Goal: Task Accomplishment & Management: Complete application form

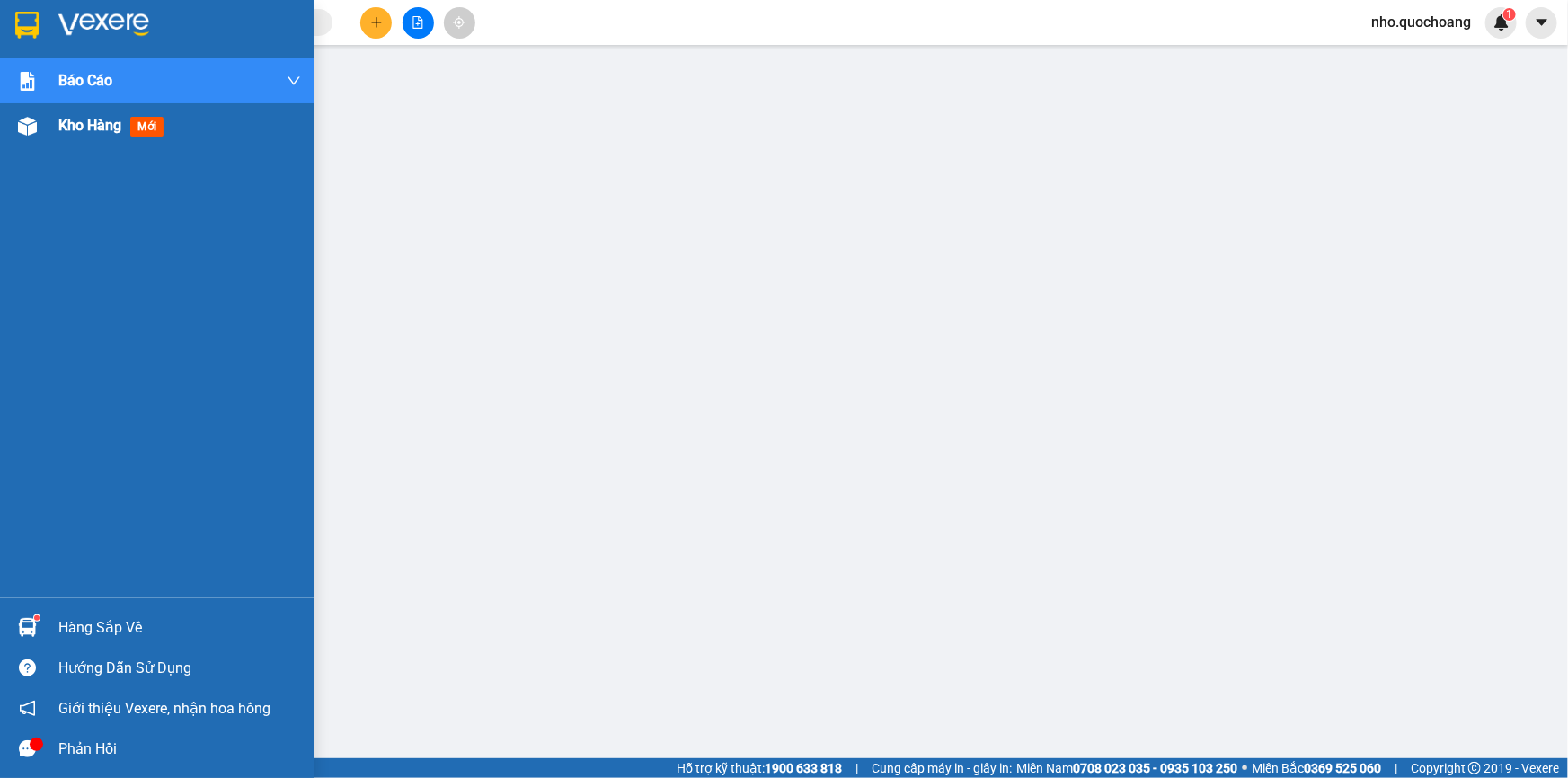
click at [104, 135] on div "Kho hàng mới" at bounding box center [180, 126] width 243 height 45
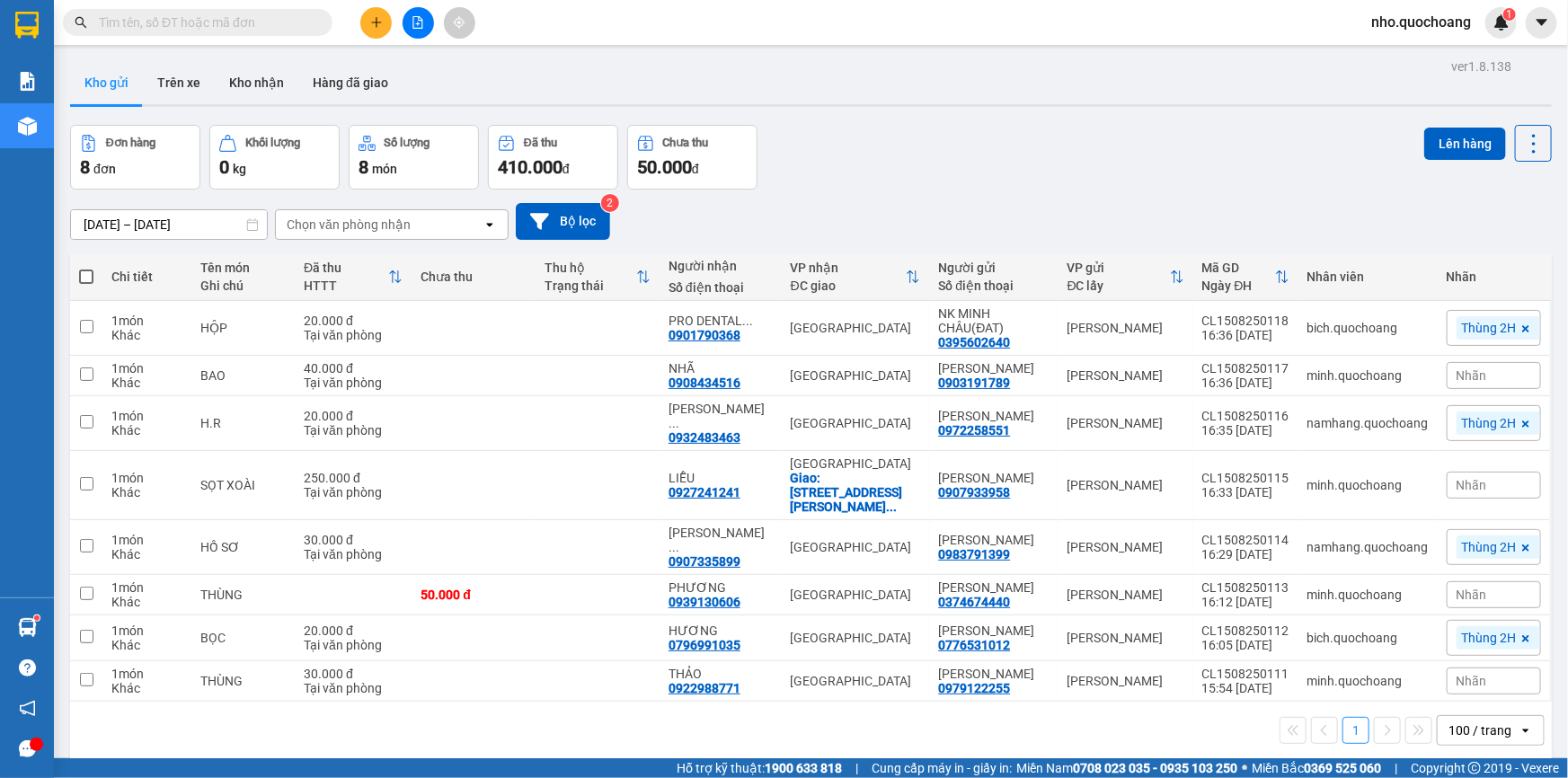
click at [216, 22] on input "text" at bounding box center [205, 22] width 212 height 20
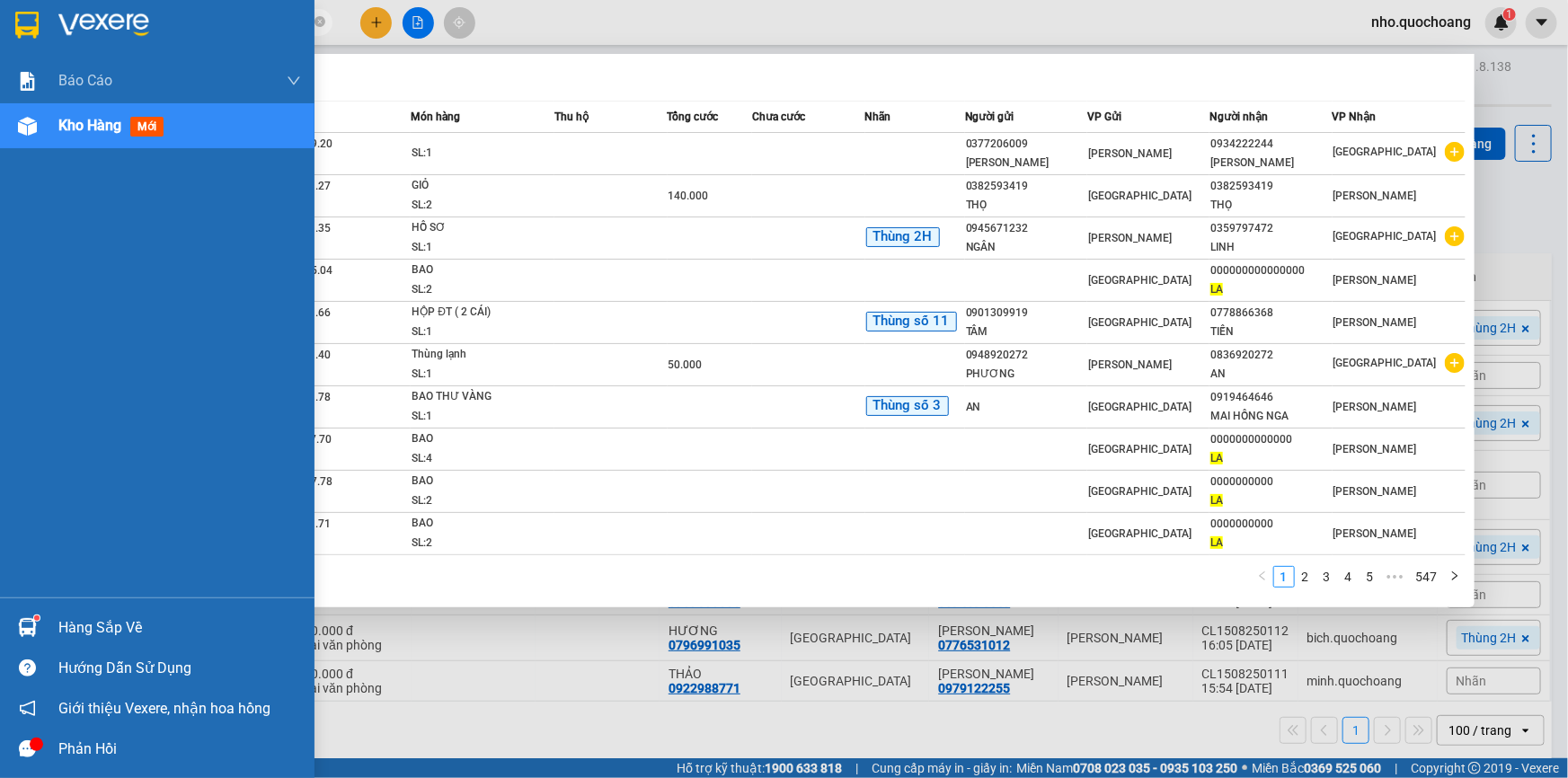
type input "la"
drag, startPoint x: 27, startPoint y: 641, endPoint x: 78, endPoint y: 633, distance: 51.6
click at [29, 641] on div at bounding box center [27, 628] width 32 height 32
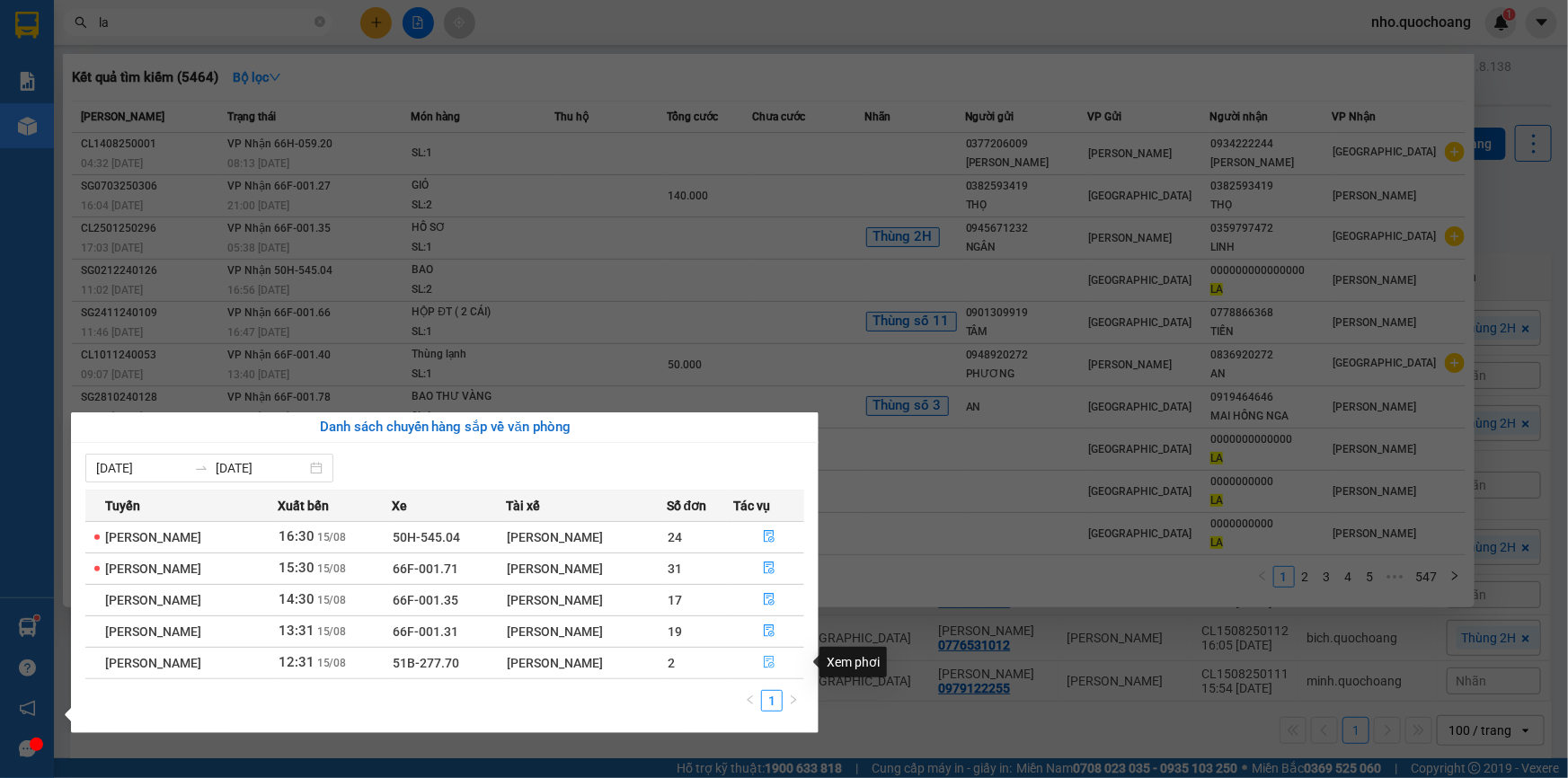
click at [771, 665] on icon "file-done" at bounding box center [769, 662] width 12 height 12
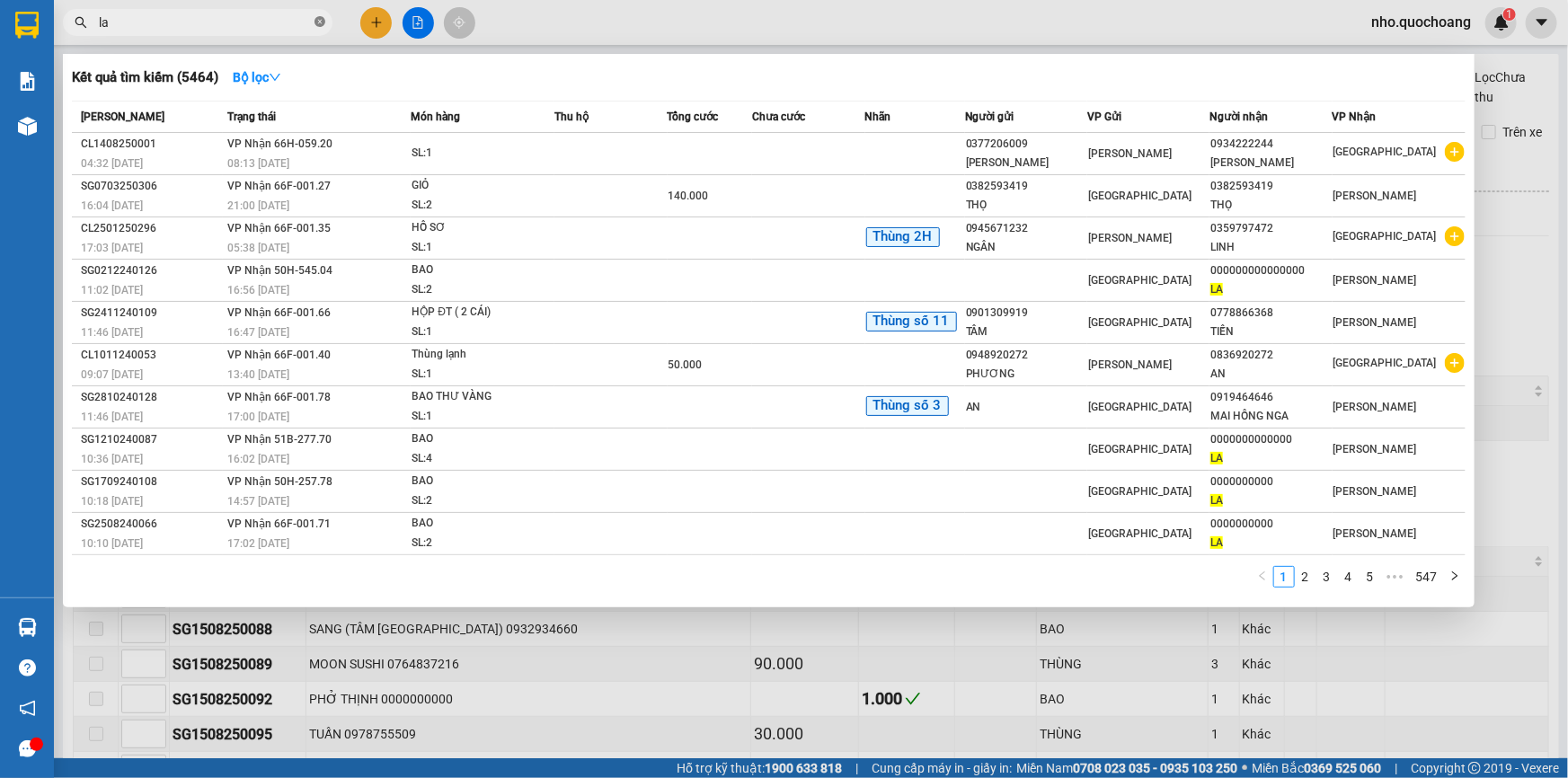
click at [321, 22] on icon "close-circle" at bounding box center [320, 22] width 11 height 11
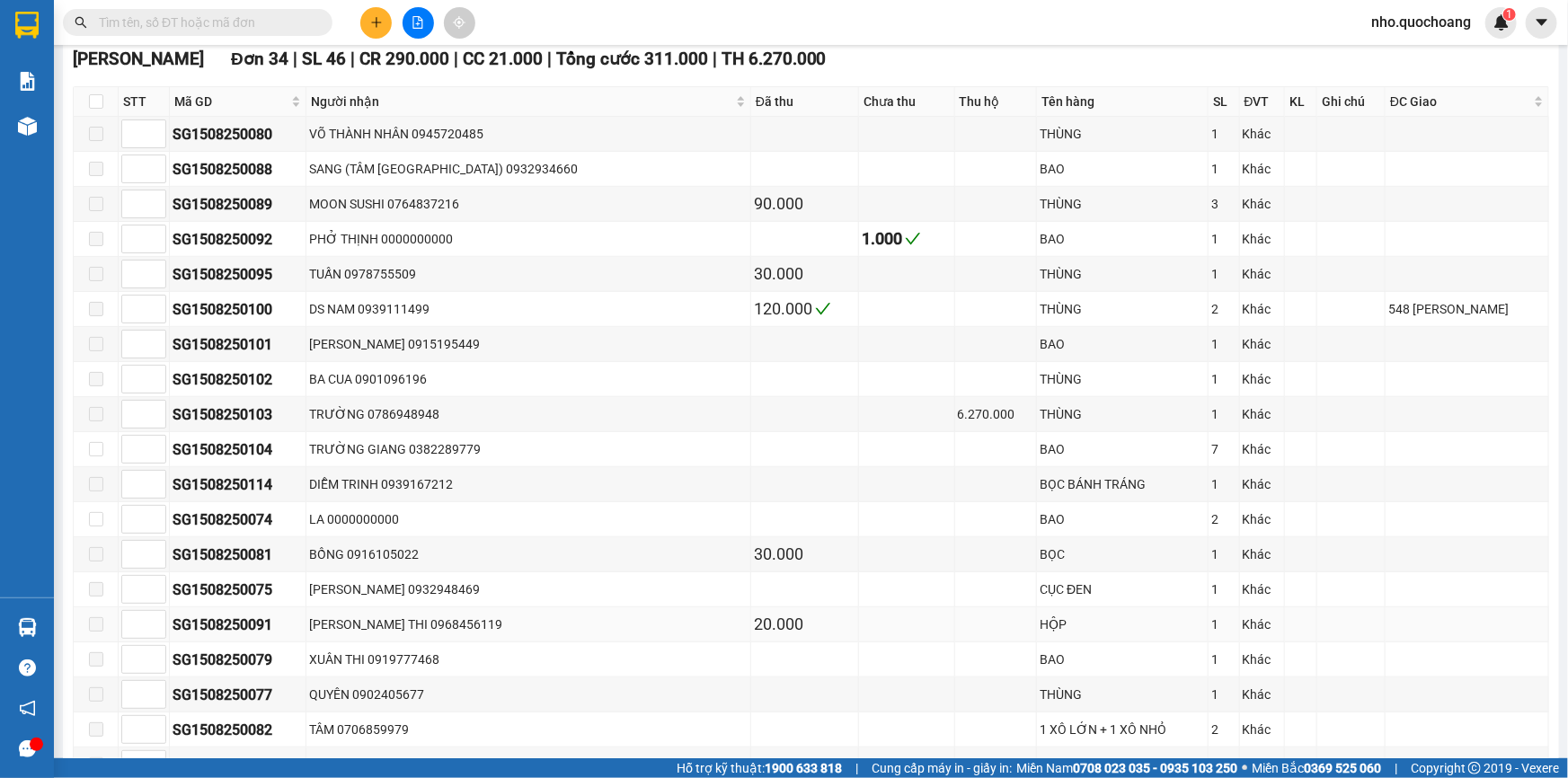
scroll to position [490, 0]
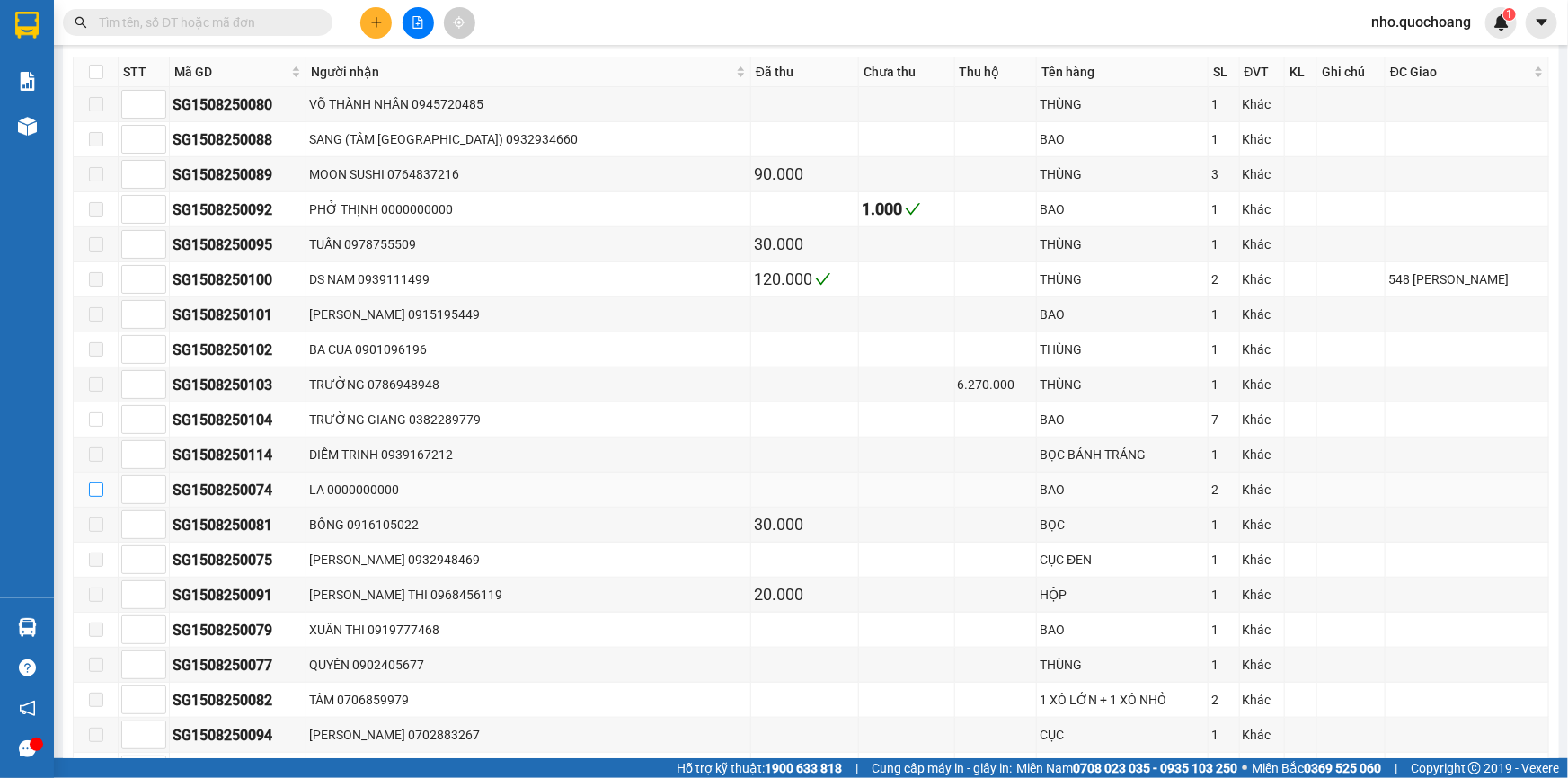
click at [102, 488] on td at bounding box center [96, 490] width 45 height 35
click at [89, 489] on input "checkbox" at bounding box center [95, 489] width 14 height 14
checkbox input "true"
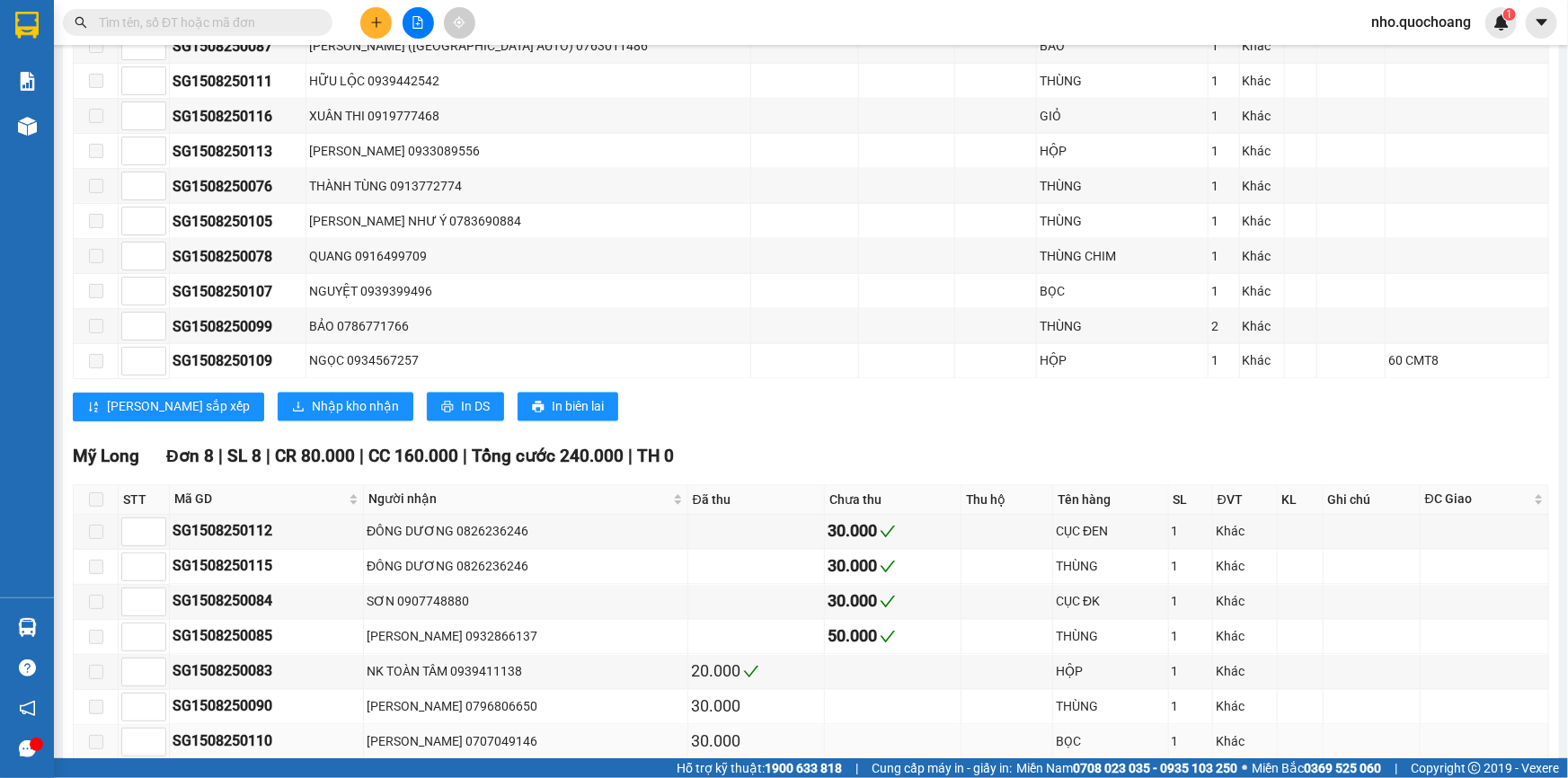
scroll to position [1471, 0]
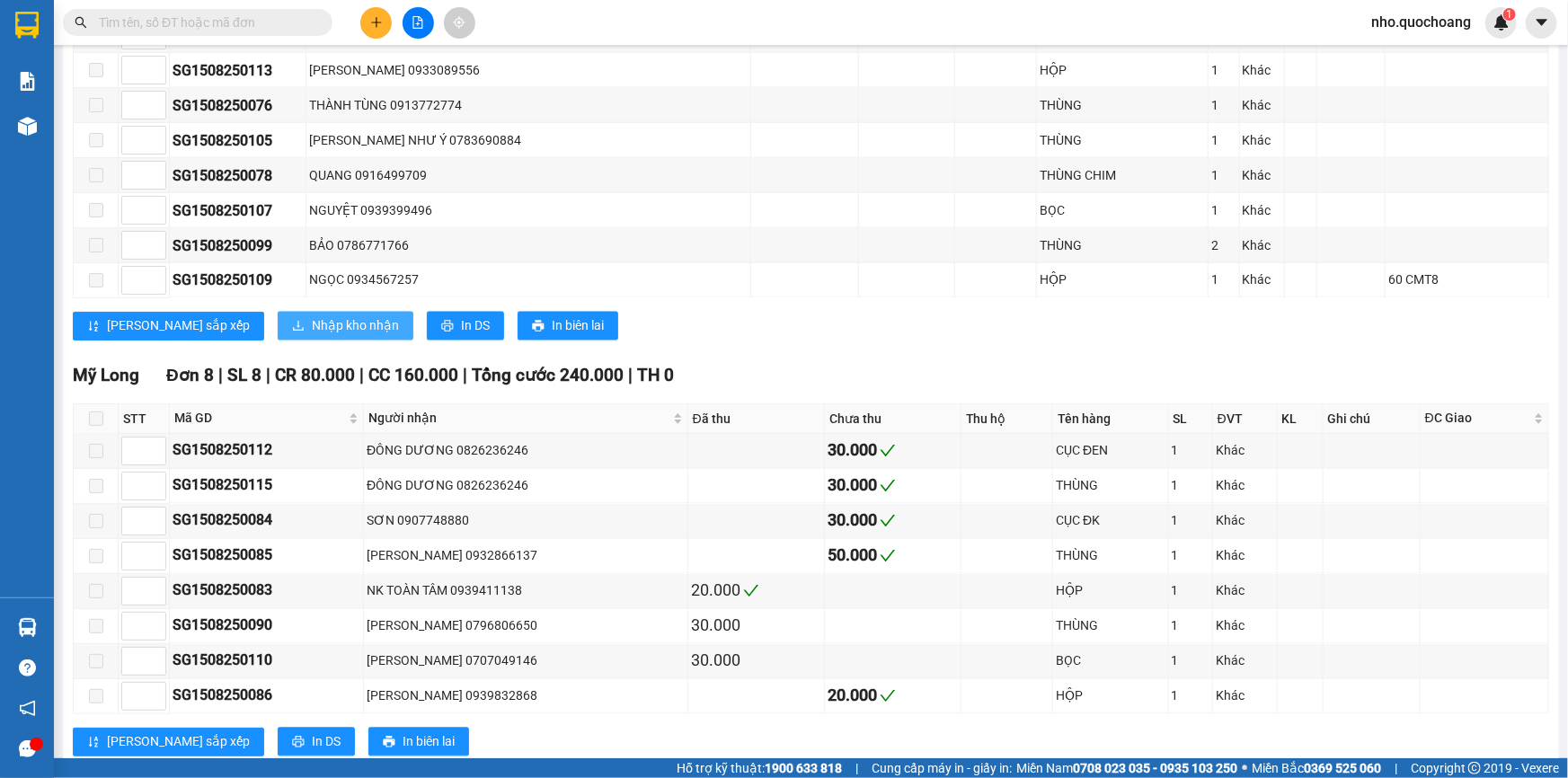
click at [312, 319] on span "Nhập kho nhận" at bounding box center [355, 325] width 87 height 20
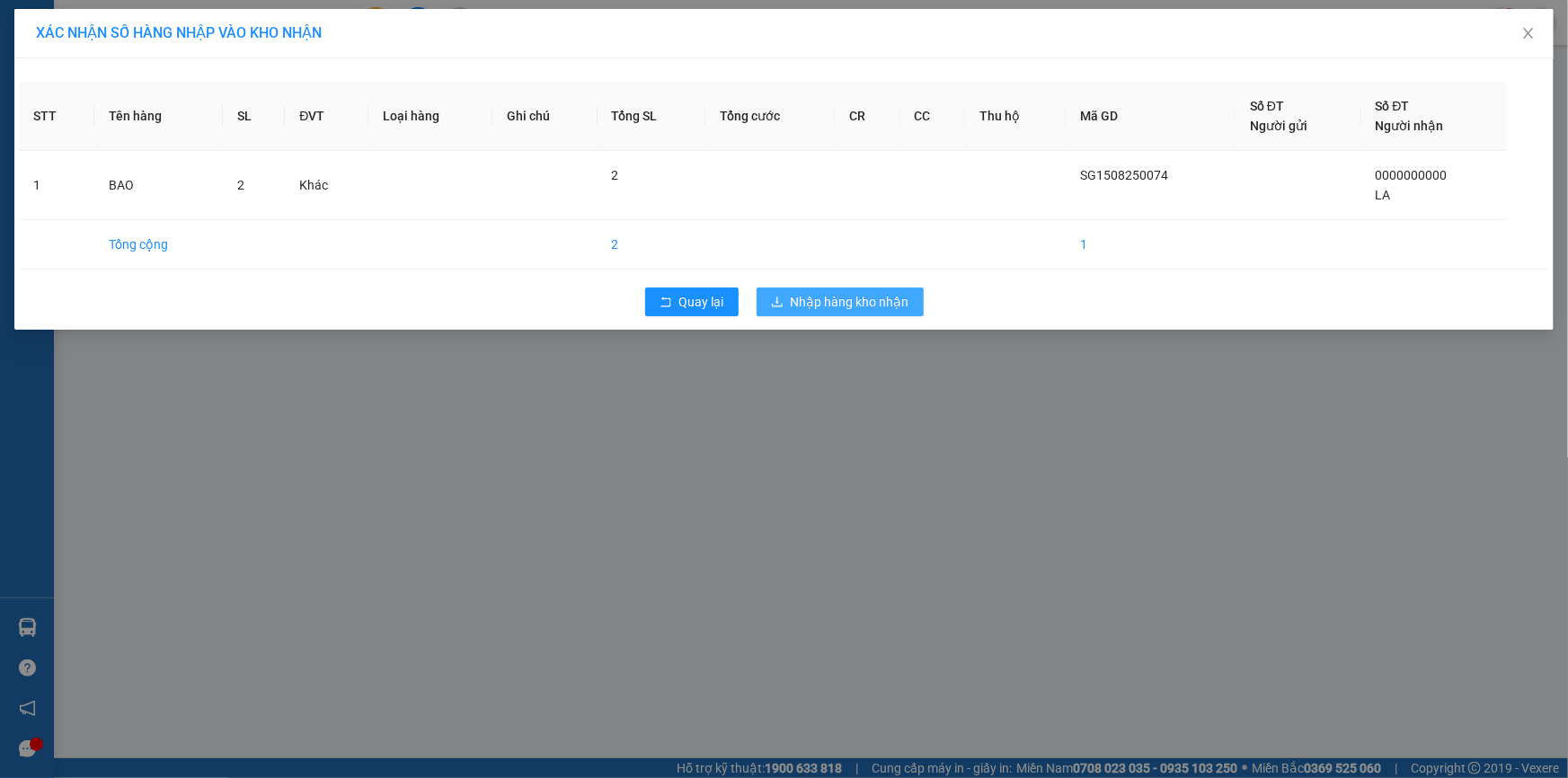
click at [813, 307] on span "Nhập hàng kho nhận" at bounding box center [850, 301] width 119 height 20
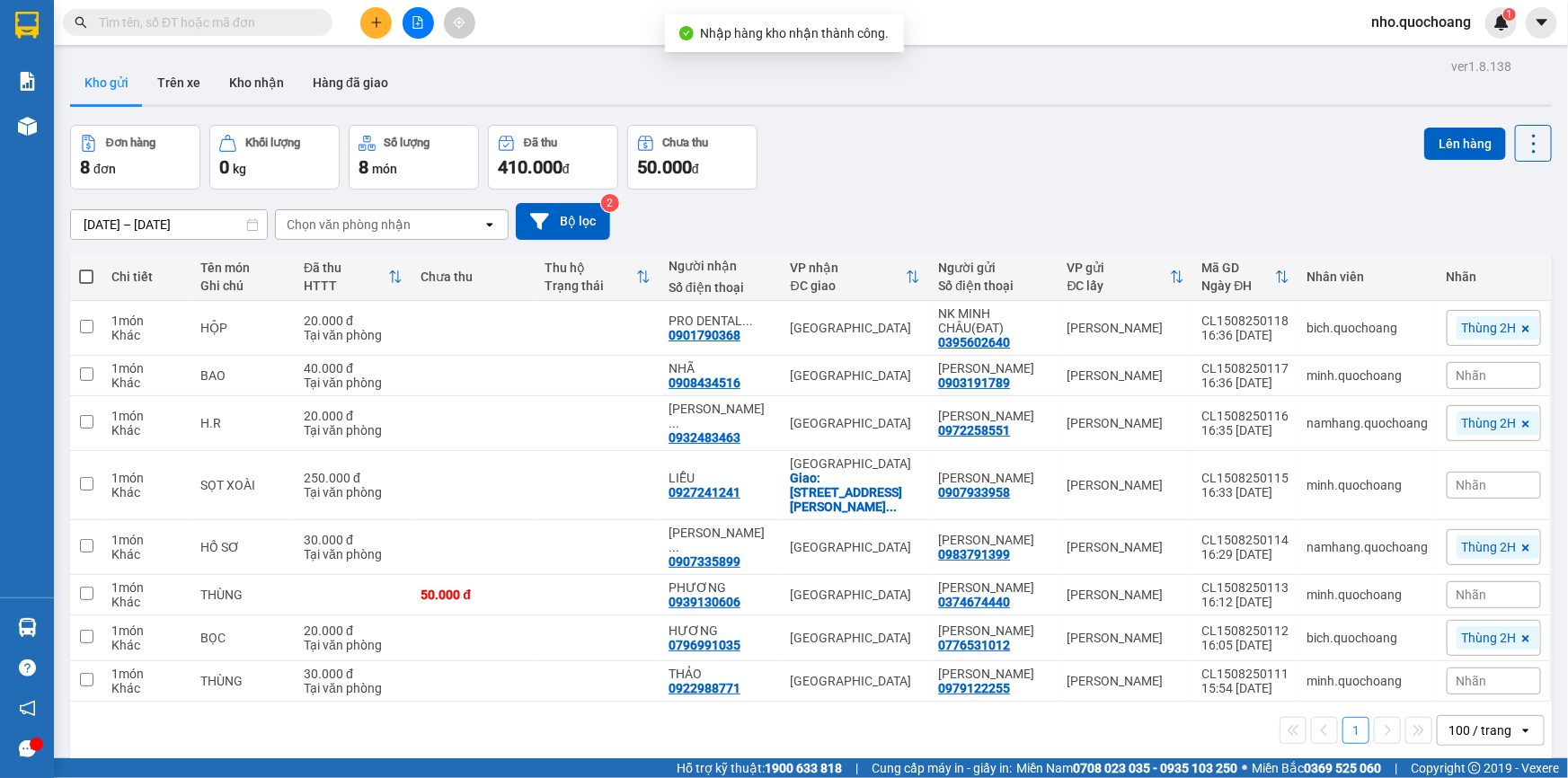
click at [262, 26] on input "text" at bounding box center [205, 22] width 212 height 20
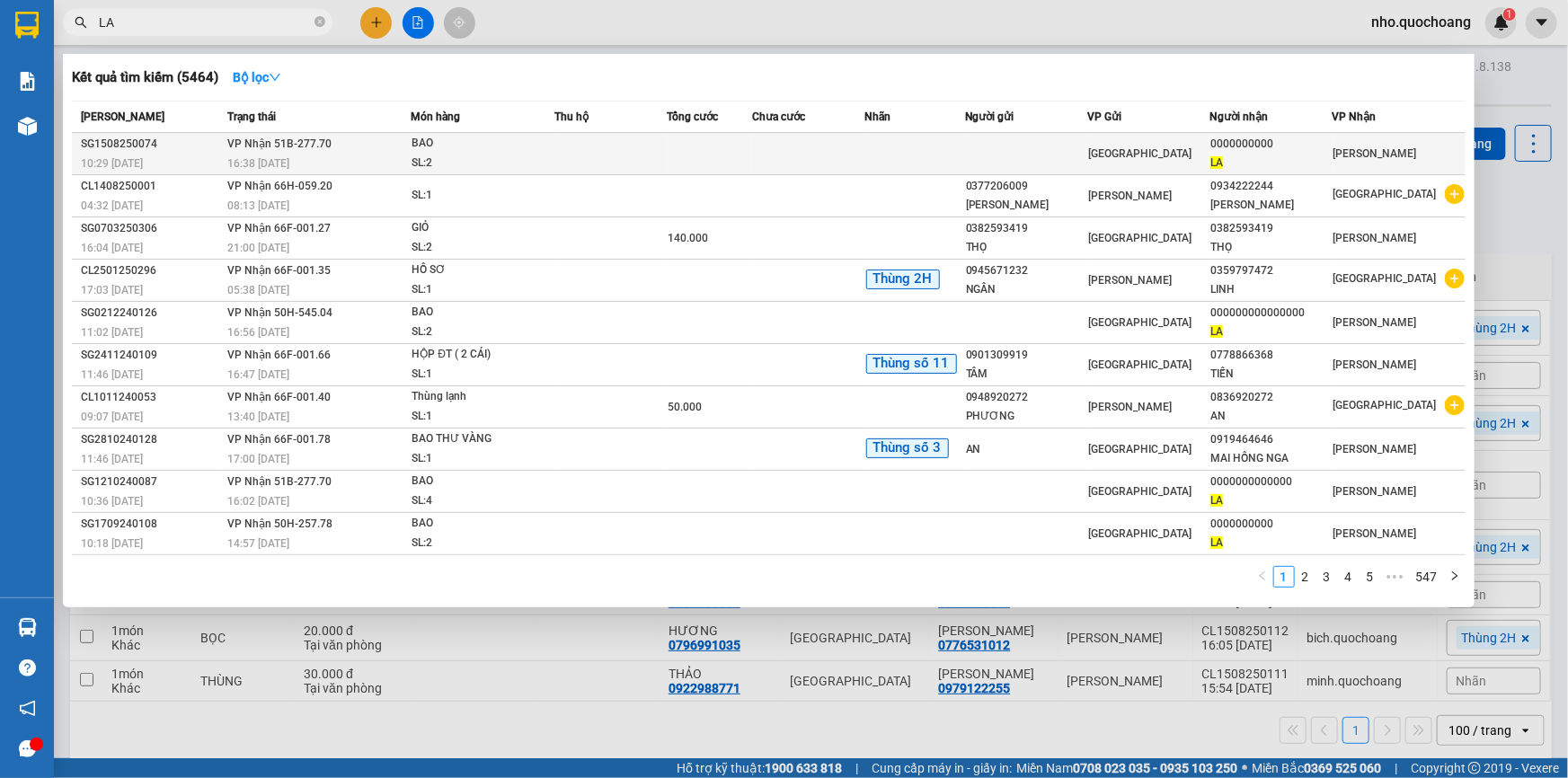
type input "LA"
click at [1007, 148] on td at bounding box center [1026, 153] width 122 height 42
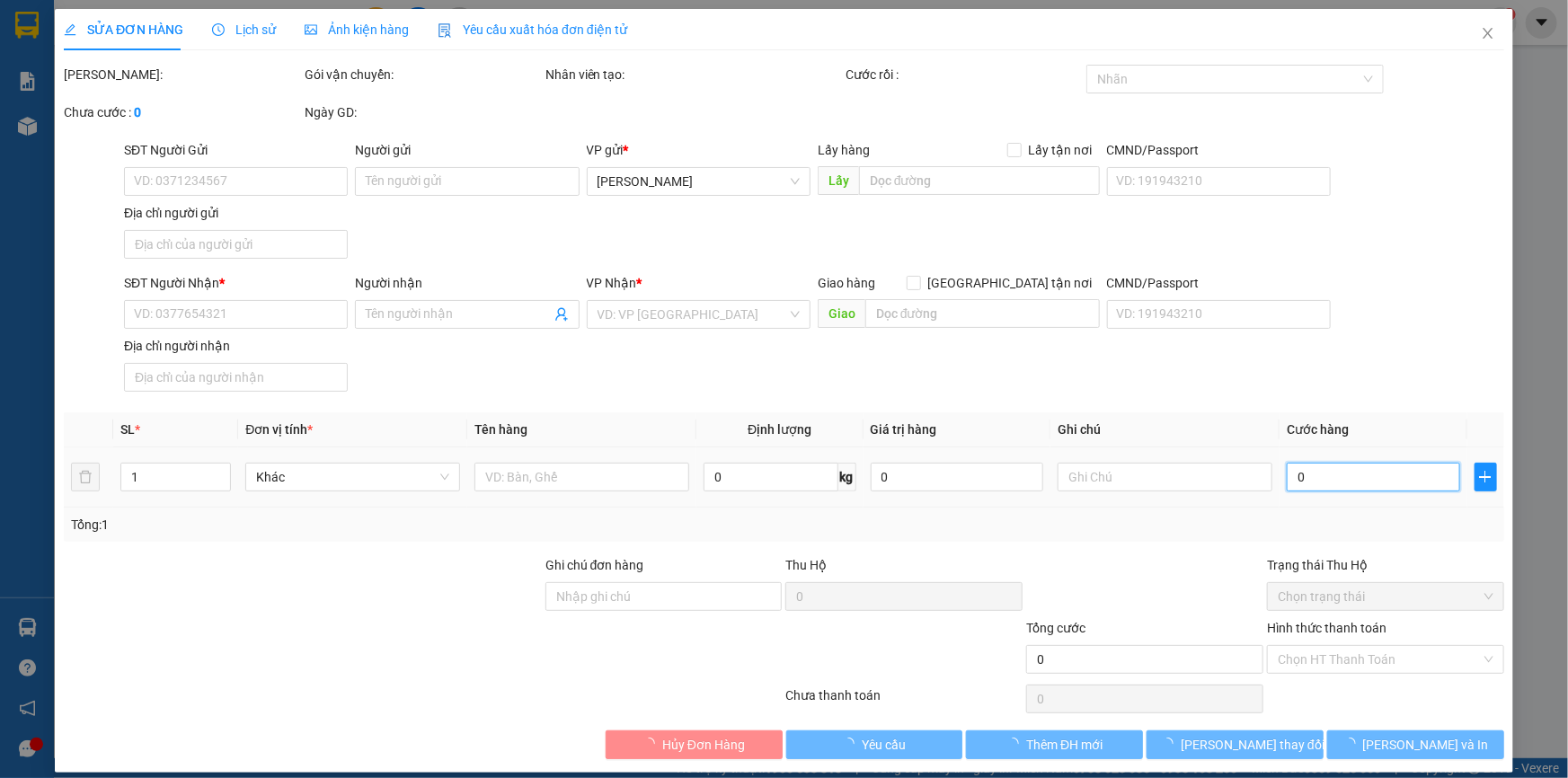
click at [1304, 475] on input "0" at bounding box center [1374, 477] width 174 height 29
type input "0000000000"
type input "LA"
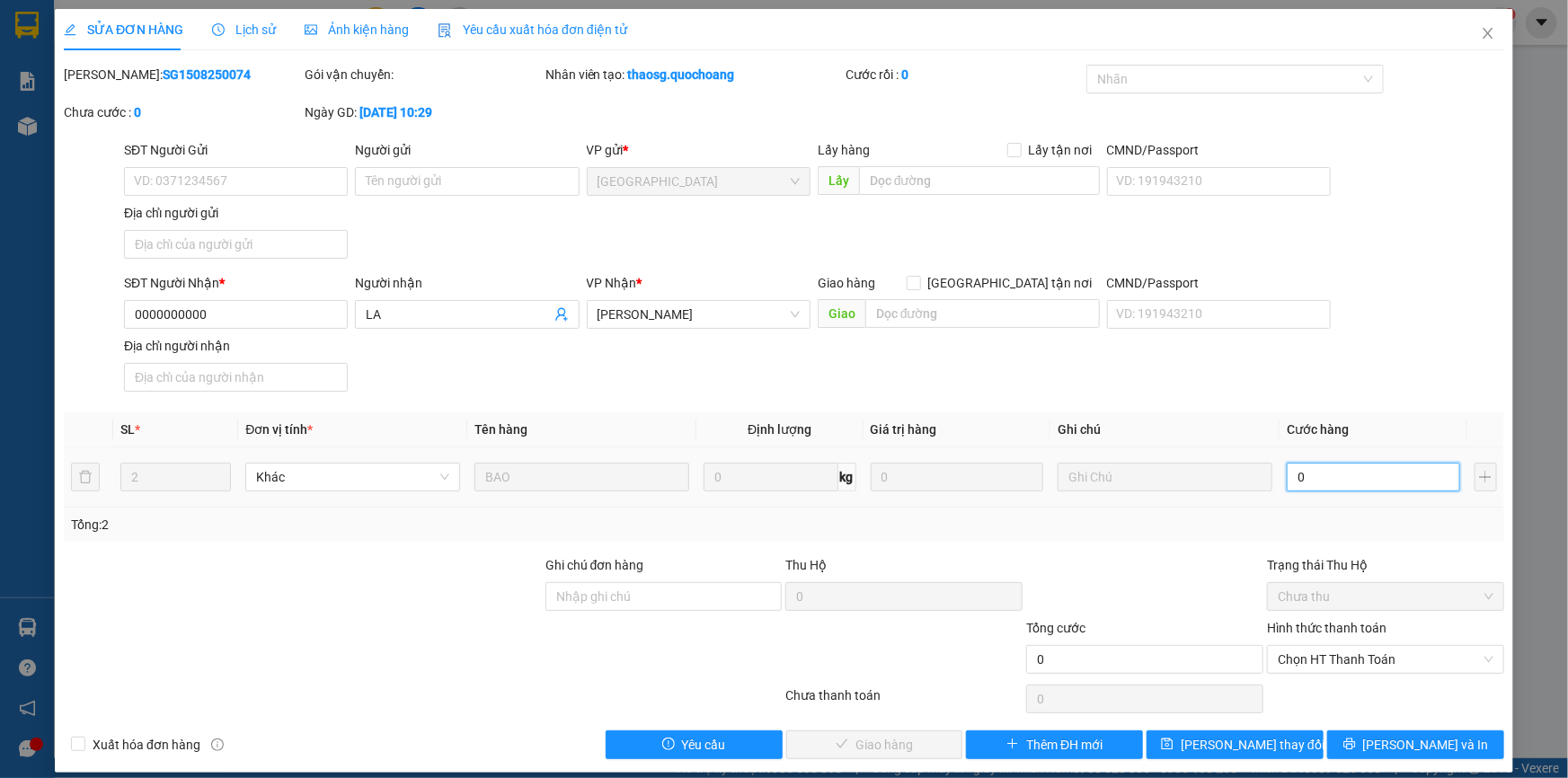
click at [1315, 463] on input "0" at bounding box center [1374, 477] width 174 height 29
type input "8"
type input "80"
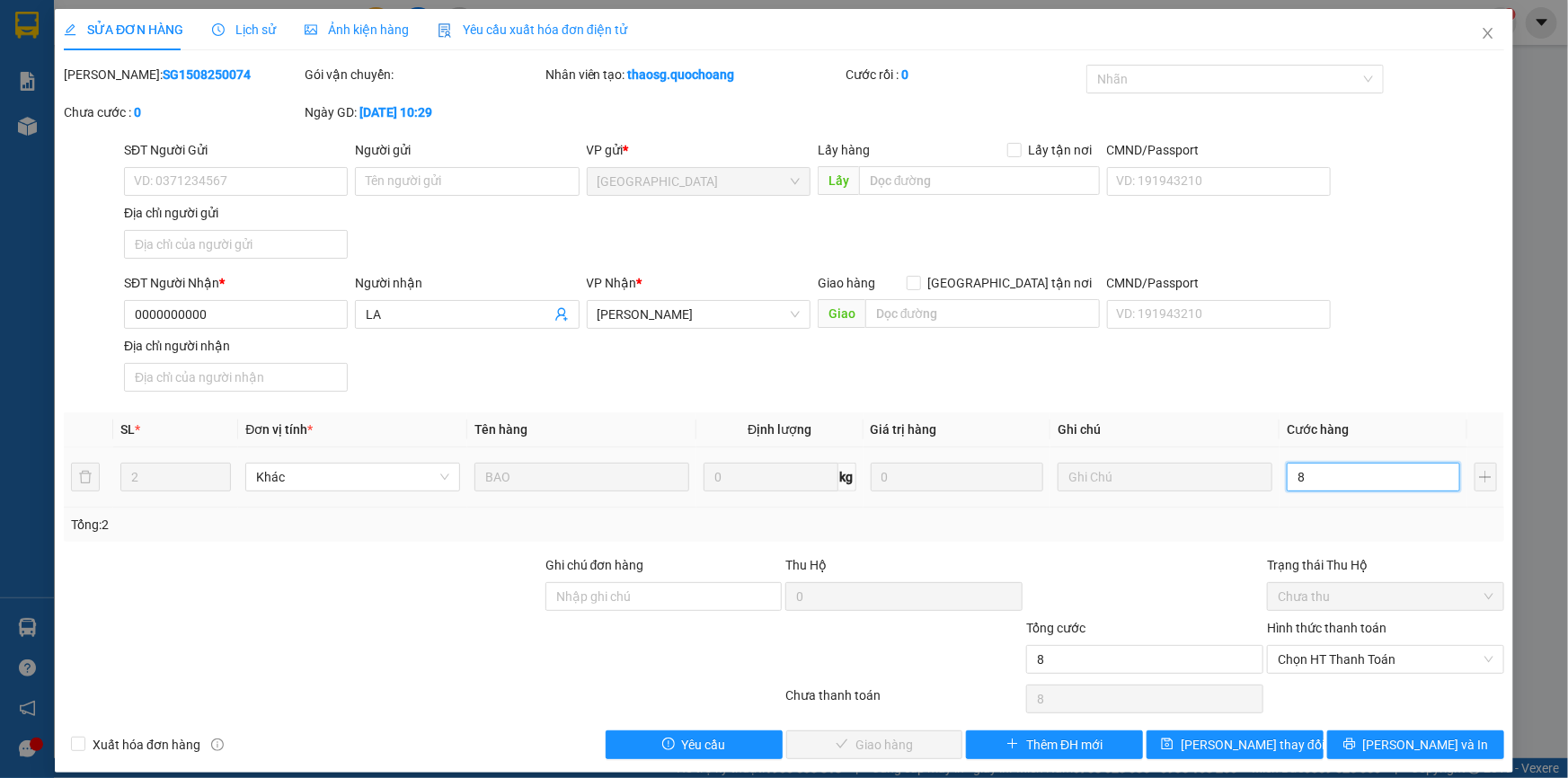
type input "80"
drag, startPoint x: 1320, startPoint y: 657, endPoint x: 1345, endPoint y: 674, distance: 30.2
click at [1321, 656] on span "Chọn HT Thanh Toán" at bounding box center [1386, 659] width 216 height 27
type input "80"
type input "80.000"
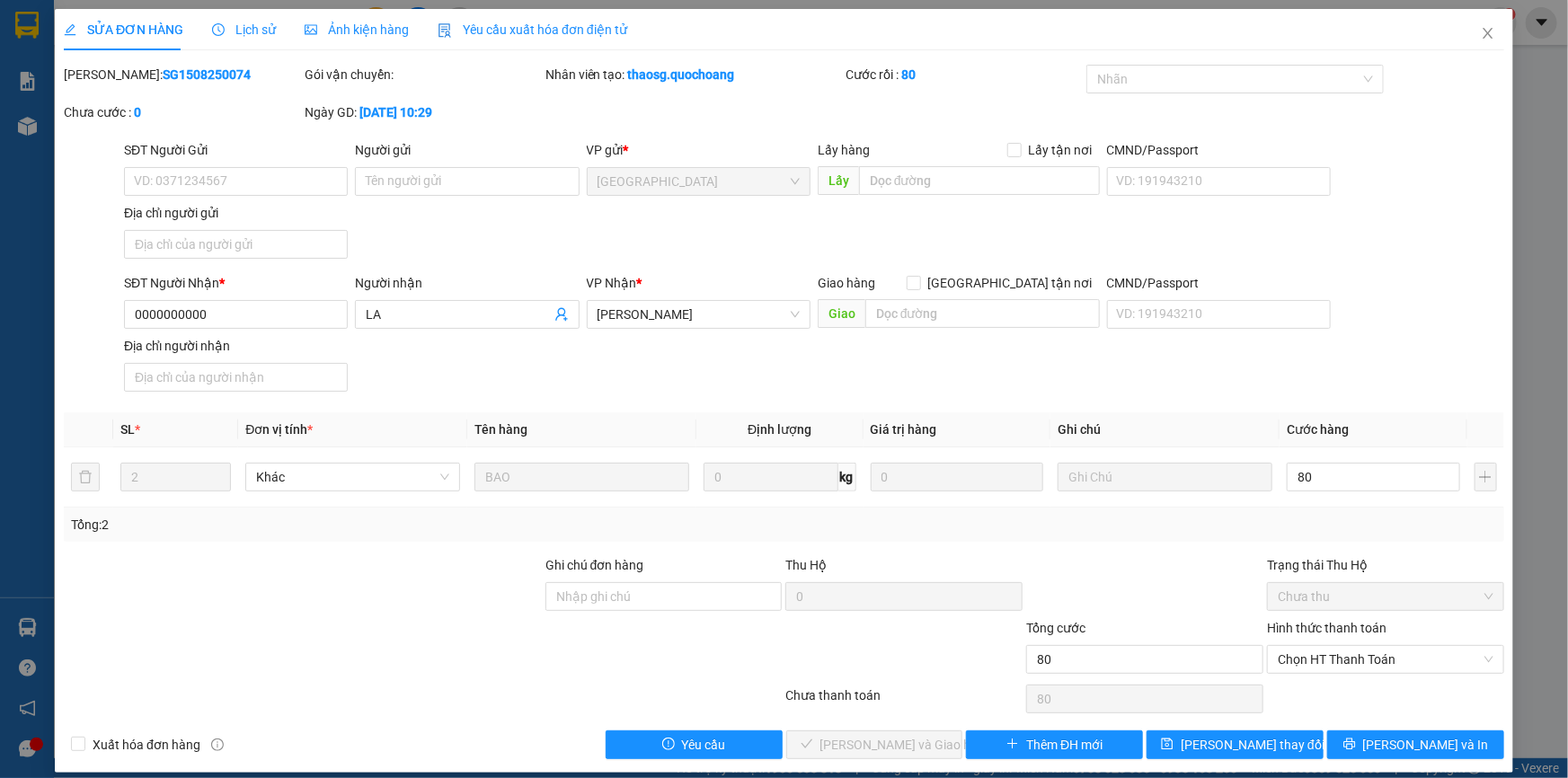
type input "80.000"
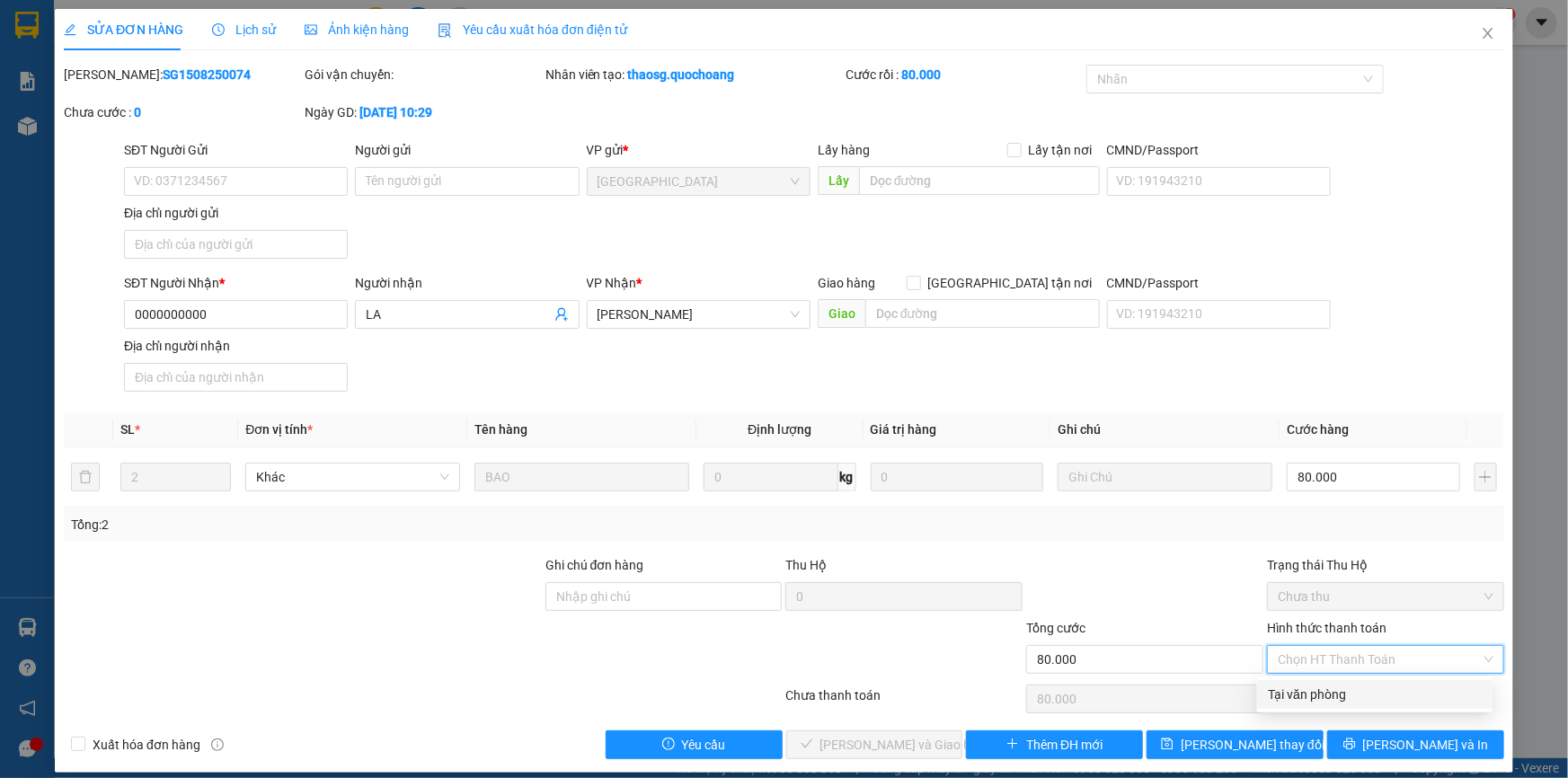
drag, startPoint x: 1334, startPoint y: 701, endPoint x: 1273, endPoint y: 704, distance: 61.1
click at [1331, 701] on div "Tại văn phòng" at bounding box center [1374, 694] width 214 height 20
type input "0"
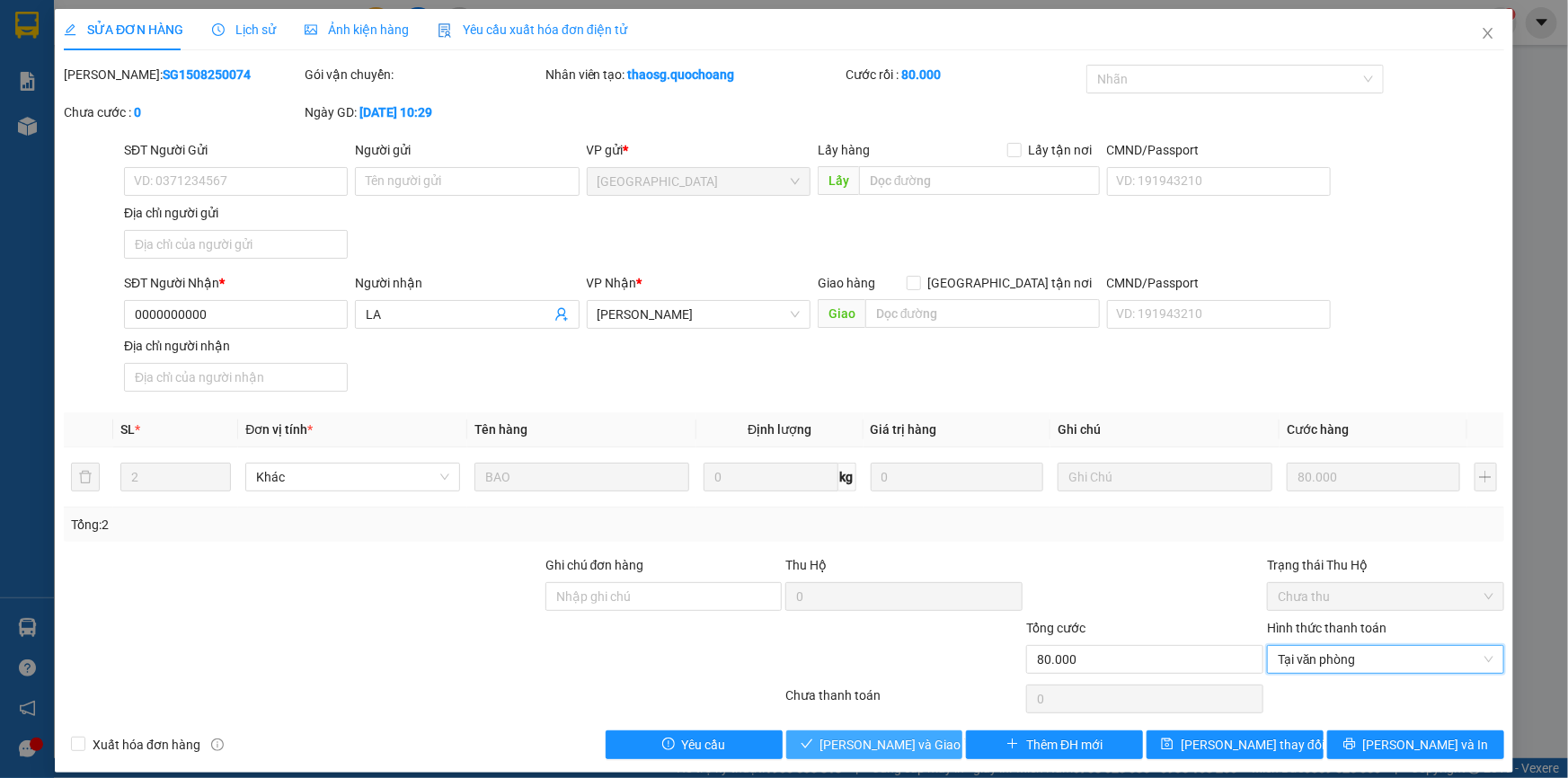
click at [860, 740] on span "Lưu và Giao hàng" at bounding box center [907, 744] width 173 height 20
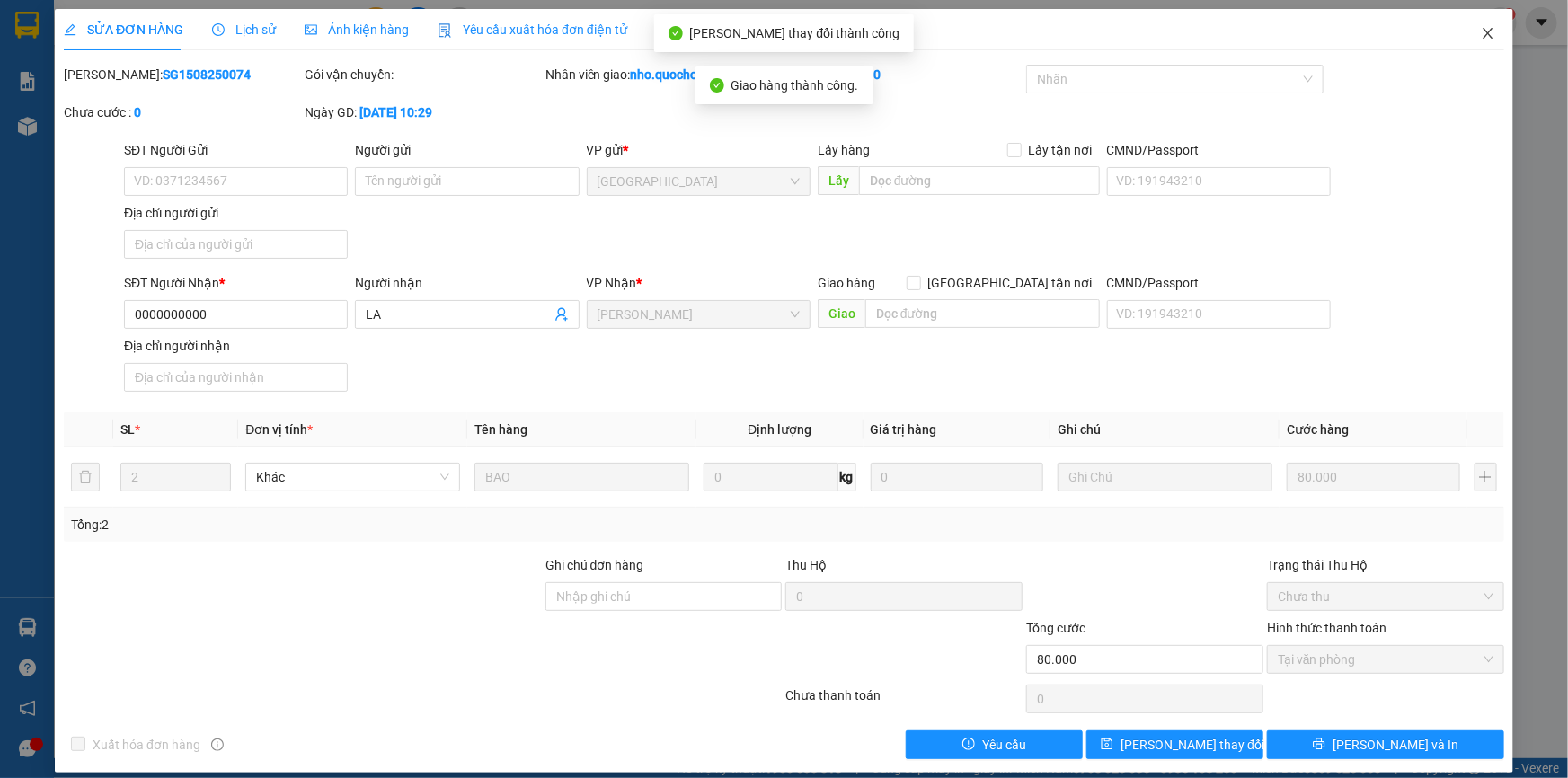
click at [1483, 35] on icon "close" at bounding box center [1488, 34] width 10 height 11
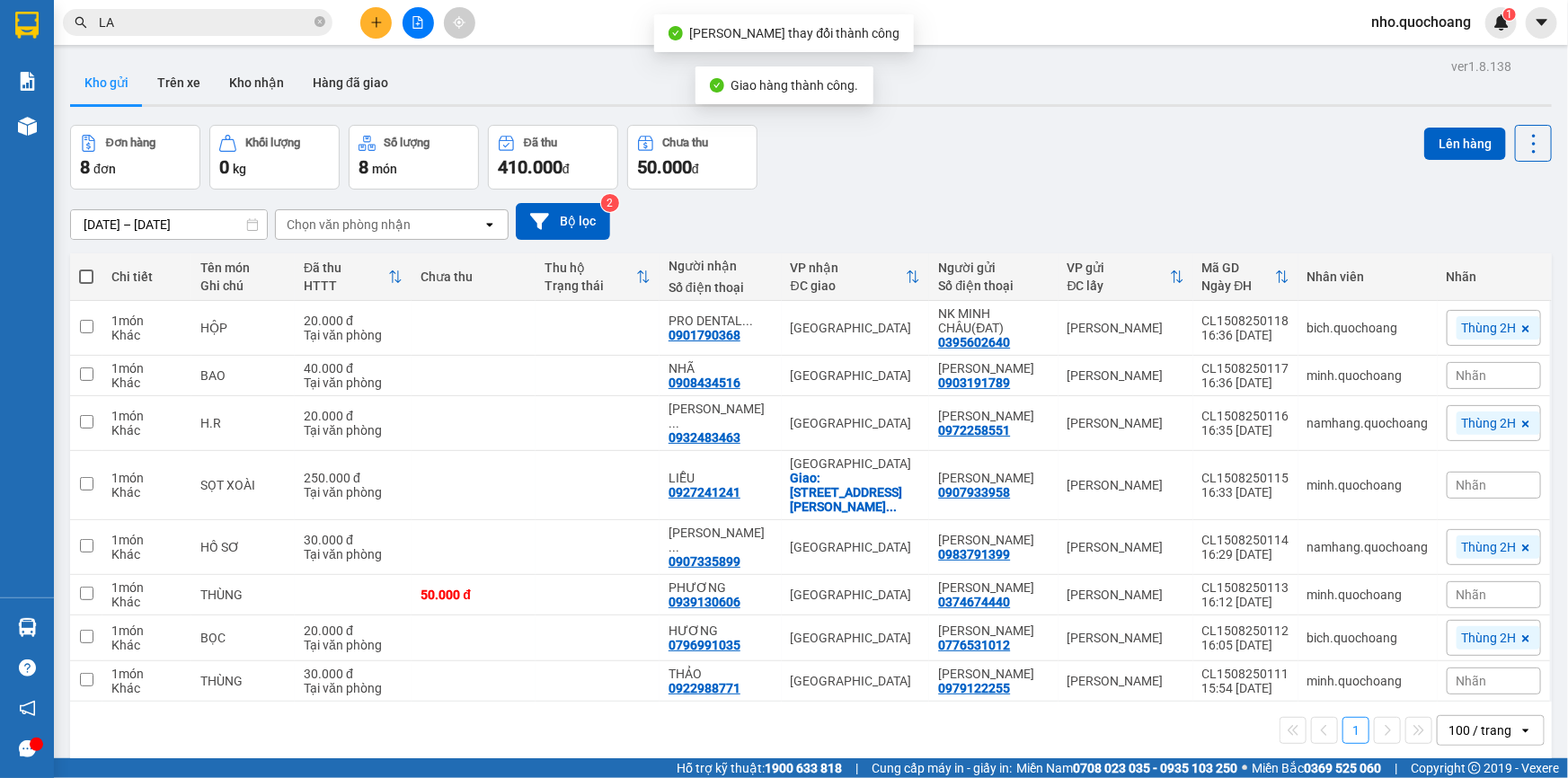
click at [319, 23] on icon "close-circle" at bounding box center [320, 22] width 11 height 11
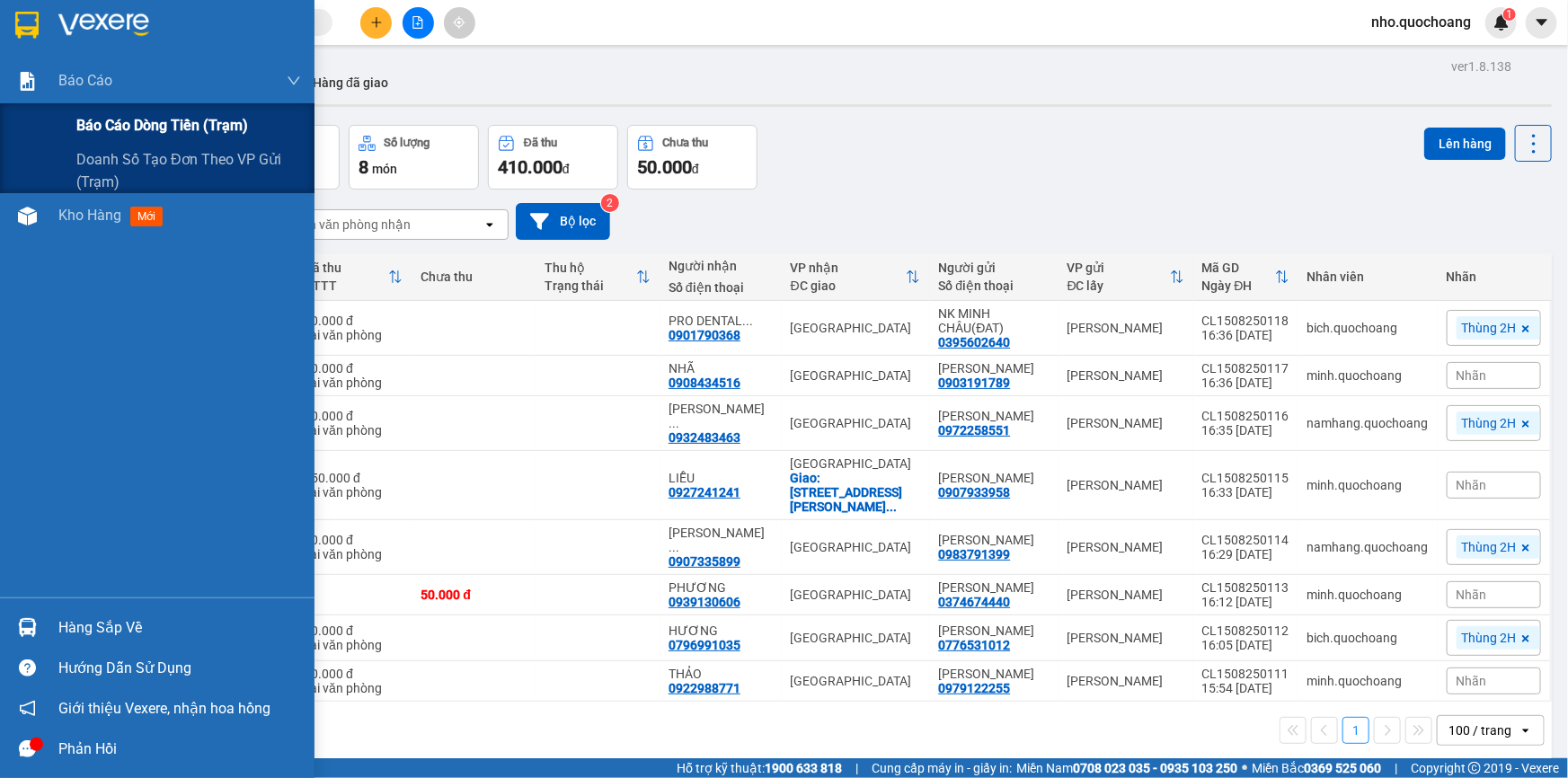
click at [90, 115] on span "Báo cáo dòng tiền (trạm)" at bounding box center [163, 125] width 172 height 22
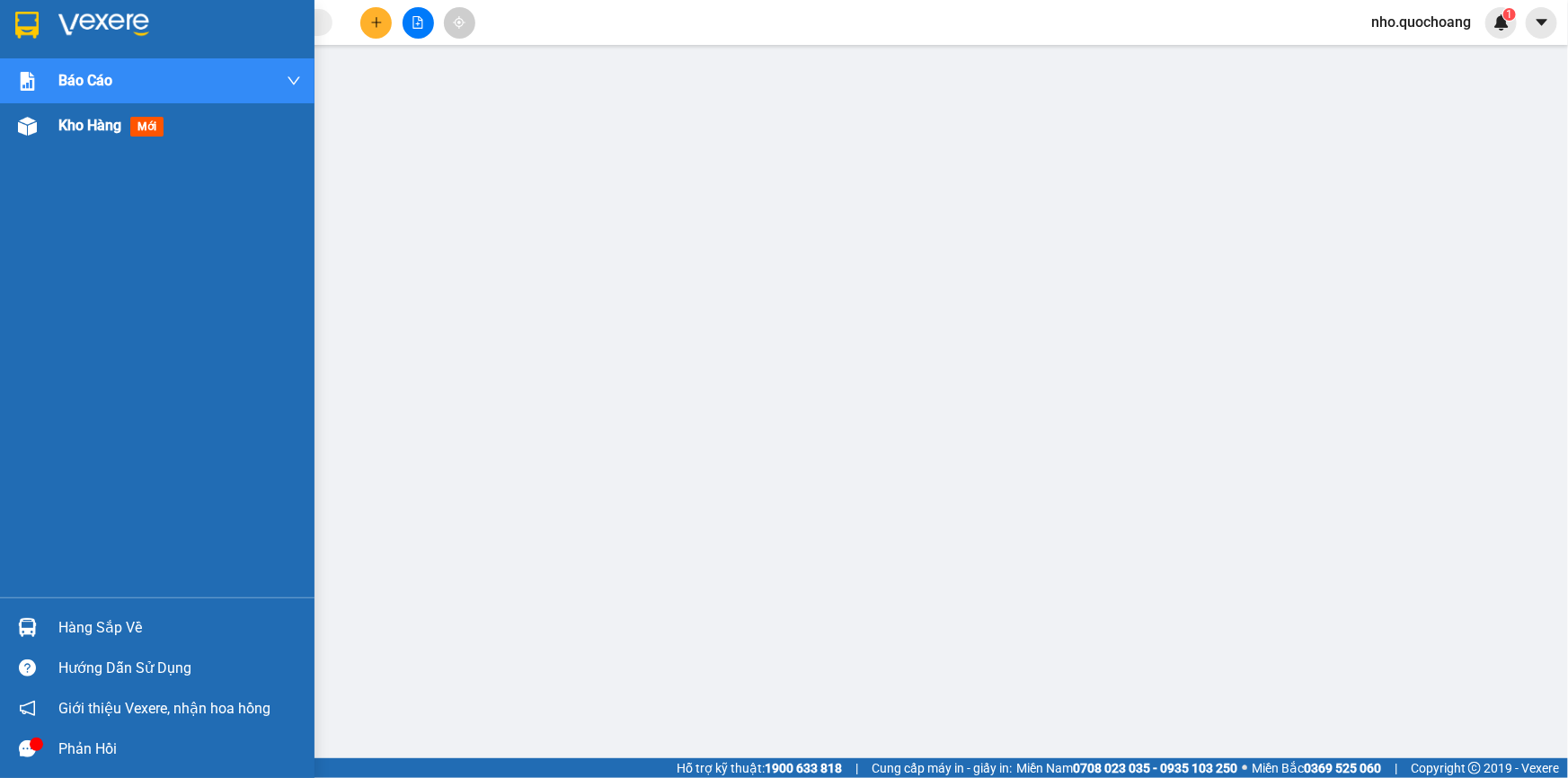
click at [72, 130] on span "Kho hàng" at bounding box center [89, 125] width 63 height 17
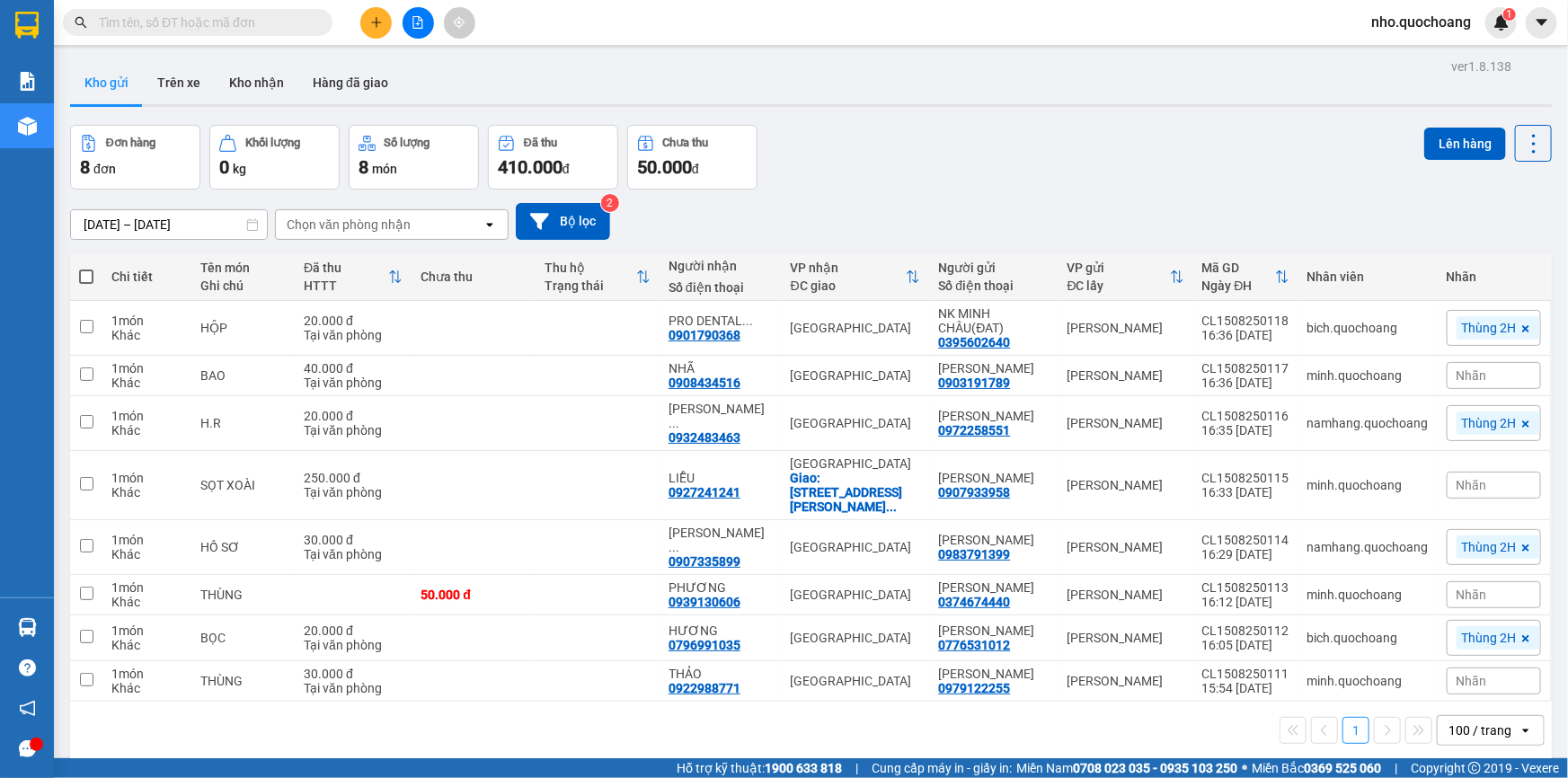
click at [374, 23] on icon "plus" at bounding box center [376, 22] width 12 height 12
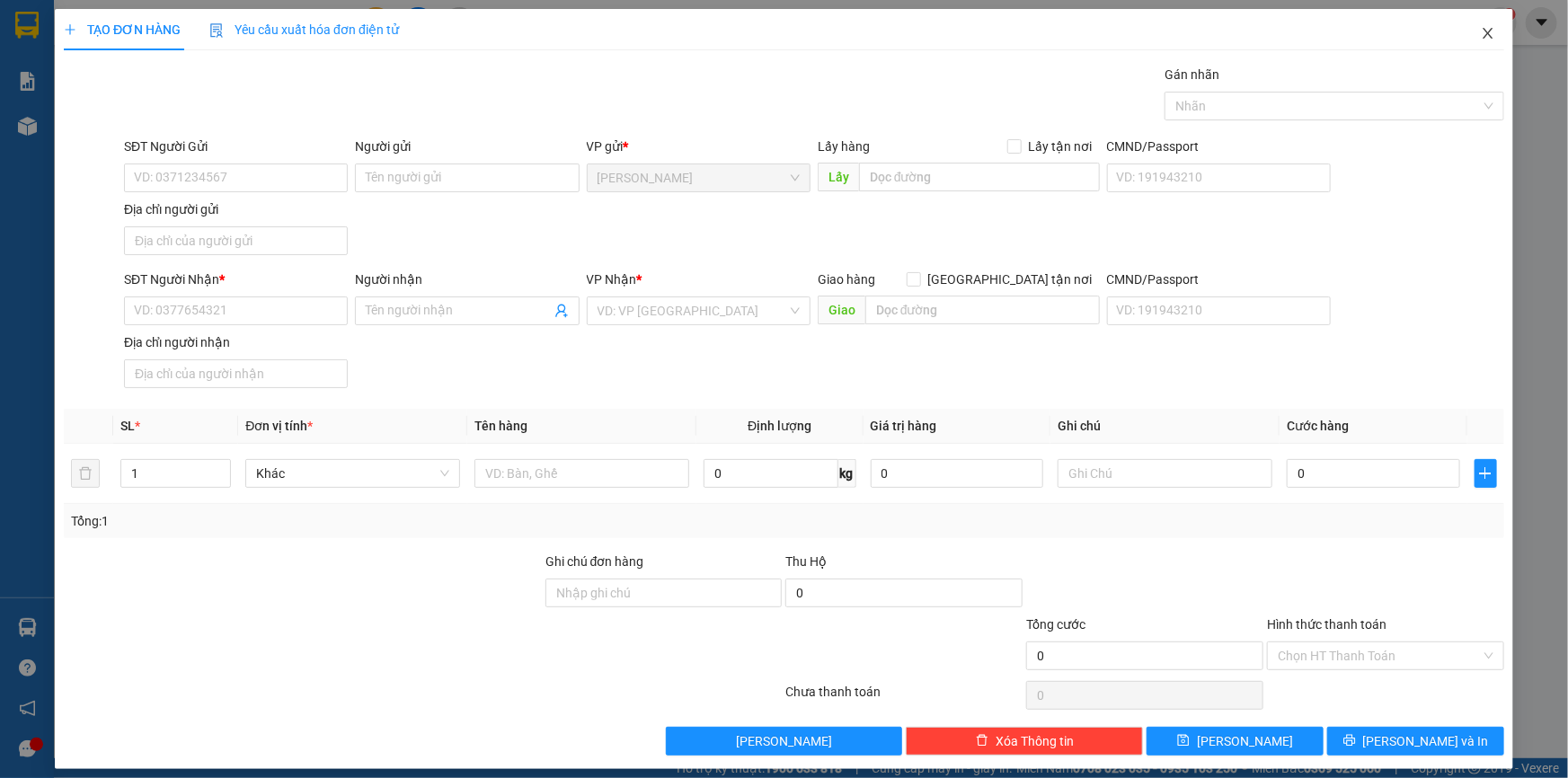
click at [1483, 40] on icon "close" at bounding box center [1488, 33] width 14 height 14
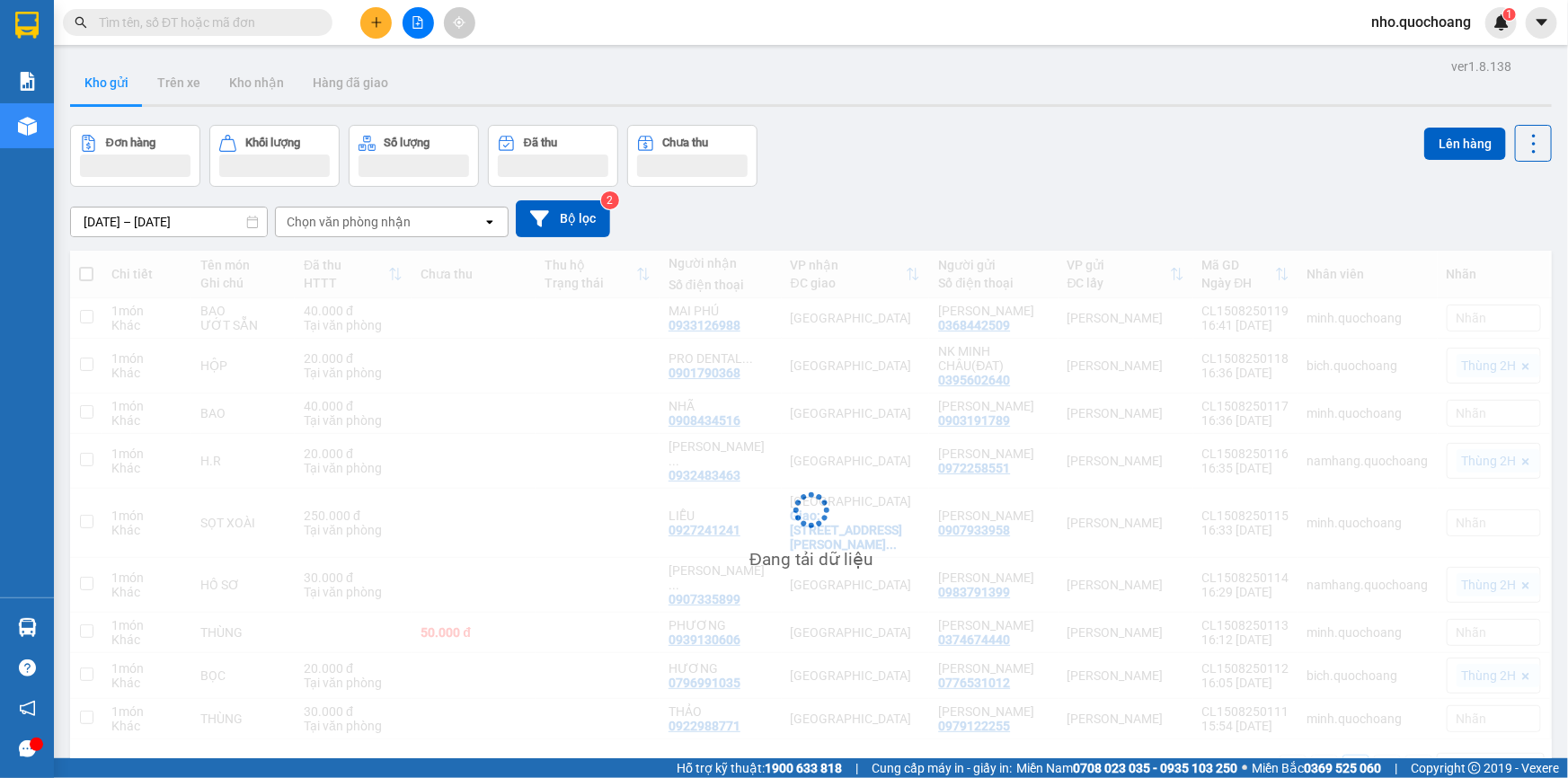
click at [359, 24] on div at bounding box center [418, 23] width 135 height 32
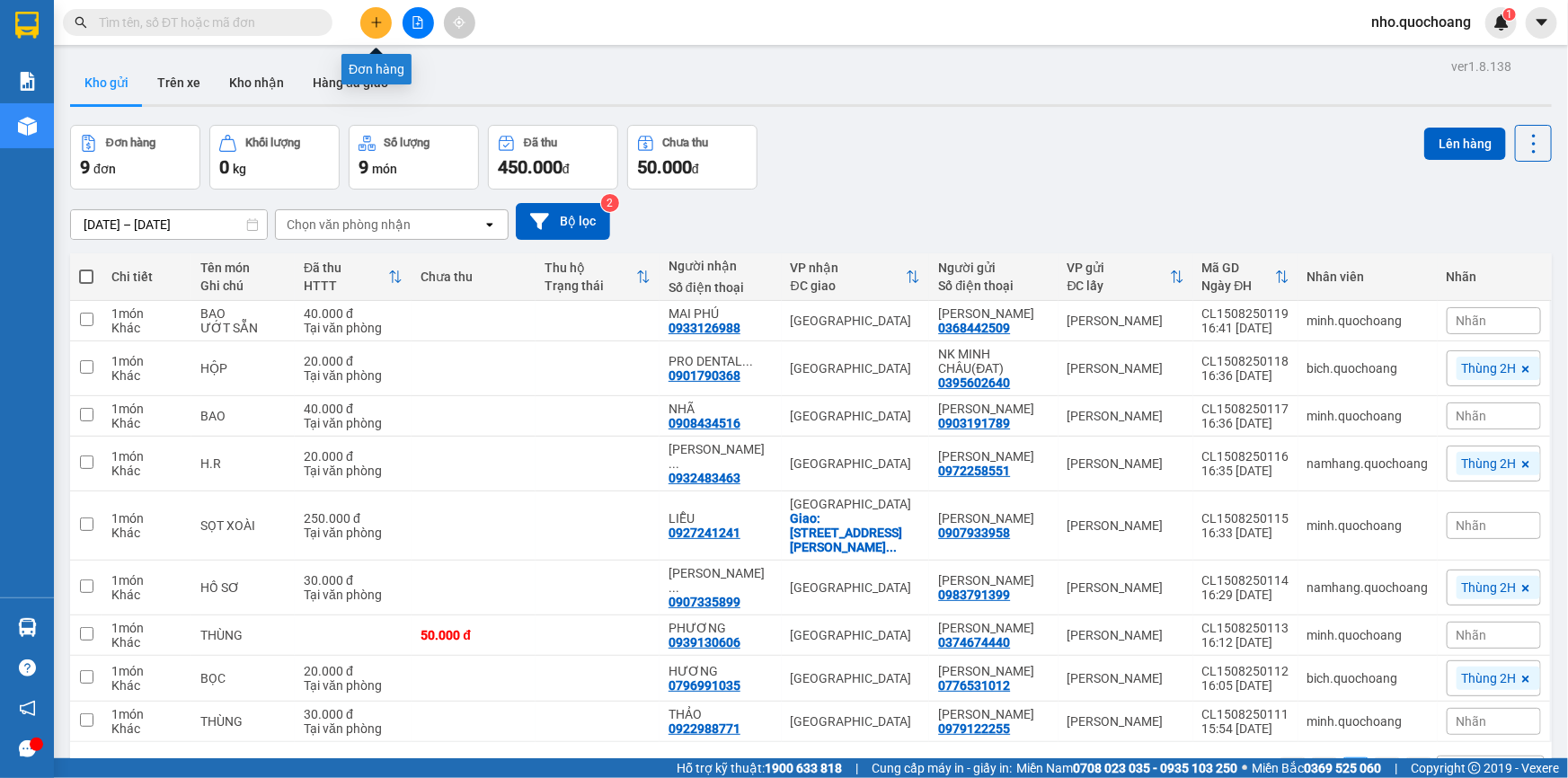
click at [379, 18] on icon "plus" at bounding box center [376, 22] width 12 height 12
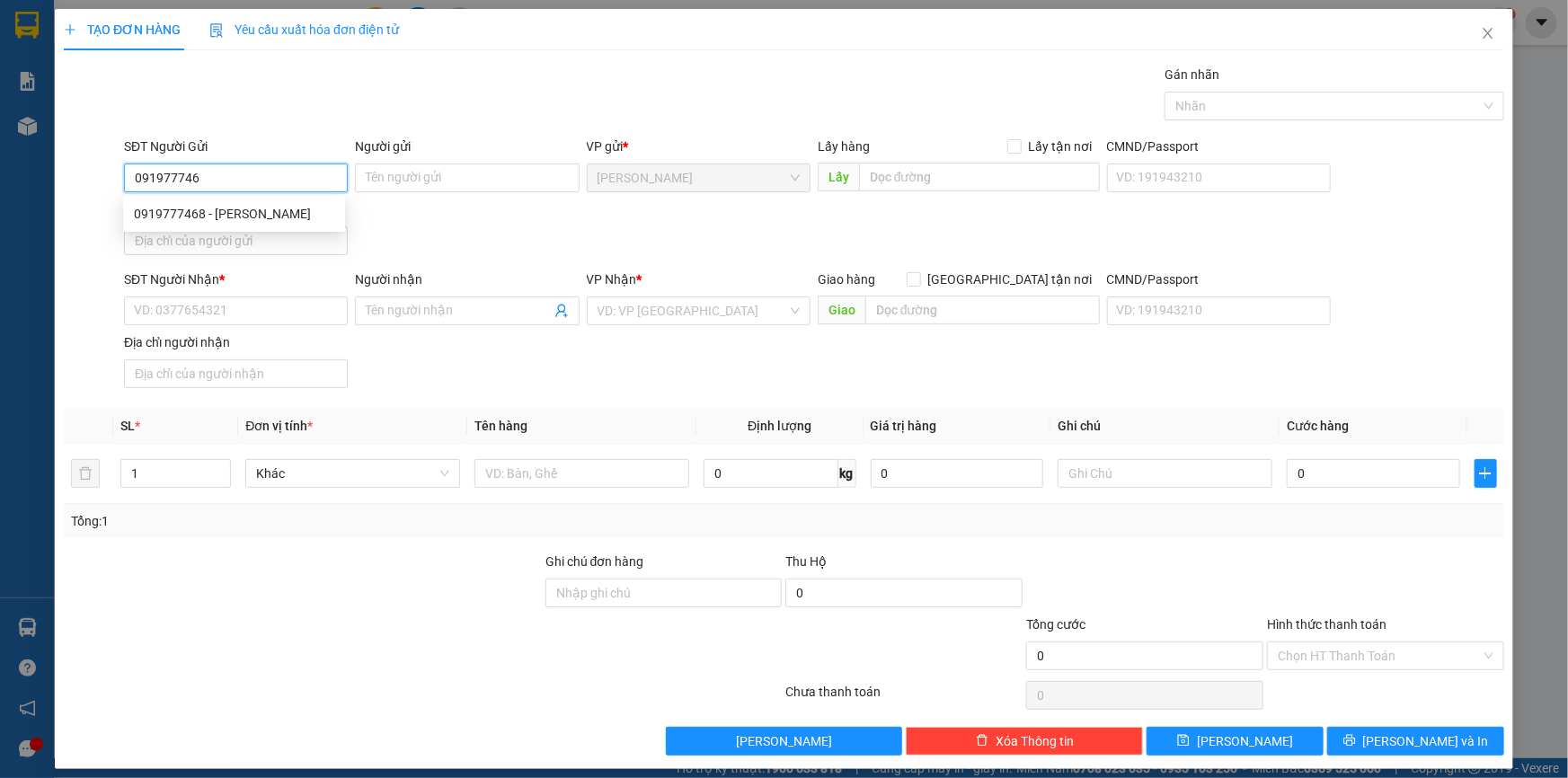
type input "0919777468"
click at [245, 216] on div "0919777468 - XUÂN THI" at bounding box center [234, 213] width 200 height 20
type input "XUÂN THI"
type input "0919777468"
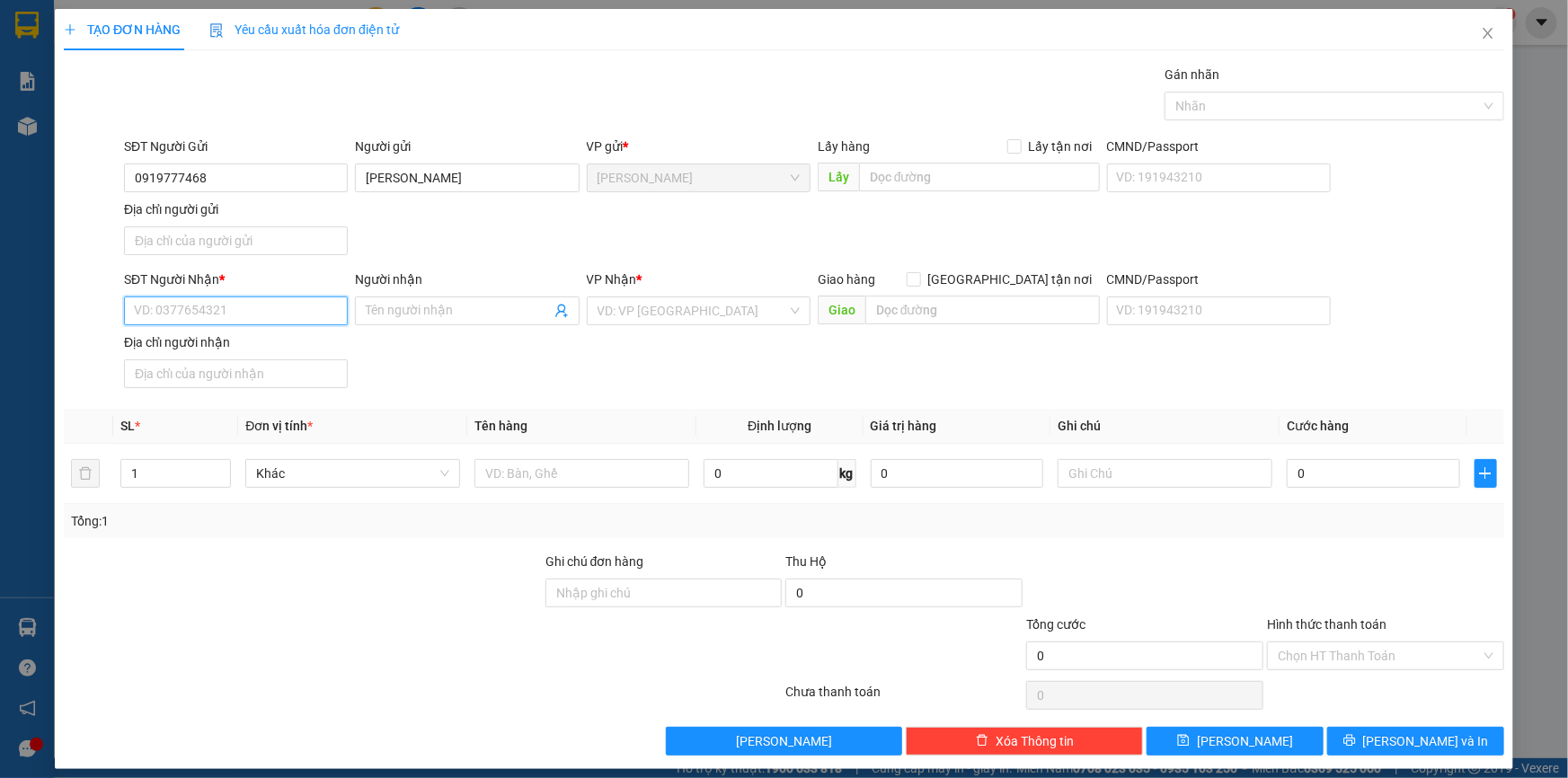
click at [225, 312] on input "SĐT Người Nhận *" at bounding box center [236, 310] width 223 height 29
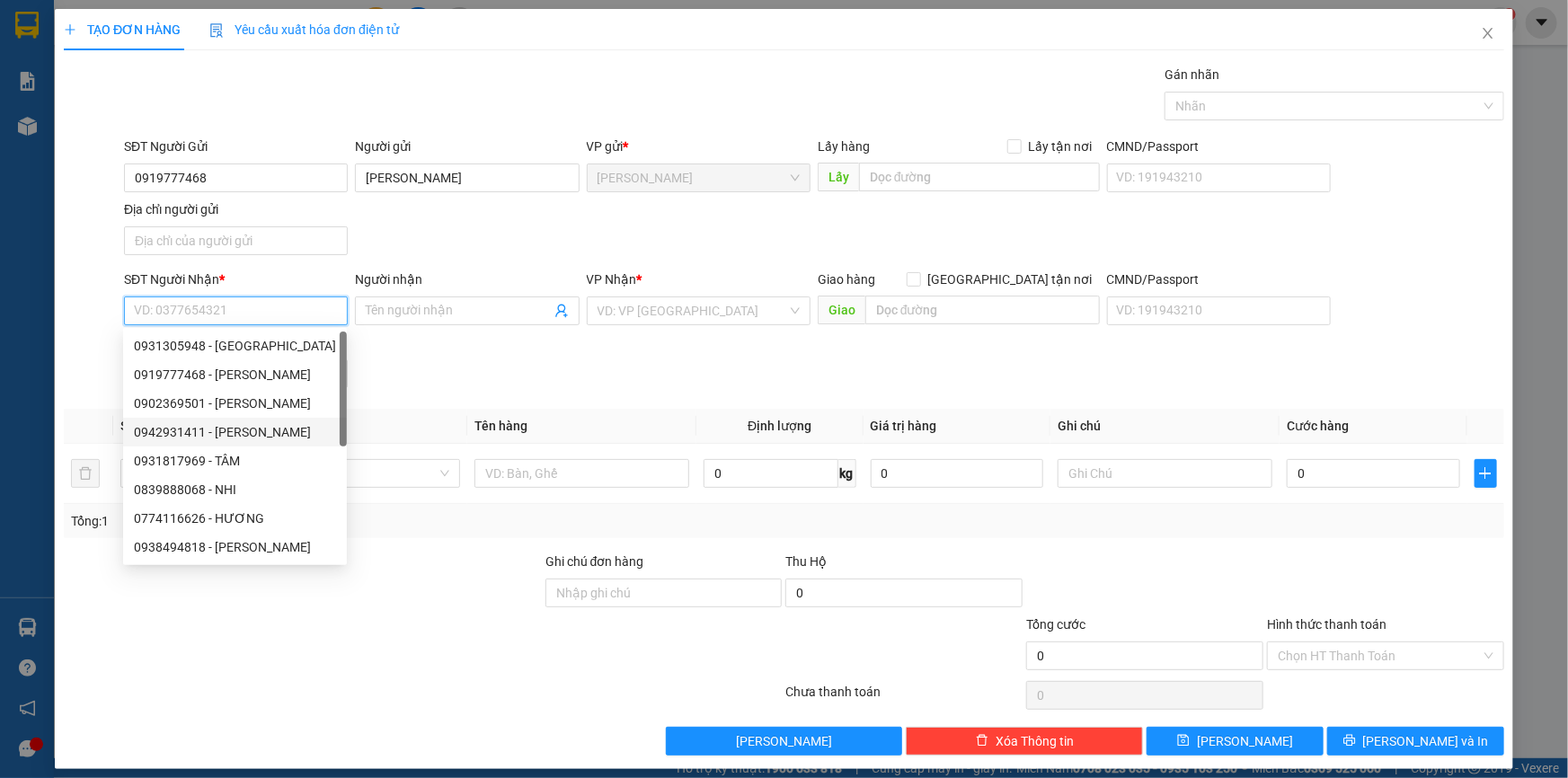
click at [290, 431] on div "0942931411 - LỤC LÊ XUÂN HỒNG" at bounding box center [235, 432] width 202 height 20
type input "0942931411"
type input "LỤC LÊ XUÂN HỒNG"
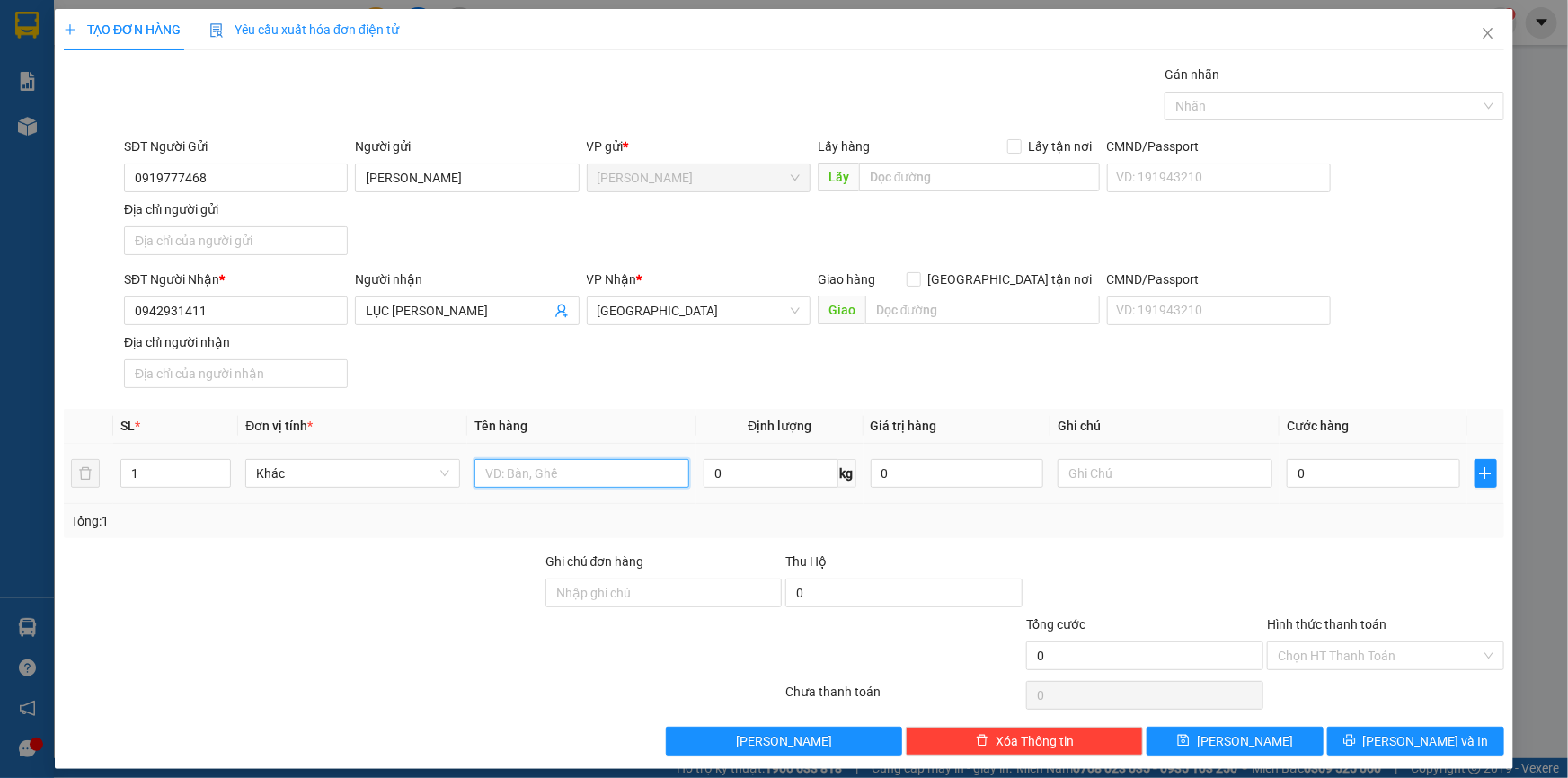
drag, startPoint x: 537, startPoint y: 467, endPoint x: 539, endPoint y: 491, distance: 24.1
click at [537, 468] on input "text" at bounding box center [583, 473] width 215 height 29
type input "HỒ SƠ"
click at [449, 176] on input "XUÂN THI" at bounding box center [467, 178] width 223 height 29
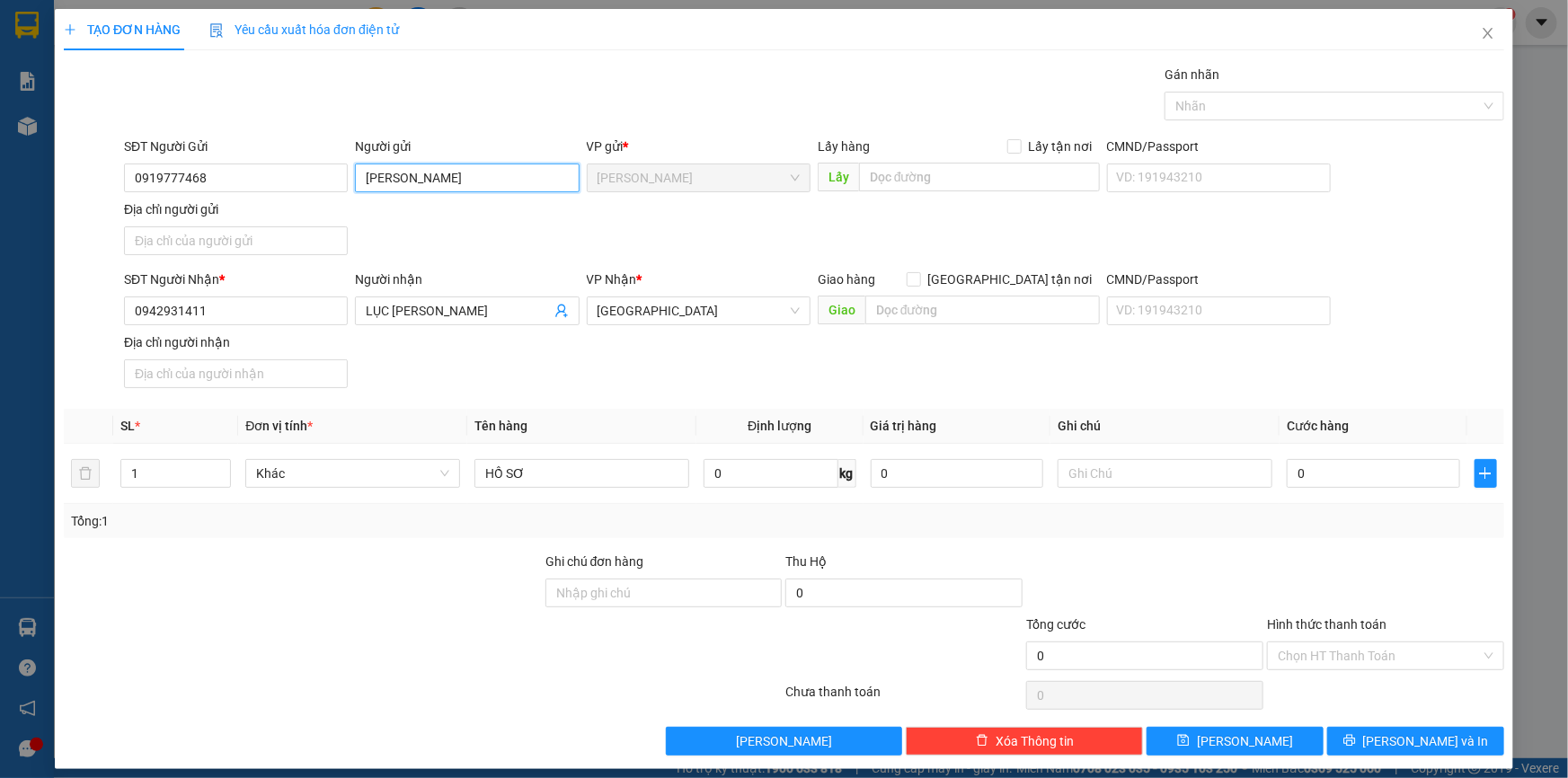
click at [449, 176] on input "XUÂN THI" at bounding box center [467, 178] width 223 height 29
type input "[PERSON_NAME]"
click at [272, 253] on input "Địa chỉ người gửi" at bounding box center [236, 240] width 223 height 29
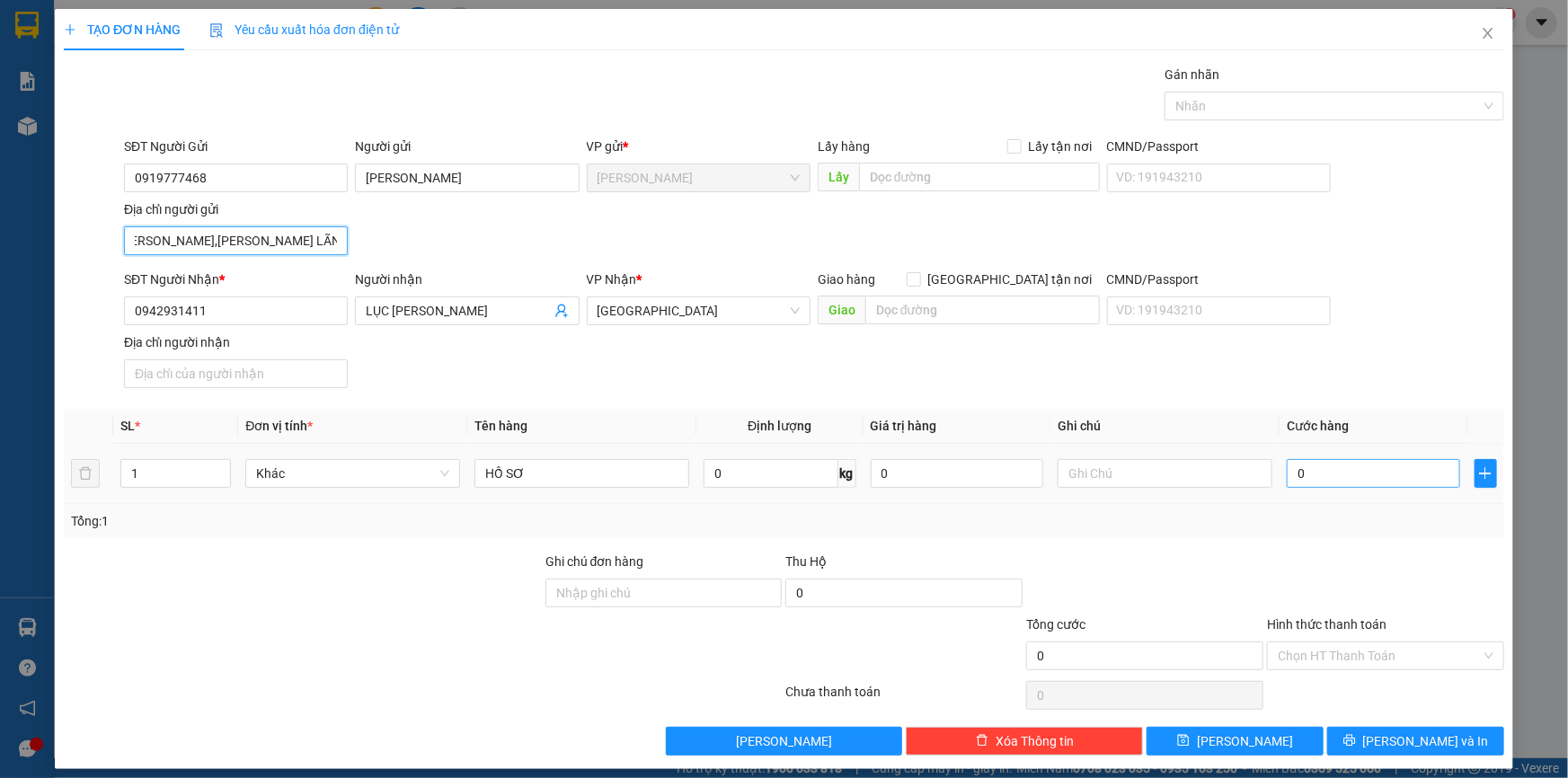
type input "NGUYỄN DU,P CAO LÃNH,ĐỒNG THÁP"
click at [1303, 462] on input "0" at bounding box center [1374, 473] width 174 height 29
type input "3"
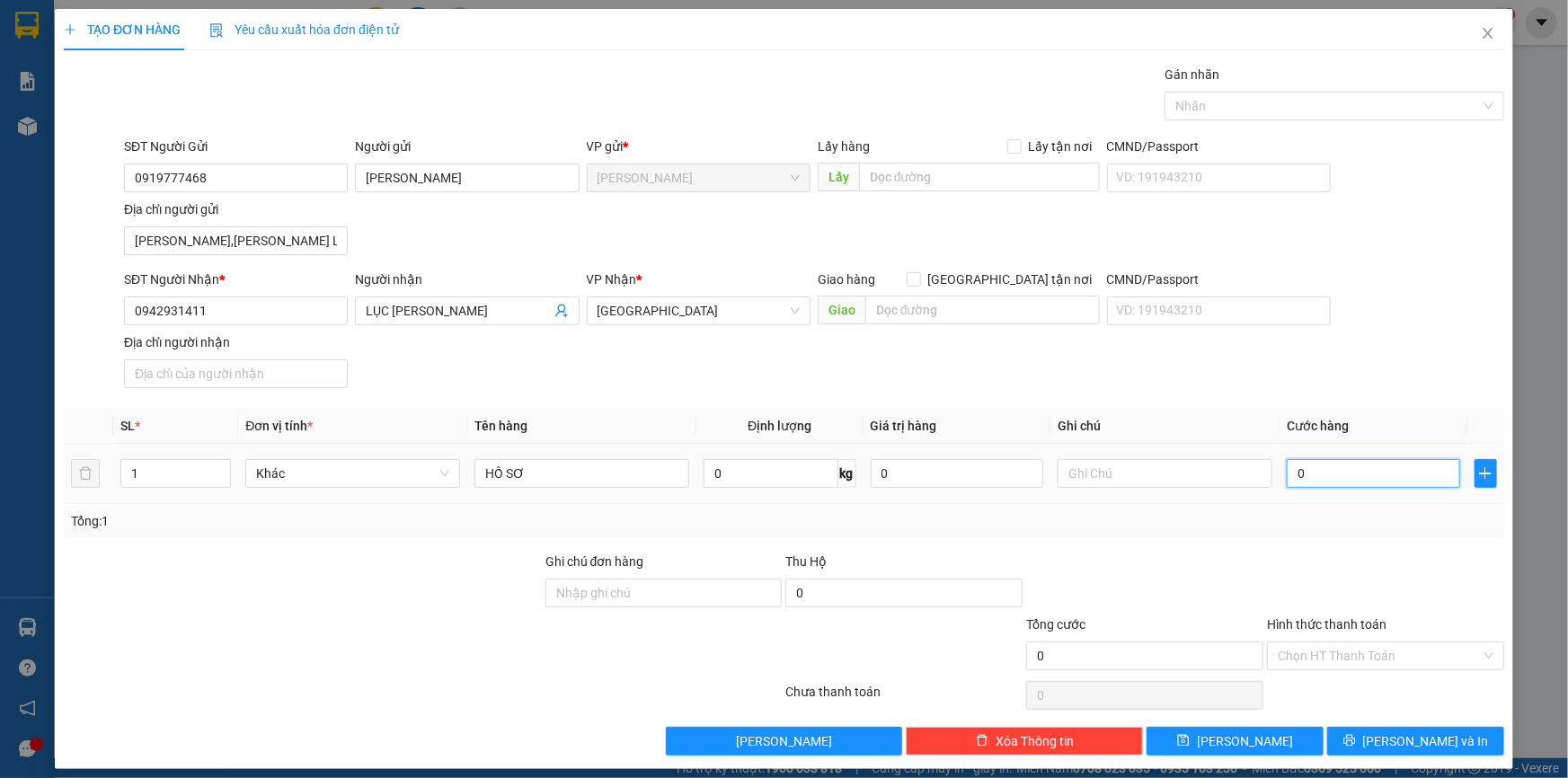
type input "3"
type input "30"
type input "30.000"
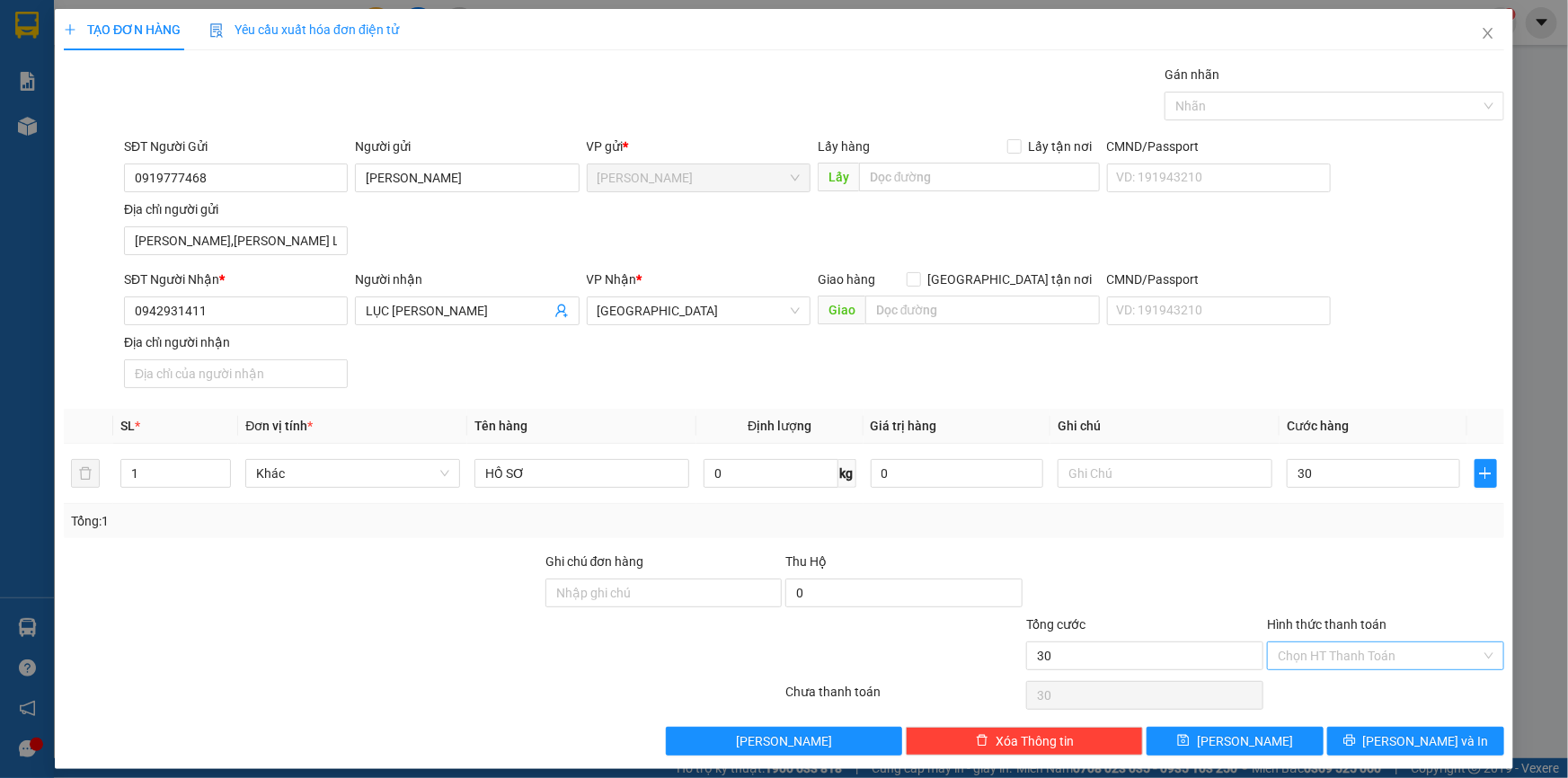
type input "30.000"
drag, startPoint x: 1323, startPoint y: 650, endPoint x: 1359, endPoint y: 700, distance: 61.6
click at [1323, 651] on input "Hình thức thanh toán" at bounding box center [1379, 656] width 203 height 27
click at [1334, 689] on div "Tại văn phòng" at bounding box center [1374, 690] width 214 height 20
type input "0"
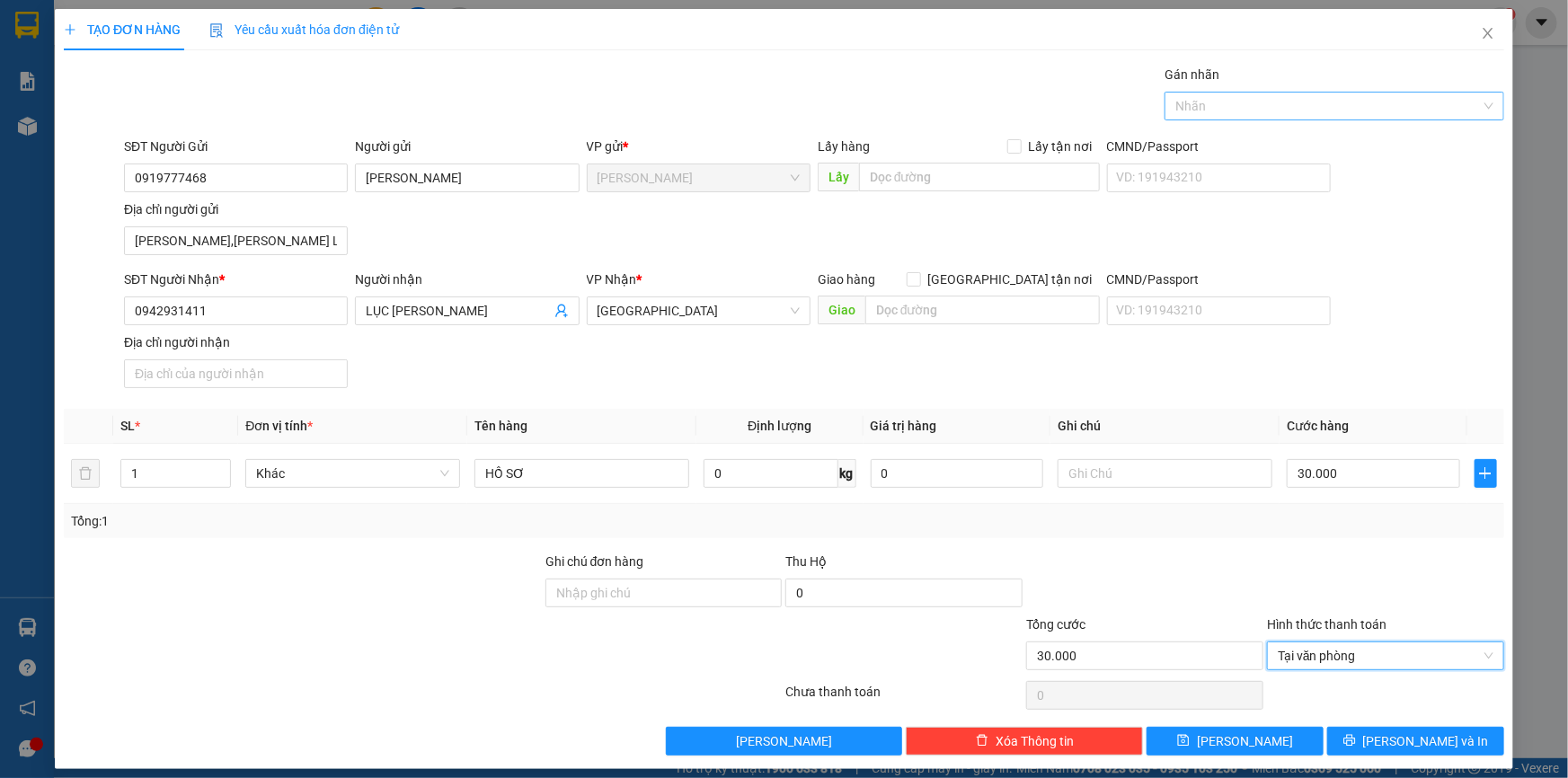
click at [1259, 98] on div at bounding box center [1326, 106] width 313 height 22
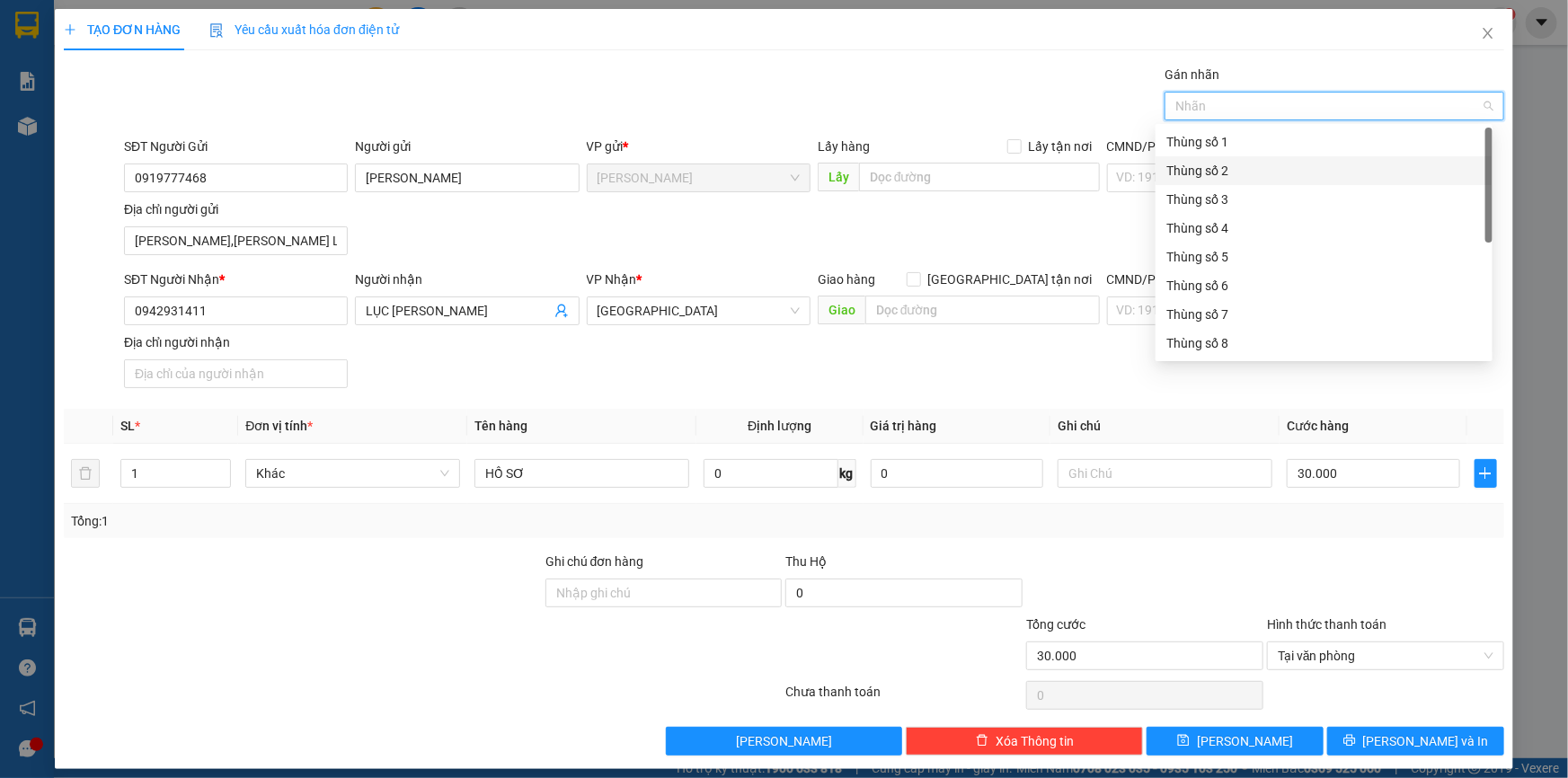
scroll to position [229, 0]
drag, startPoint x: 1207, startPoint y: 341, endPoint x: 1055, endPoint y: 367, distance: 154.2
click at [1207, 342] on div "Thùng 2H" at bounding box center [1324, 344] width 315 height 20
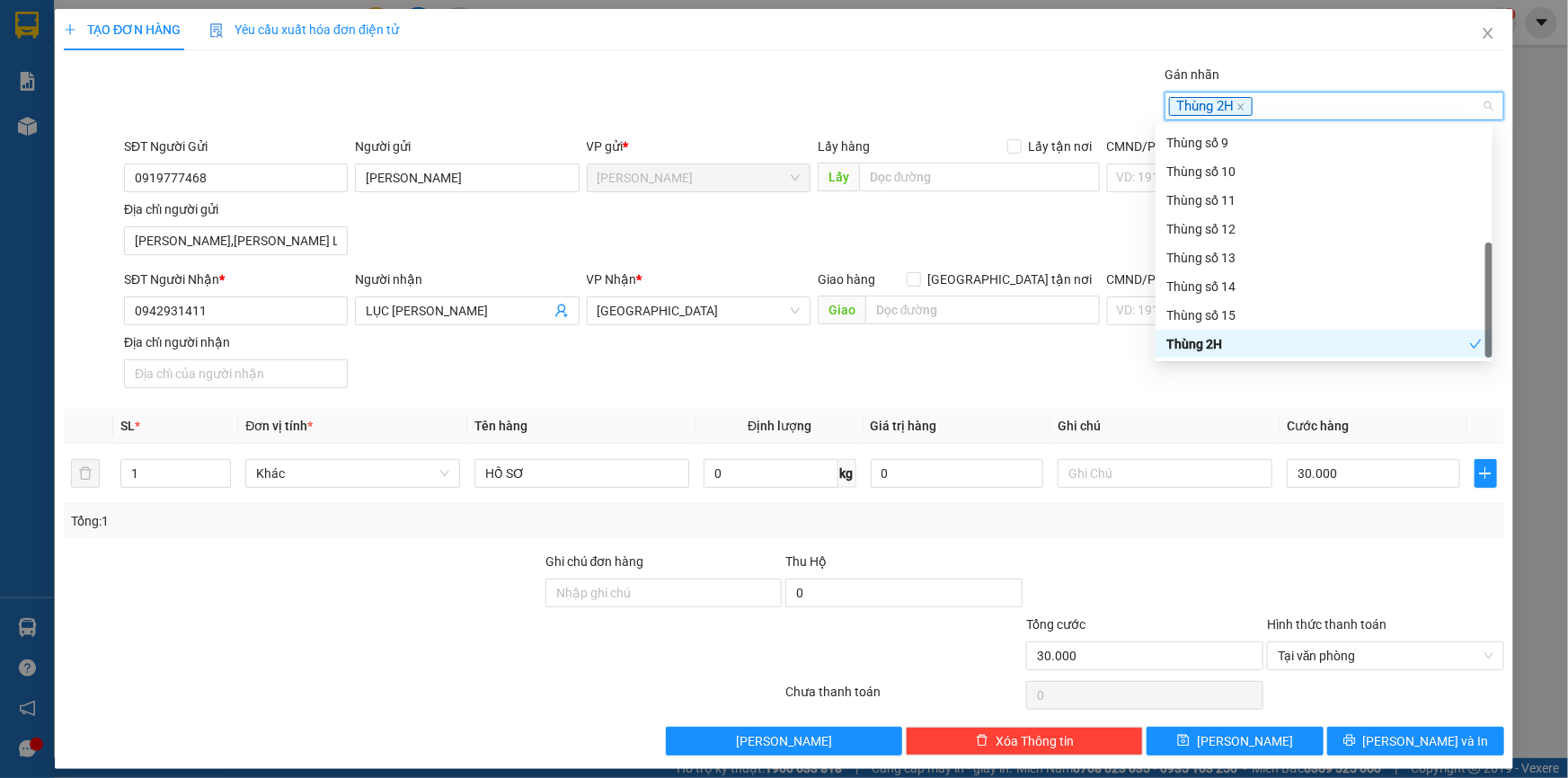
click at [1032, 370] on div "SĐT Người Nhận * 0942931411 Người nhận LỤC LÊ XUÂN HỒNG VP Nhận * Sài Gòn Giao …" at bounding box center [814, 332] width 1388 height 126
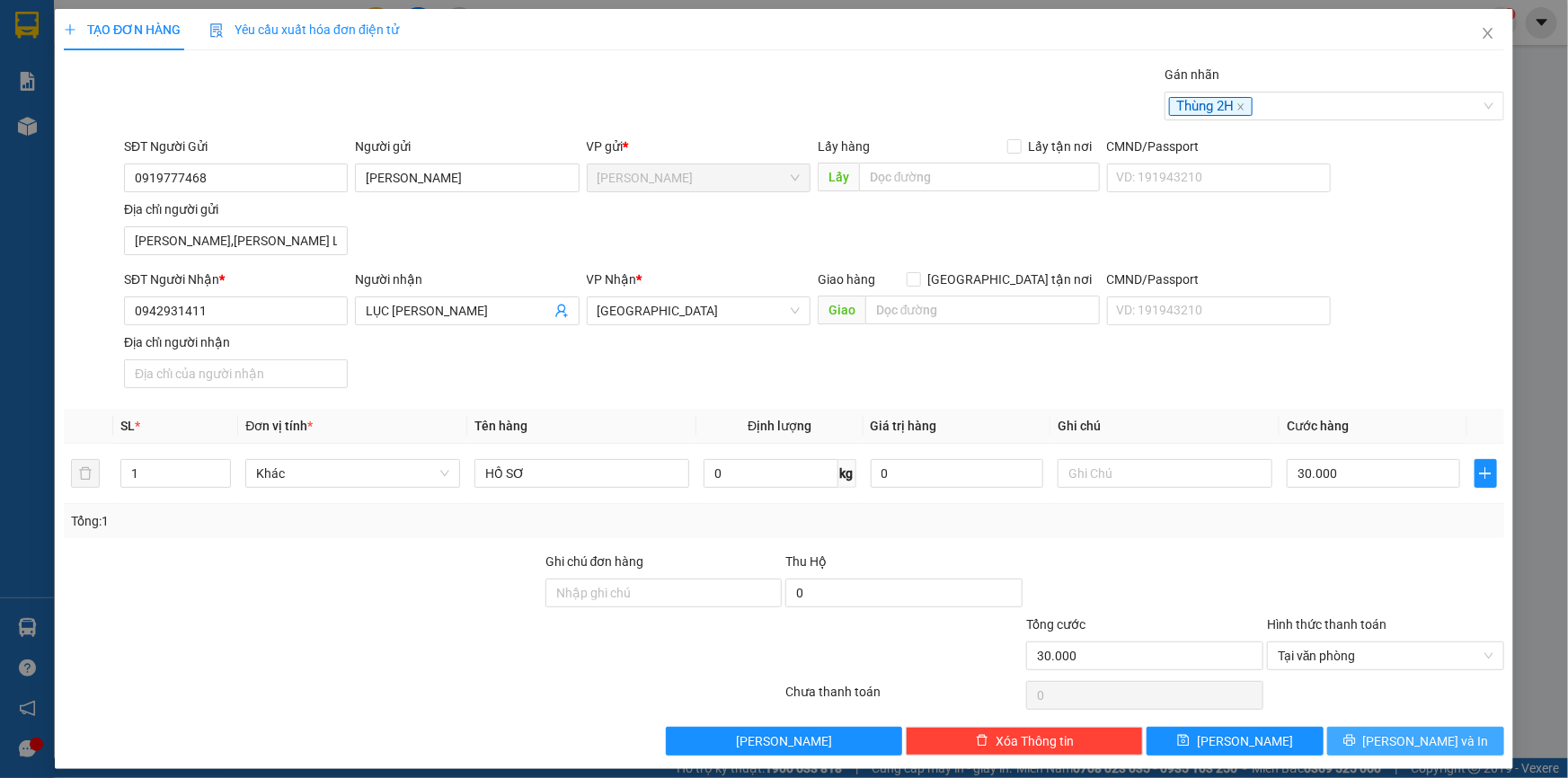
click at [1357, 744] on icon "printer" at bounding box center [1349, 740] width 12 height 12
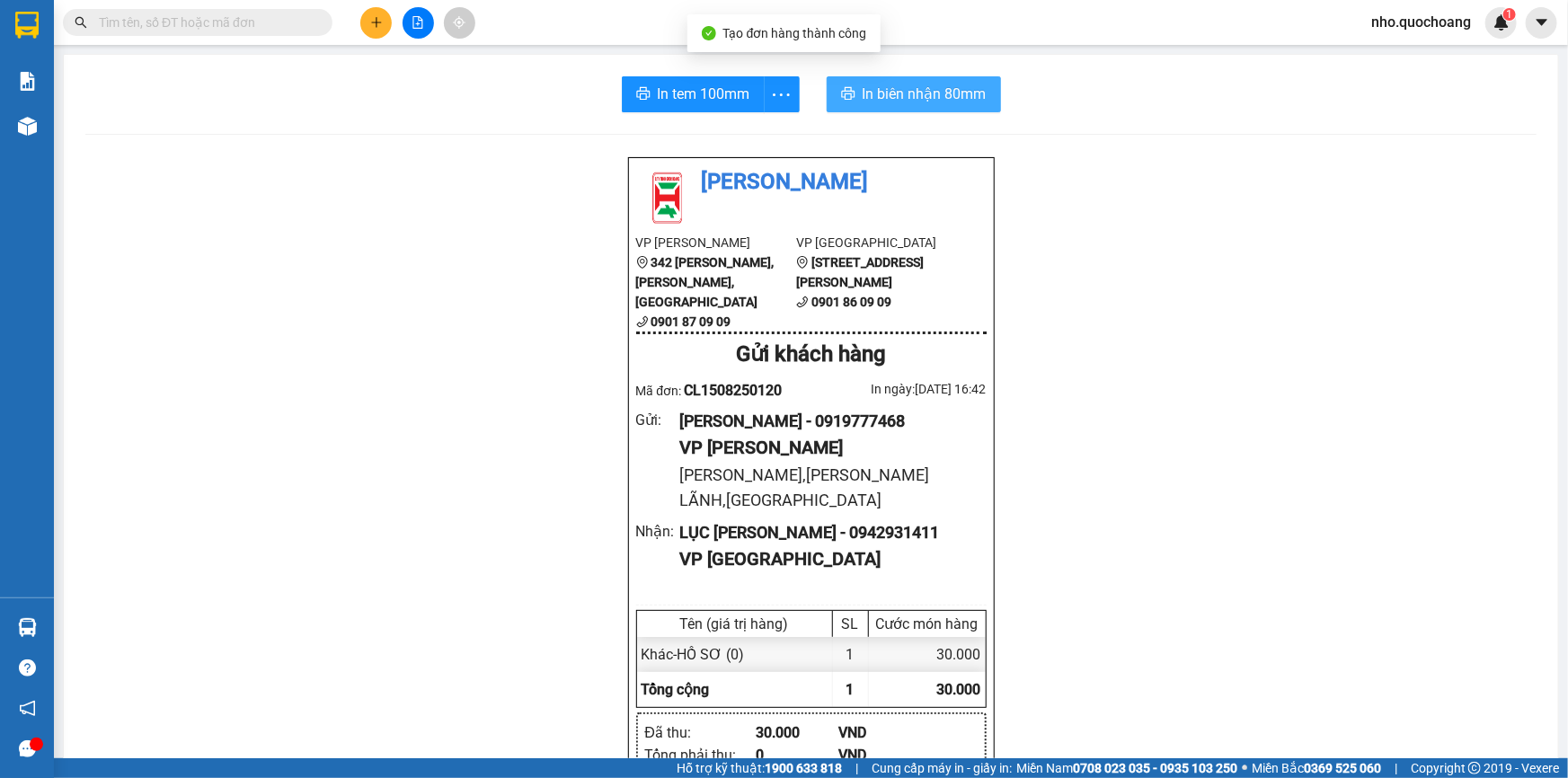
click at [893, 87] on span "In biên nhận 80mm" at bounding box center [925, 94] width 124 height 22
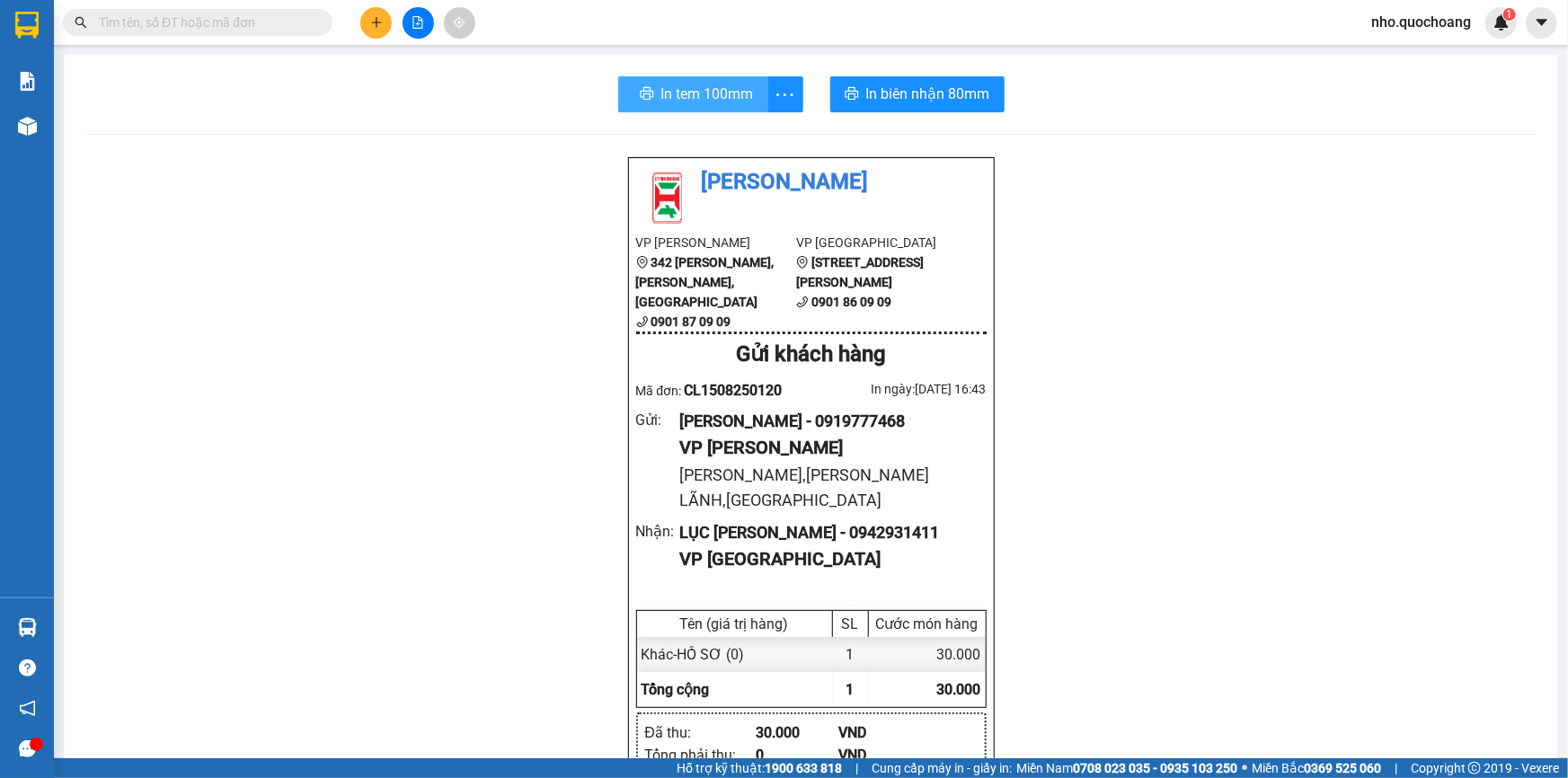
click at [735, 94] on span "In tem 100mm" at bounding box center [707, 94] width 93 height 22
click at [1442, 16] on span "nho.quochoang" at bounding box center [1420, 22] width 128 height 22
click at [1437, 48] on span "Đăng xuất" at bounding box center [1429, 55] width 92 height 20
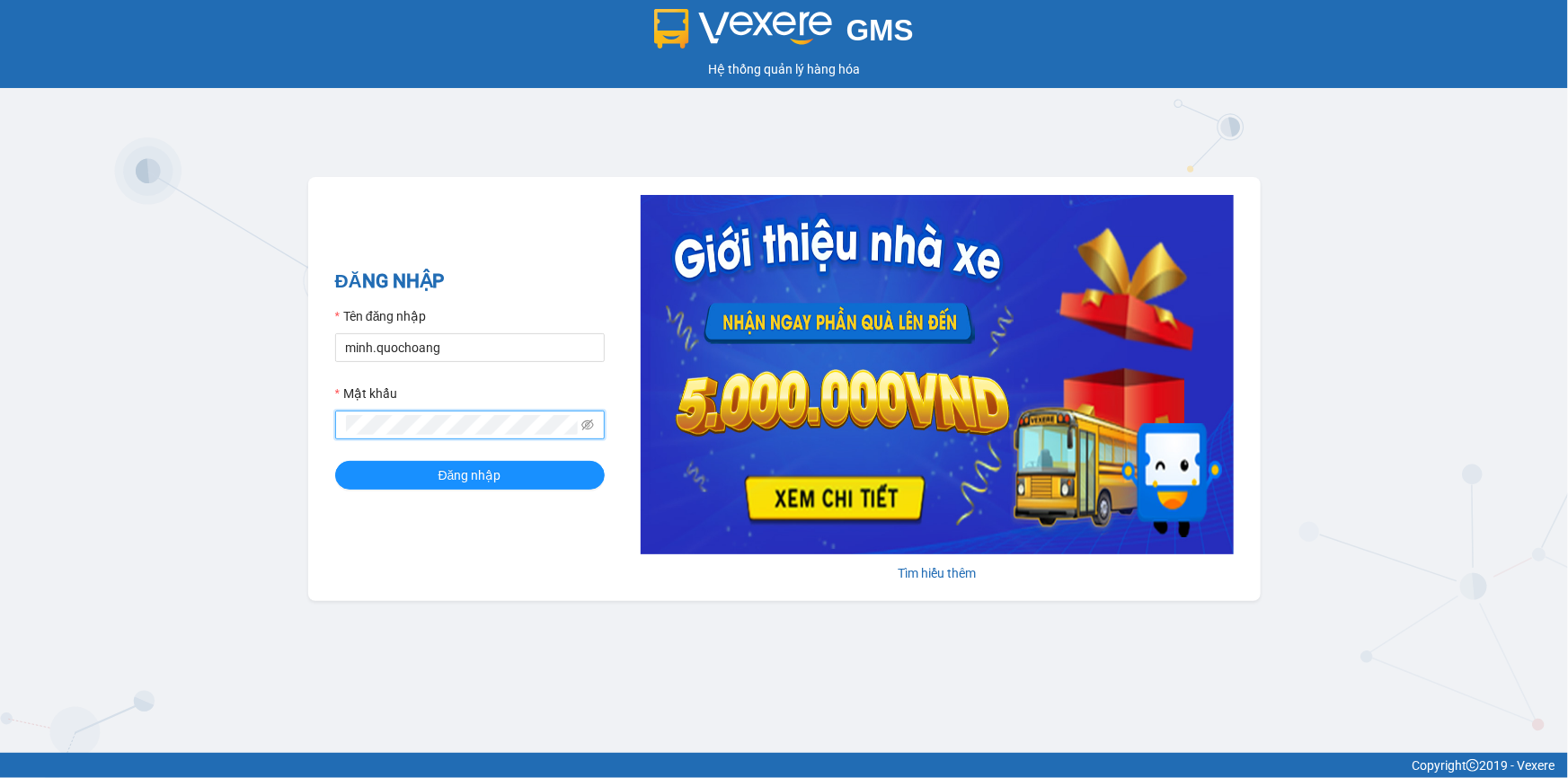
click at [336, 461] on button "Đăng nhập" at bounding box center [470, 475] width 269 height 29
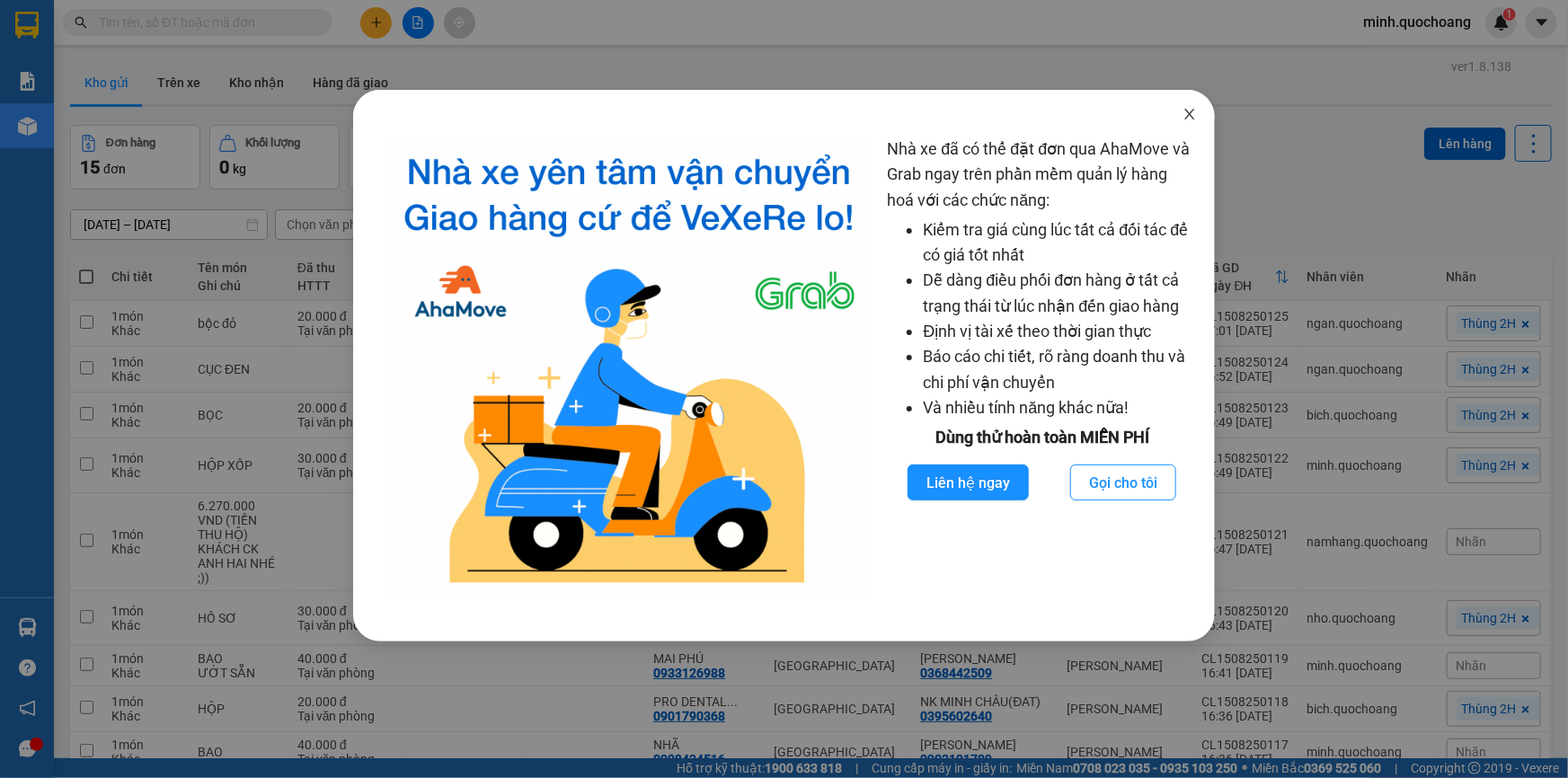
click at [1191, 119] on icon "close" at bounding box center [1189, 113] width 14 height 14
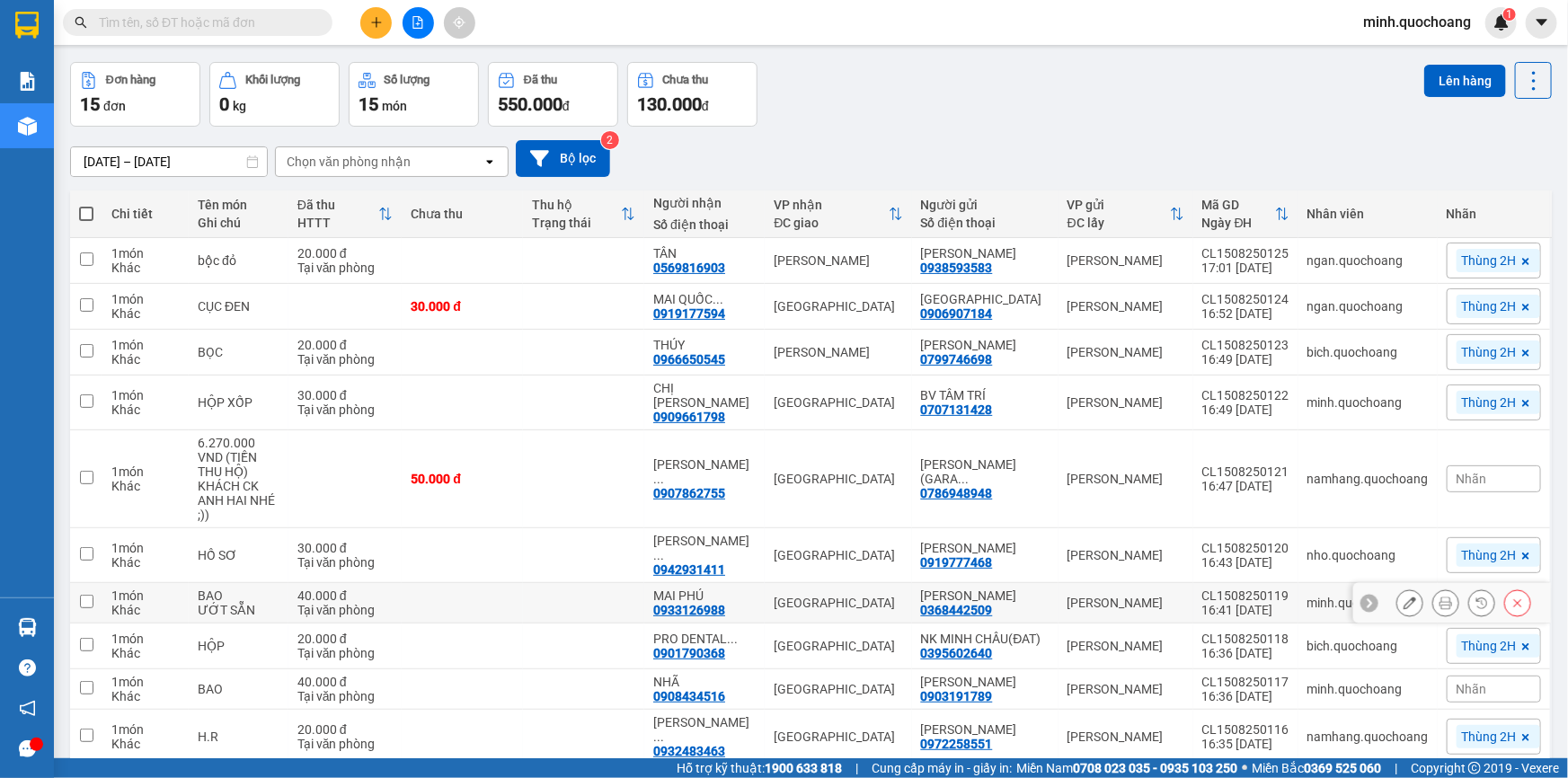
scroll to position [140, 0]
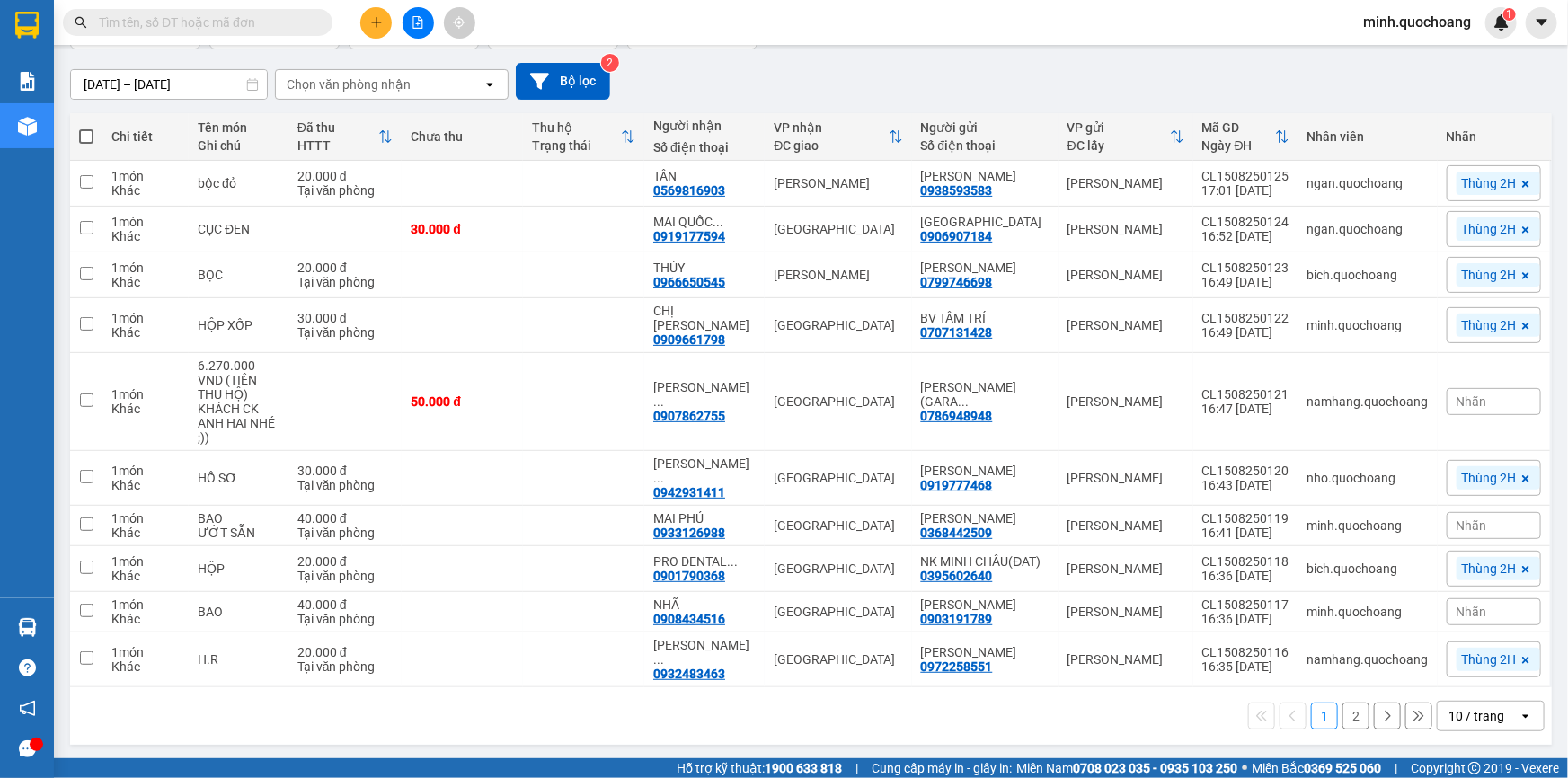
click at [1459, 718] on div "10 / trang" at bounding box center [1477, 715] width 56 height 18
click at [1447, 676] on span "100 / trang" at bounding box center [1471, 675] width 65 height 18
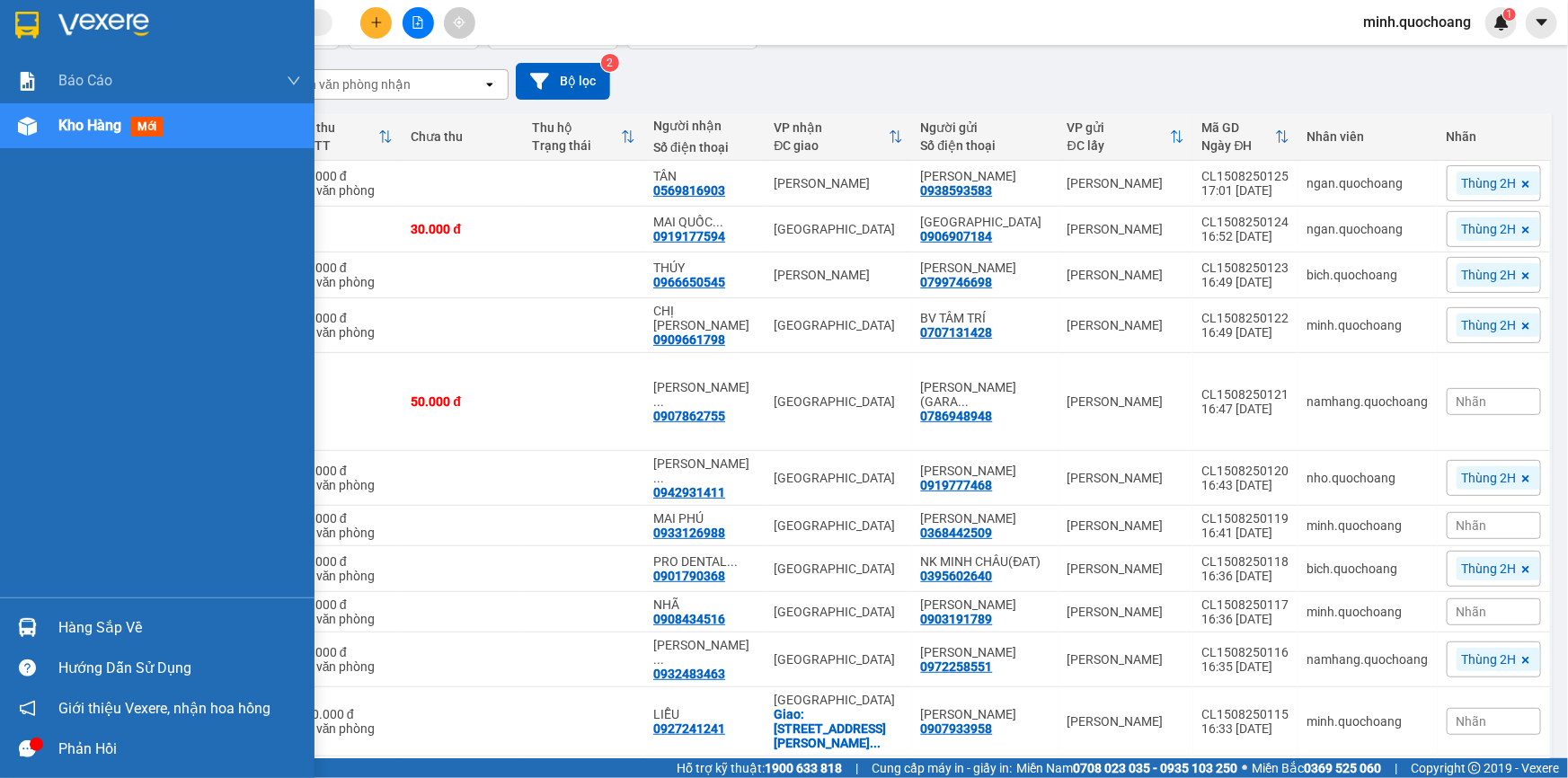
click at [94, 633] on div "Hàng sắp về" at bounding box center [180, 627] width 243 height 27
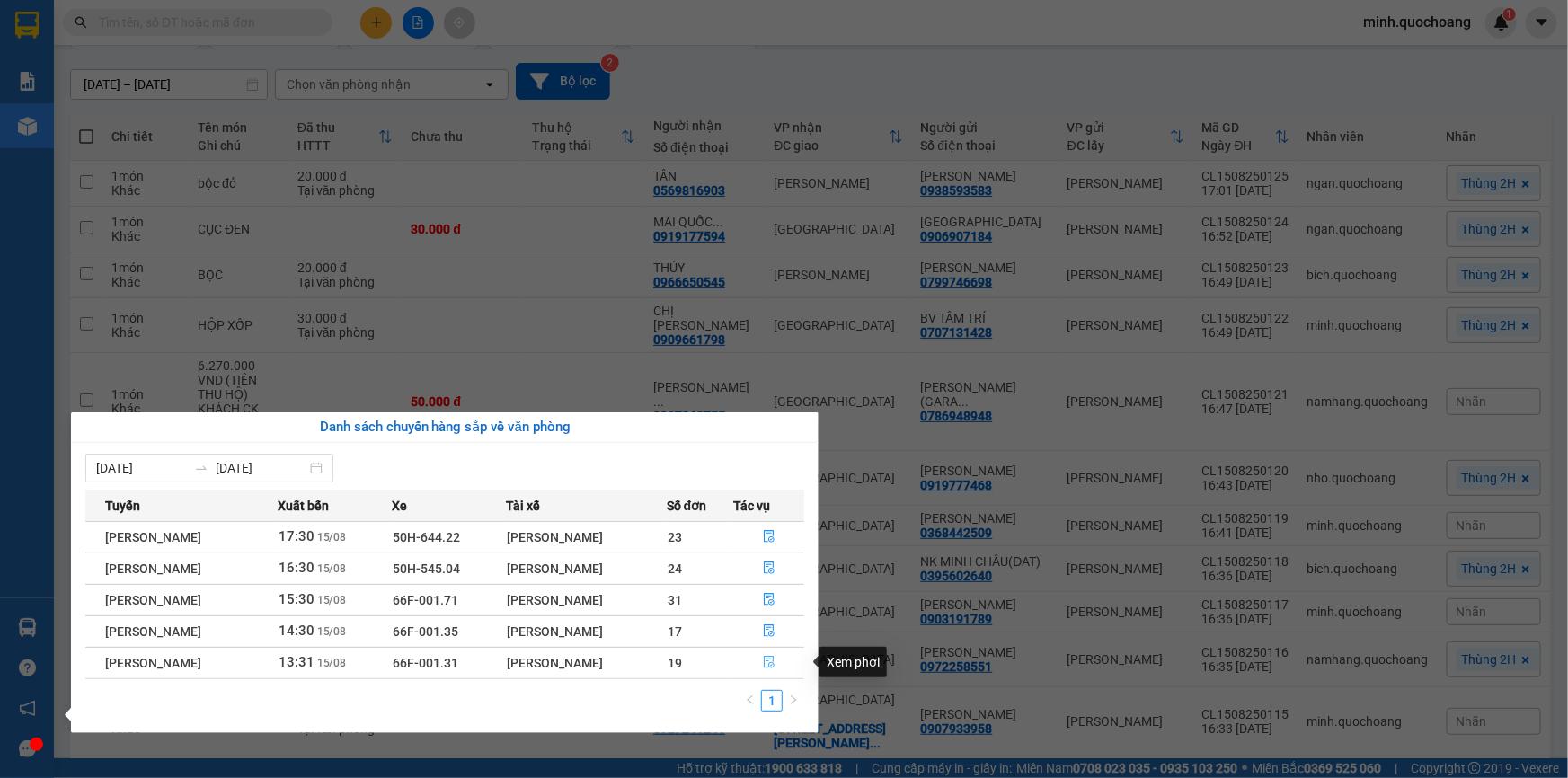
click at [776, 669] on span "file-done" at bounding box center [769, 663] width 12 height 14
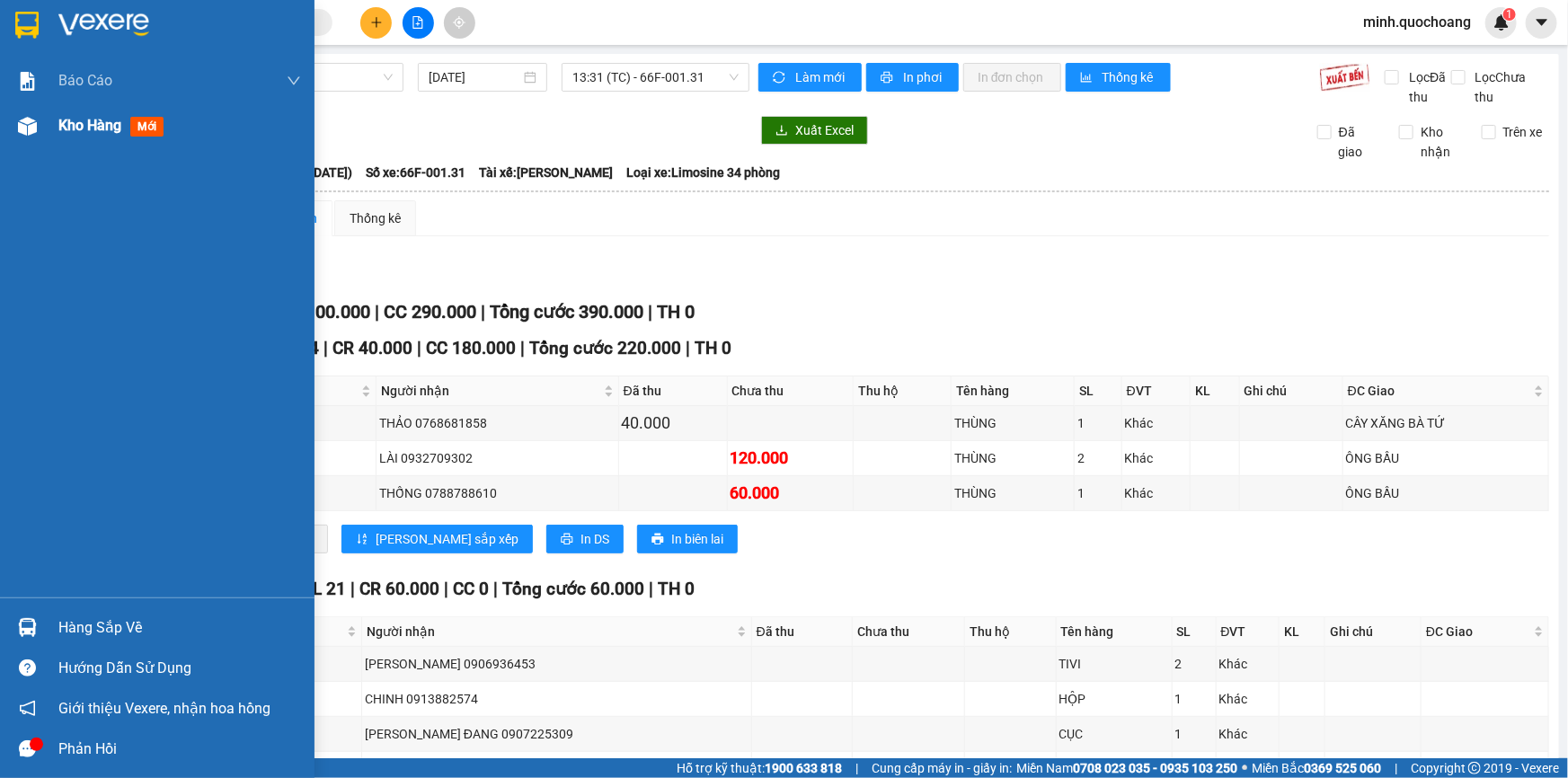
click at [74, 141] on div "Kho hàng mới" at bounding box center [180, 126] width 243 height 45
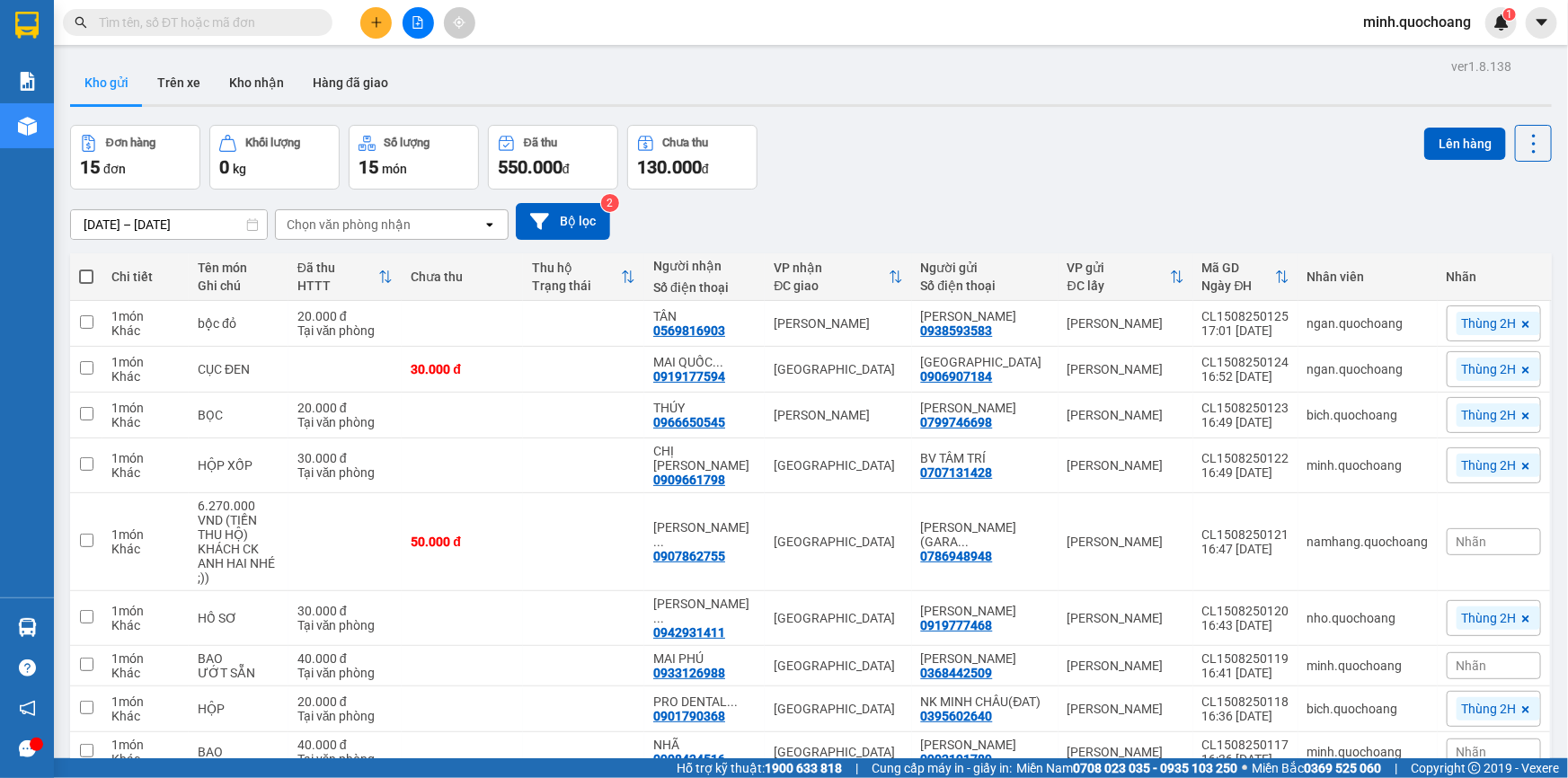
click at [203, 23] on input "text" at bounding box center [205, 22] width 212 height 20
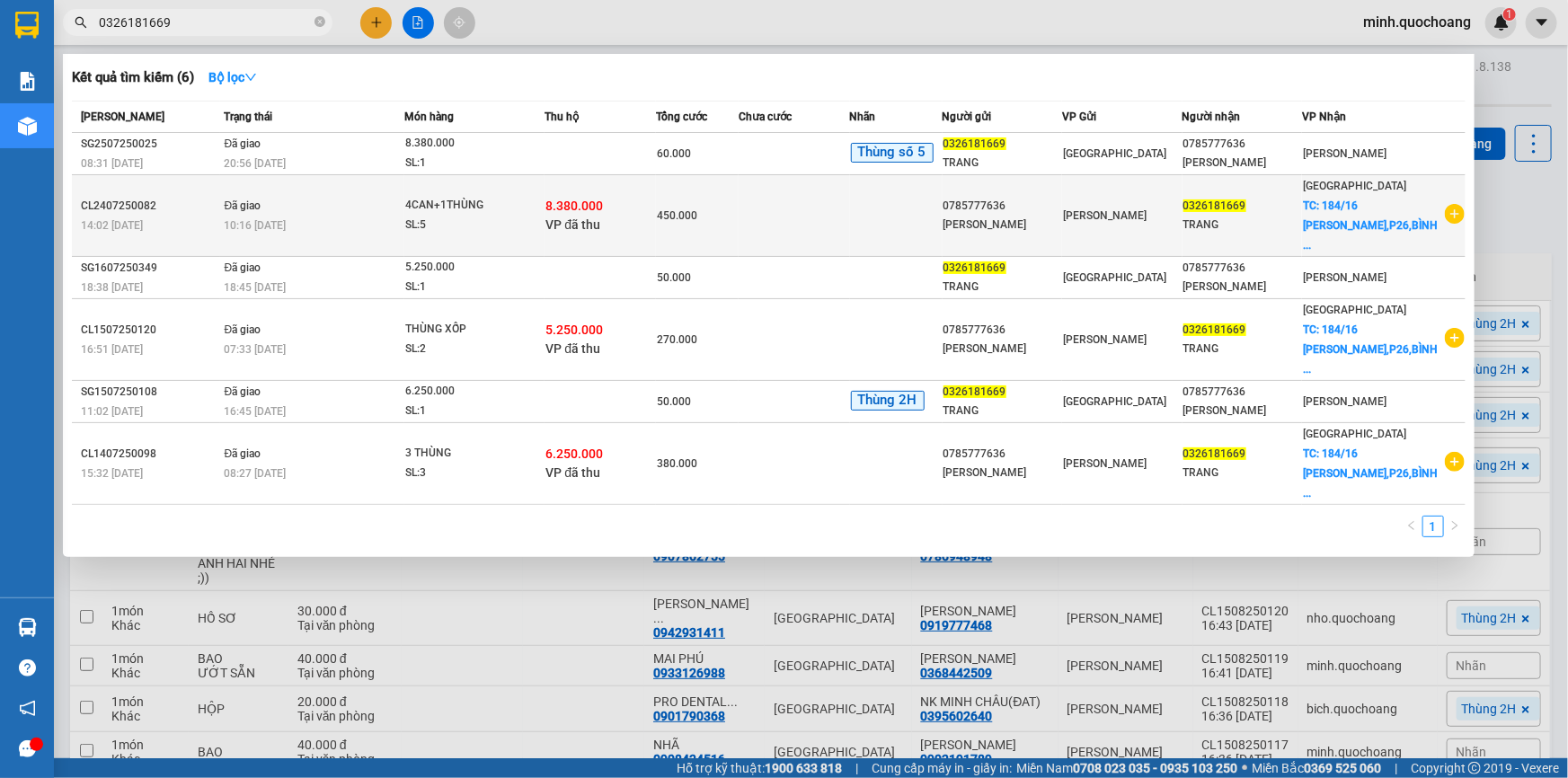
type input "0326181669"
click at [314, 223] on div "10:16 - 25/07" at bounding box center [314, 225] width 180 height 20
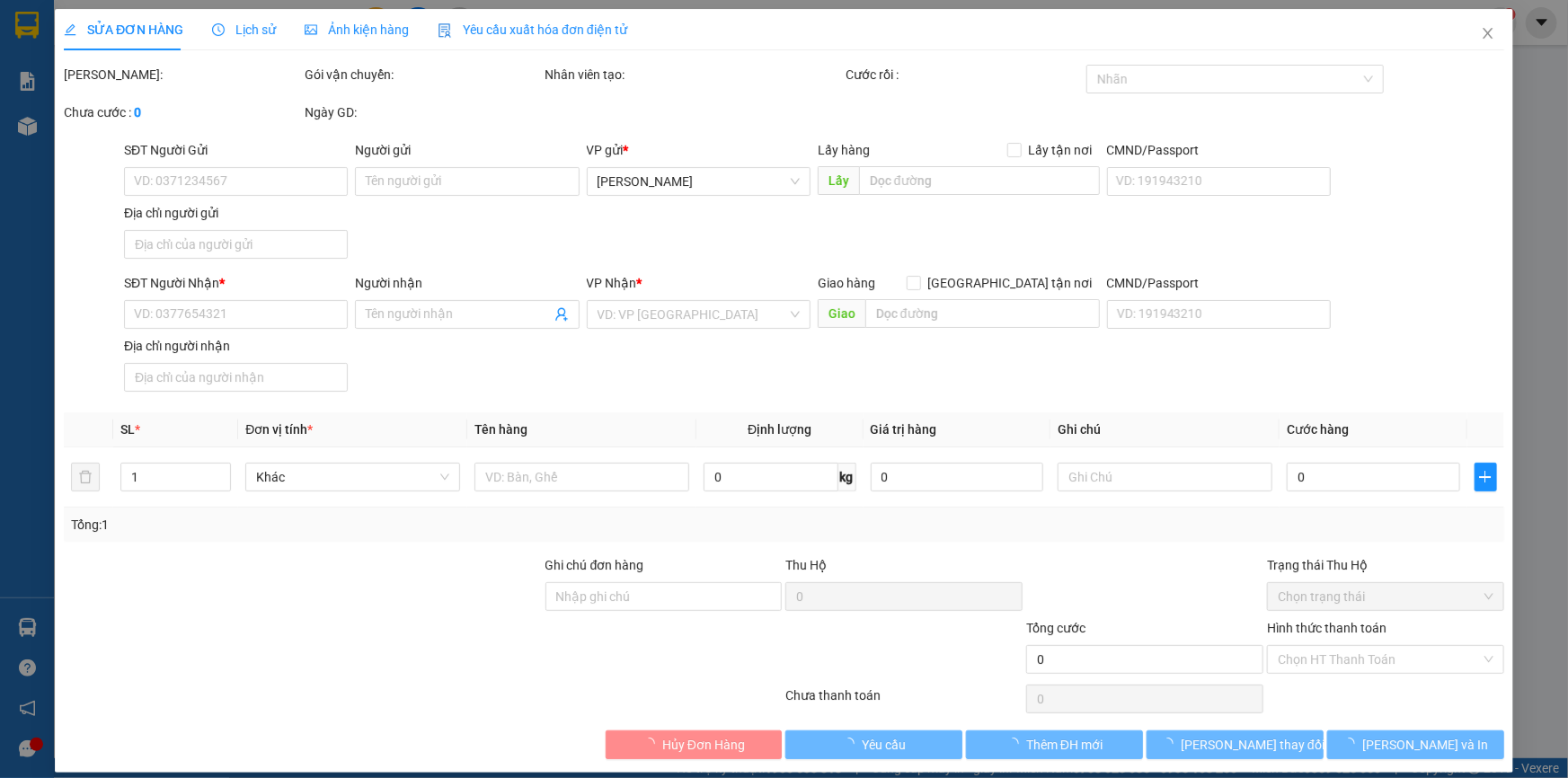
type input "0785777636"
type input "[PERSON_NAME]"
type input "36,NAM CAO,P CAO LÃNH ĐỒNG THÁP"
type input "0326181669"
type input "TRANG"
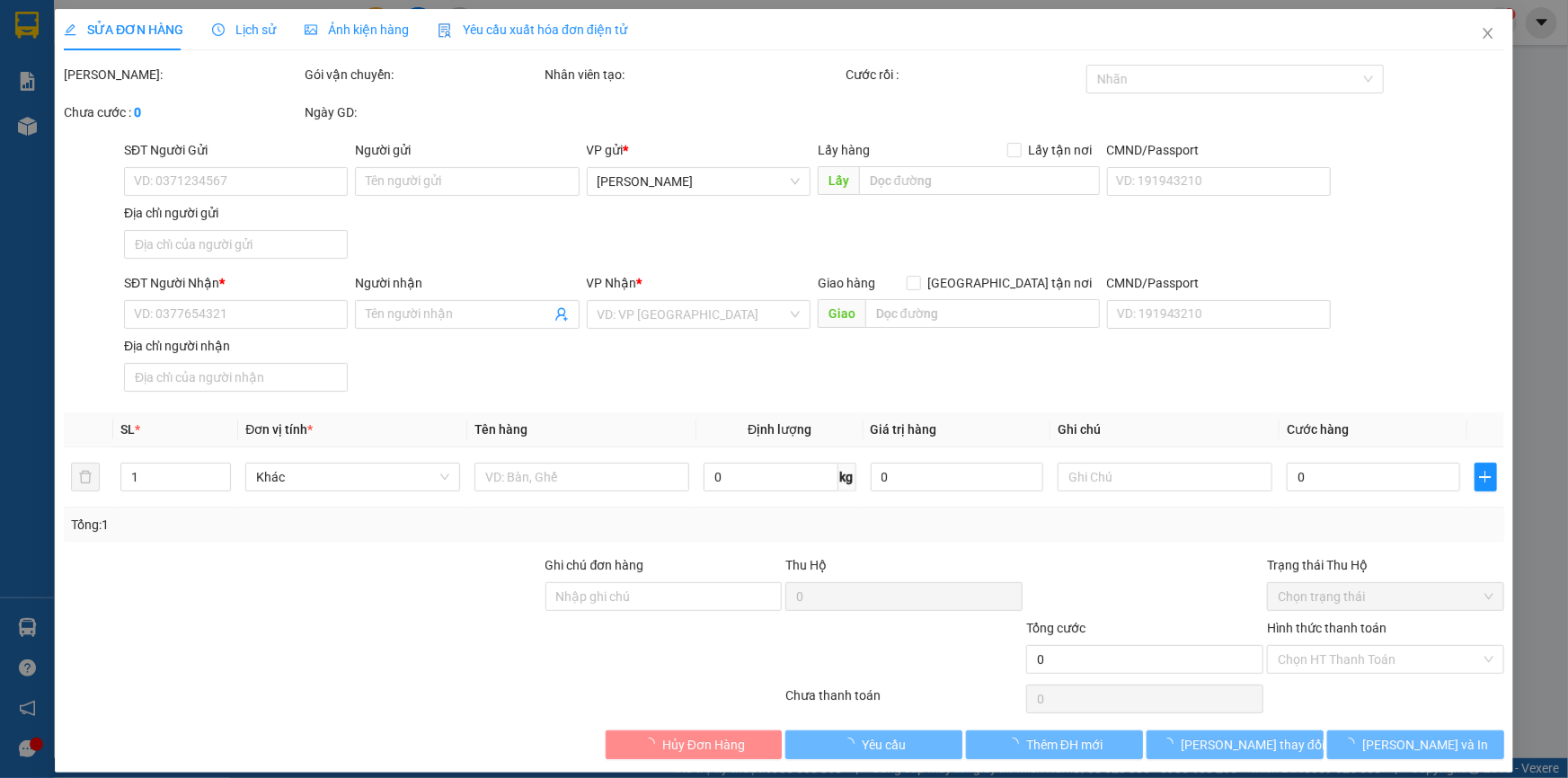
checkbox input "true"
type input "184/16 NGUYỄN XÍ,P26,BÌNH THẠNH"
type input "8.380.000"
type input "450.000"
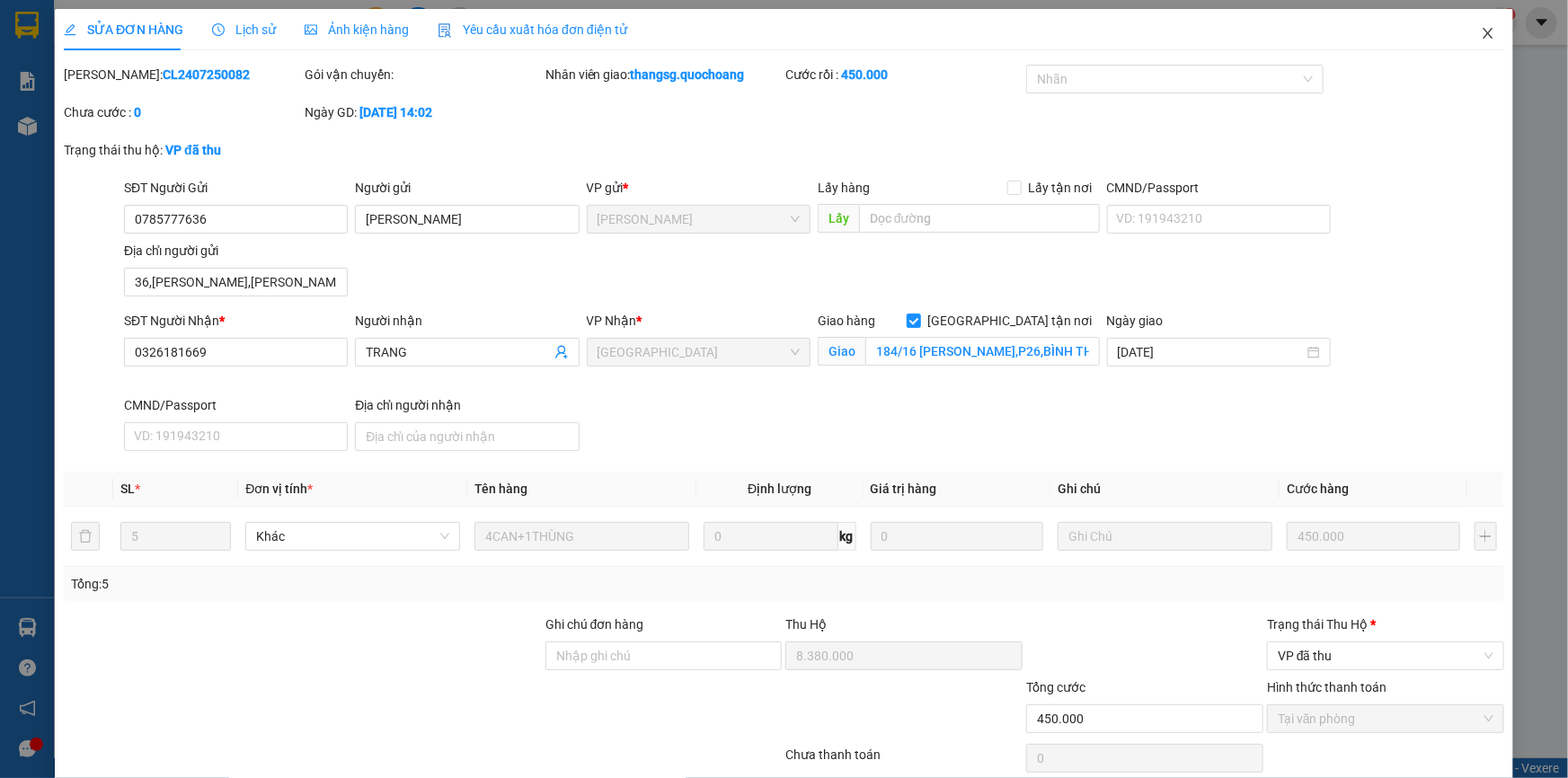
click at [1481, 34] on icon "close" at bounding box center [1488, 33] width 14 height 14
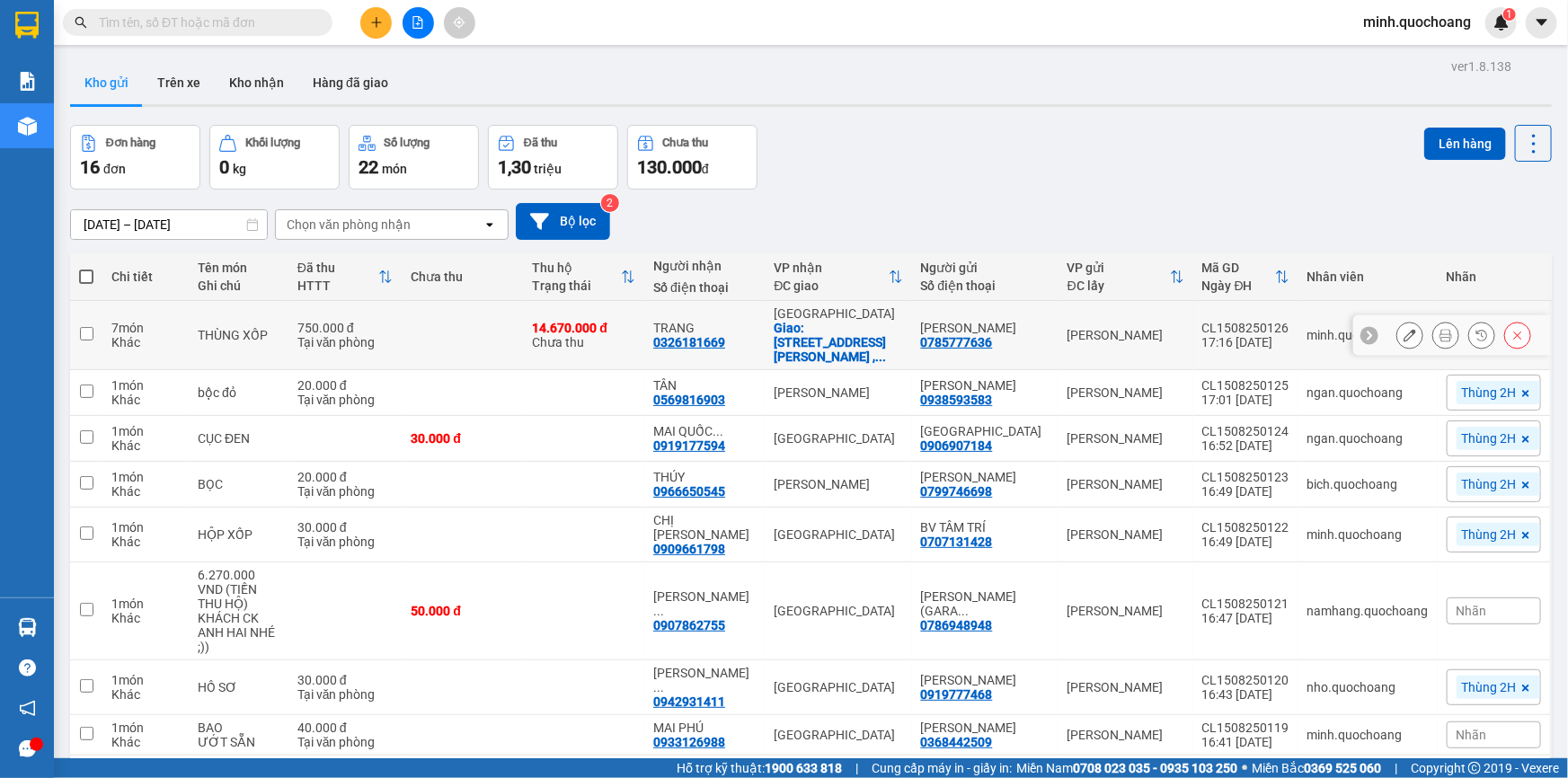
click at [1440, 332] on icon at bounding box center [1446, 335] width 12 height 12
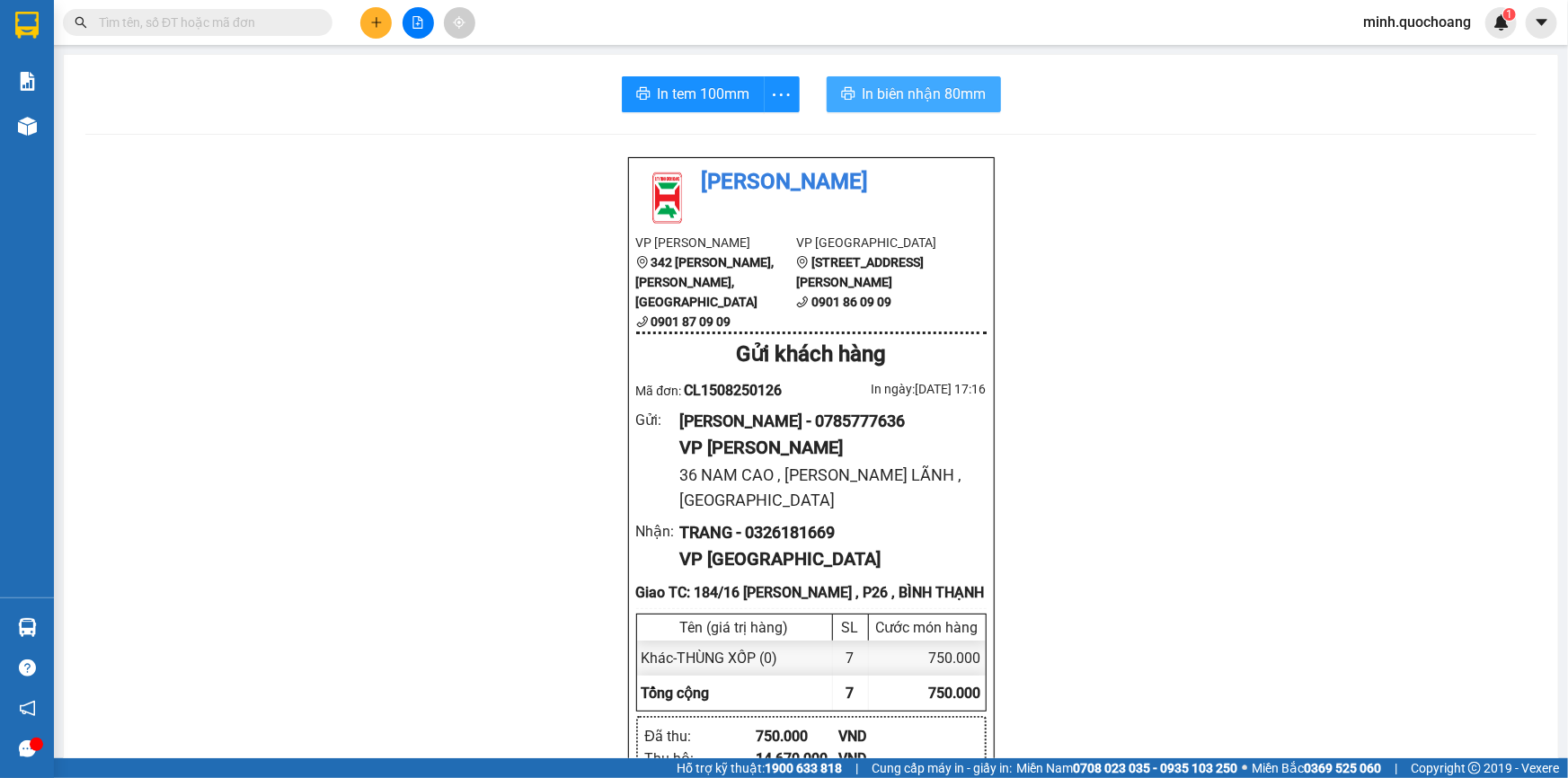
click at [874, 98] on span "In biên nhận 80mm" at bounding box center [925, 94] width 124 height 22
click at [689, 94] on span "In tem 100mm" at bounding box center [704, 94] width 93 height 22
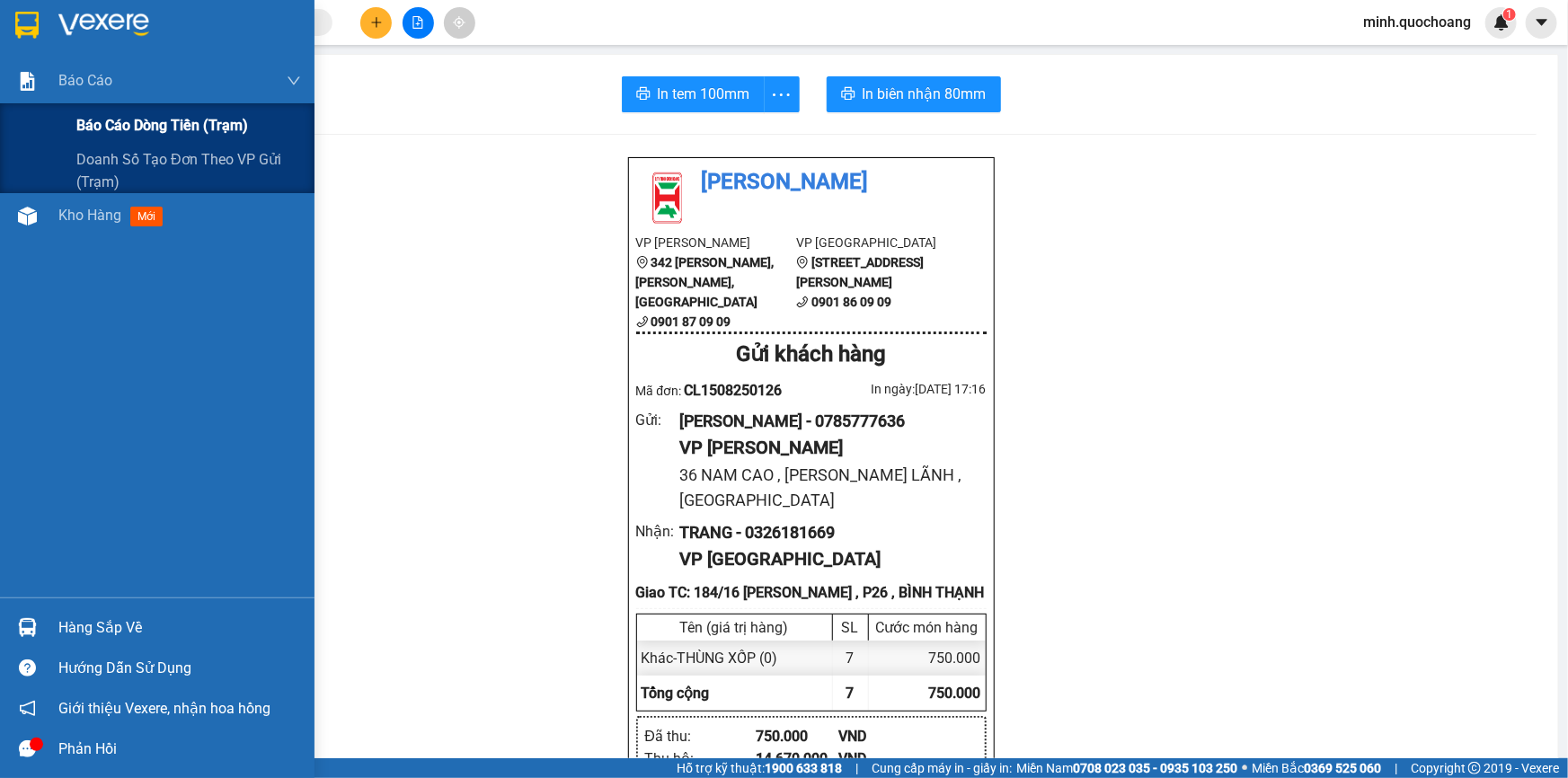
click at [116, 124] on span "Báo cáo dòng tiền (trạm)" at bounding box center [163, 125] width 172 height 22
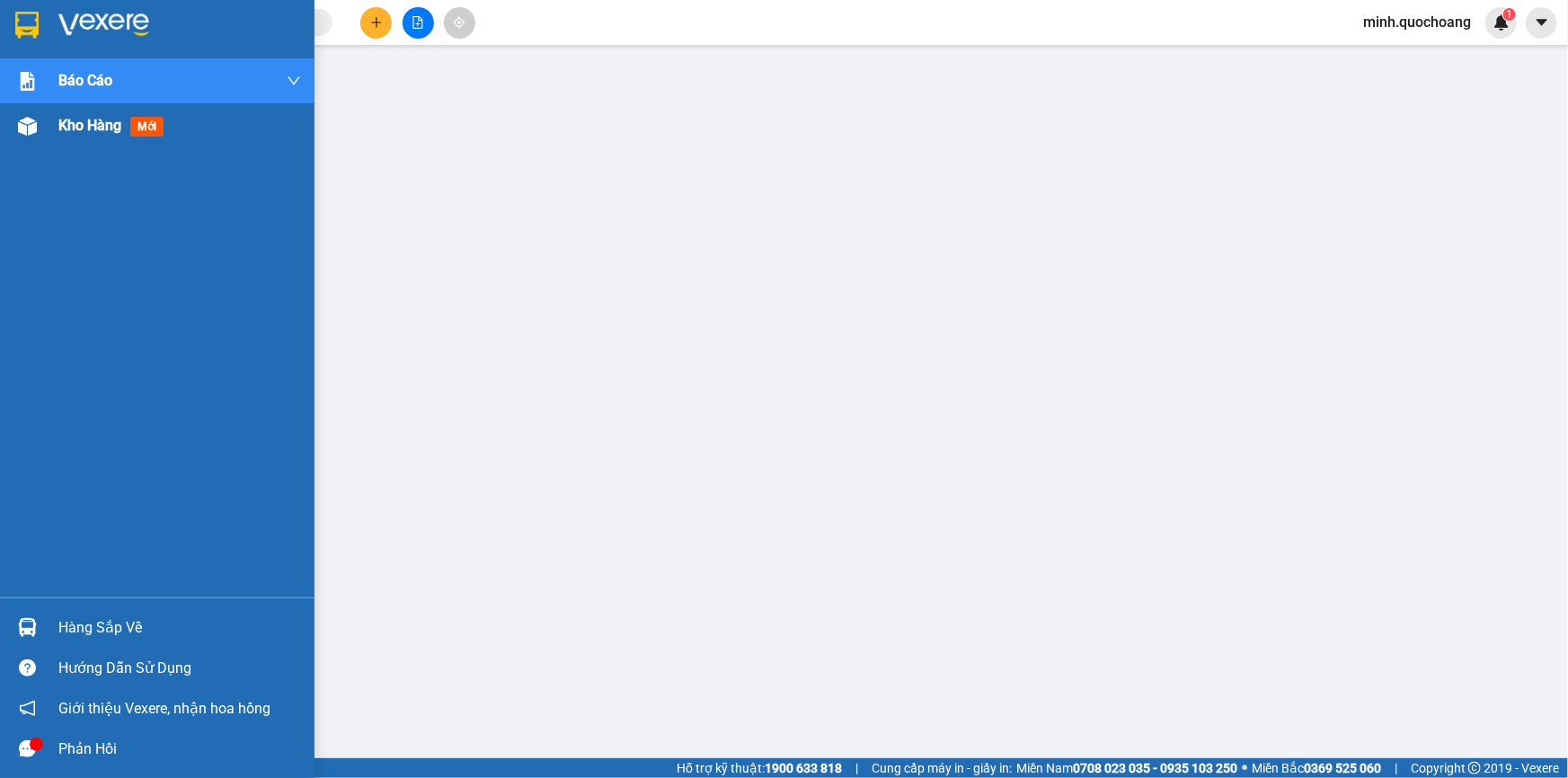
click at [45, 134] on div "Kho hàng mới" at bounding box center [157, 126] width 314 height 45
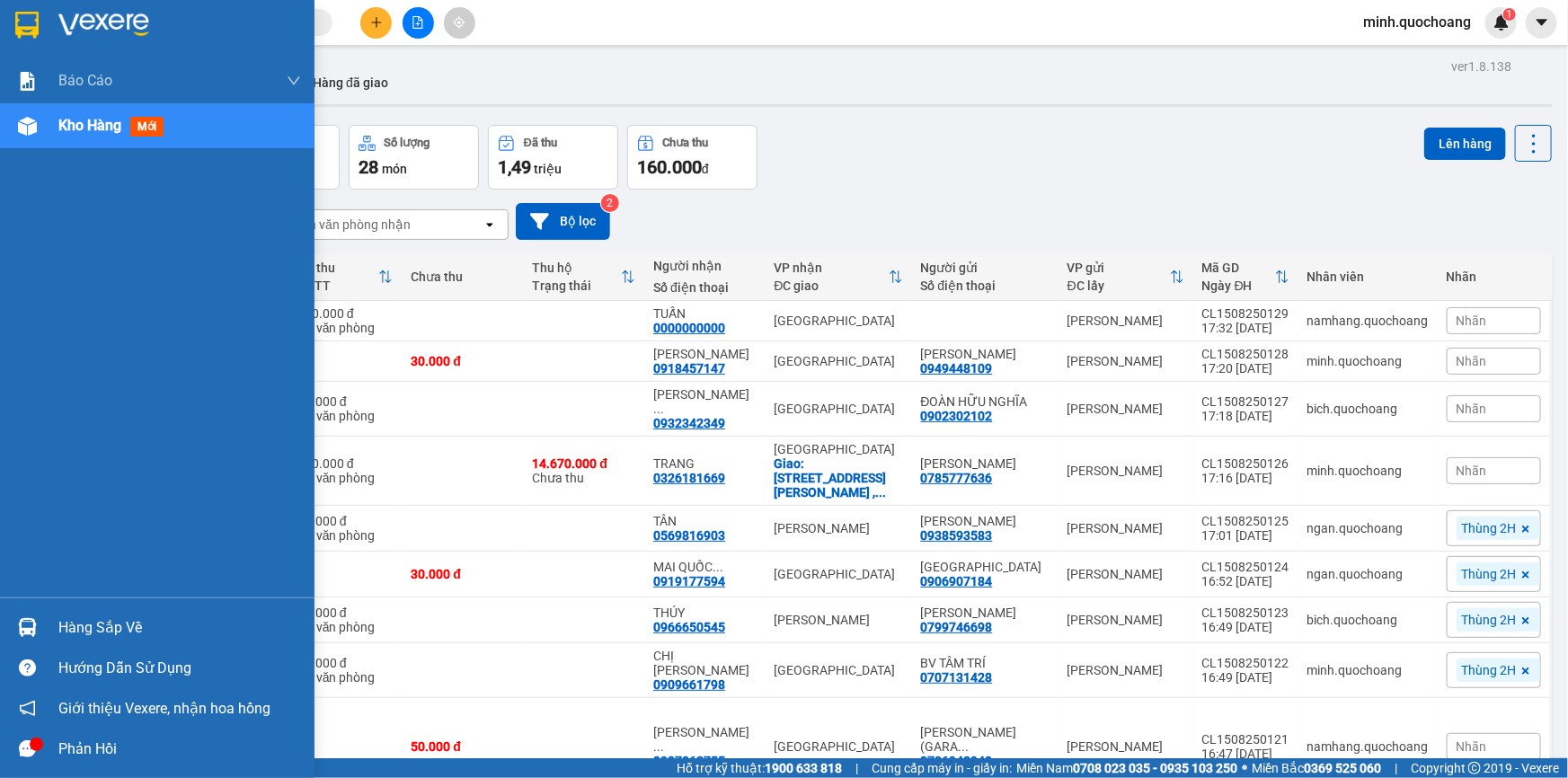
click at [41, 624] on div at bounding box center [27, 628] width 32 height 32
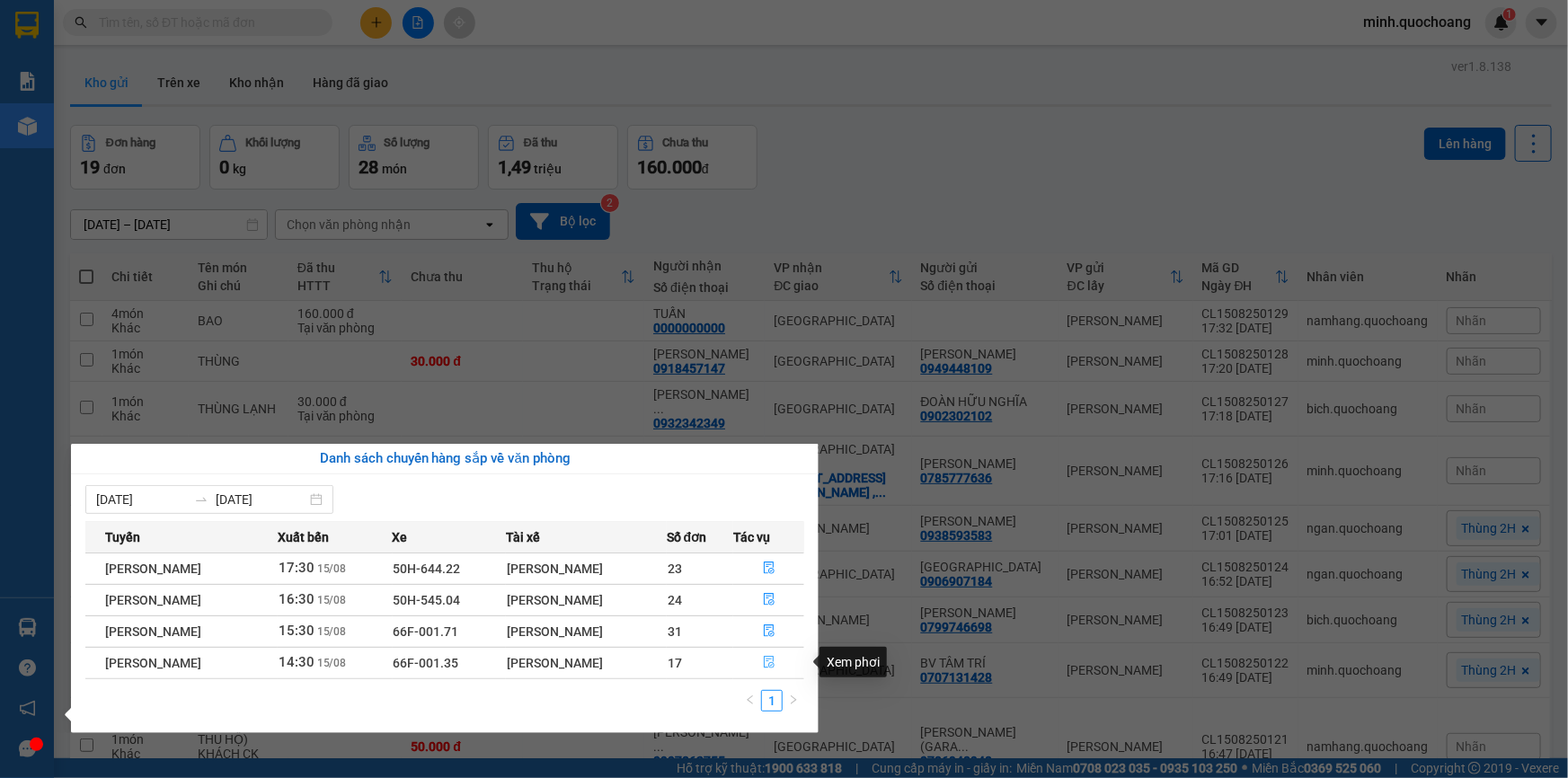
click at [765, 665] on icon "file-done" at bounding box center [769, 662] width 12 height 12
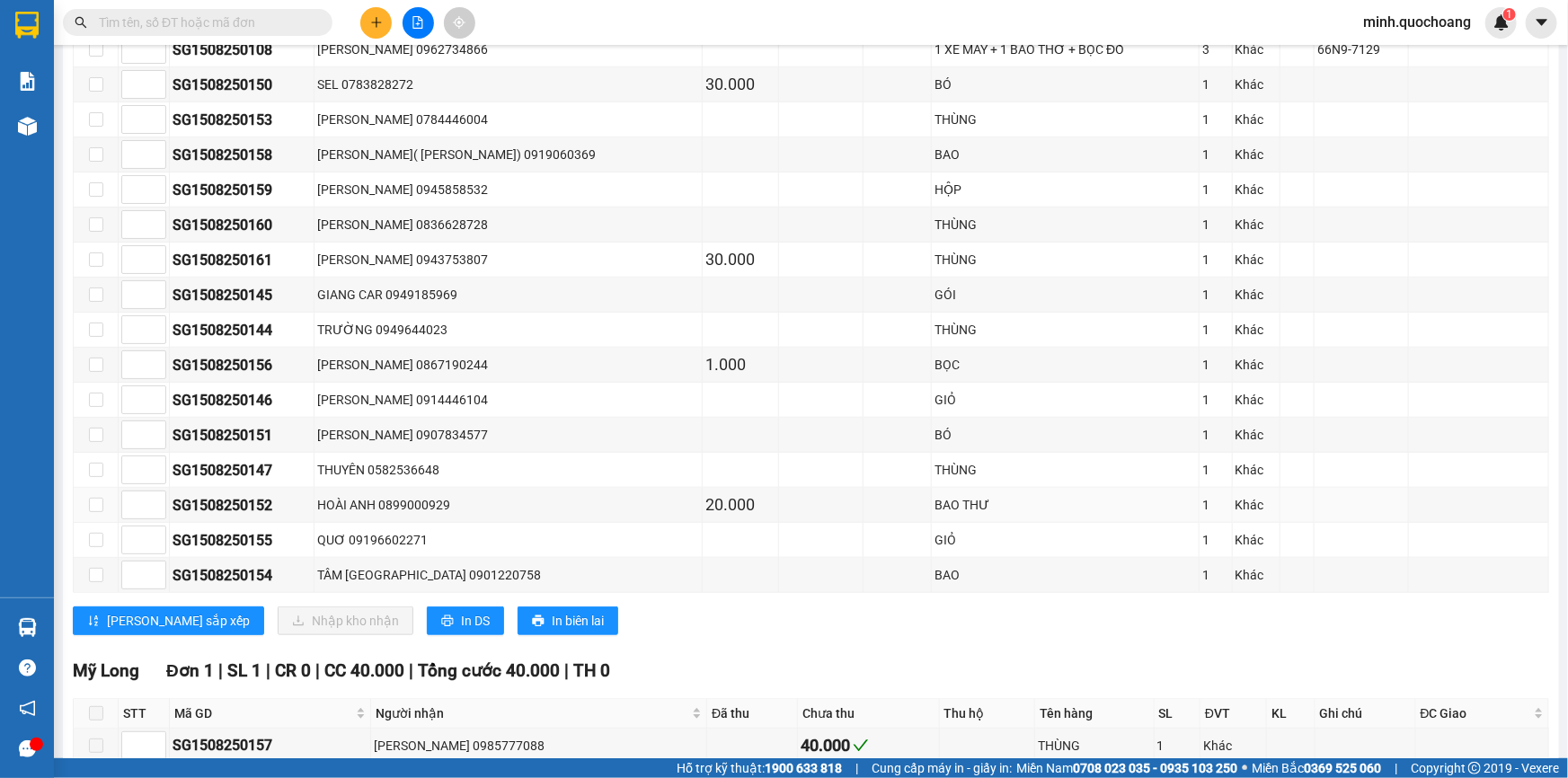
scroll to position [654, 0]
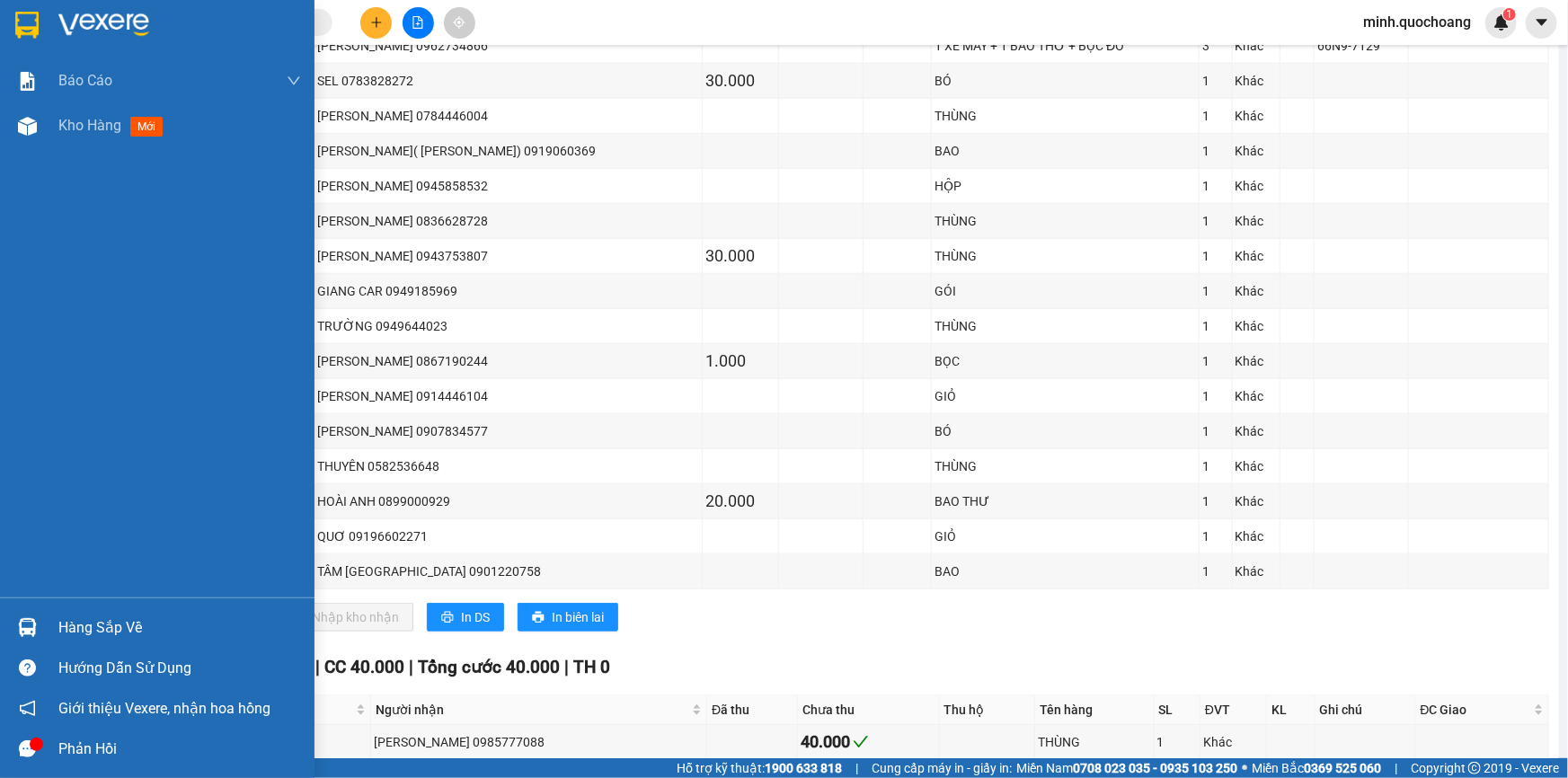
click at [52, 627] on div "Hàng sắp về" at bounding box center [157, 627] width 314 height 40
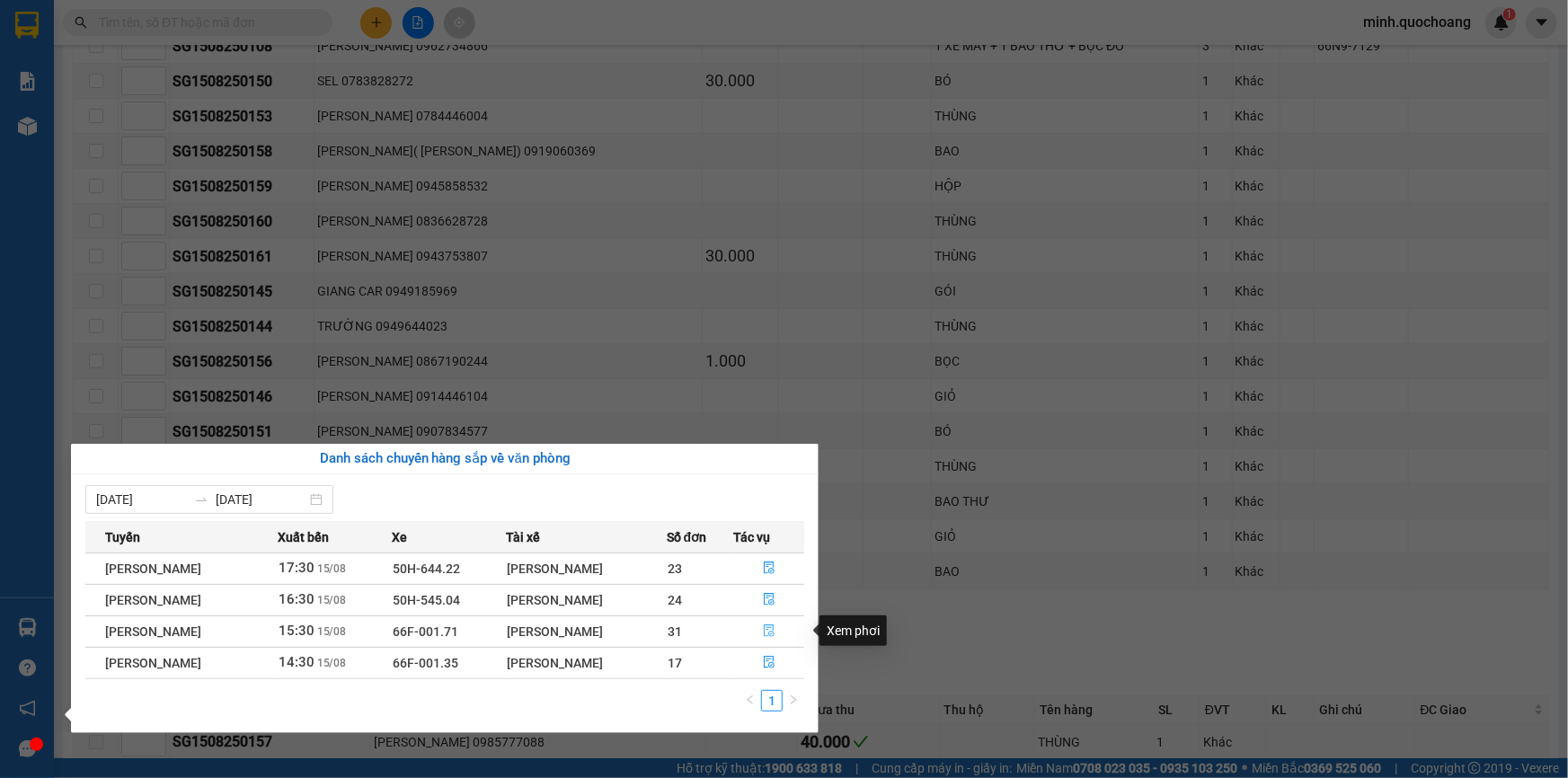
click at [775, 633] on icon "file-done" at bounding box center [770, 630] width 11 height 12
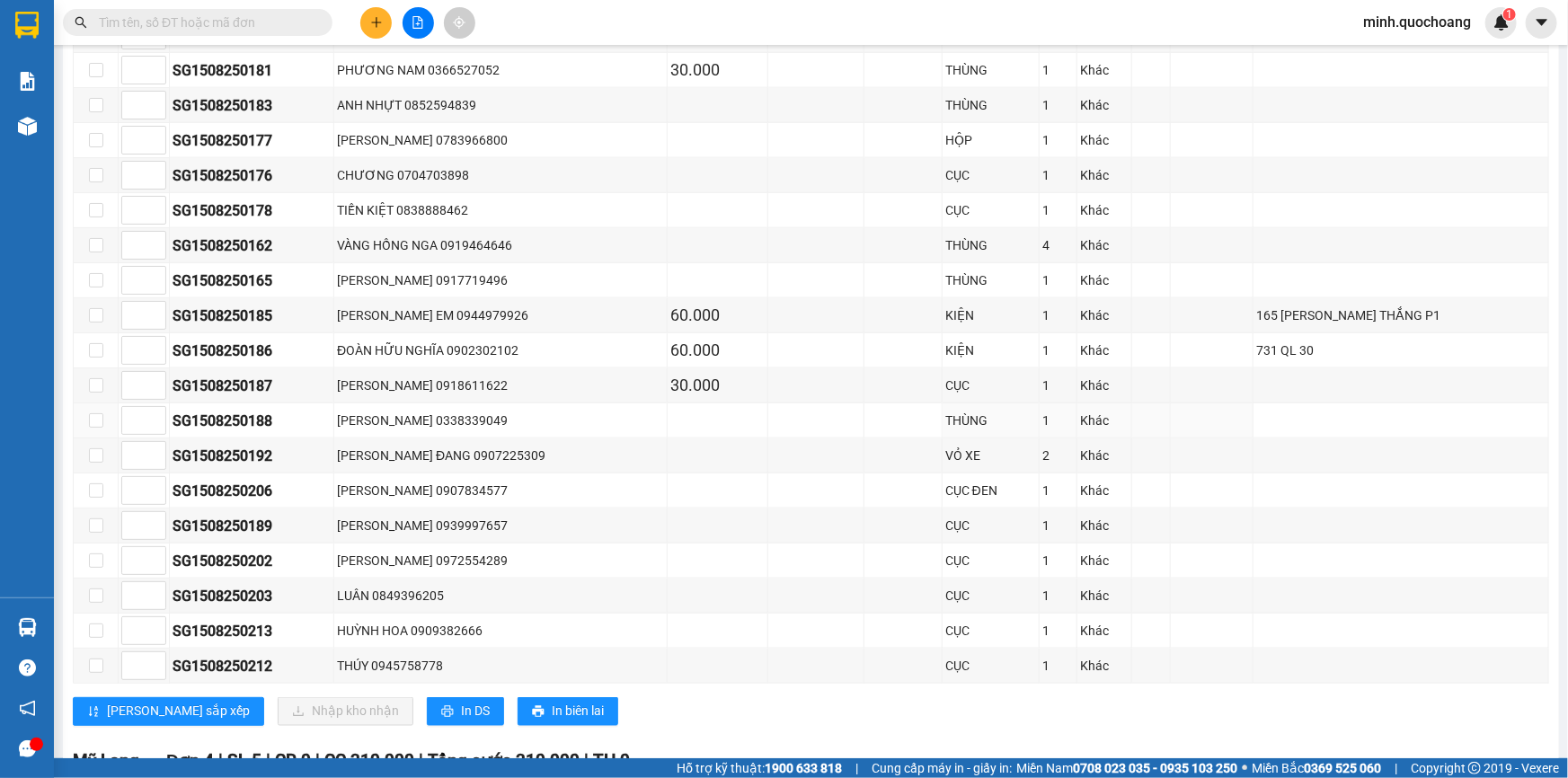
scroll to position [1028, 0]
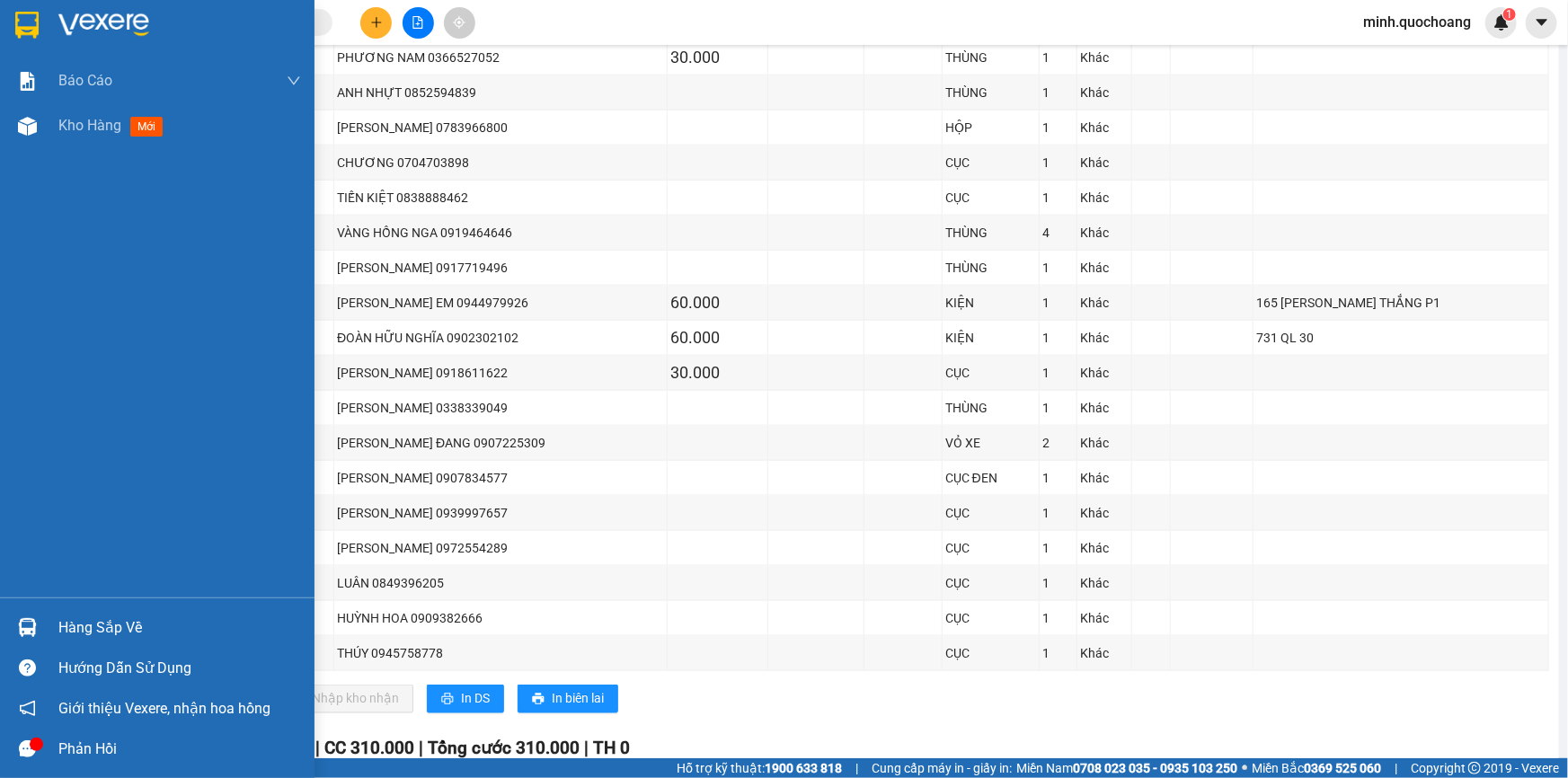
click at [78, 641] on div "Hàng sắp về" at bounding box center [157, 627] width 314 height 40
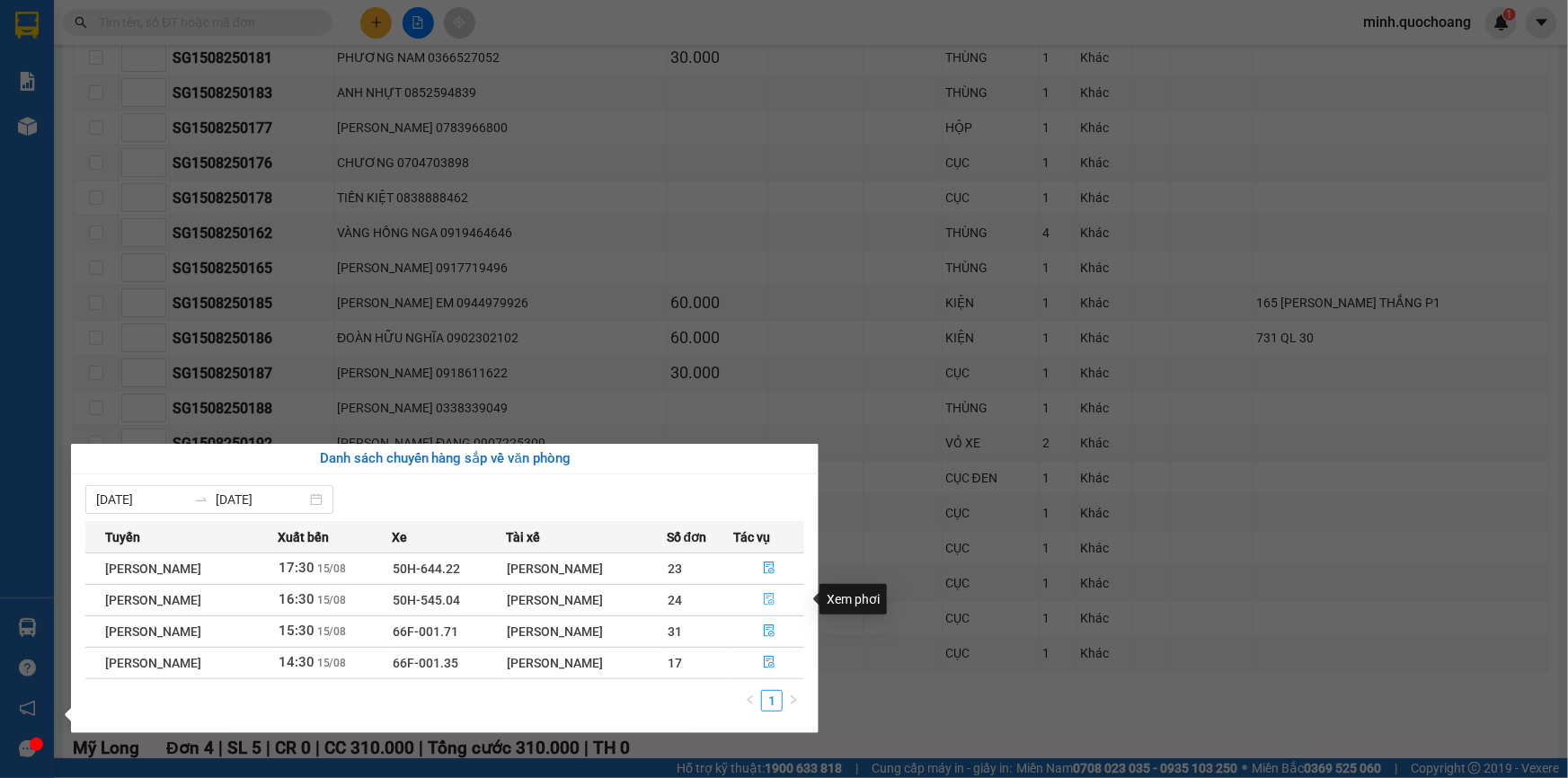
click at [769, 600] on icon "file-done" at bounding box center [769, 598] width 12 height 12
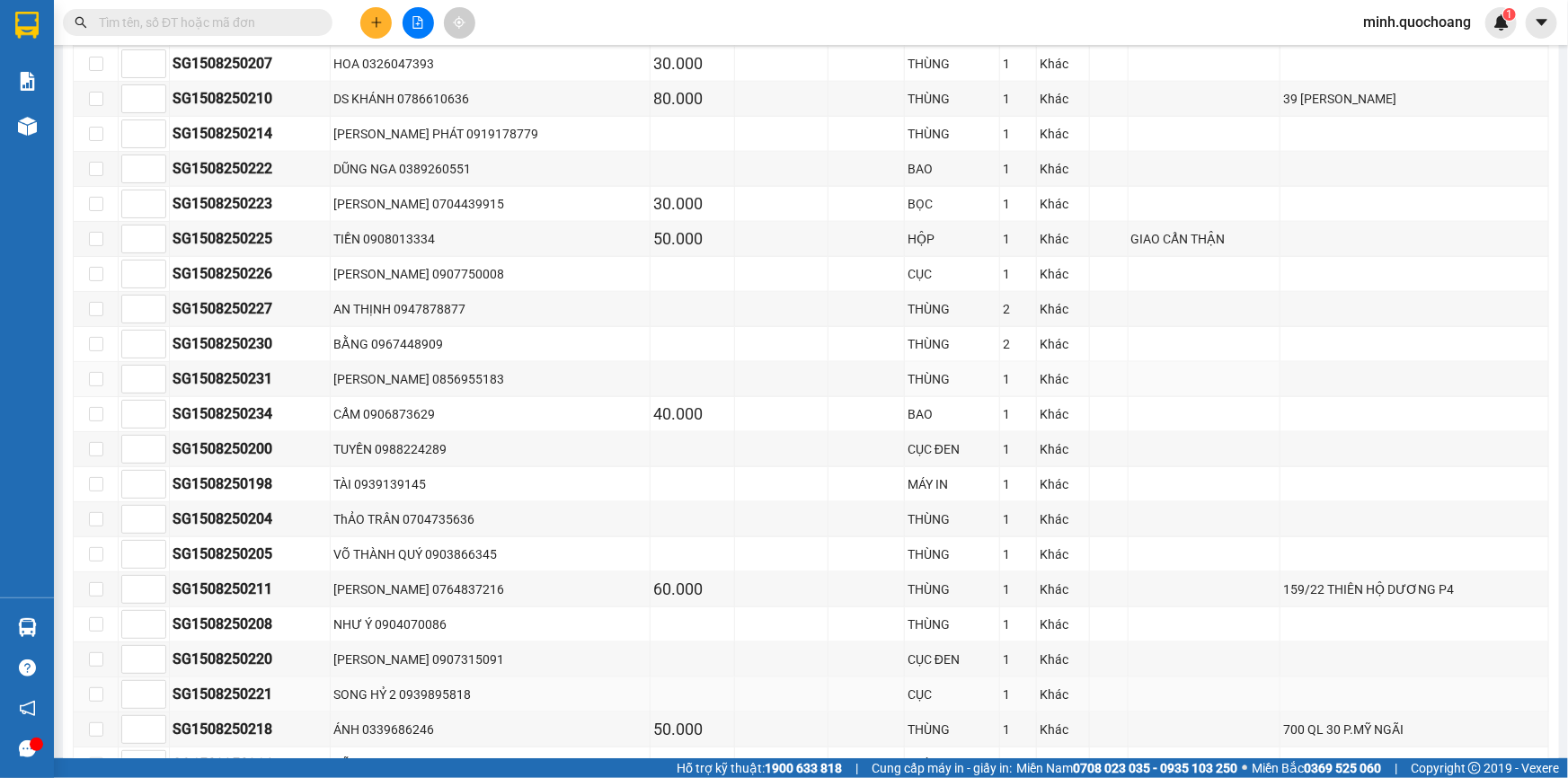
scroll to position [1028, 0]
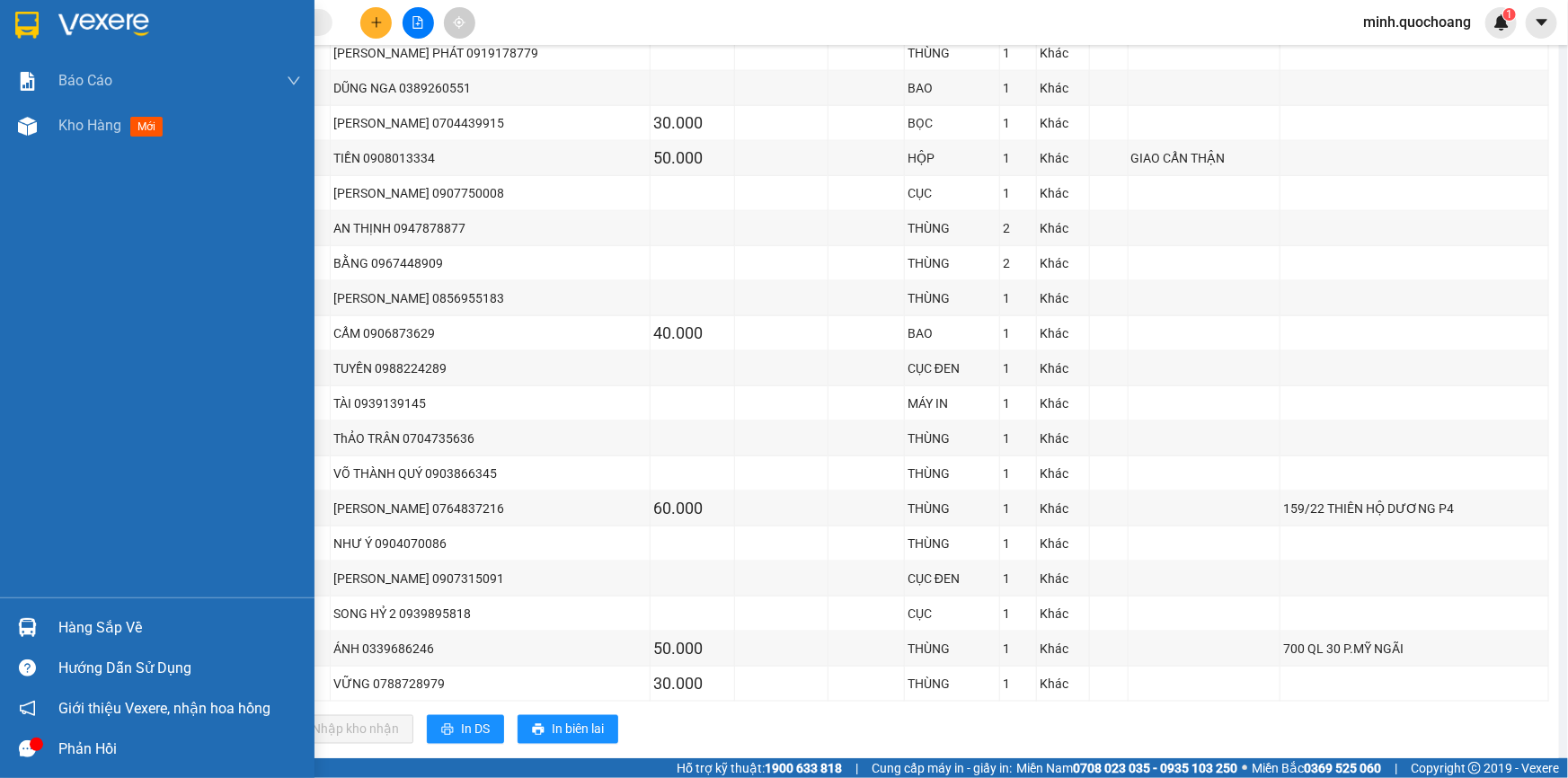
click at [36, 625] on div at bounding box center [27, 628] width 32 height 32
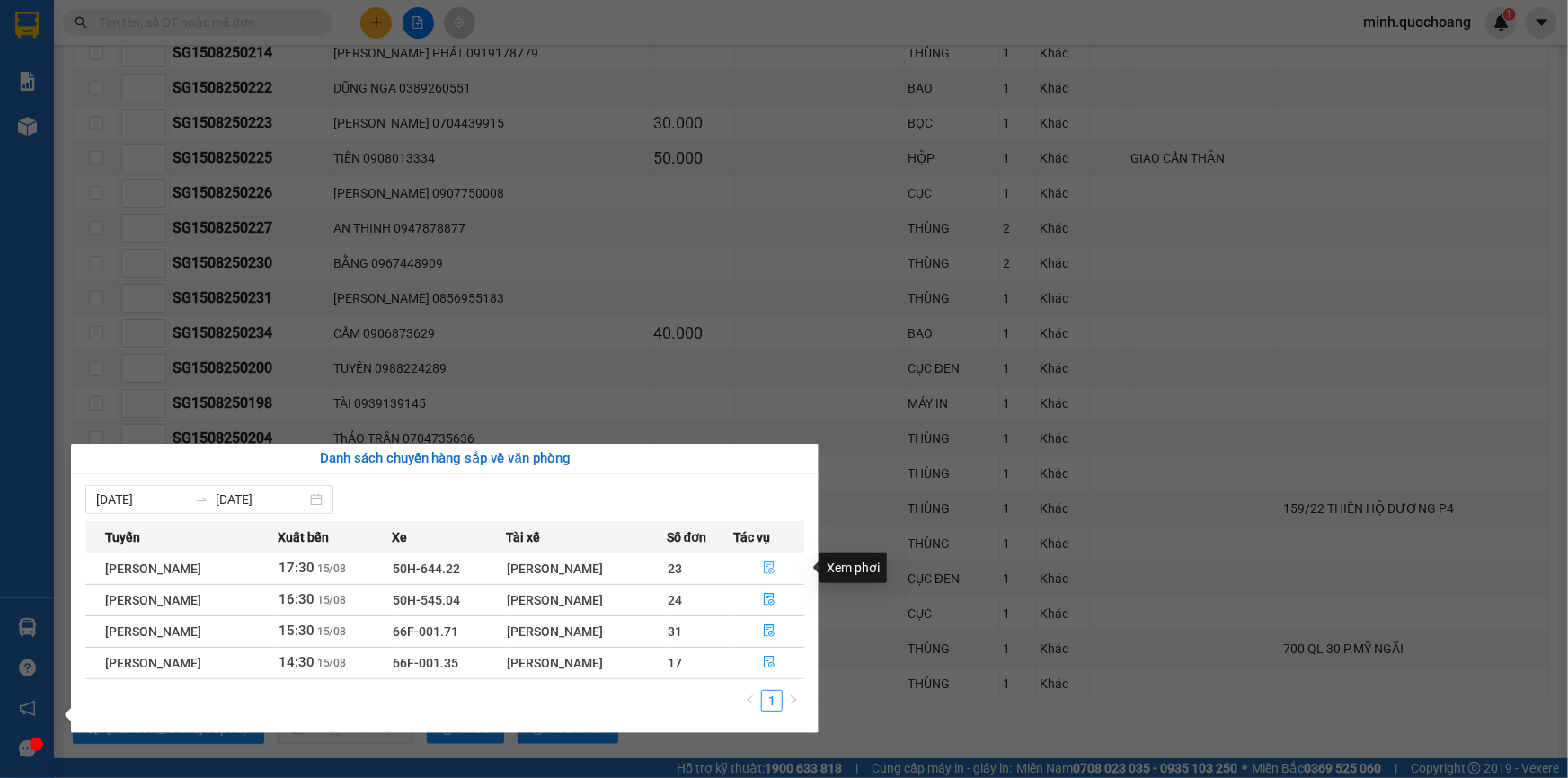
click at [767, 564] on icon "file-done" at bounding box center [770, 568] width 11 height 12
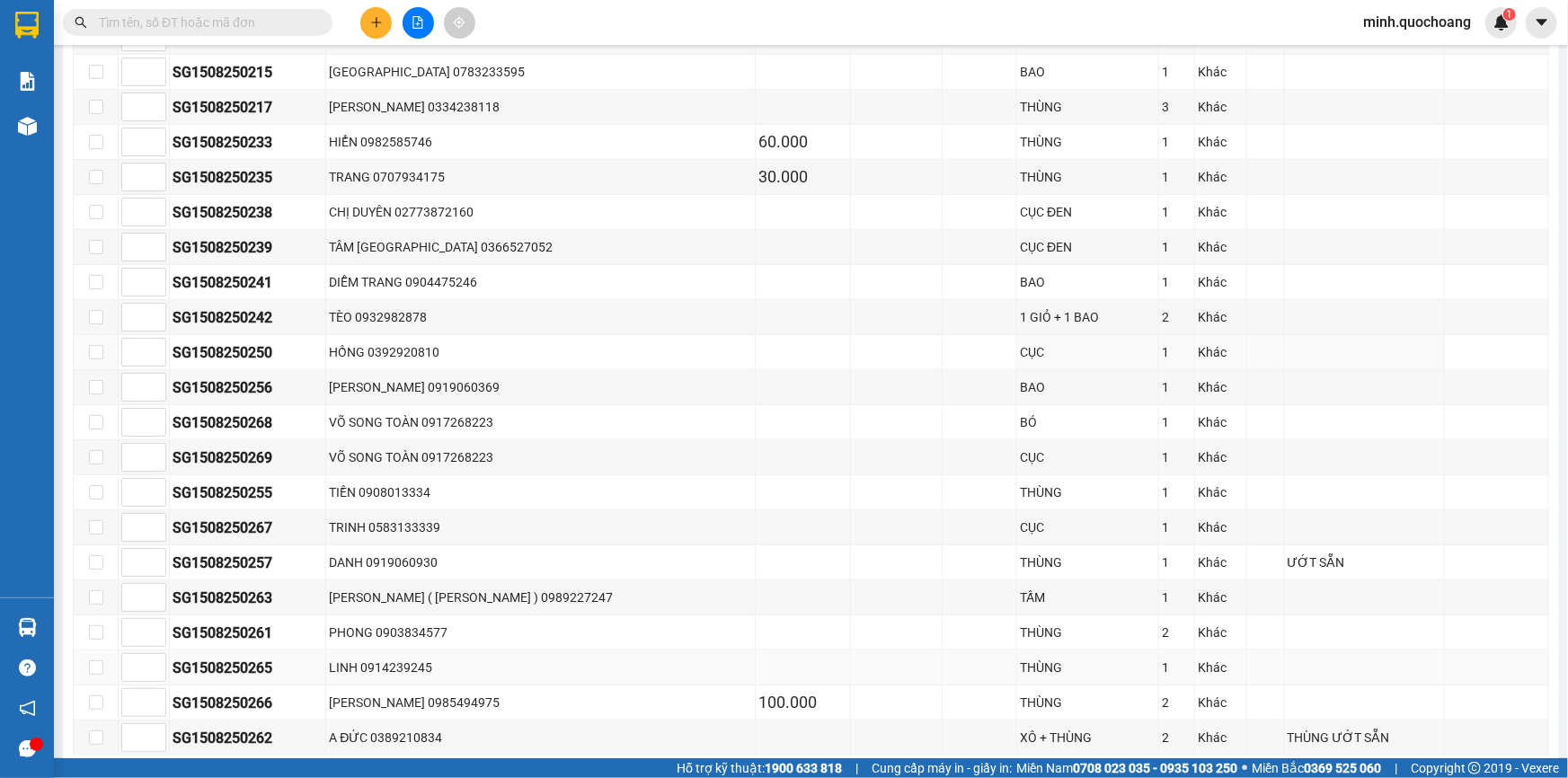
scroll to position [779, 0]
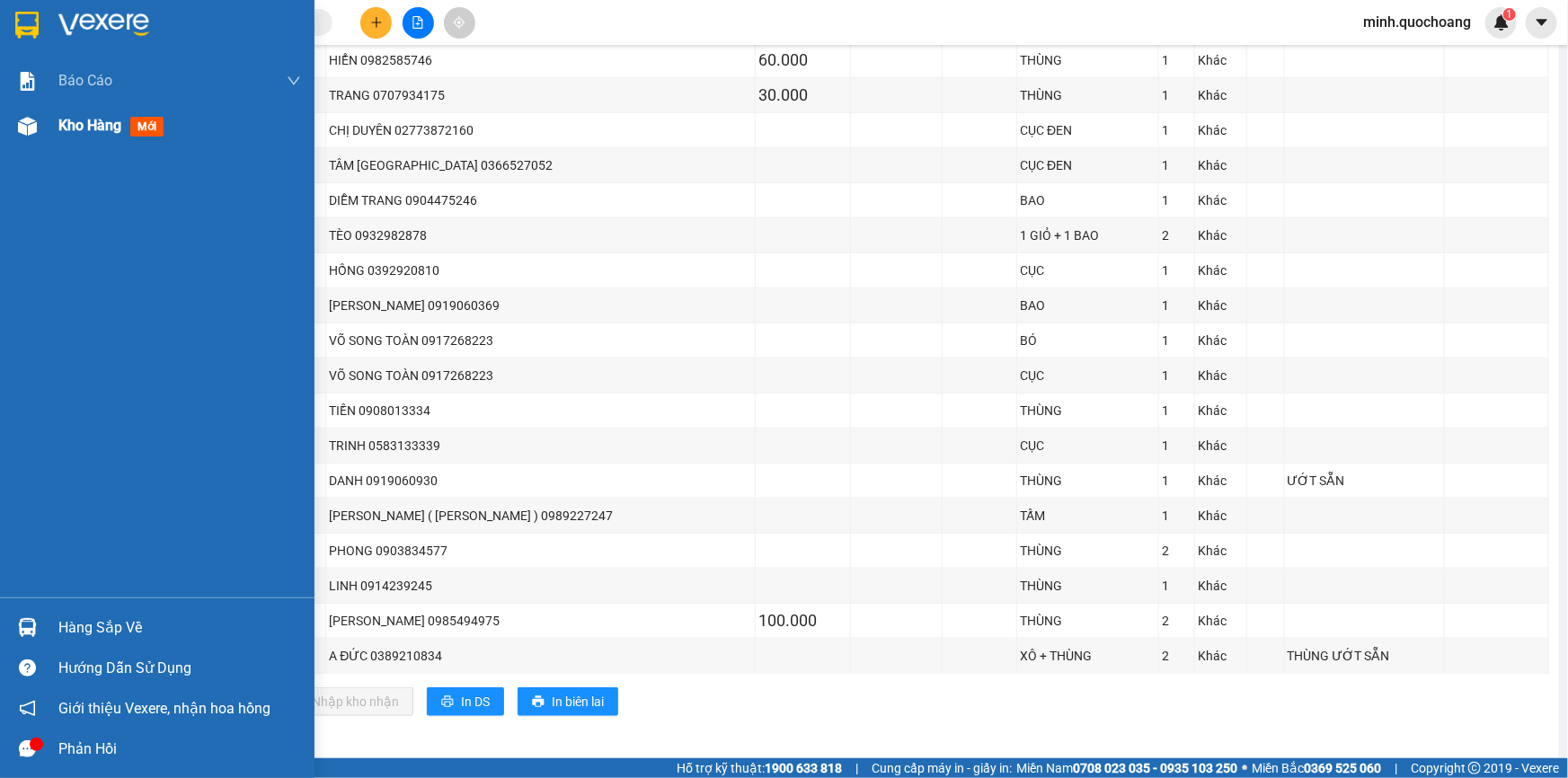
click at [72, 130] on span "Kho hàng" at bounding box center [89, 125] width 63 height 17
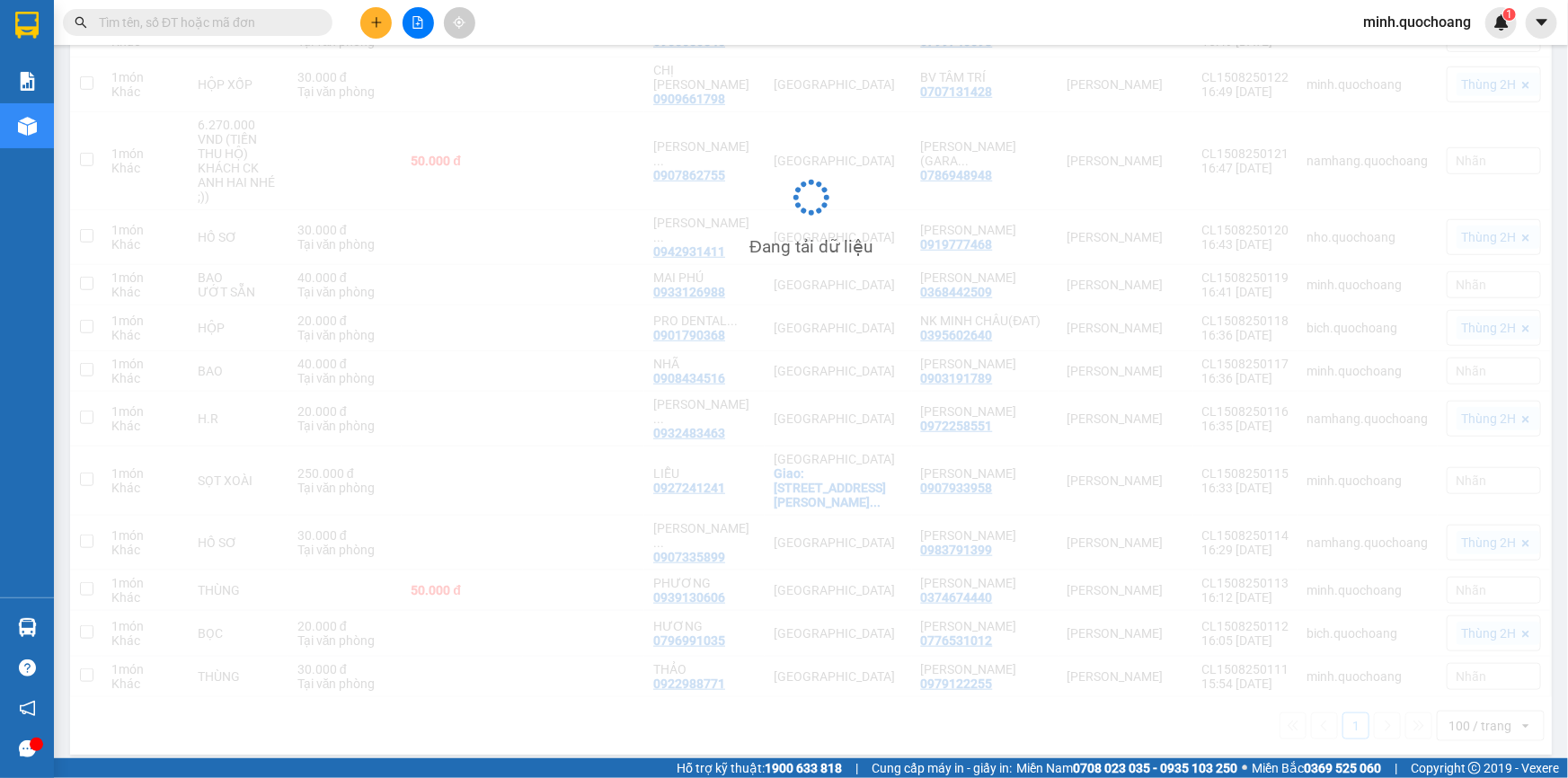
scroll to position [585, 0]
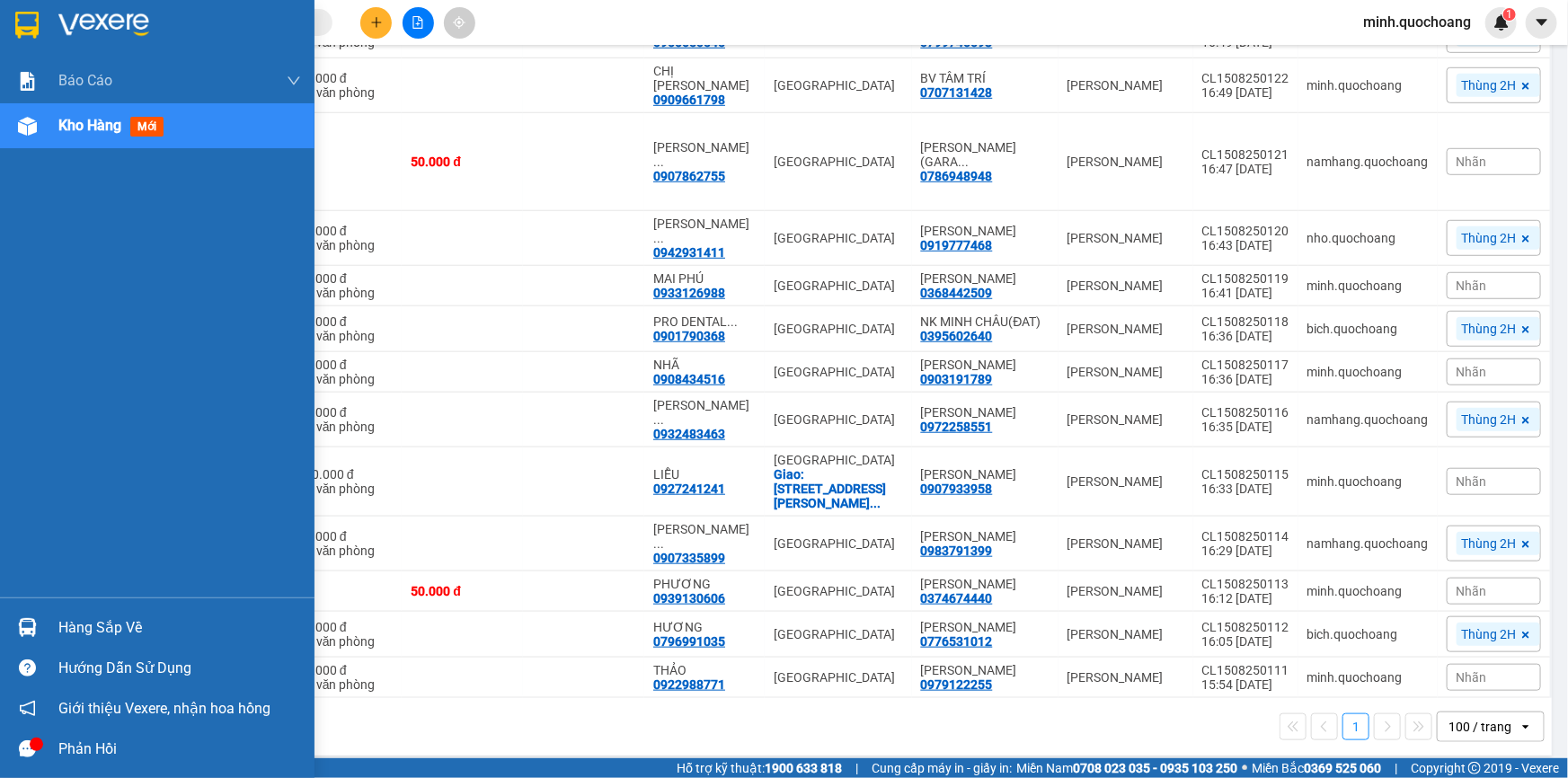
click at [52, 628] on div "Hàng sắp về" at bounding box center [157, 627] width 314 height 40
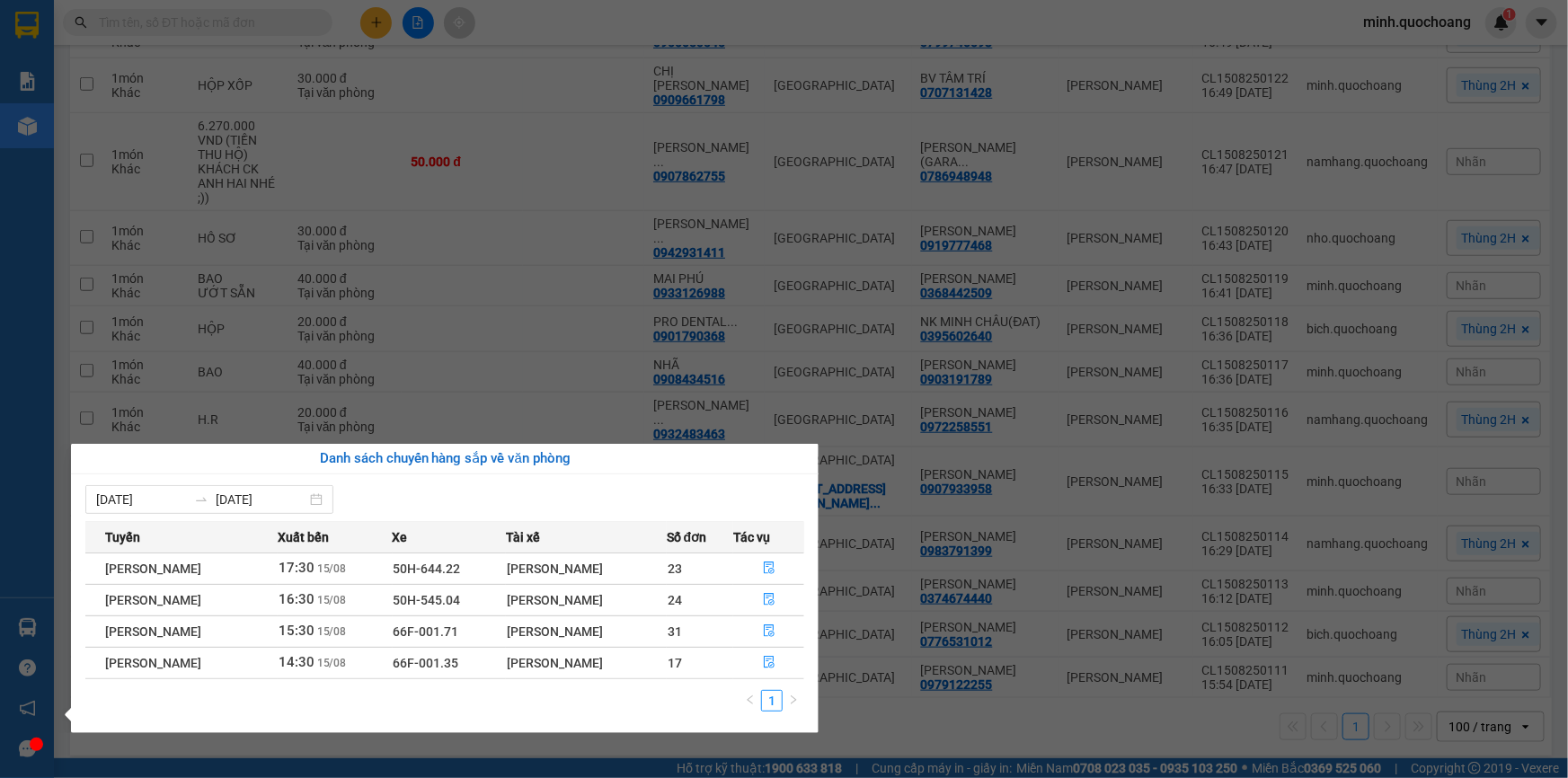
click at [11, 383] on div "Báo cáo Báo cáo dòng tiền (trạm) Doanh số tạo đơn theo VP gửi (trạm) Kho hàng m…" at bounding box center [27, 389] width 54 height 778
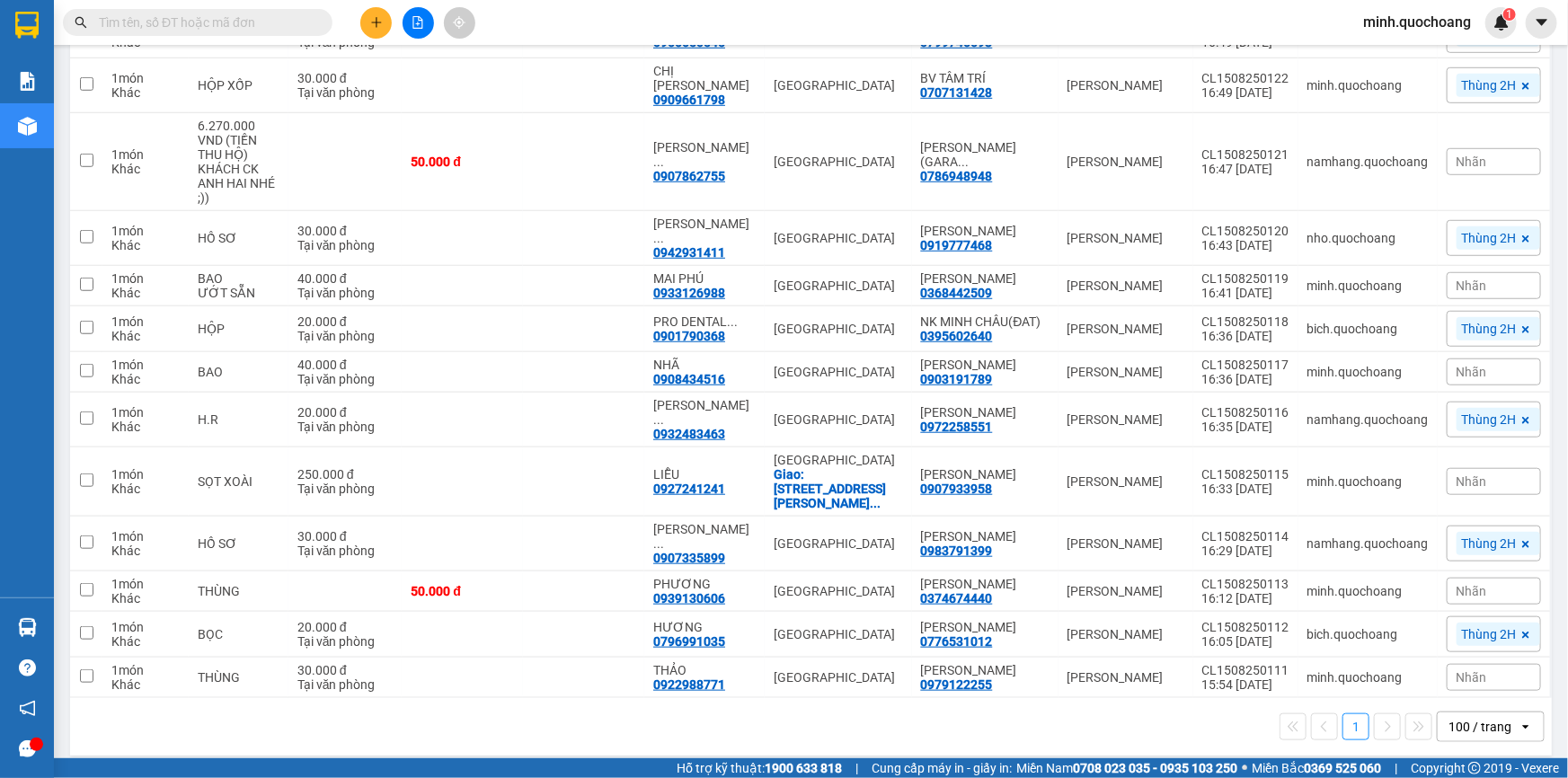
click at [199, 25] on input "text" at bounding box center [205, 22] width 212 height 20
type input "y"
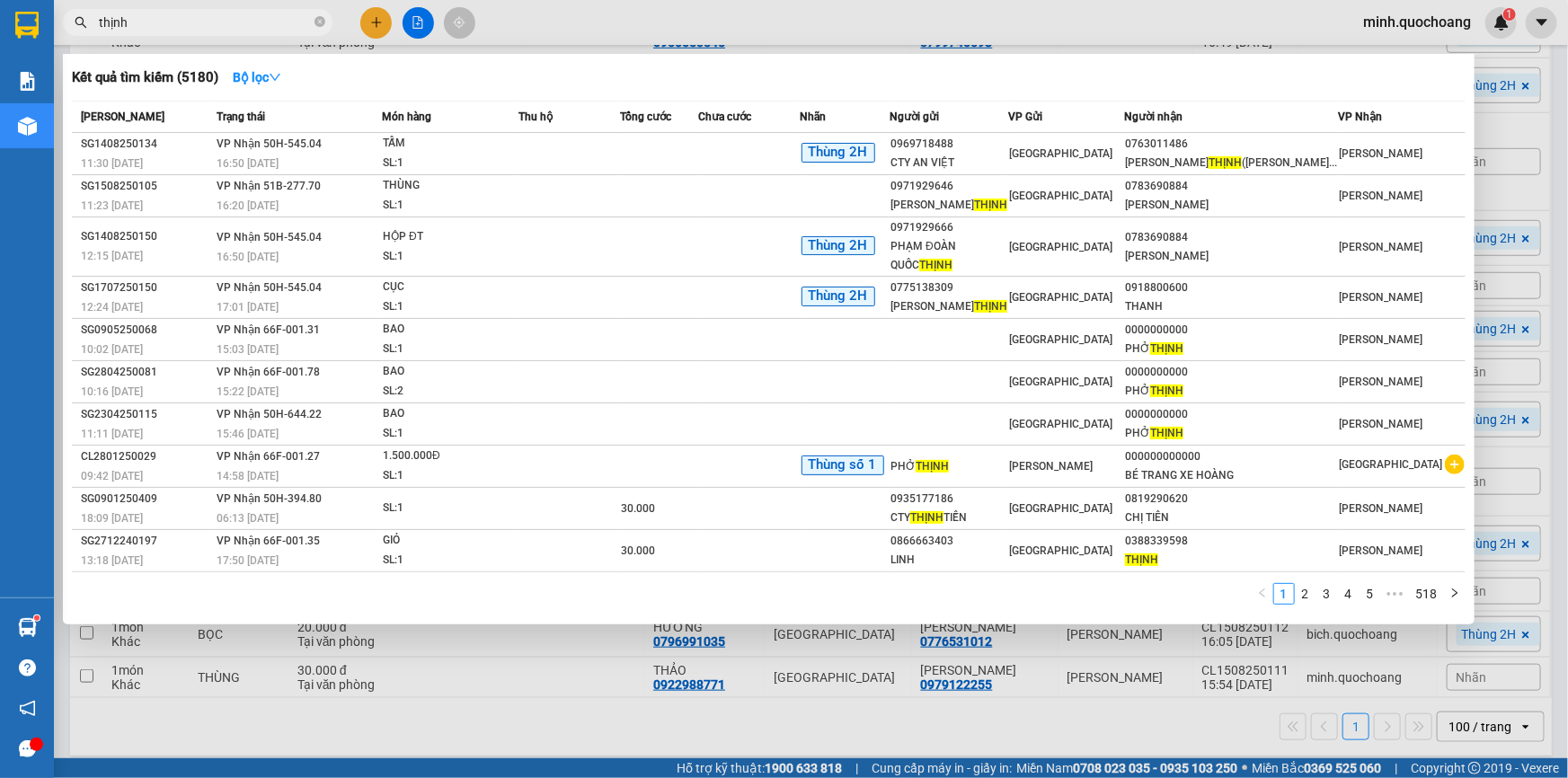
type input "thịnh"
click at [653, 705] on div at bounding box center [784, 389] width 1568 height 778
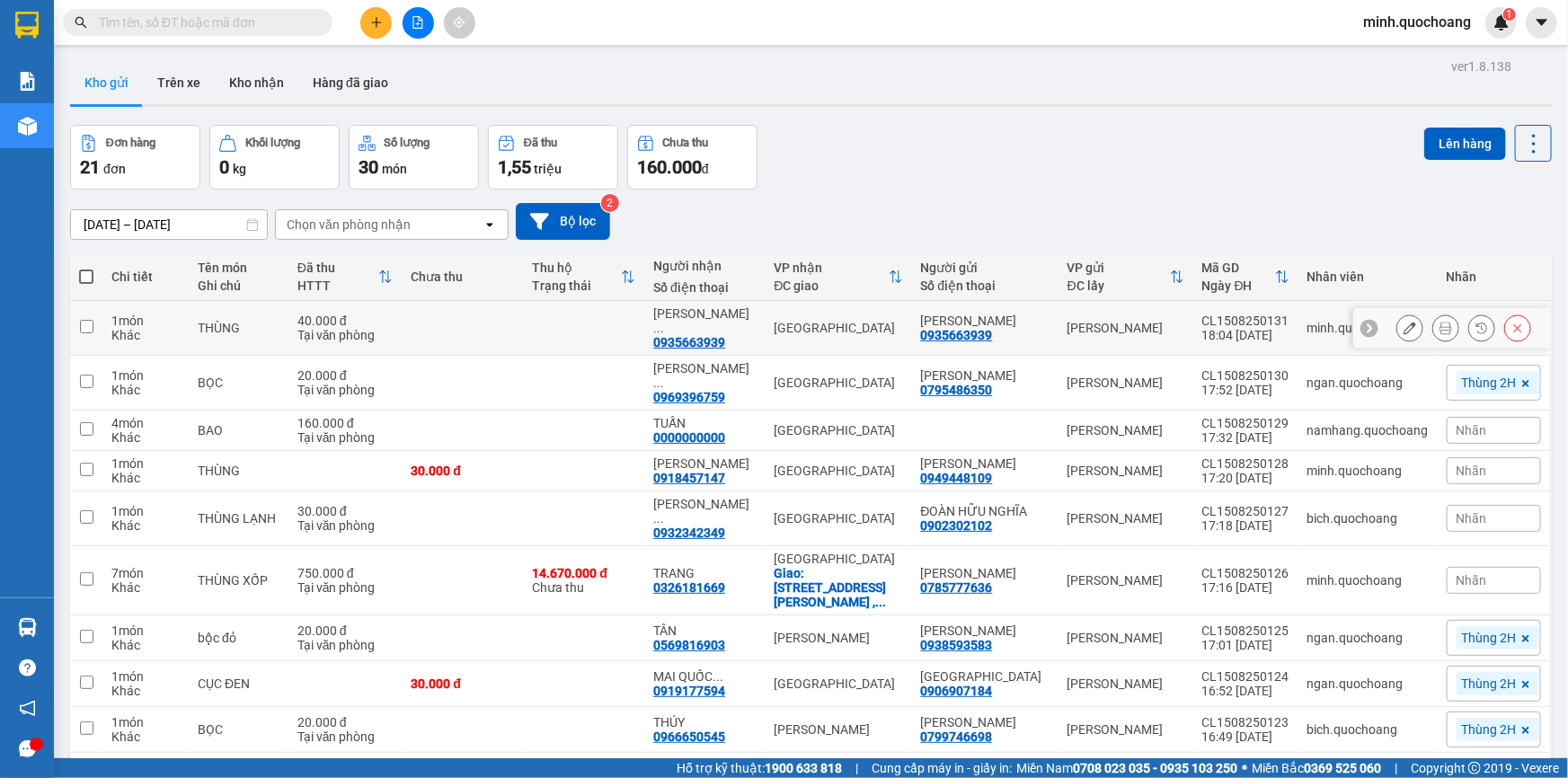
click at [1440, 332] on icon at bounding box center [1446, 327] width 12 height 12
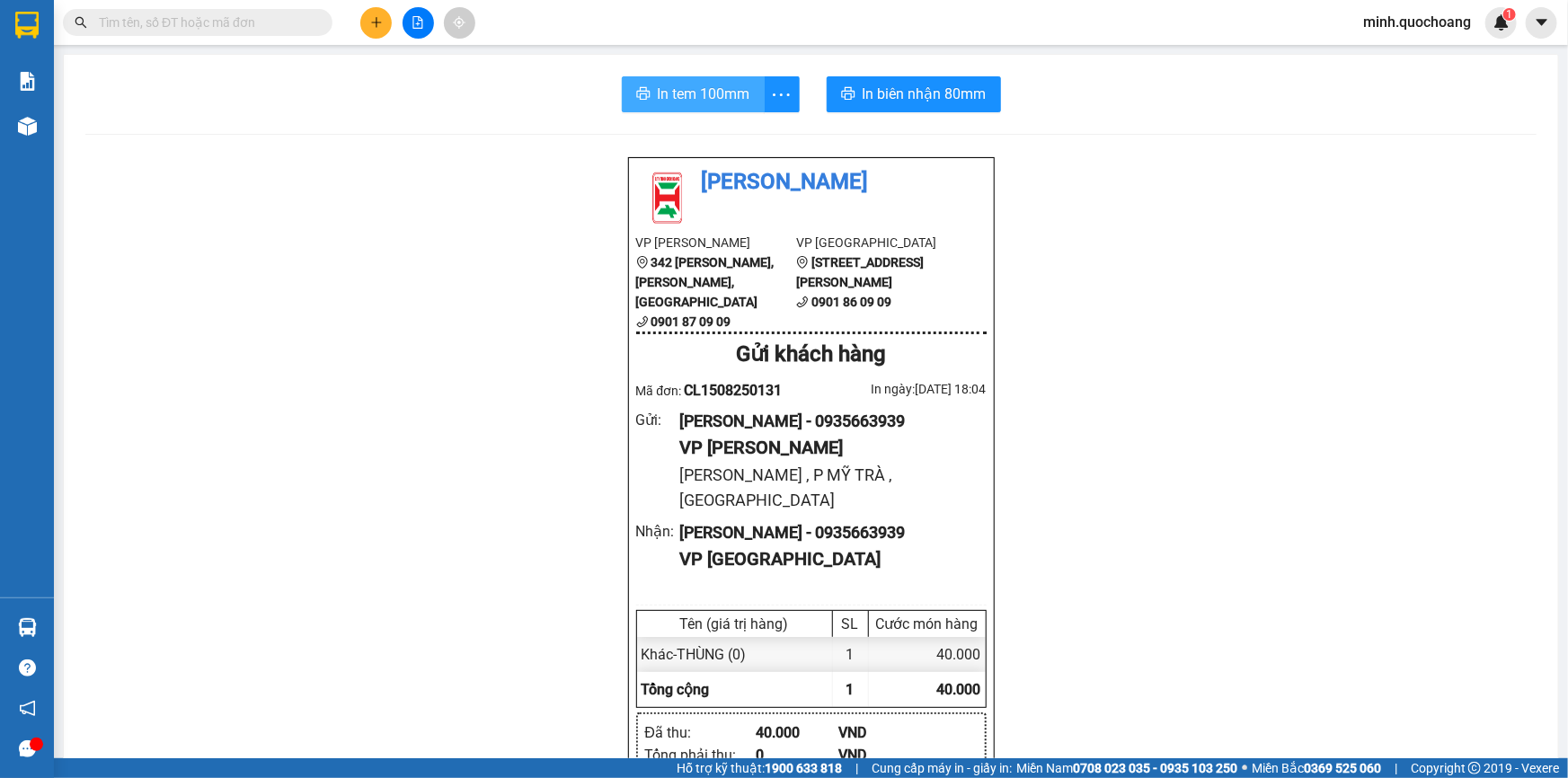
click at [714, 107] on button "In tem 100mm" at bounding box center [693, 94] width 143 height 36
click at [916, 99] on span "In biên nhận 80mm" at bounding box center [925, 94] width 124 height 22
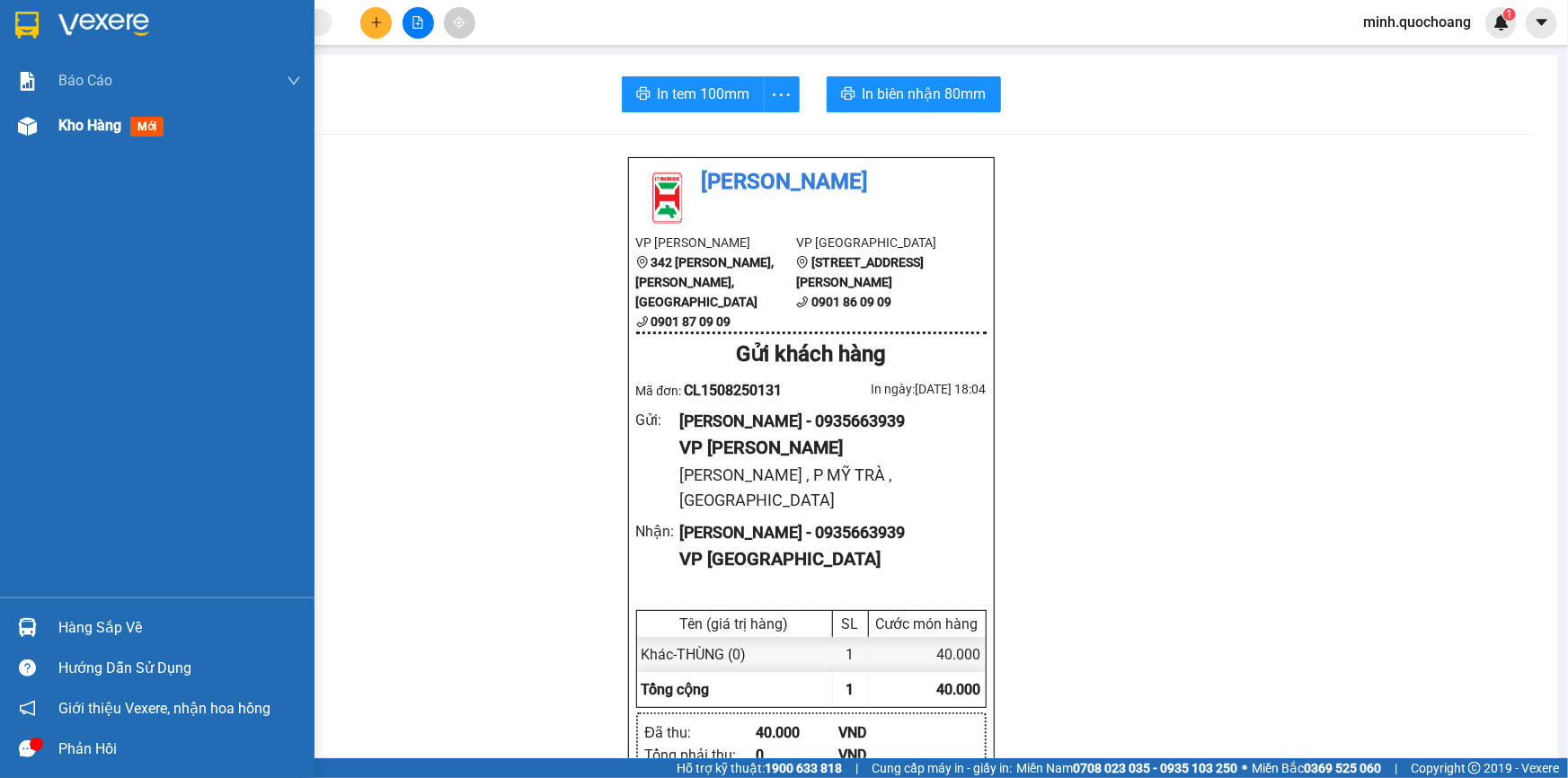
click at [82, 143] on div "Kho hàng mới" at bounding box center [180, 126] width 243 height 45
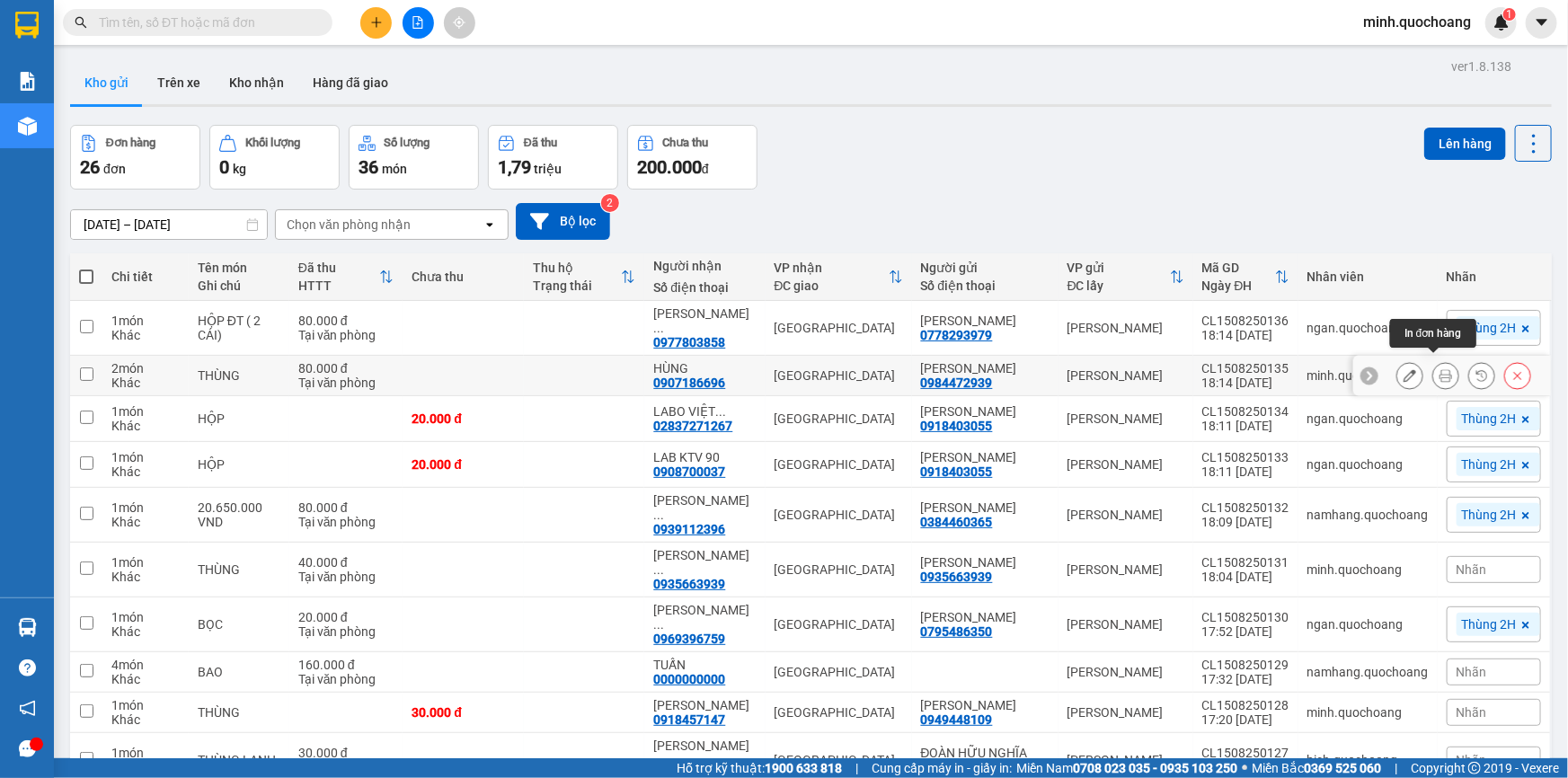
click at [1440, 369] on icon at bounding box center [1446, 375] width 12 height 12
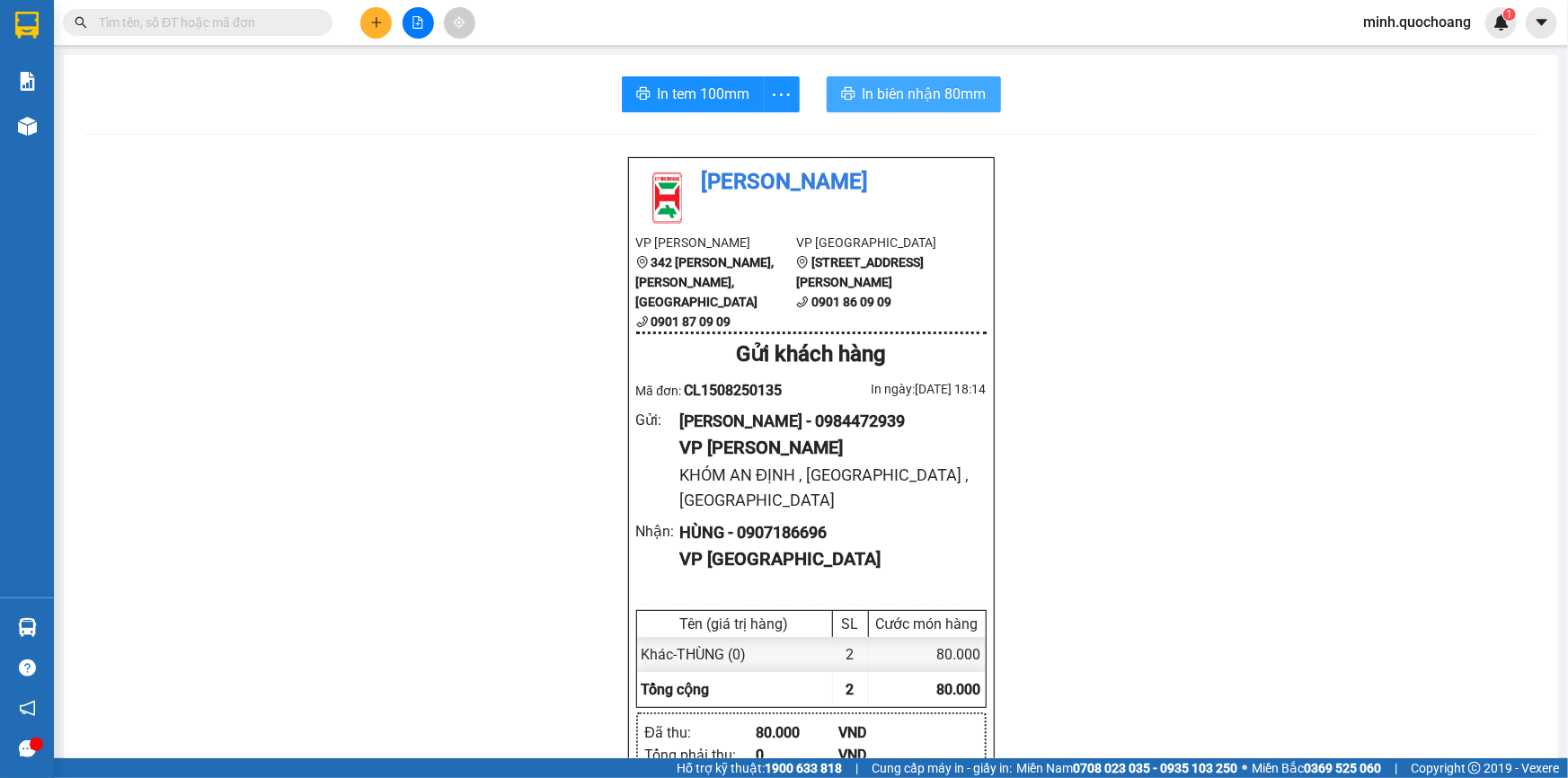
click at [911, 107] on button "In biên nhận 80mm" at bounding box center [913, 94] width 174 height 36
click at [683, 94] on span "In tem 100mm" at bounding box center [704, 94] width 93 height 22
click at [378, 24] on icon "plus" at bounding box center [376, 22] width 12 height 12
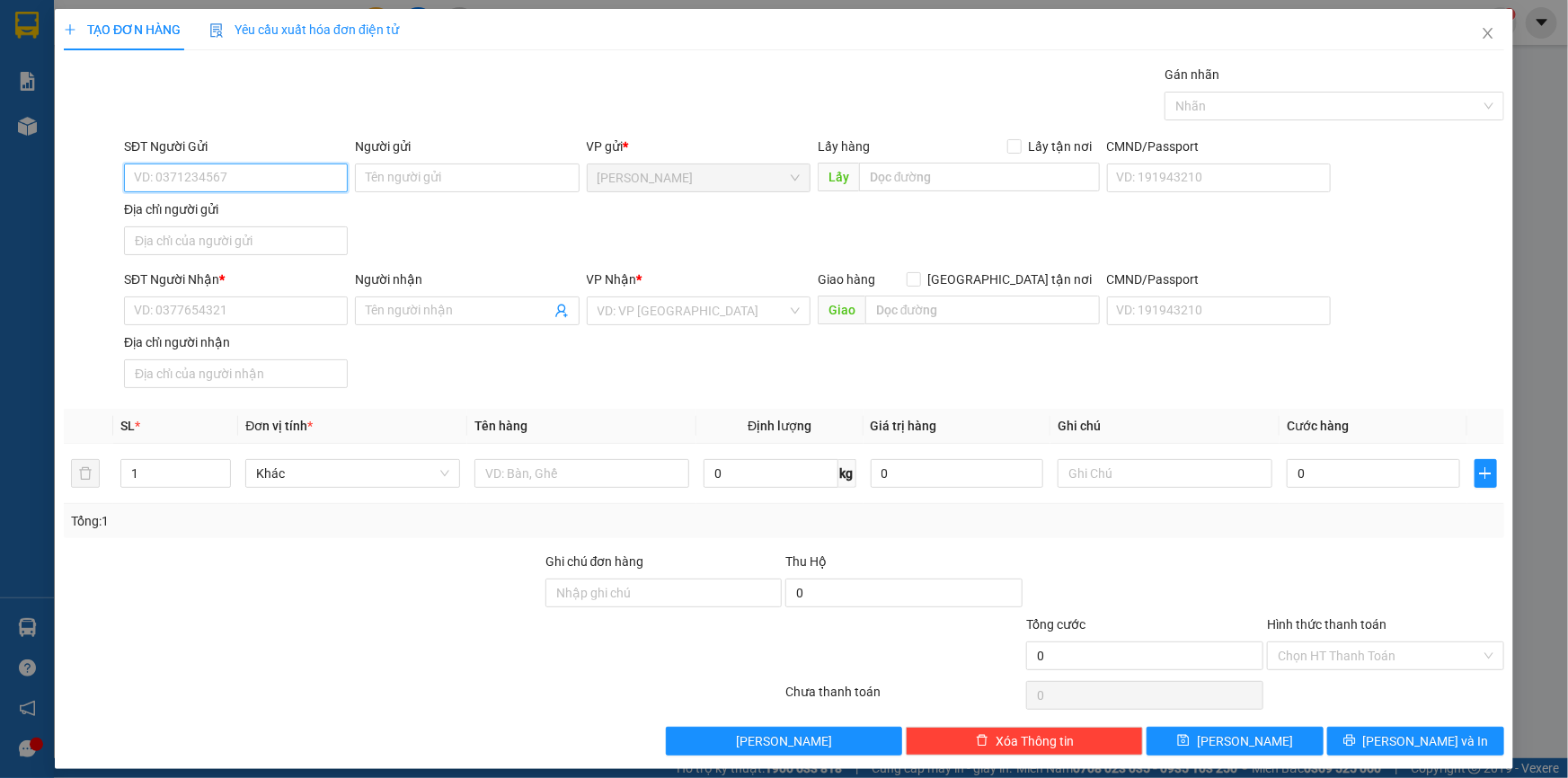
click at [263, 166] on input "SĐT Người Gửi" at bounding box center [236, 178] width 223 height 29
type input "02776250266"
click at [295, 222] on div "02776250266 - NK SÀI GÒN" at bounding box center [248, 213] width 229 height 20
type input "NK SÀI GÒN"
type input "02776250266"
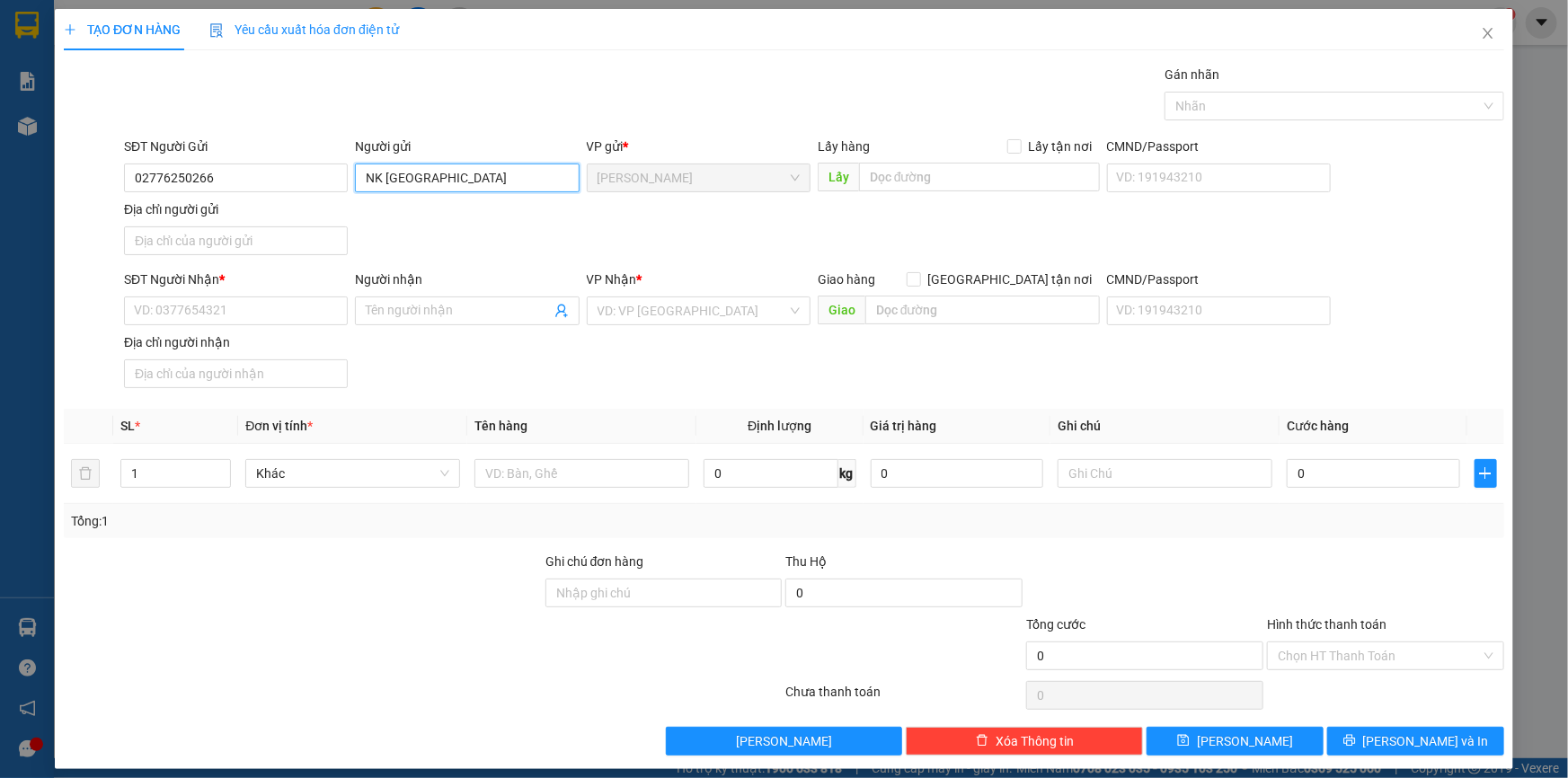
click at [359, 174] on input "NK SÀI GÒN" at bounding box center [467, 178] width 223 height 29
click at [454, 162] on div "Người gửi" at bounding box center [467, 150] width 223 height 27
click at [361, 180] on input "NK SÀI GÒN" at bounding box center [467, 178] width 223 height 29
click at [454, 184] on input "NK [GEOGRAPHIC_DATA]" at bounding box center [467, 178] width 223 height 29
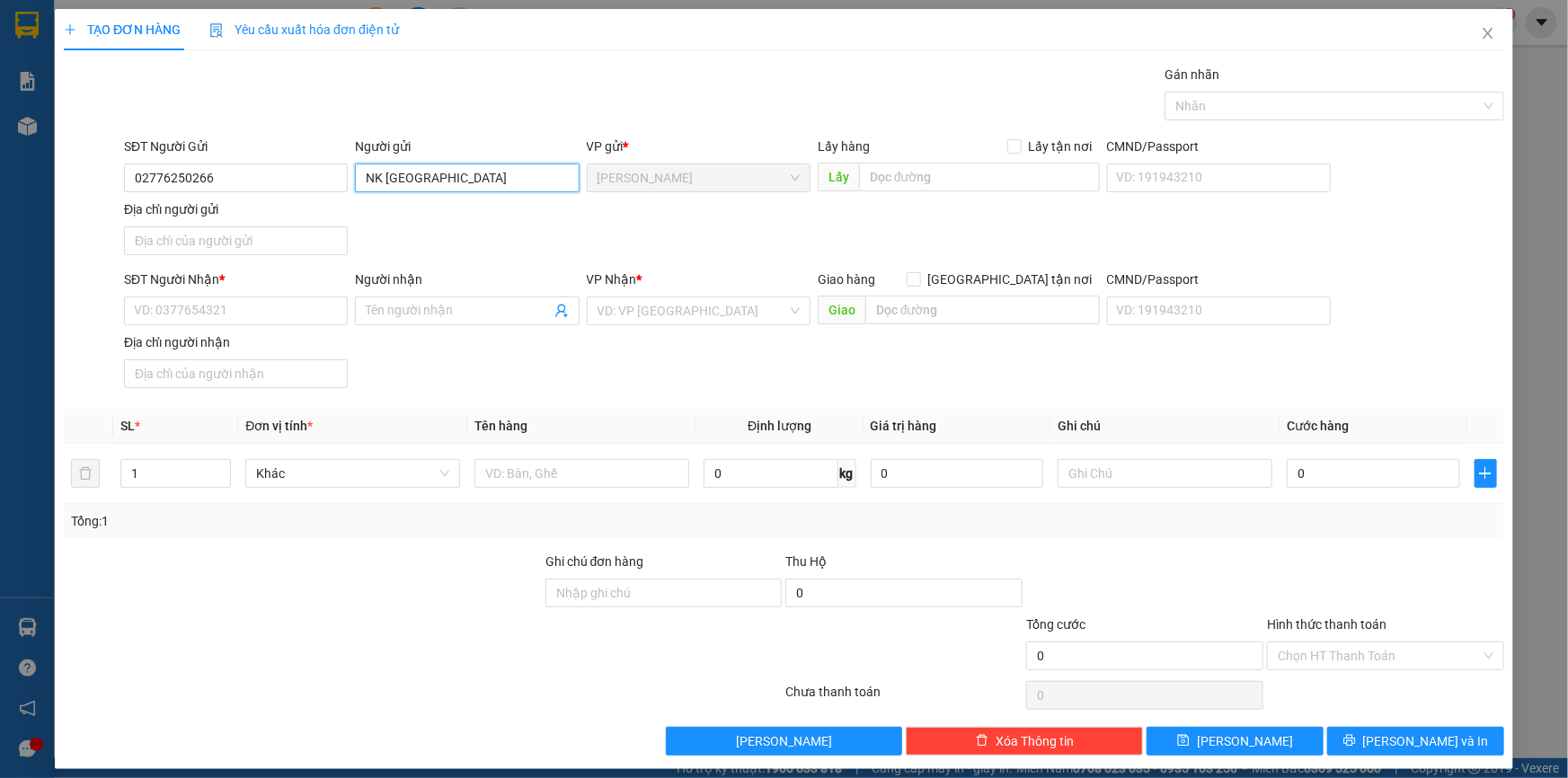
click at [454, 184] on input "NK [GEOGRAPHIC_DATA]" at bounding box center [467, 178] width 223 height 29
type input "t"
type input "TRẦN VĂN AN ( NKSG )"
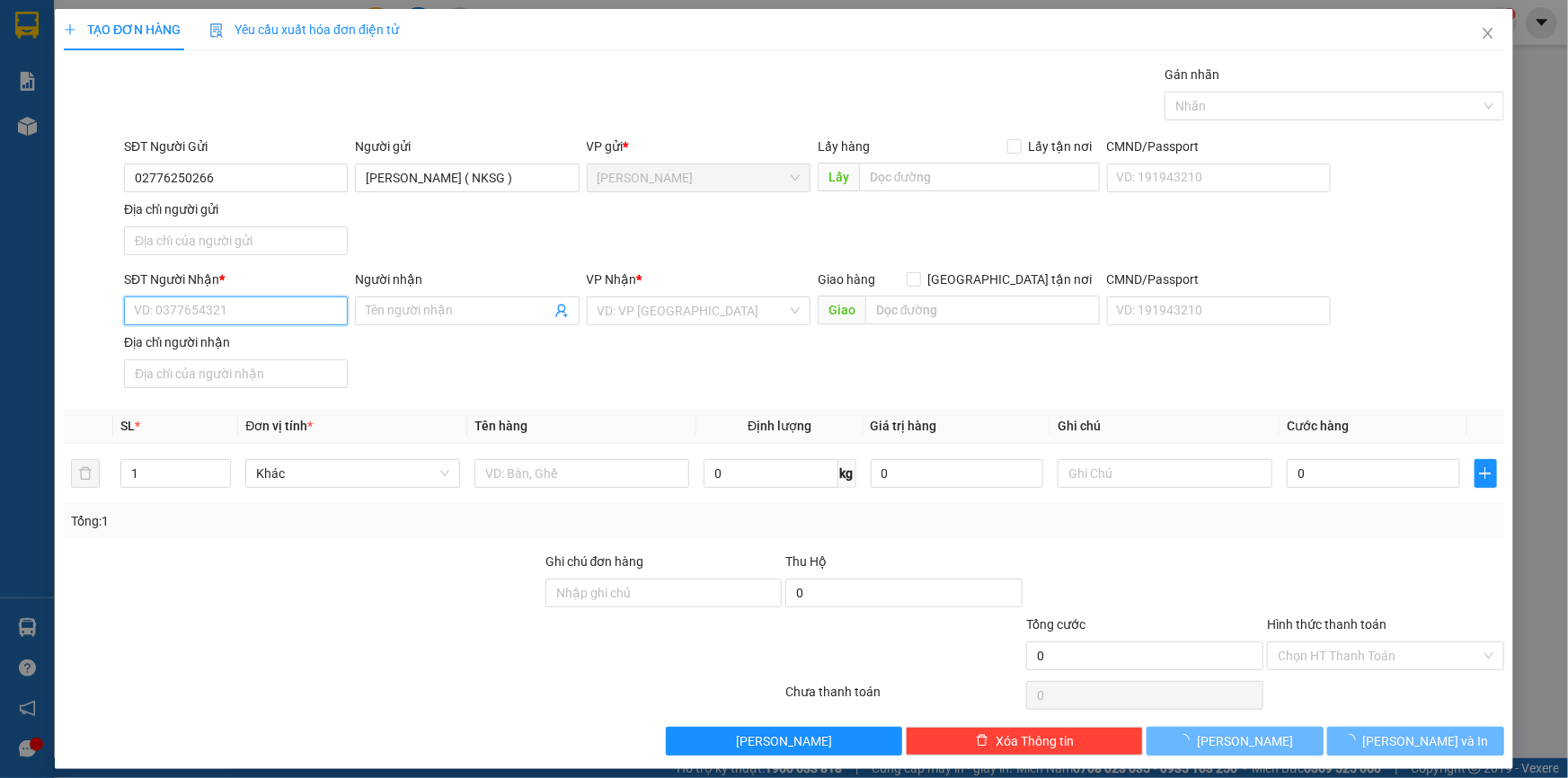
click at [230, 312] on input "SĐT Người Nhận *" at bounding box center [236, 310] width 223 height 29
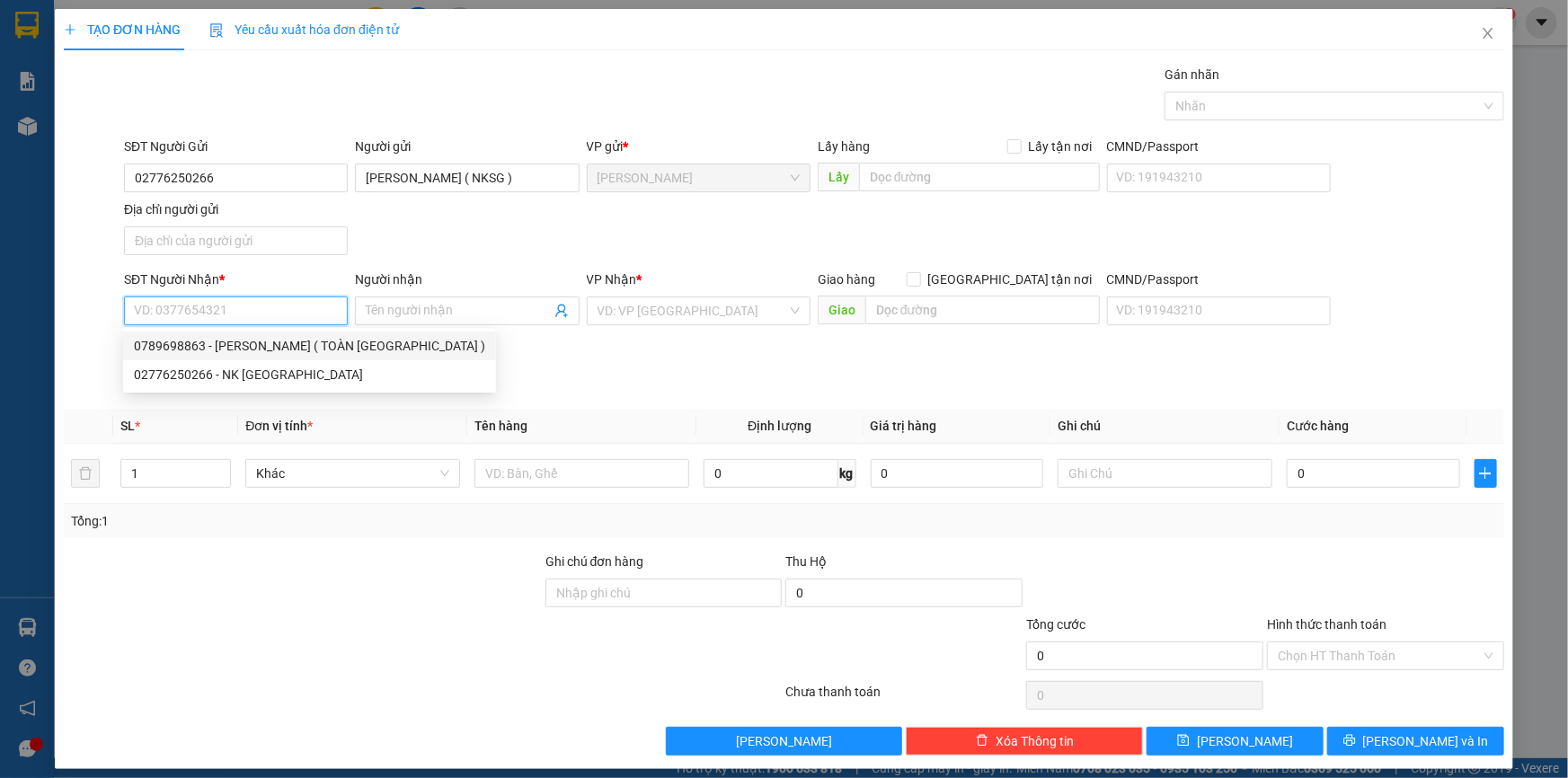
click at [244, 349] on div "0789698863 - NGUYỄN THANH PHONG ( TOÀN MỸ )" at bounding box center [309, 346] width 352 height 20
type input "0789698863"
type input "NGUYỄN THANH PHONG ( TOÀN MỸ )"
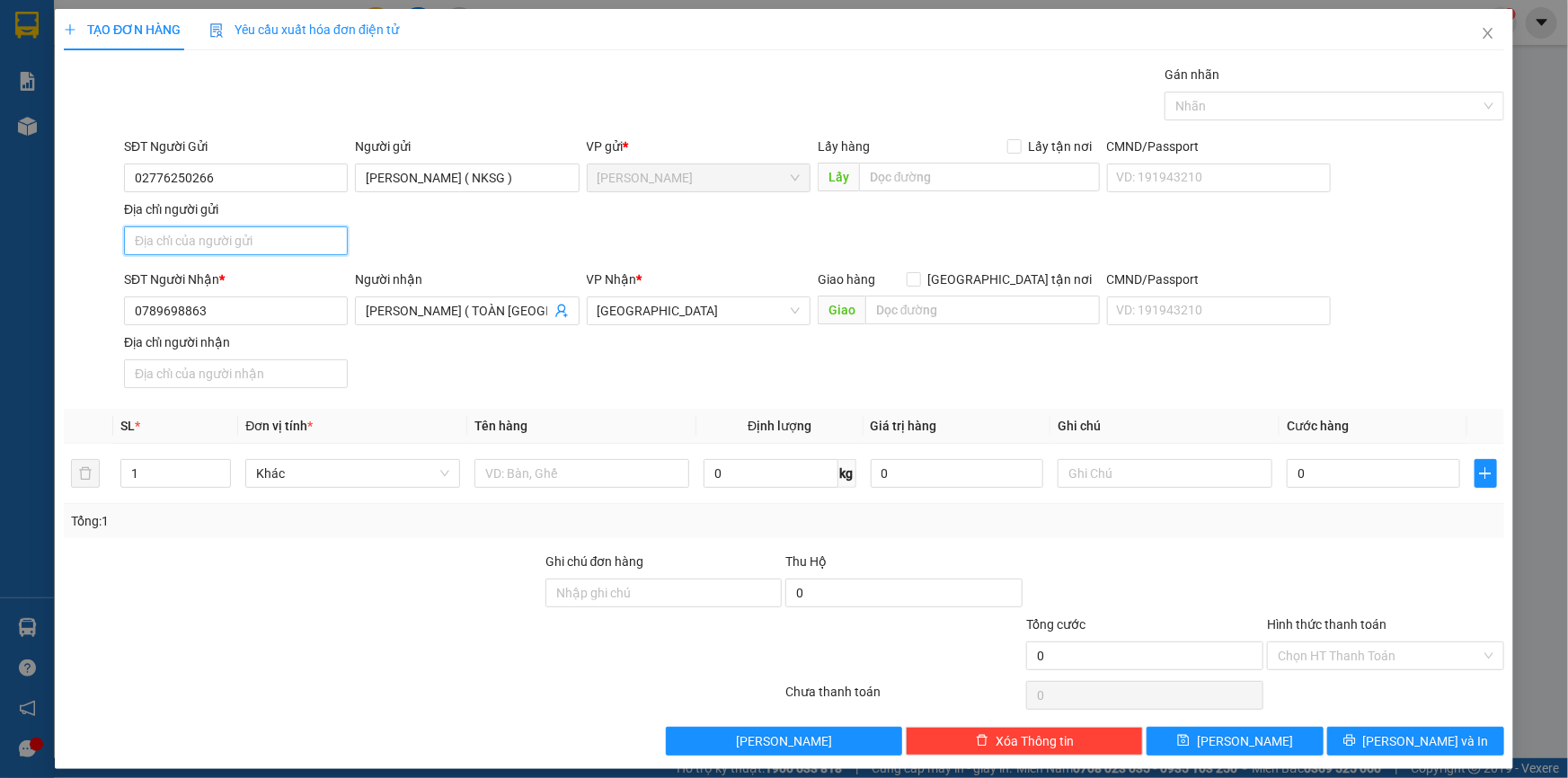
click at [215, 239] on input "Địa chỉ người gửi" at bounding box center [236, 240] width 223 height 29
type input "140 NGUYỄN HUỆ , P CAO LÃNH , ĐỒNG THÁP"
click at [549, 485] on input "text" at bounding box center [583, 473] width 215 height 29
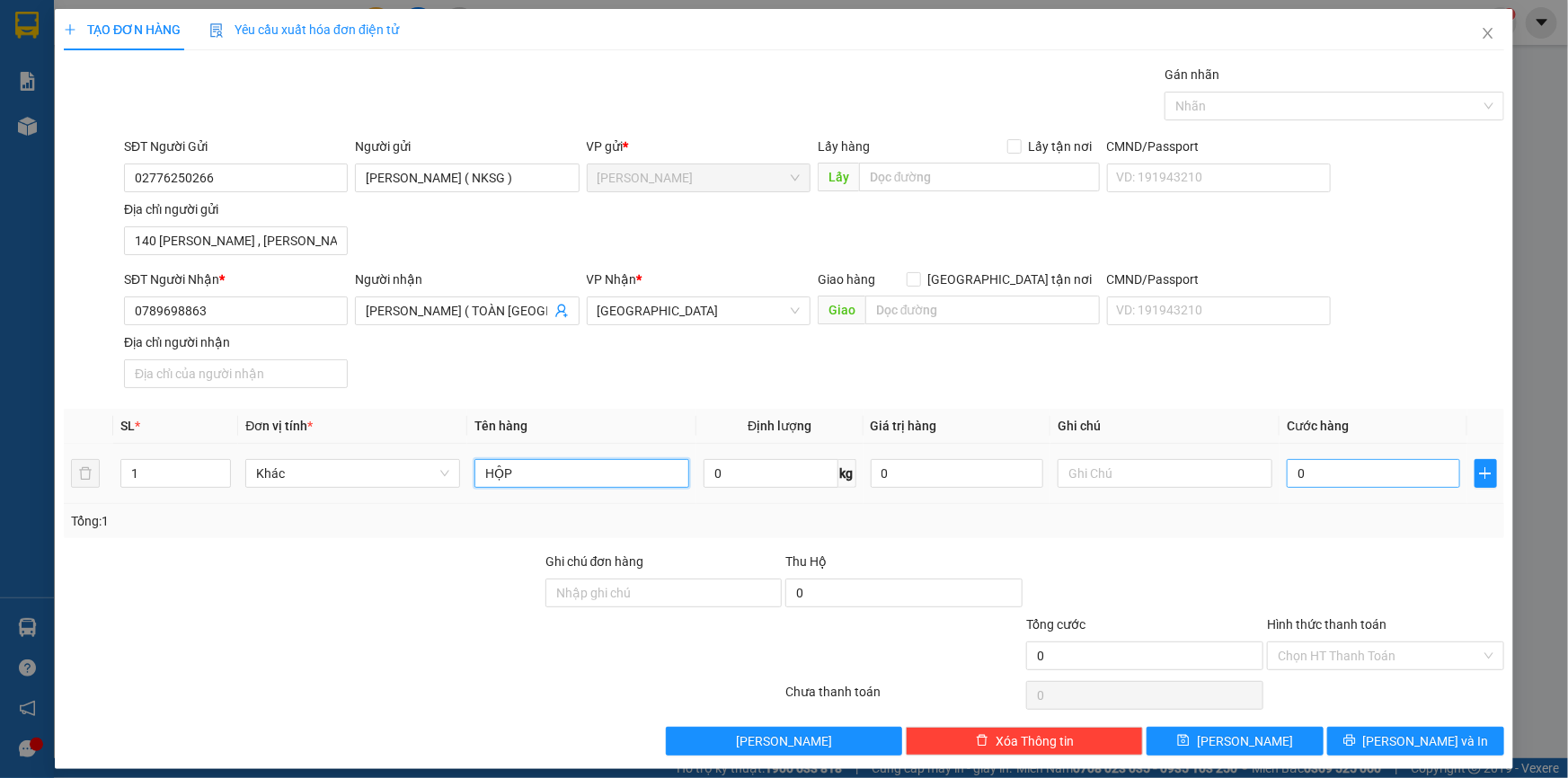
type input "HỘP"
click at [1401, 481] on input "0" at bounding box center [1374, 473] width 174 height 29
type input "2"
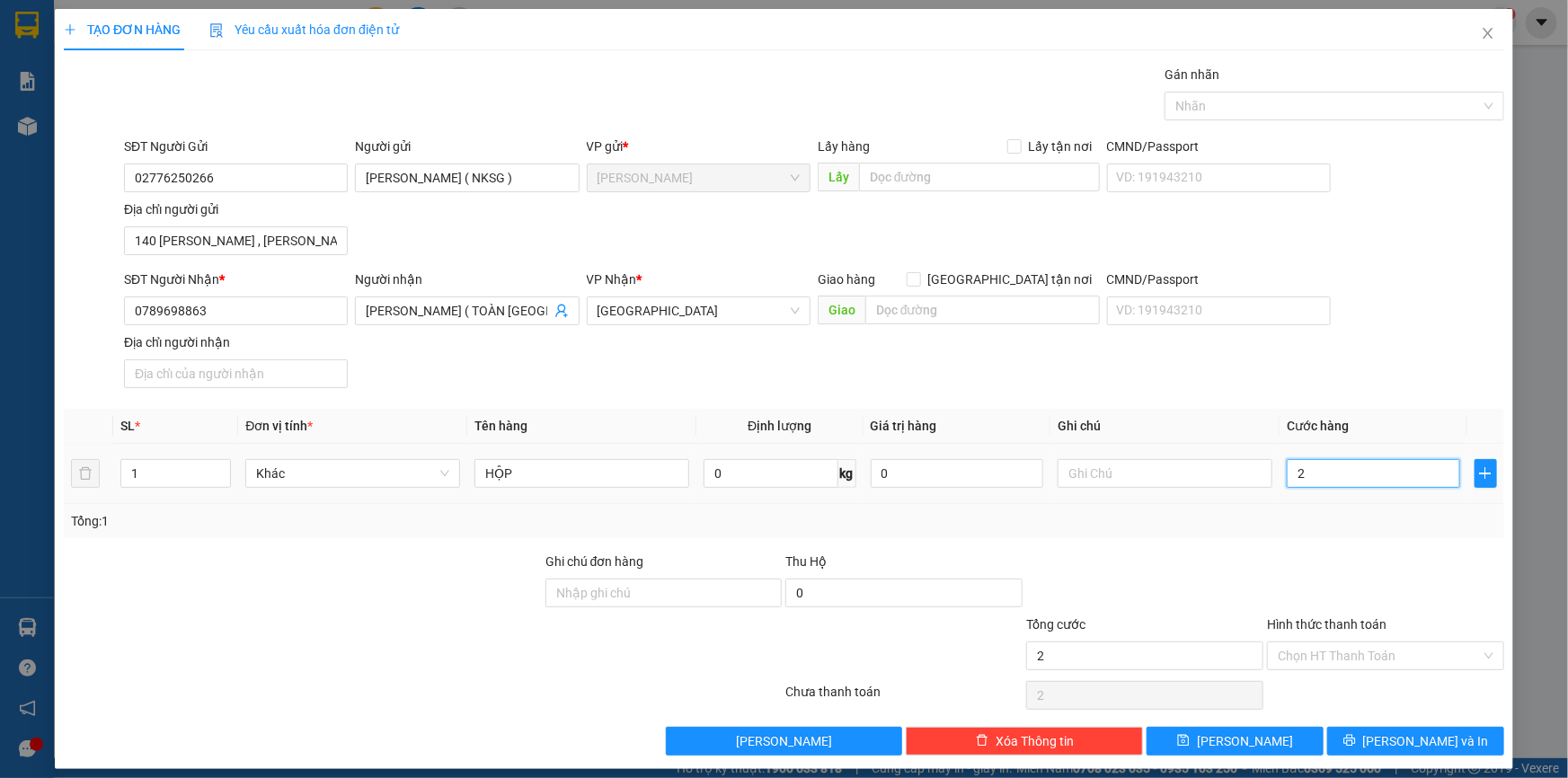
type input "20"
click at [1255, 99] on div at bounding box center [1326, 106] width 313 height 22
type input "20.000"
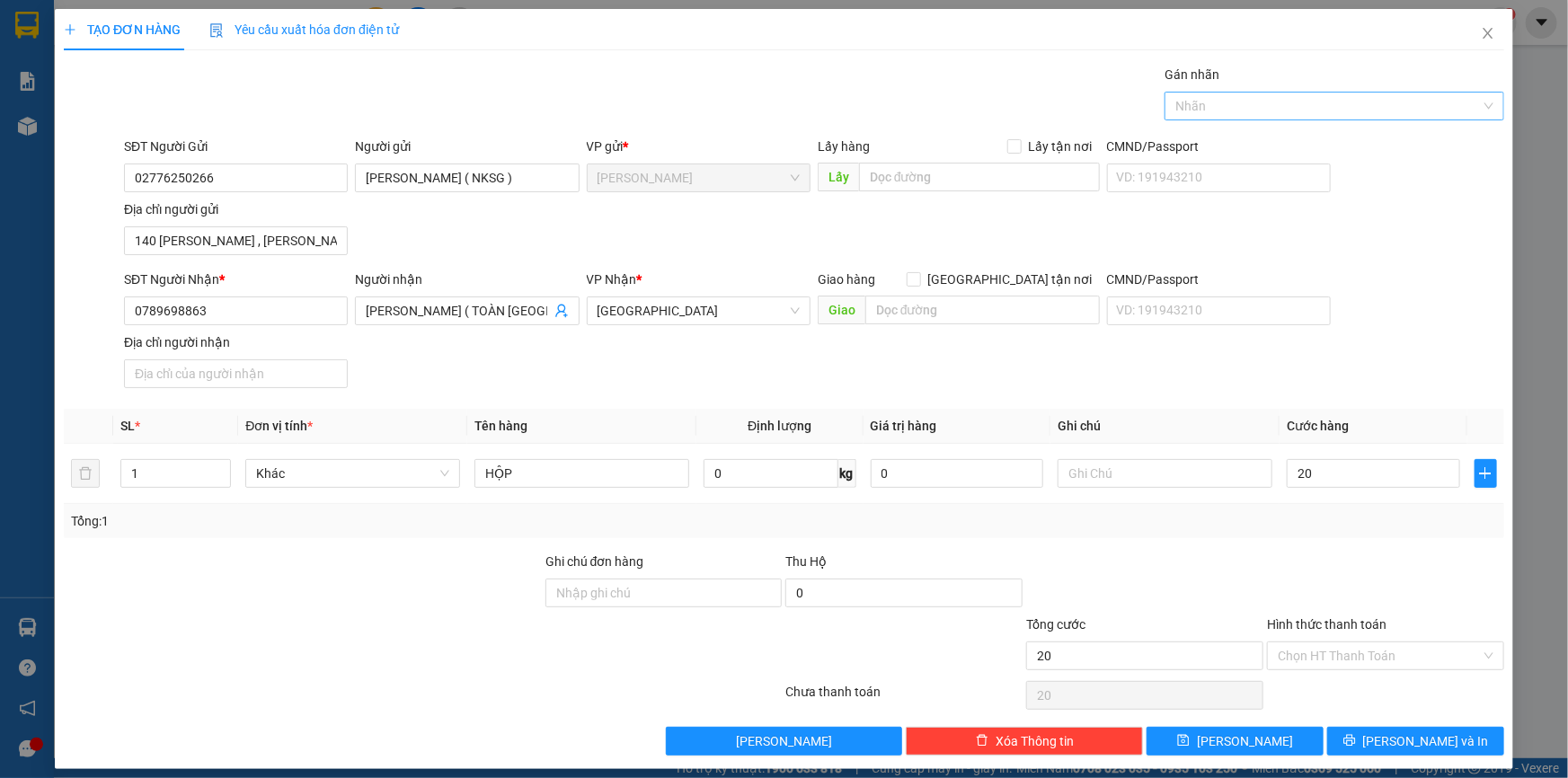
type input "20.000"
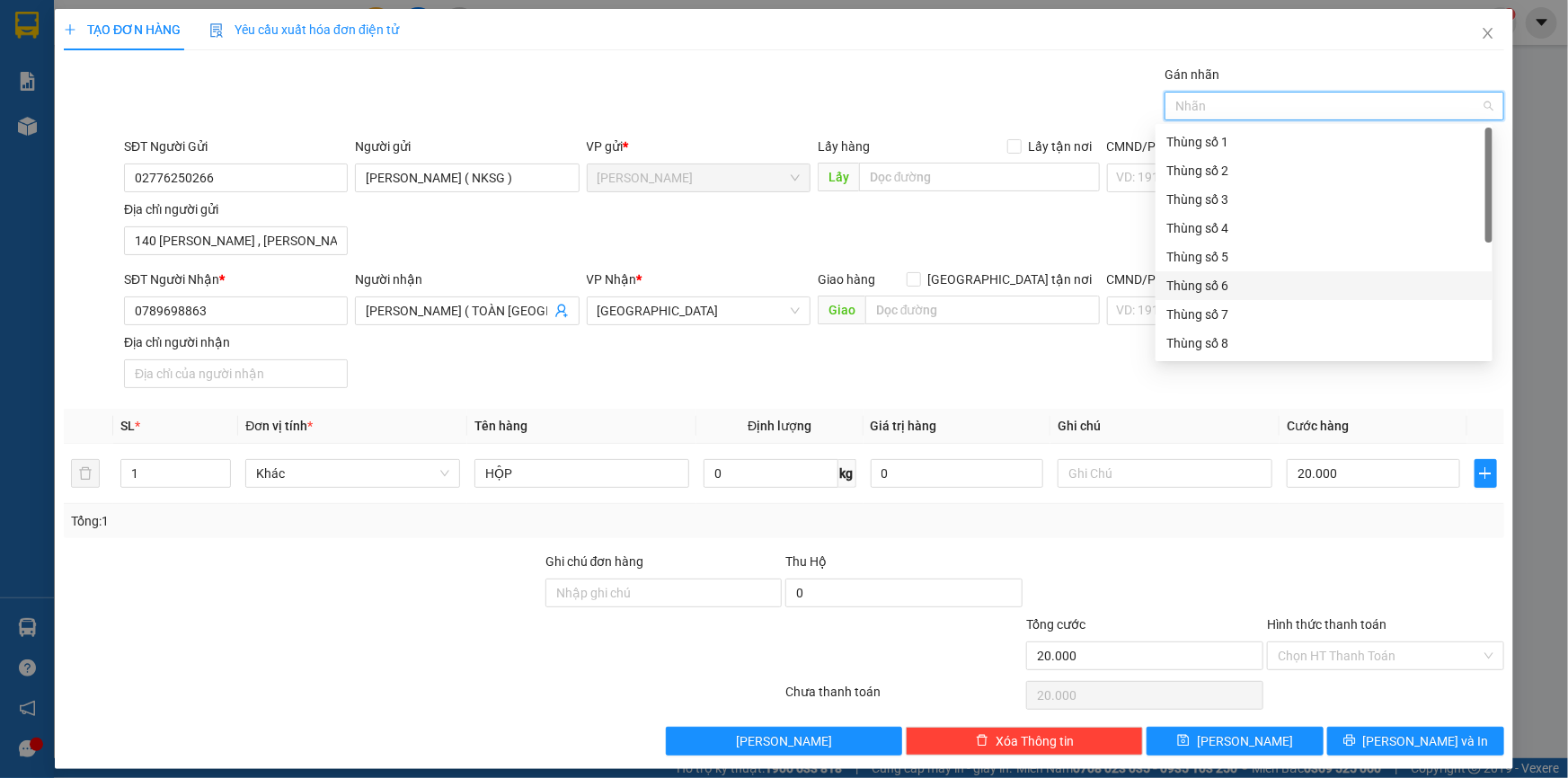
scroll to position [229, 0]
click at [1204, 351] on div "Thùng 2H" at bounding box center [1324, 344] width 315 height 20
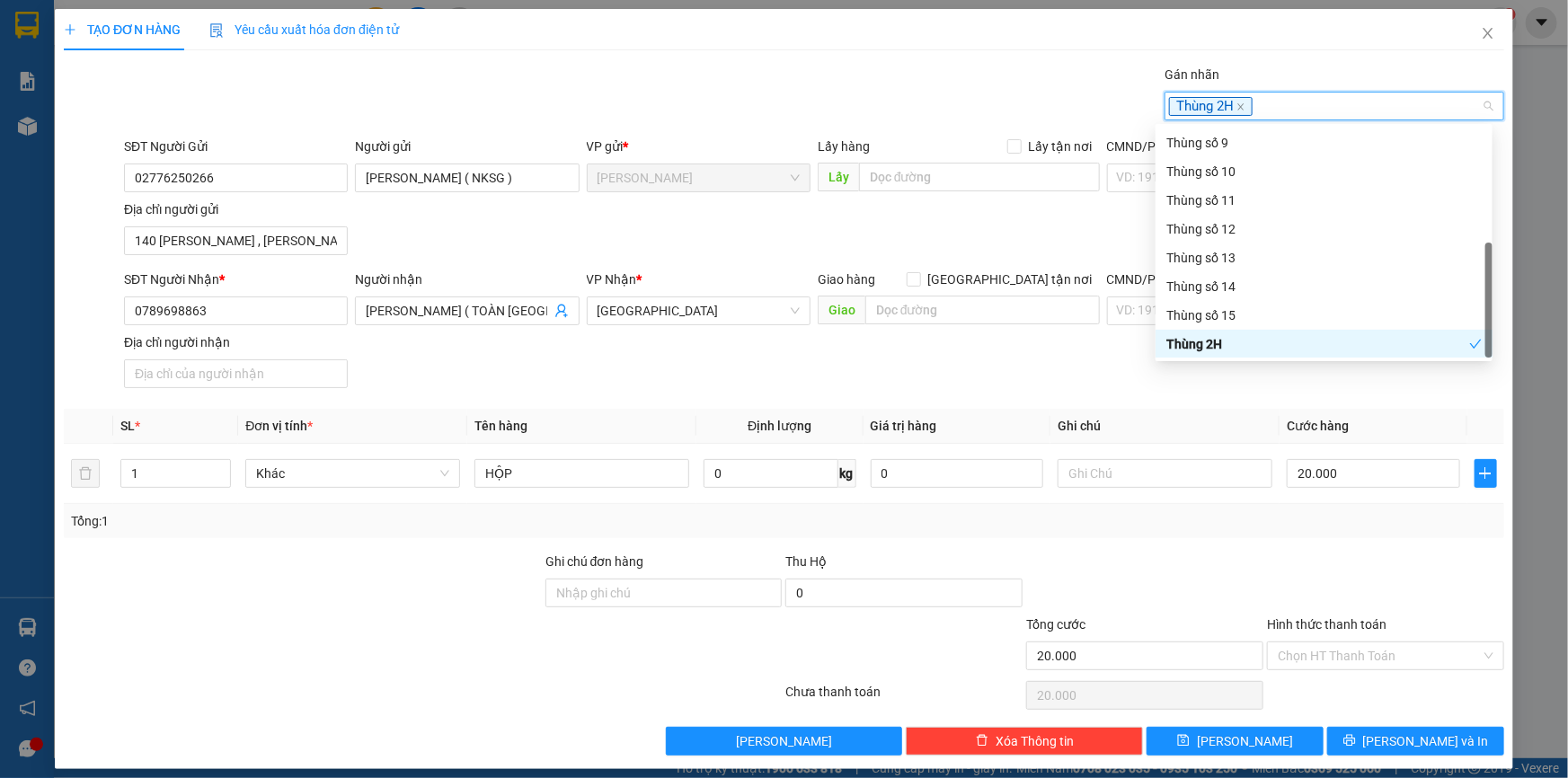
click at [1201, 401] on div "Transit Pickup Surcharge Ids Transit Deliver Surcharge Ids Transit Deliver Surc…" at bounding box center [784, 410] width 1441 height 691
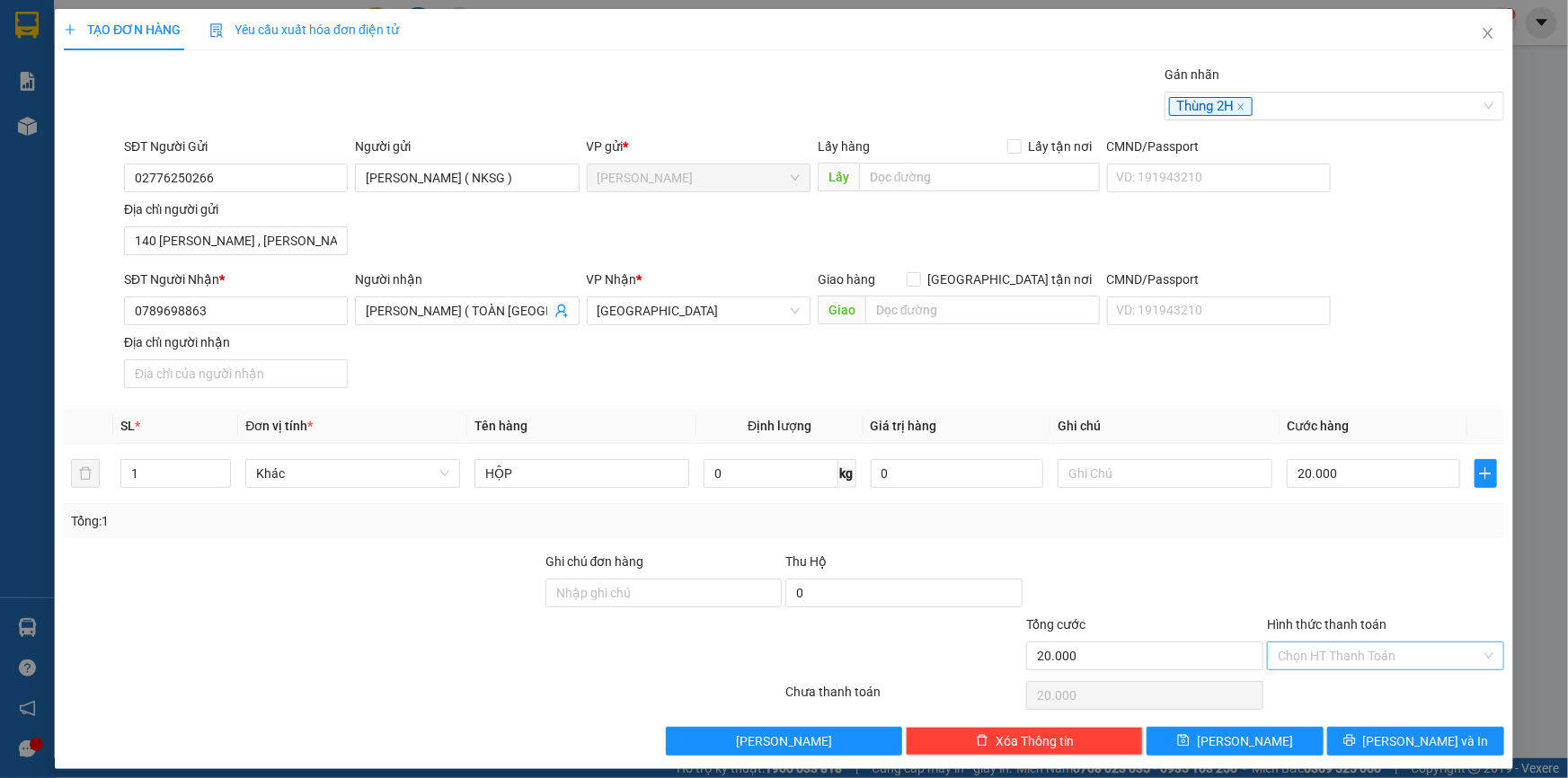
click at [1345, 665] on input "Hình thức thanh toán" at bounding box center [1379, 656] width 203 height 27
click at [1331, 687] on div "Tại văn phòng" at bounding box center [1374, 690] width 214 height 20
type input "0"
click at [1358, 728] on button "[PERSON_NAME] và In" at bounding box center [1416, 742] width 177 height 29
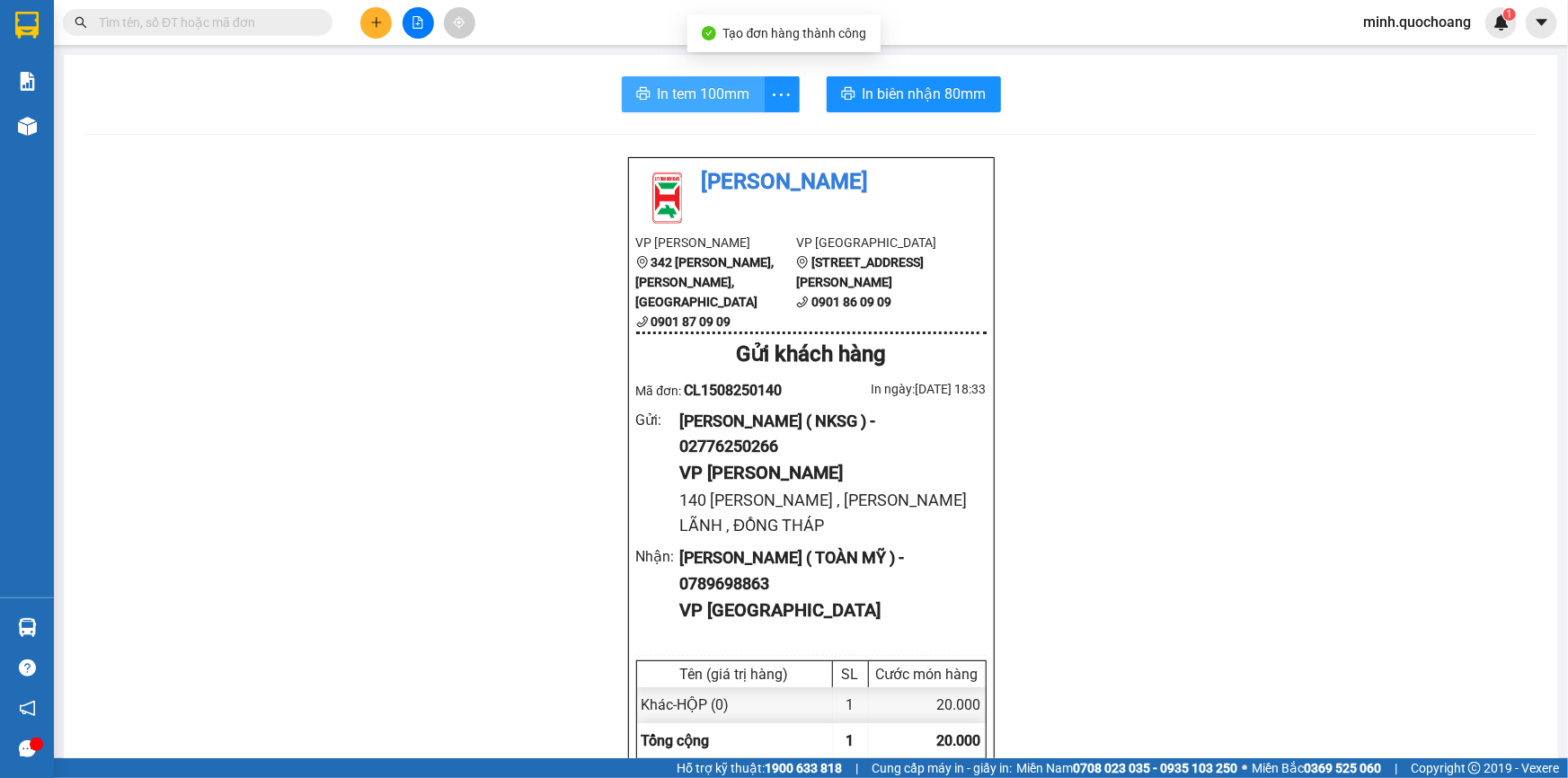
click at [671, 87] on span "In tem 100mm" at bounding box center [704, 94] width 93 height 22
click at [382, 7] on button at bounding box center [376, 23] width 32 height 32
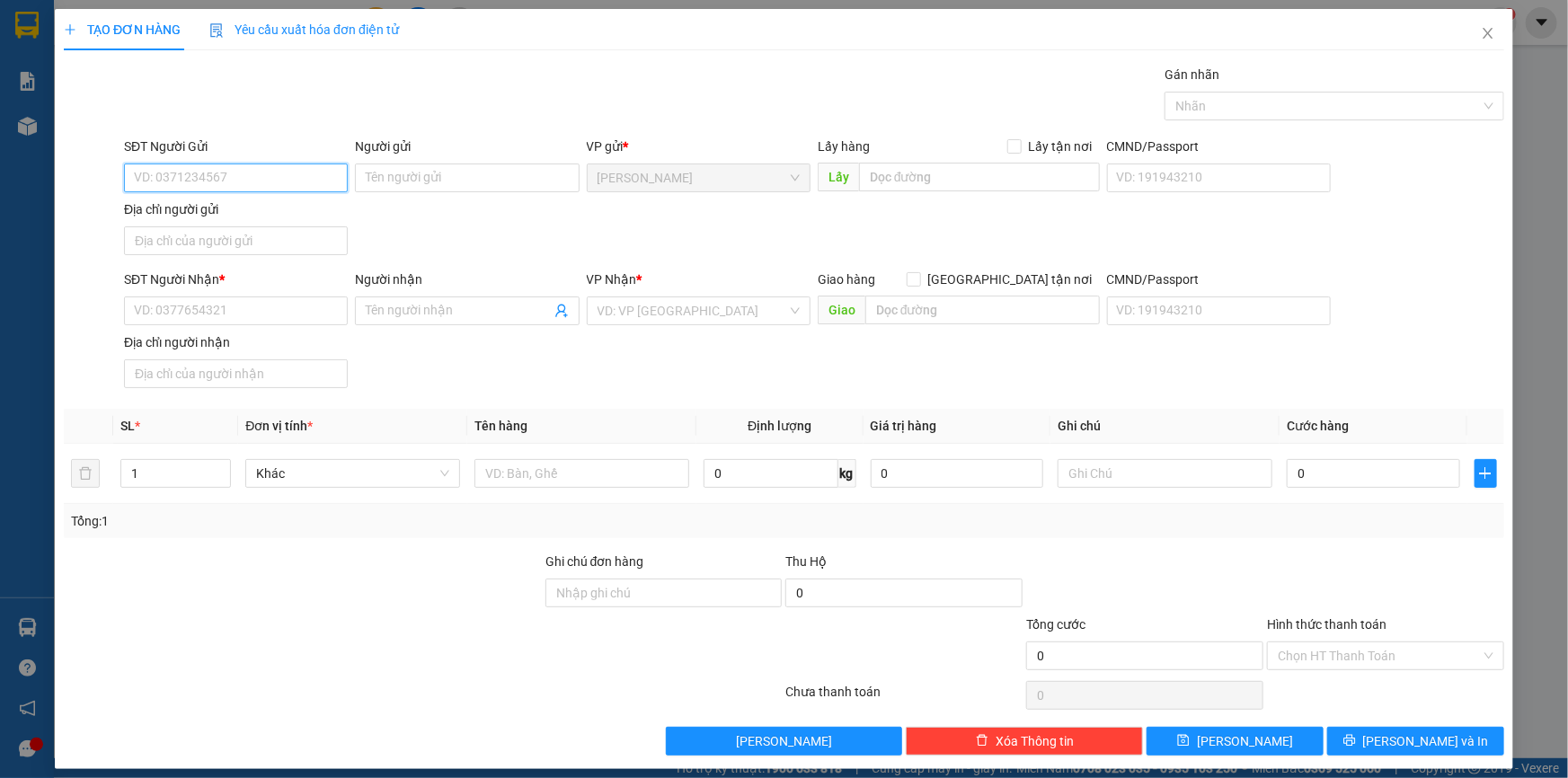
click at [183, 179] on input "SĐT Người Gửi" at bounding box center [236, 178] width 223 height 29
type input "0939765595"
click at [252, 174] on input "0939765595" at bounding box center [236, 178] width 223 height 29
click at [239, 210] on div "0939765595 - ĐÀO BÁ DUY" at bounding box center [234, 213] width 200 height 20
type input "ĐÀO BÁ DUY"
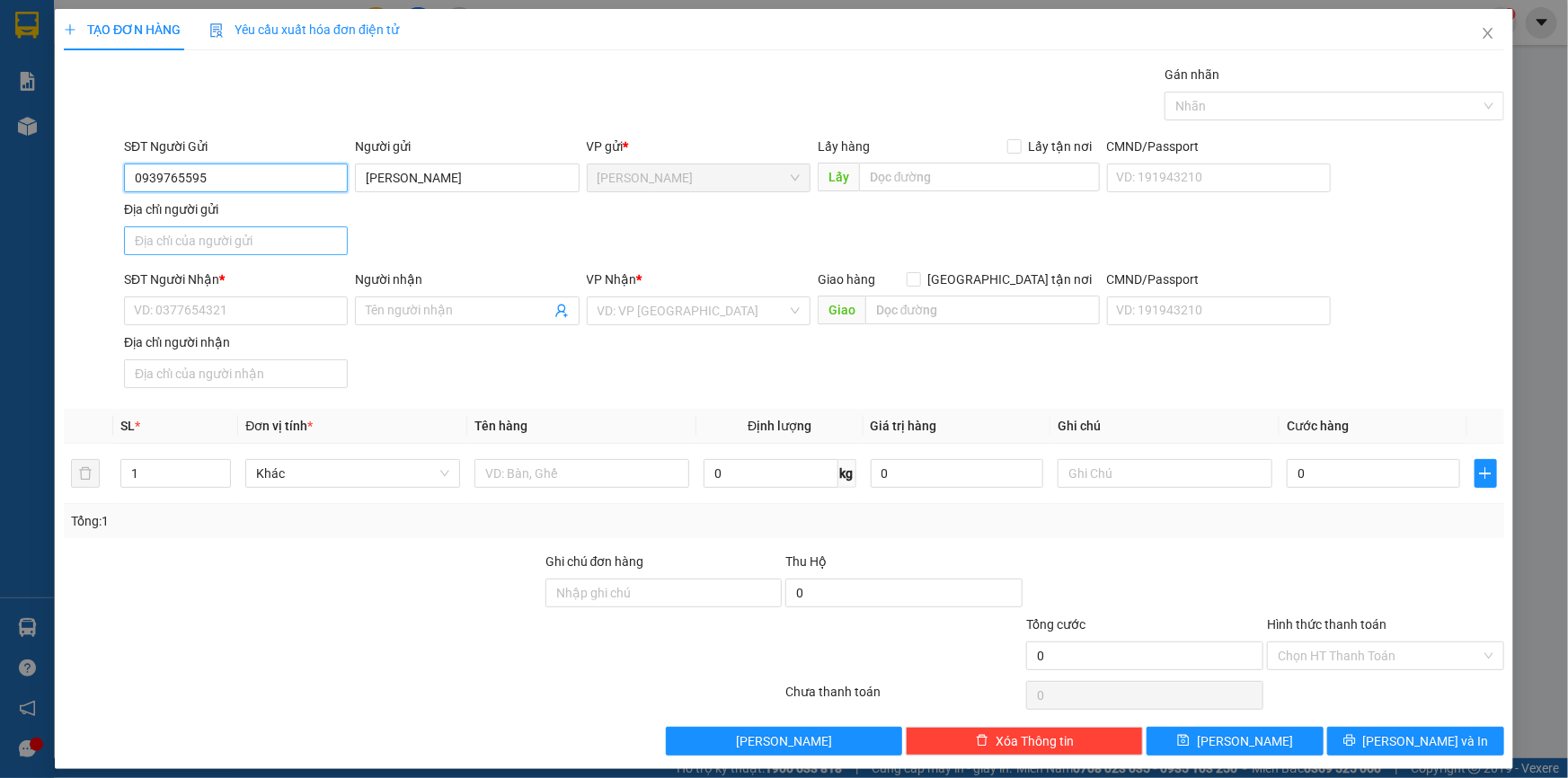
type input "0939765595"
click at [237, 246] on input "Địa chỉ người gửi" at bounding box center [236, 240] width 223 height 29
type input "1"
type input "43-45 TÔN ĐỨC THẮNG , P CAO LÃNH , ĐỒNG THÁP"
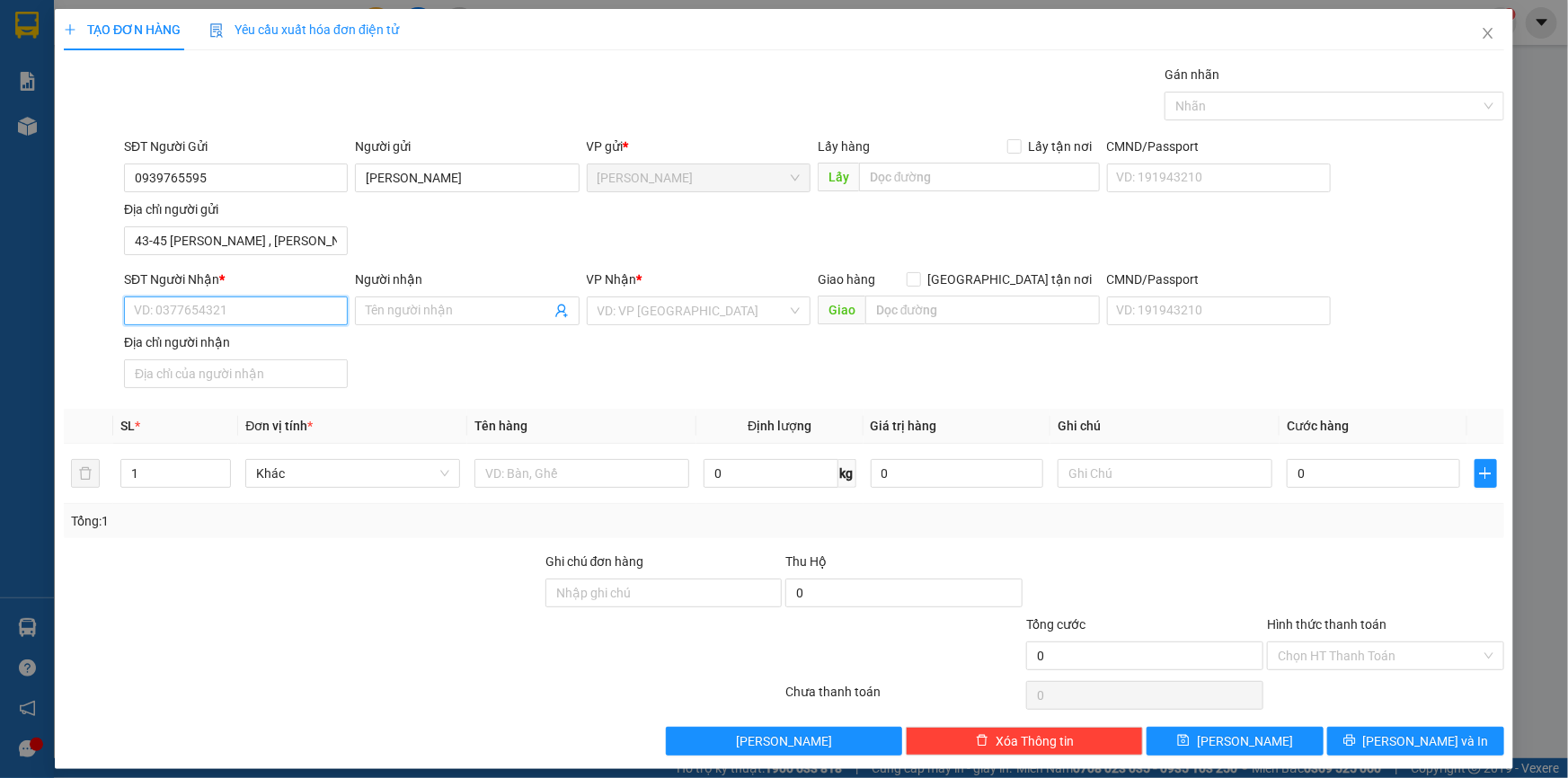
click at [241, 309] on input "SĐT Người Nhận *" at bounding box center [236, 310] width 223 height 29
type input "2"
type input "0939136776"
click at [281, 344] on div "0939136776 - LABO TRƯỜNG AN" at bounding box center [234, 346] width 200 height 20
type input "LABO TRƯỜNG AN"
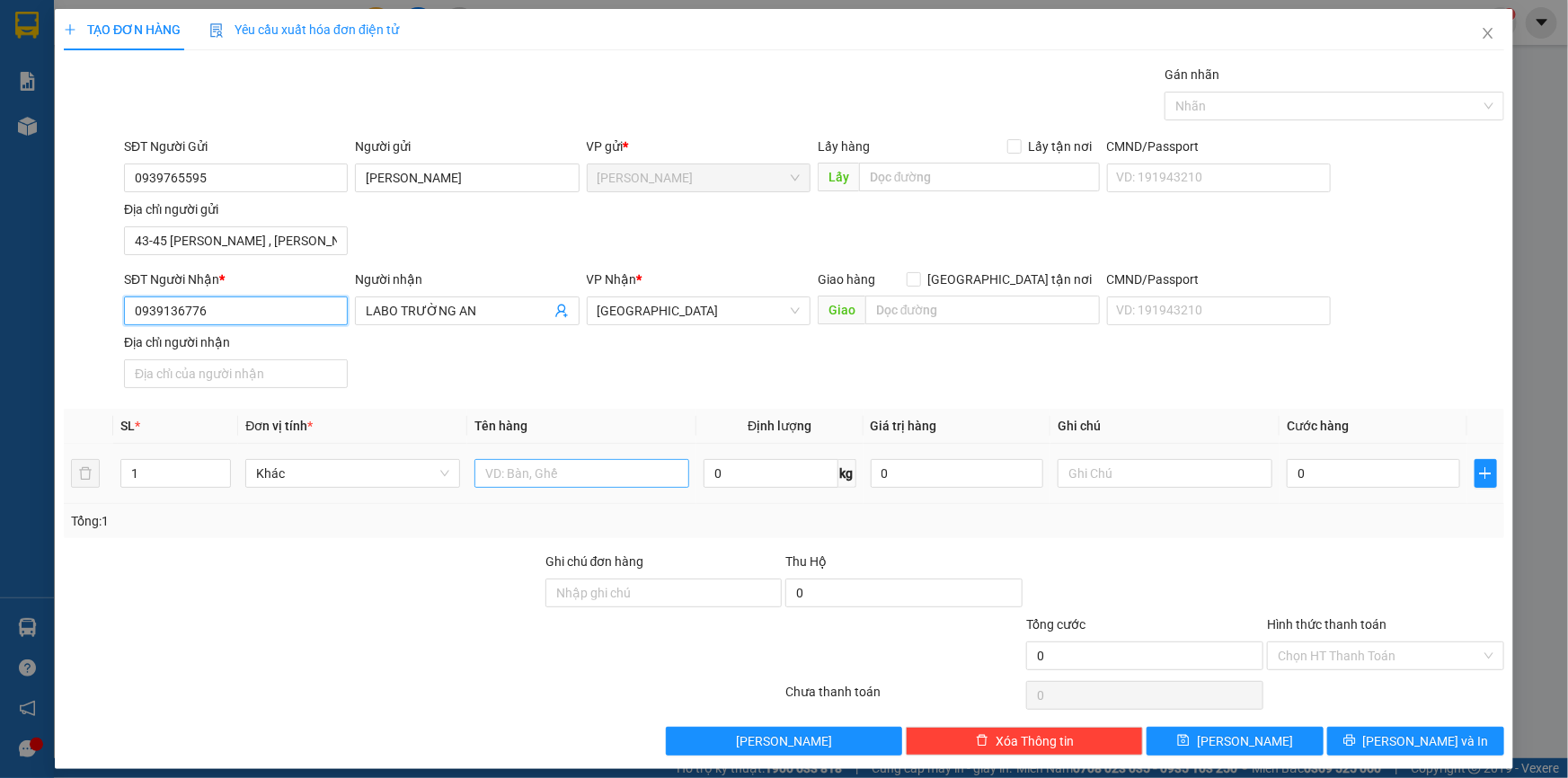
type input "0939136776"
click at [559, 476] on input "text" at bounding box center [583, 473] width 215 height 29
type input "HỘP"
click at [1345, 482] on input "0" at bounding box center [1374, 473] width 174 height 29
type input "2"
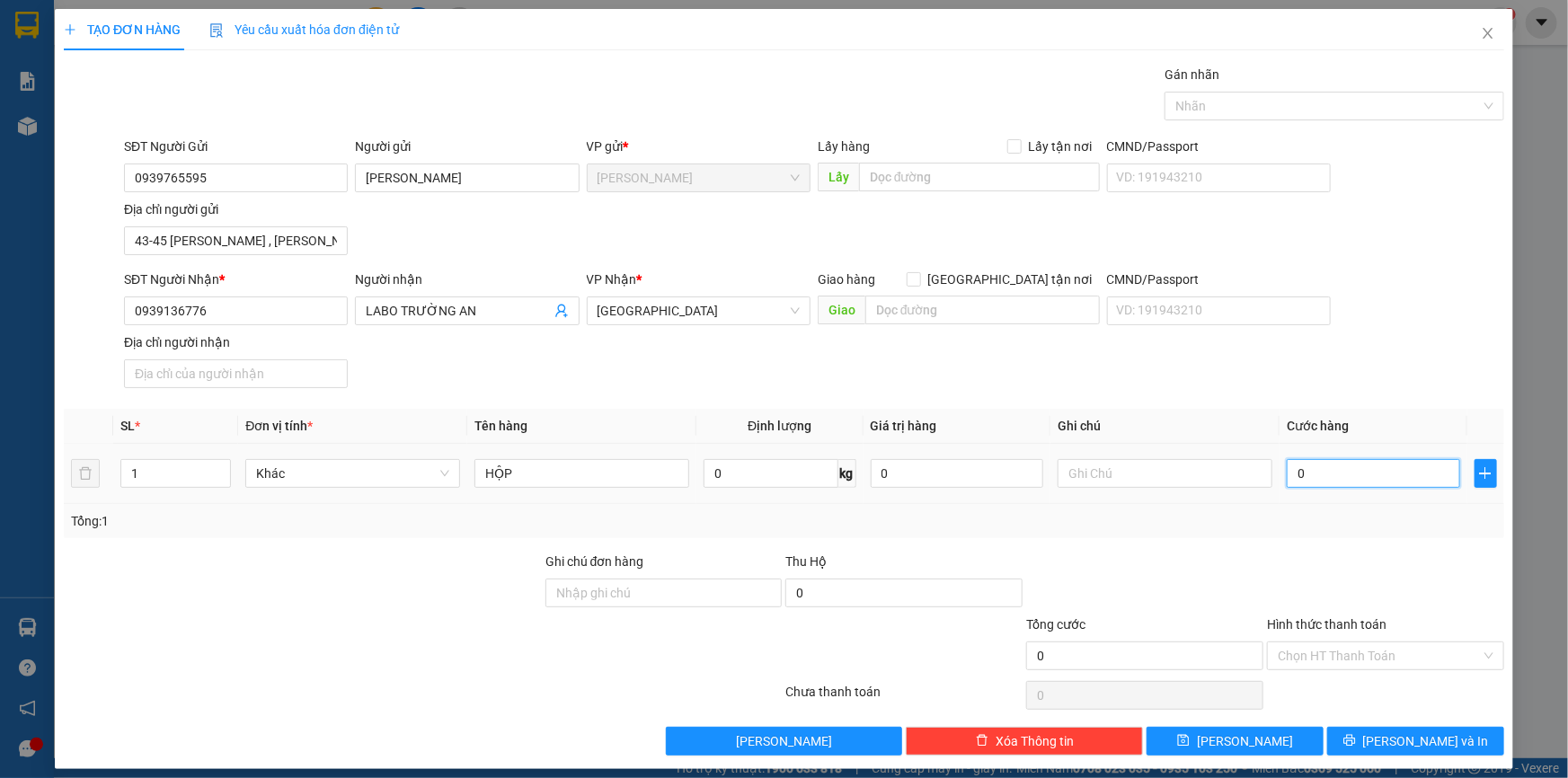
type input "2"
type input "20"
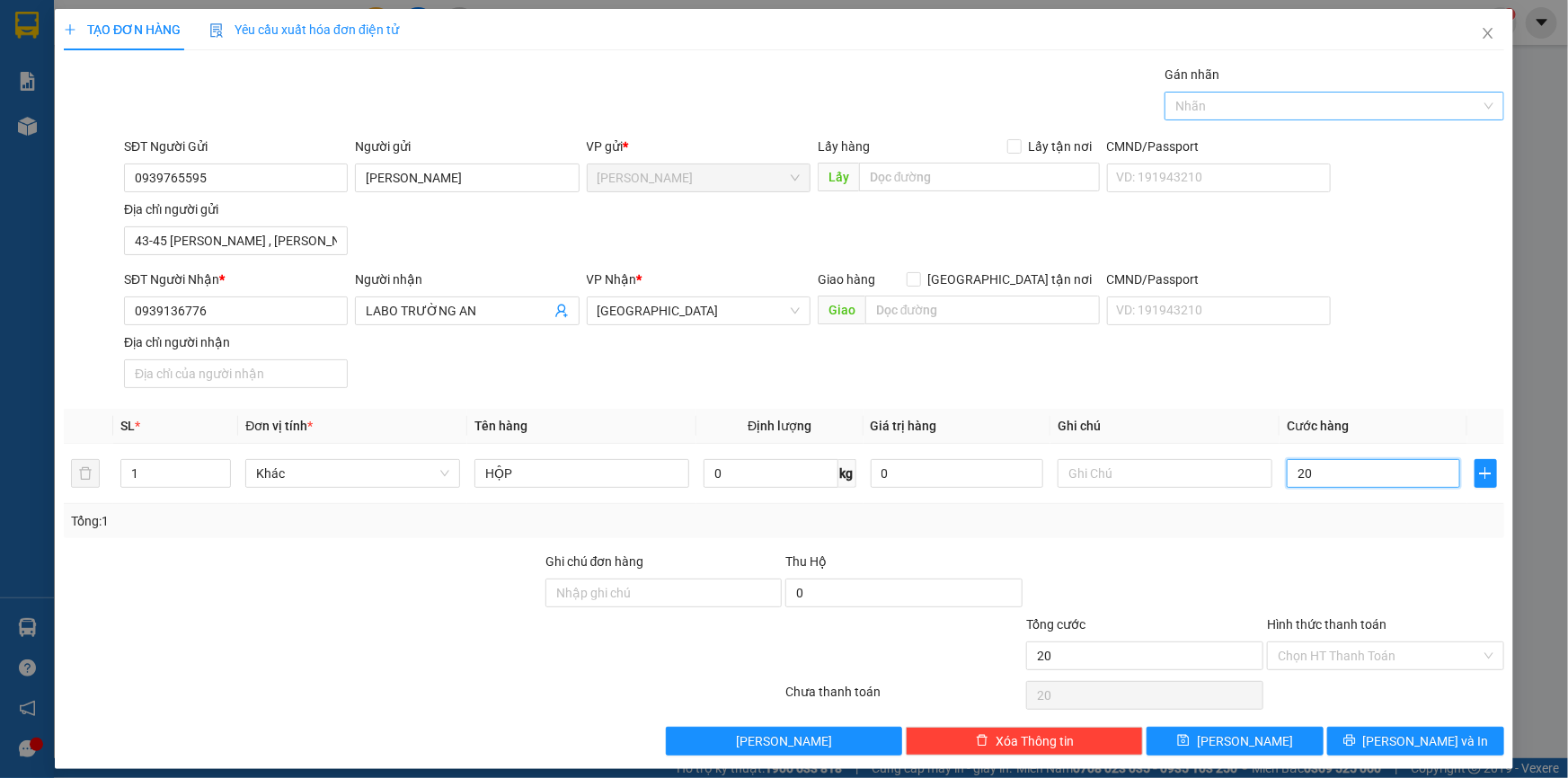
click at [1244, 108] on div at bounding box center [1326, 106] width 313 height 22
type input "20.000"
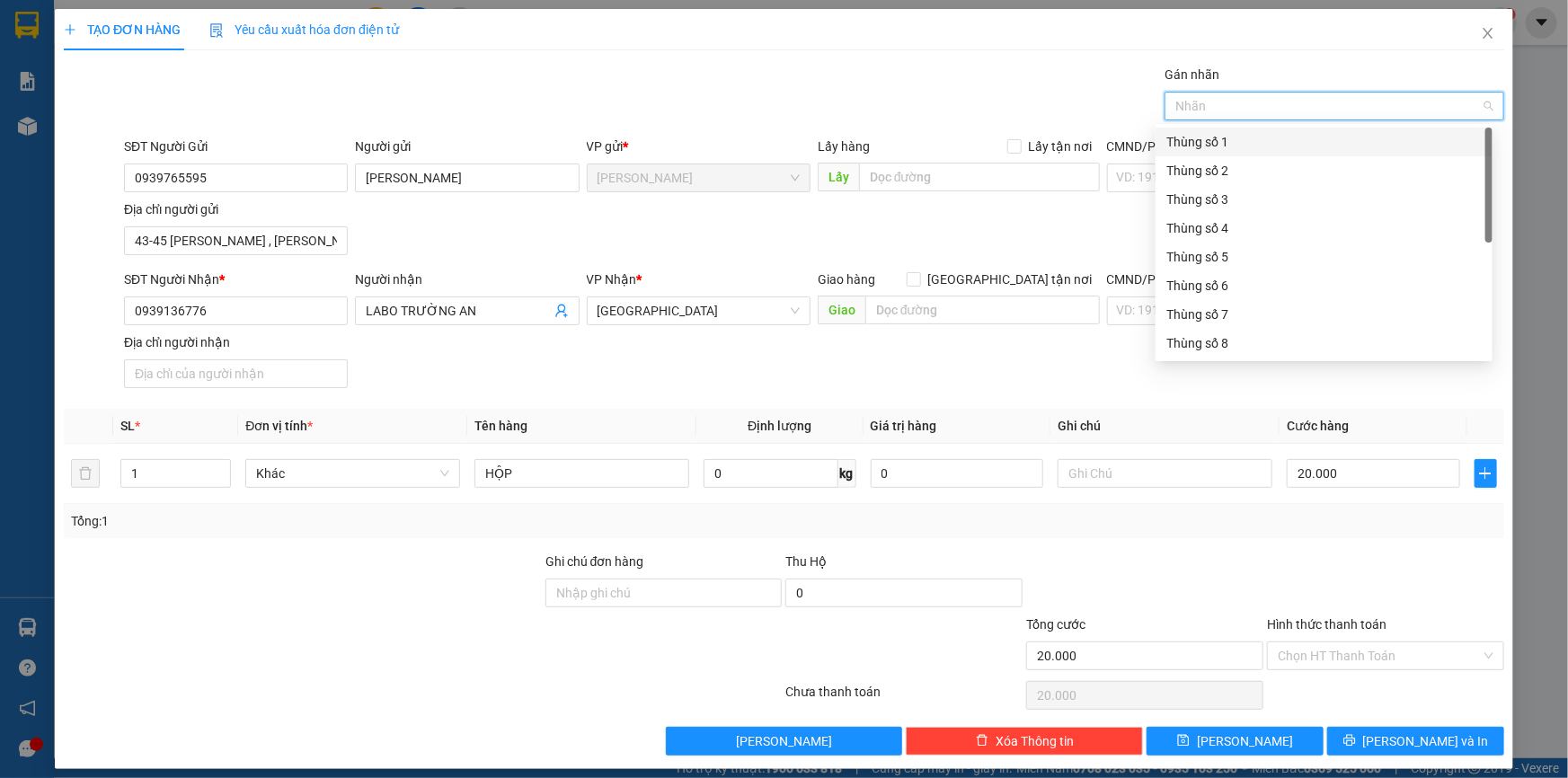
scroll to position [229, 0]
click at [1198, 353] on div "Thùng 2H" at bounding box center [1324, 344] width 337 height 29
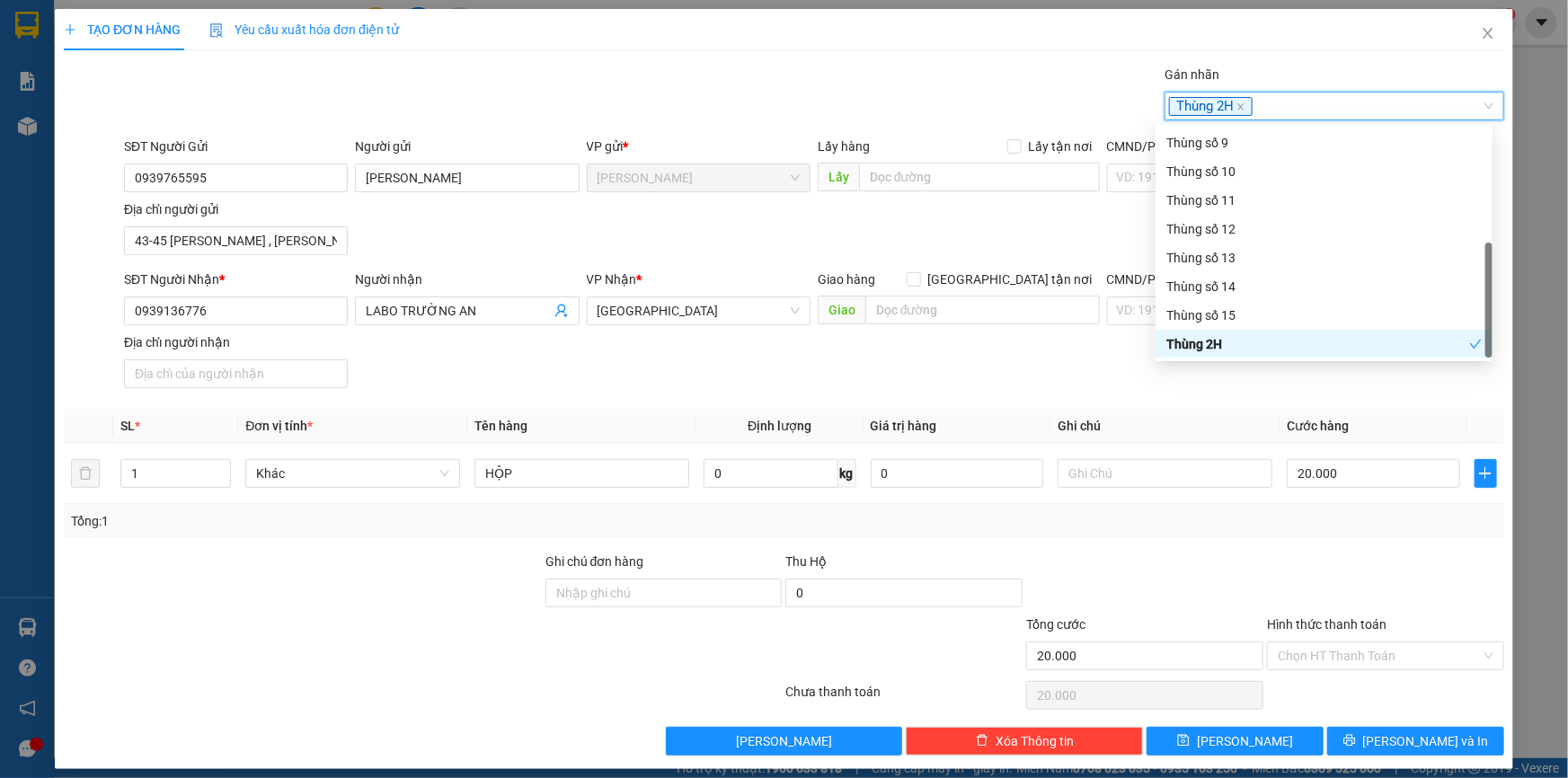
drag, startPoint x: 1217, startPoint y: 406, endPoint x: 1302, endPoint y: 555, distance: 171.5
click at [1218, 407] on div "Transit Pickup Surcharge Ids Transit Deliver Surcharge Ids Transit Deliver Surc…" at bounding box center [784, 410] width 1441 height 691
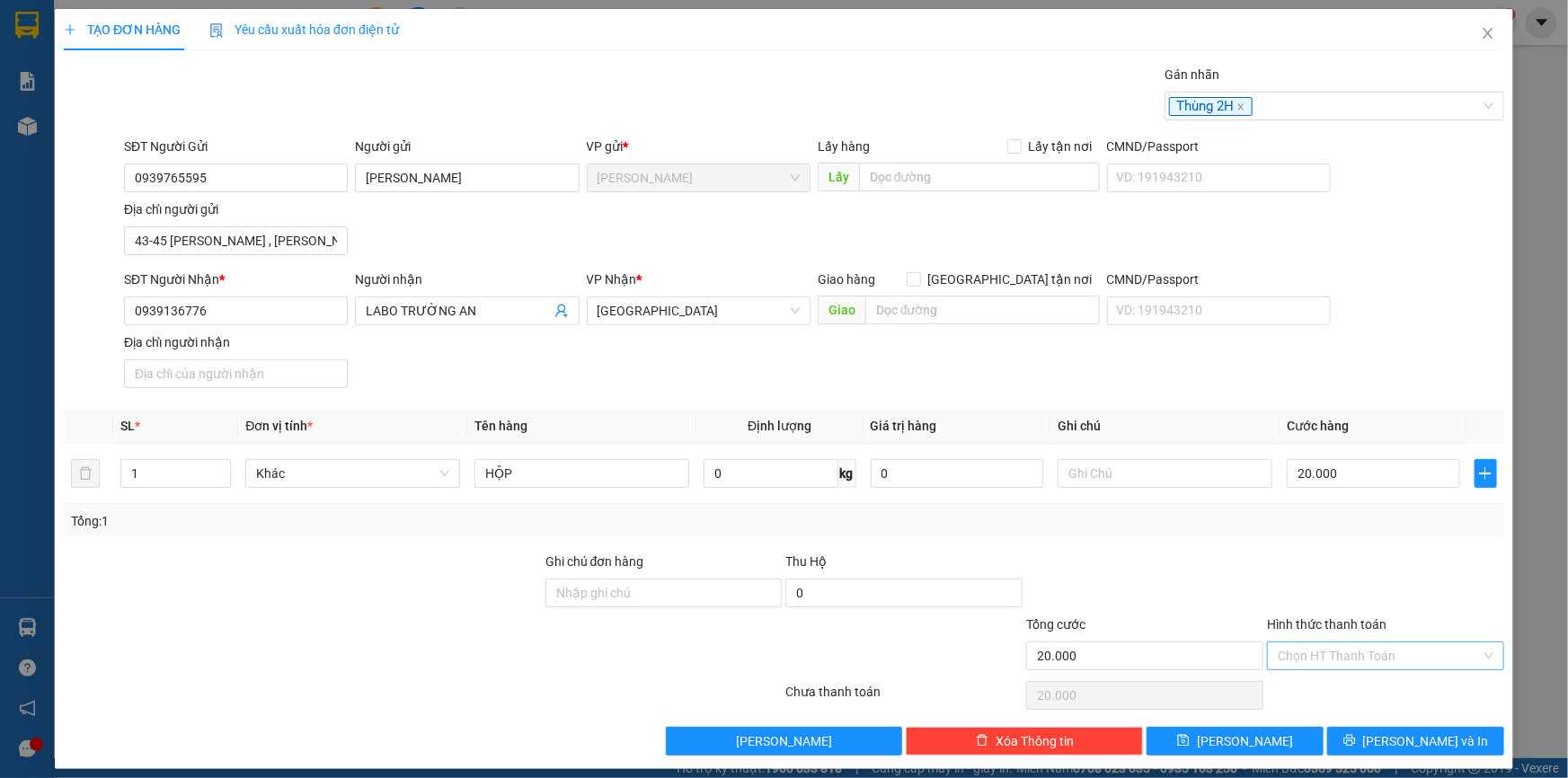
click at [1334, 651] on input "Hình thức thanh toán" at bounding box center [1379, 656] width 203 height 27
click at [1303, 696] on div "Tại văn phòng" at bounding box center [1374, 690] width 214 height 20
type input "0"
click at [1357, 742] on icon "printer" at bounding box center [1349, 740] width 12 height 12
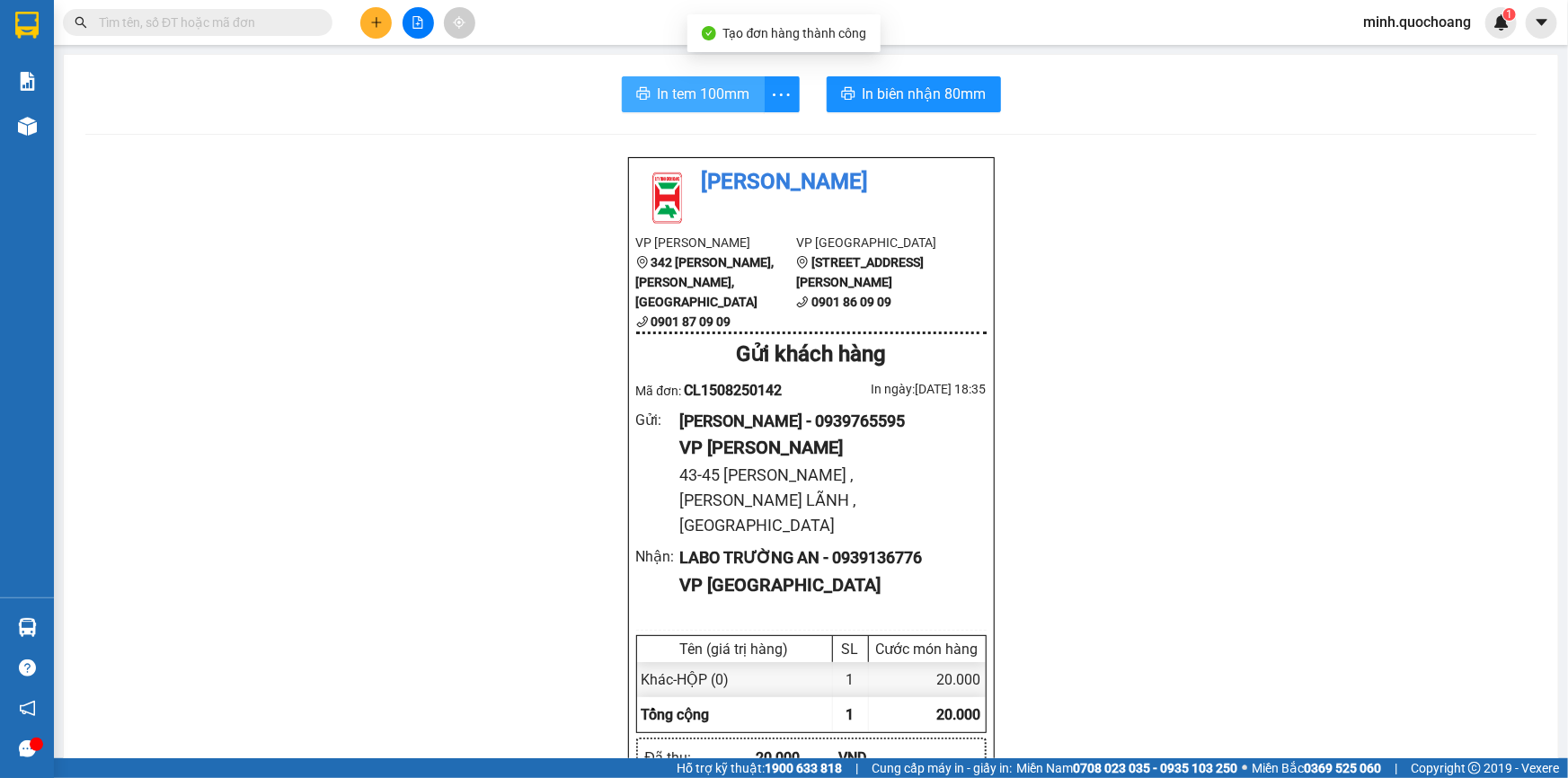
click at [695, 84] on span "In tem 100mm" at bounding box center [704, 94] width 93 height 22
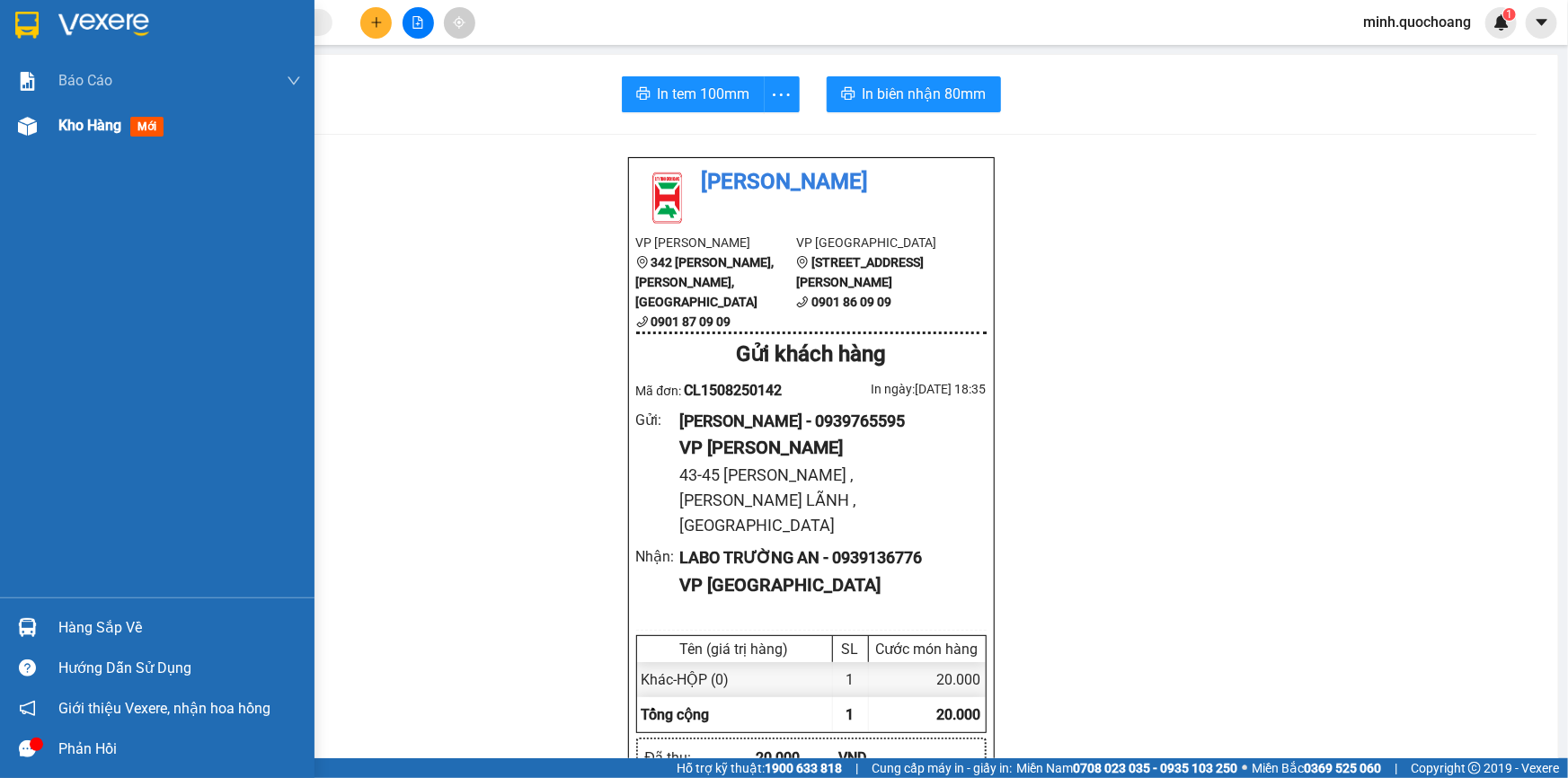
click at [18, 122] on img at bounding box center [27, 126] width 19 height 19
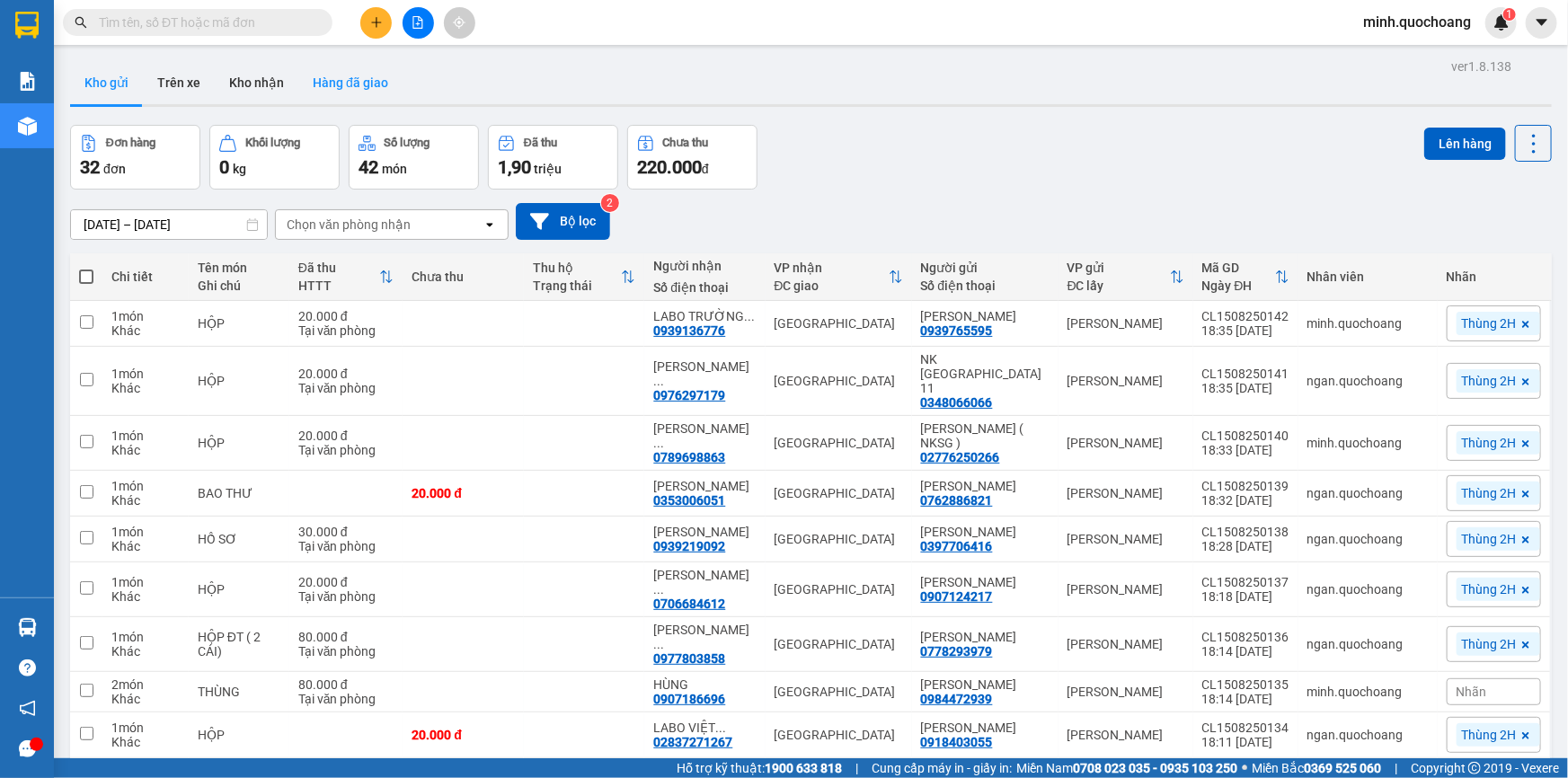
click at [351, 82] on button "Hàng đã giao" at bounding box center [351, 82] width 105 height 43
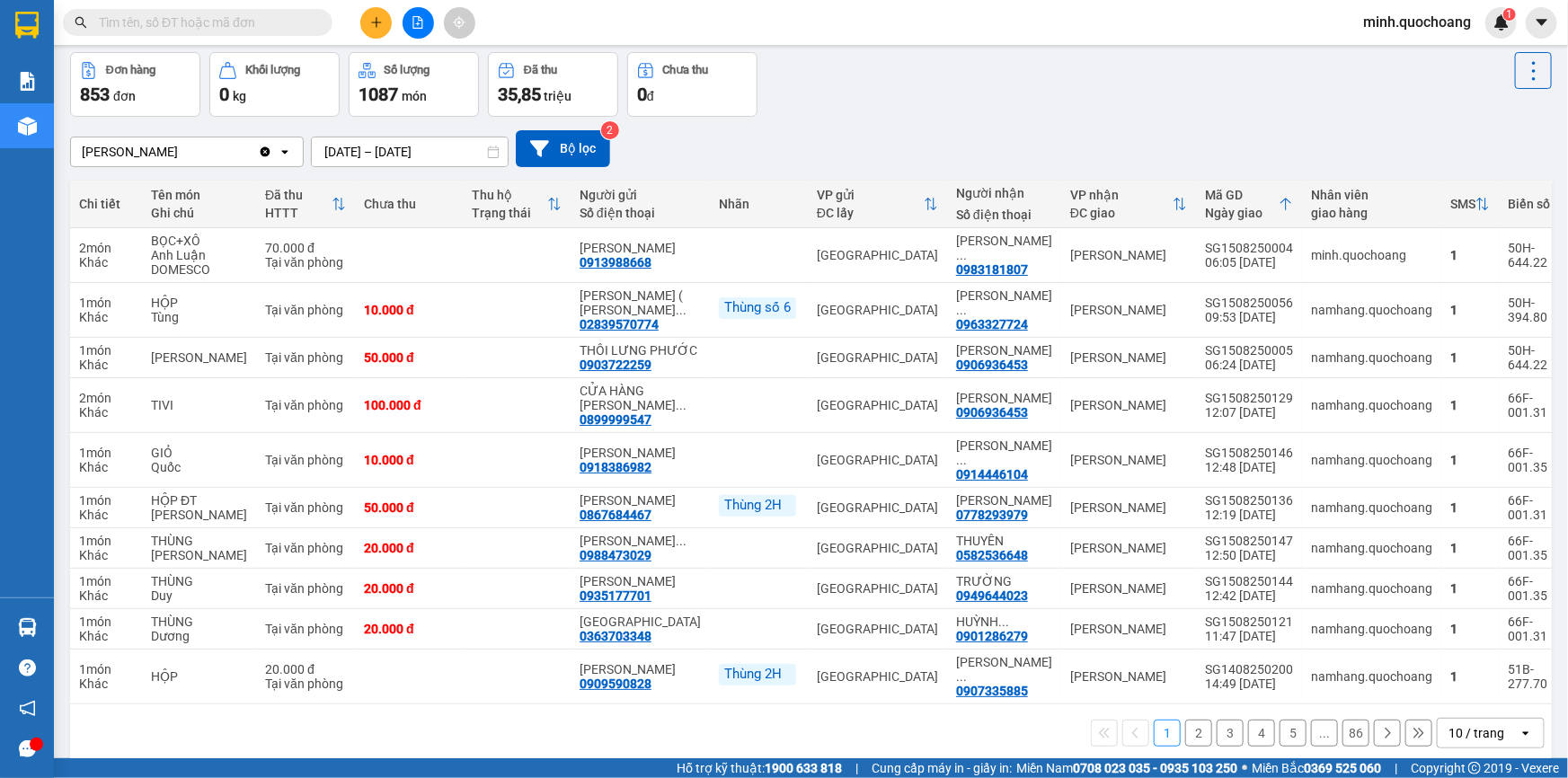
scroll to position [148, 0]
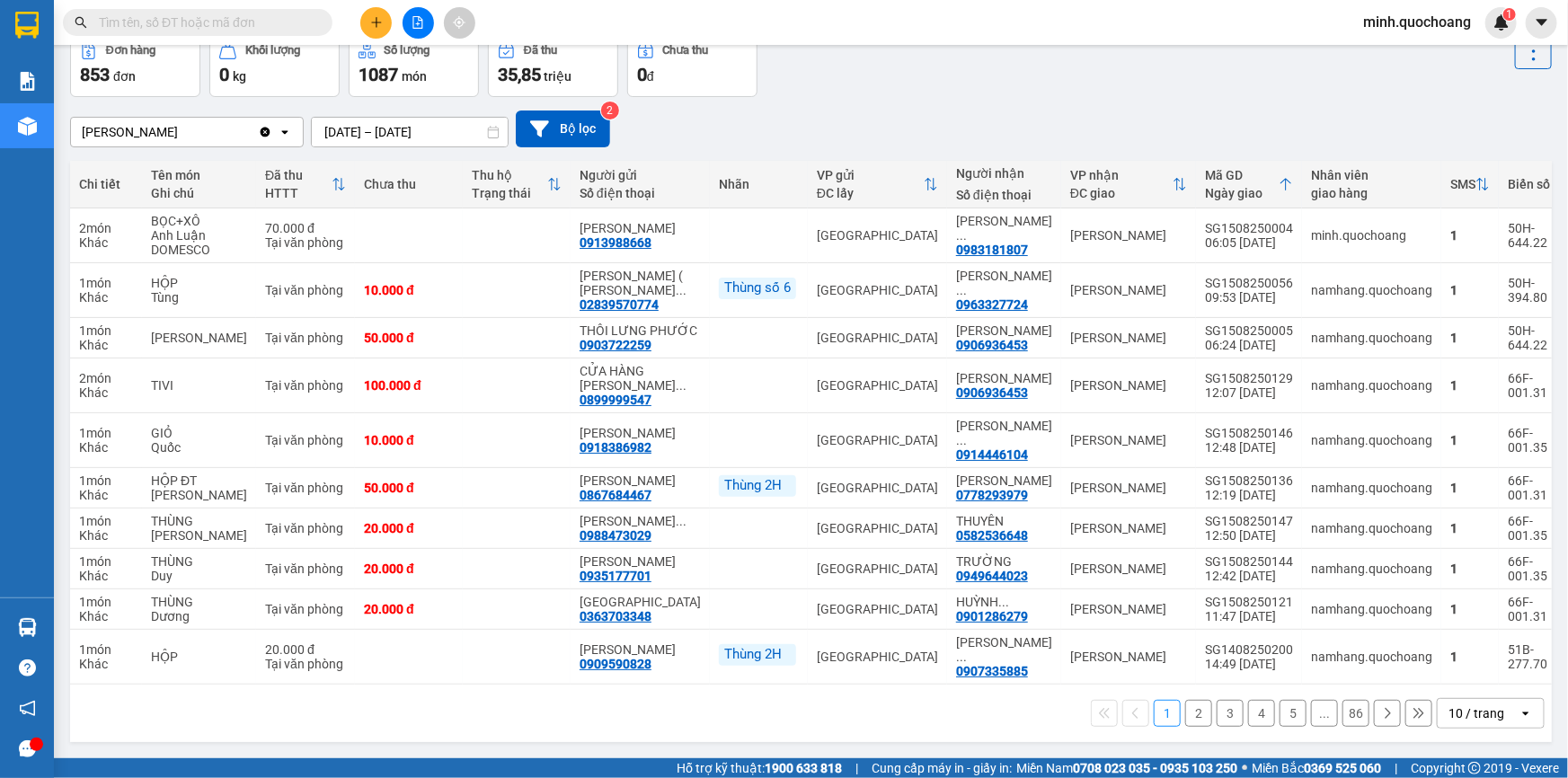
click at [1449, 718] on div "10 / trang" at bounding box center [1477, 713] width 56 height 18
click at [1442, 714] on div "100 / trang" at bounding box center [1478, 730] width 108 height 33
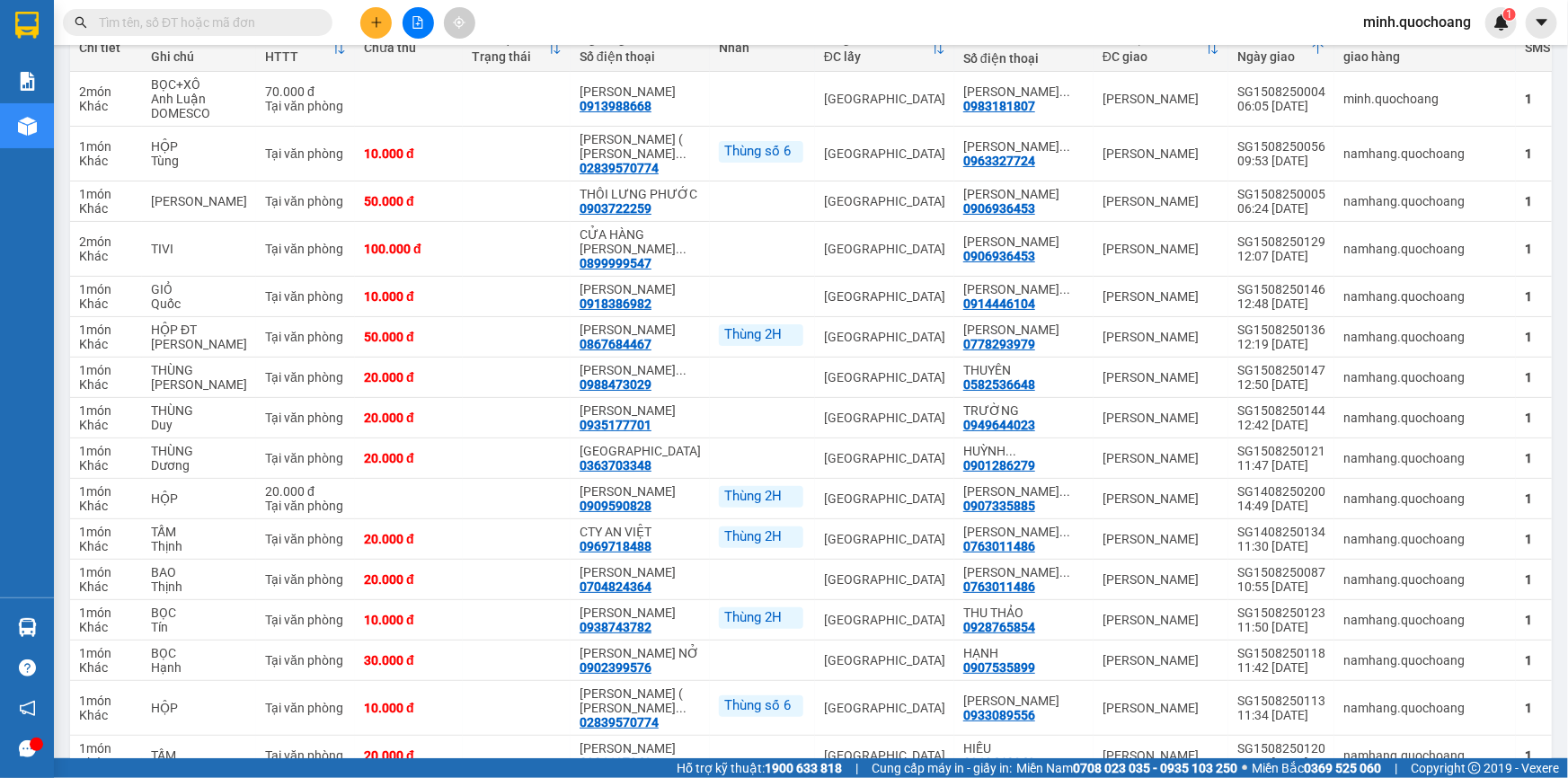
scroll to position [0, 0]
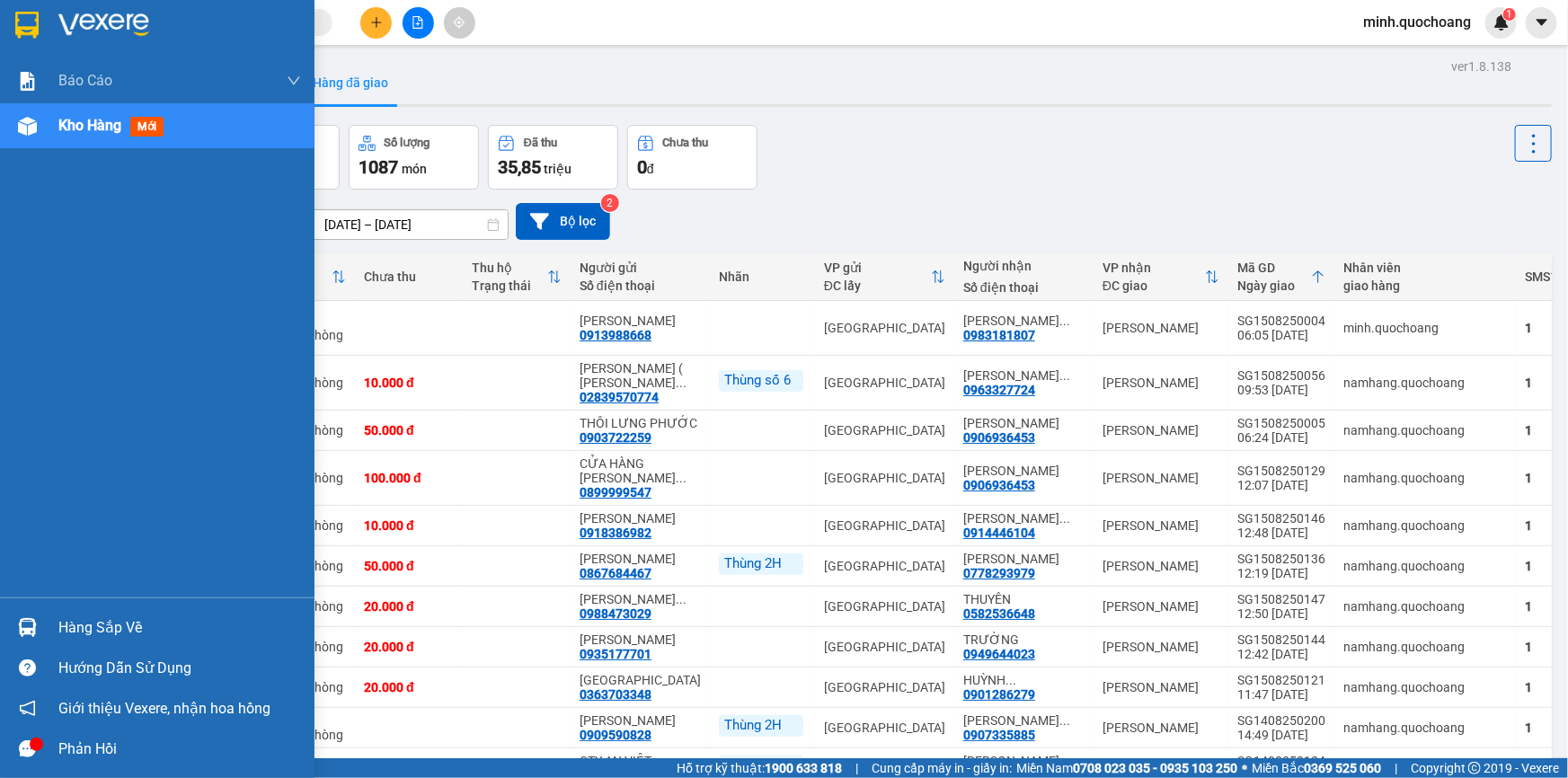
click at [36, 134] on img at bounding box center [27, 126] width 19 height 19
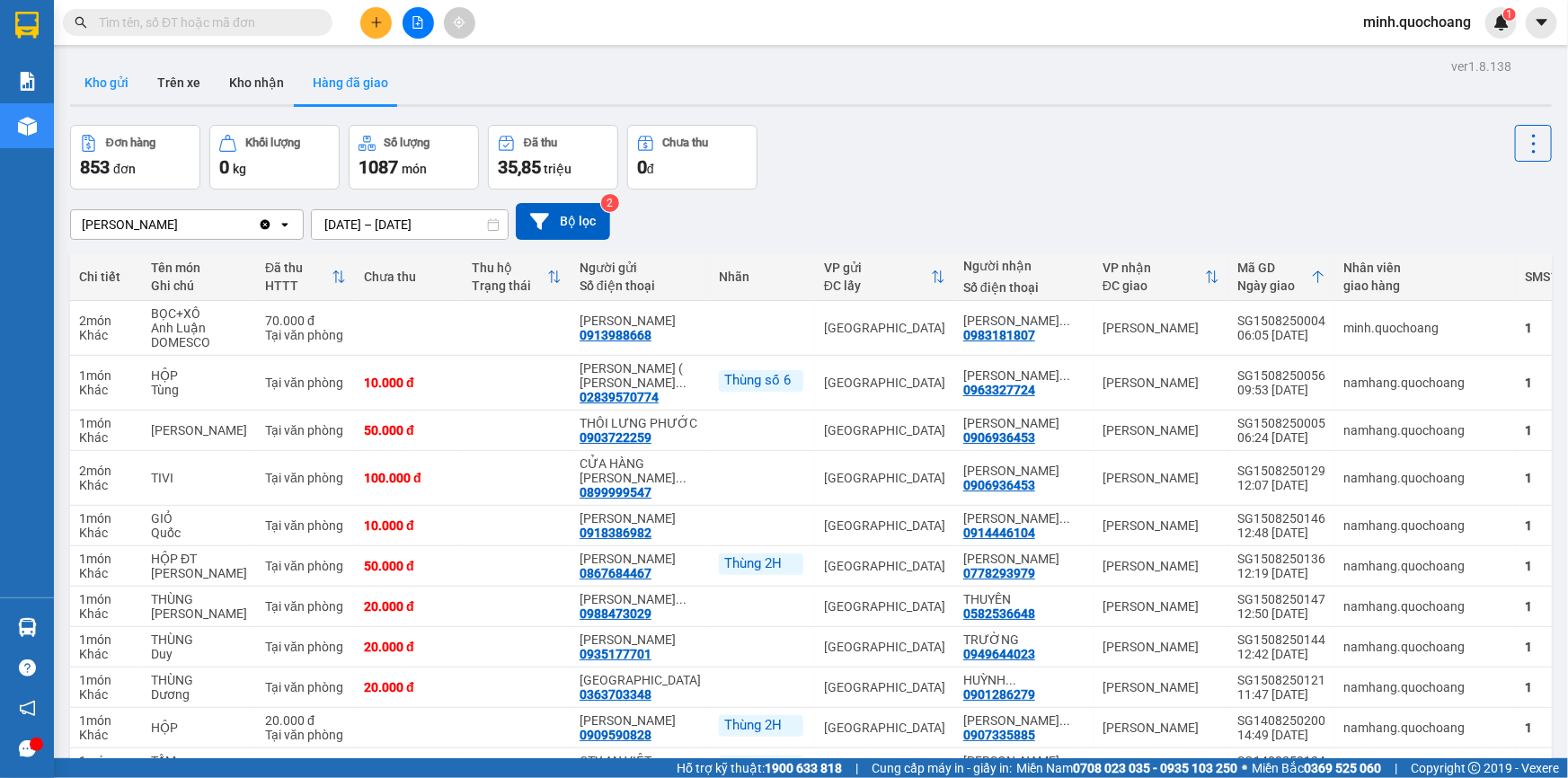
click at [80, 83] on button "Kho gửi" at bounding box center [107, 82] width 73 height 43
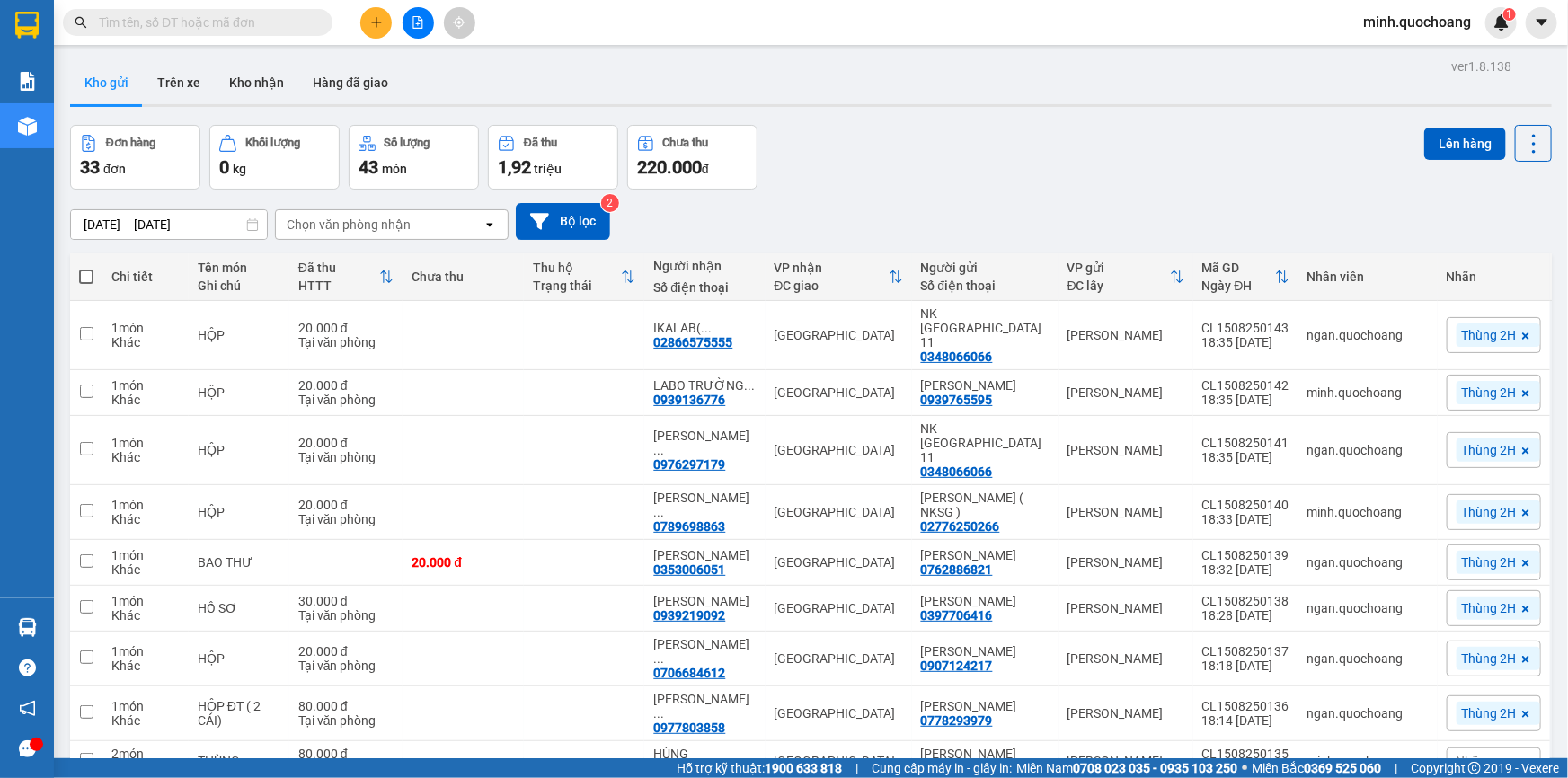
click at [374, 22] on icon "plus" at bounding box center [376, 22] width 10 height 1
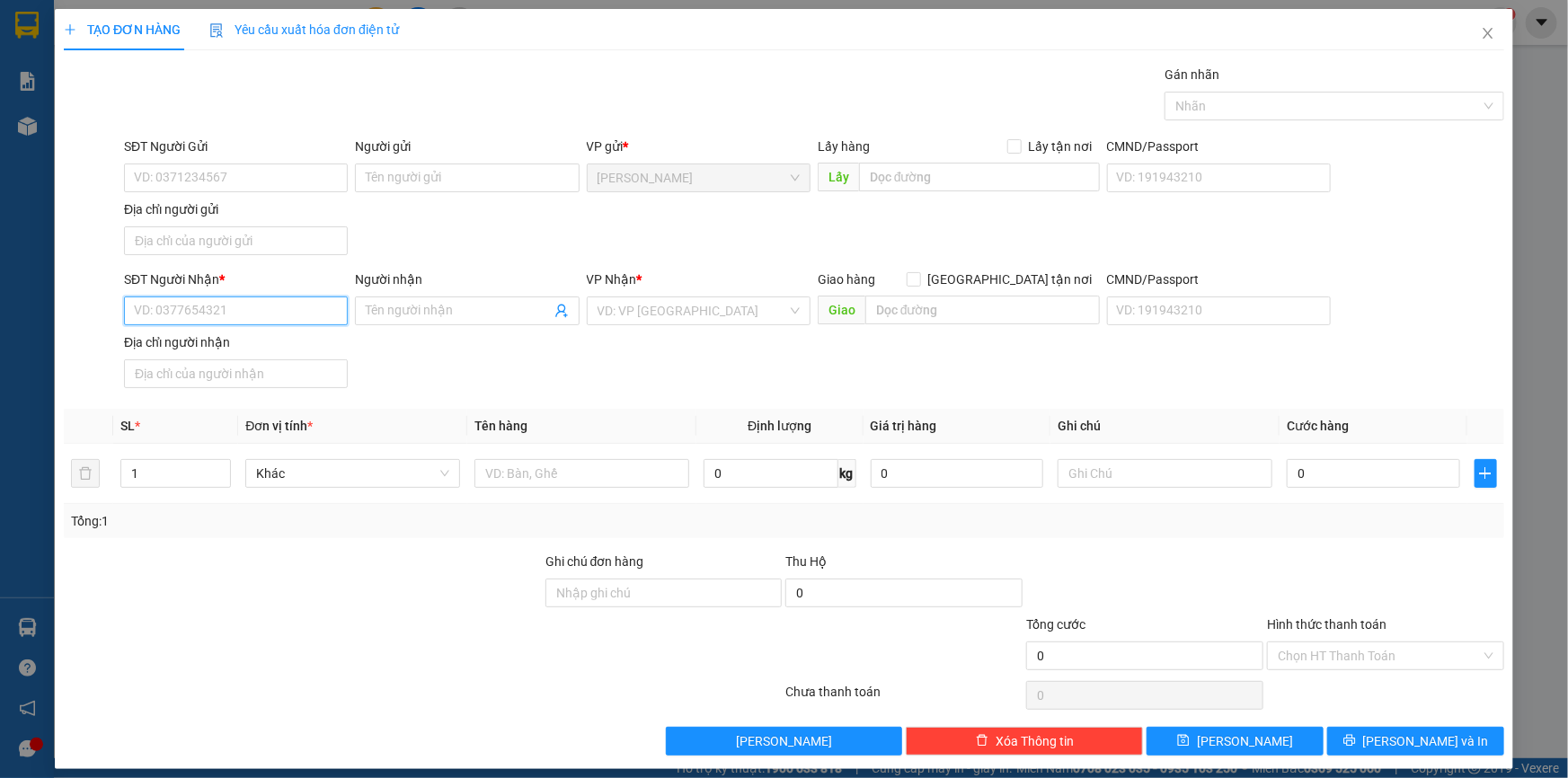
click at [234, 308] on input "SĐT Người Nhận *" at bounding box center [236, 310] width 223 height 29
type input "0919107666"
click at [264, 318] on input "0919107666" at bounding box center [236, 310] width 223 height 29
click at [258, 359] on div "0919107666 - NGÂN" at bounding box center [234, 346] width 222 height 29
type input "NGÂN"
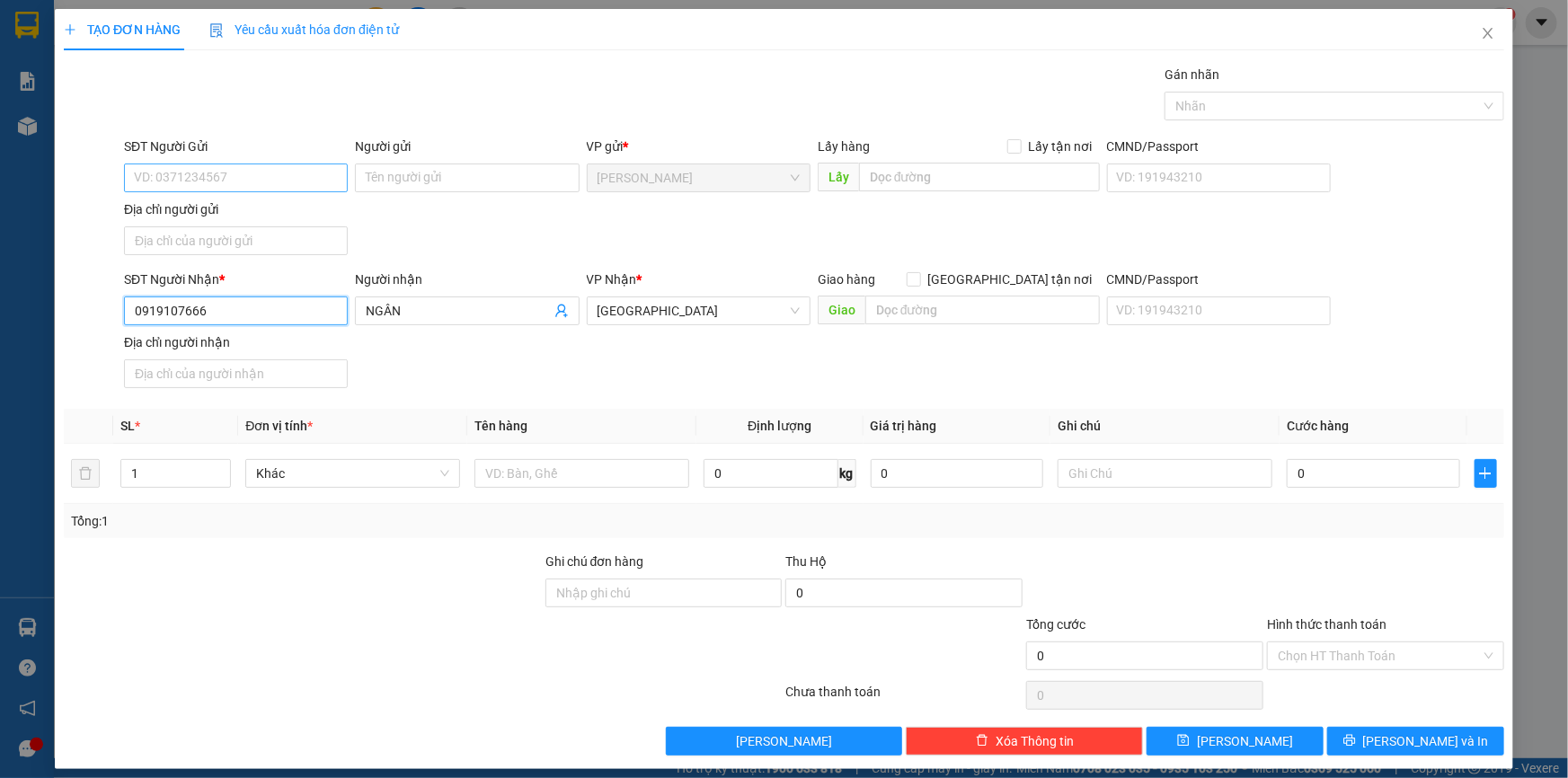
type input "0919107666"
click at [234, 170] on input "SĐT Người Gửi" at bounding box center [236, 178] width 223 height 29
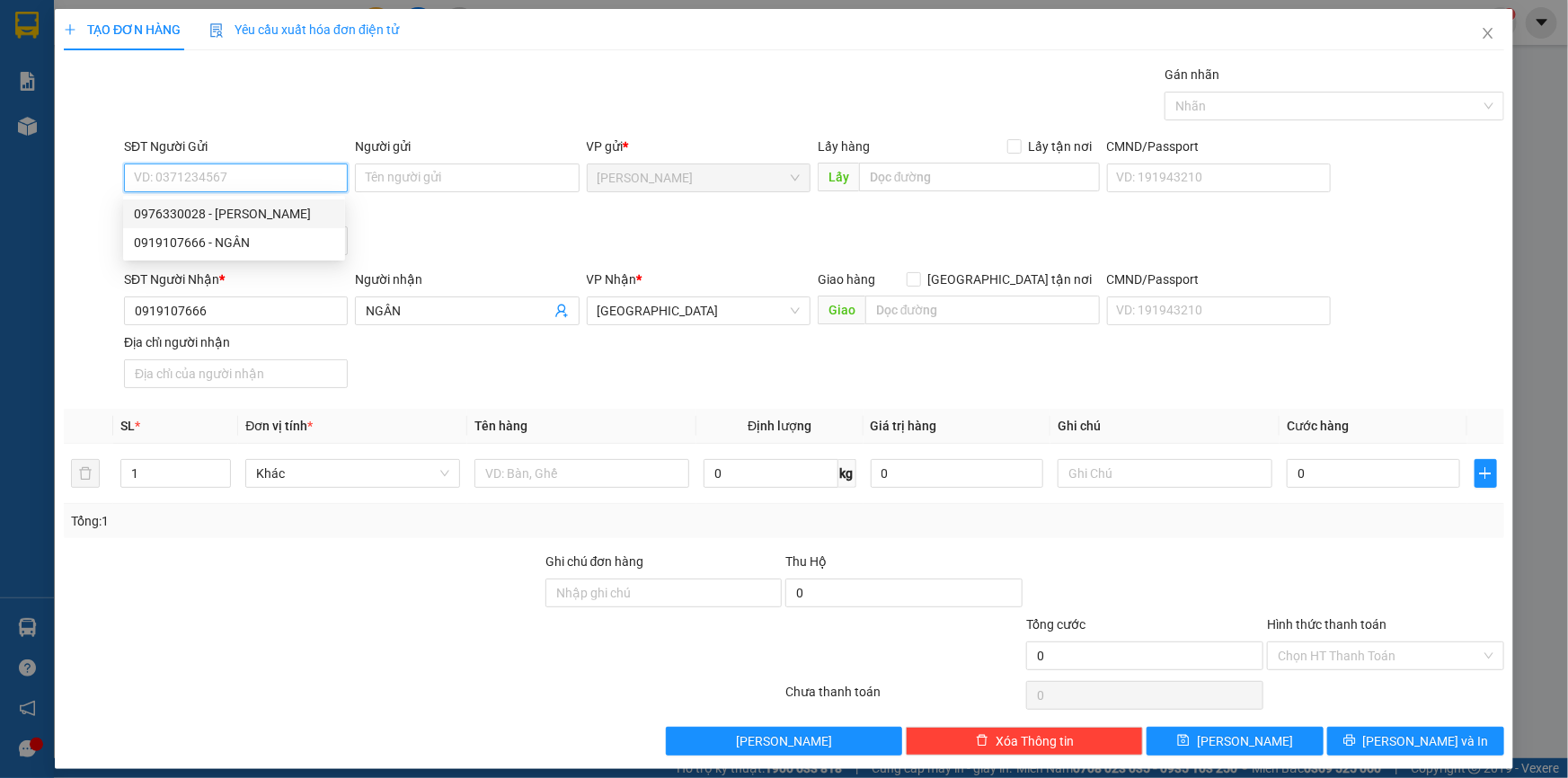
click at [277, 215] on div "0976330028 - BÙI TẤN CƯƠNG" at bounding box center [234, 213] width 200 height 20
type input "0976330028"
type input "[PERSON_NAME]"
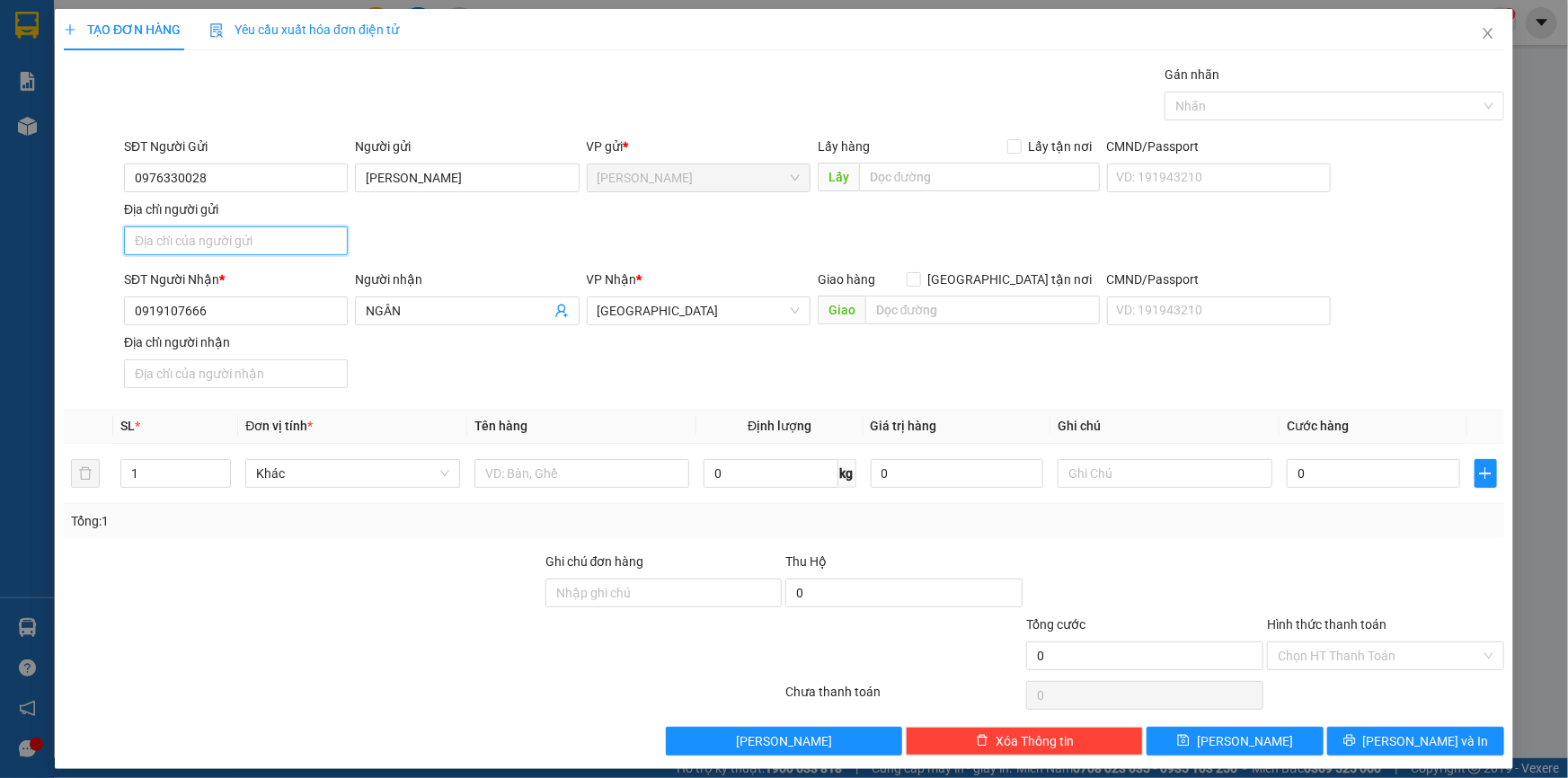
click at [279, 243] on input "Địa chỉ người gửi" at bounding box center [236, 240] width 223 height 29
click at [270, 236] on input "TỊNH THỚI,P CAO LÃNH,ĐỒNG THÁP" at bounding box center [236, 240] width 223 height 29
click at [266, 236] on input "TỊNH THỚI,P CAO LÃNH, ĐỒNG THÁP" at bounding box center [236, 240] width 223 height 29
click at [194, 232] on input "TỊNH THỚI,P CAO LÃNH , ĐỒNG THÁP" at bounding box center [236, 240] width 223 height 29
click at [199, 237] on input "TỊNH THỚI ,P CAO LÃNH , ĐỒNG THÁP" at bounding box center [236, 240] width 223 height 29
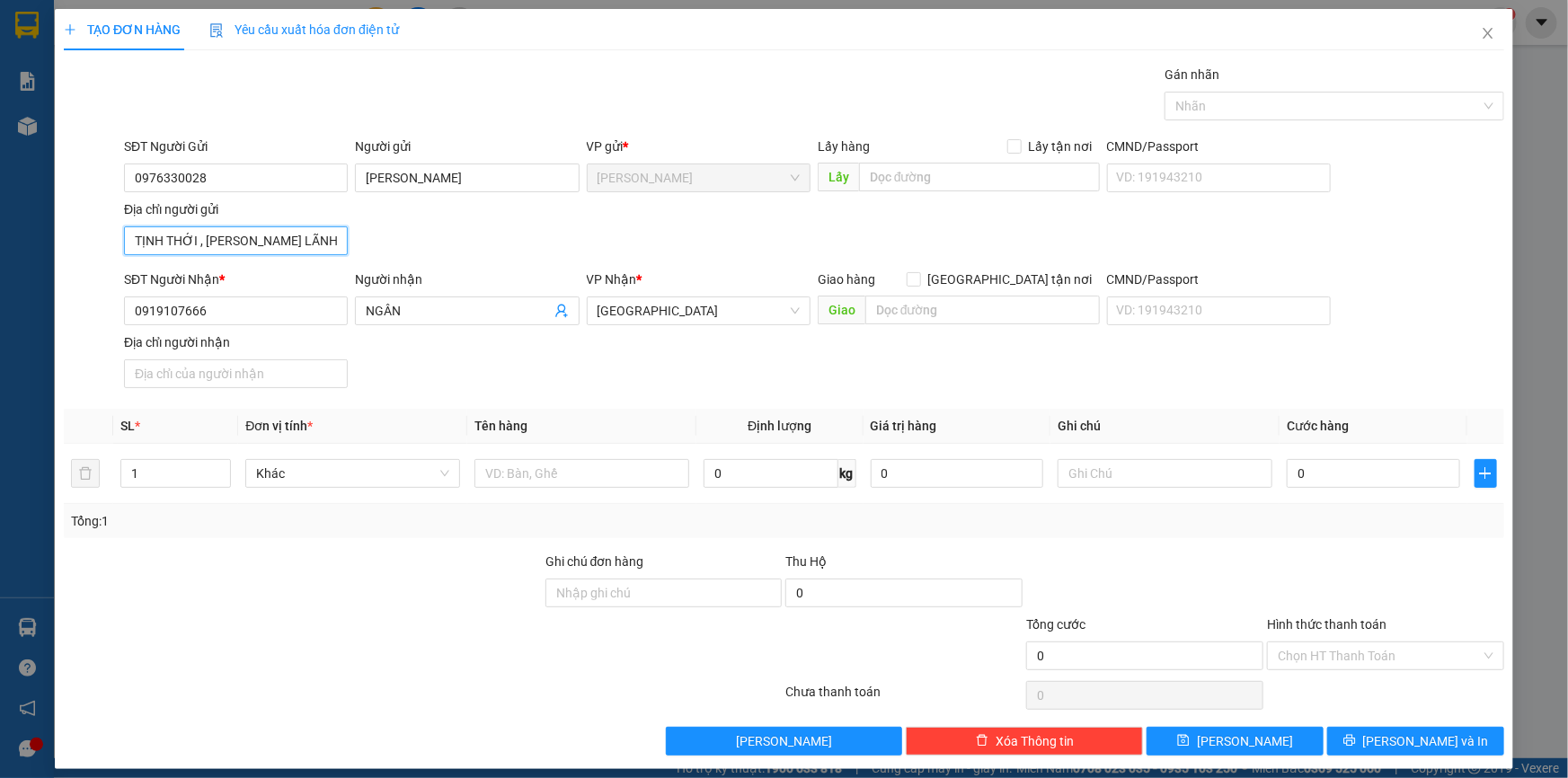
type input "TỊNH THỚI , P CAO LÃNH , ĐỒNG THÁP"
drag, startPoint x: 222, startPoint y: 242, endPoint x: 108, endPoint y: 645, distance: 418.8
click at [111, 644] on div at bounding box center [302, 645] width 482 height 63
click at [487, 468] on input "text" at bounding box center [583, 473] width 215 height 29
type input "BAO"
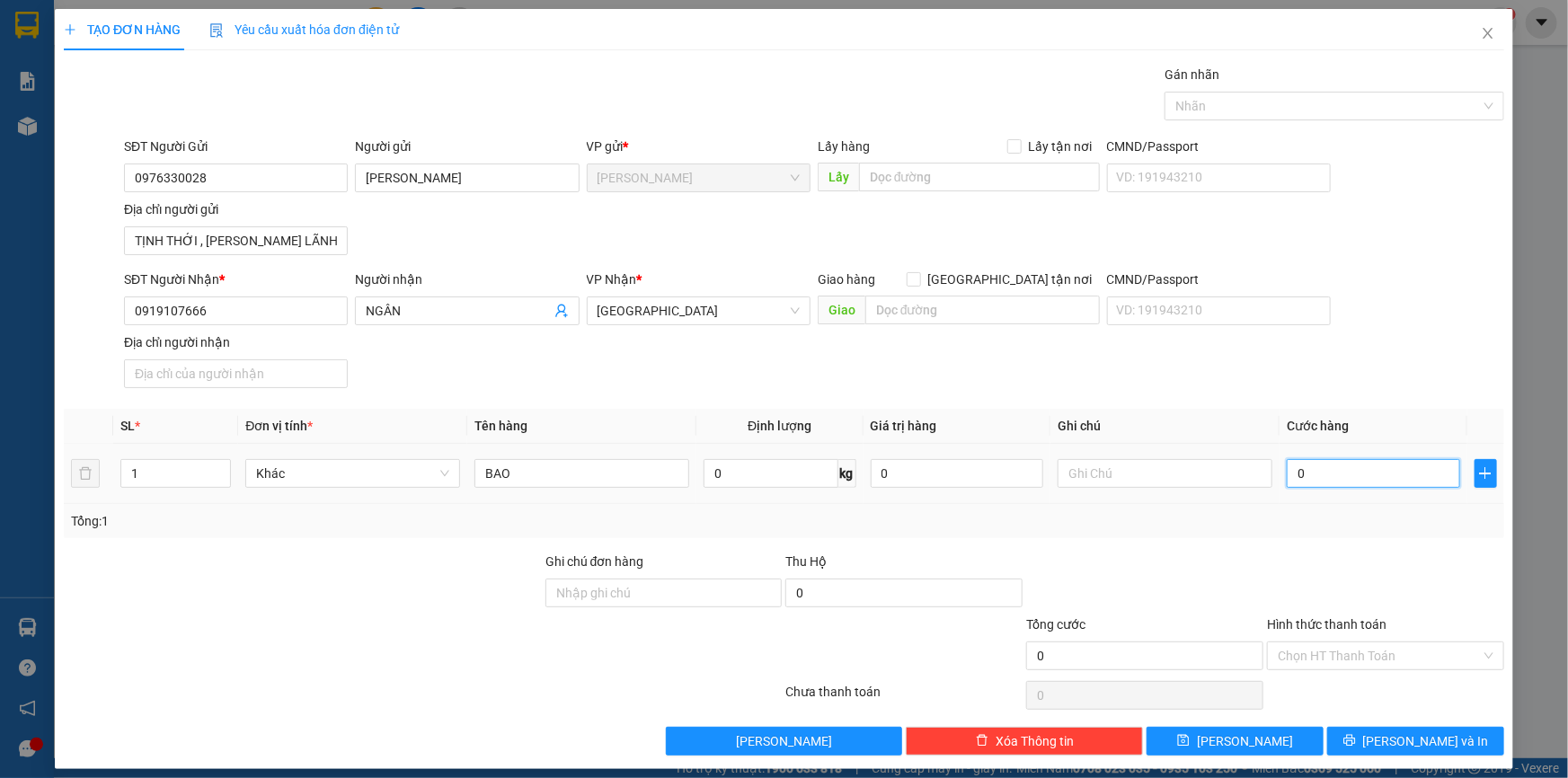
click at [1314, 466] on input "0" at bounding box center [1374, 473] width 174 height 29
type input "4"
type input "40"
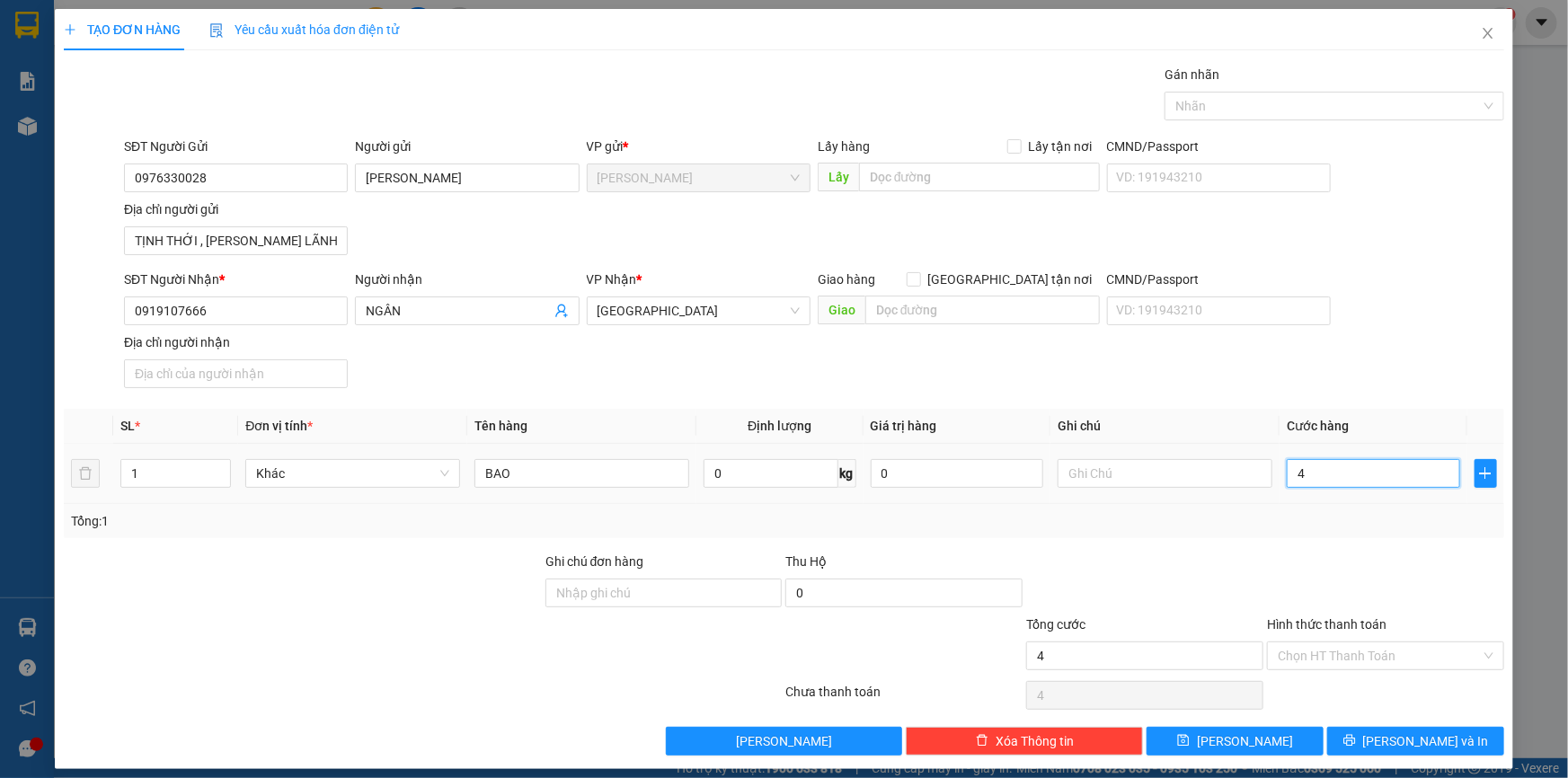
type input "40"
type input "40.000"
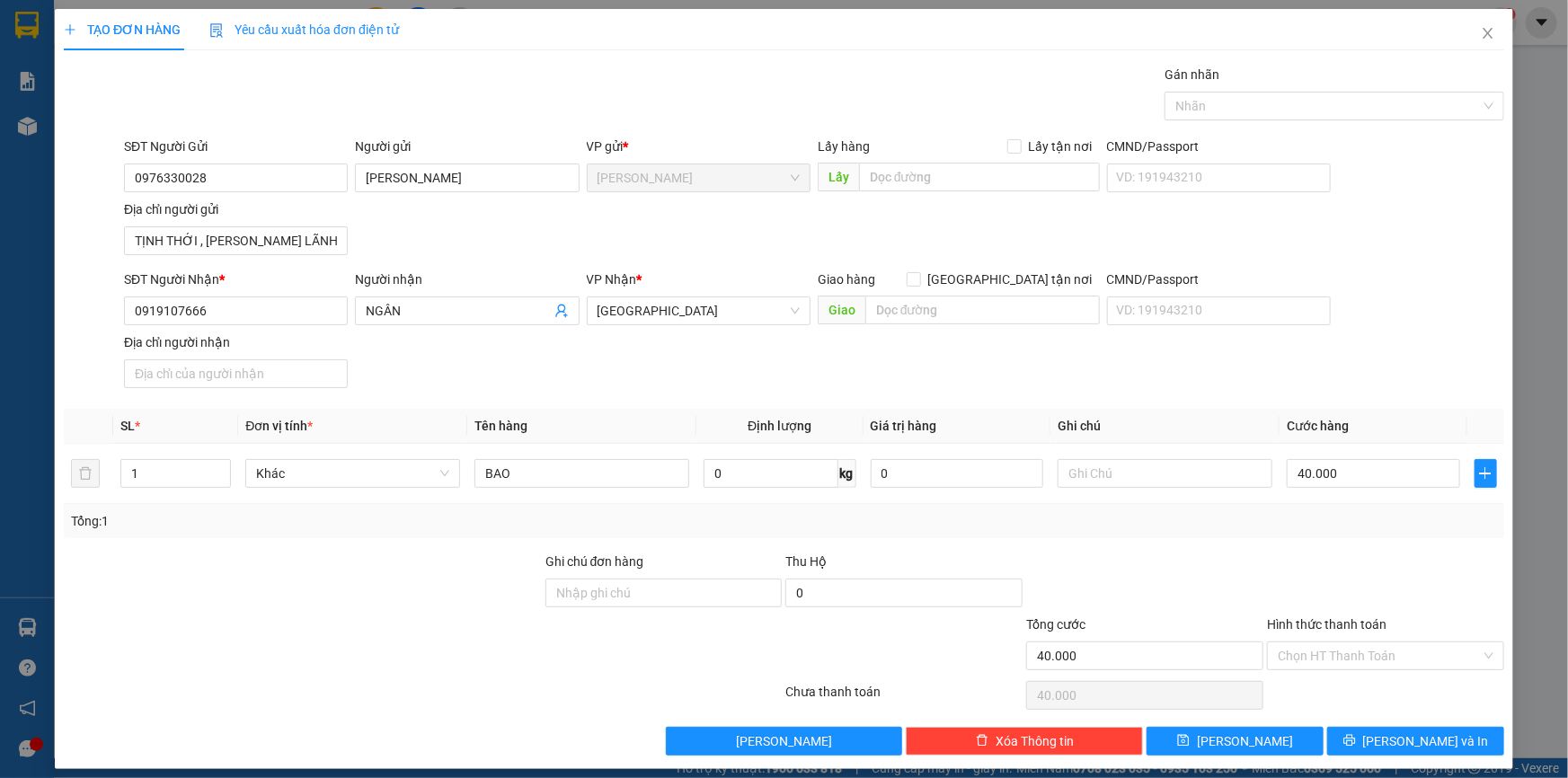
click at [1346, 567] on div at bounding box center [1386, 583] width 241 height 63
click at [1399, 733] on span "[PERSON_NAME] và In" at bounding box center [1426, 741] width 126 height 20
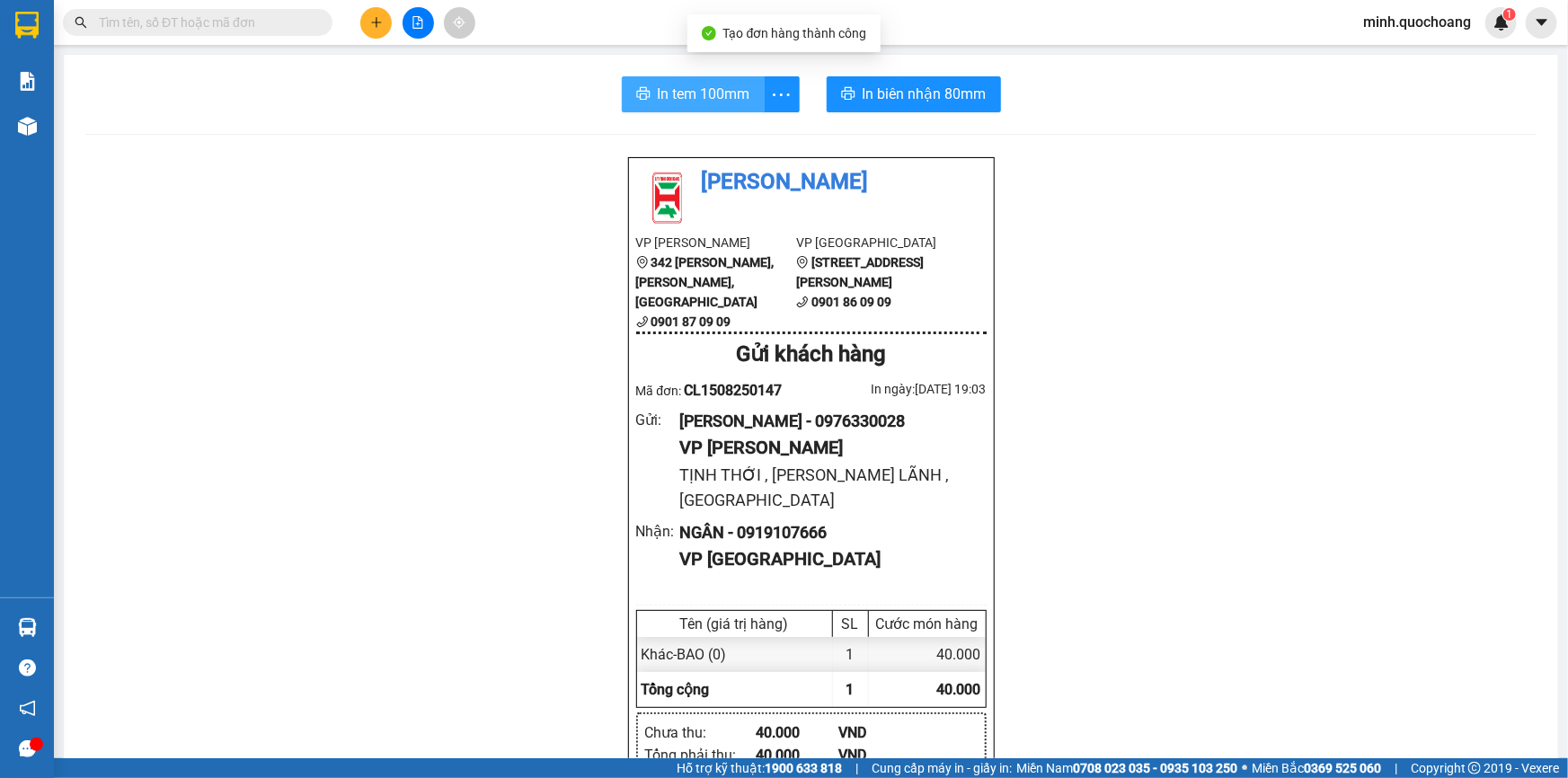
click at [692, 89] on span "In tem 100mm" at bounding box center [704, 94] width 93 height 22
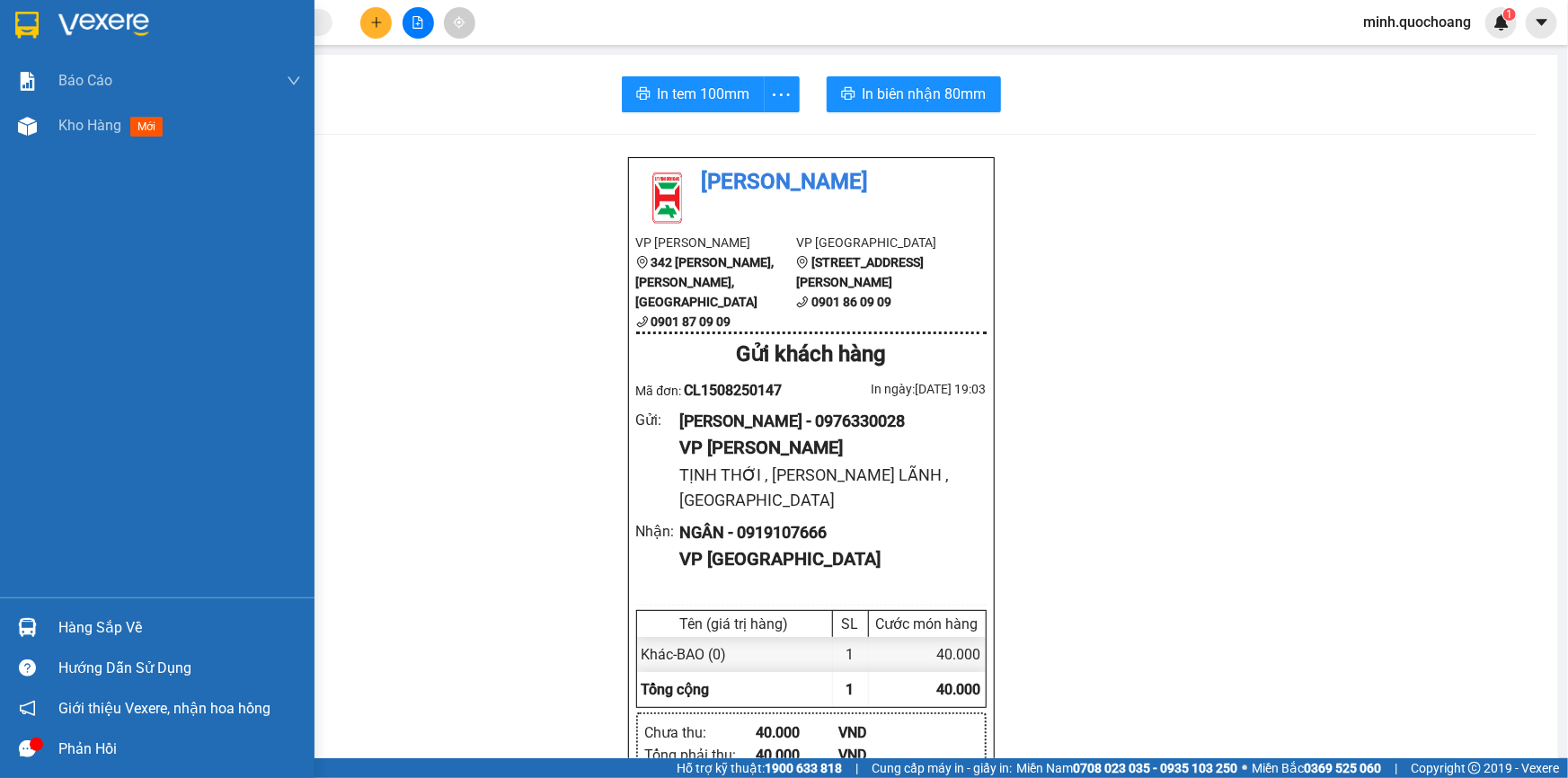
click at [9, 629] on div "Hàng sắp về" at bounding box center [157, 627] width 314 height 40
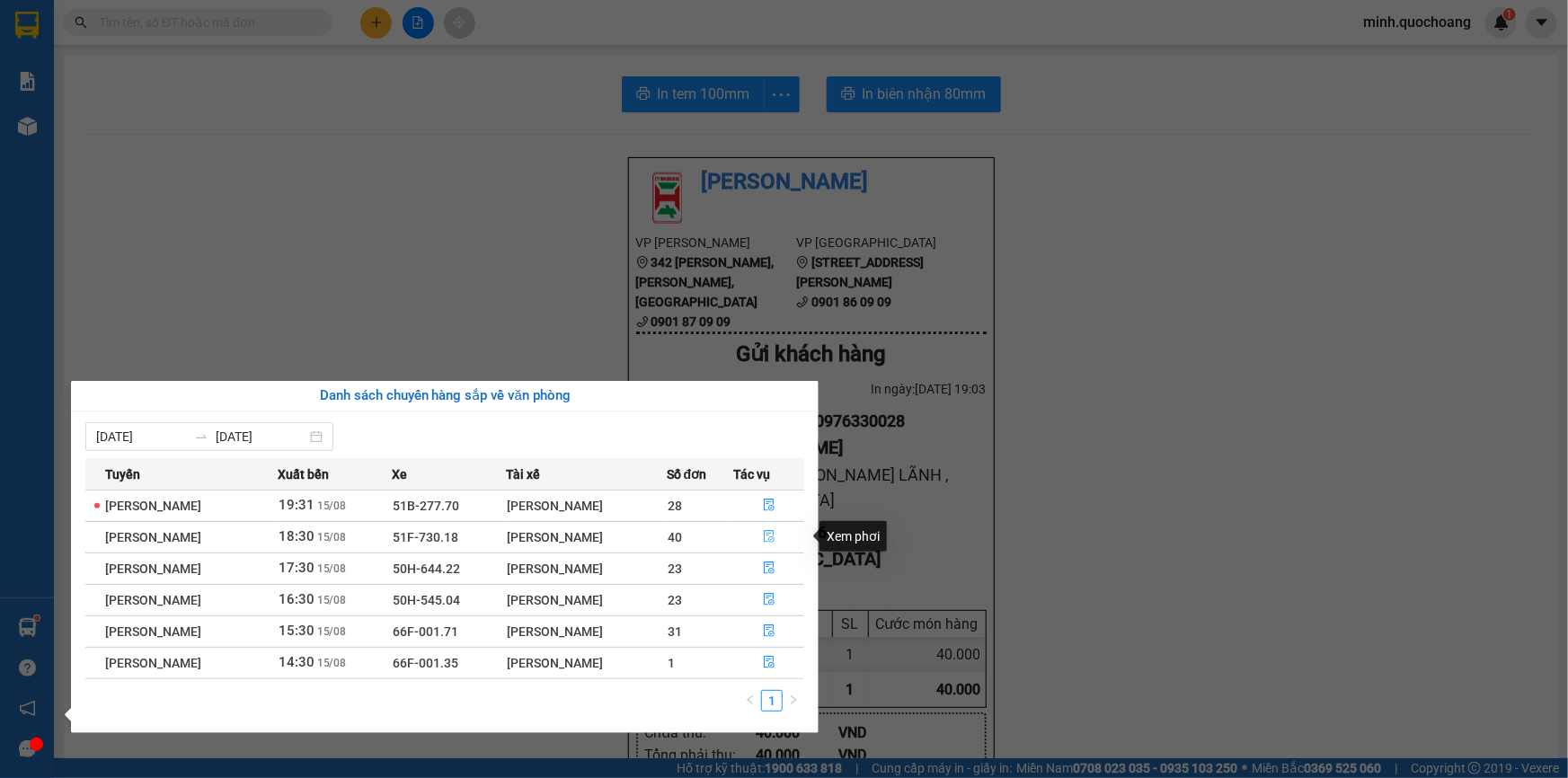
click at [766, 538] on icon "file-done" at bounding box center [769, 536] width 12 height 12
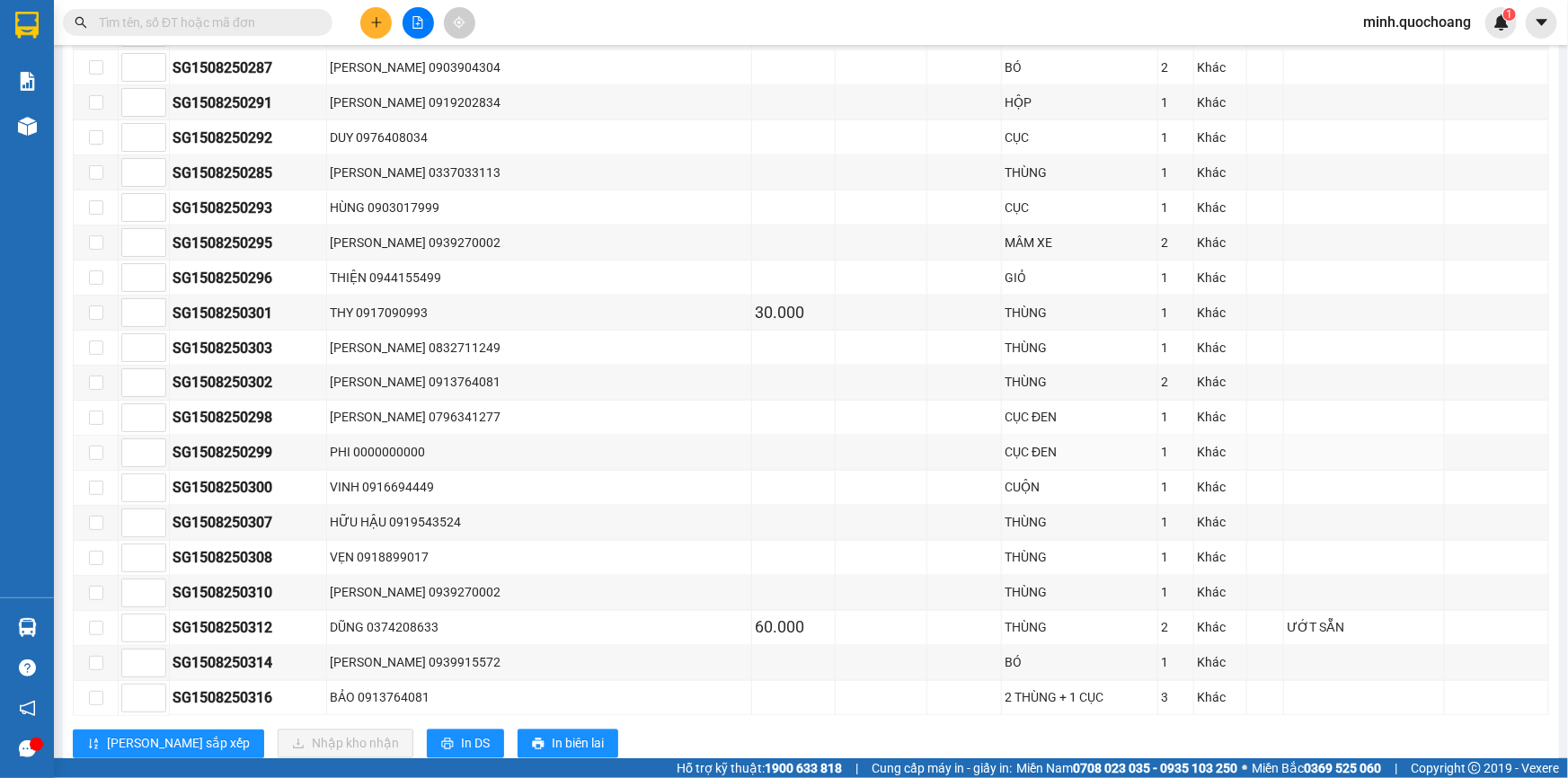
scroll to position [1405, 0]
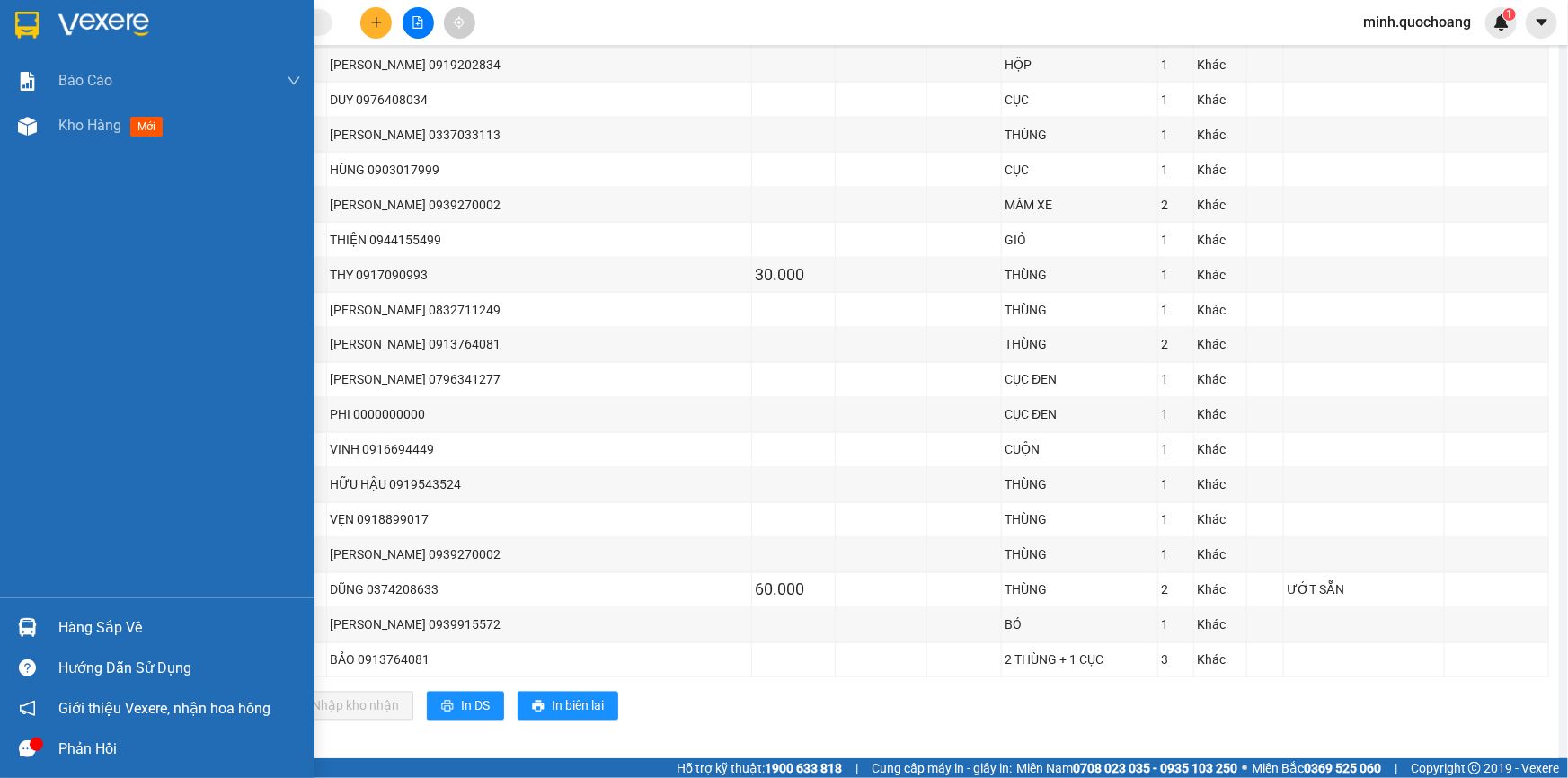
click at [74, 618] on div "Hàng sắp về" at bounding box center [180, 627] width 243 height 27
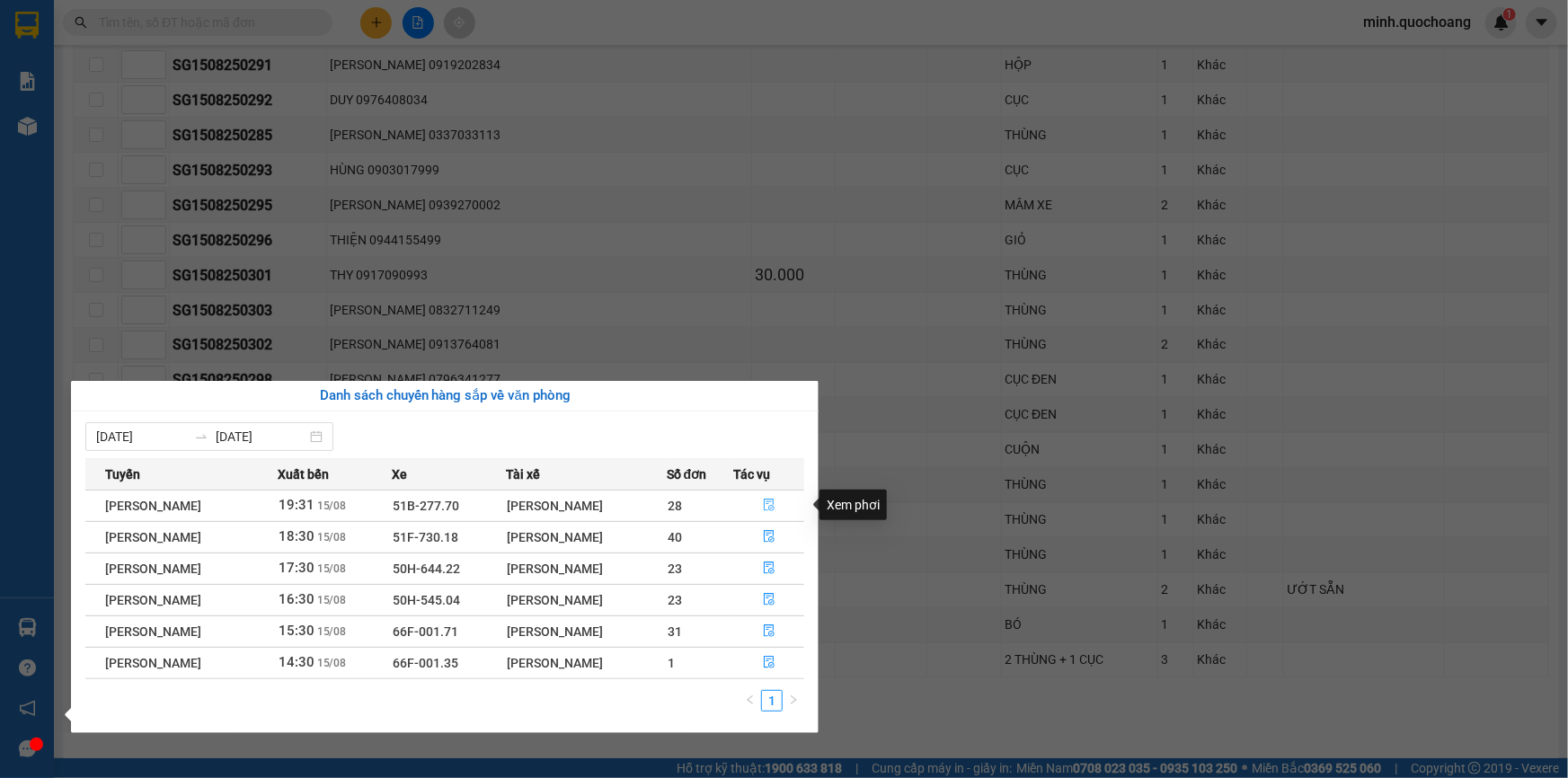
click at [770, 500] on icon "file-done" at bounding box center [769, 504] width 12 height 12
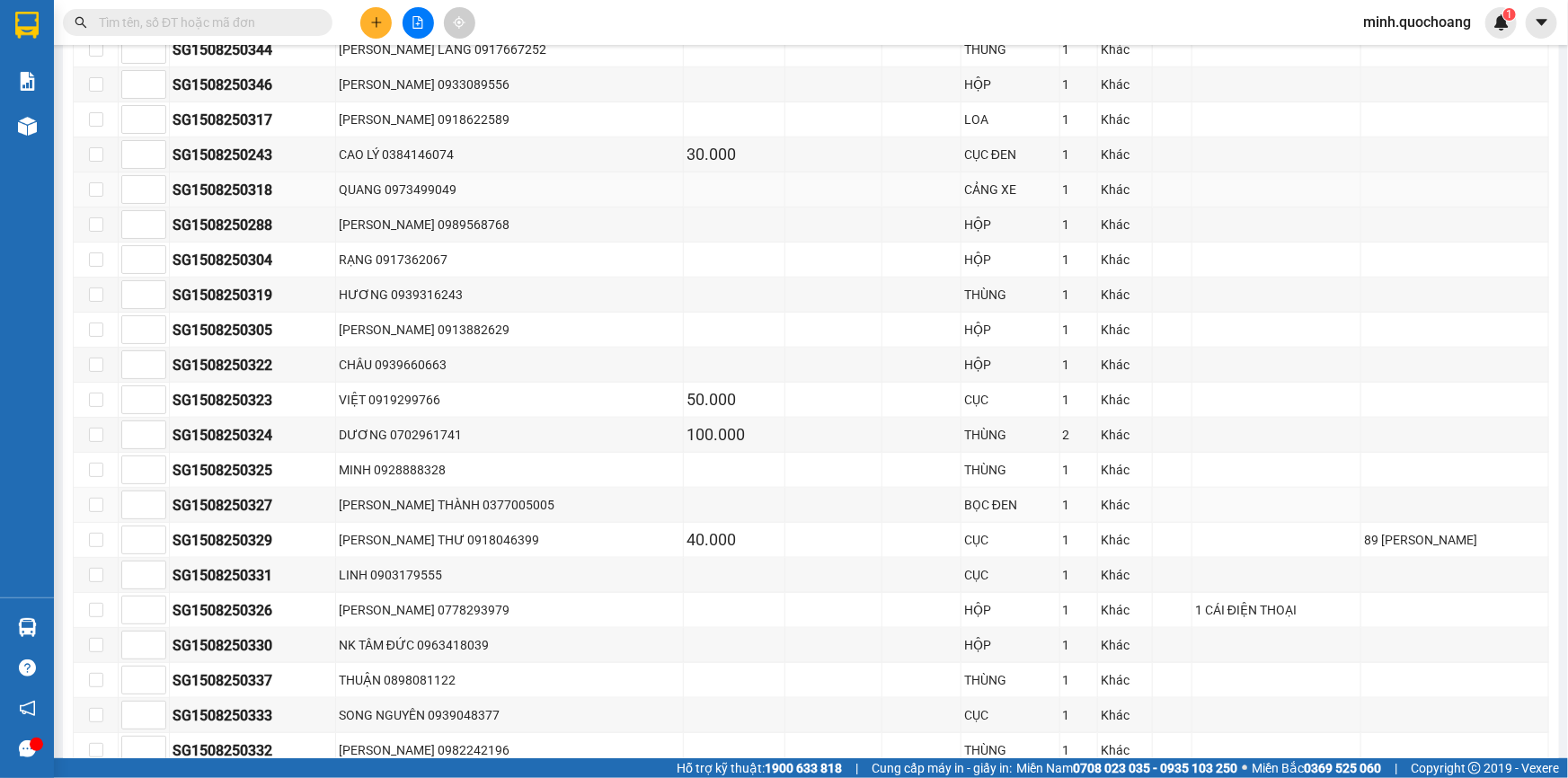
scroll to position [918, 0]
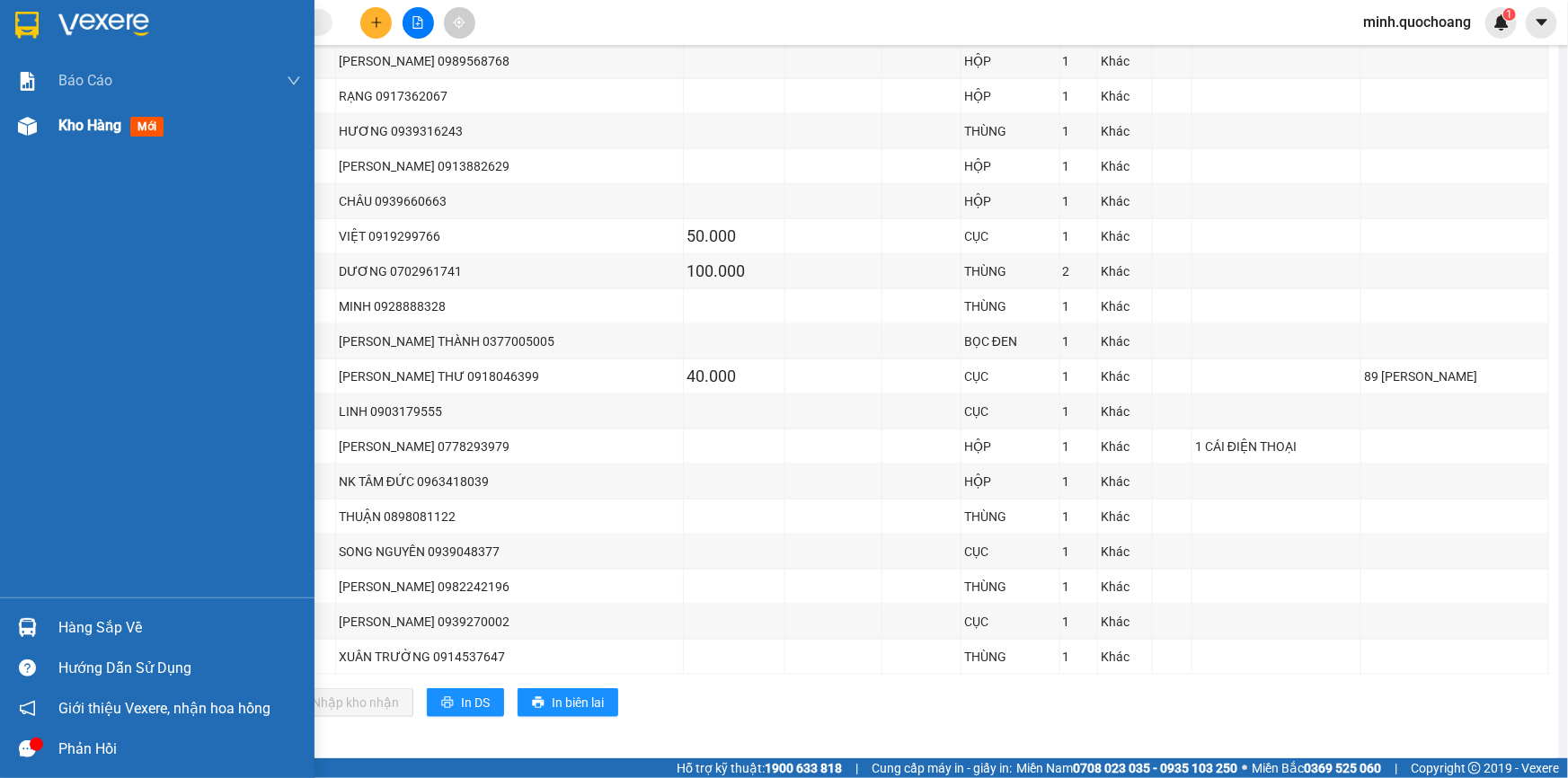
click at [51, 120] on div "Kho hàng mới" at bounding box center [157, 126] width 314 height 45
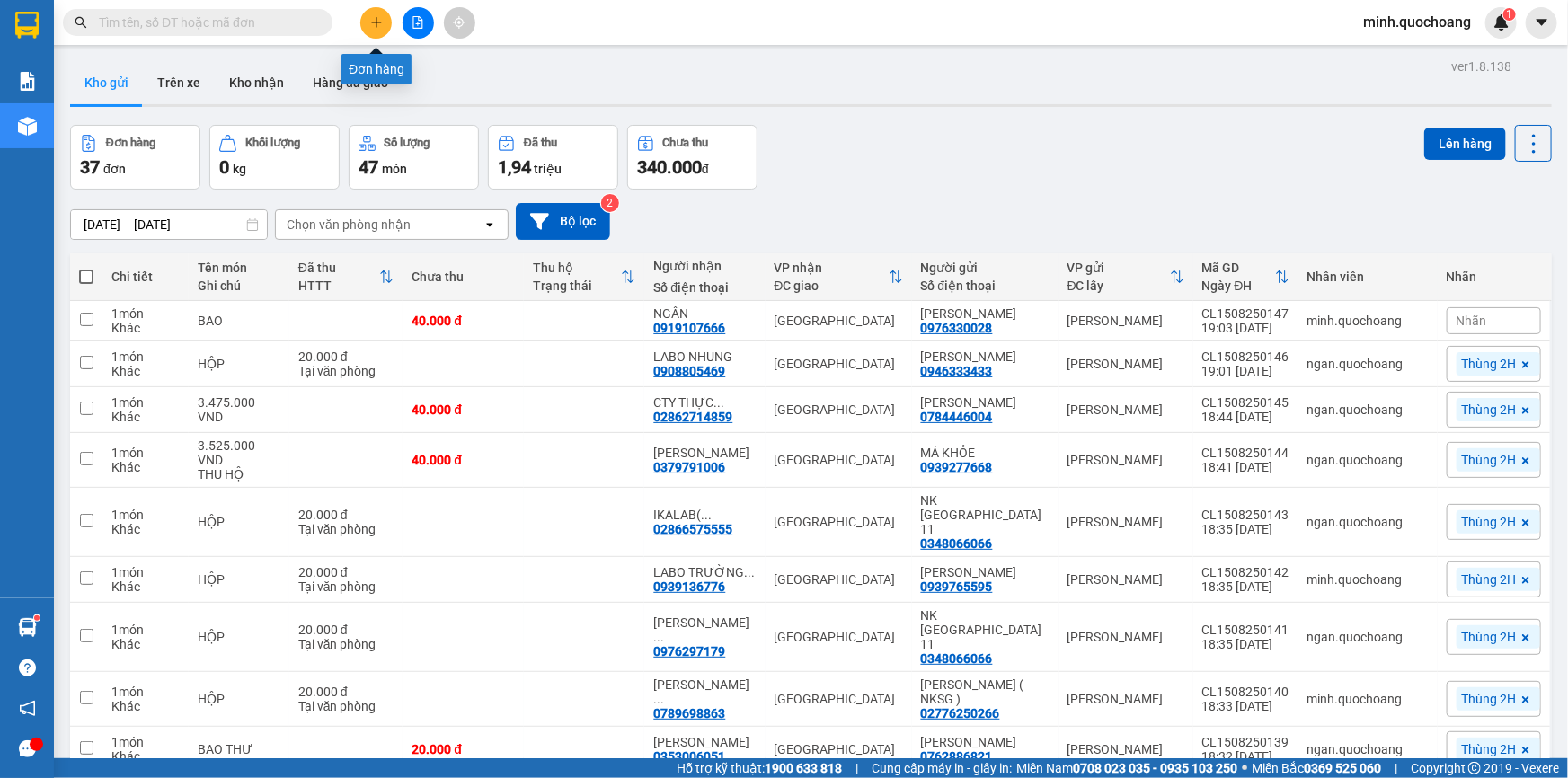
click at [364, 14] on button at bounding box center [376, 23] width 32 height 32
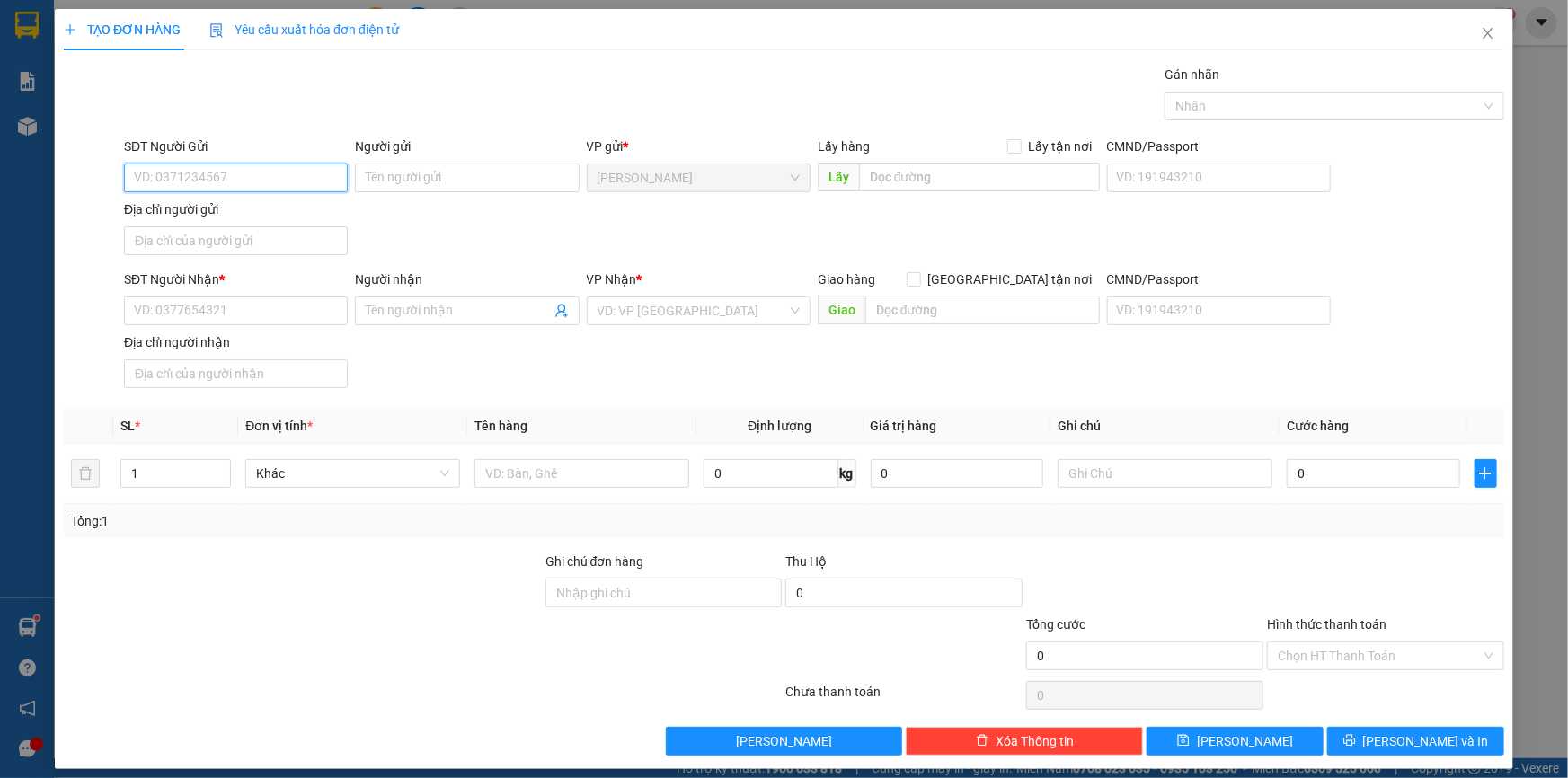
click at [243, 186] on input "SĐT Người Gửi" at bounding box center [236, 178] width 223 height 29
click at [252, 215] on div "0949494970 - NGUYỄN HOÀI THANH" at bounding box center [234, 213] width 200 height 20
type input "0949494970"
type input "[PERSON_NAME]"
type input "0949494970"
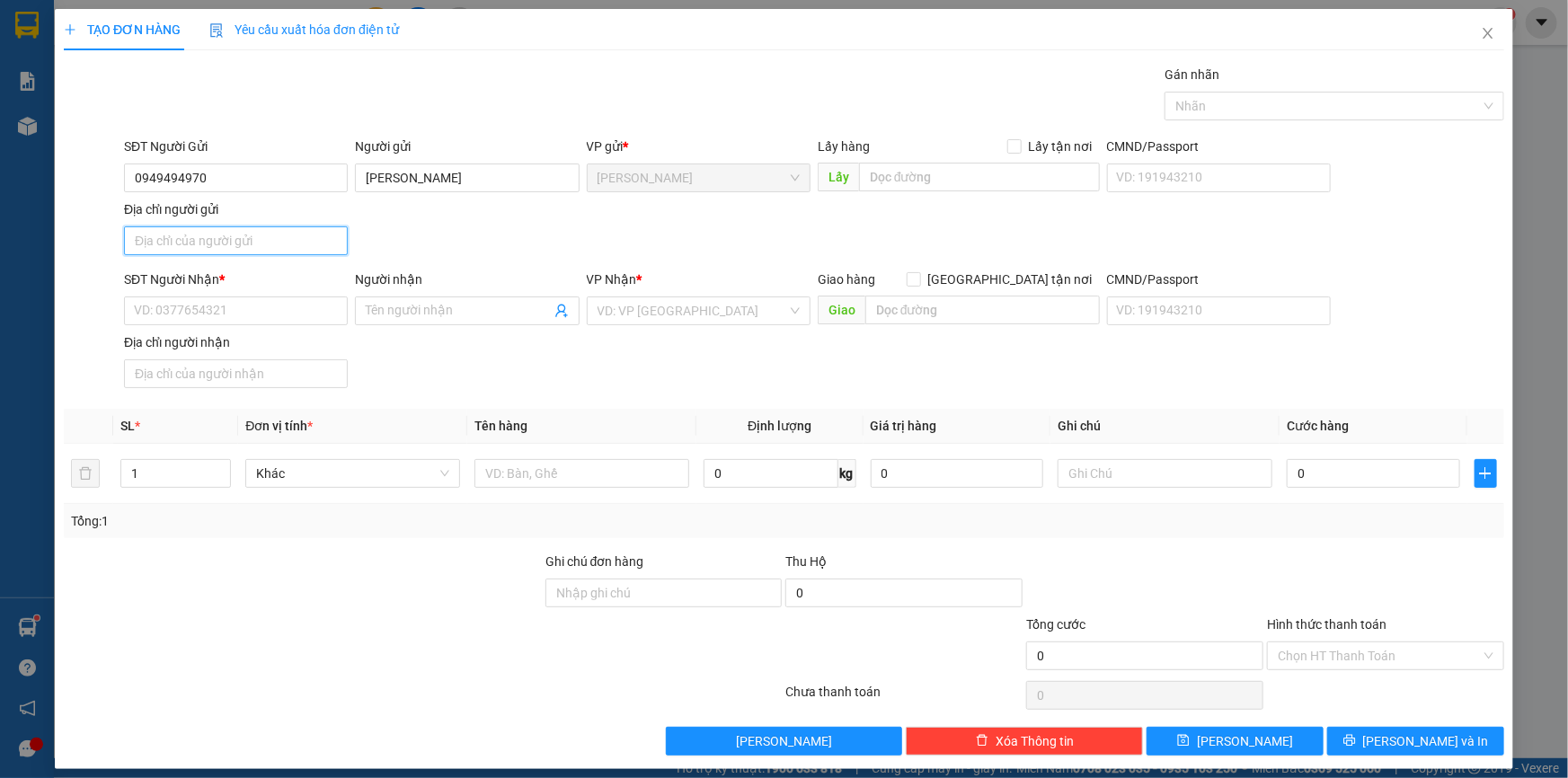
click at [277, 243] on input "Địa chỉ người gửi" at bounding box center [236, 240] width 223 height 29
type input "P MỸ TRÀ , ĐỒNG THÁP"
click at [292, 301] on input "SĐT Người Nhận *" at bounding box center [236, 310] width 223 height 29
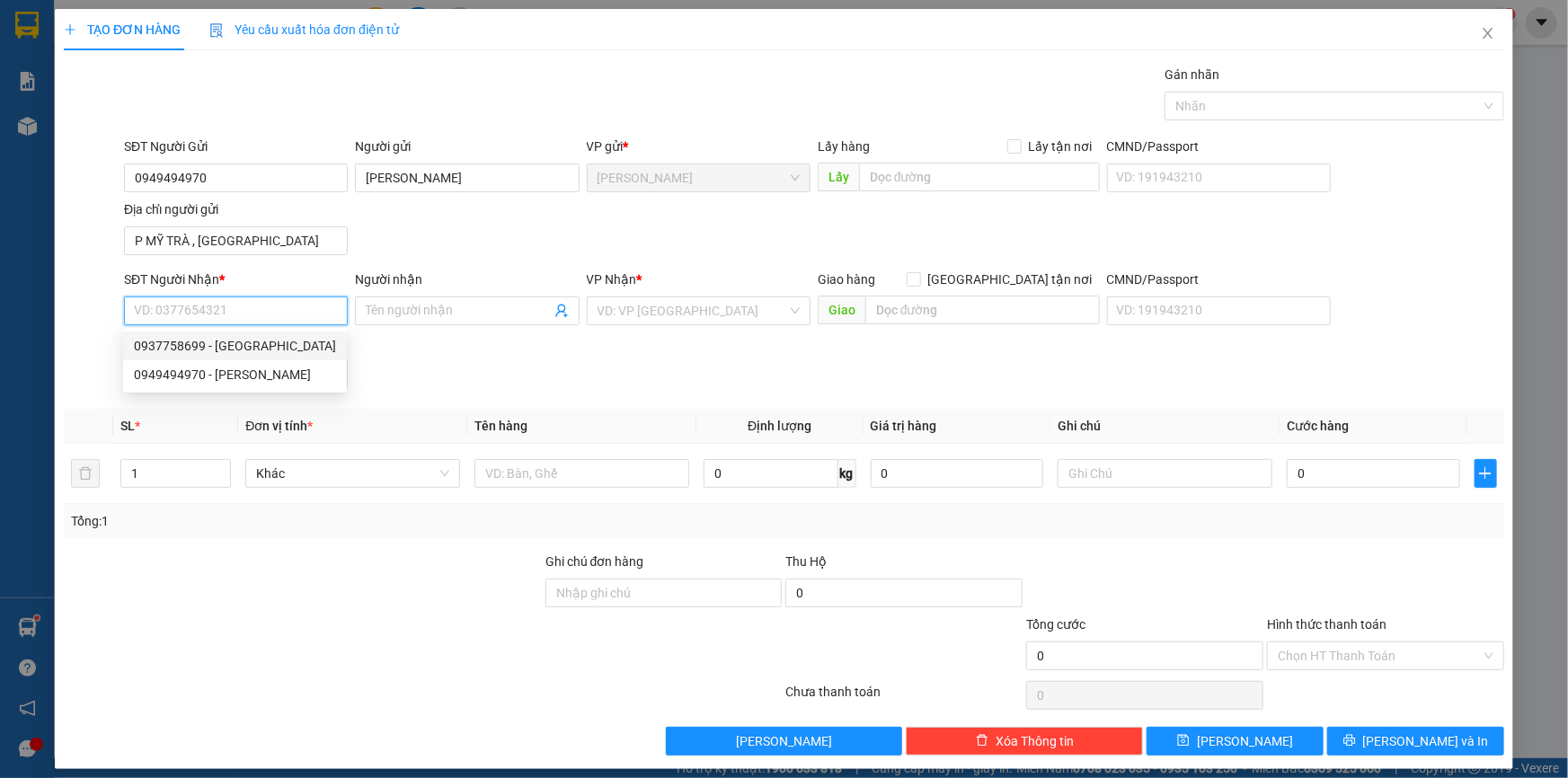
click at [267, 340] on div "0937758699 - NGÔ THÀNH LONG" at bounding box center [235, 346] width 202 height 20
type input "0937758699"
type input "NGÔ THÀNH LONG"
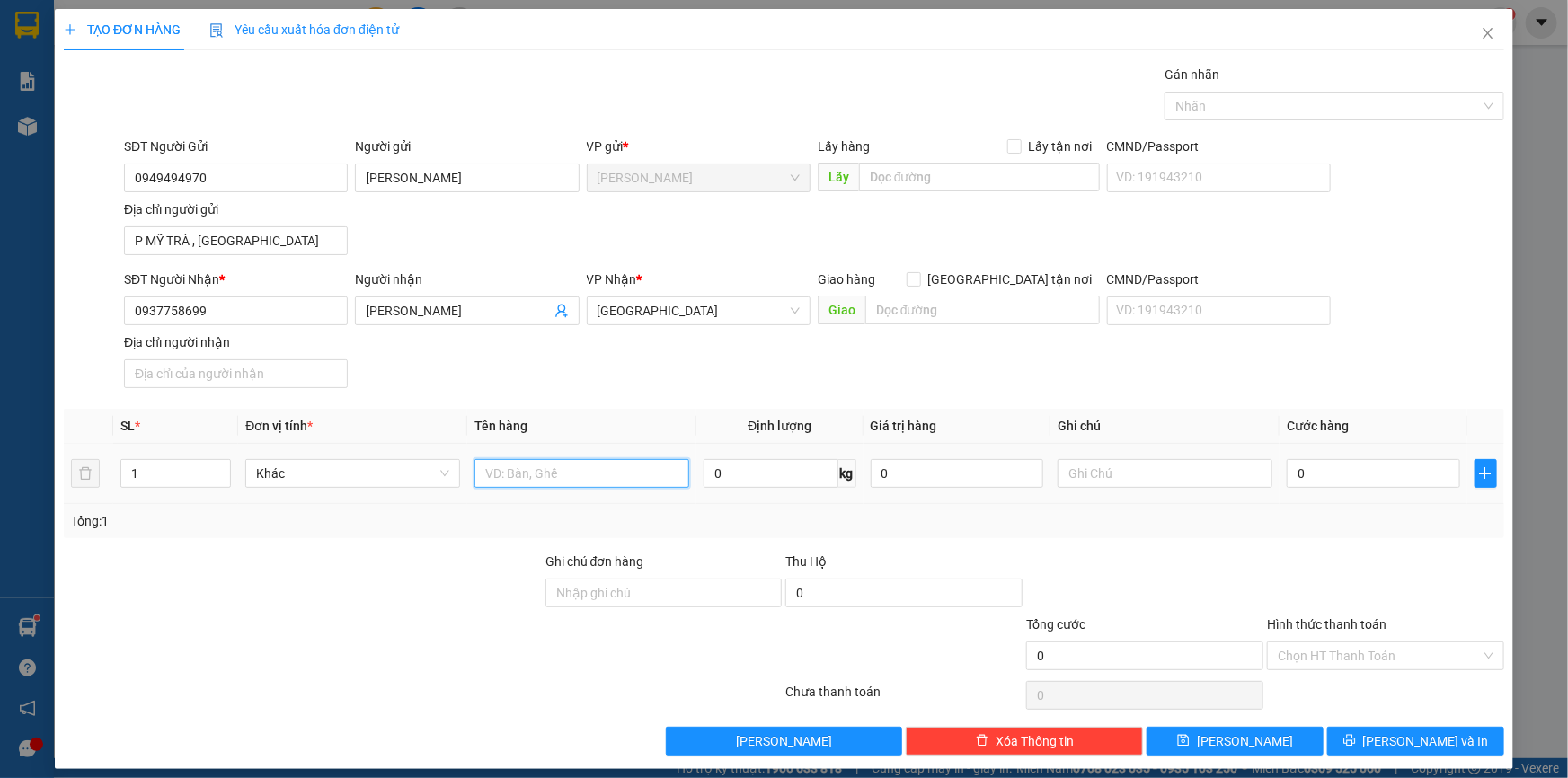
click at [588, 485] on input "text" at bounding box center [583, 473] width 215 height 29
type input "HỘP"
click at [1303, 473] on input "0" at bounding box center [1374, 473] width 174 height 29
type input "2"
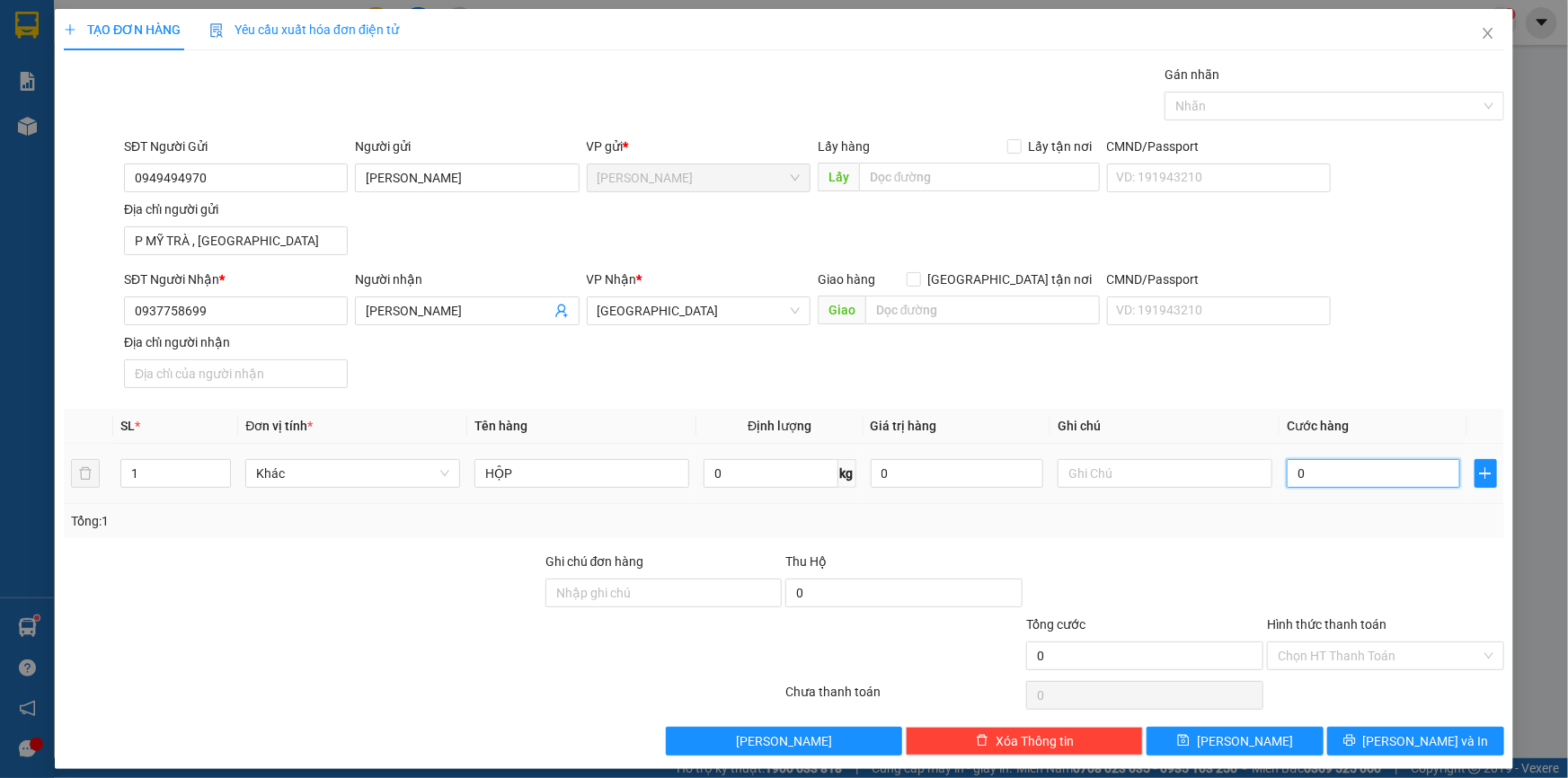
type input "2"
type input "20"
click at [1293, 108] on div at bounding box center [1326, 106] width 313 height 22
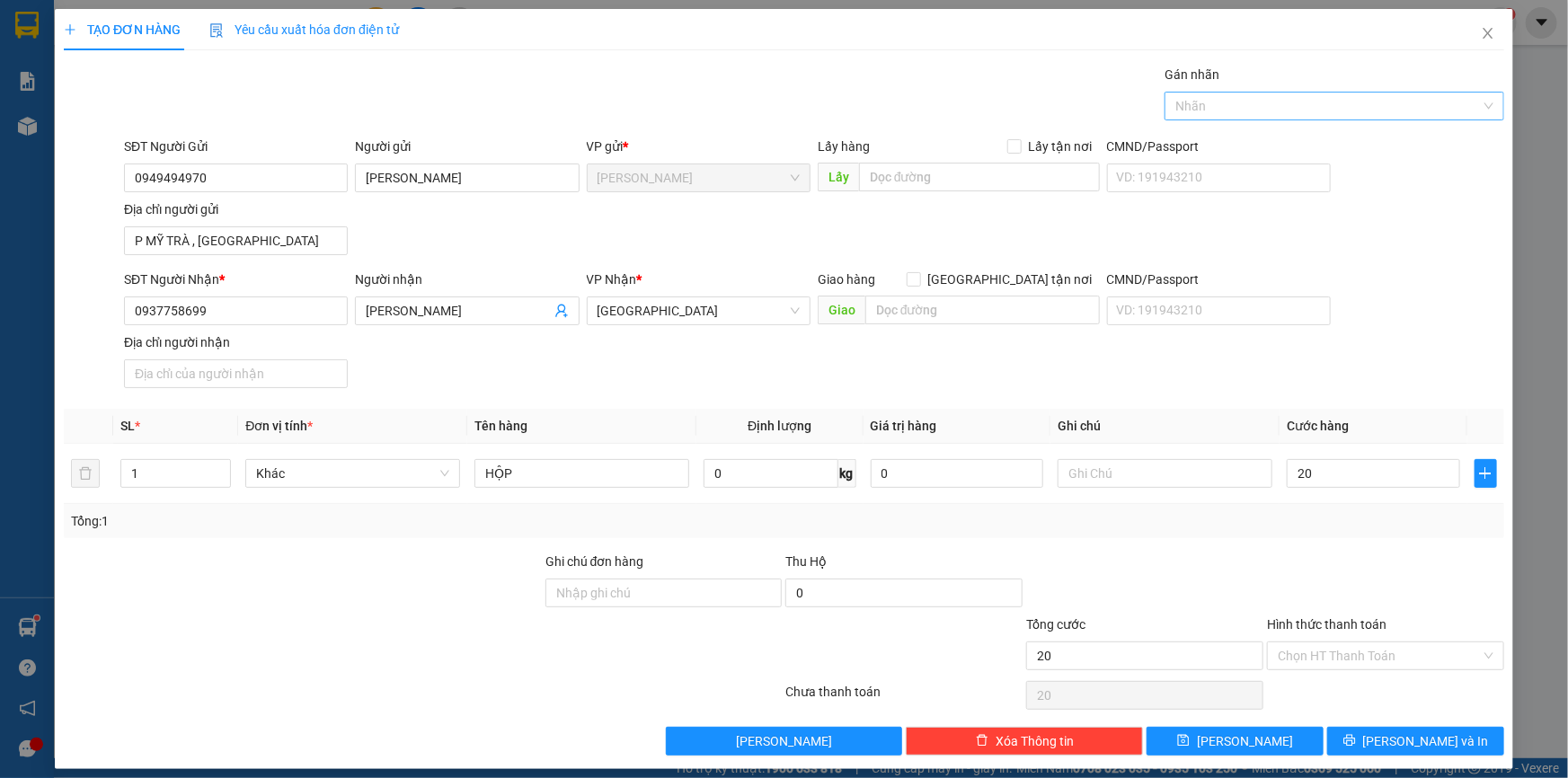
type input "20.000"
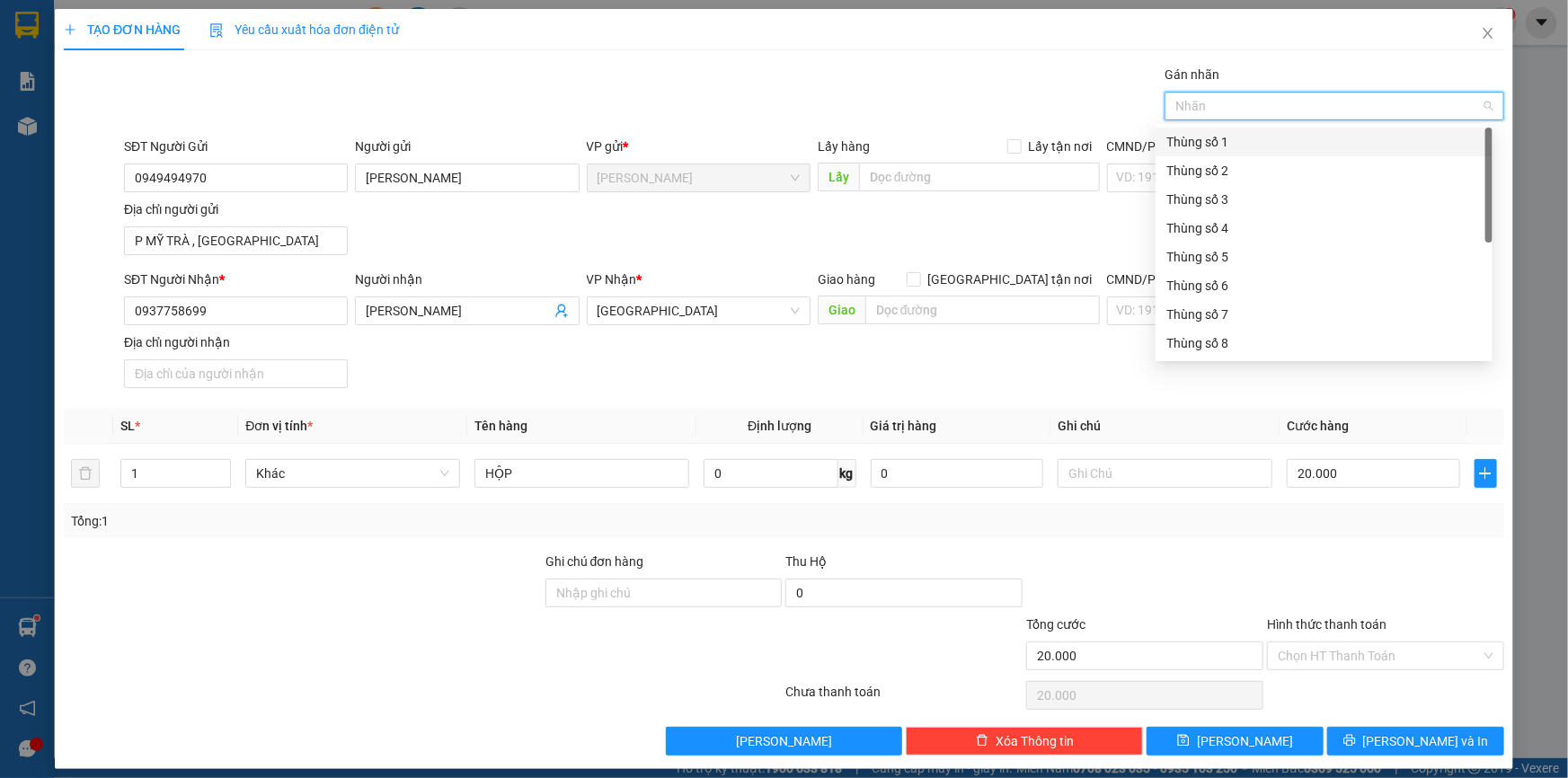
scroll to position [229, 0]
click at [1232, 351] on div "Thùng 2H" at bounding box center [1324, 344] width 315 height 20
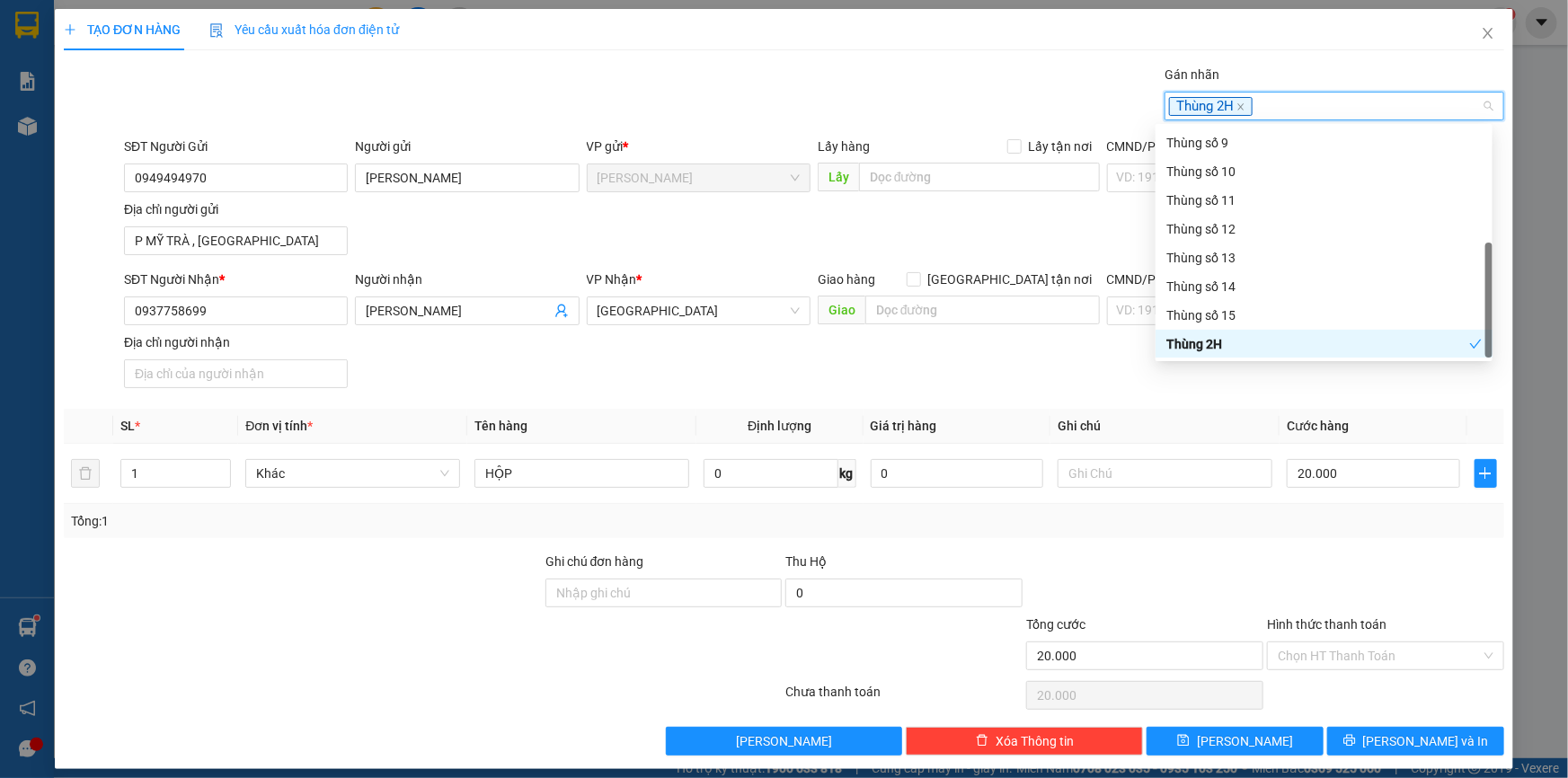
click at [1225, 393] on div "SĐT Người Nhận * 0937758699 Người nhận NGÔ THÀNH LONG VP Nhận * Sài Gòn Giao hà…" at bounding box center [814, 332] width 1388 height 126
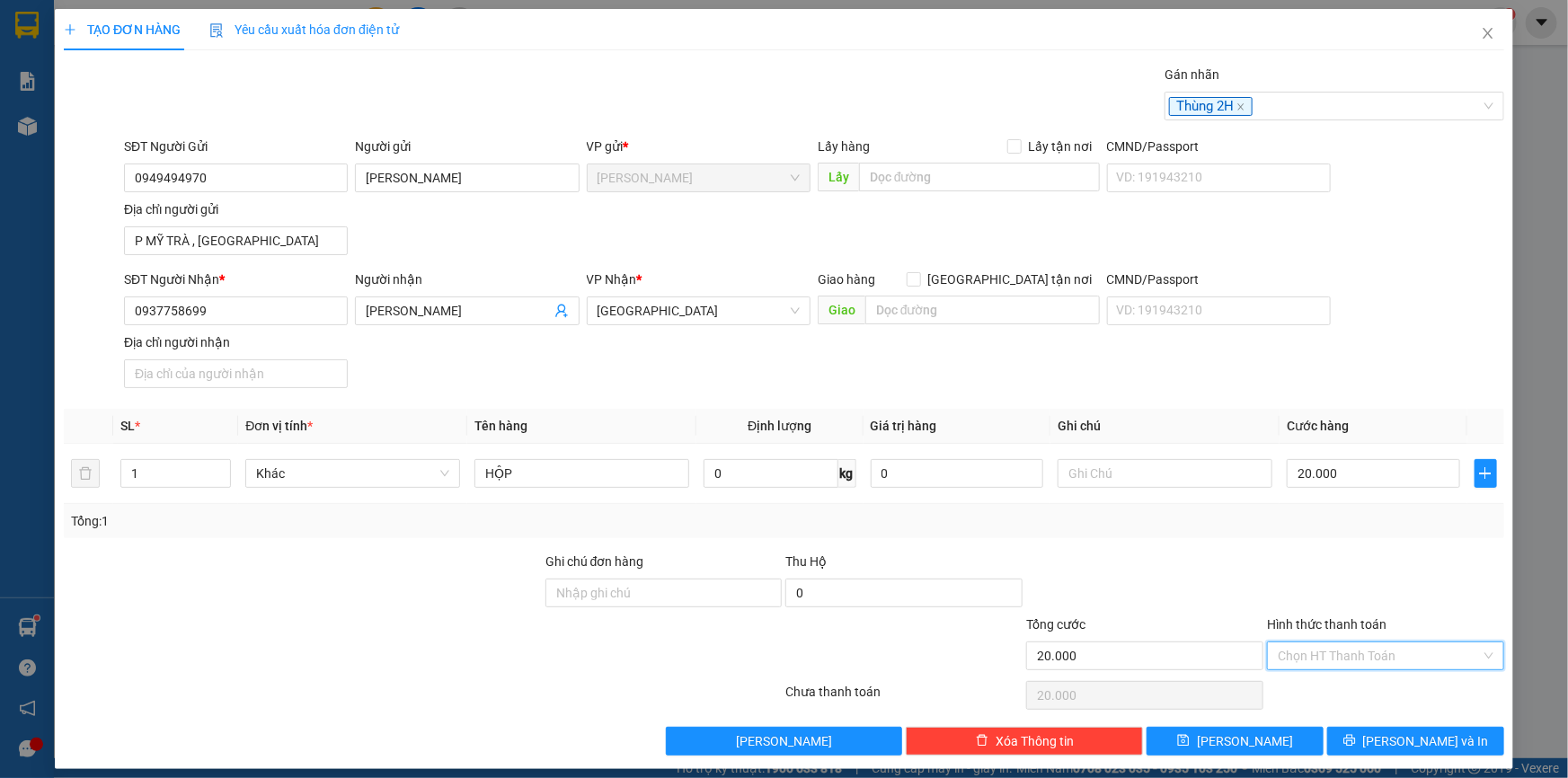
click at [1337, 660] on input "Hình thức thanh toán" at bounding box center [1379, 656] width 203 height 27
click at [1330, 692] on div "Tại văn phòng" at bounding box center [1374, 690] width 214 height 20
type input "0"
click at [1377, 754] on button "[PERSON_NAME] và In" at bounding box center [1416, 742] width 177 height 29
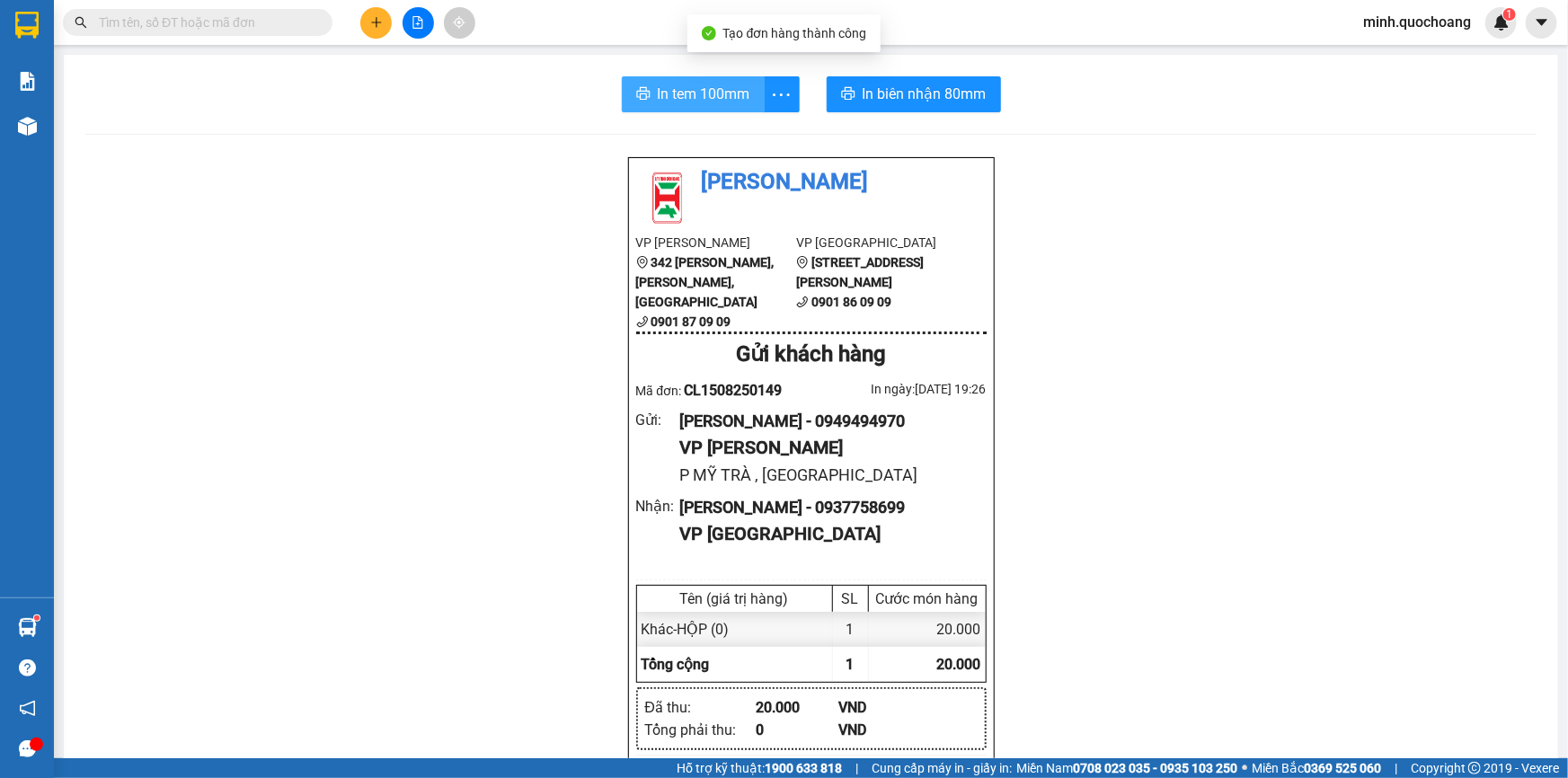
click at [686, 106] on button "In tem 100mm" at bounding box center [693, 94] width 143 height 36
click at [371, 17] on icon "plus" at bounding box center [376, 22] width 12 height 12
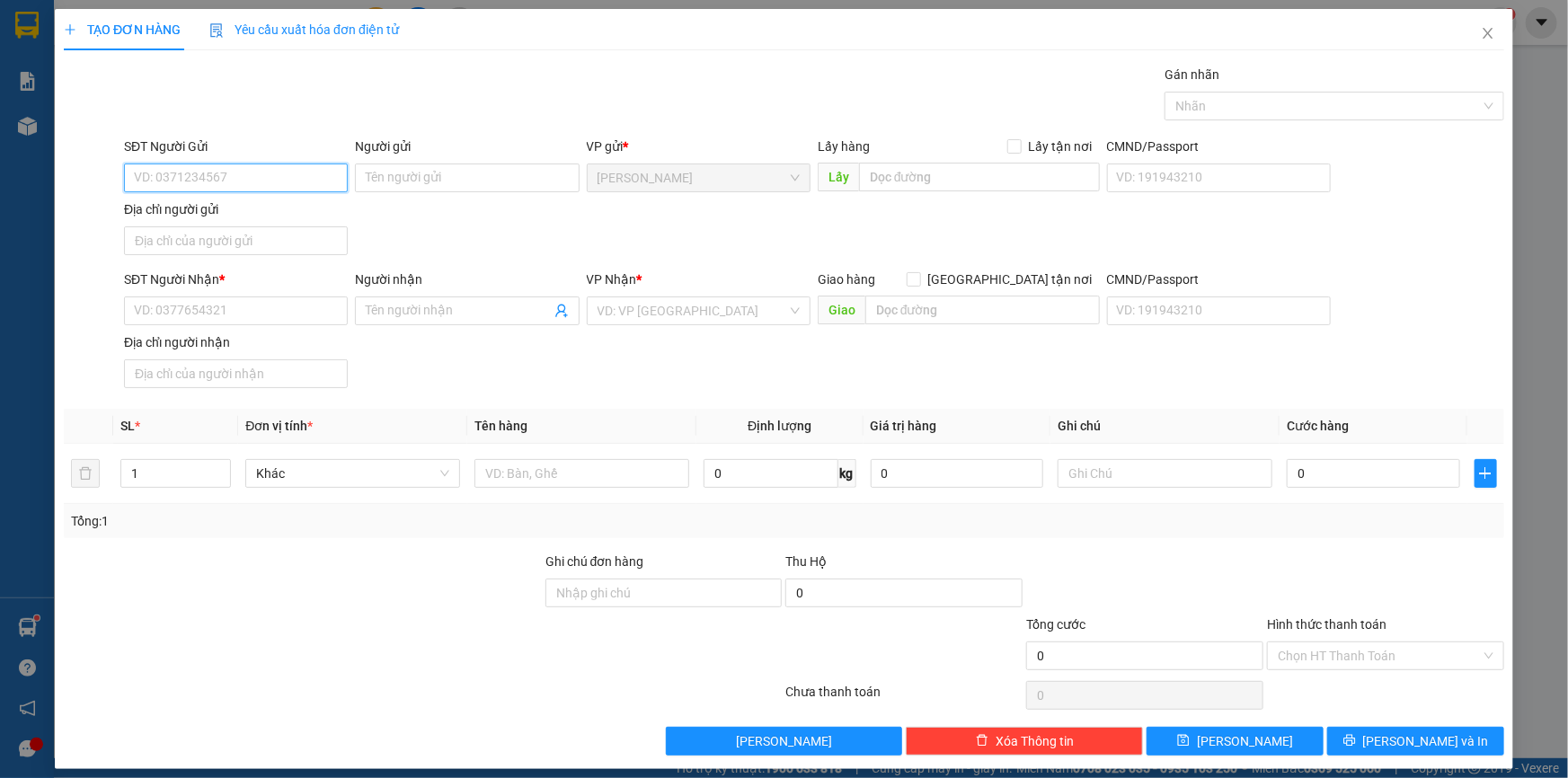
click at [194, 179] on input "SĐT Người Gửi" at bounding box center [236, 178] width 223 height 29
type input "0397161733"
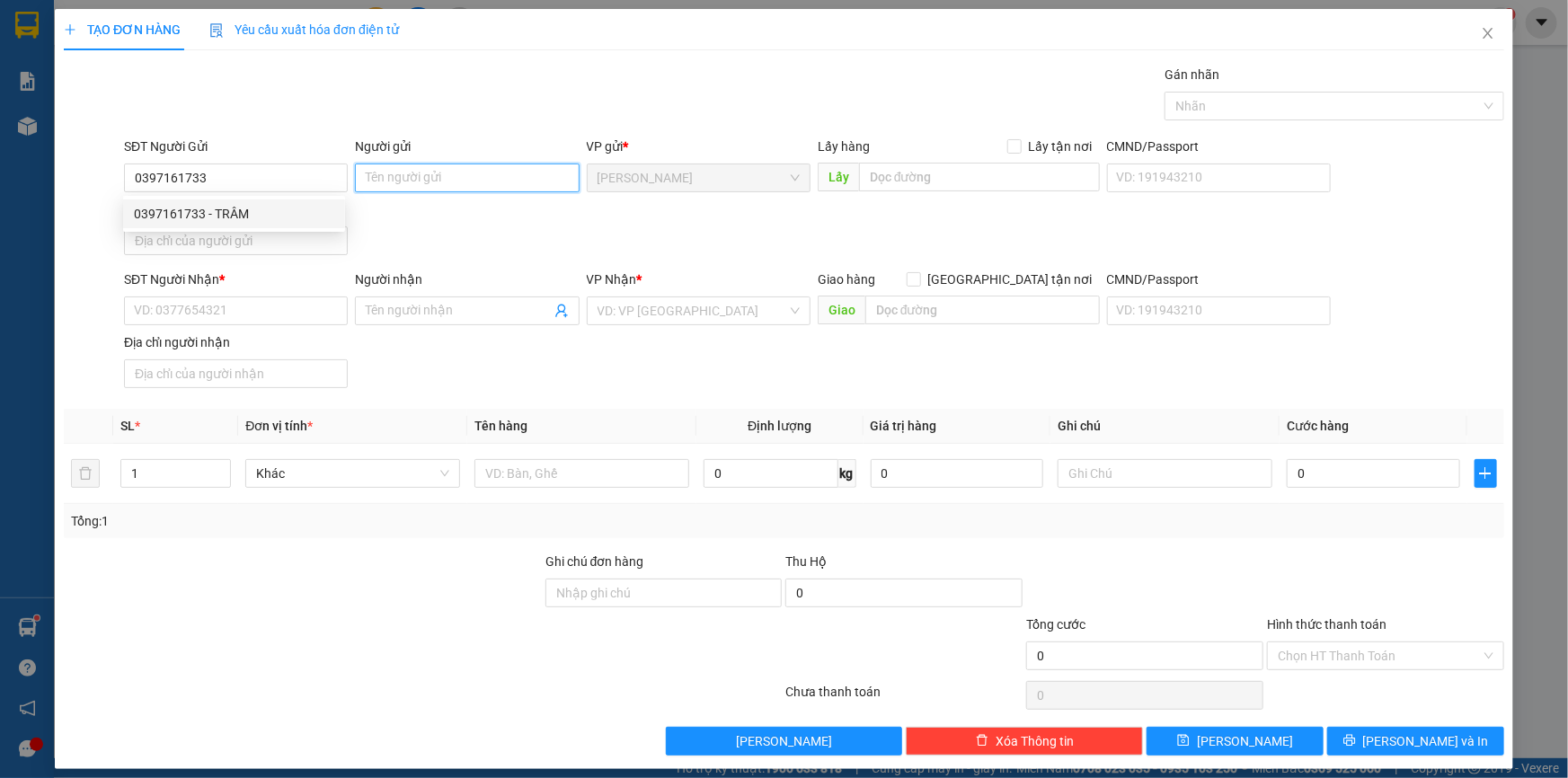
click at [420, 177] on input "Người gửi" at bounding box center [467, 178] width 223 height 29
type input "[PERSON_NAME]"
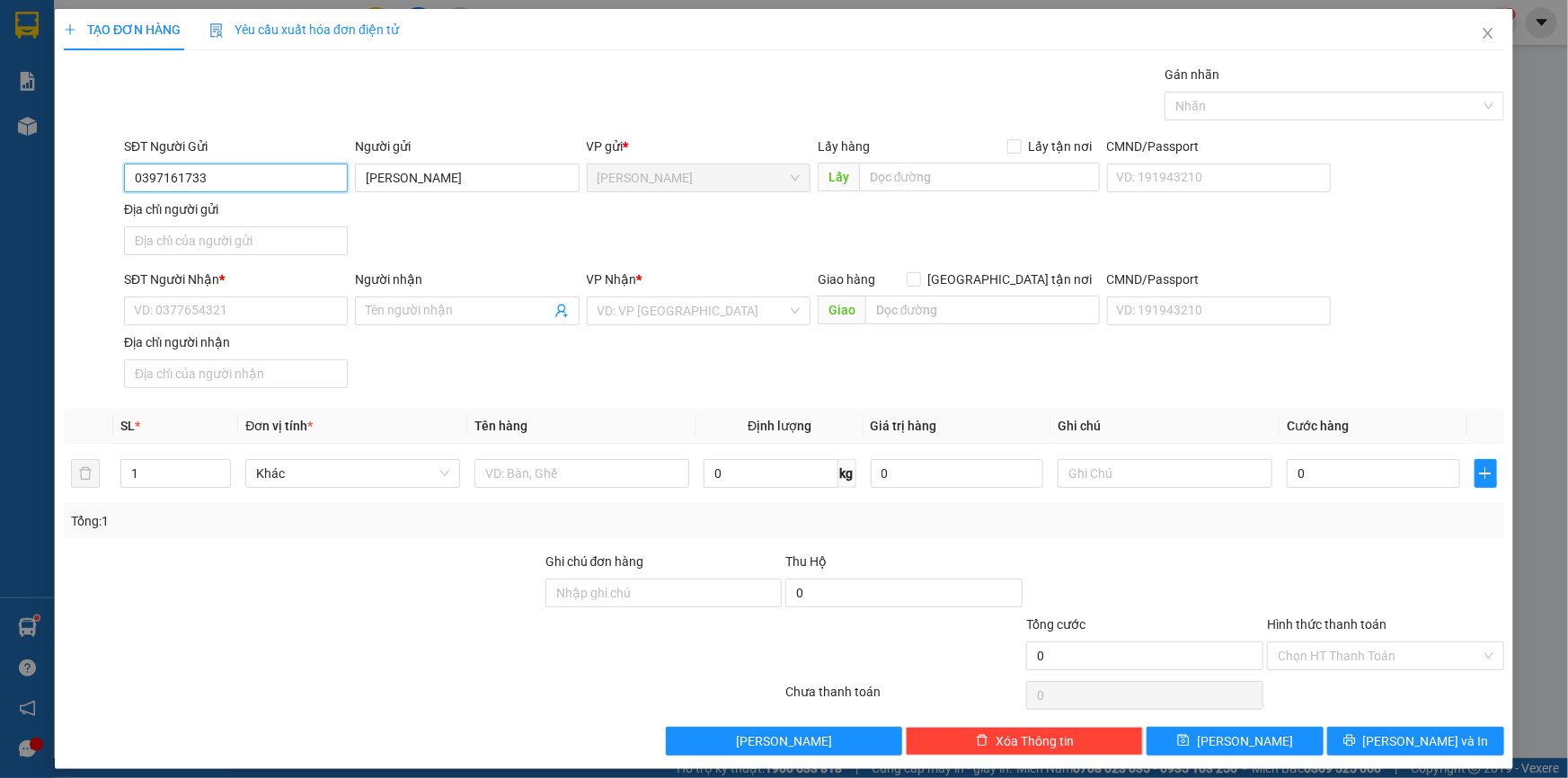
click at [259, 188] on input "0397161733" at bounding box center [236, 178] width 223 height 29
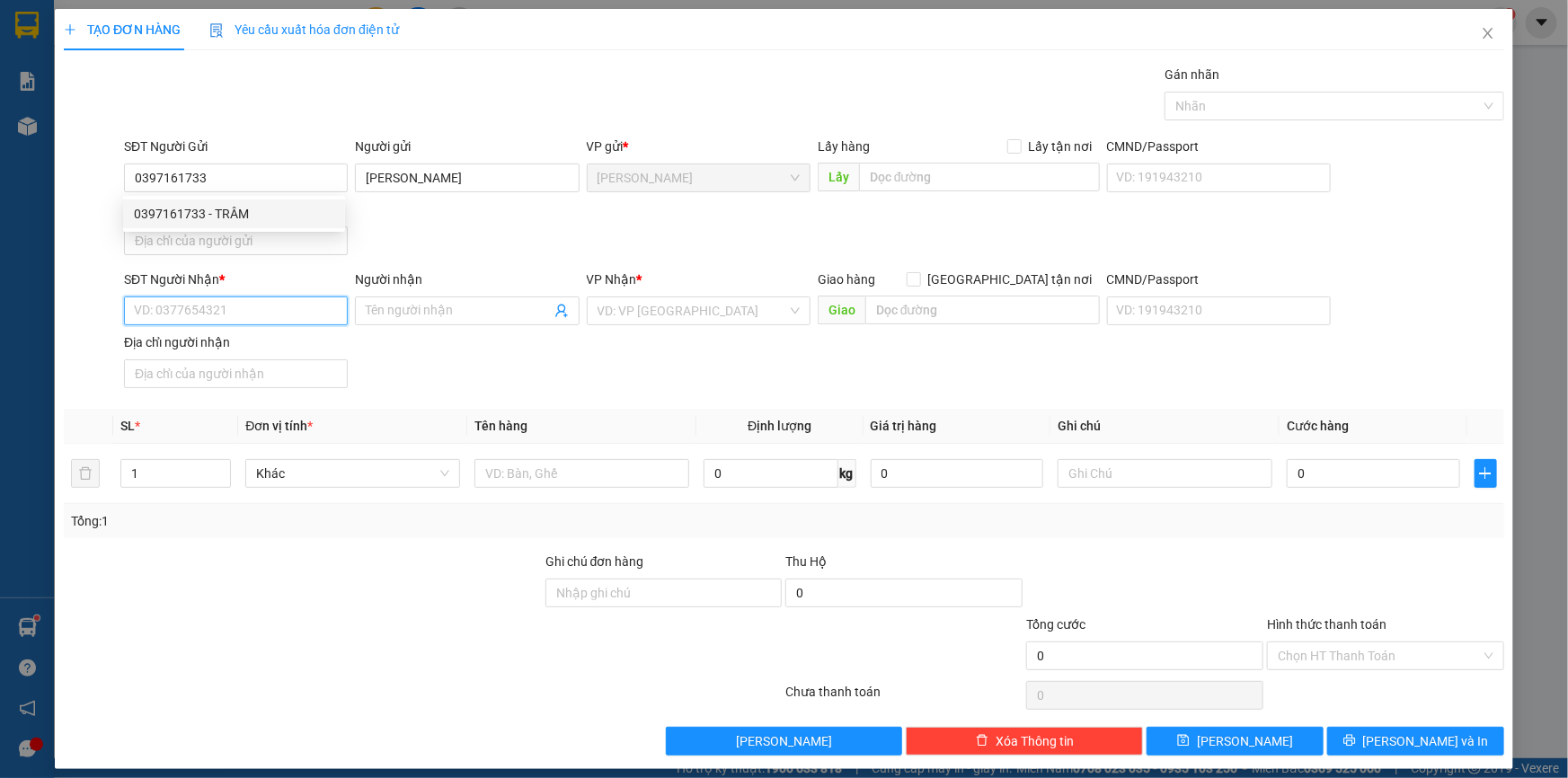
click at [237, 320] on input "SĐT Người Nhận *" at bounding box center [236, 310] width 223 height 29
paste input "0397161733"
type input "0397161733"
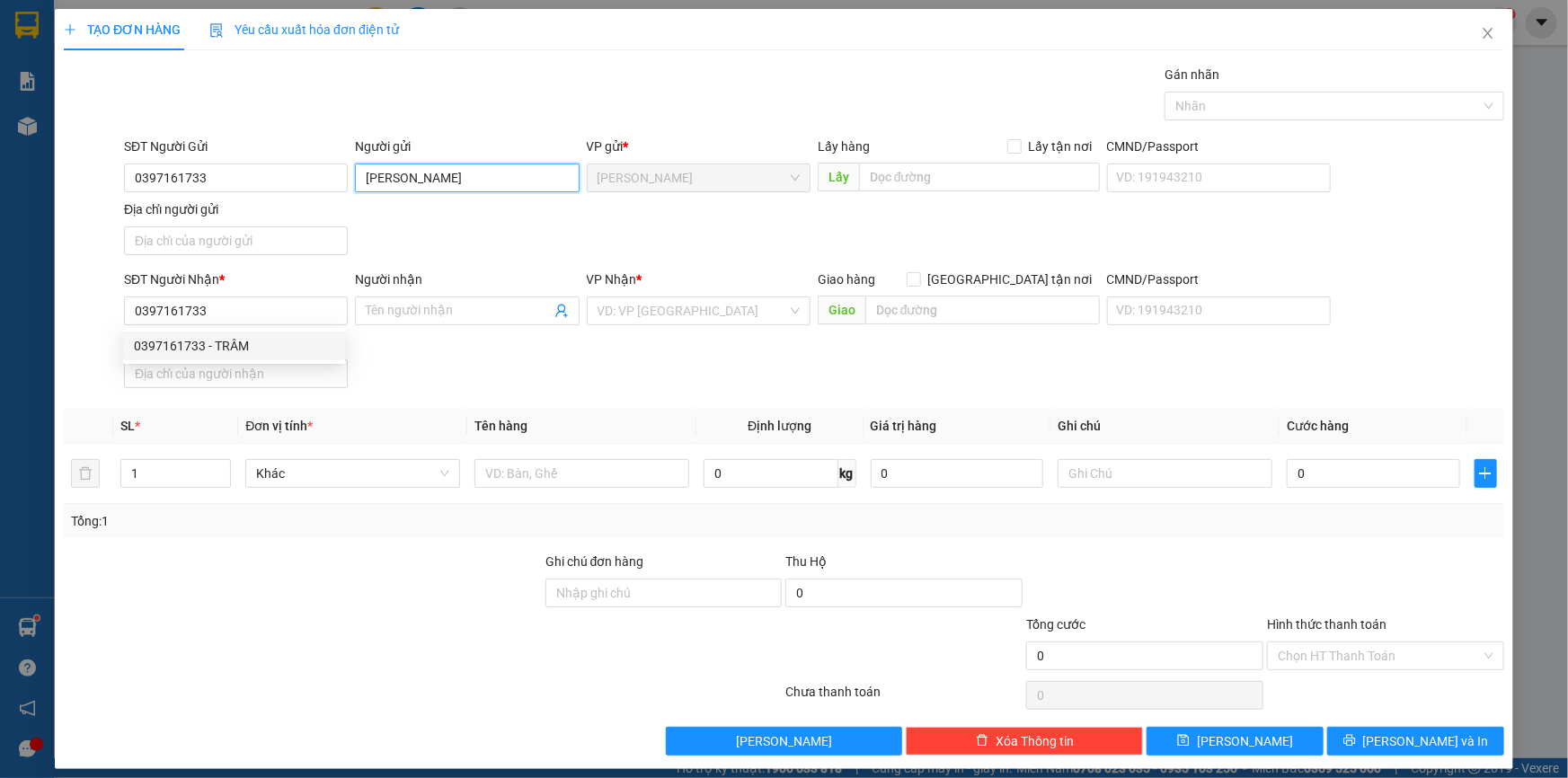
click at [498, 182] on input "[PERSON_NAME]" at bounding box center [467, 178] width 223 height 29
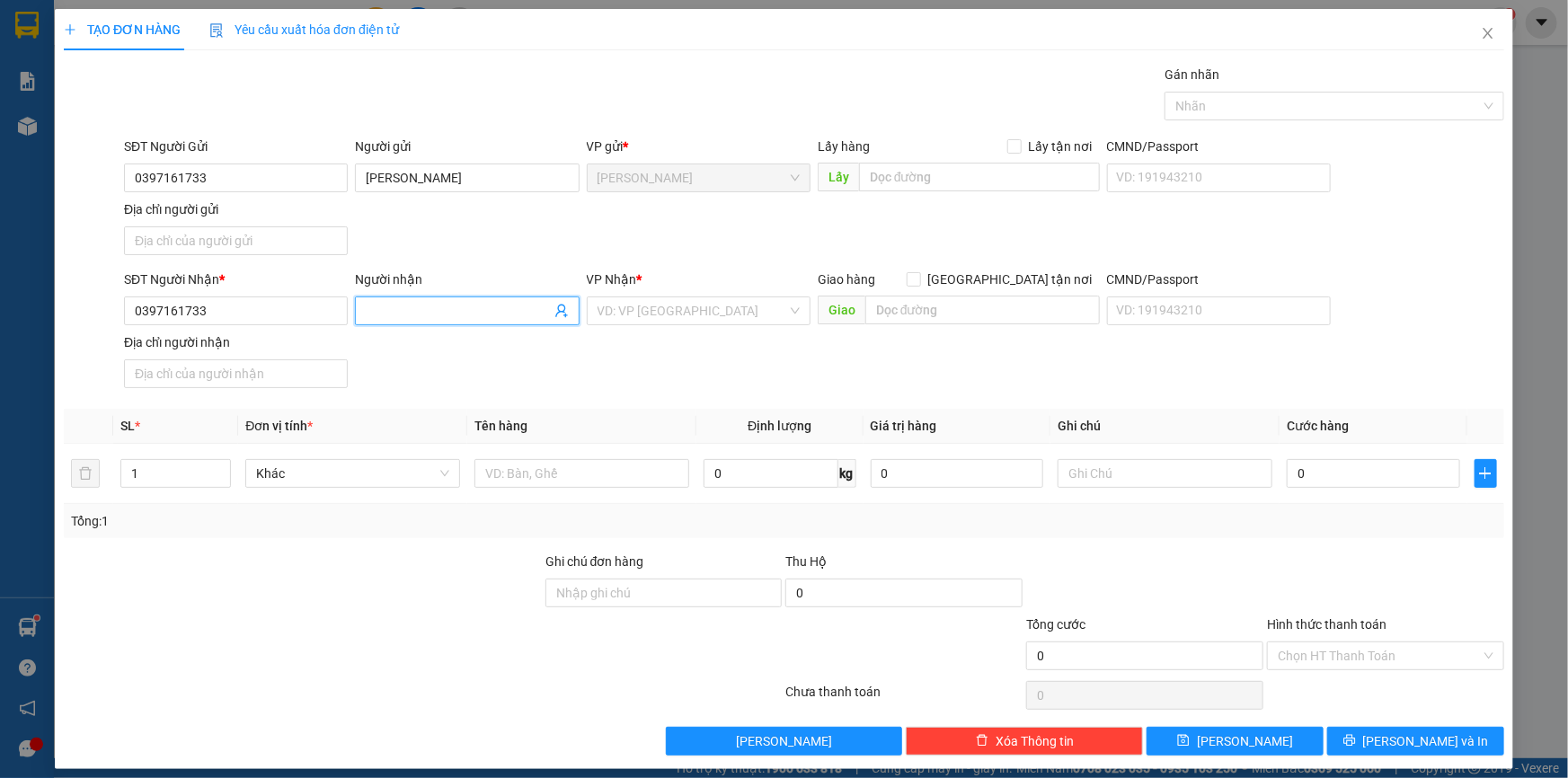
click at [435, 307] on input "Người nhận" at bounding box center [457, 310] width 184 height 20
paste input "[PERSON_NAME]"
type input "[PERSON_NAME]"
click at [237, 237] on input "Địa chỉ người gửi" at bounding box center [236, 240] width 223 height 29
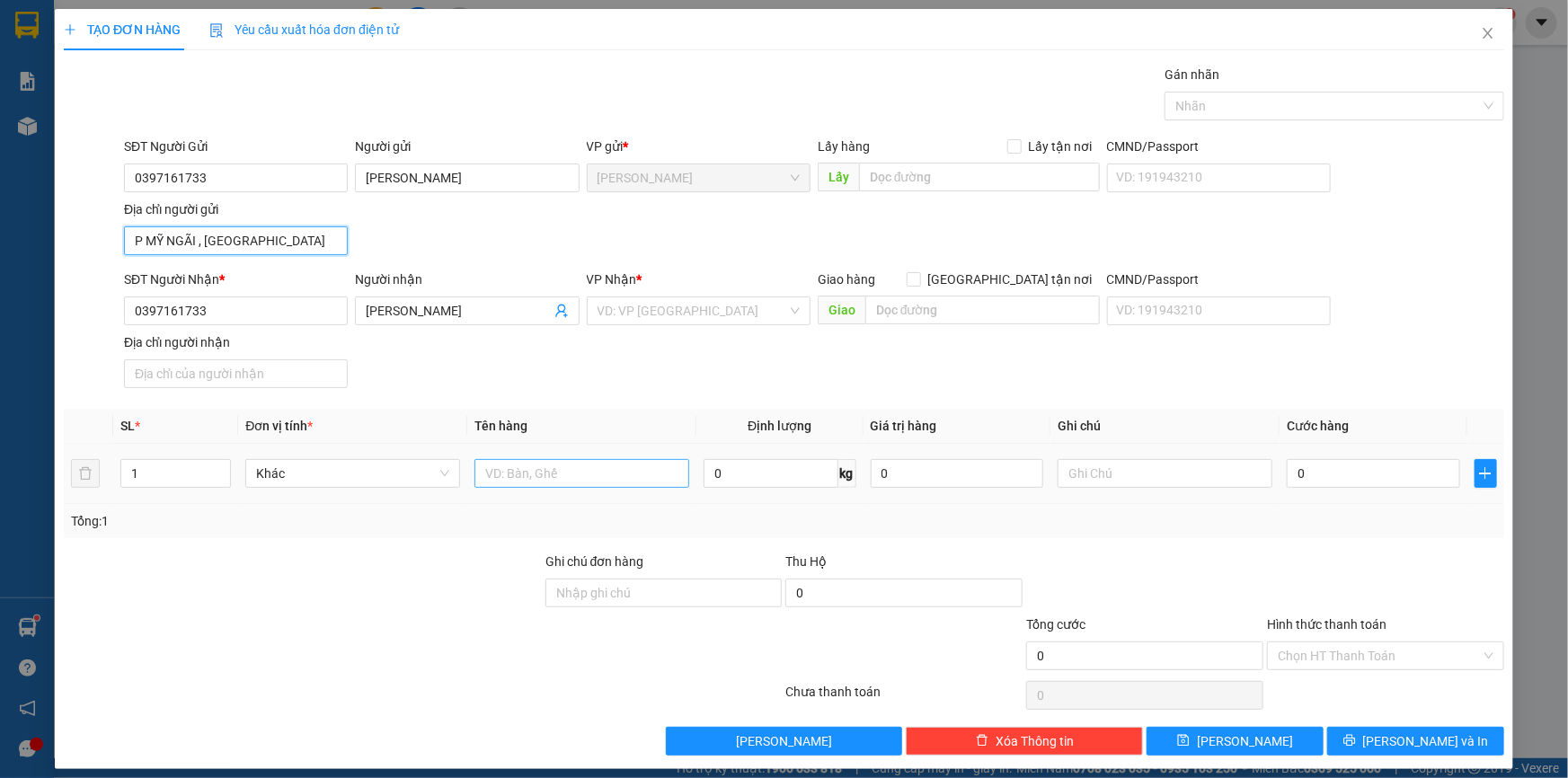
type input "P MỸ NGÃI , ĐỒNG THÁP"
click at [522, 476] on input "text" at bounding box center [583, 473] width 215 height 29
type input "VALI"
click at [1333, 461] on input "0" at bounding box center [1374, 473] width 174 height 29
type input "4"
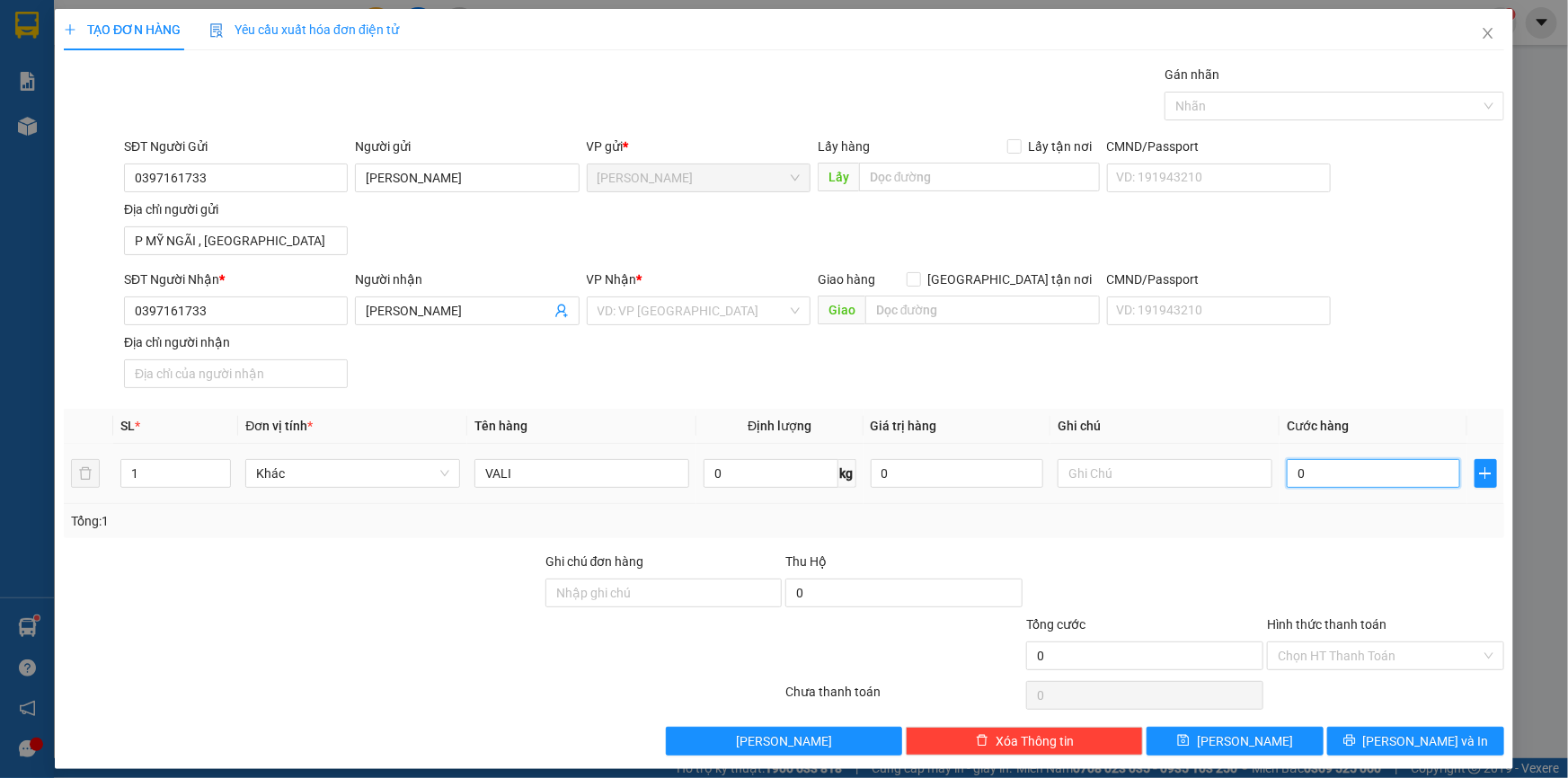
type input "4"
type input "40"
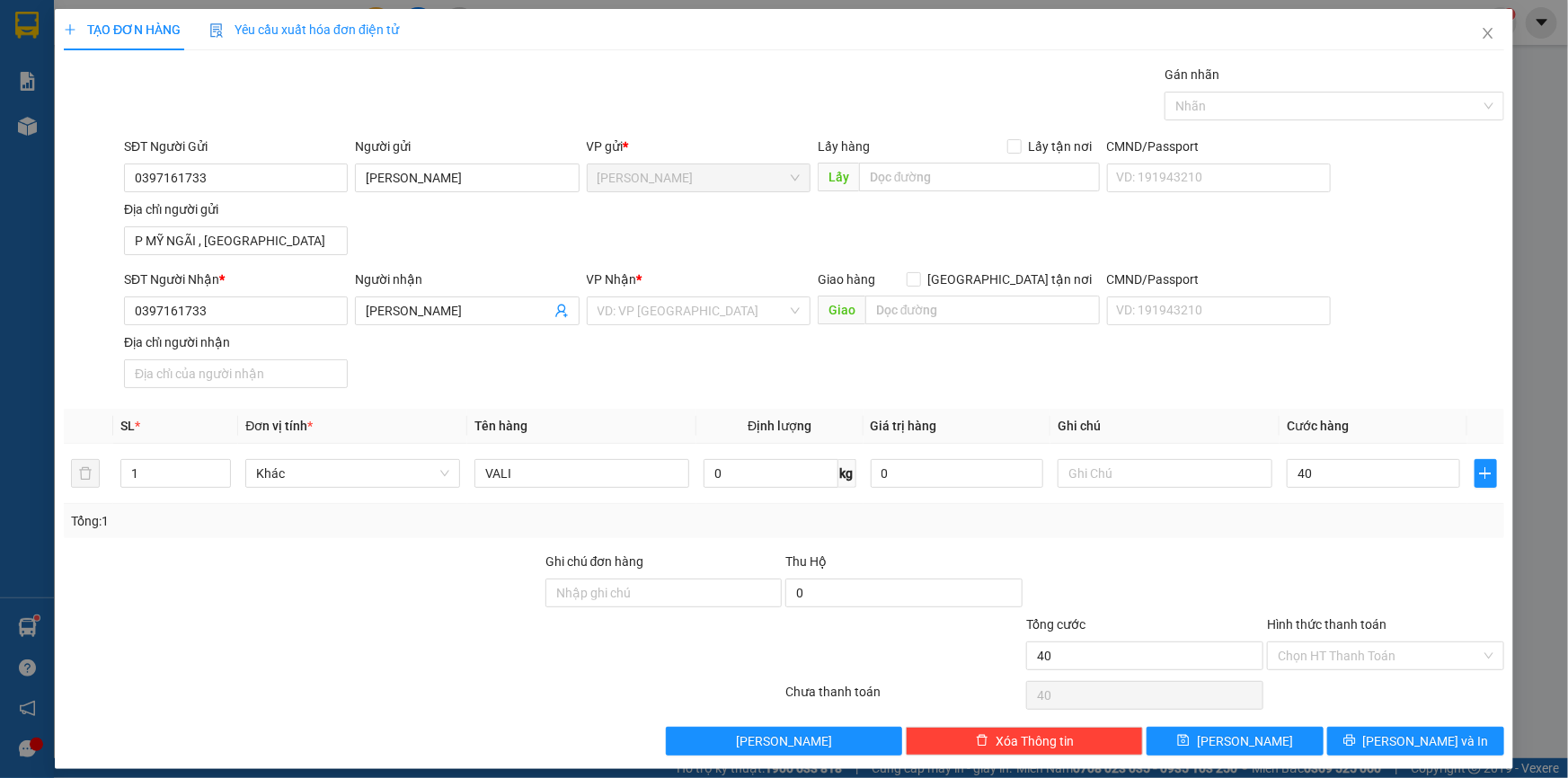
type input "40.000"
click at [1390, 553] on div at bounding box center [1386, 583] width 241 height 63
click at [1354, 645] on input "Hình thức thanh toán" at bounding box center [1379, 656] width 203 height 27
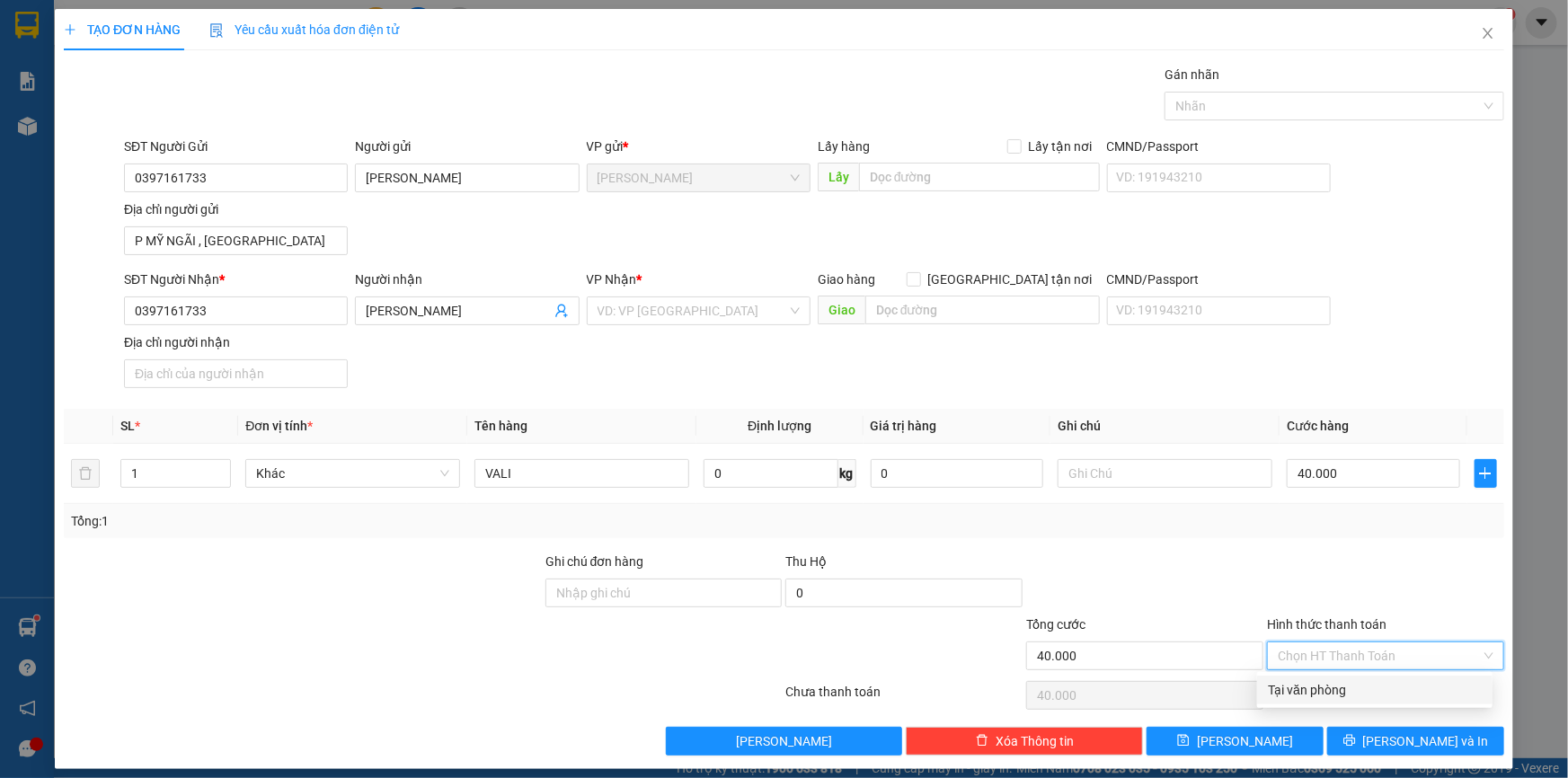
click at [1316, 689] on div "Tại văn phòng" at bounding box center [1374, 690] width 214 height 20
type input "0"
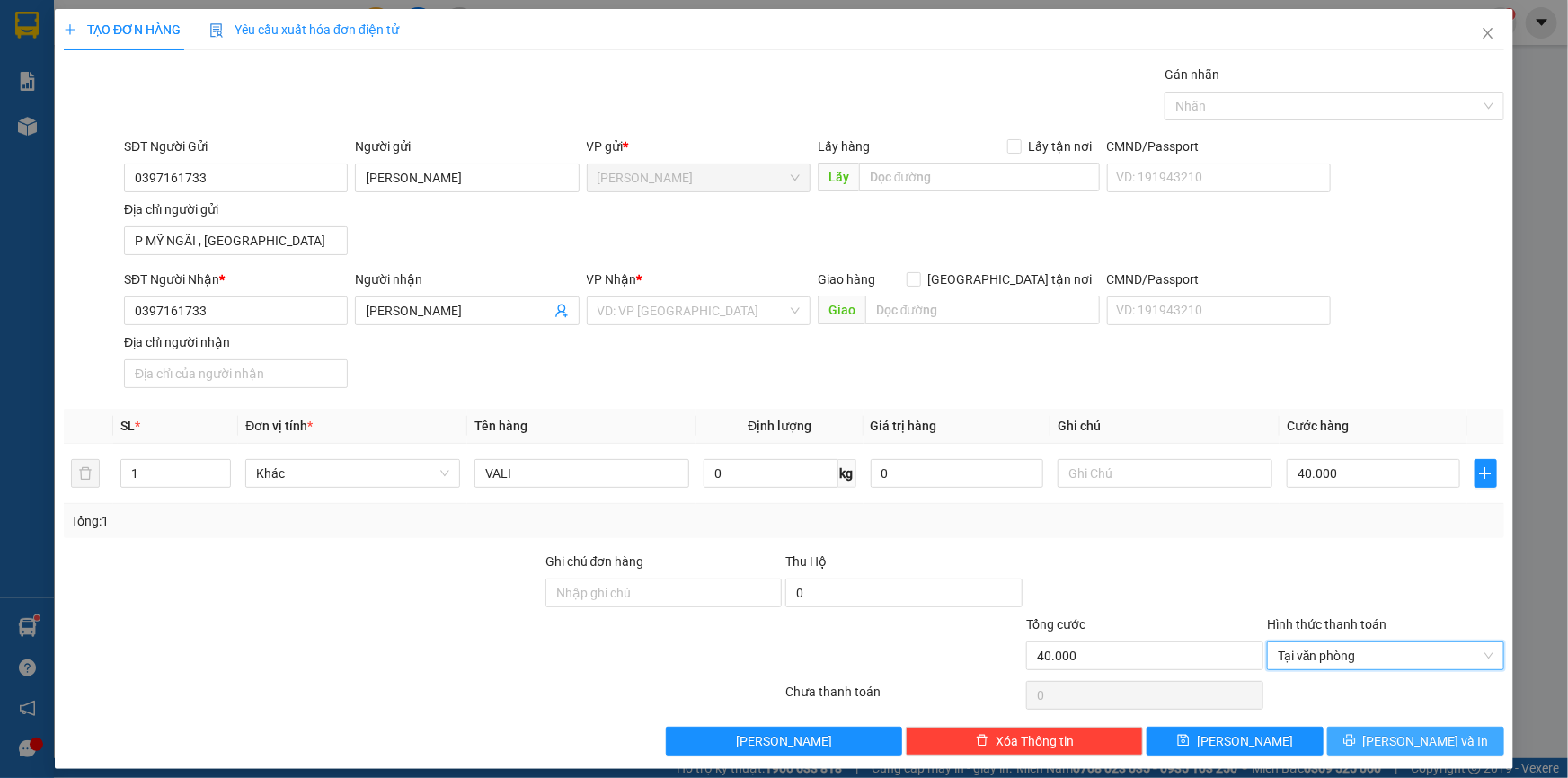
click at [1361, 742] on button "[PERSON_NAME] và In" at bounding box center [1416, 742] width 177 height 29
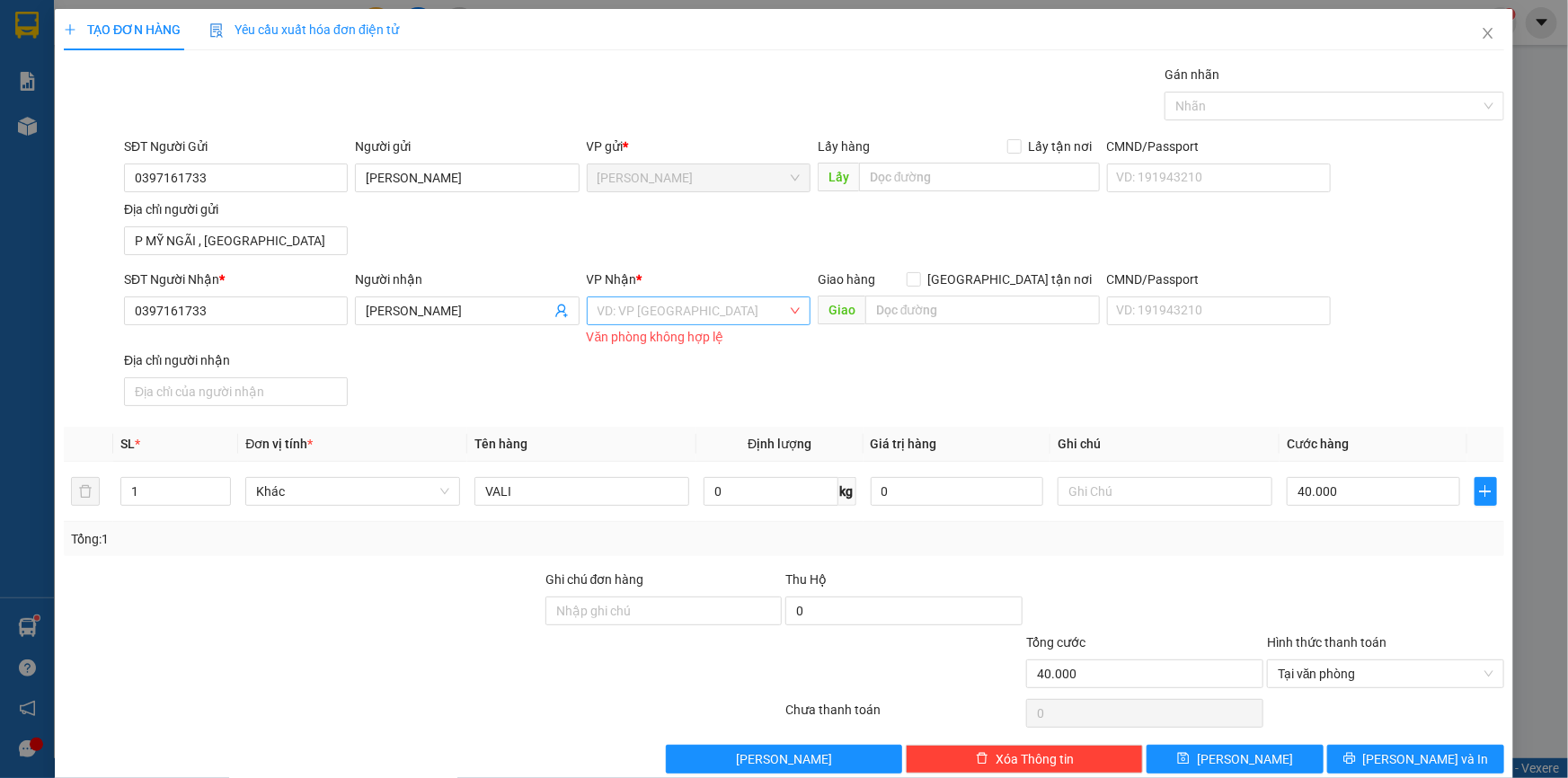
click at [711, 313] on input "search" at bounding box center [692, 310] width 190 height 27
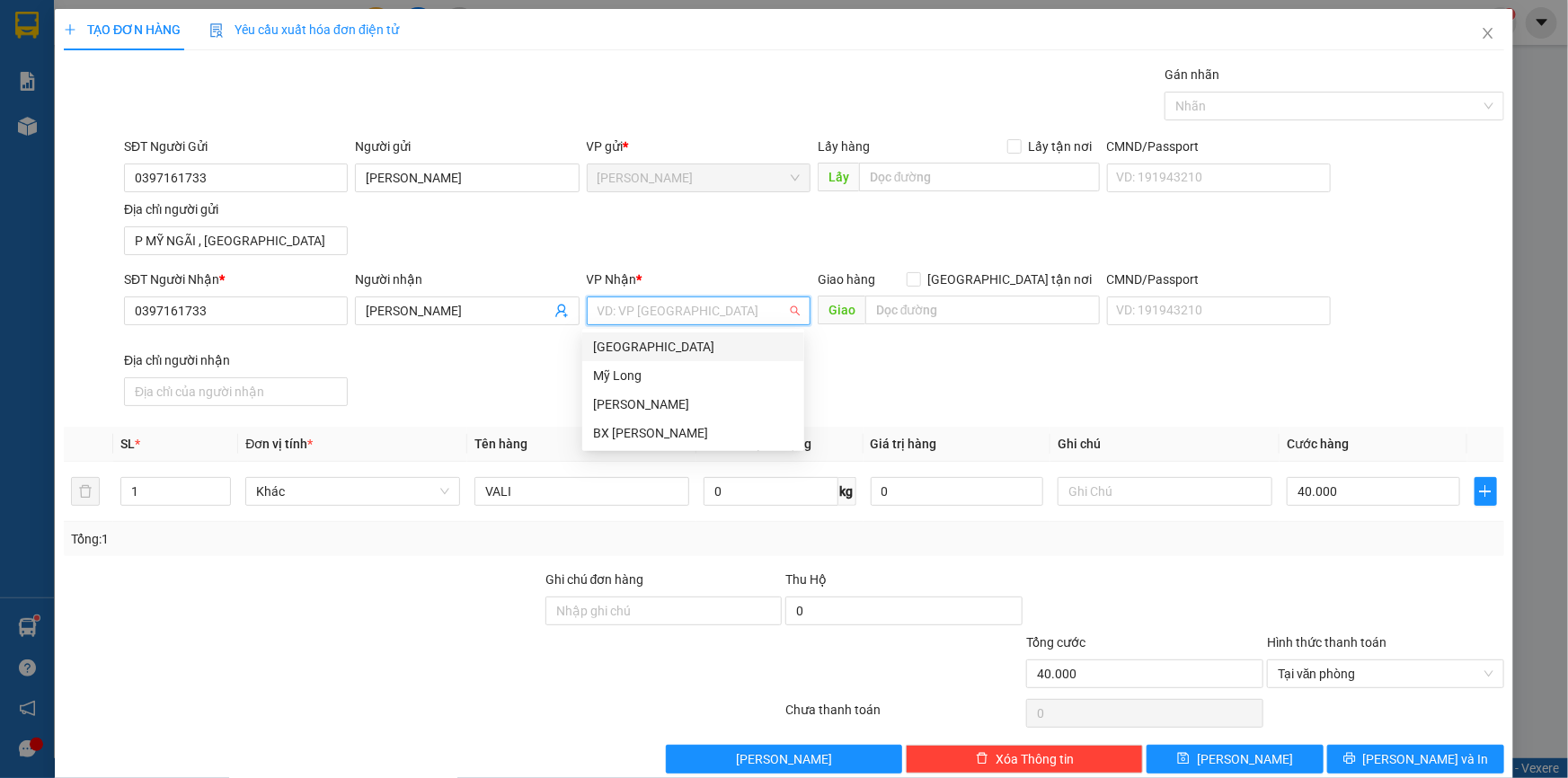
click at [670, 351] on div "[GEOGRAPHIC_DATA]" at bounding box center [693, 346] width 200 height 20
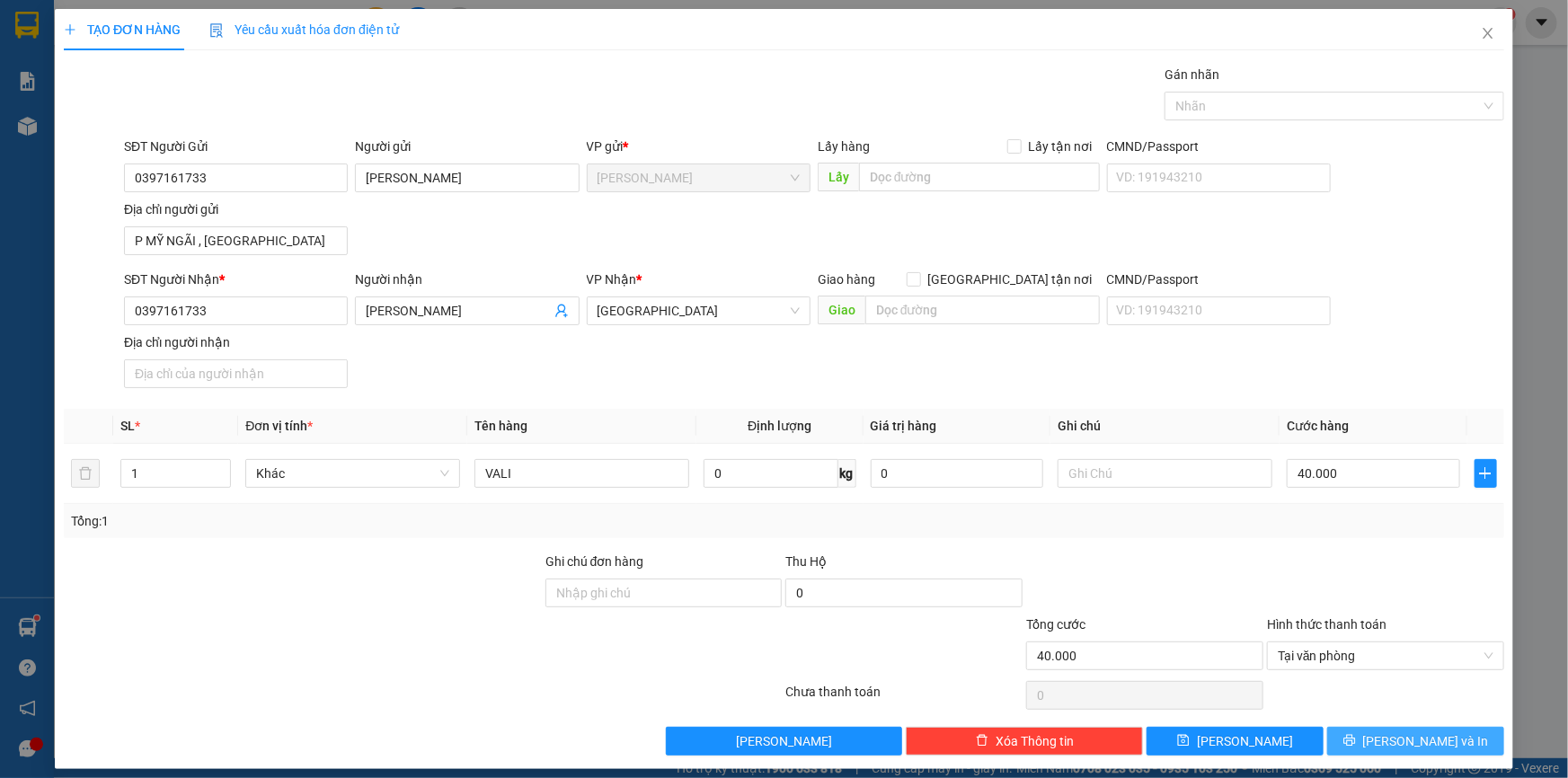
click at [1403, 739] on span "[PERSON_NAME] và In" at bounding box center [1426, 741] width 126 height 20
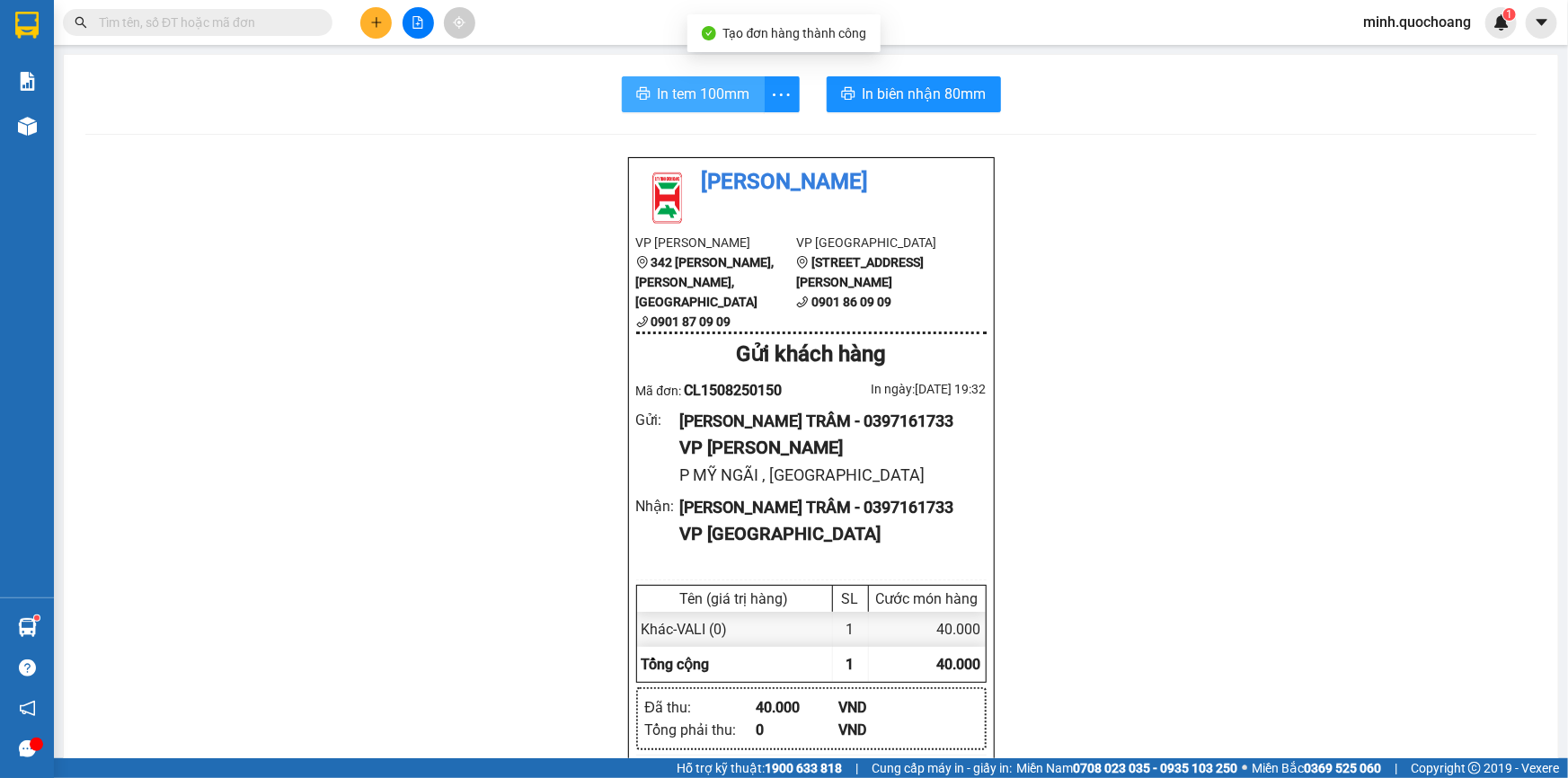
click at [715, 90] on span "In tem 100mm" at bounding box center [704, 94] width 93 height 22
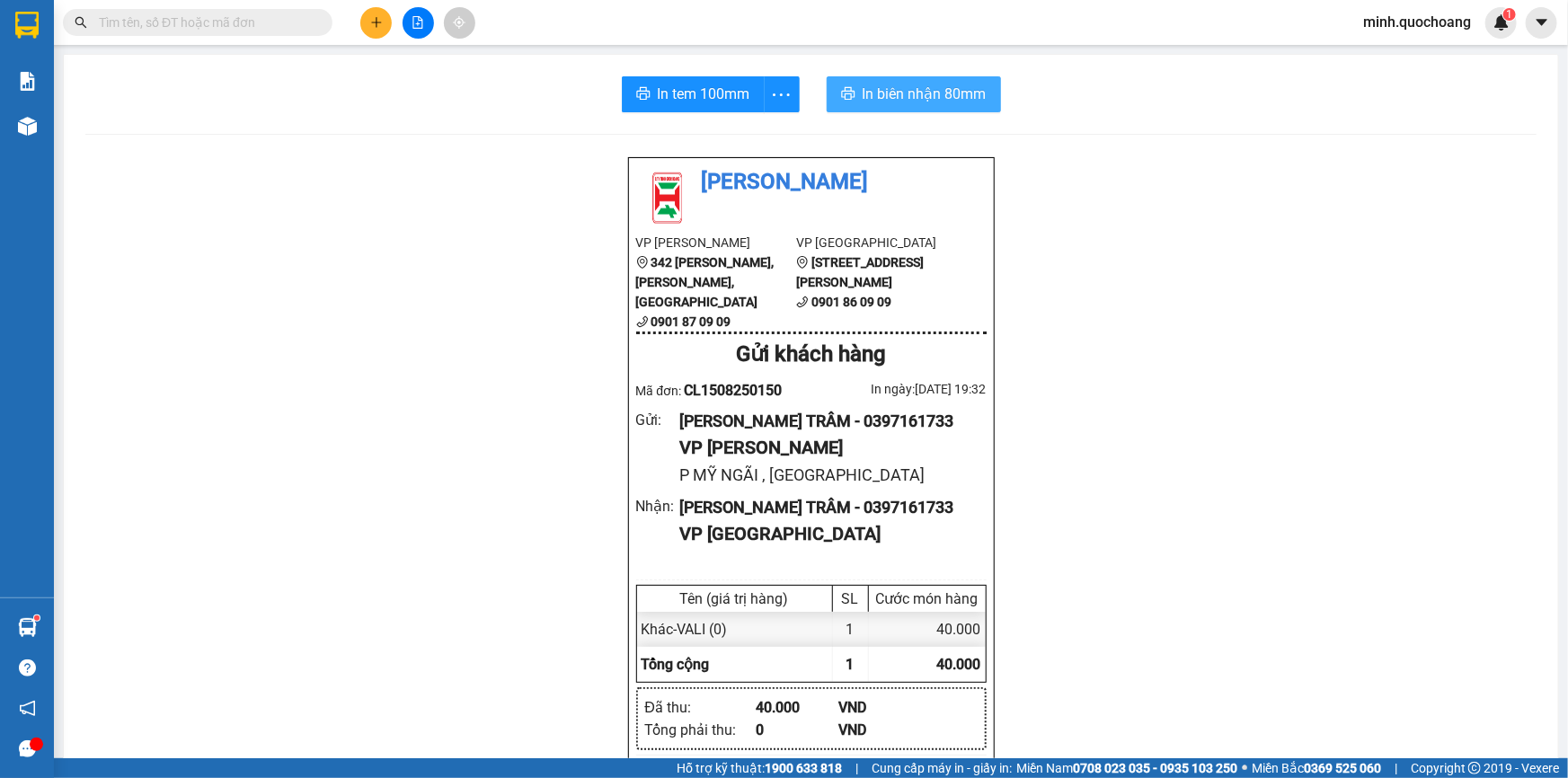
click at [906, 92] on span "In biên nhận 80mm" at bounding box center [925, 94] width 124 height 22
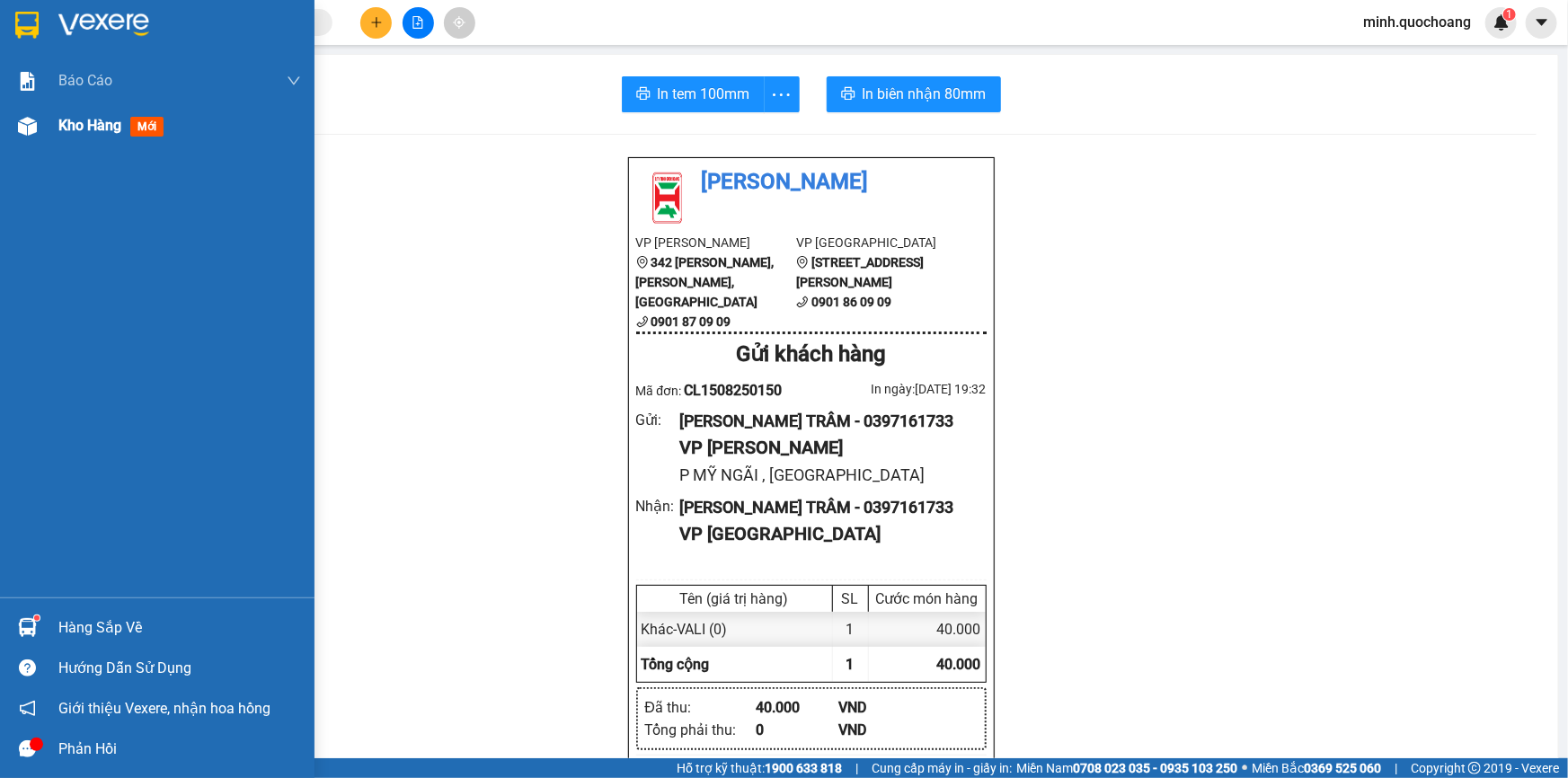
click at [98, 138] on div "Kho hàng mới" at bounding box center [180, 126] width 243 height 45
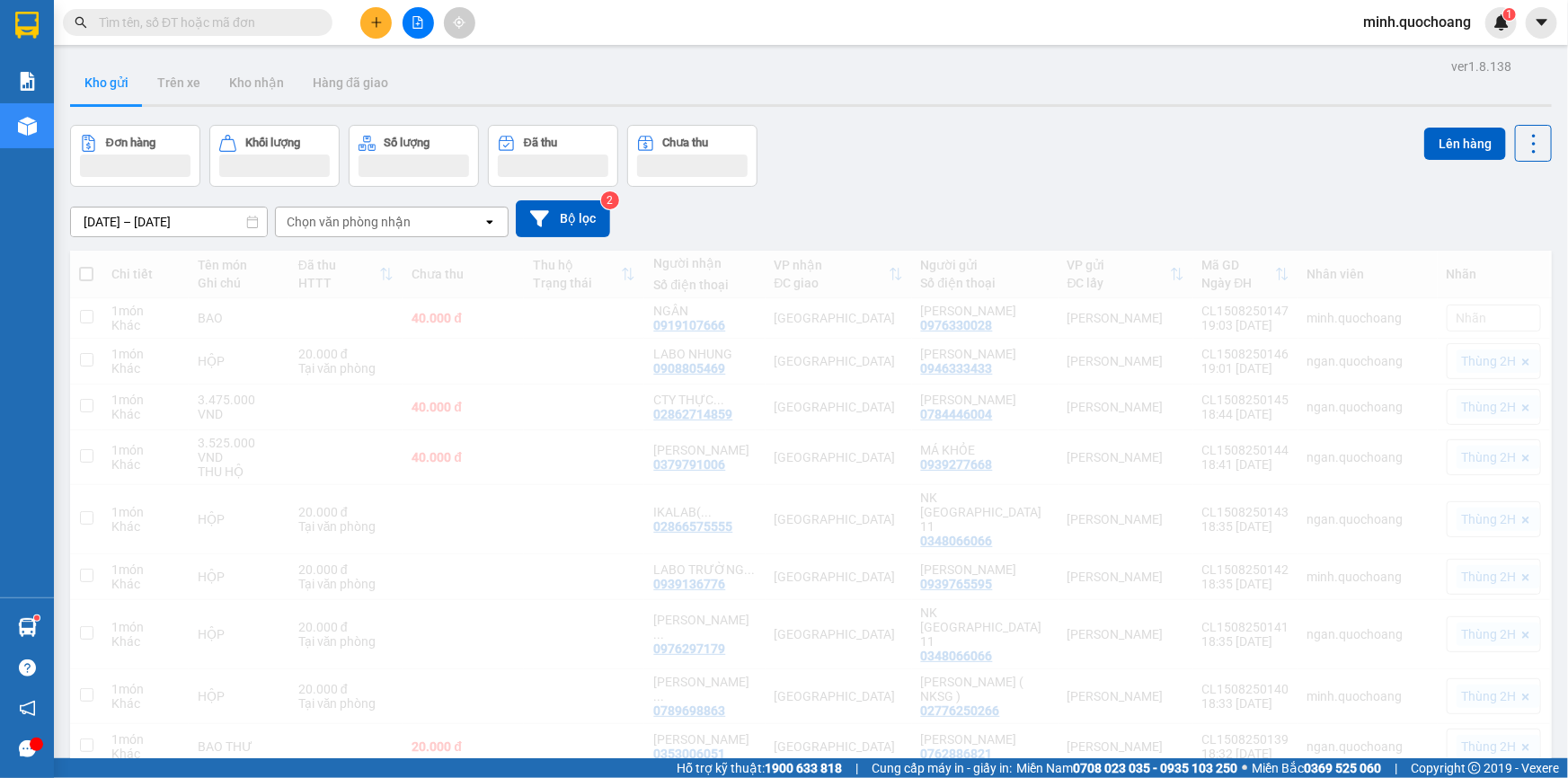
click at [1188, 165] on div "Đơn hàng Khối lượng Số lượng Đã thu Chưa thu Lên hàng" at bounding box center [811, 156] width 1482 height 62
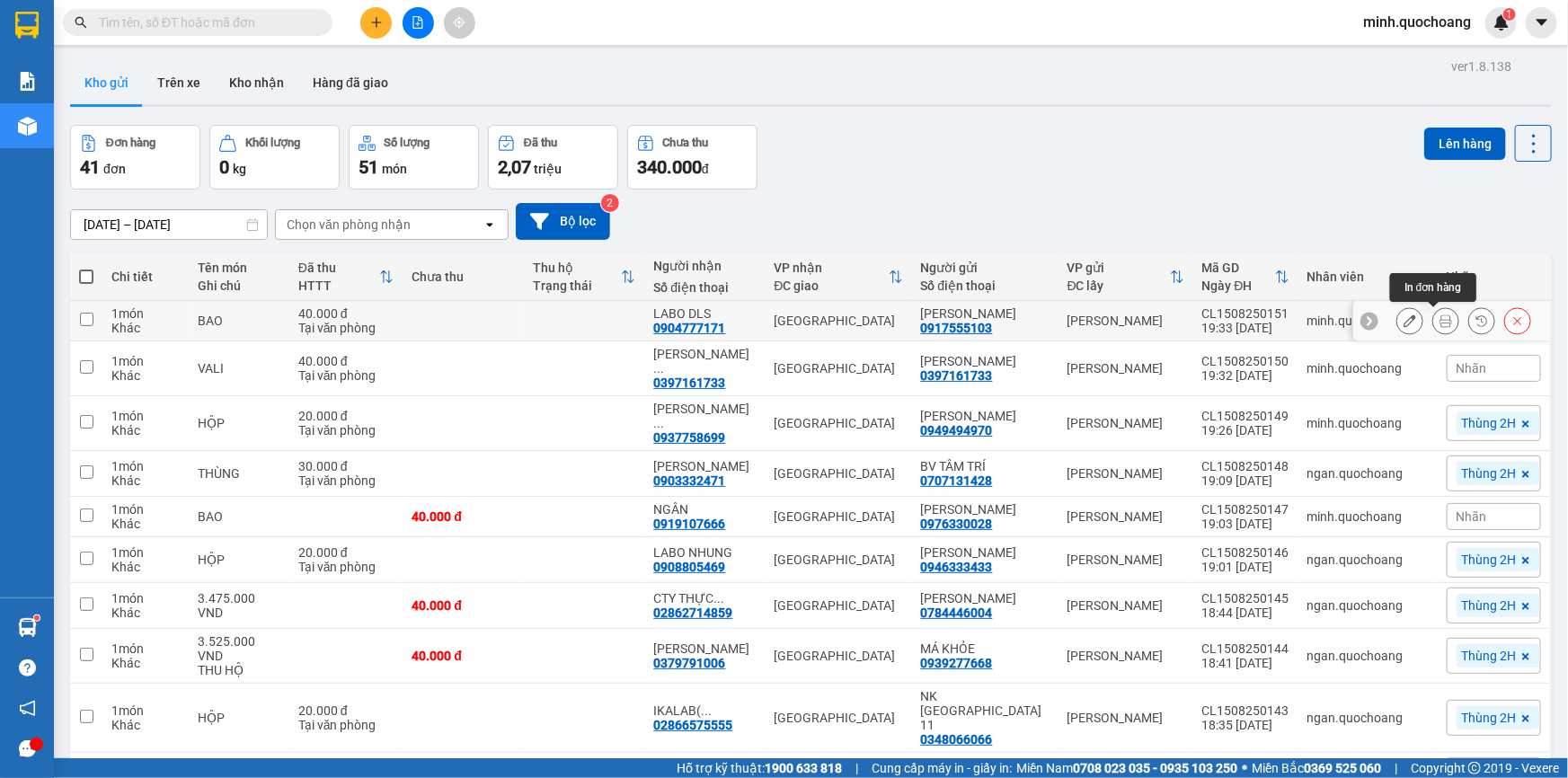
click at [1440, 320] on icon at bounding box center [1446, 320] width 12 height 12
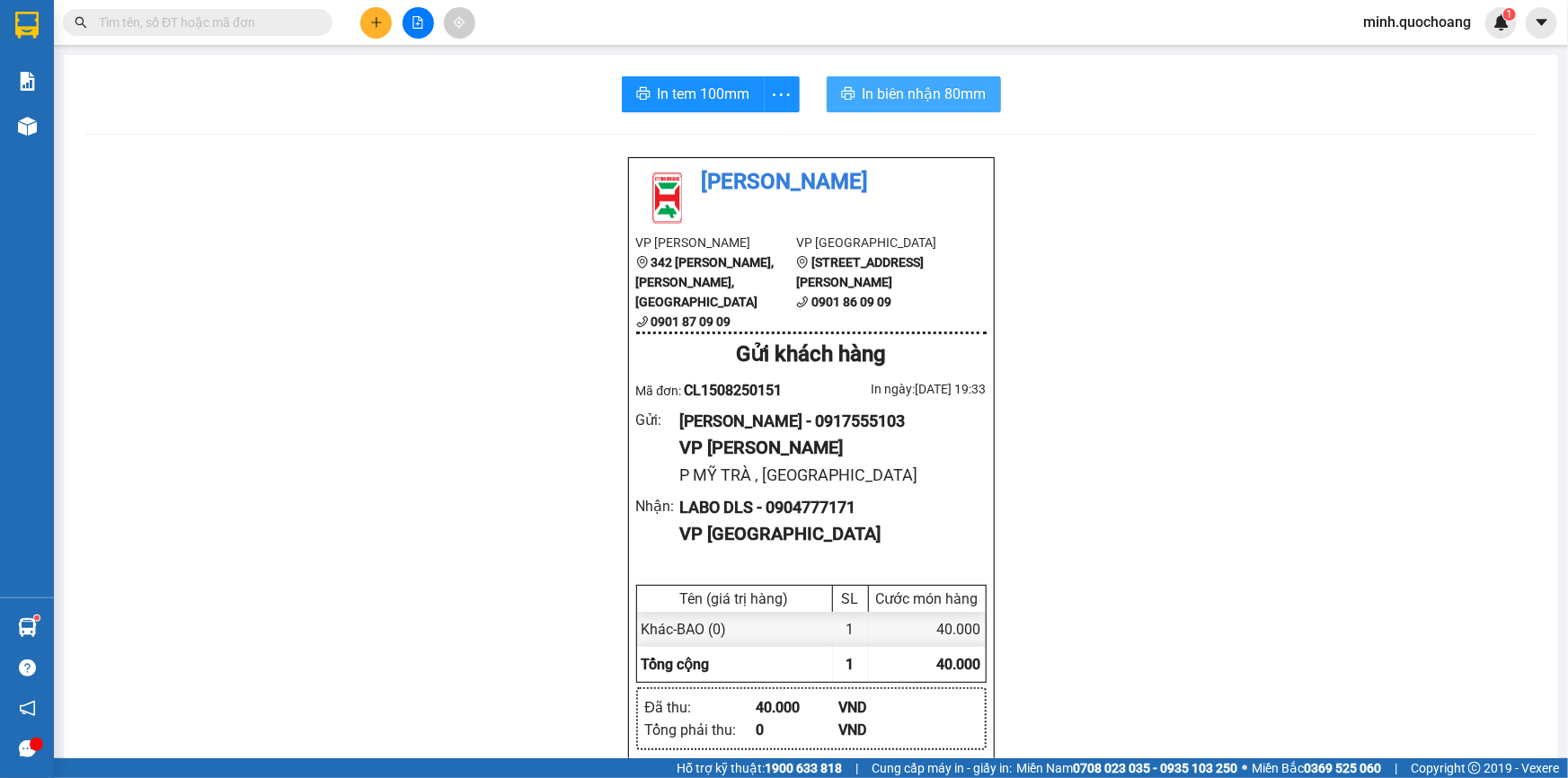
click at [876, 91] on span "In biên nhận 80mm" at bounding box center [925, 94] width 124 height 22
click at [640, 105] on button "In tem 100mm" at bounding box center [693, 94] width 143 height 36
click at [221, 30] on input "text" at bounding box center [205, 22] width 212 height 20
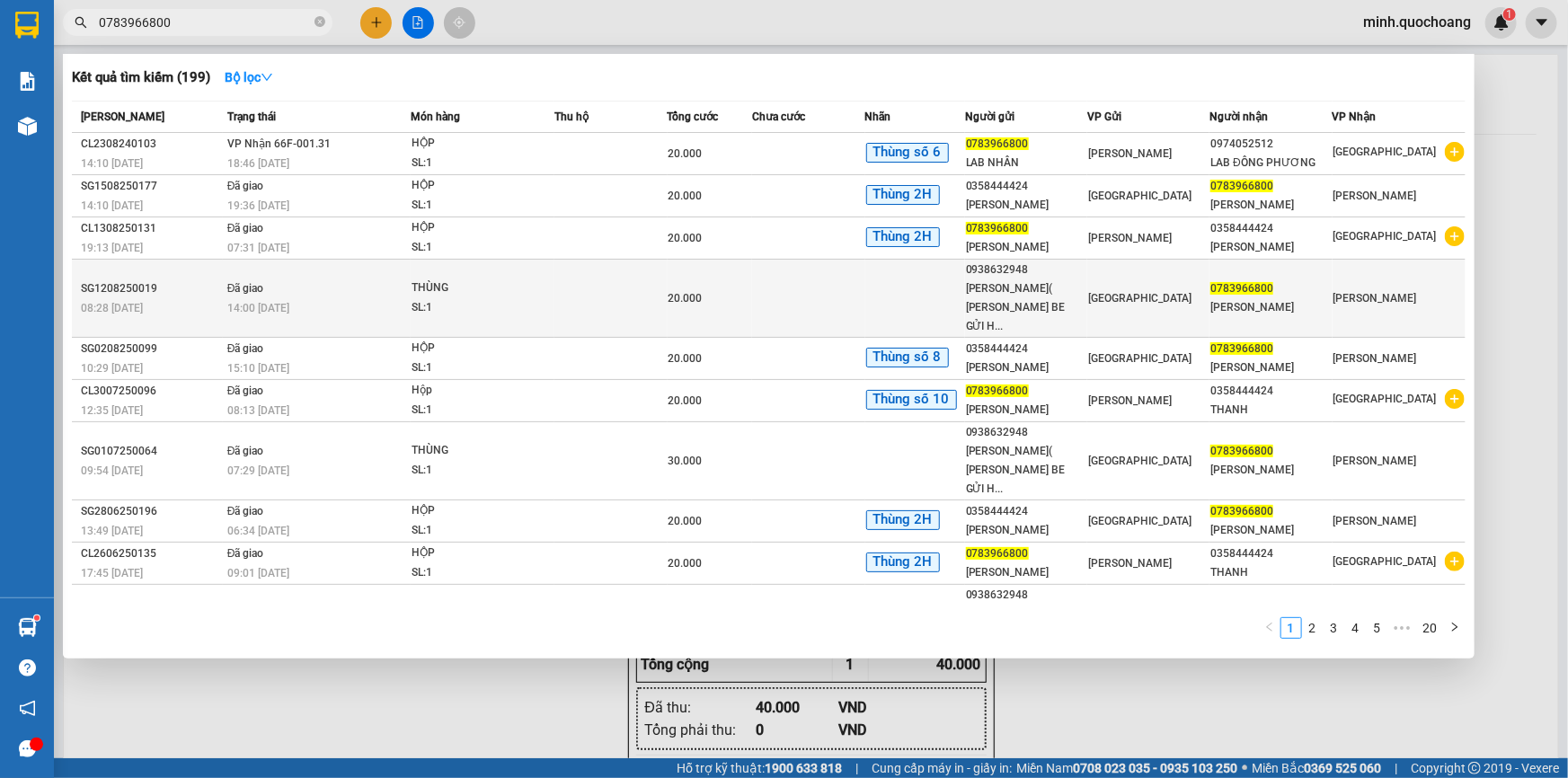
type input "0783966800"
click at [381, 281] on td "Đã giao 14:00 - 12/08" at bounding box center [317, 299] width 189 height 79
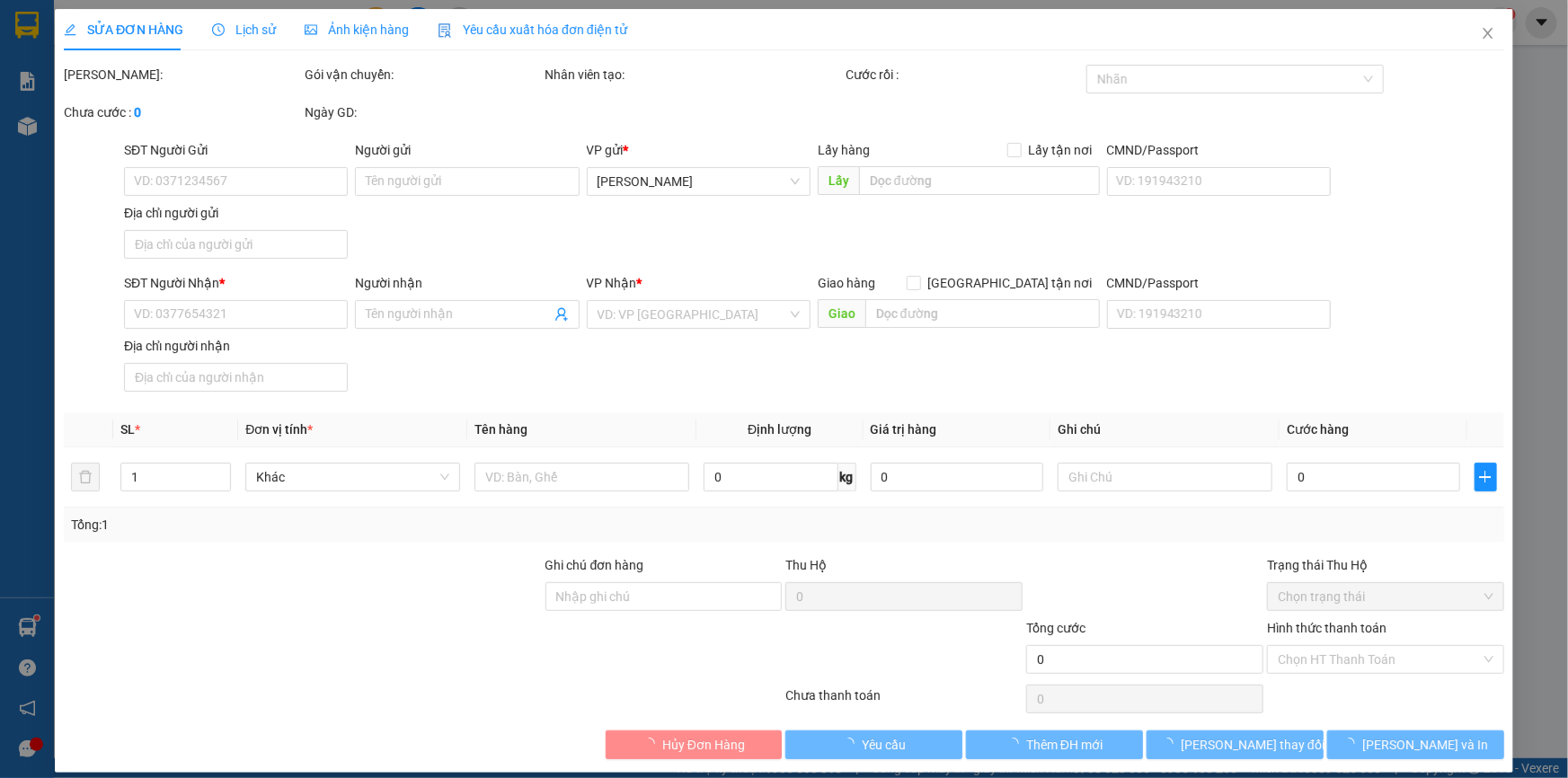
type input "0938632948"
type input "LÂM KIÊN( TỪ VĨNH SƠN BE GỬI HỘ)"
type input "24 HẺM 336 NGUYỄN VĂN LUÔNG P12 Q6"
type input "0783966800"
type input "LÊ HỮU NHÂN"
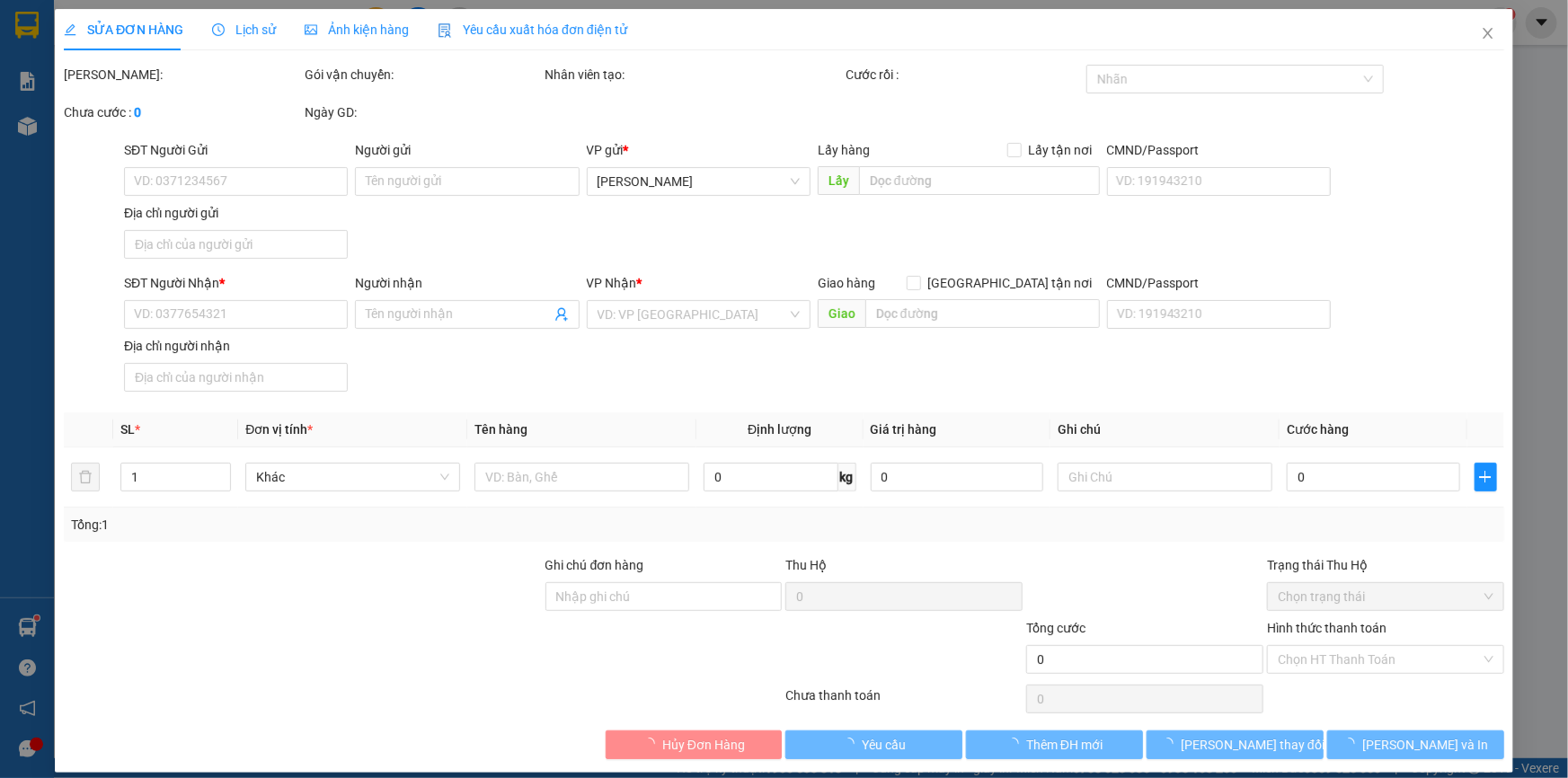
type input "20.000"
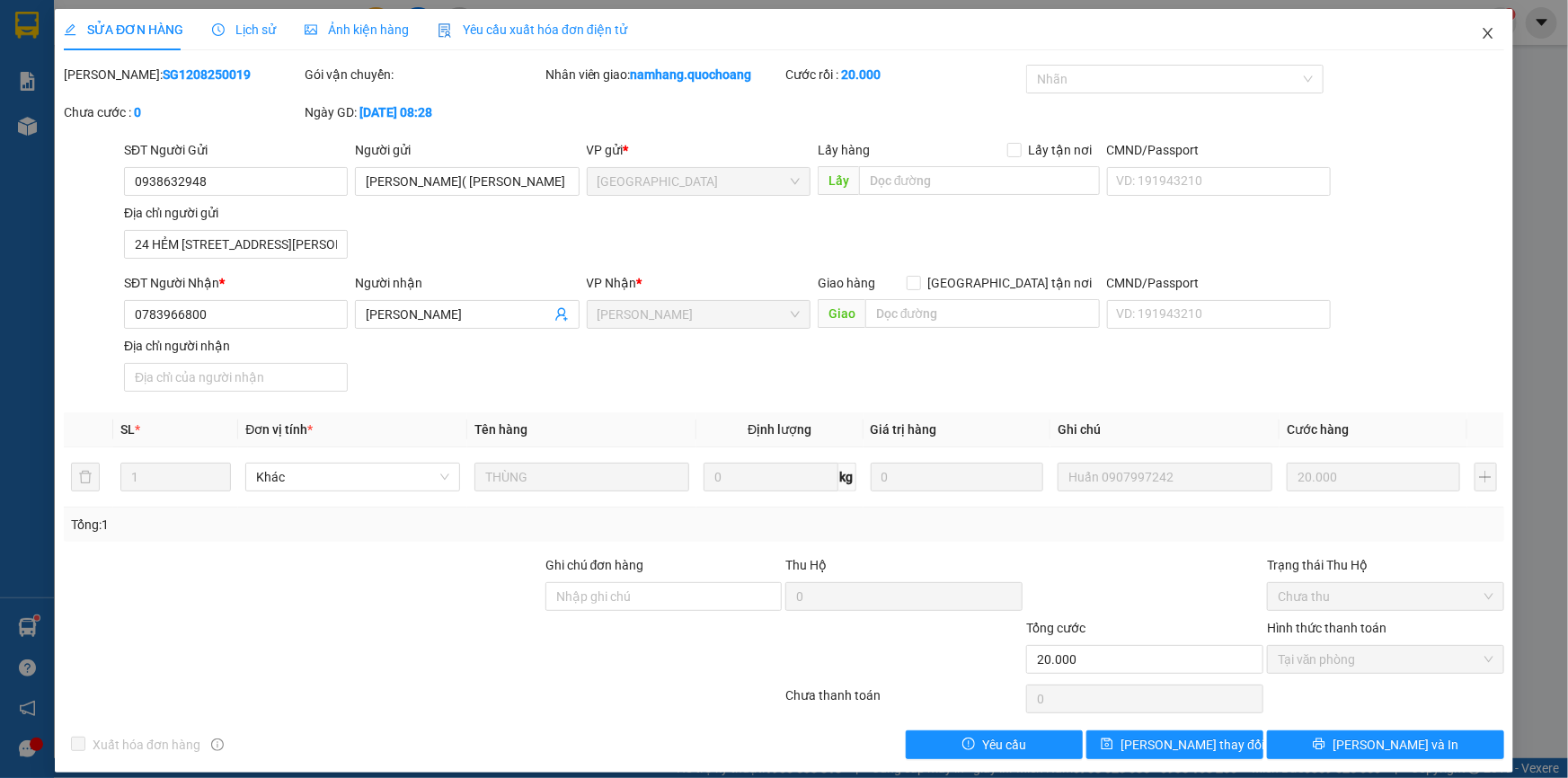
click at [1481, 39] on icon "close" at bounding box center [1488, 33] width 14 height 14
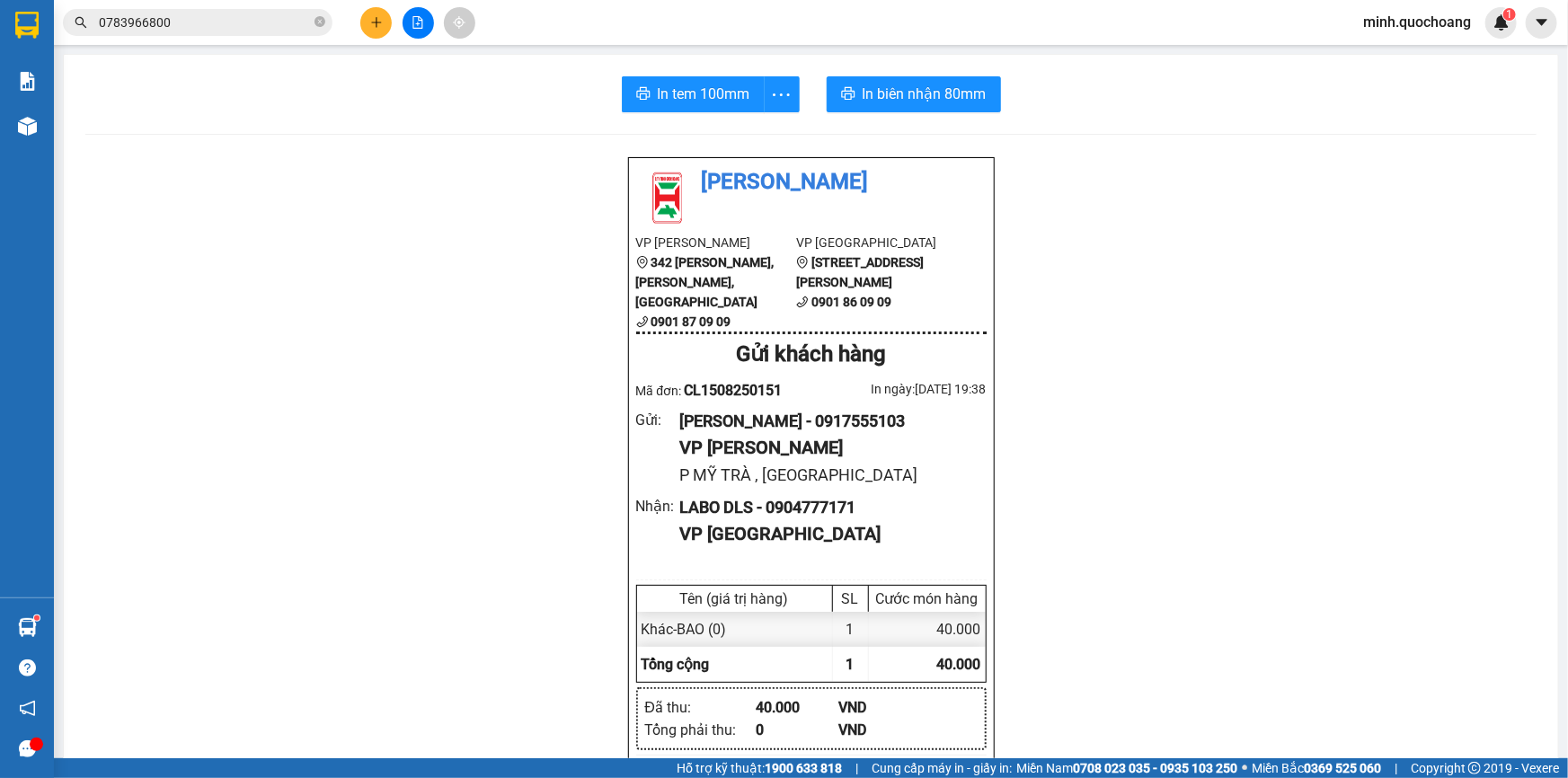
click at [223, 9] on span "0783966800" at bounding box center [197, 22] width 269 height 27
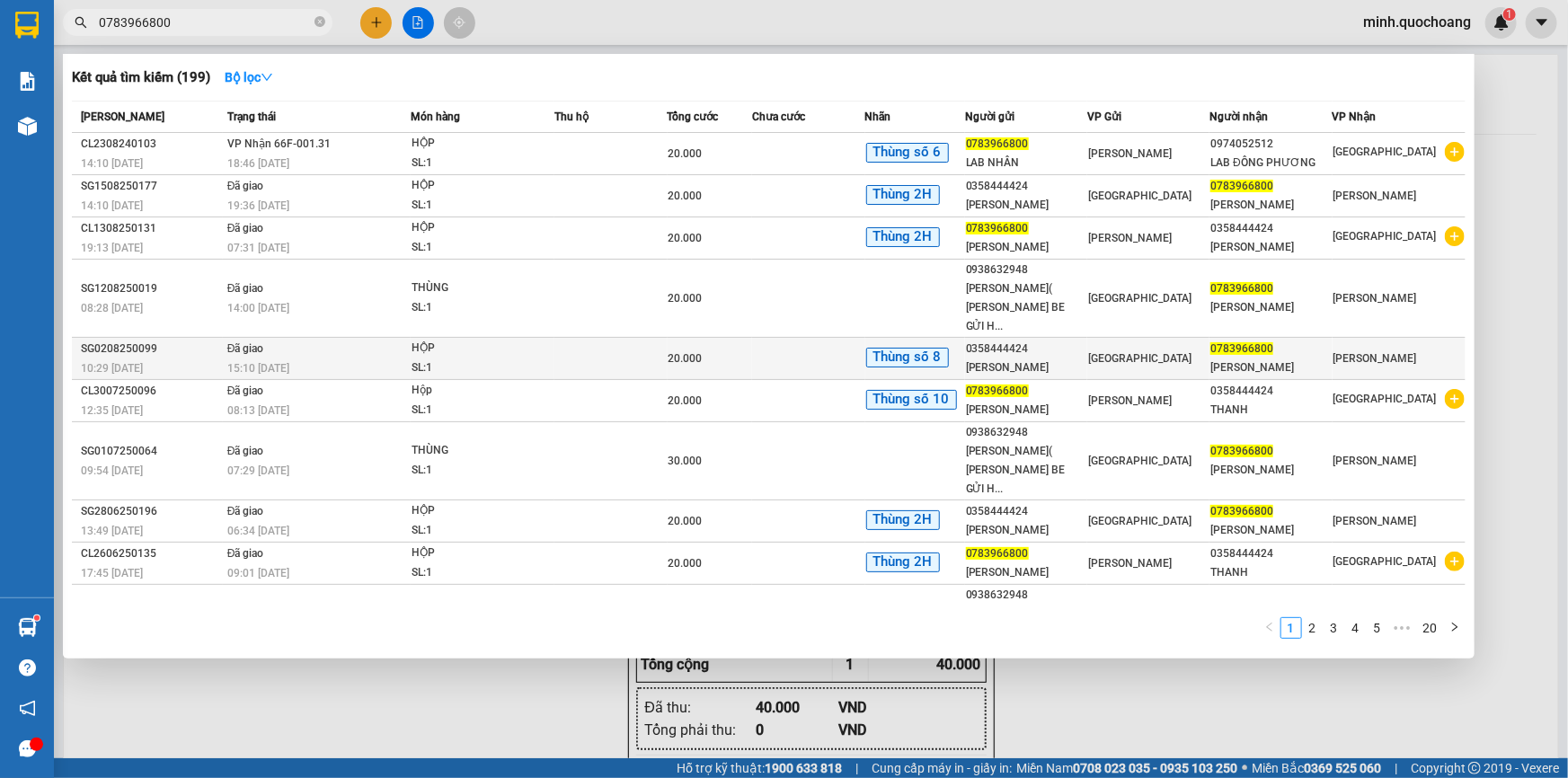
click at [736, 351] on td "20.000" at bounding box center [710, 358] width 84 height 42
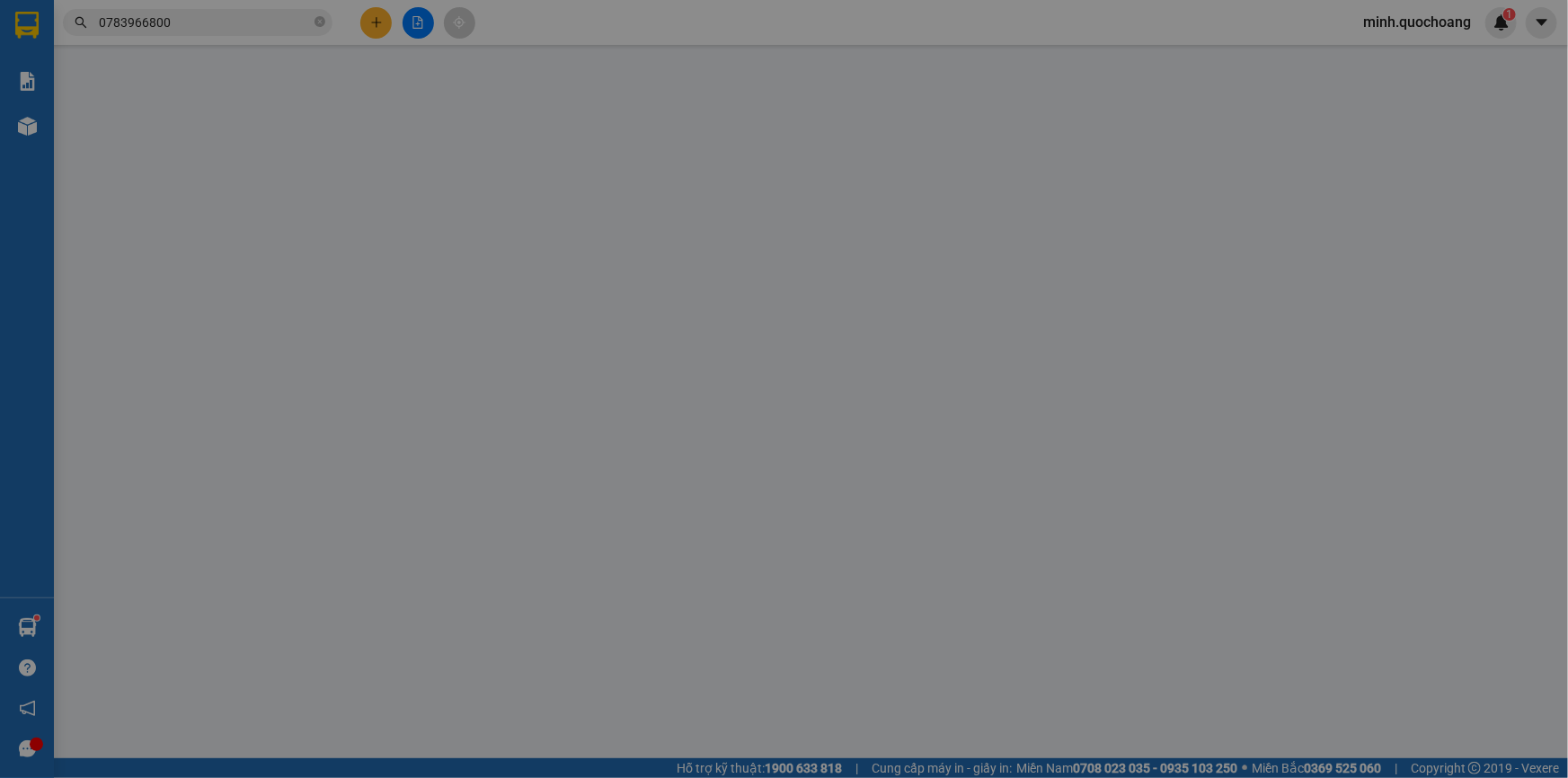
type input "0358444424"
type input "LÊ VĂN THANH"
type input "11/12 DƯƠNG ĐỨC HIỀN P TÂY THẠNH, TÂN PHÚ"
type input "0783966800"
type input "LÊ HỮU NHÂN"
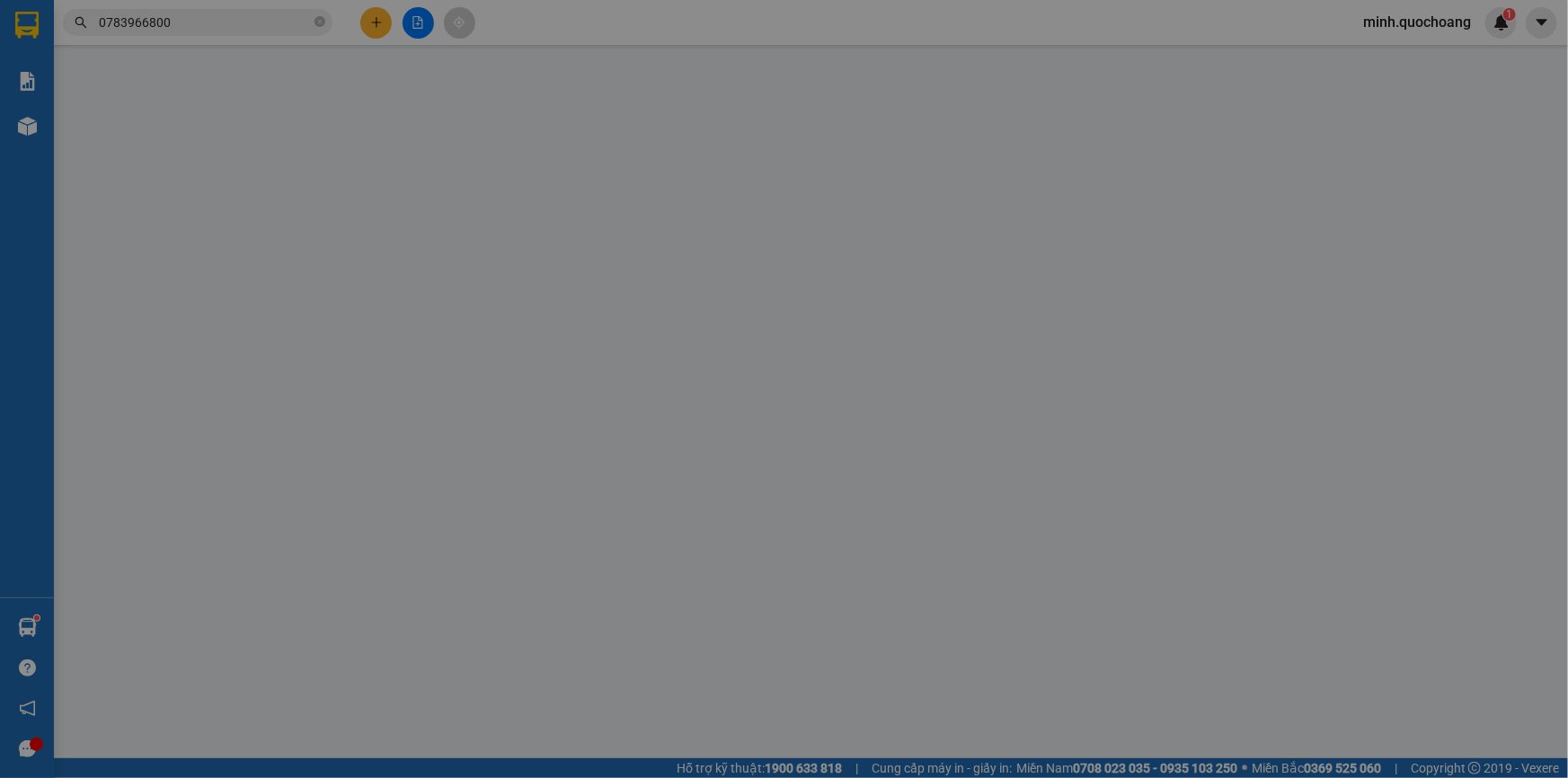
type input "20.000"
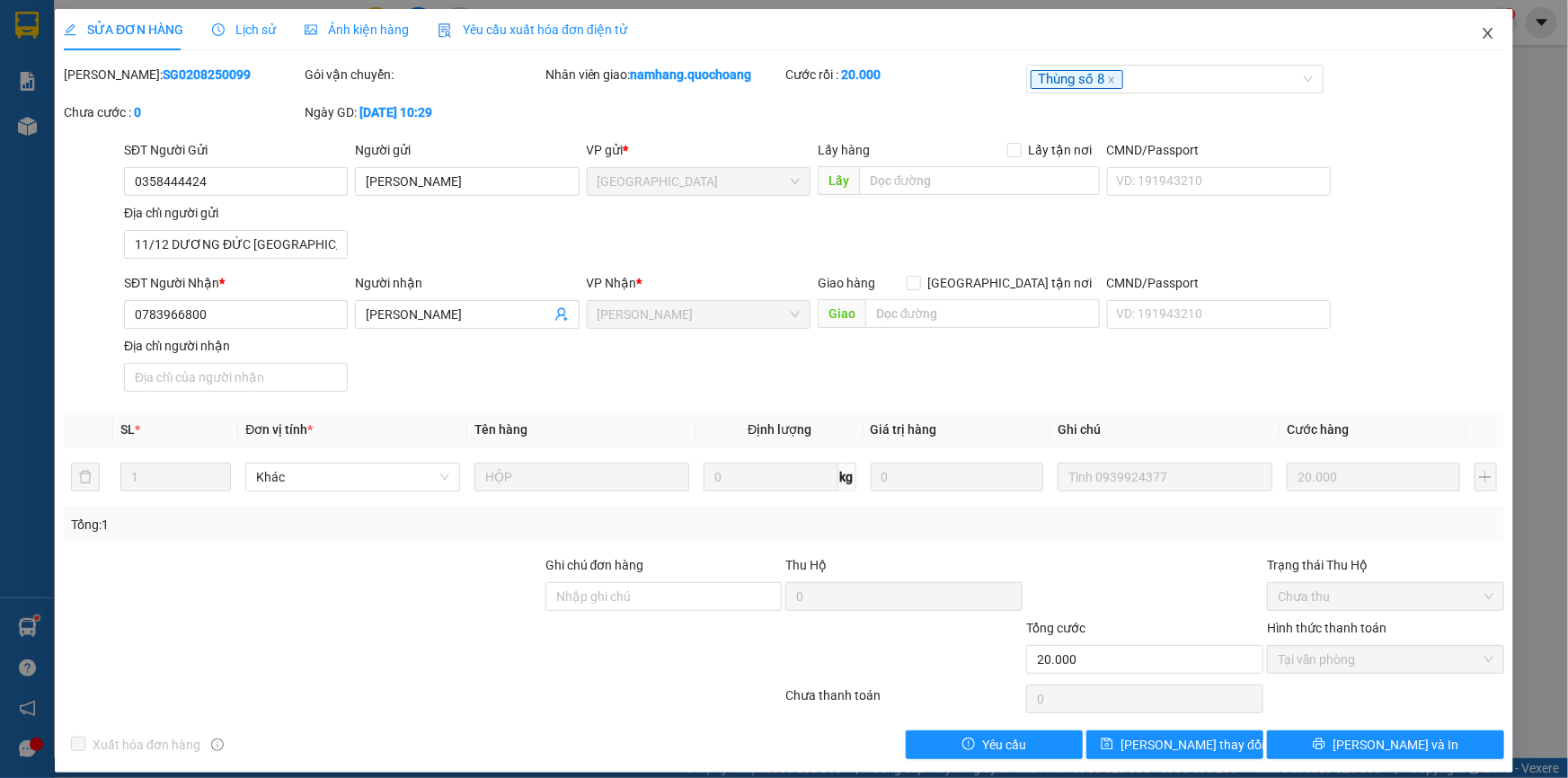
click at [1481, 36] on icon "close" at bounding box center [1488, 33] width 14 height 14
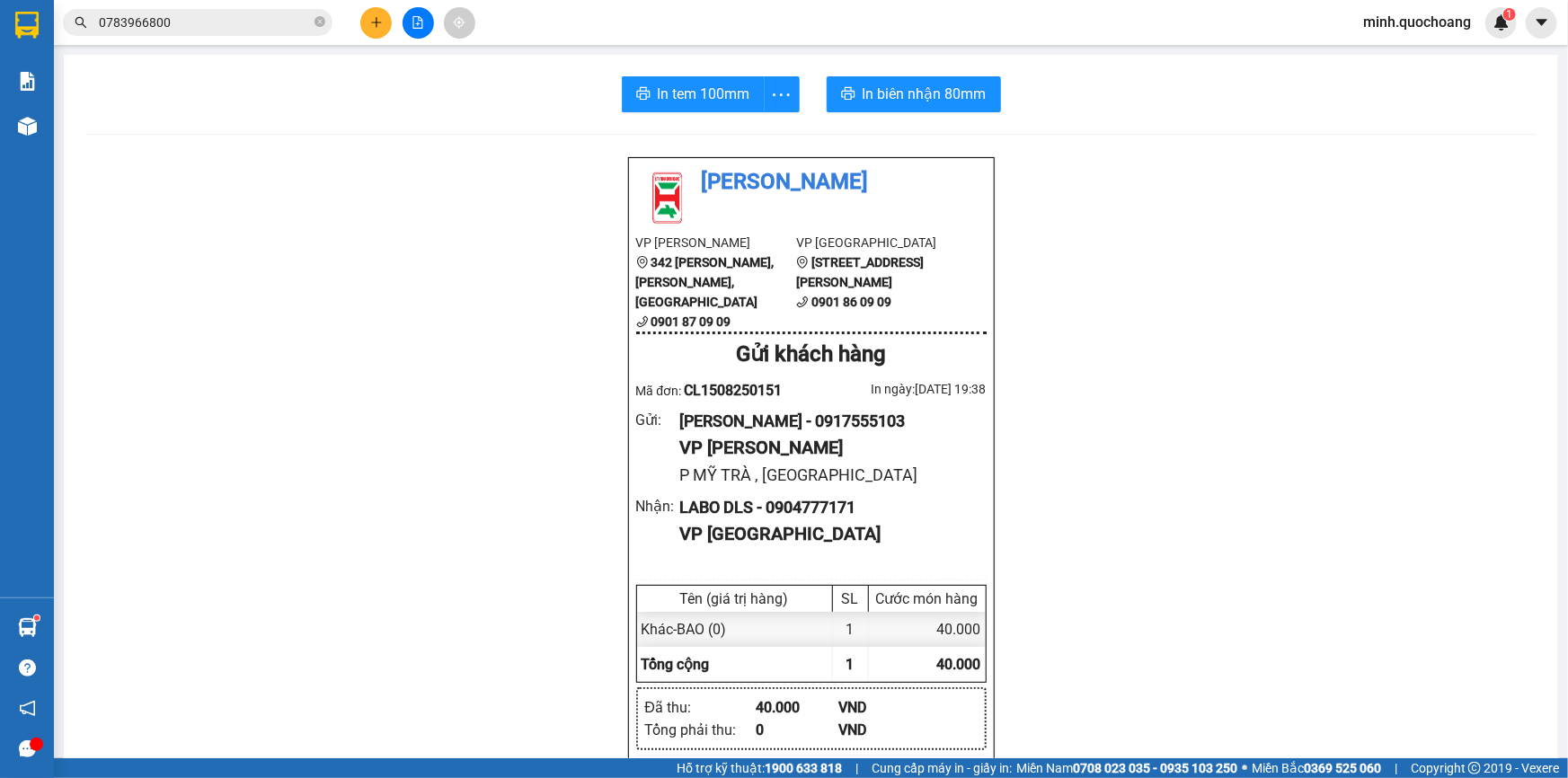
click at [221, 26] on input "0783966800" at bounding box center [205, 22] width 212 height 20
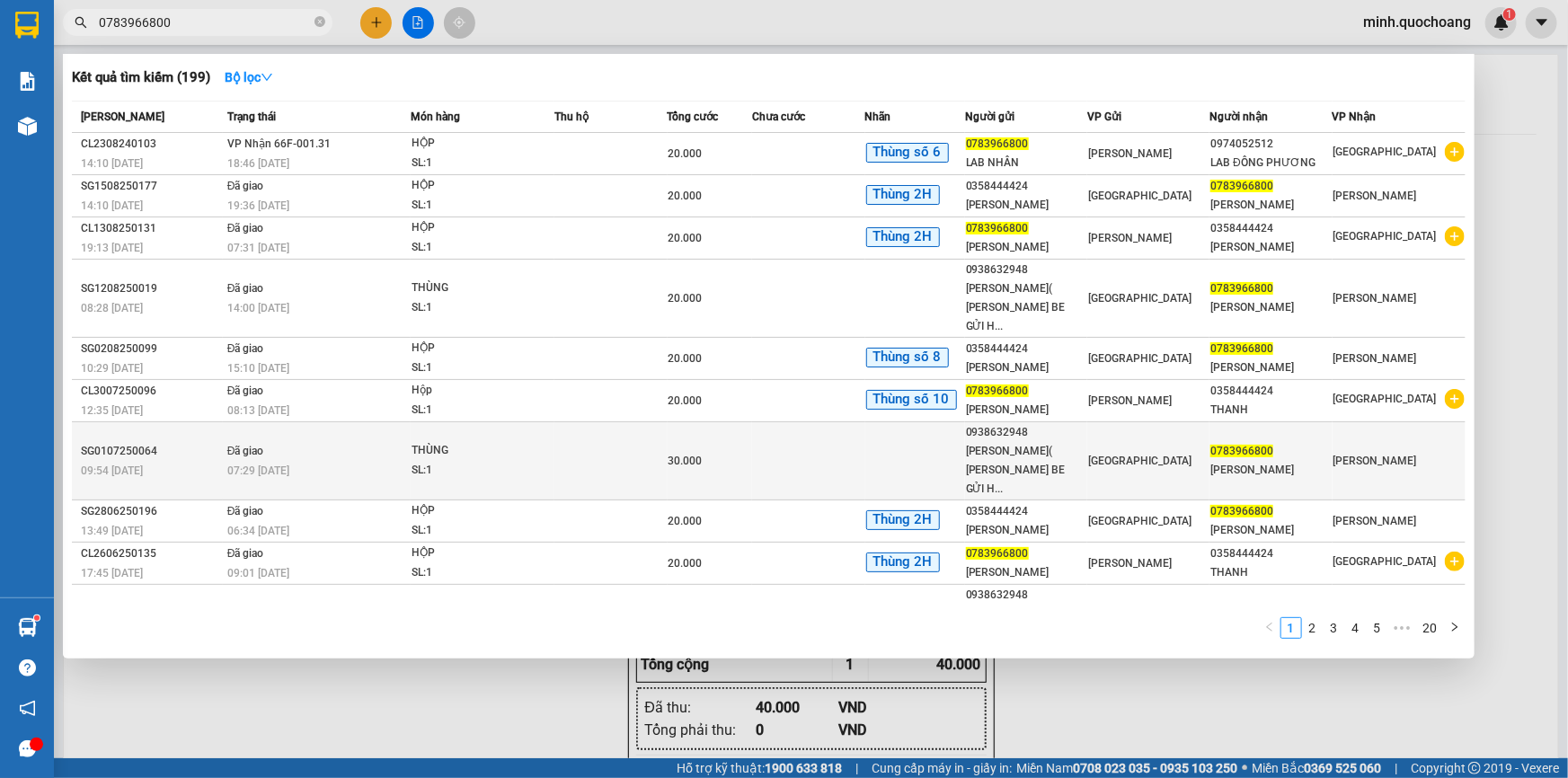
click at [337, 423] on td "Đã giao 07:29 - 02/07" at bounding box center [317, 462] width 189 height 79
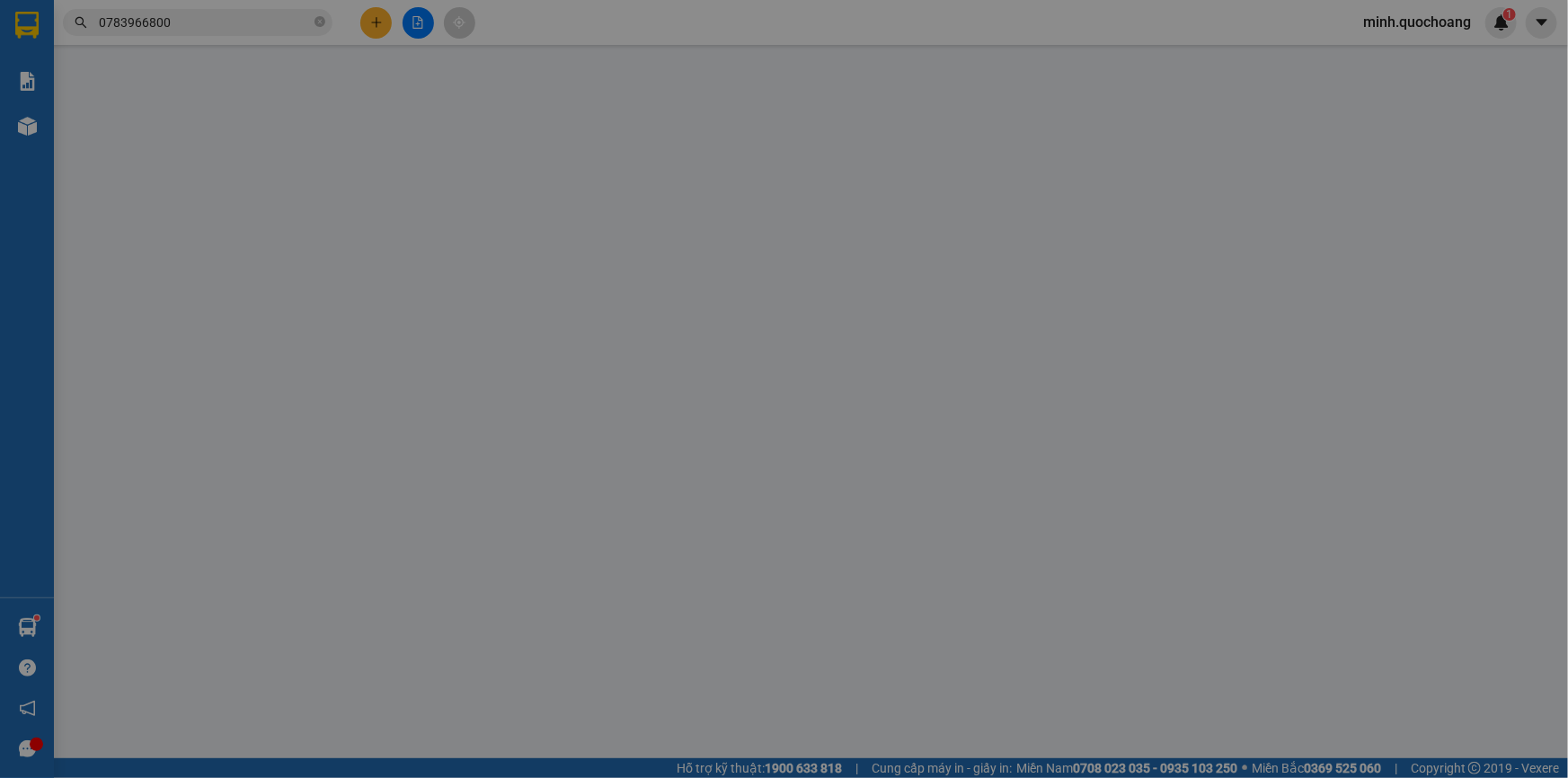
type input "0938632948"
type input "LÂM KIÊN( HỒ NGỌC HẢI BE GỬI HỘ)"
type input "24 HẺM 336 NGUYỄN VĂN LUÔNG P12 QUẬN 6 HCM"
type input "0783966800"
type input "LÊ HỮU NHÂN"
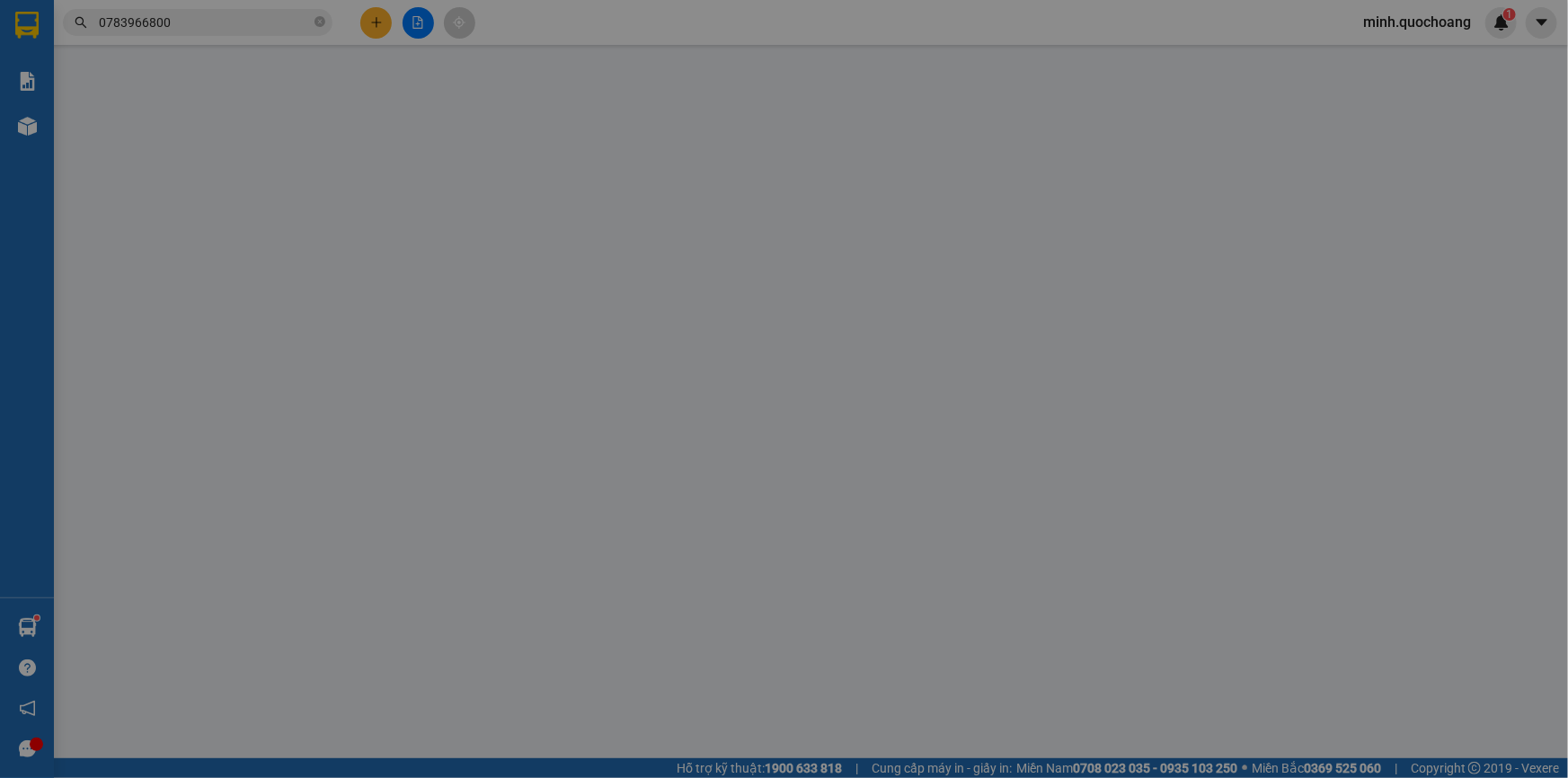
type input "30.000"
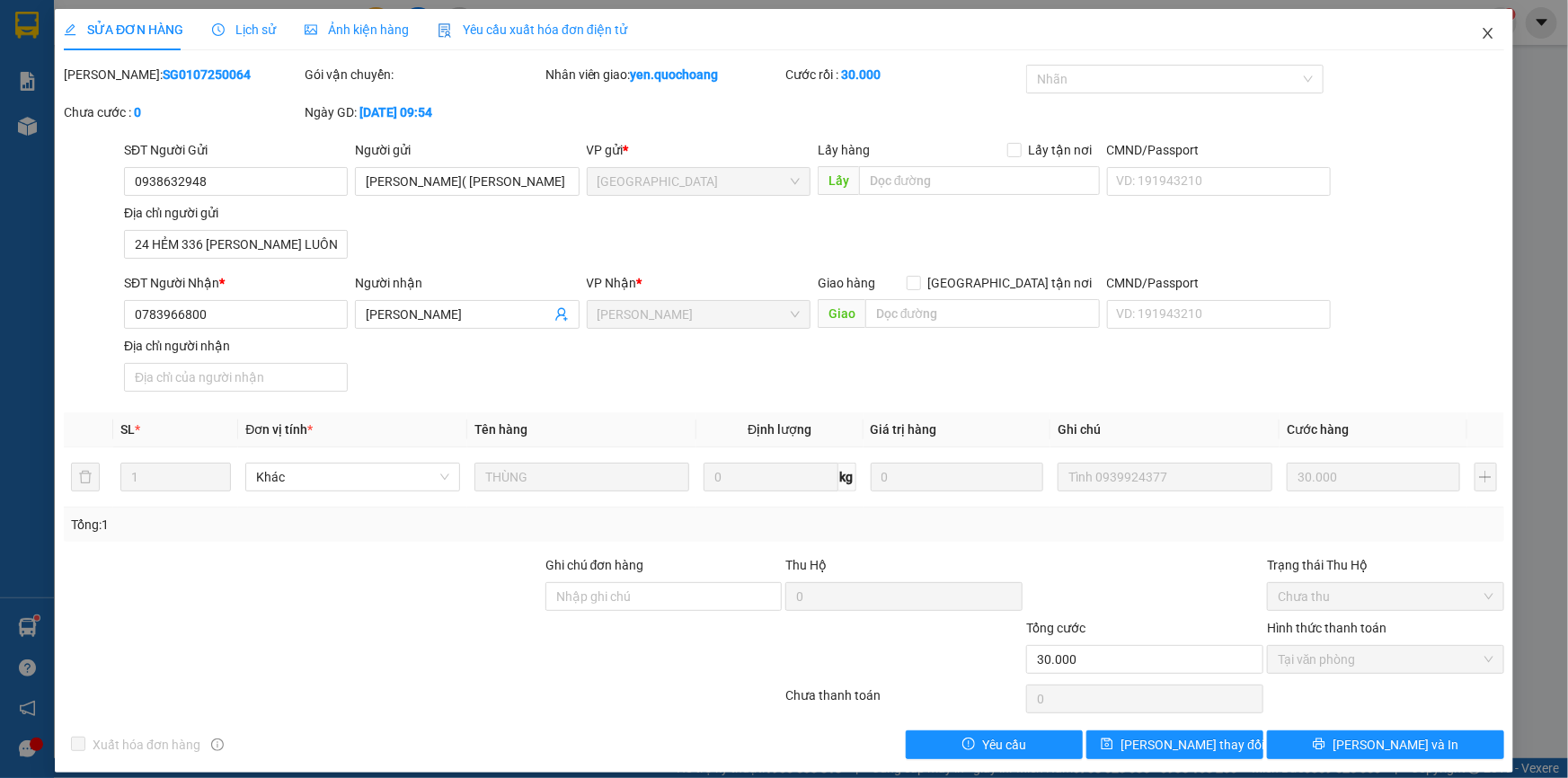
click at [1483, 38] on icon "close" at bounding box center [1488, 34] width 10 height 11
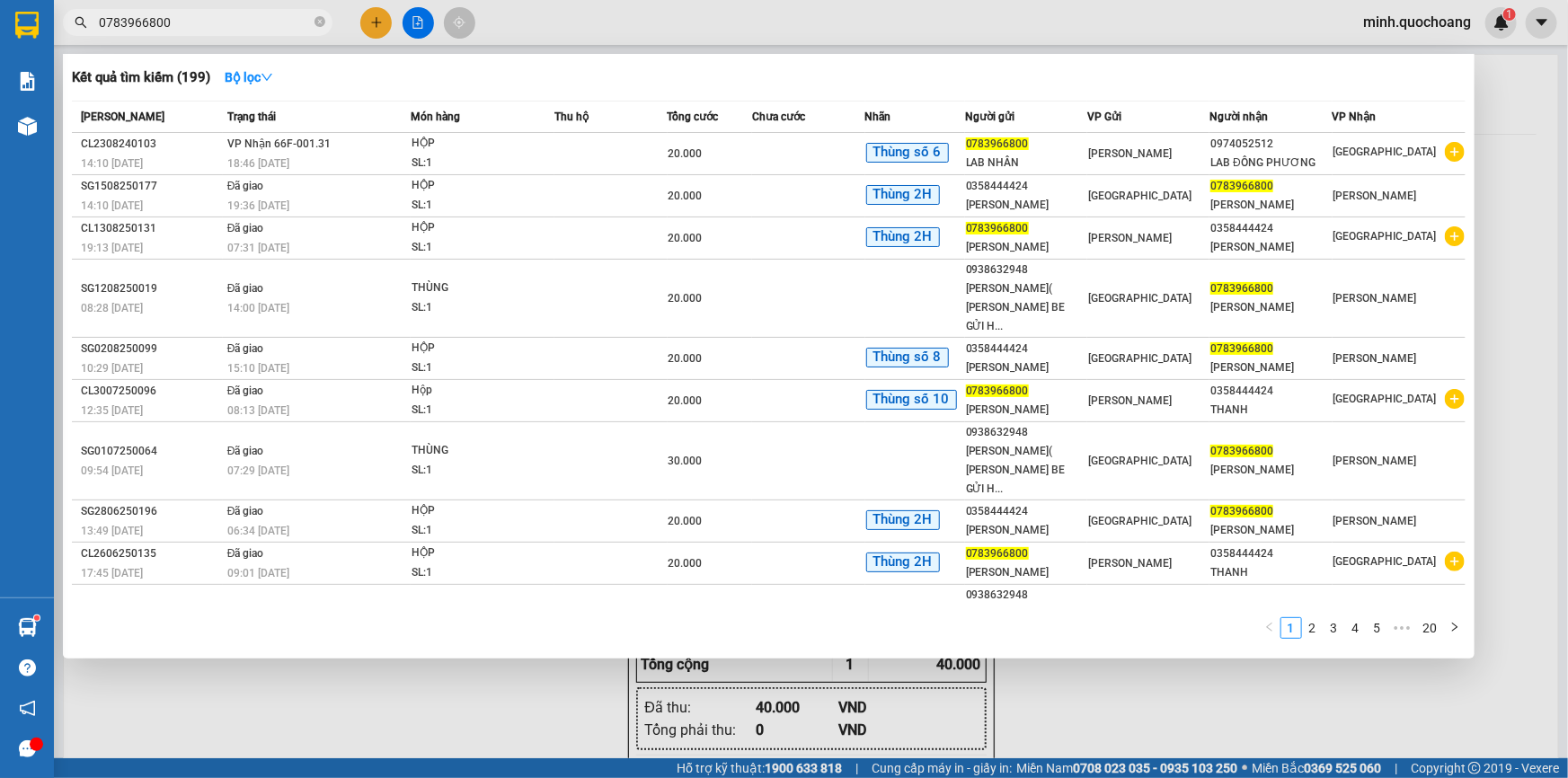
click at [285, 13] on input "0783966800" at bounding box center [205, 22] width 212 height 20
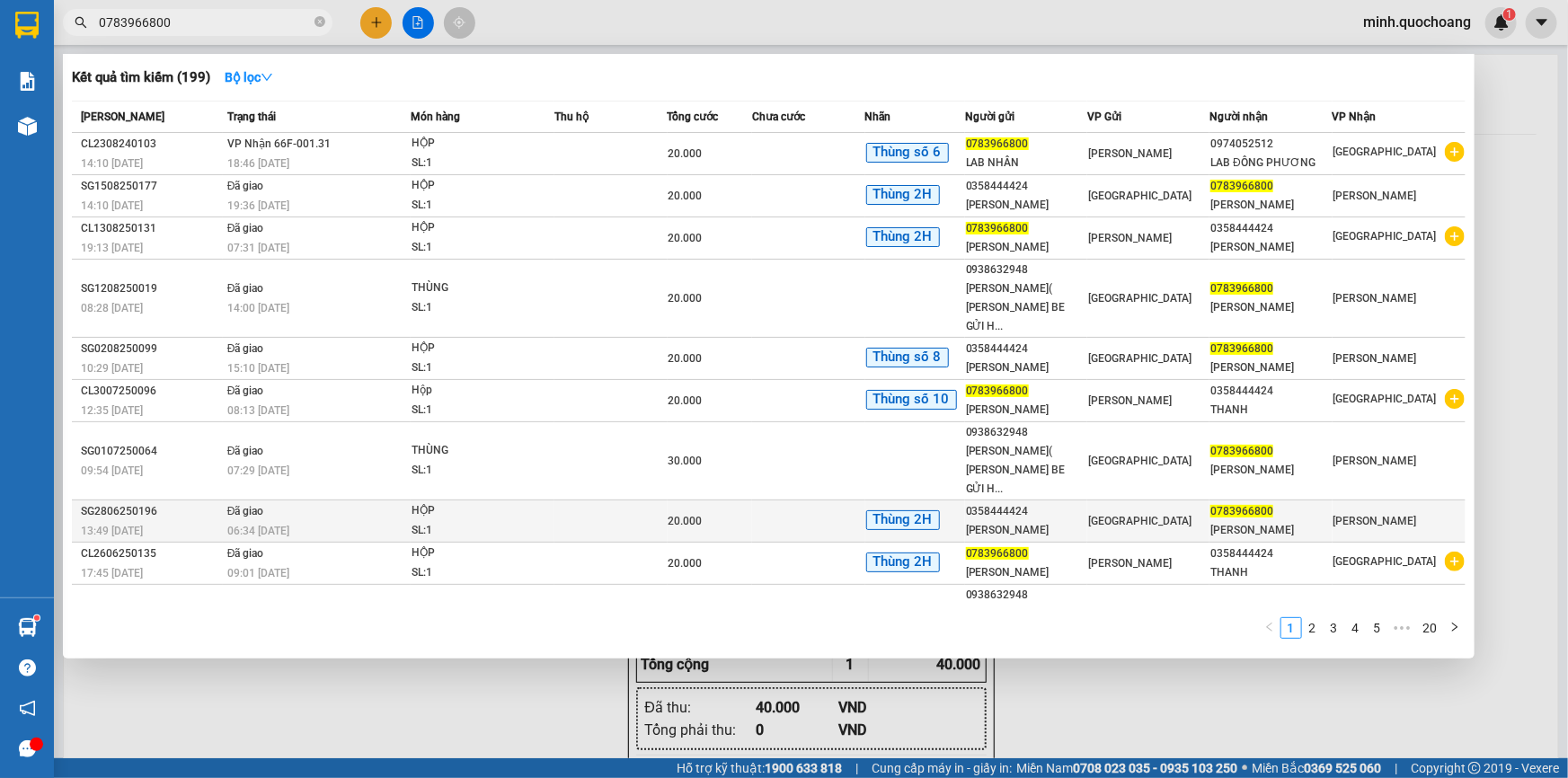
click at [584, 500] on td at bounding box center [611, 521] width 113 height 42
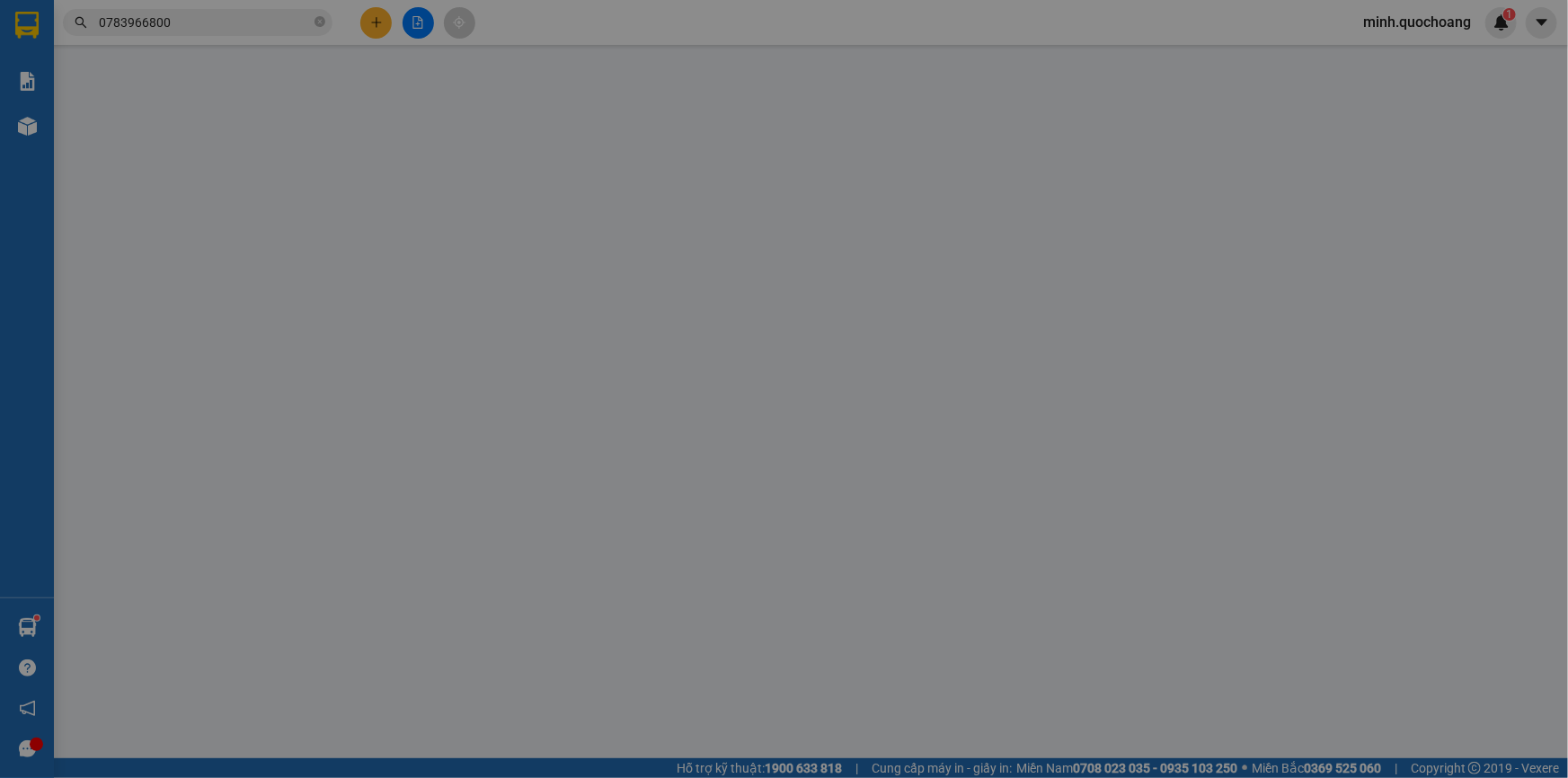
type input "0358444424"
type input "NGUYỄN VĂN THANH"
type input "11/12 DƯƠNG ĐỨC HIỀN P TÂY THẠNH TÂN PHÚ"
type input "0783966800"
type input "LÊ HỮU NHÂN"
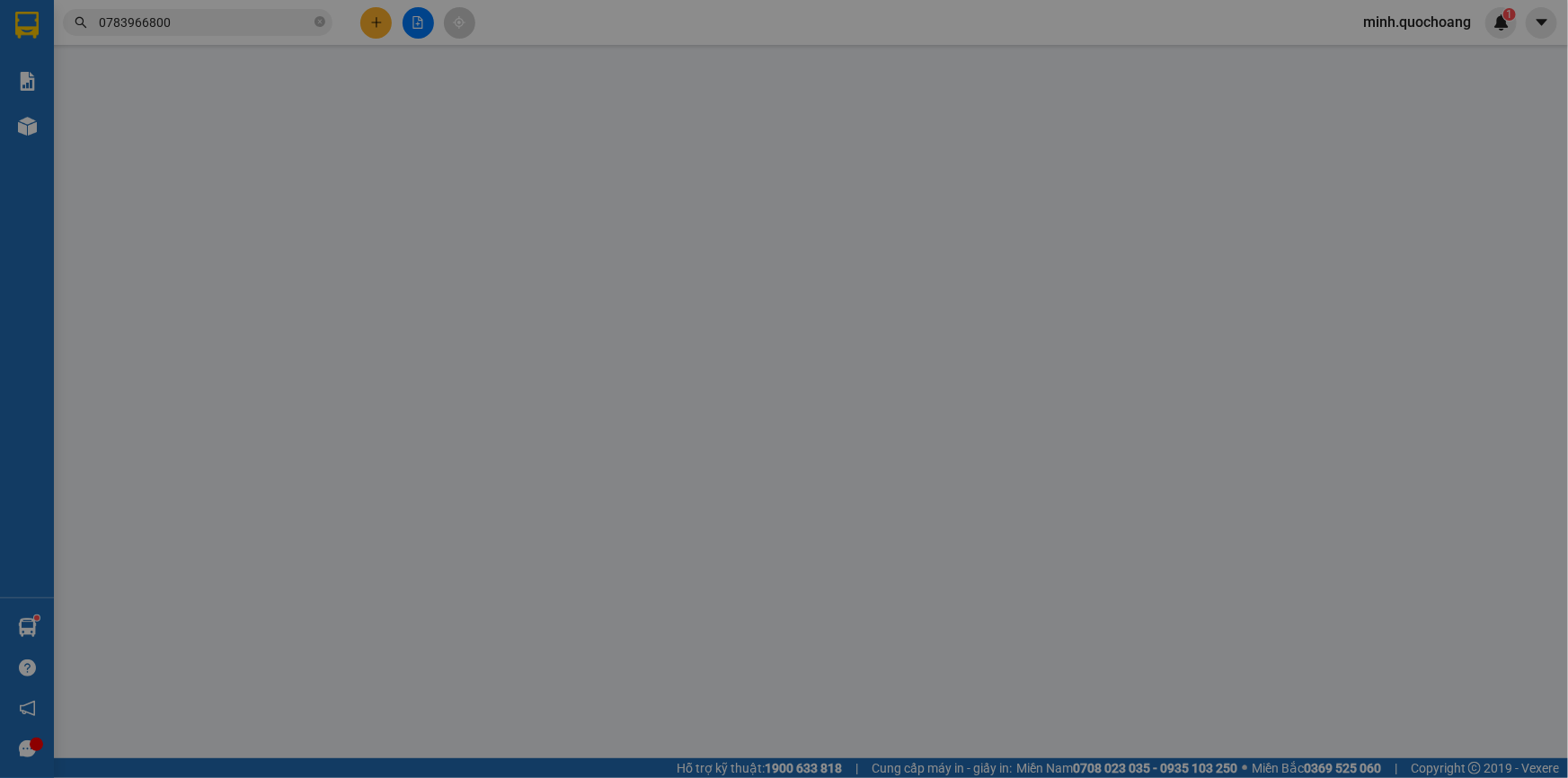
type input "20.000"
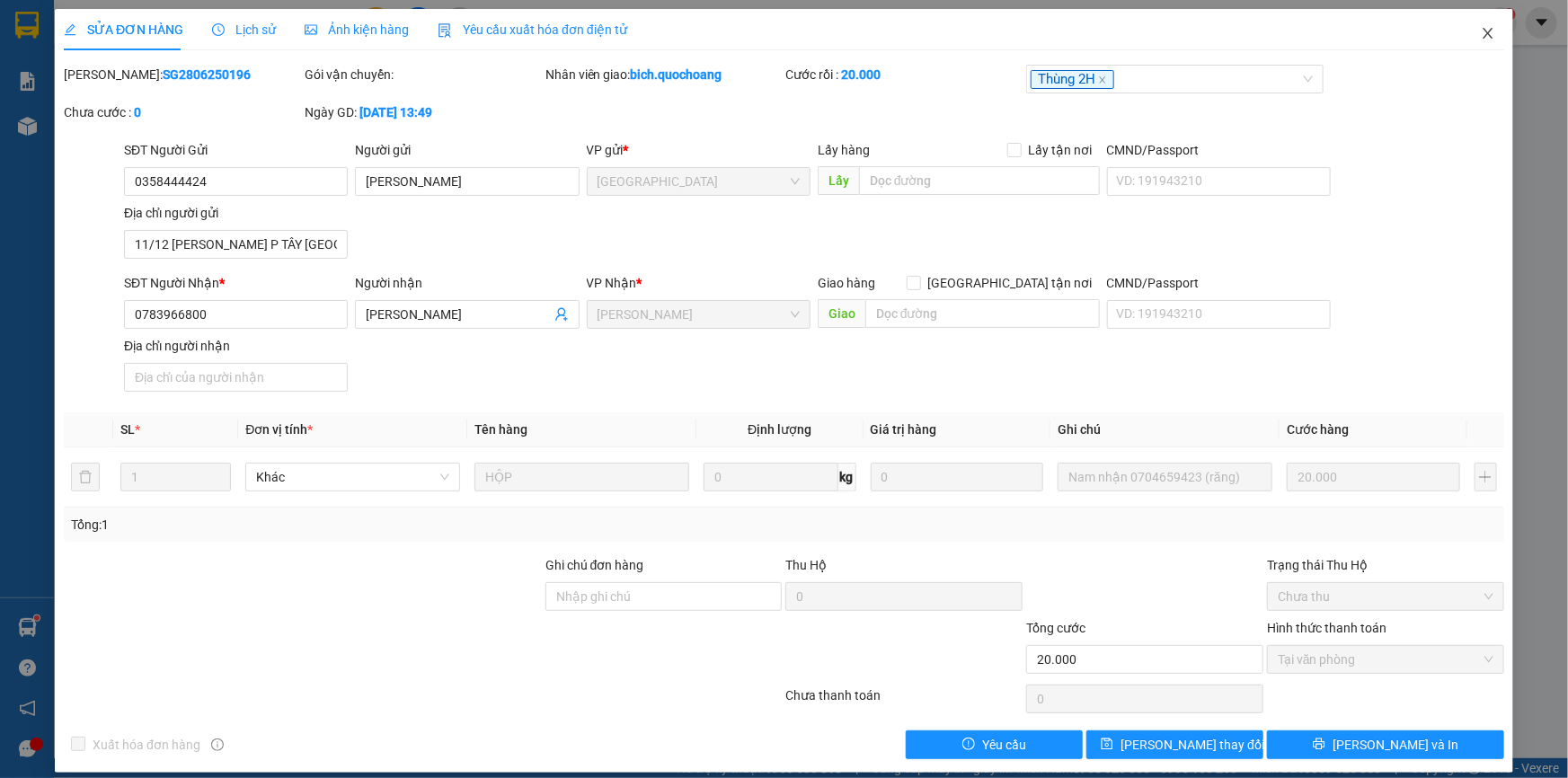
click at [1481, 38] on icon "close" at bounding box center [1488, 33] width 14 height 14
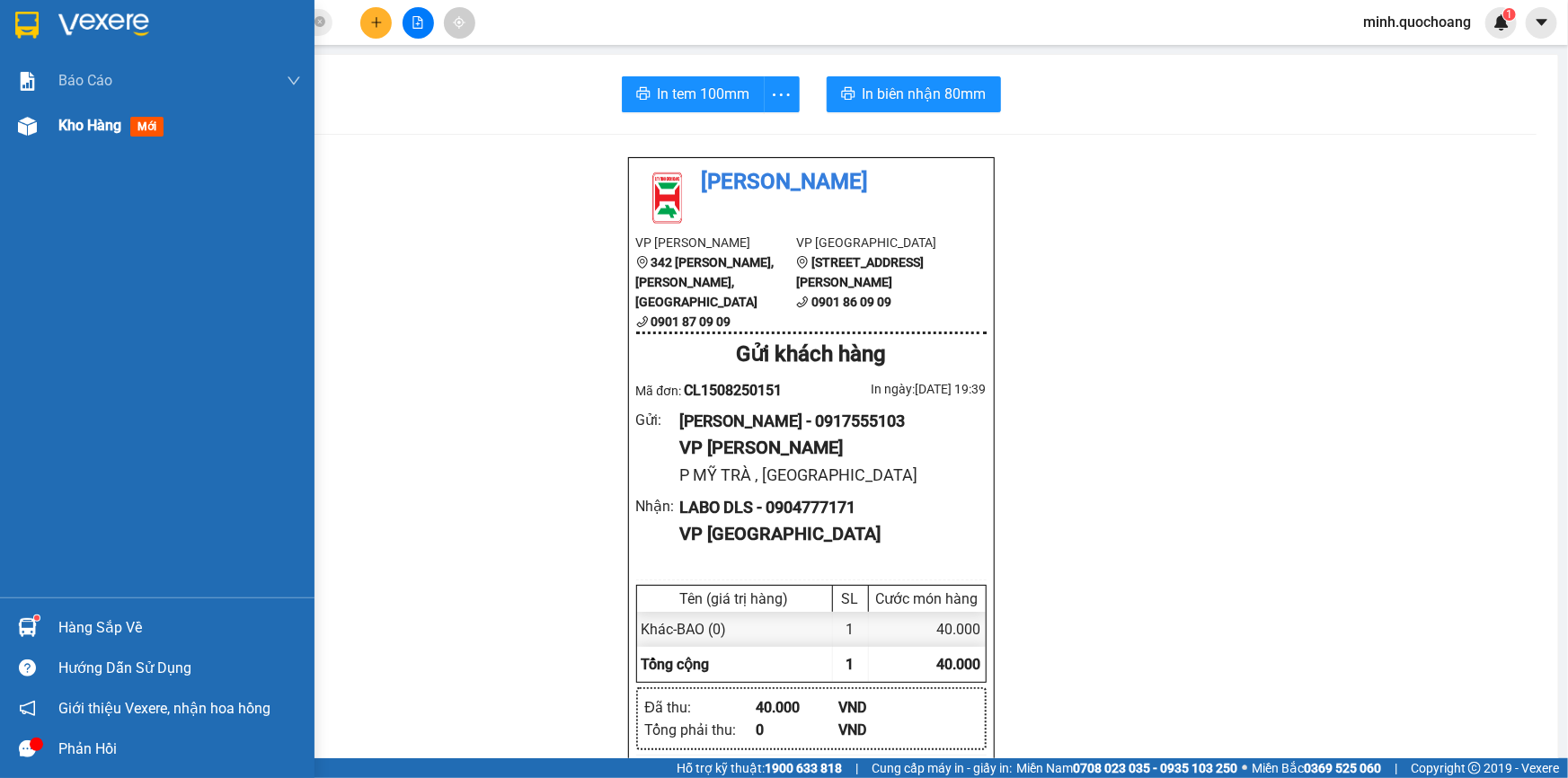
click at [70, 143] on div "Kho hàng mới" at bounding box center [180, 126] width 243 height 45
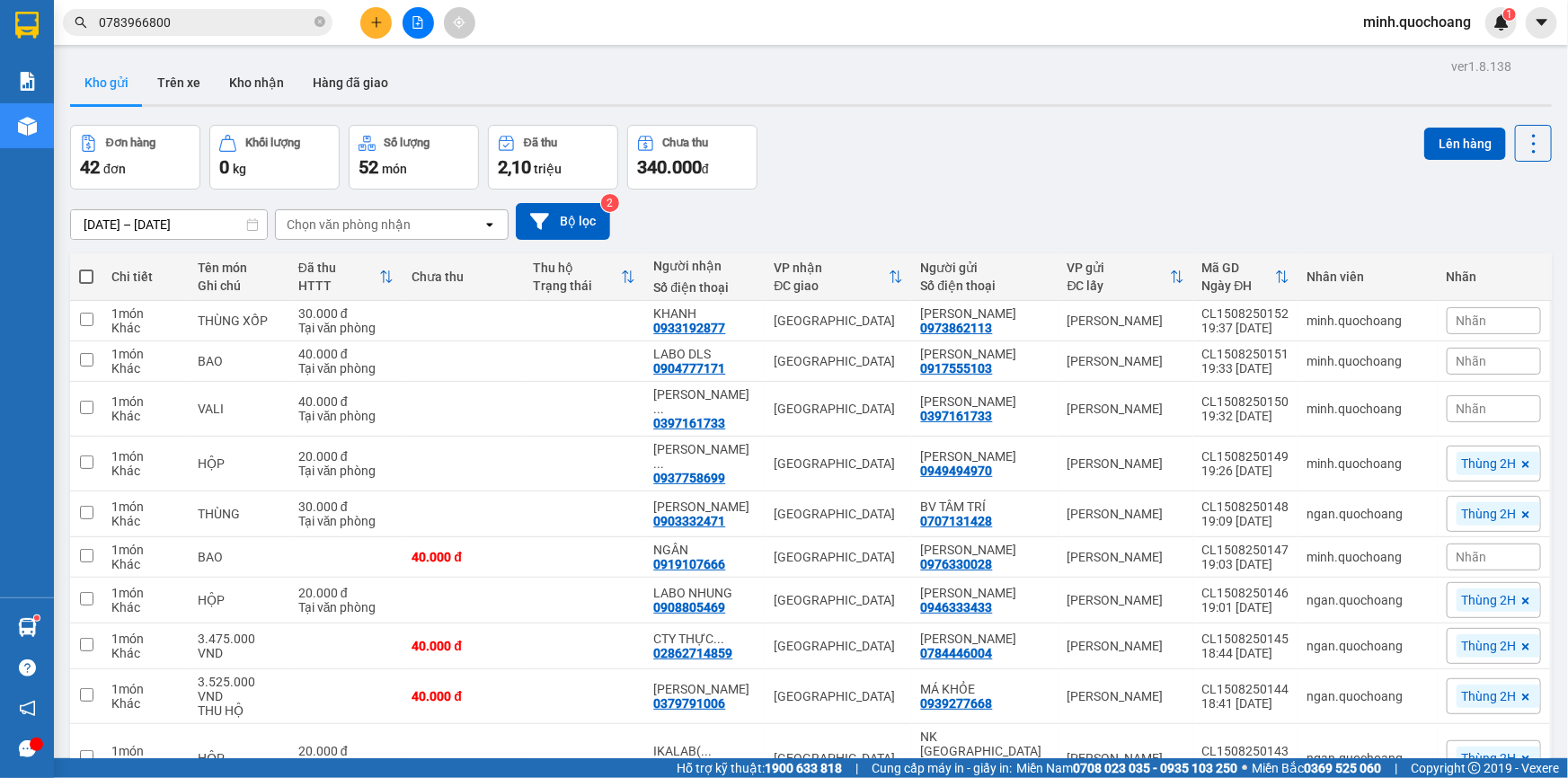
click at [910, 149] on div "Đơn hàng 42 đơn Khối lượng 0 kg Số lượng 52 món Đã thu 2,10 triệu Chưa thu 340.…" at bounding box center [811, 157] width 1482 height 65
click at [178, 19] on input "0783966800" at bounding box center [205, 22] width 212 height 20
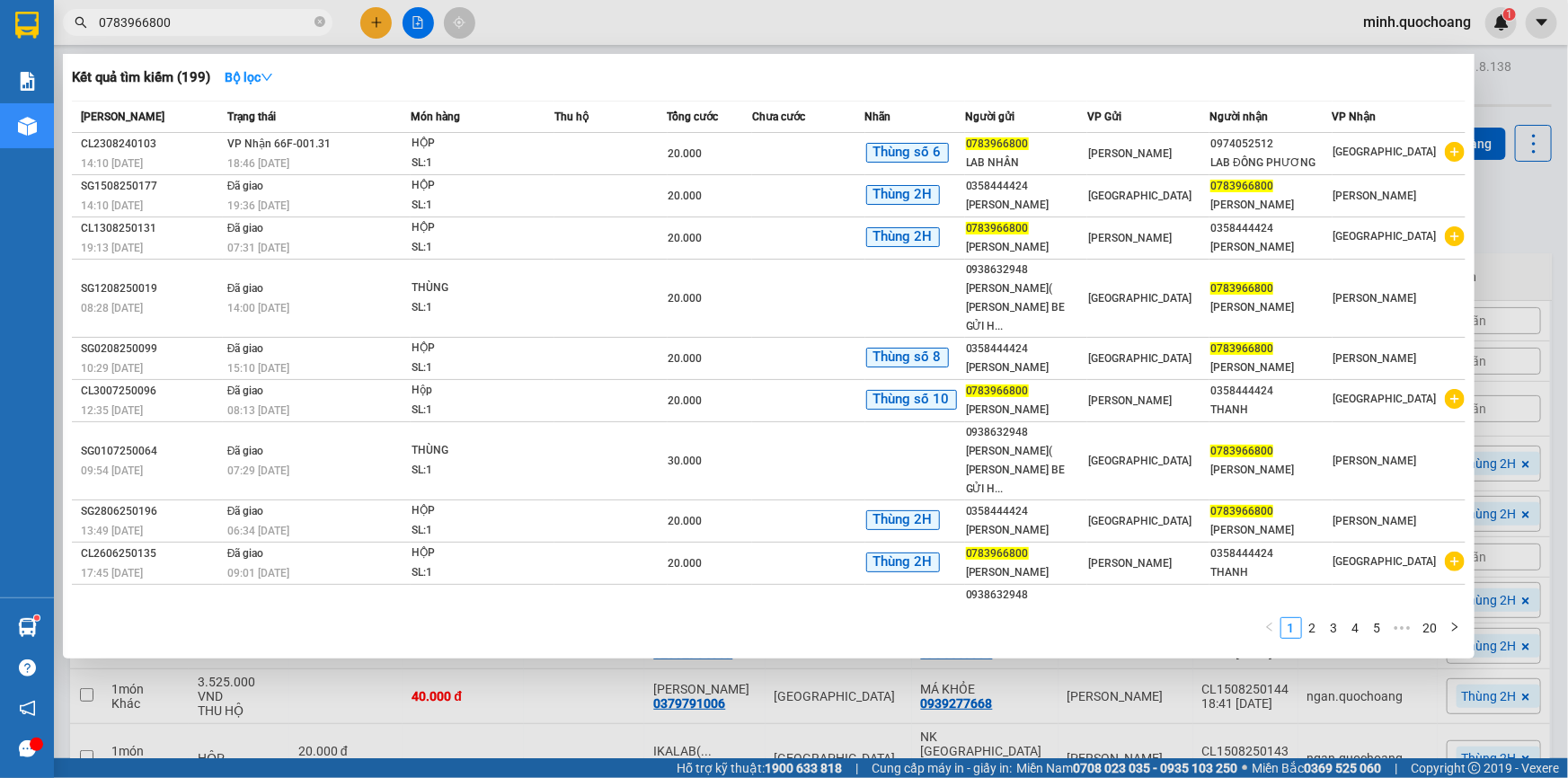
click at [178, 19] on input "0783966800" at bounding box center [205, 22] width 212 height 20
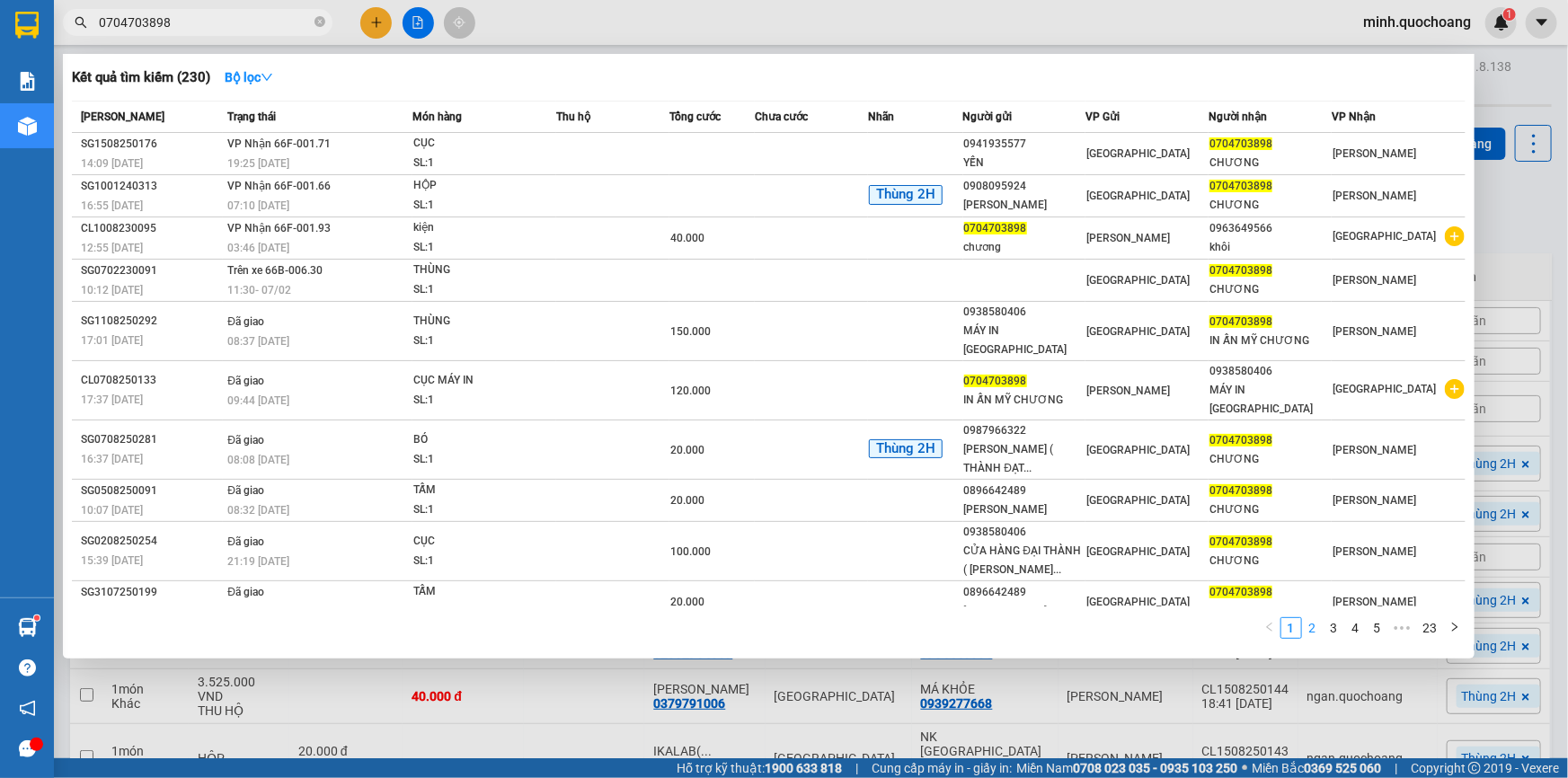
type input "0704703898"
click at [1313, 618] on link "2" at bounding box center [1313, 627] width 20 height 20
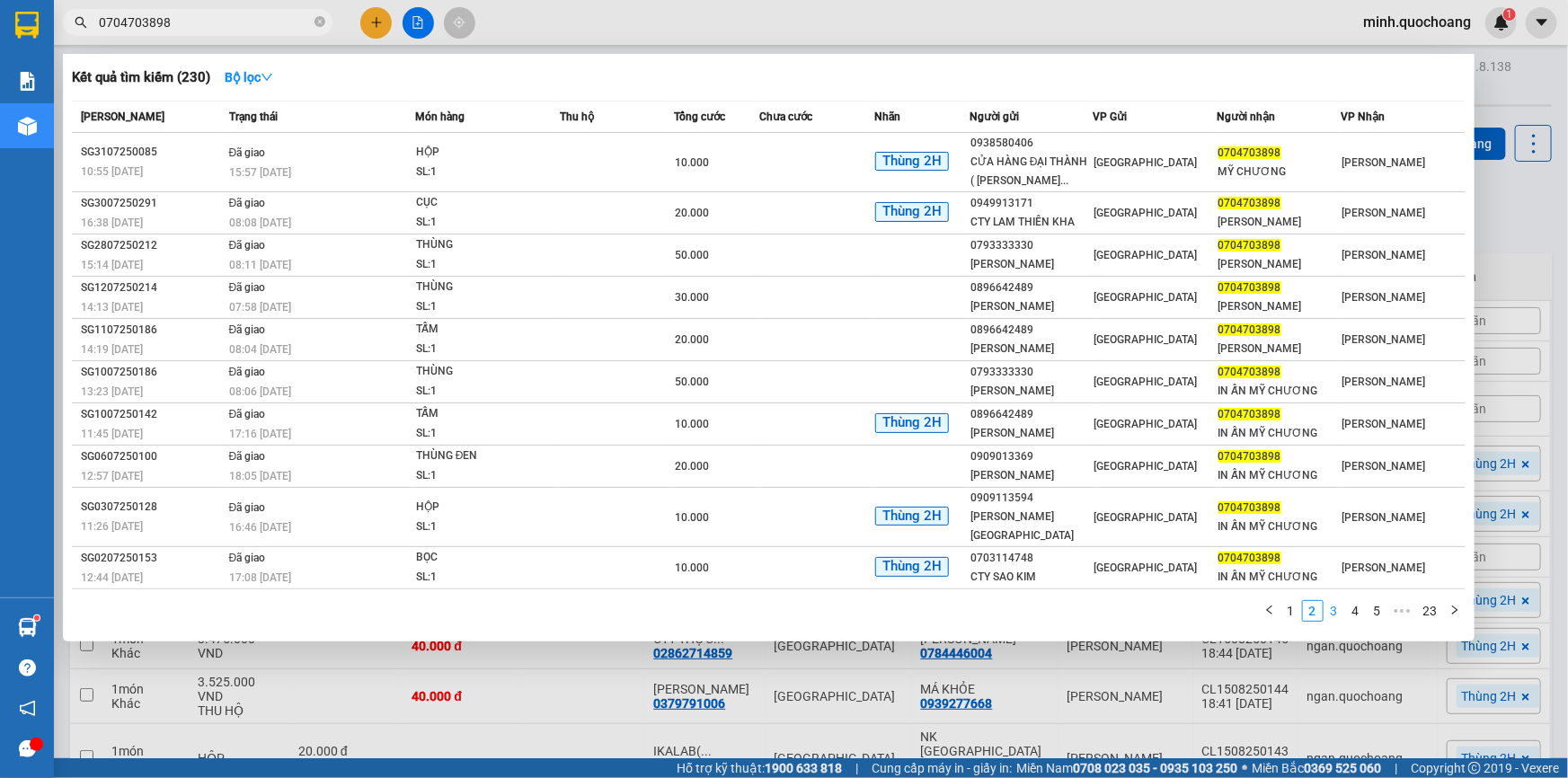
click at [1333, 621] on link "3" at bounding box center [1334, 611] width 20 height 20
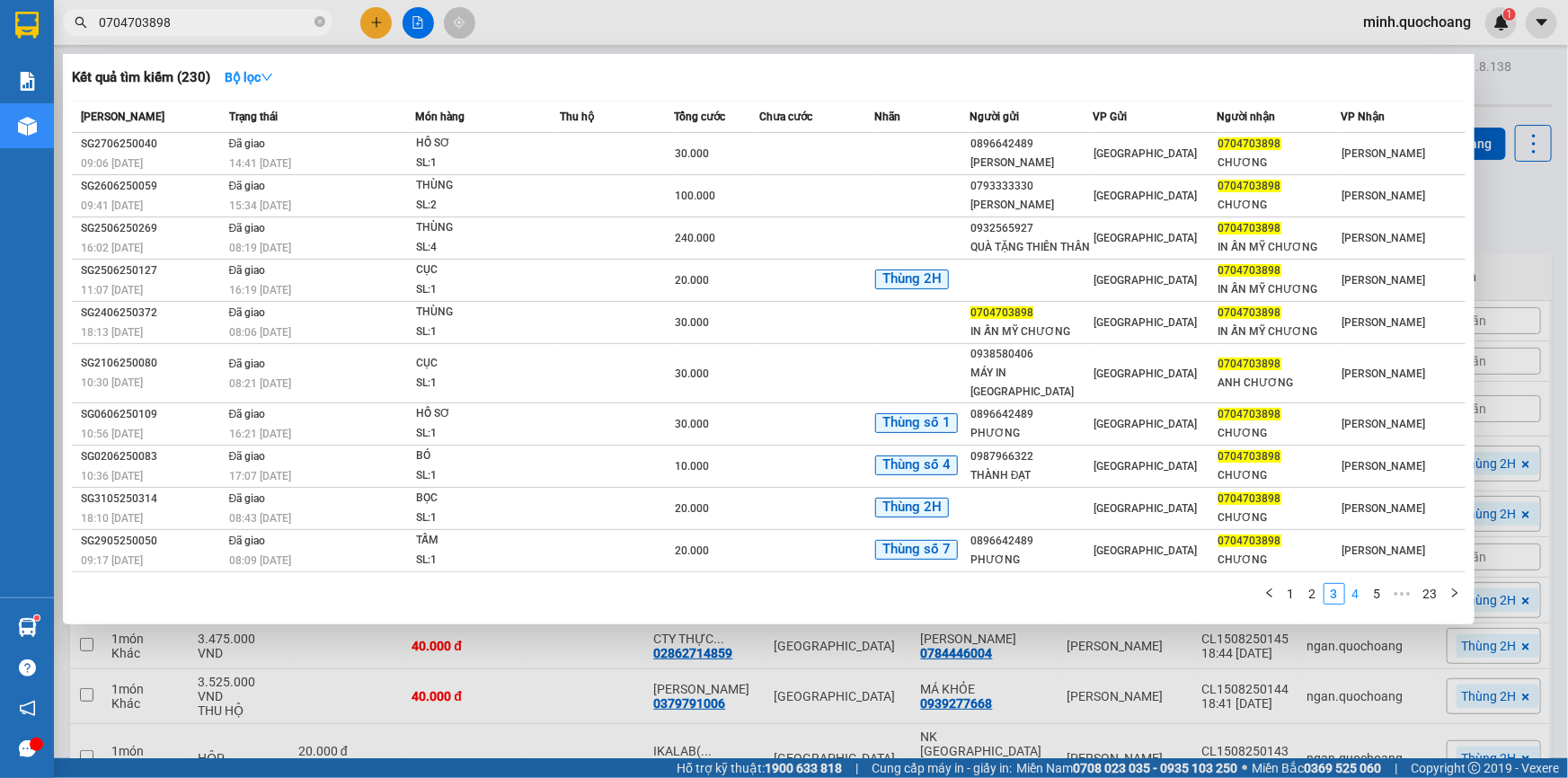
click at [1358, 584] on link "4" at bounding box center [1356, 594] width 20 height 20
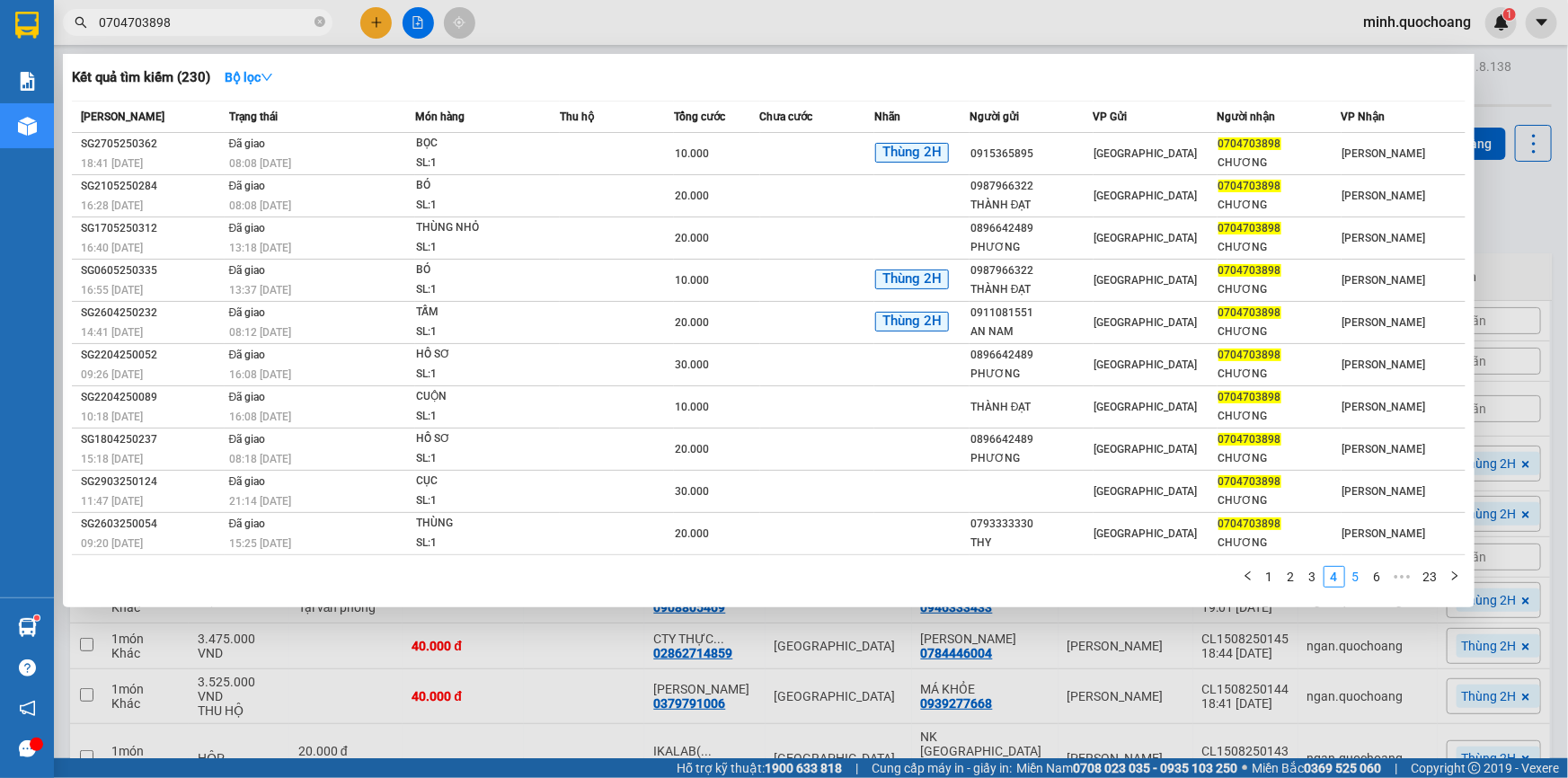
click at [1365, 578] on link "5" at bounding box center [1356, 577] width 20 height 20
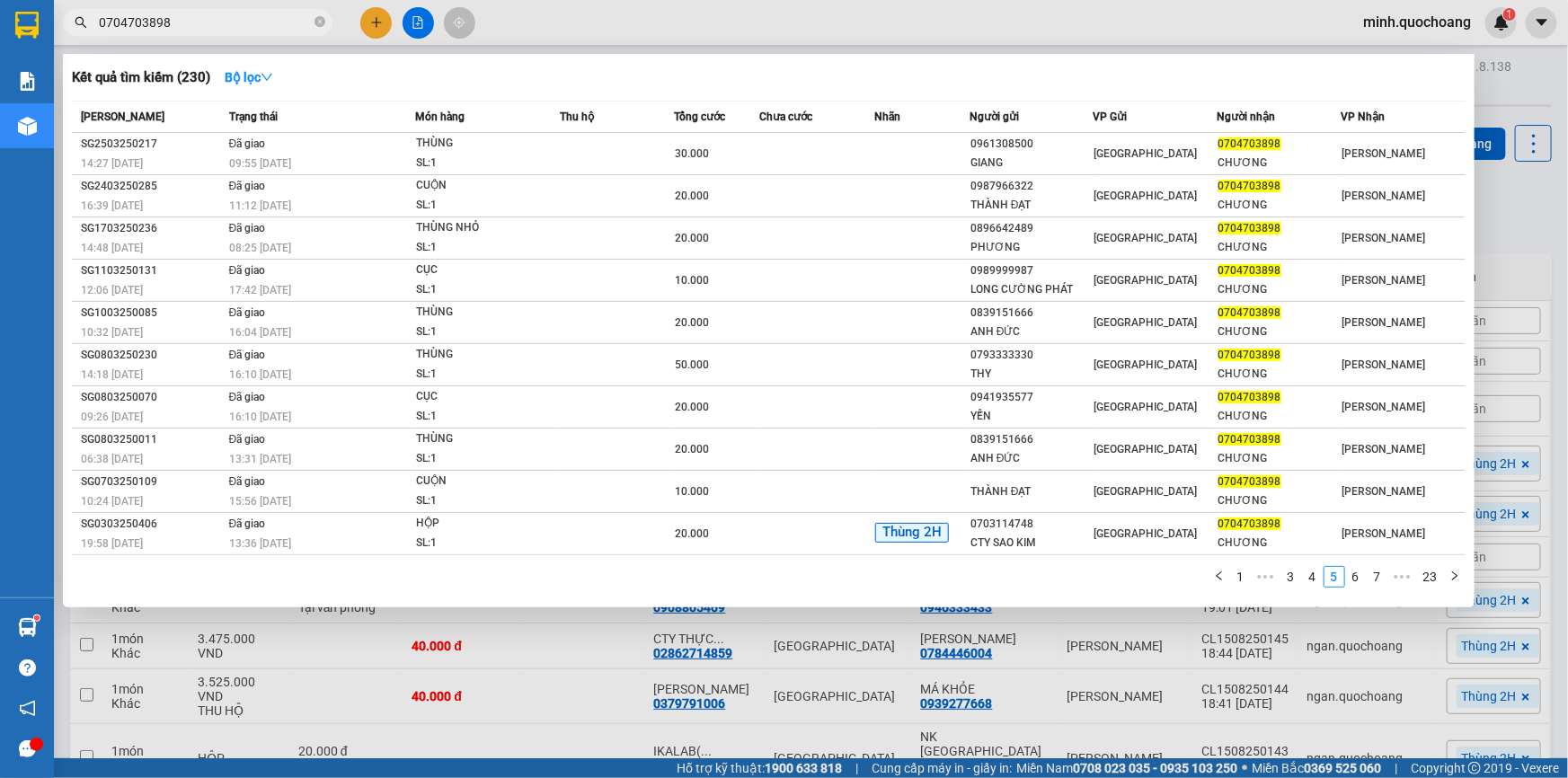
click at [1357, 582] on link "6" at bounding box center [1356, 577] width 20 height 20
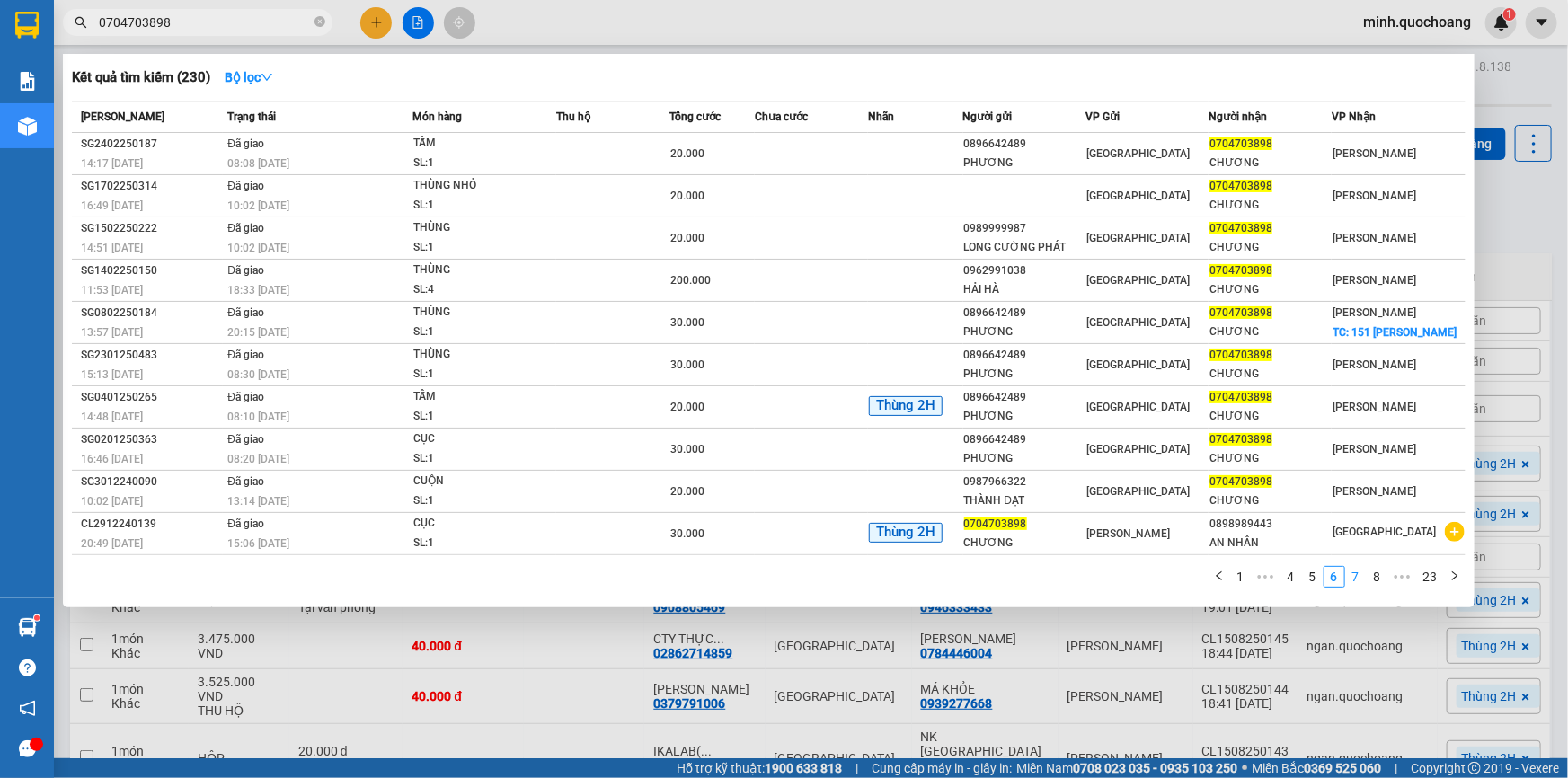
click at [1366, 582] on link "7" at bounding box center [1356, 577] width 20 height 20
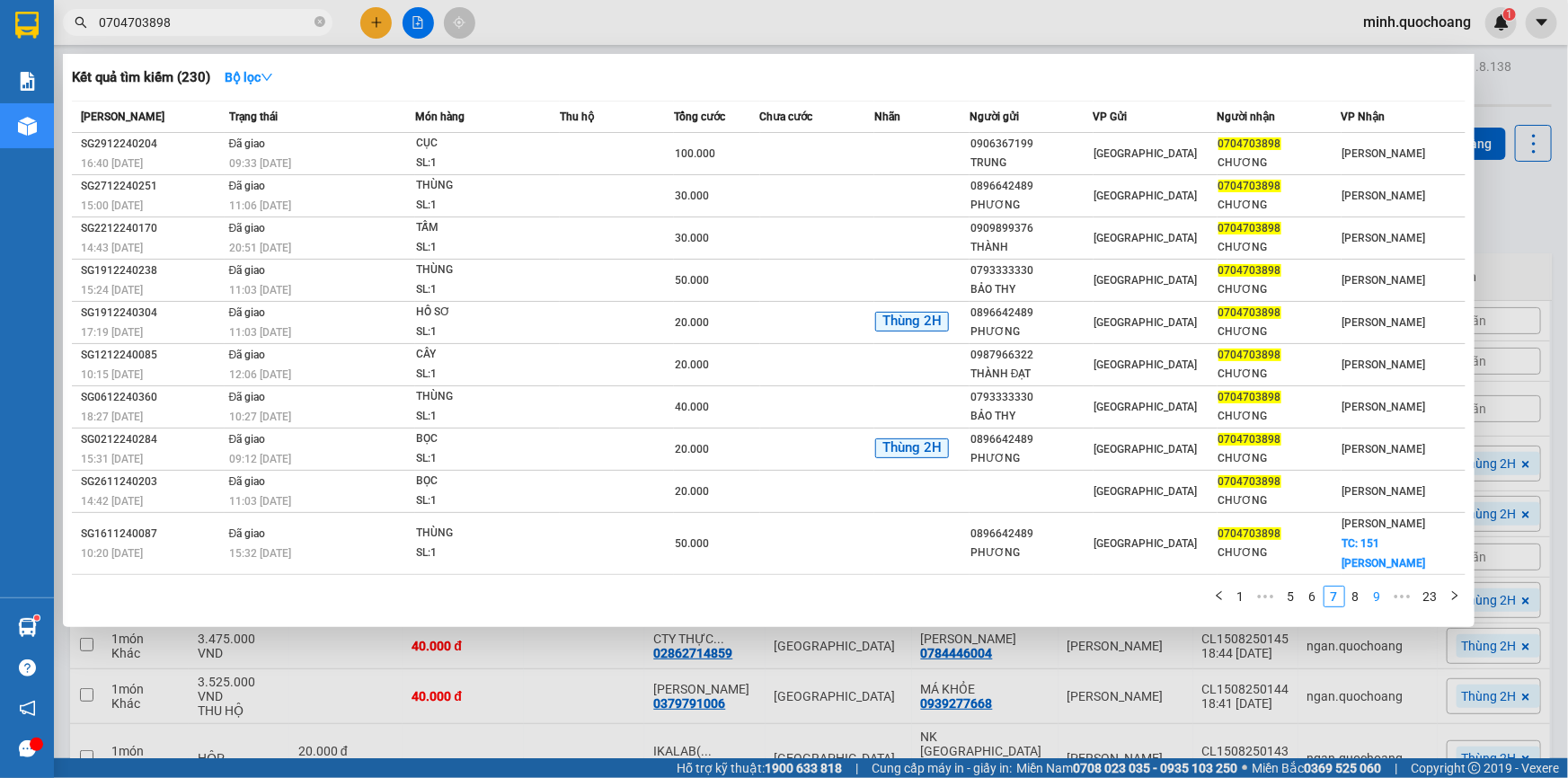
click at [1375, 587] on link "9" at bounding box center [1377, 597] width 20 height 20
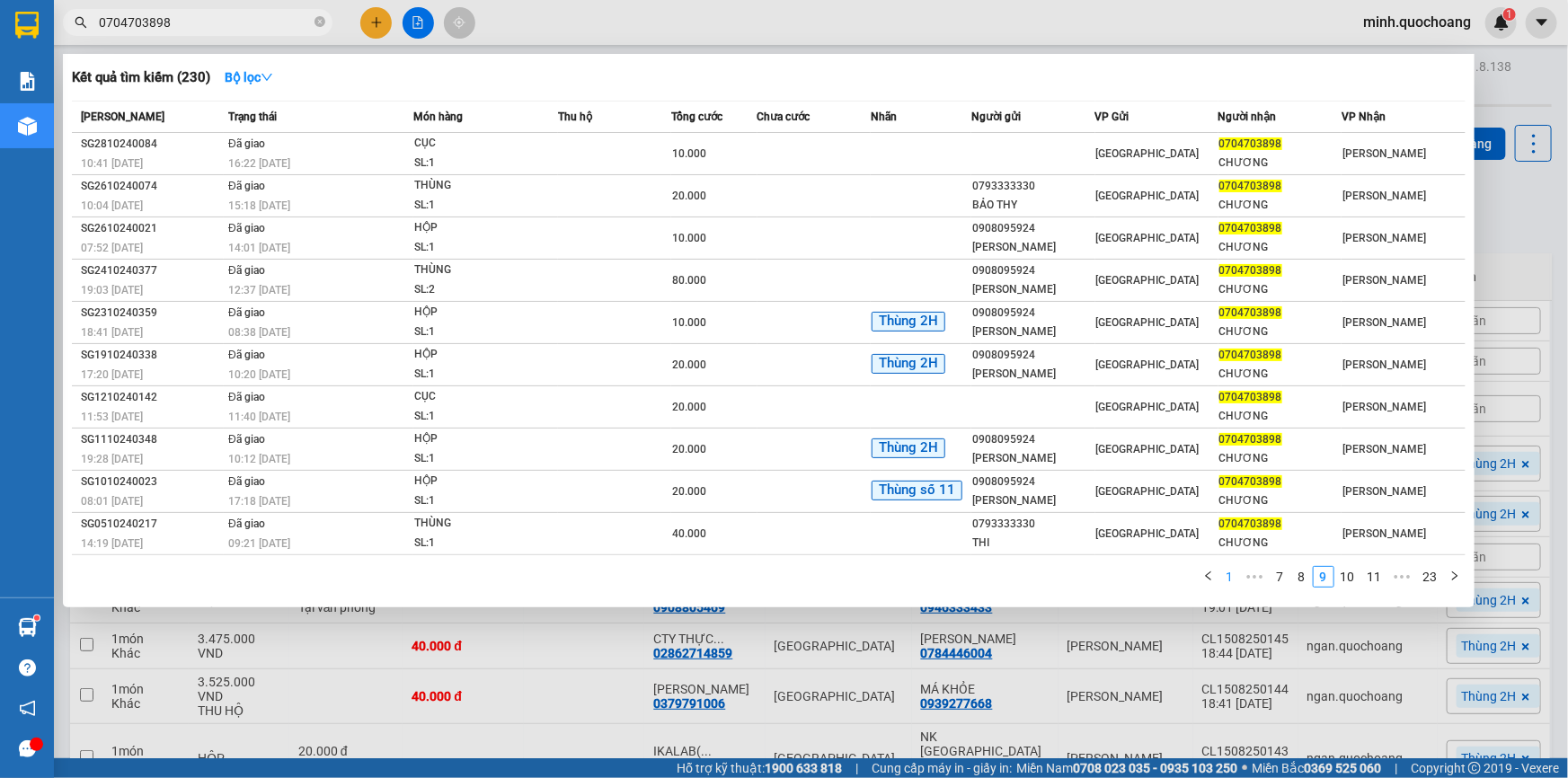
click at [1234, 575] on link "1" at bounding box center [1230, 577] width 20 height 20
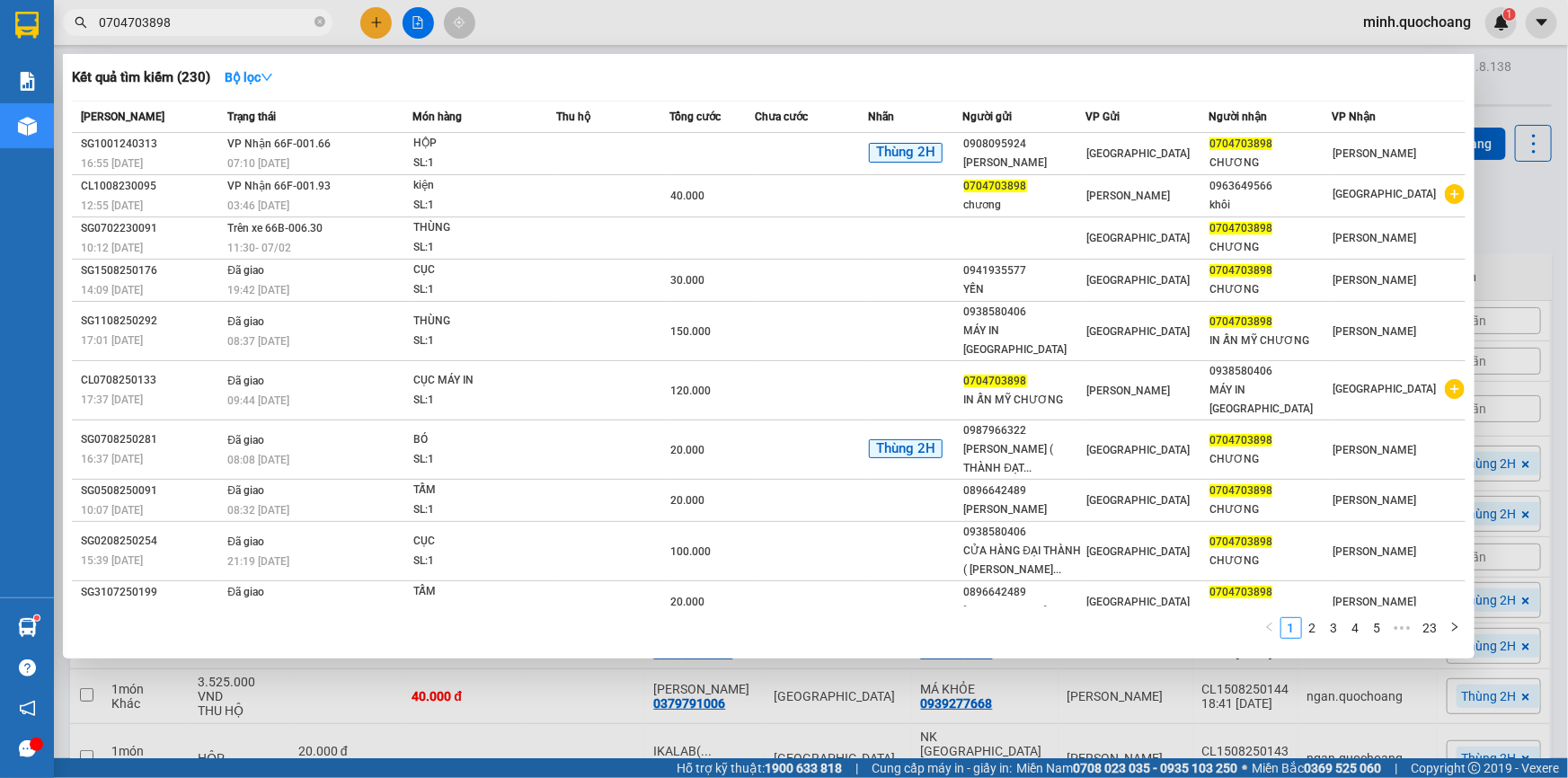
click at [1512, 214] on div at bounding box center [784, 389] width 1568 height 778
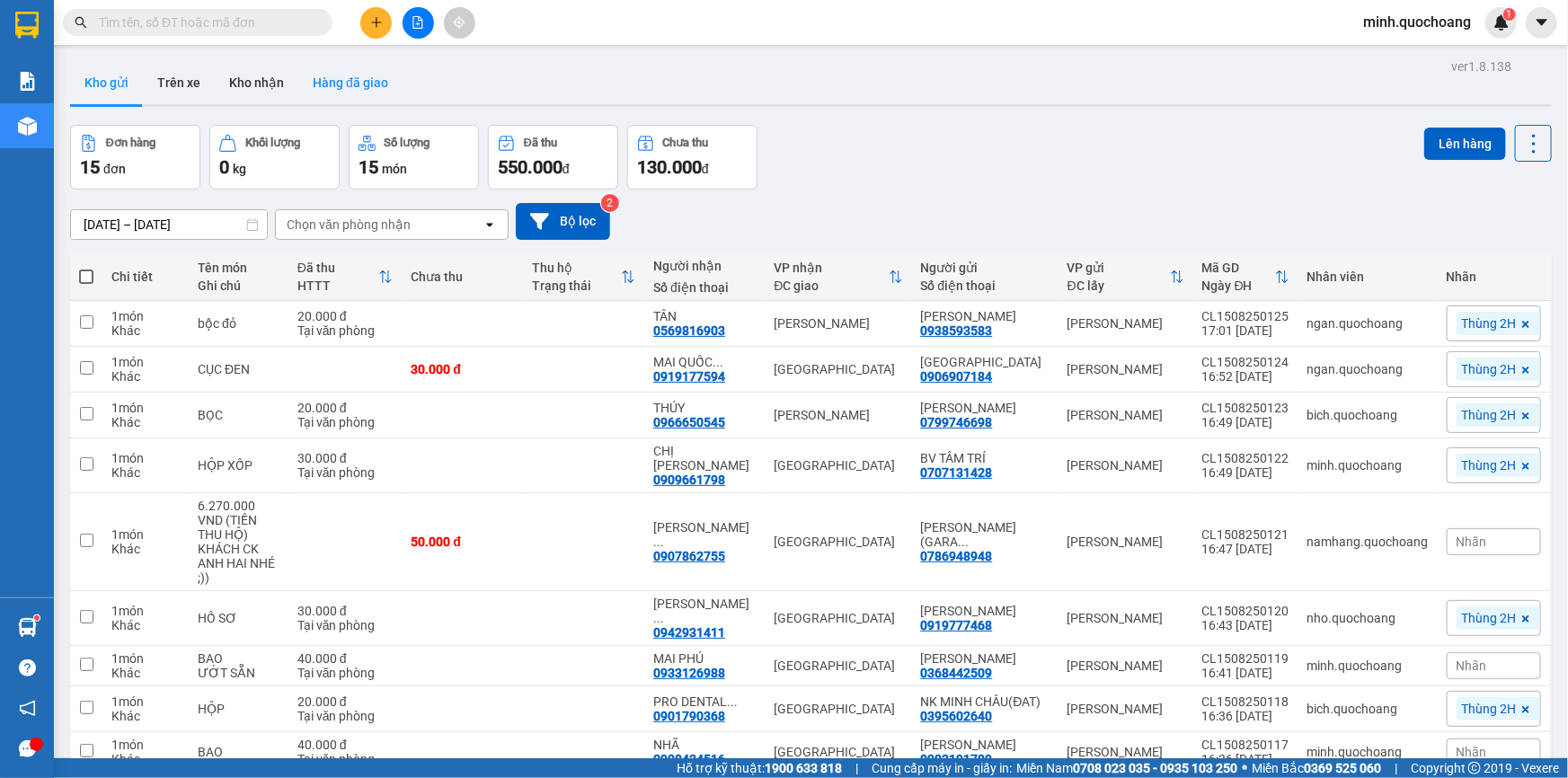
click at [342, 80] on button "Hàng đã giao" at bounding box center [351, 82] width 105 height 43
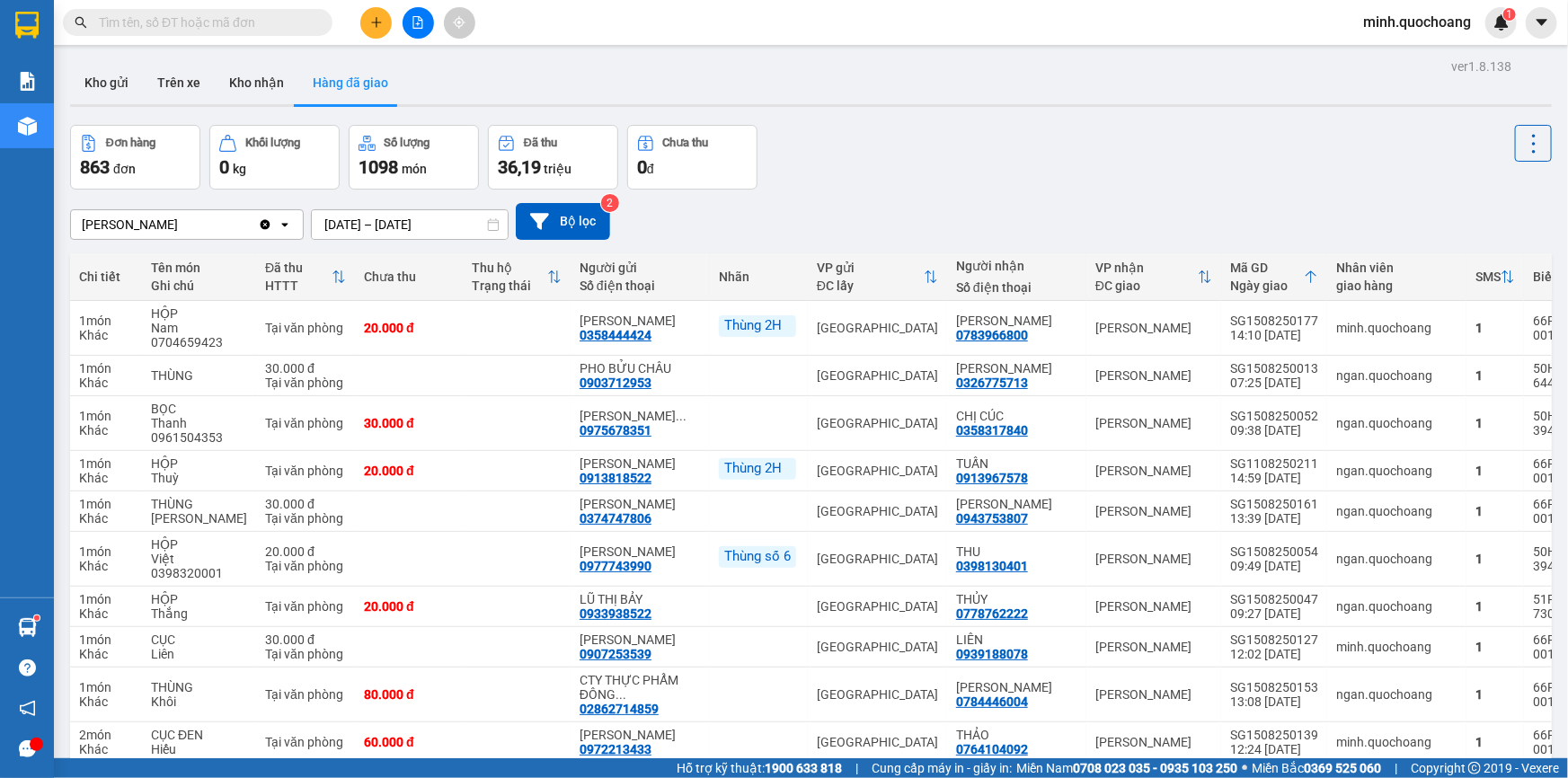
click at [260, 20] on input "text" at bounding box center [205, 22] width 212 height 20
paste input "[PERSON_NAME]"
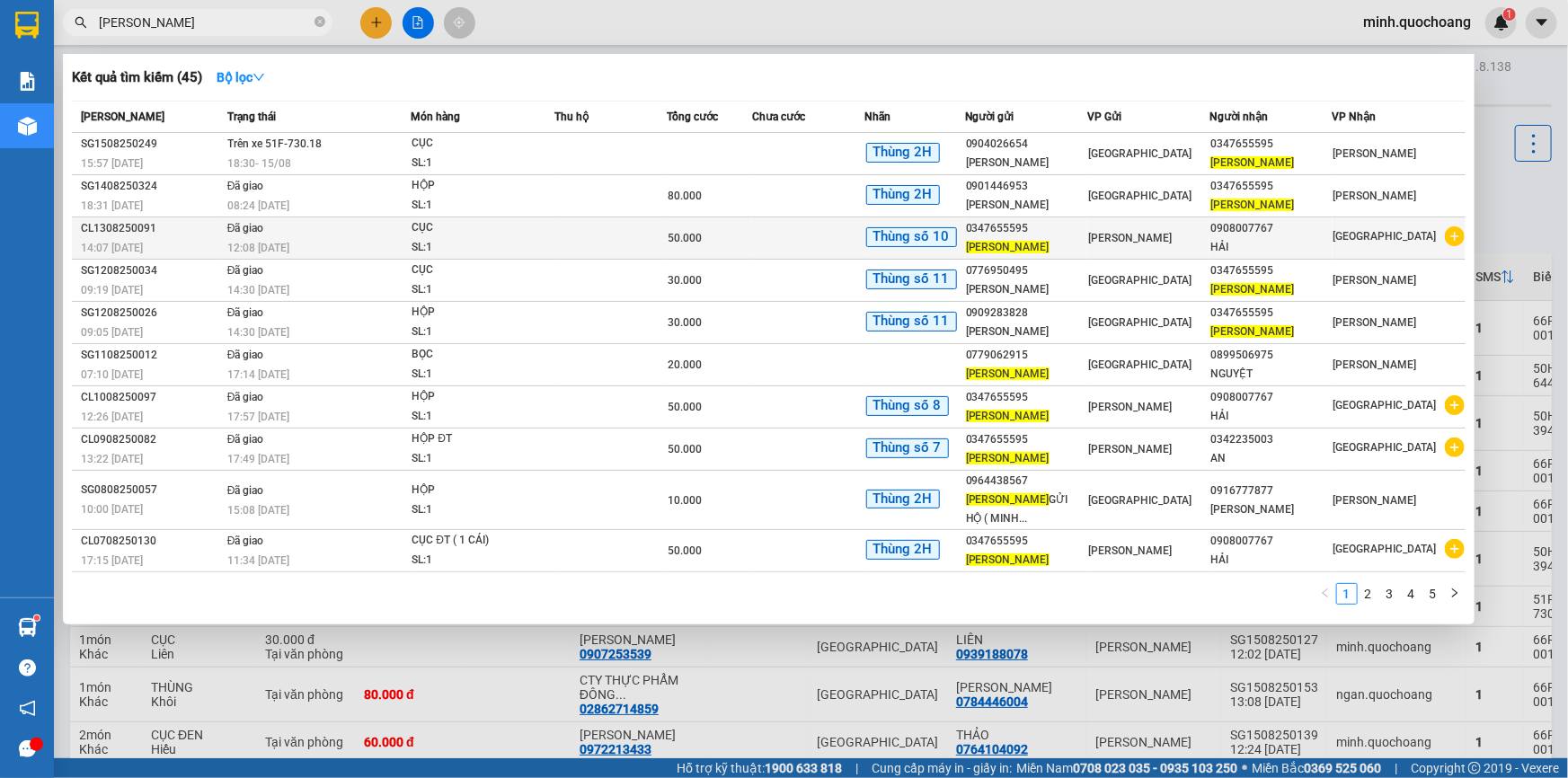
type input "[PERSON_NAME]"
click at [697, 235] on span "50.000" at bounding box center [685, 238] width 35 height 12
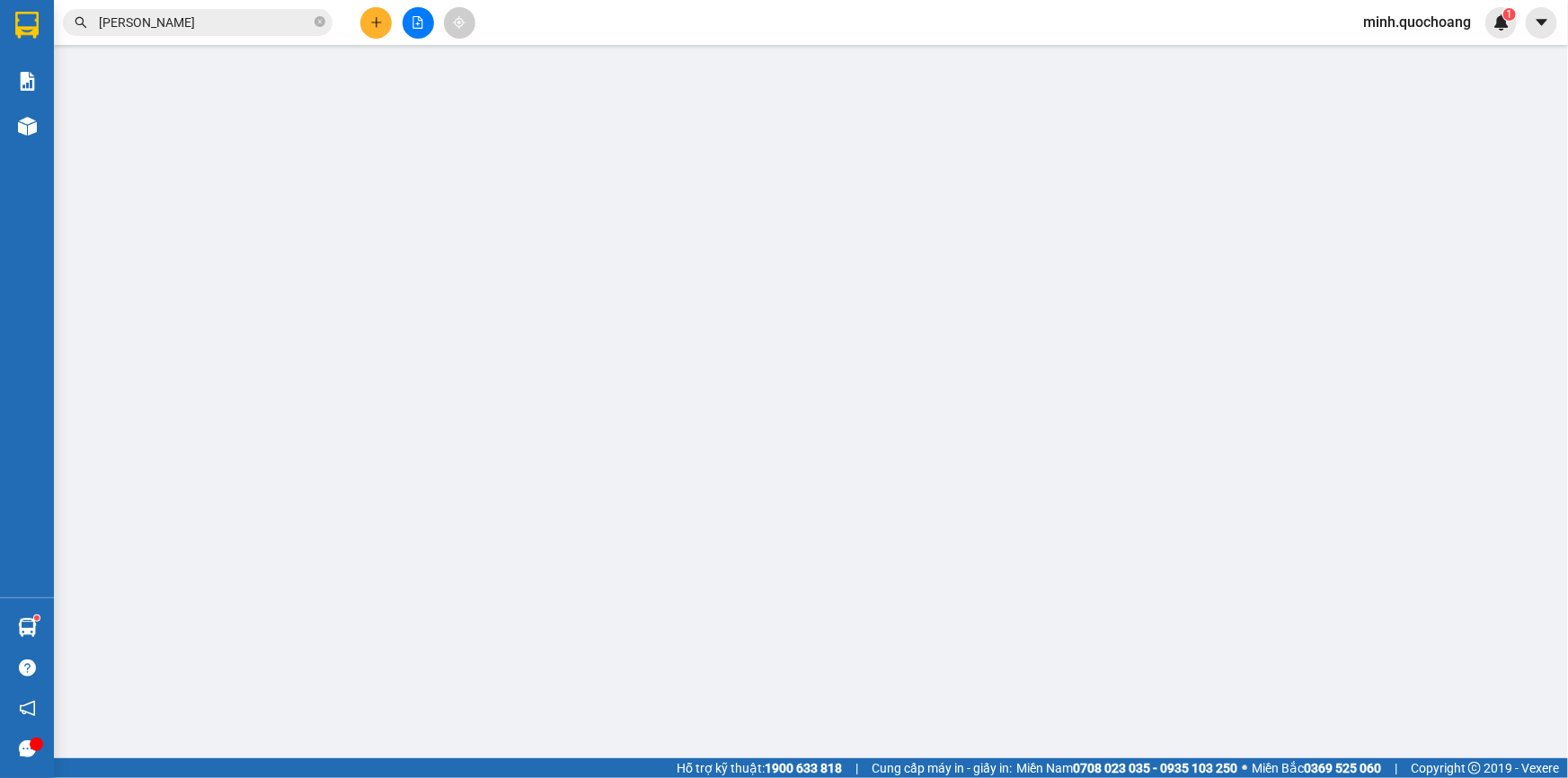
type input "0347655595"
type input "[PERSON_NAME]"
type input "PHƯỜNG 4, [GEOGRAPHIC_DATA], [GEOGRAPHIC_DATA]"
type input "0908007767"
type input "HẢI"
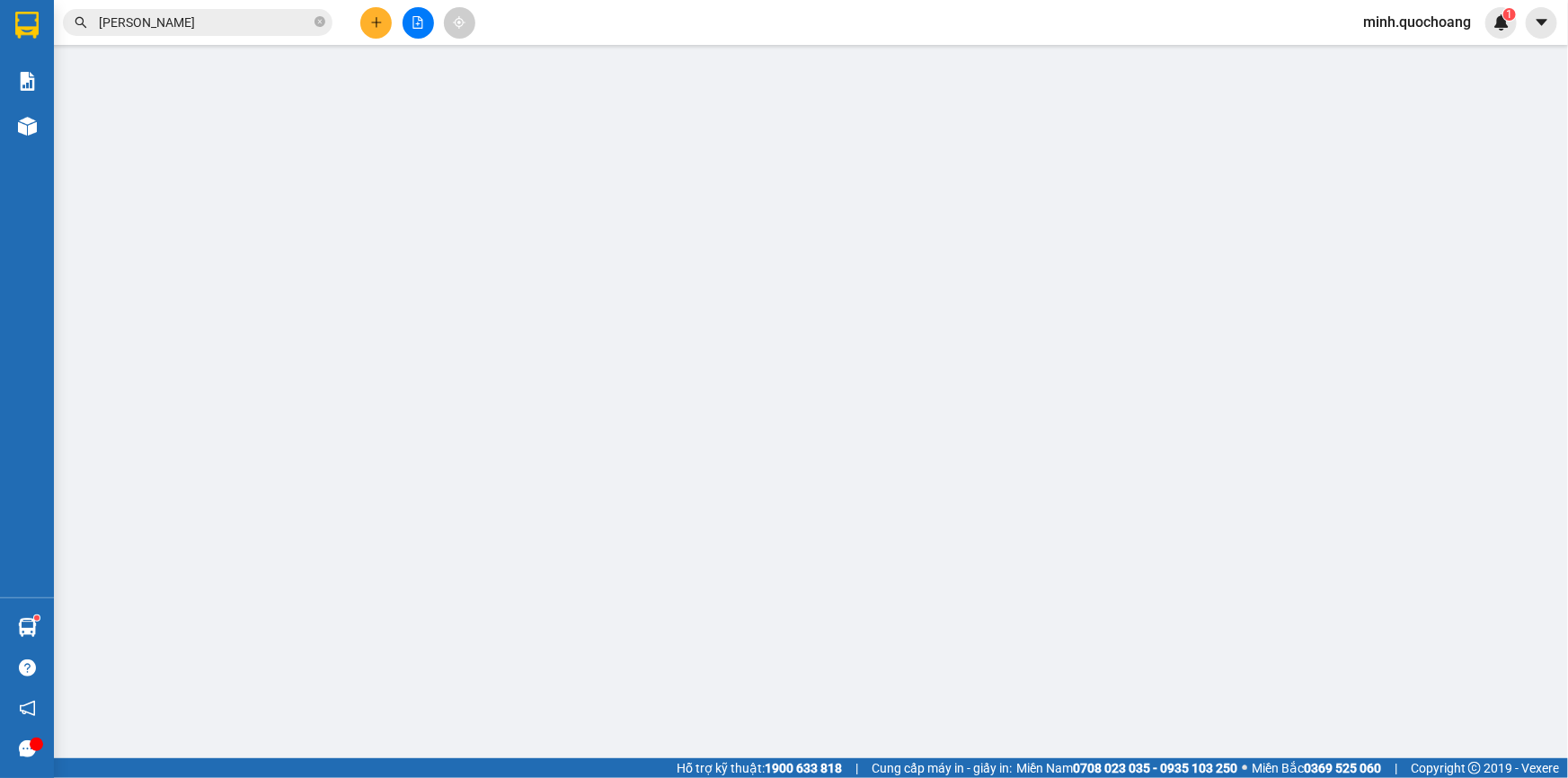
type input "50.000"
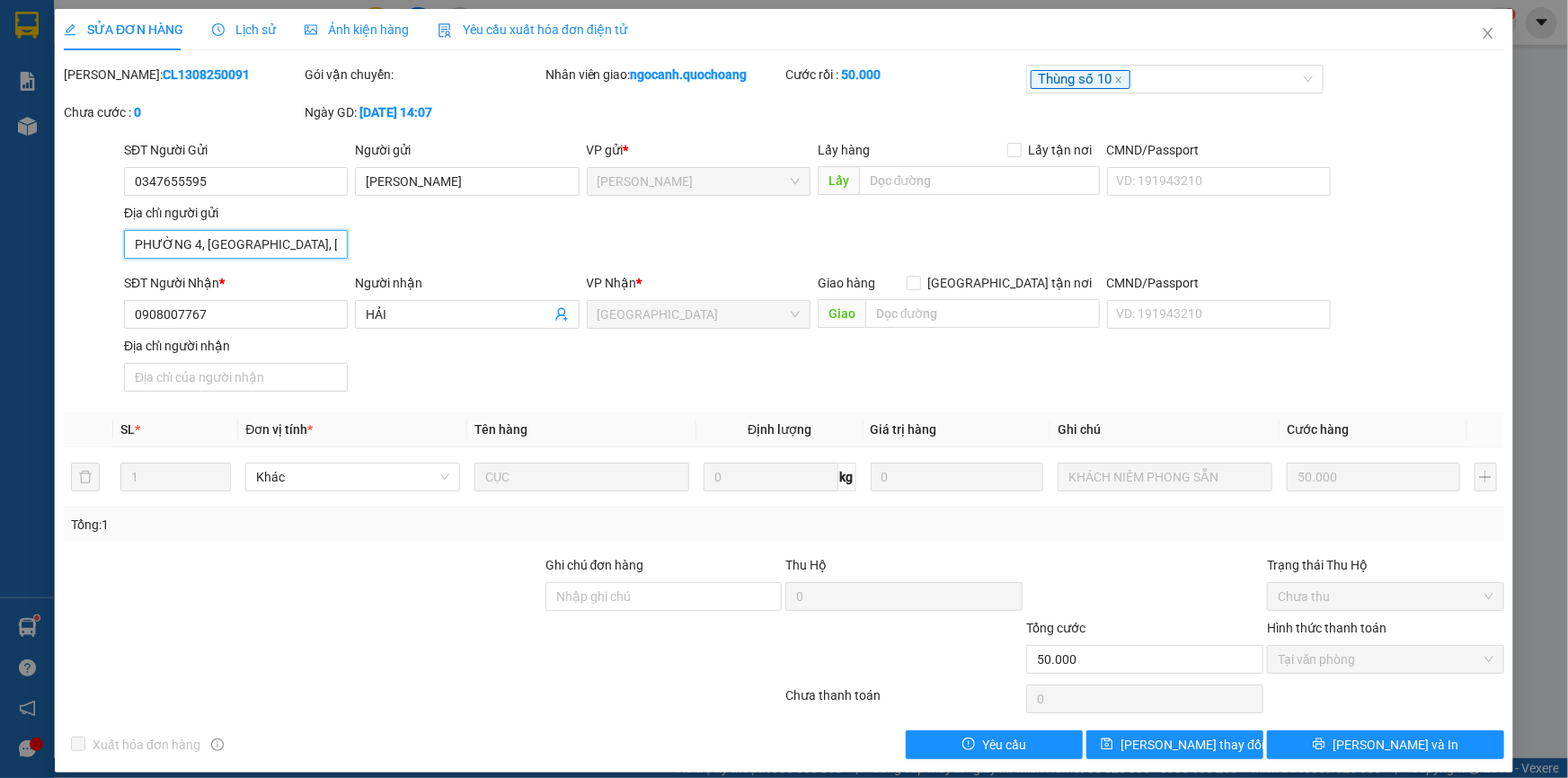
click at [286, 243] on input "PHƯỜNG 4, [GEOGRAPHIC_DATA], [GEOGRAPHIC_DATA]" at bounding box center [236, 244] width 223 height 29
drag, startPoint x: 1465, startPoint y: 39, endPoint x: 1515, endPoint y: 42, distance: 50.1
click at [1466, 39] on span "Close" at bounding box center [1489, 35] width 50 height 50
click at [1476, 36] on div "minh.quochoang 1" at bounding box center [1433, 23] width 168 height 32
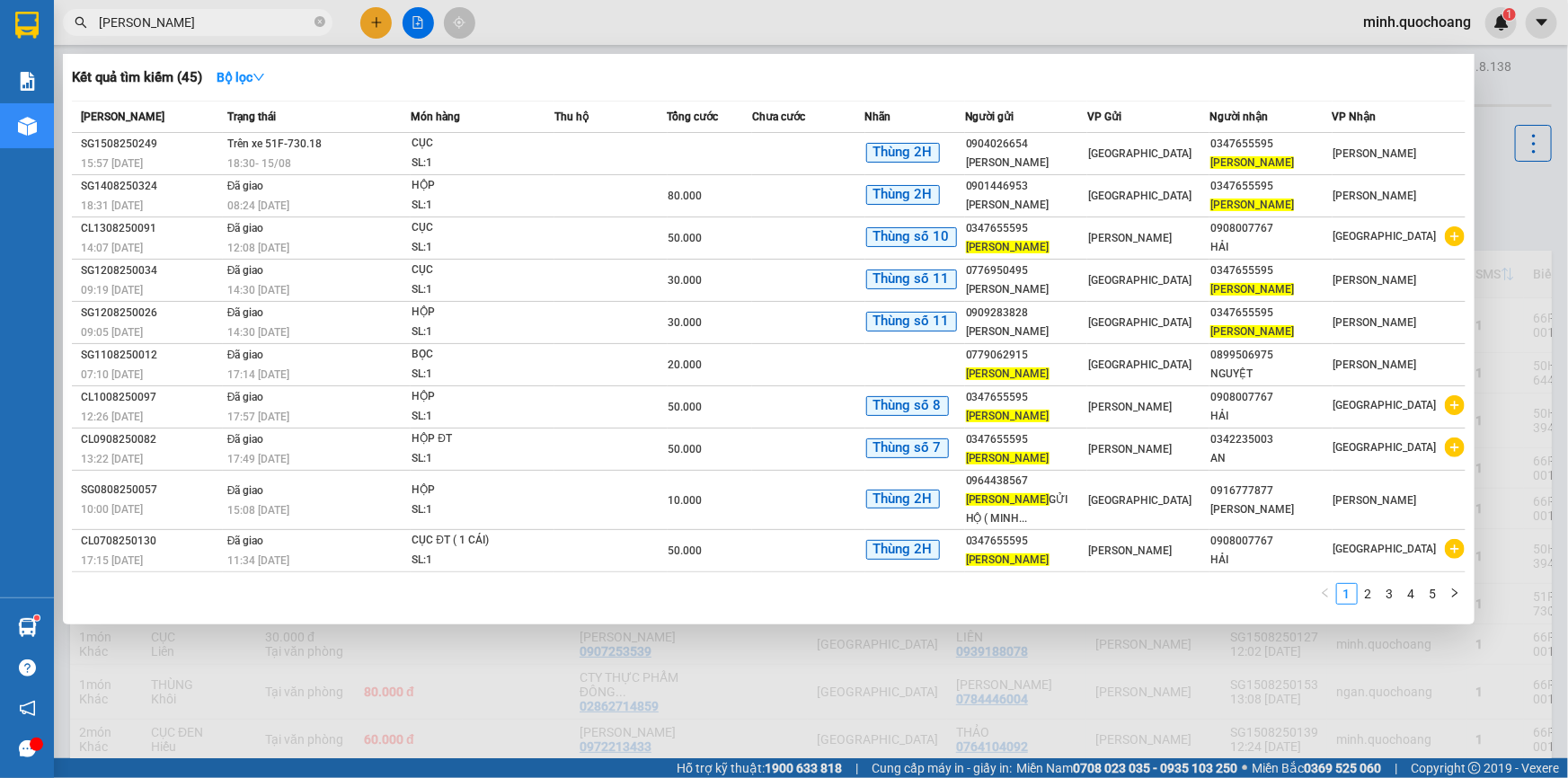
click at [269, 26] on input "[PERSON_NAME]" at bounding box center [205, 22] width 212 height 20
paste input "0917939193"
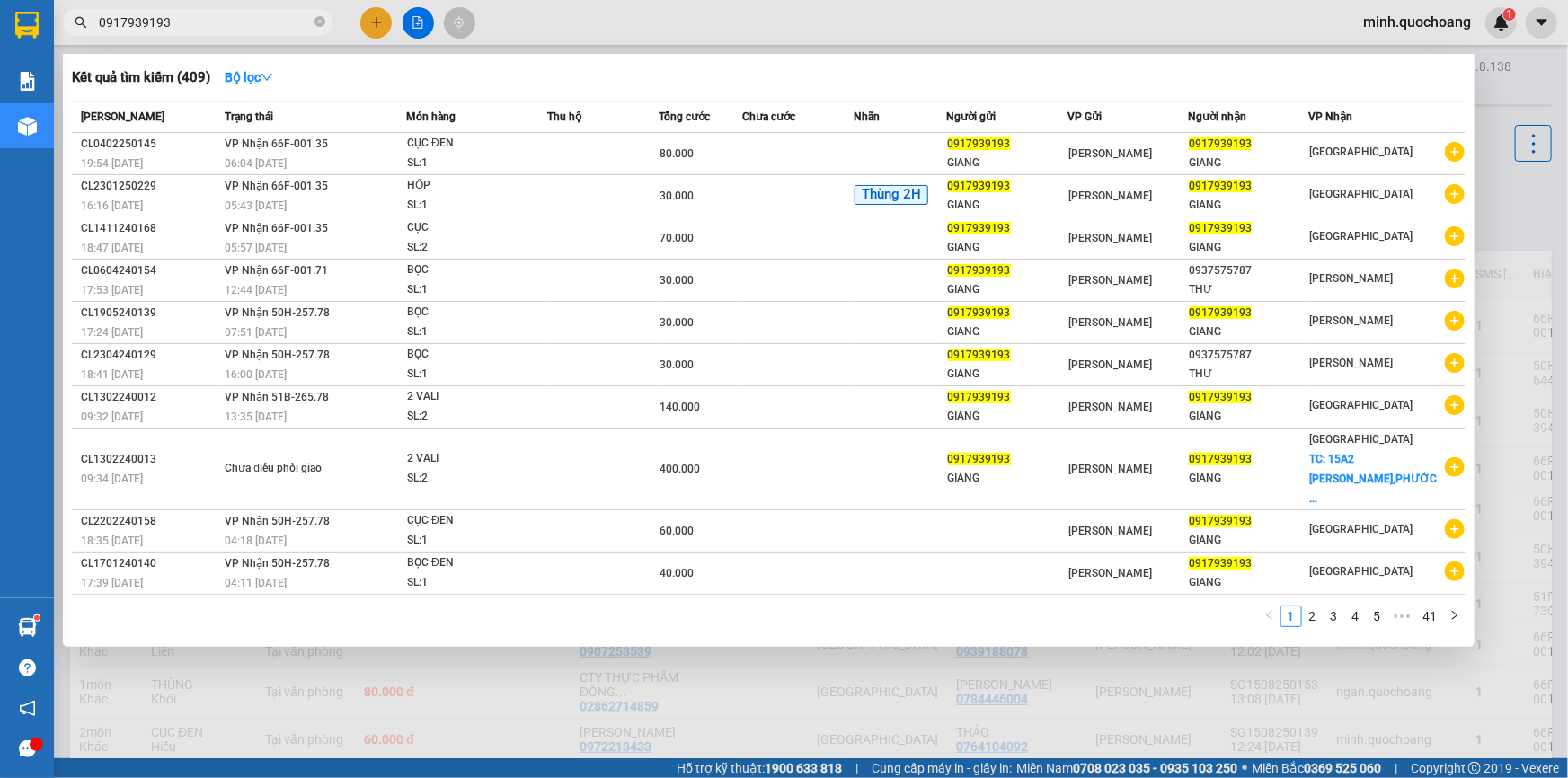
type input "0917939193"
click at [1315, 582] on div "Mã ĐH Trạng thái Món hàng Thu hộ Tổng cước Chưa cước Nhãn Người gửi VP Gửi Ngườ…" at bounding box center [769, 369] width 1394 height 538
drag, startPoint x: 1316, startPoint y: 594, endPoint x: 1338, endPoint y: 601, distance: 23.1
click at [1316, 607] on link "2" at bounding box center [1313, 616] width 20 height 20
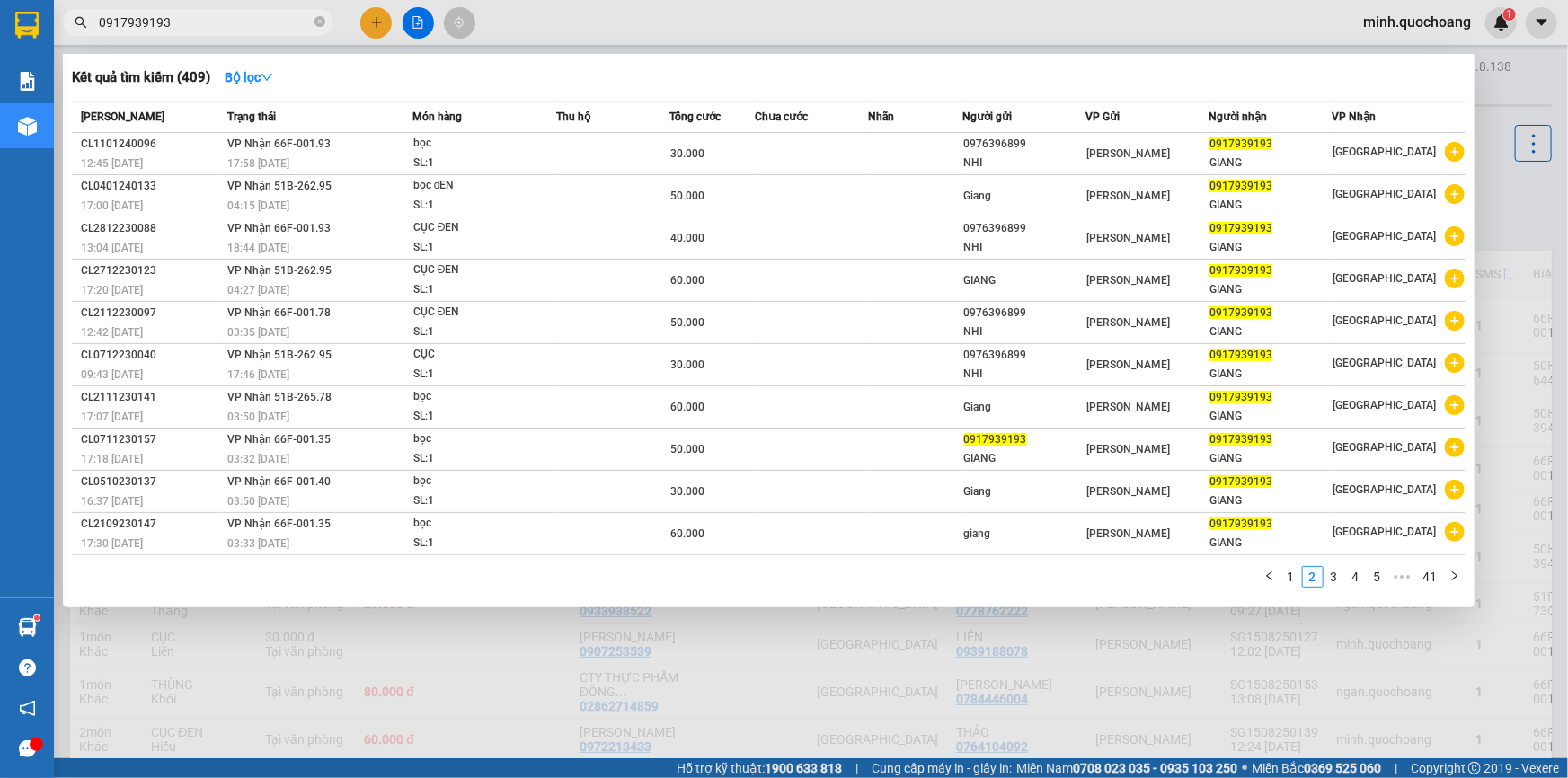
click at [1335, 598] on div "Kết quả tìm kiếm ( 409 ) Bộ lọc Mã ĐH Trạng thái Món hàng Thu hộ Tổng cước Chưa…" at bounding box center [769, 331] width 1412 height 554
click at [1337, 574] on link "3" at bounding box center [1334, 577] width 20 height 20
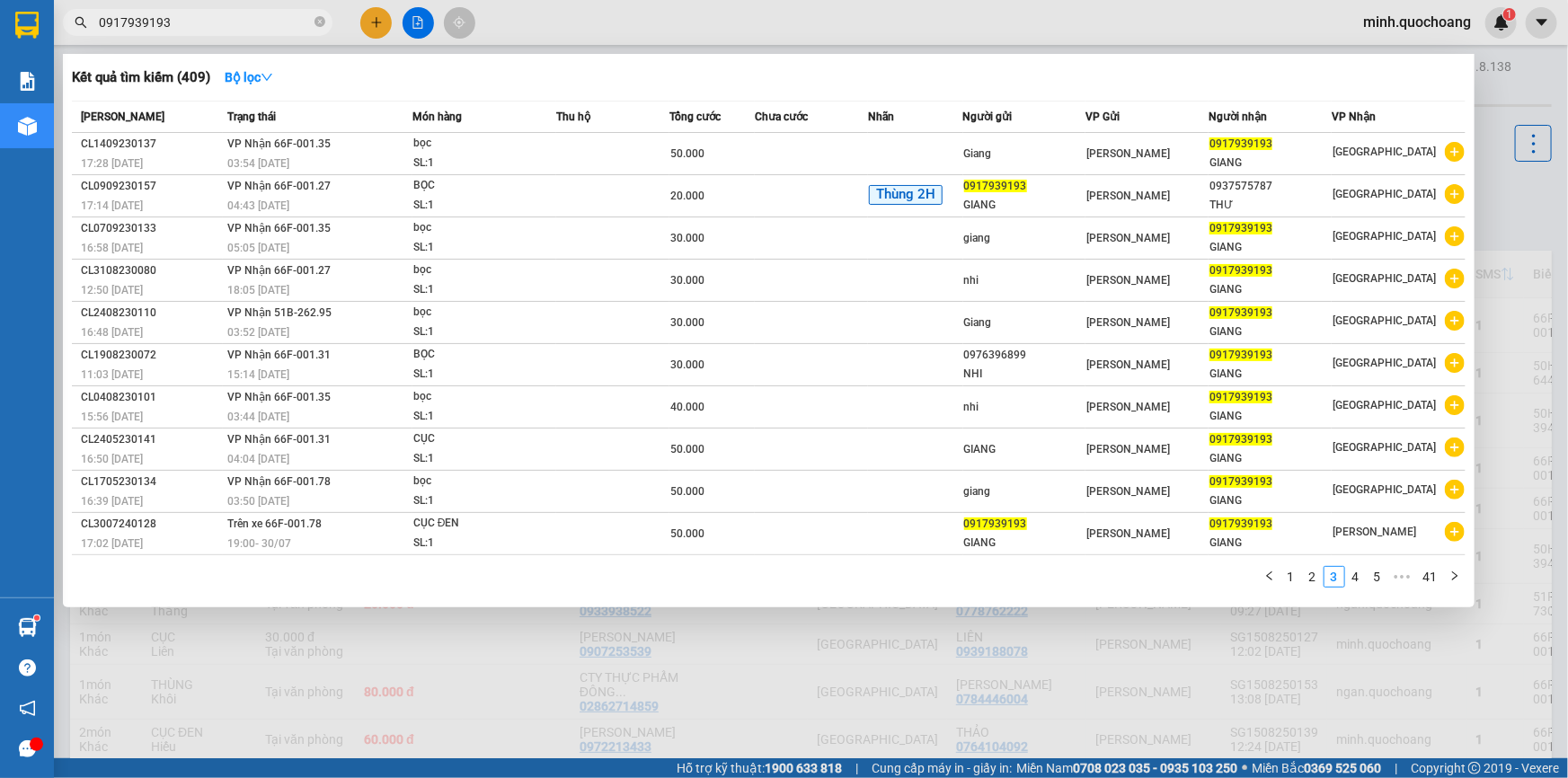
click at [1357, 575] on link "4" at bounding box center [1356, 577] width 20 height 20
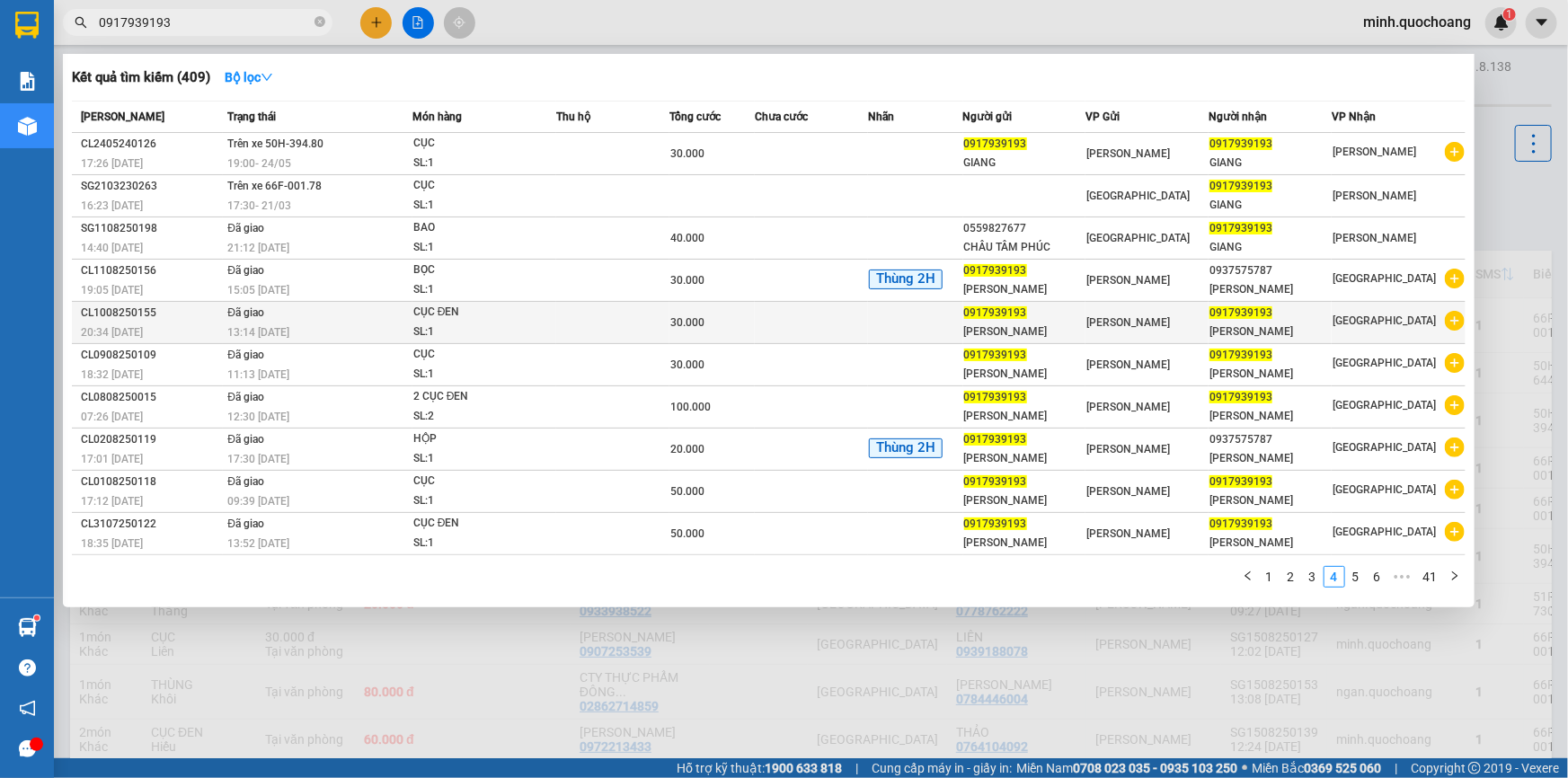
click at [1020, 341] on div "[PERSON_NAME]" at bounding box center [1025, 332] width 122 height 19
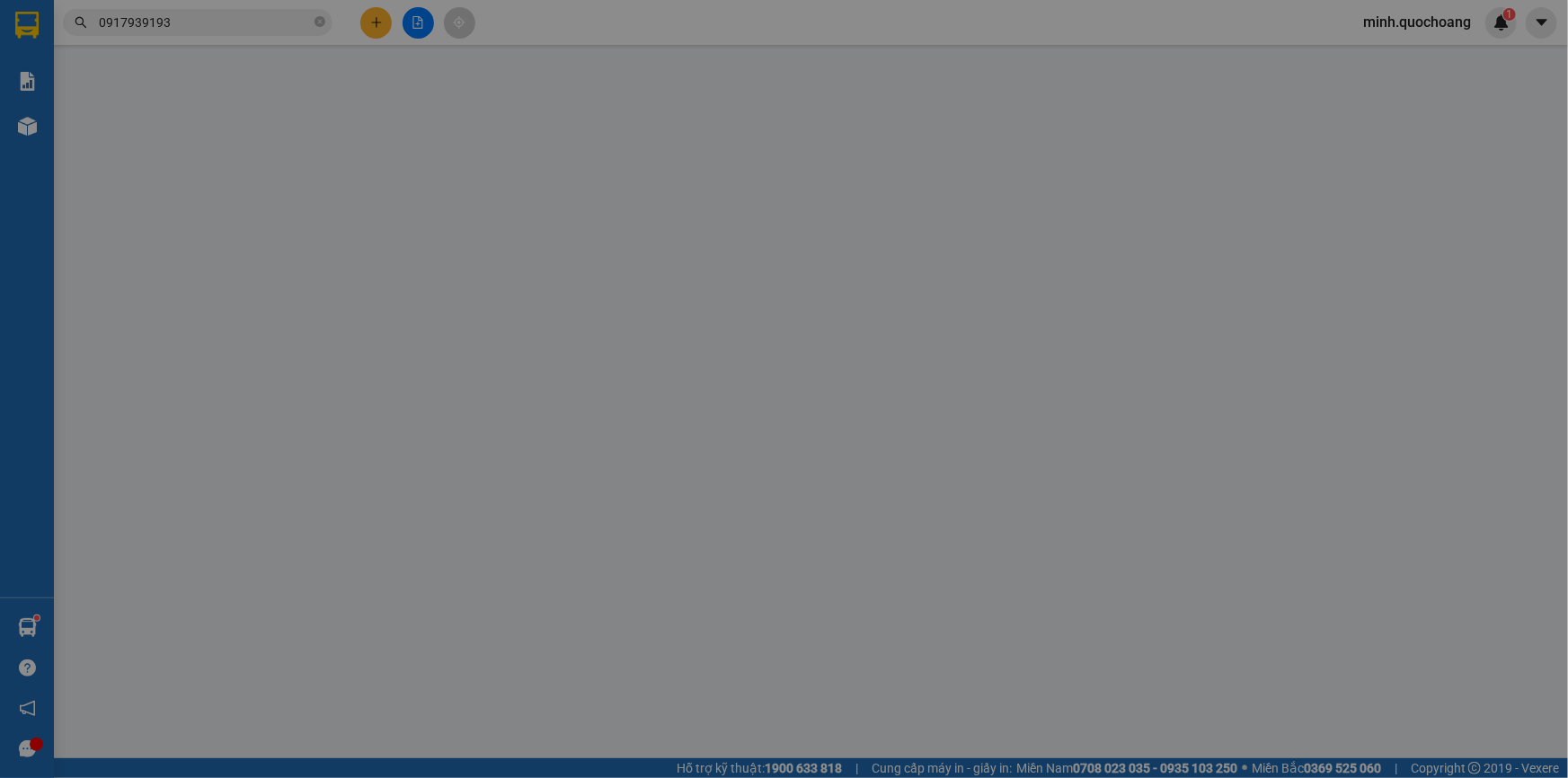
type input "0917939193"
type input "[PERSON_NAME]"
type input "30 HỒ BIỂU CHÁNH , [GEOGRAPHIC_DATA] , [GEOGRAPHIC_DATA] , [GEOGRAPHIC_DATA]"
type input "0917939193"
type input "[PERSON_NAME]"
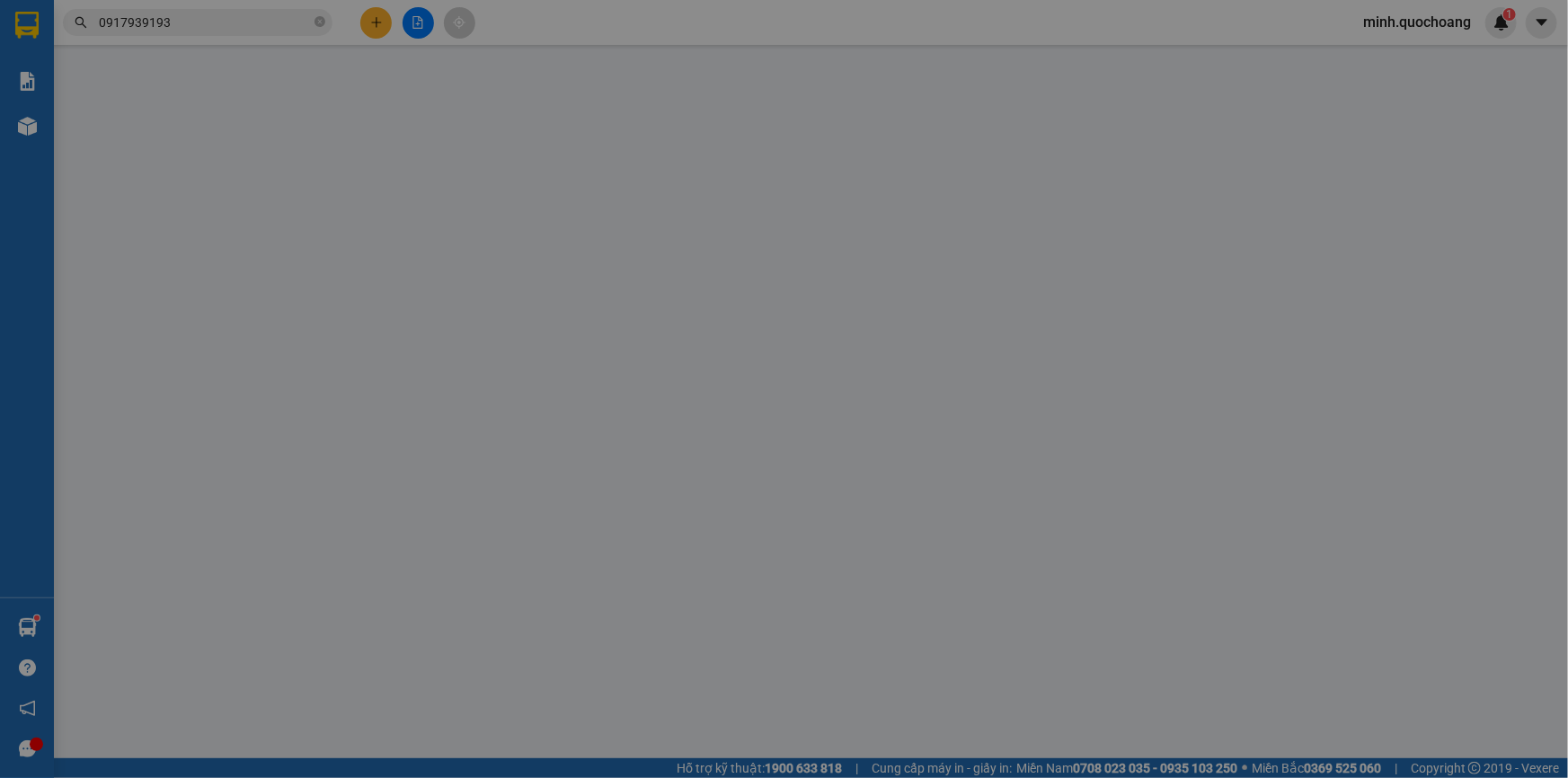
type input "30.000"
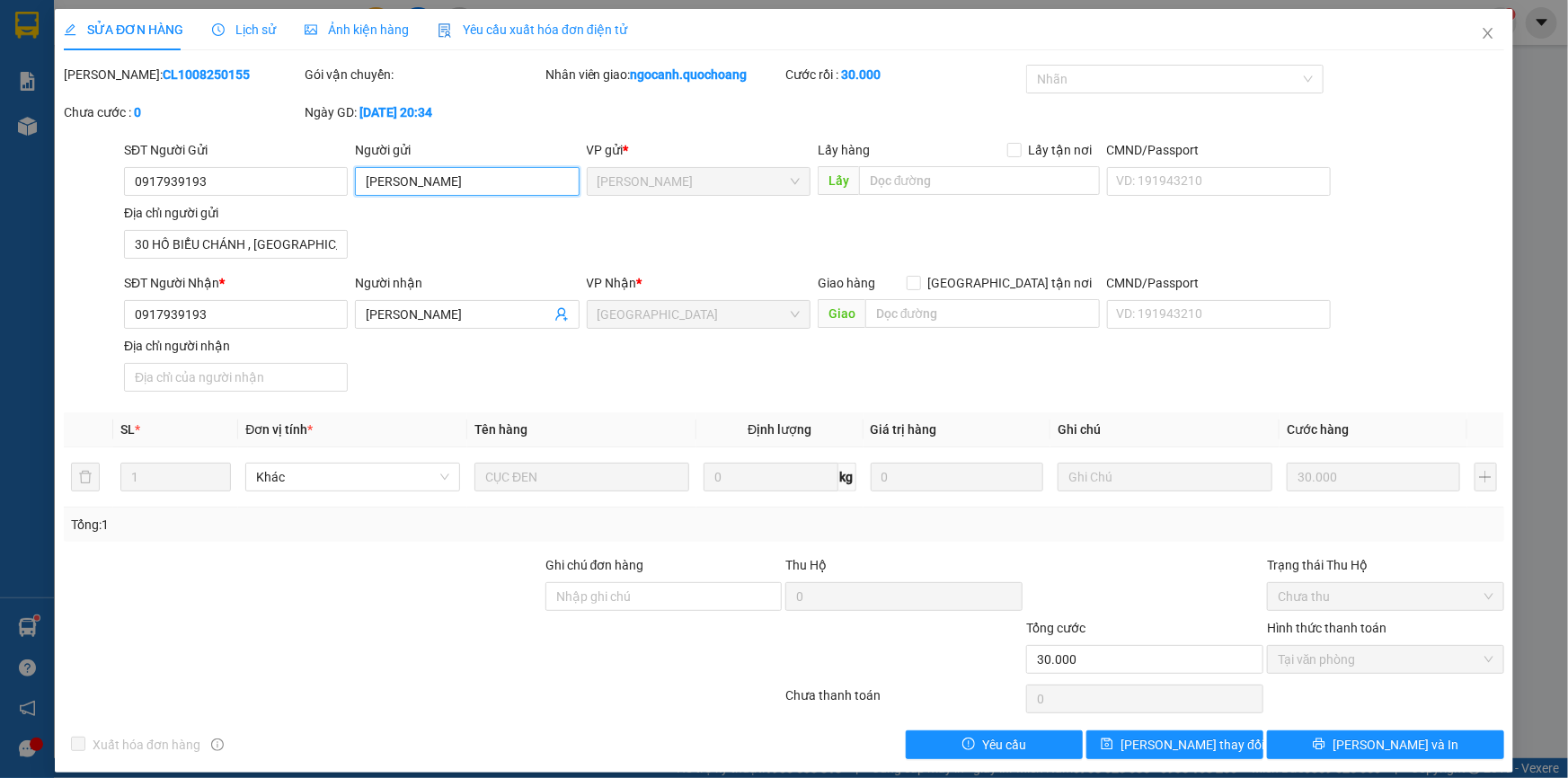
click at [485, 177] on input "[PERSON_NAME]" at bounding box center [467, 181] width 223 height 29
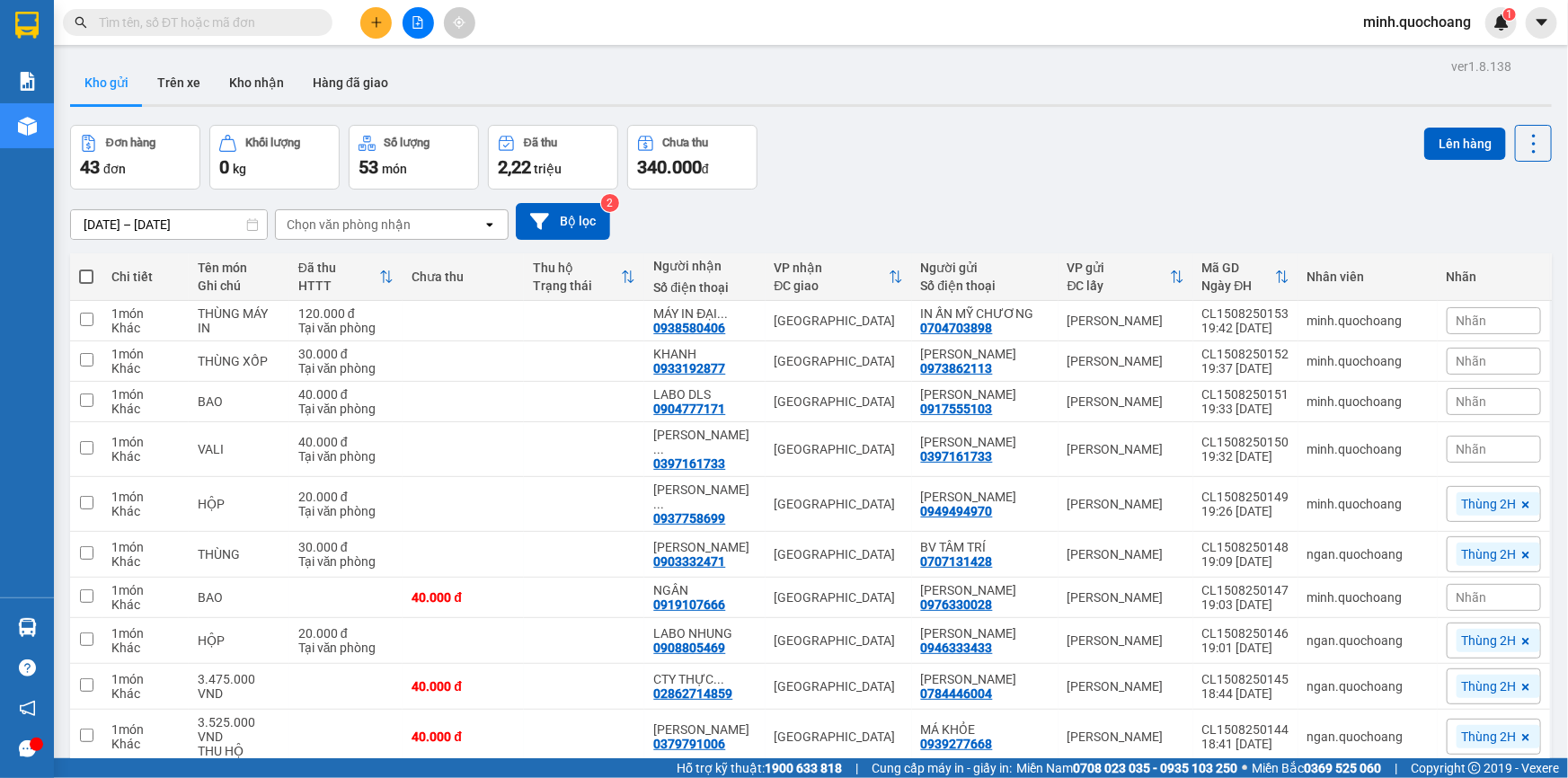
click at [987, 180] on div "Đơn hàng 43 đơn Khối lượng 0 kg Số lượng 53 món Đã thu 2,22 triệu Chưa thu 340.…" at bounding box center [811, 157] width 1482 height 65
click at [1440, 327] on icon at bounding box center [1446, 320] width 12 height 12
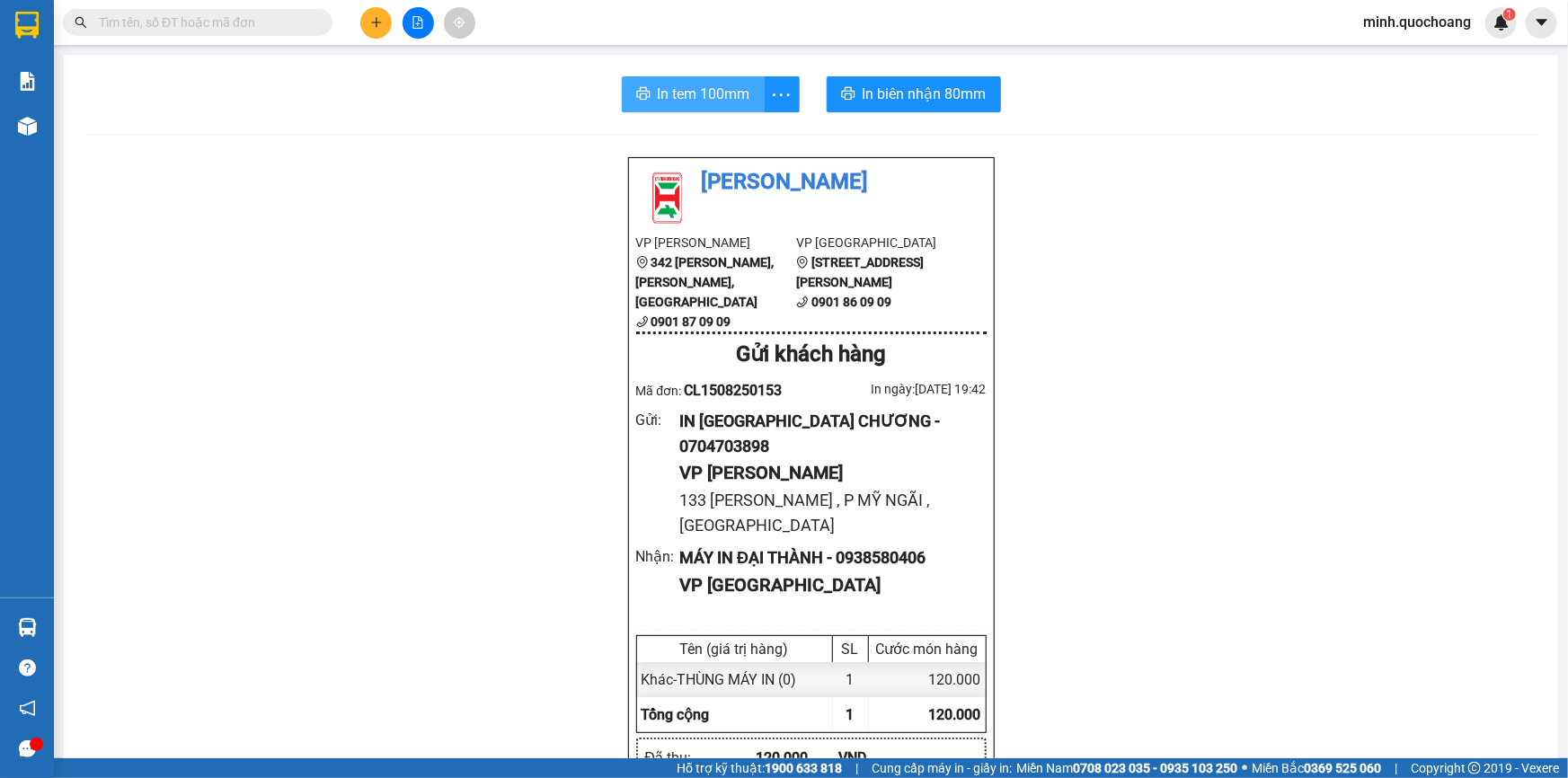
click at [658, 91] on span "In tem 100mm" at bounding box center [704, 94] width 93 height 22
click at [899, 108] on button "In biên nhận 80mm" at bounding box center [913, 94] width 174 height 36
click at [368, 22] on button at bounding box center [376, 23] width 32 height 32
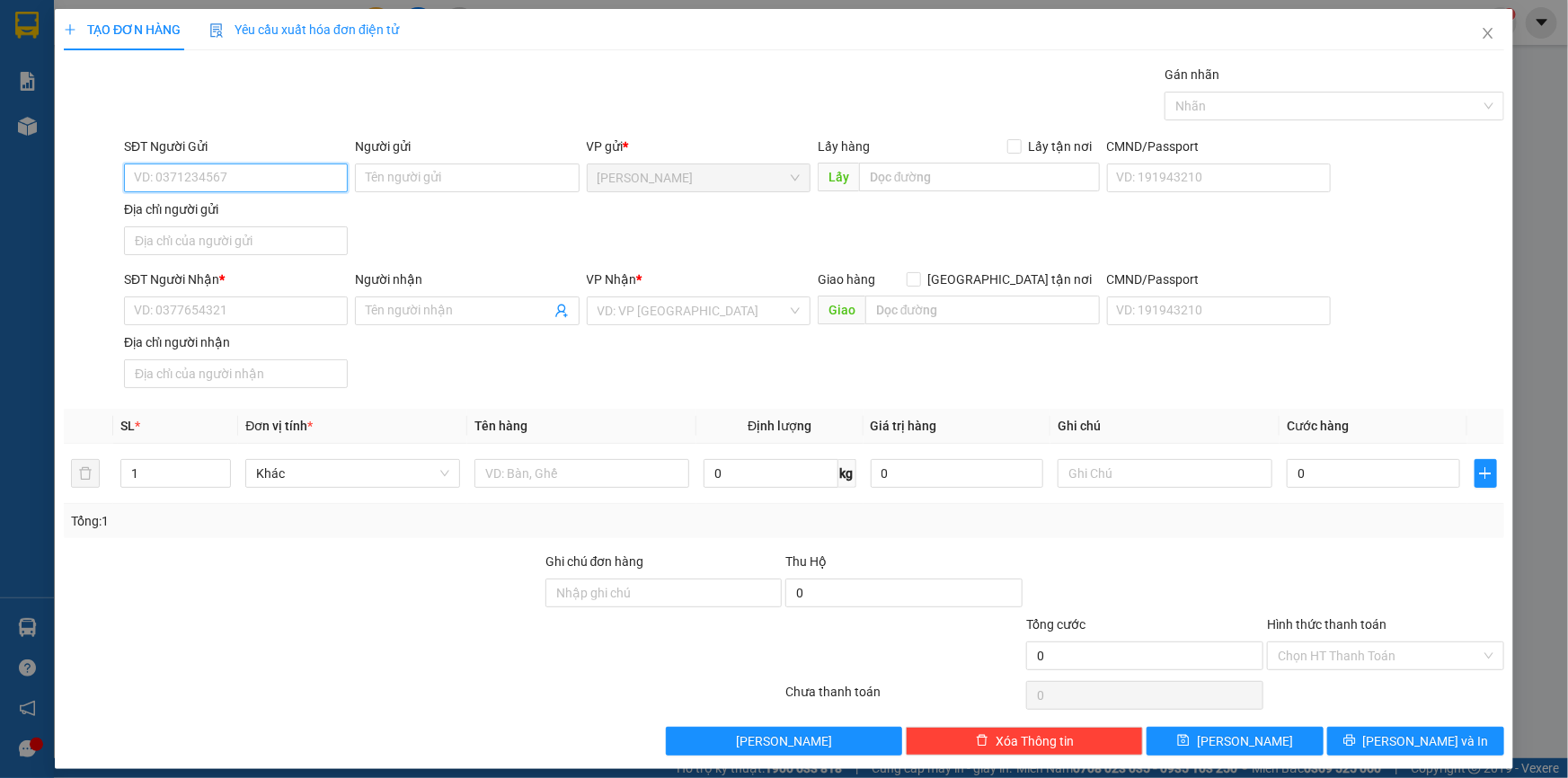
click at [192, 169] on input "SĐT Người Gửi" at bounding box center [236, 178] width 223 height 29
click at [189, 306] on input "SĐT Người Nhận *" at bounding box center [236, 310] width 223 height 29
type input "0908007767"
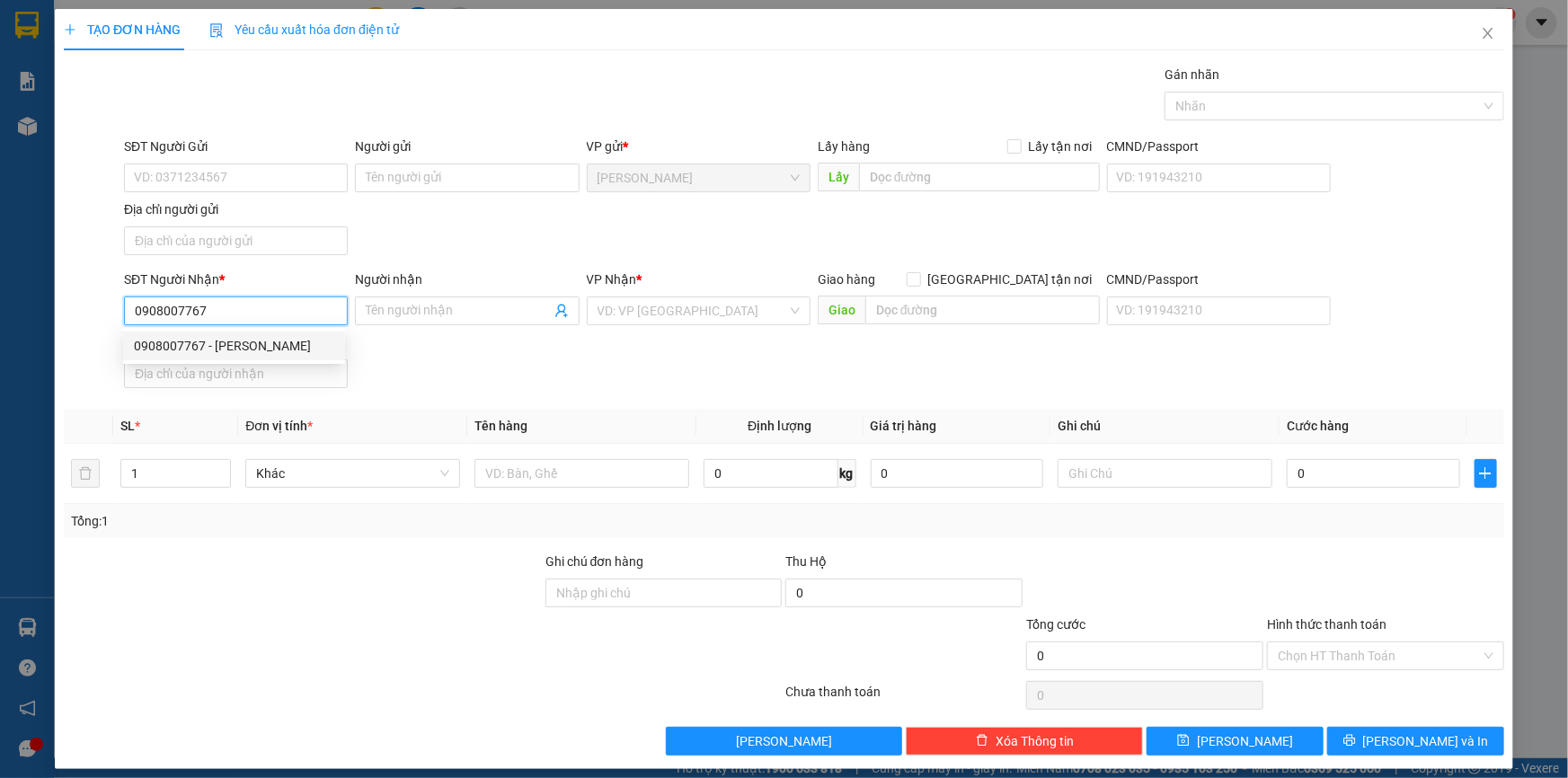
click at [236, 346] on div "0908007767 - [PERSON_NAME]" at bounding box center [234, 346] width 200 height 20
type input "HẢI"
type input "0908007767"
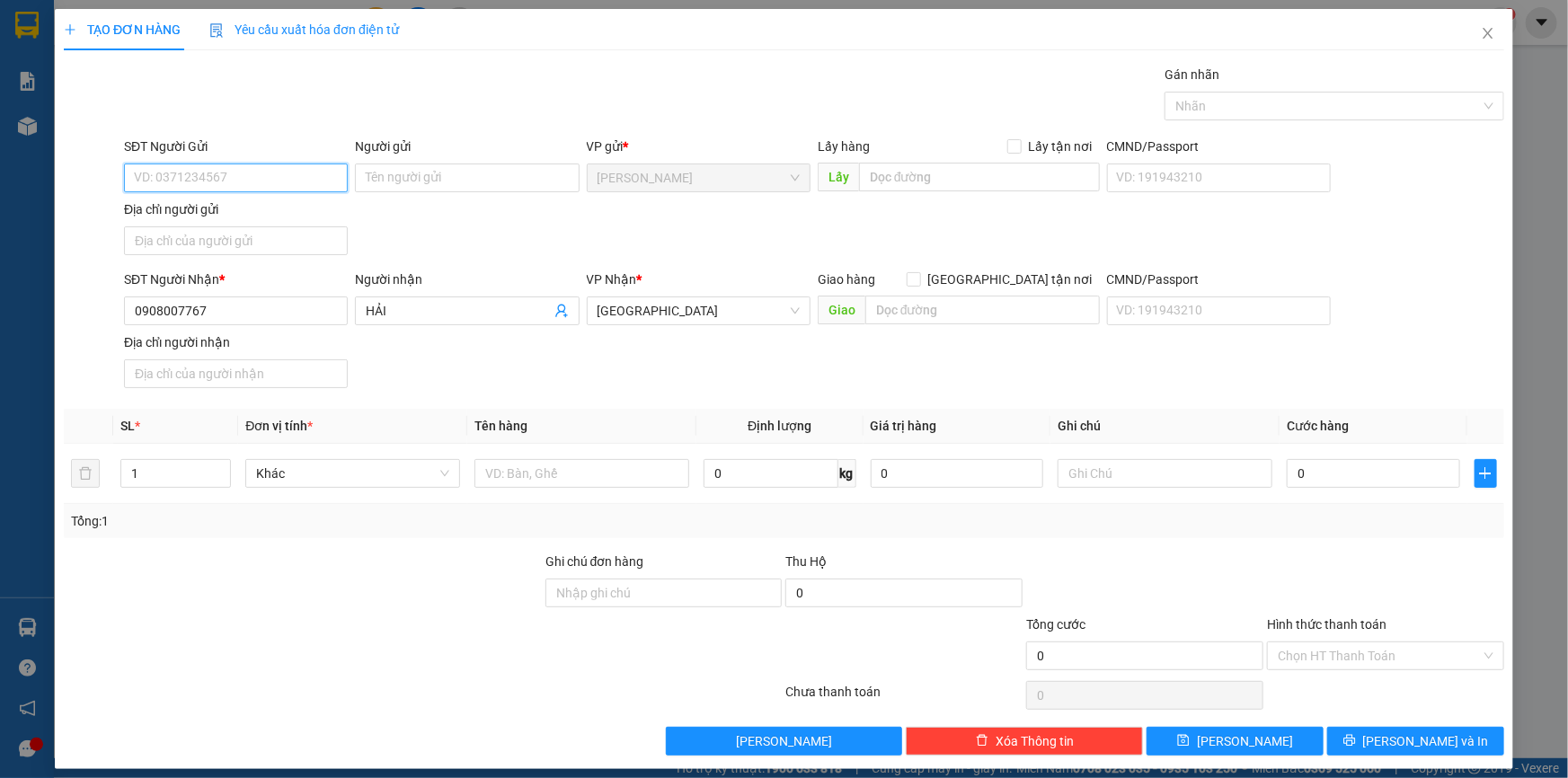
click at [227, 182] on input "SĐT Người Gửi" at bounding box center [236, 178] width 223 height 29
click at [264, 206] on div "0347655595 - [PERSON_NAME]" at bounding box center [234, 213] width 200 height 20
type input "0347655595"
type input "[PERSON_NAME]"
click at [394, 173] on input "[PERSON_NAME]" at bounding box center [467, 178] width 223 height 29
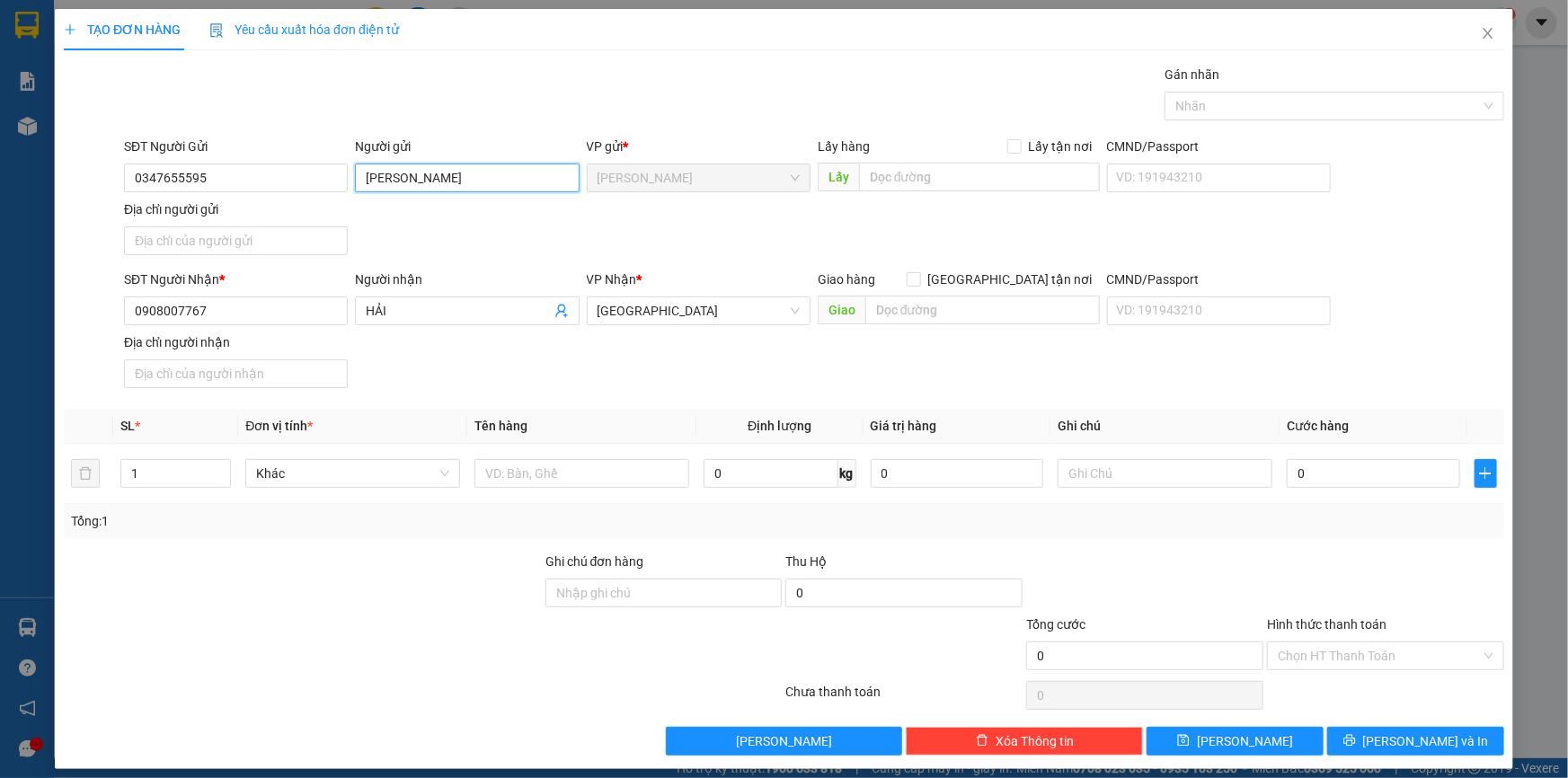
click at [394, 173] on input "[PERSON_NAME]" at bounding box center [467, 178] width 223 height 29
click at [395, 173] on input "[PERSON_NAME]" at bounding box center [467, 178] width 223 height 29
click at [268, 240] on input "Địa chỉ người gửi" at bounding box center [236, 240] width 223 height 29
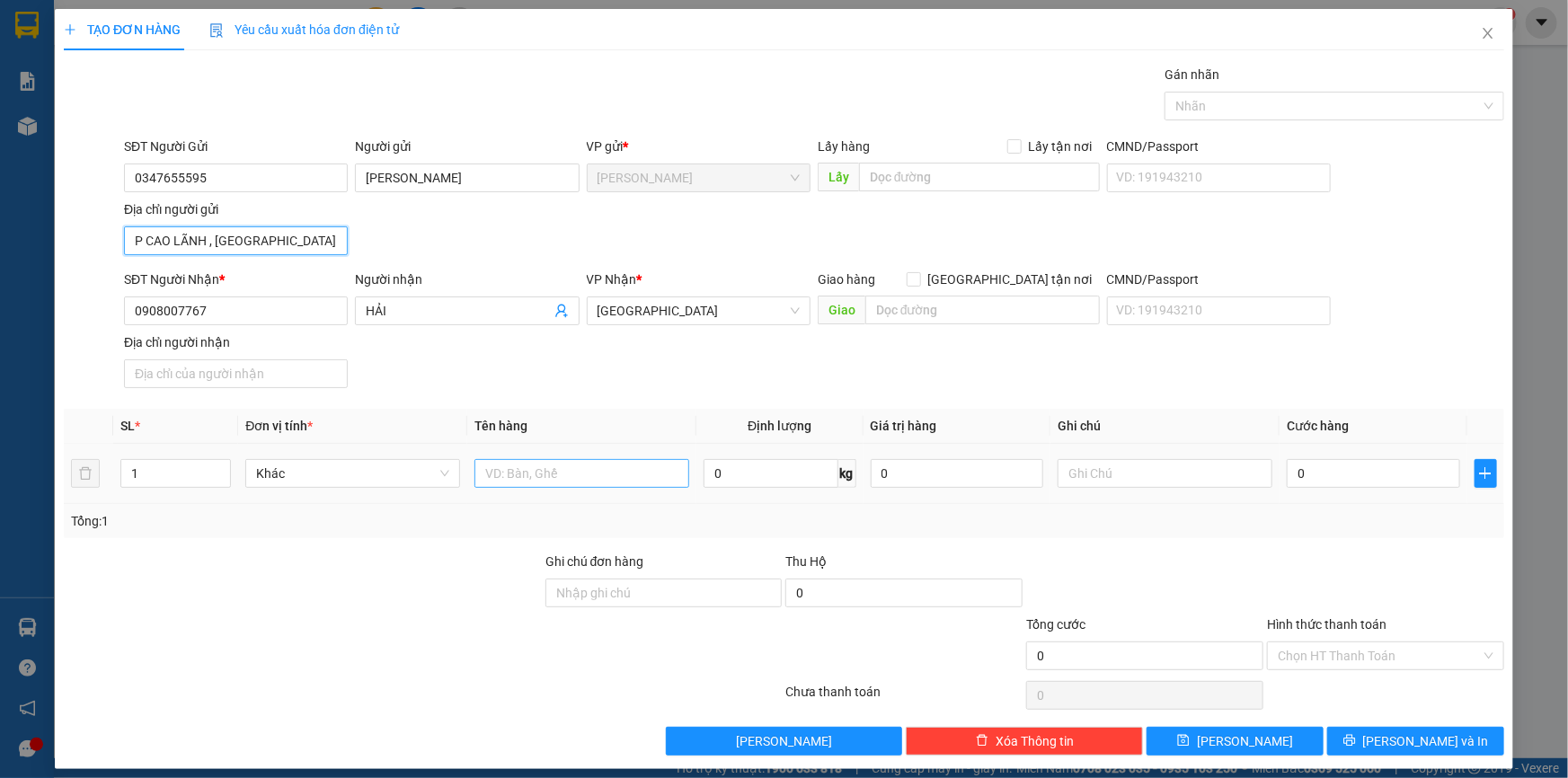
type input "P CAO LÃNH , [GEOGRAPHIC_DATA]"
click at [511, 468] on input "text" at bounding box center [583, 473] width 215 height 29
type input "HỘP ĐT 2 CÁI"
click at [1349, 483] on input "0" at bounding box center [1374, 473] width 174 height 29
type input "8"
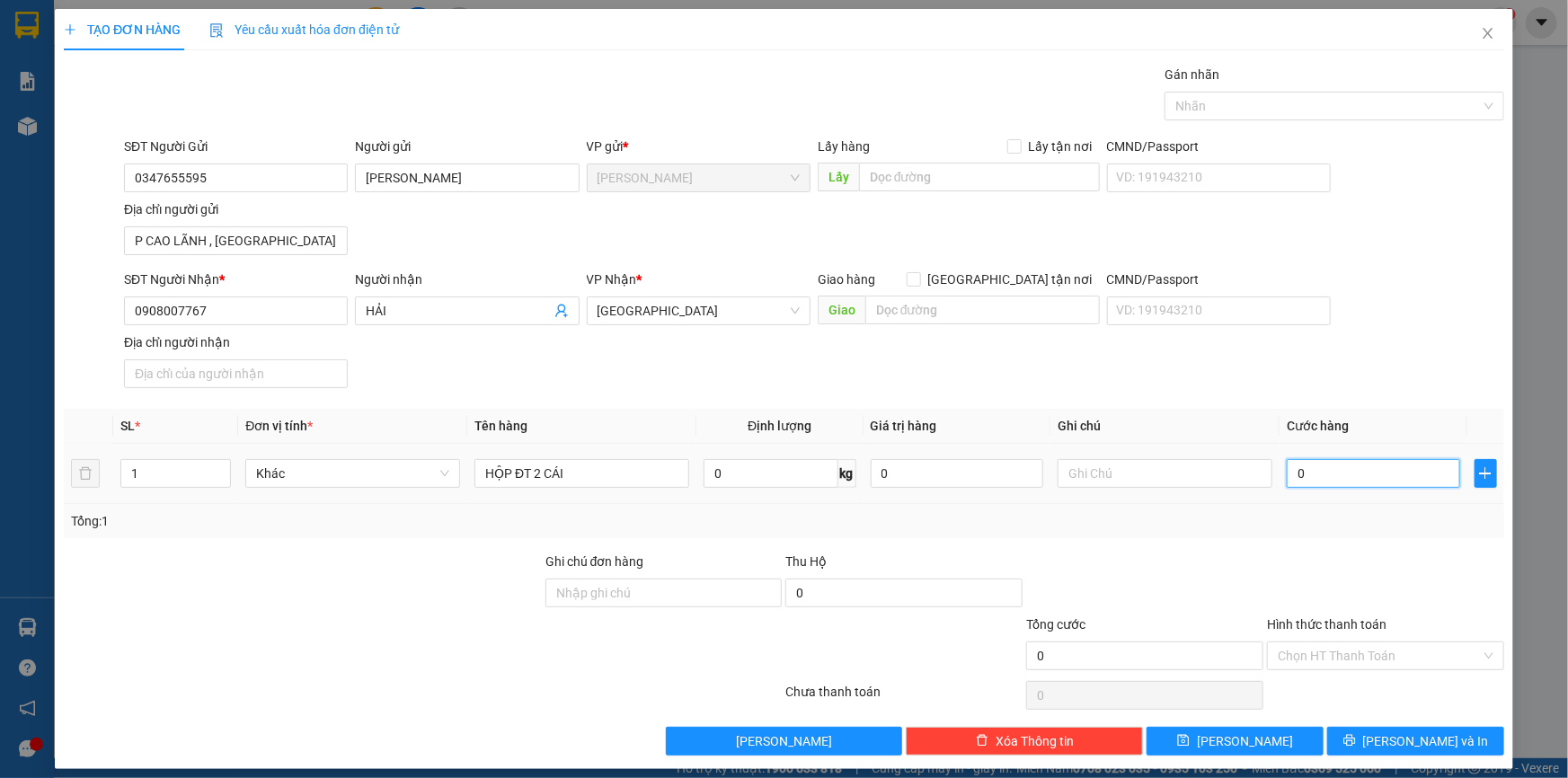
type input "8"
type input "80"
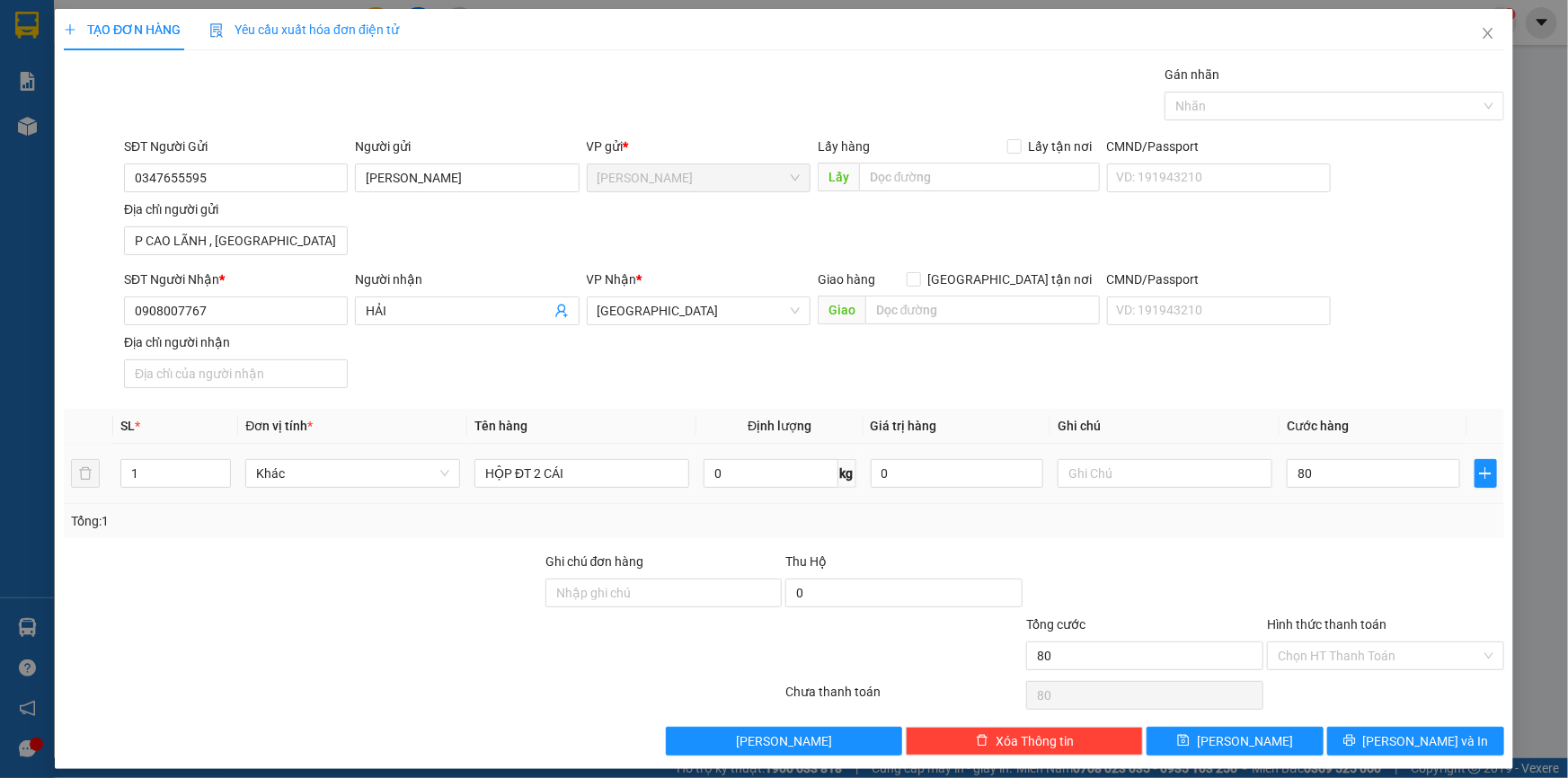
type input "80.000"
click at [1323, 547] on div "Transit Pickup Surcharge Ids Transit Deliver Surcharge Ids Transit Deliver Surc…" at bounding box center [784, 410] width 1441 height 691
click at [1330, 651] on input "Hình thức thanh toán" at bounding box center [1379, 656] width 203 height 27
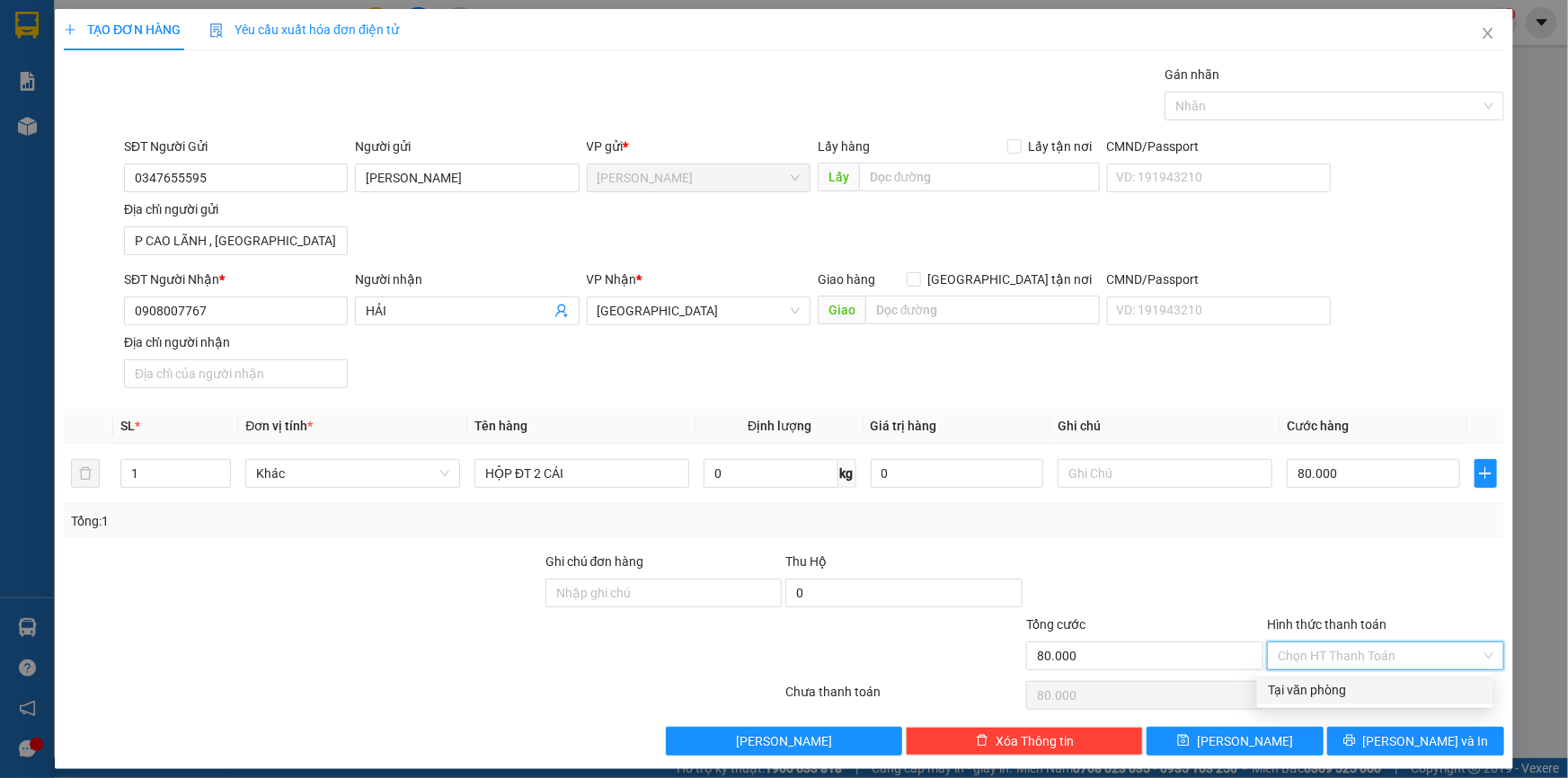
click at [1331, 688] on div "Tại văn phòng" at bounding box center [1374, 690] width 214 height 20
type input "0"
click at [1242, 108] on div at bounding box center [1326, 106] width 313 height 22
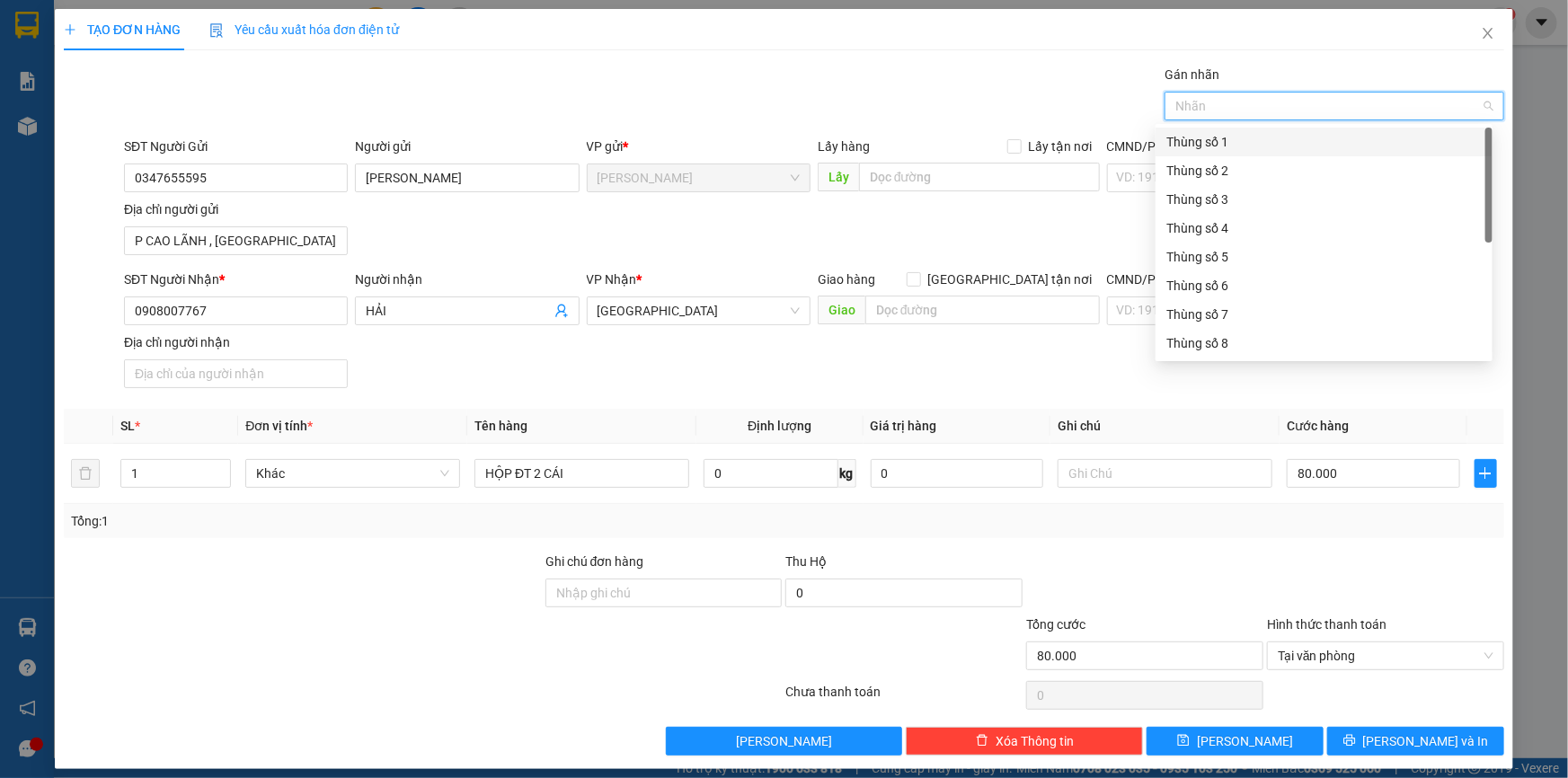
scroll to position [229, 0]
click at [1196, 339] on div "Thùng 2H" at bounding box center [1324, 344] width 315 height 20
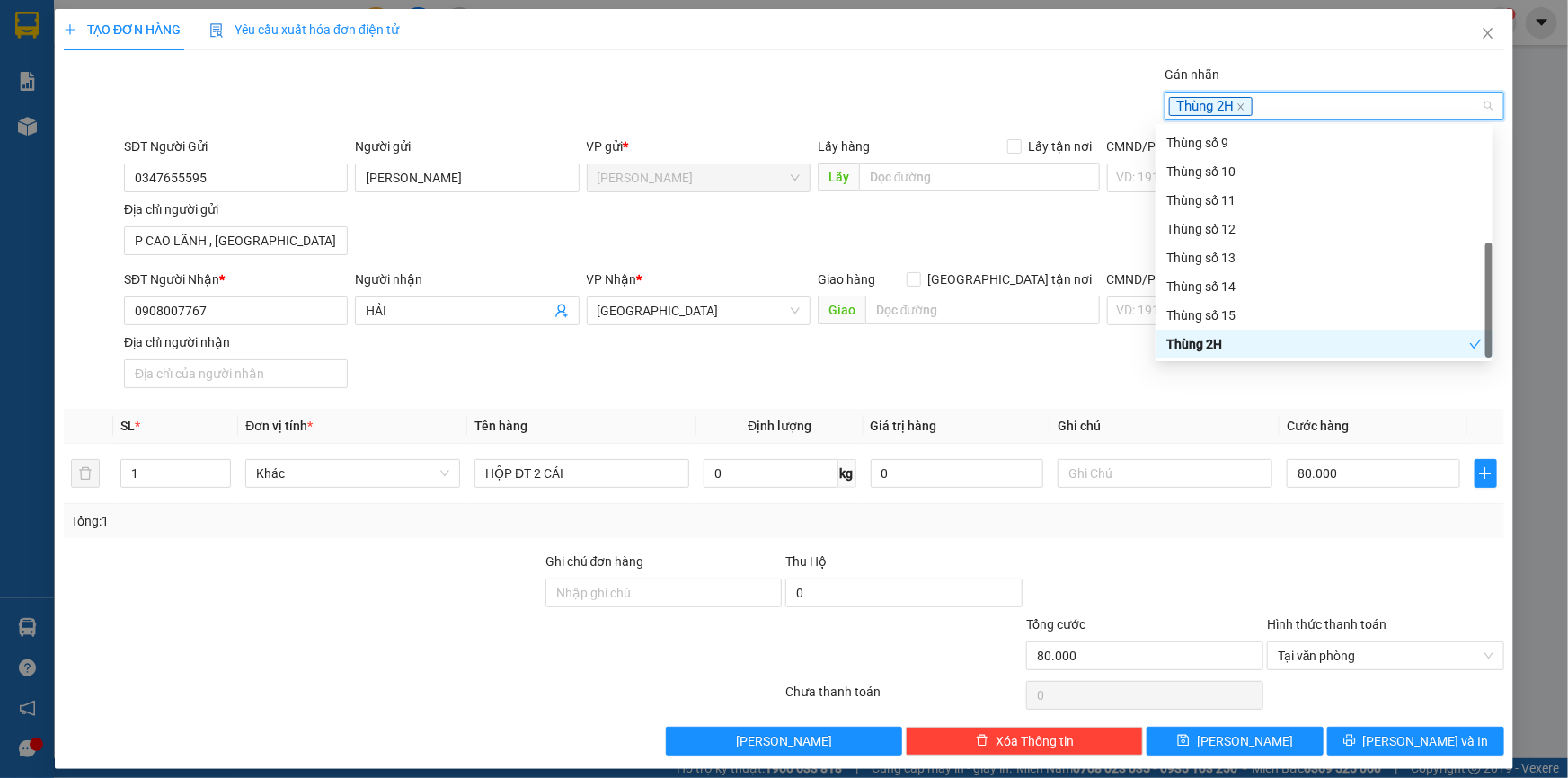
click at [1199, 396] on div "Transit Pickup Surcharge Ids Transit Deliver Surcharge Ids Transit Deliver Surc…" at bounding box center [784, 410] width 1441 height 691
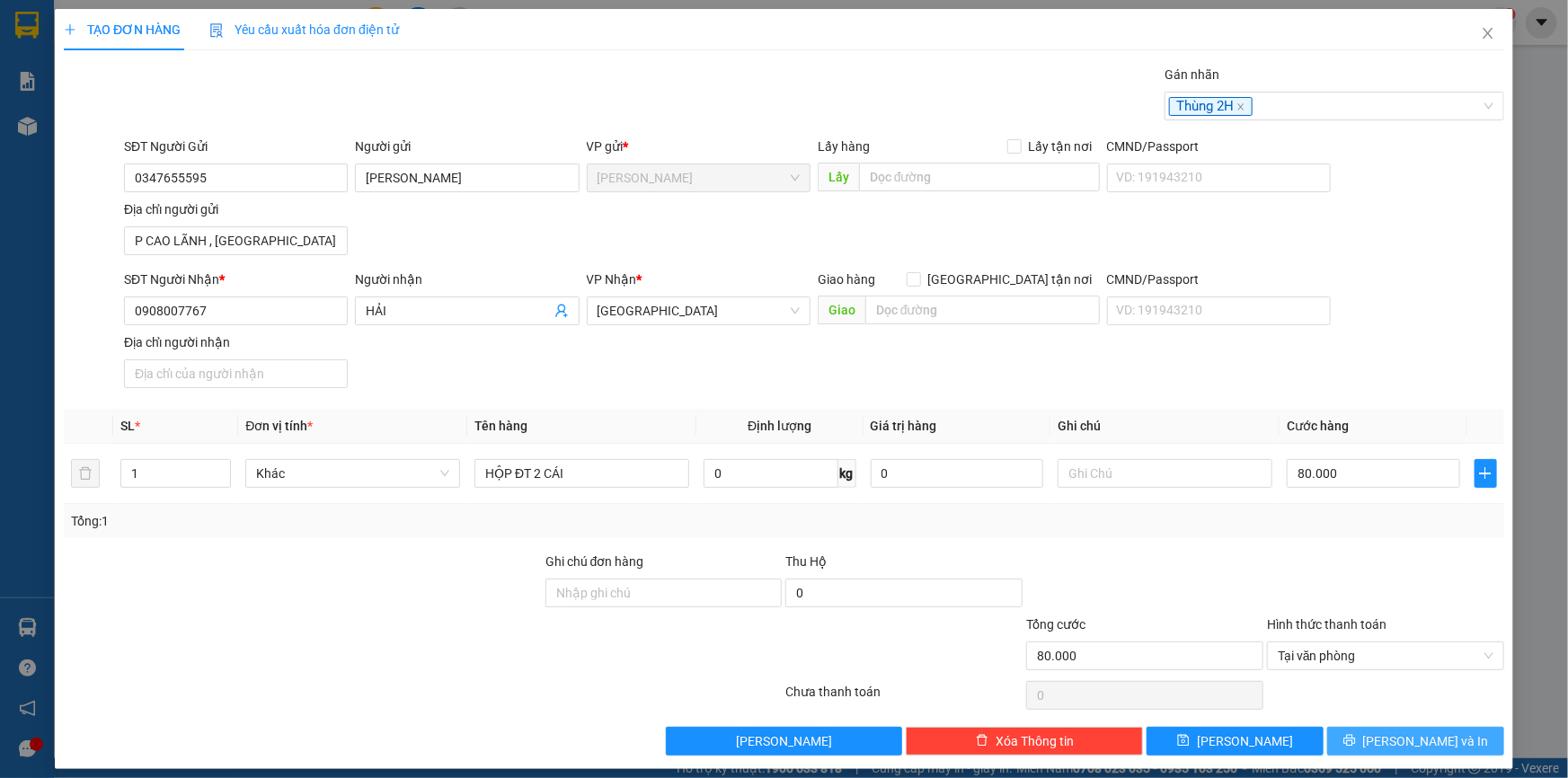
click at [1361, 742] on button "[PERSON_NAME] và In" at bounding box center [1416, 742] width 177 height 29
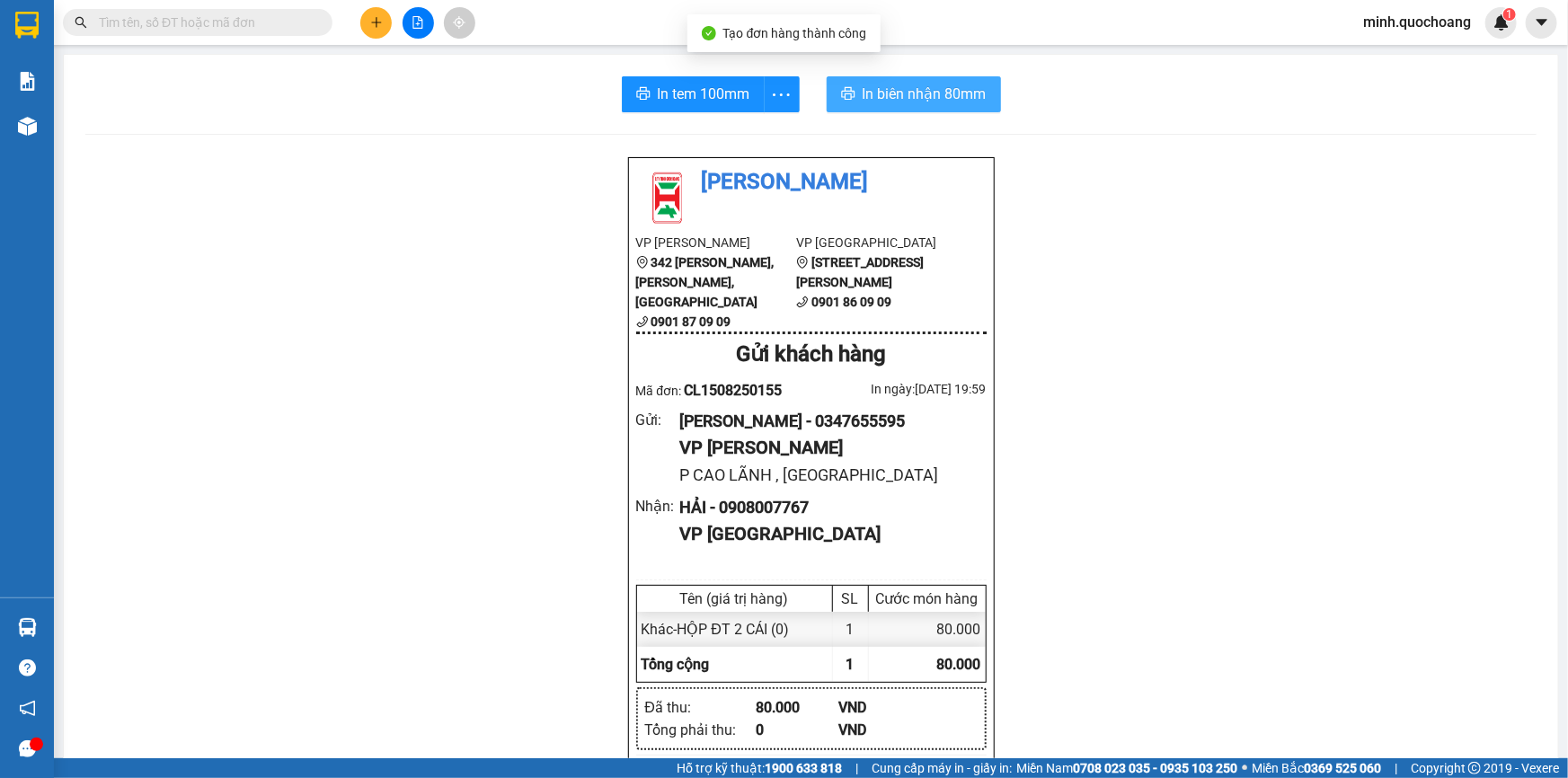
click at [899, 86] on span "In biên nhận 80mm" at bounding box center [925, 94] width 124 height 22
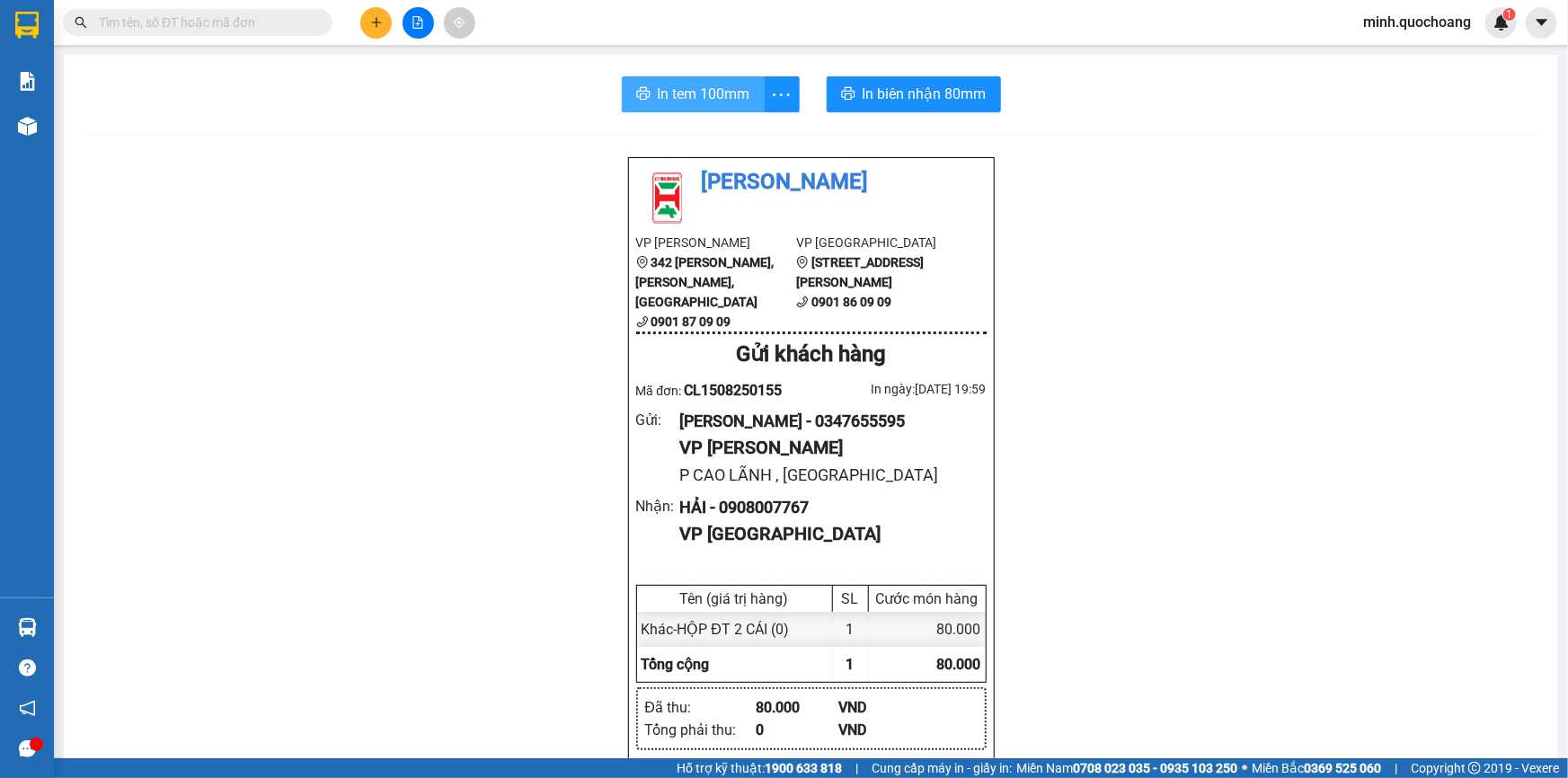
click at [701, 105] on span "In tem 100mm" at bounding box center [704, 94] width 93 height 22
click at [376, 26] on icon "plus" at bounding box center [376, 22] width 1 height 10
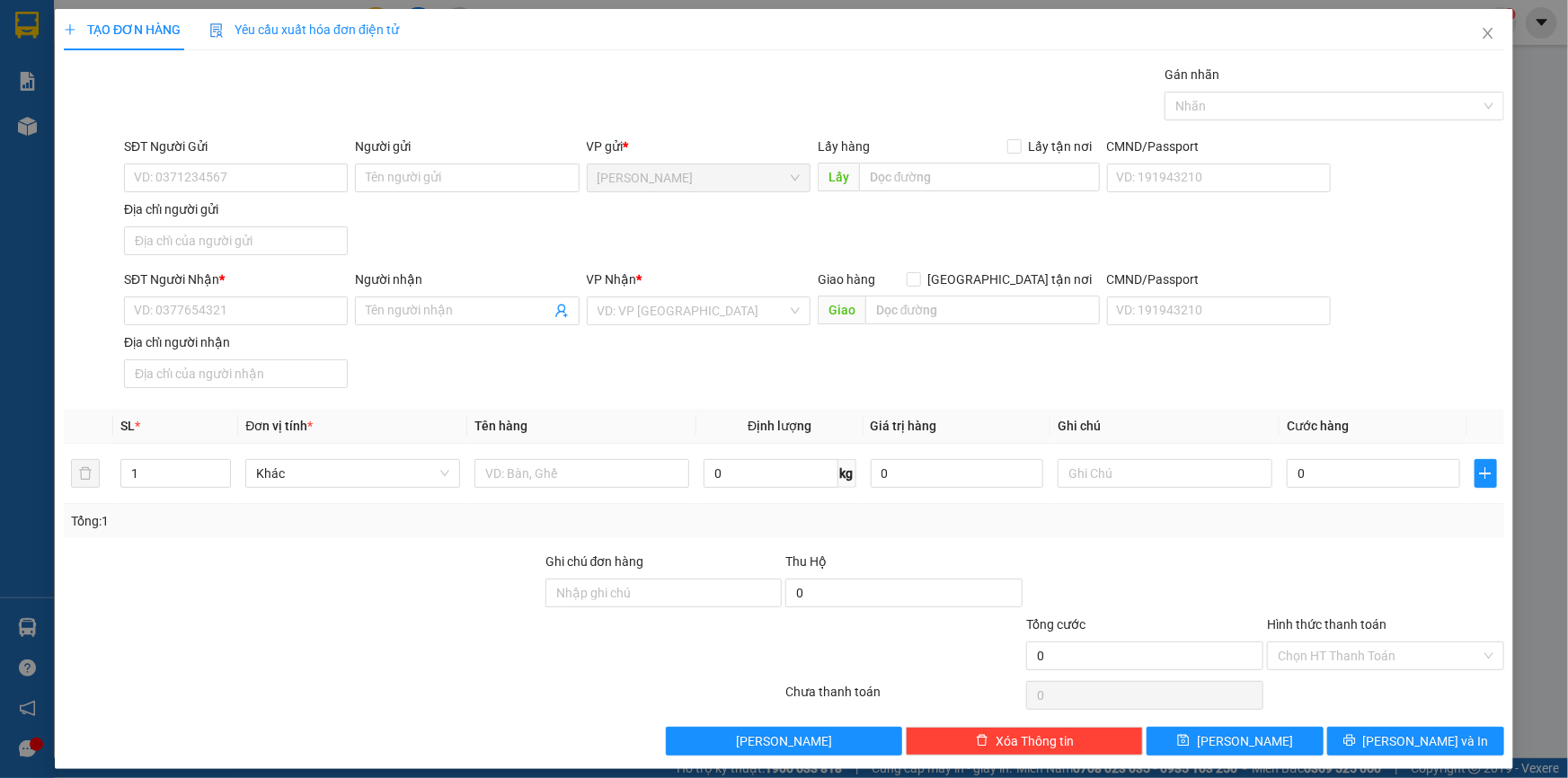
click at [277, 162] on div "SĐT Người Gửi" at bounding box center [236, 150] width 223 height 27
click at [275, 166] on input "SĐT Người Gửi" at bounding box center [236, 178] width 223 height 29
type input "0917939193"
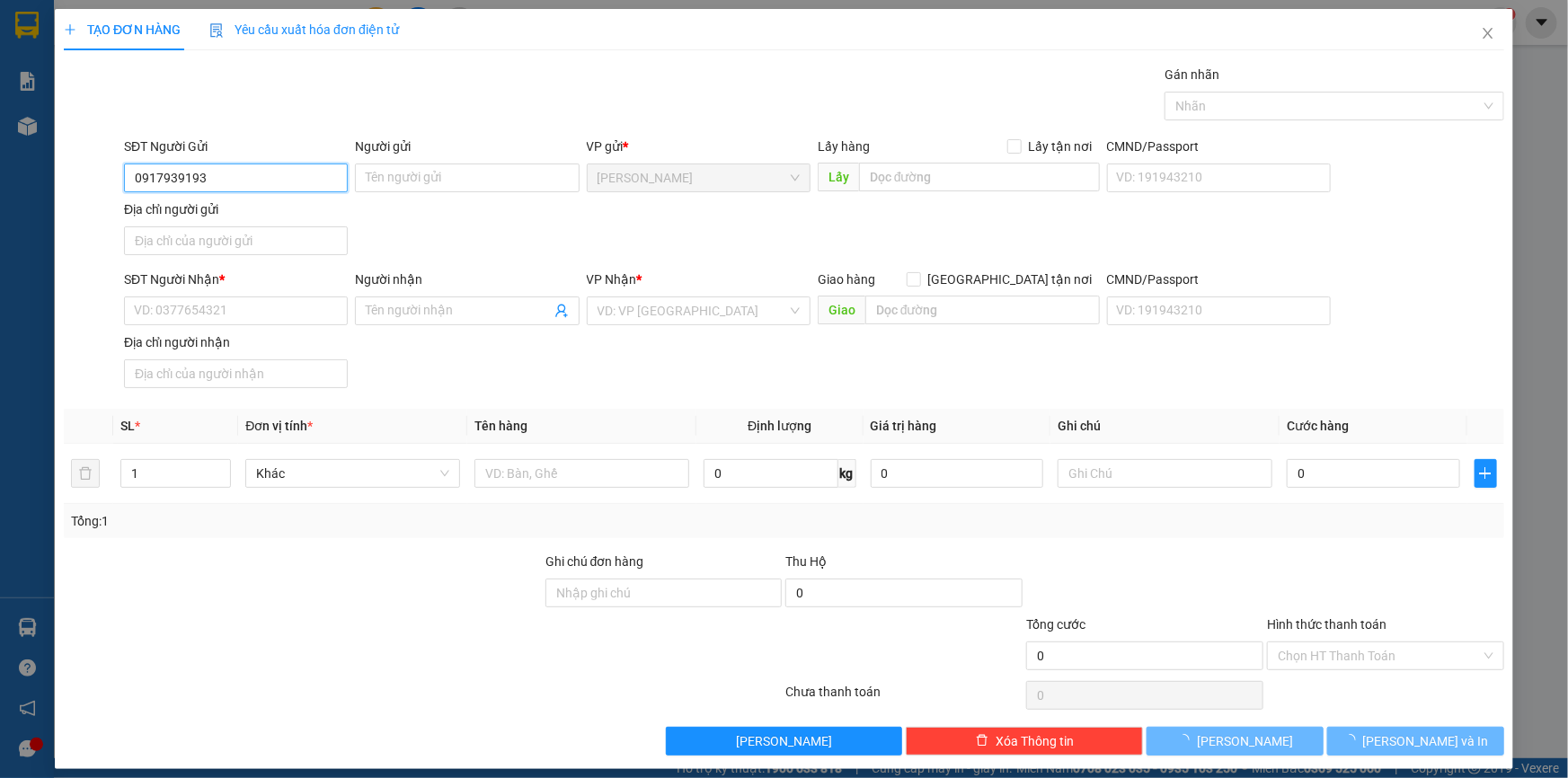
click at [255, 176] on input "0917939193" at bounding box center [236, 178] width 223 height 29
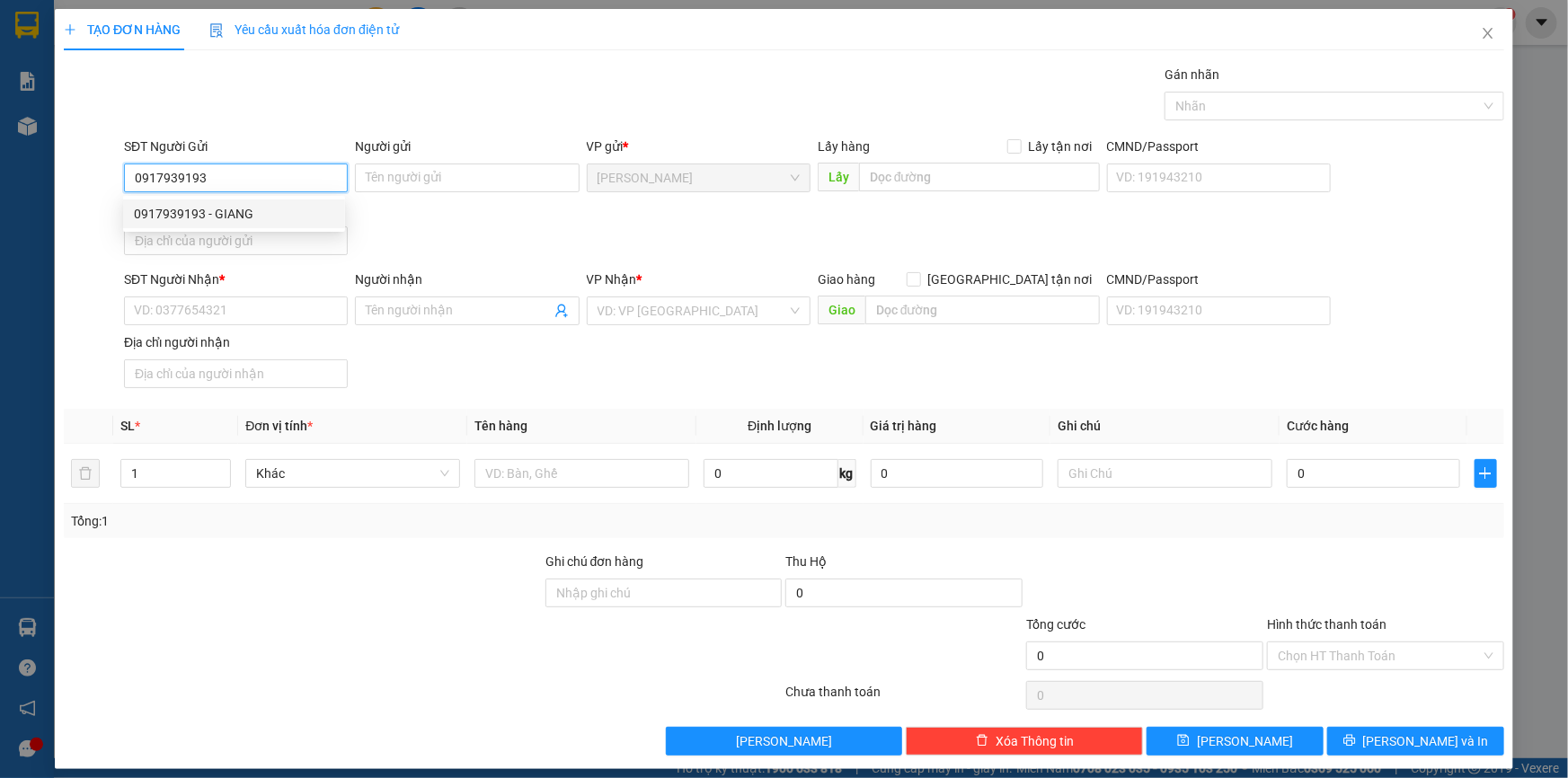
click at [264, 214] on div "0917939193 - GIANG" at bounding box center [234, 213] width 200 height 20
type input "GIANG"
click at [281, 186] on input "0917939193" at bounding box center [236, 178] width 223 height 29
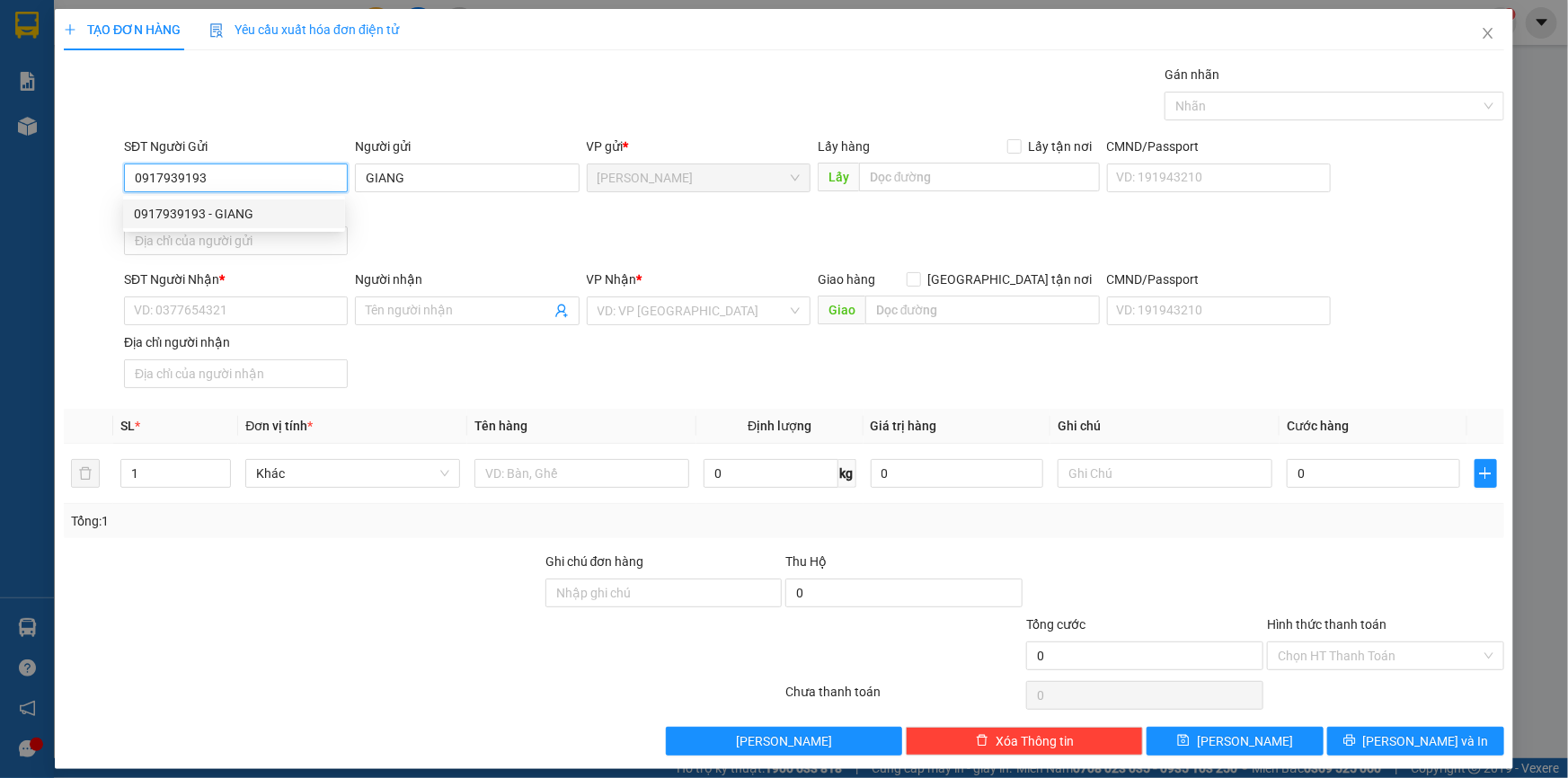
type input "0917939193"
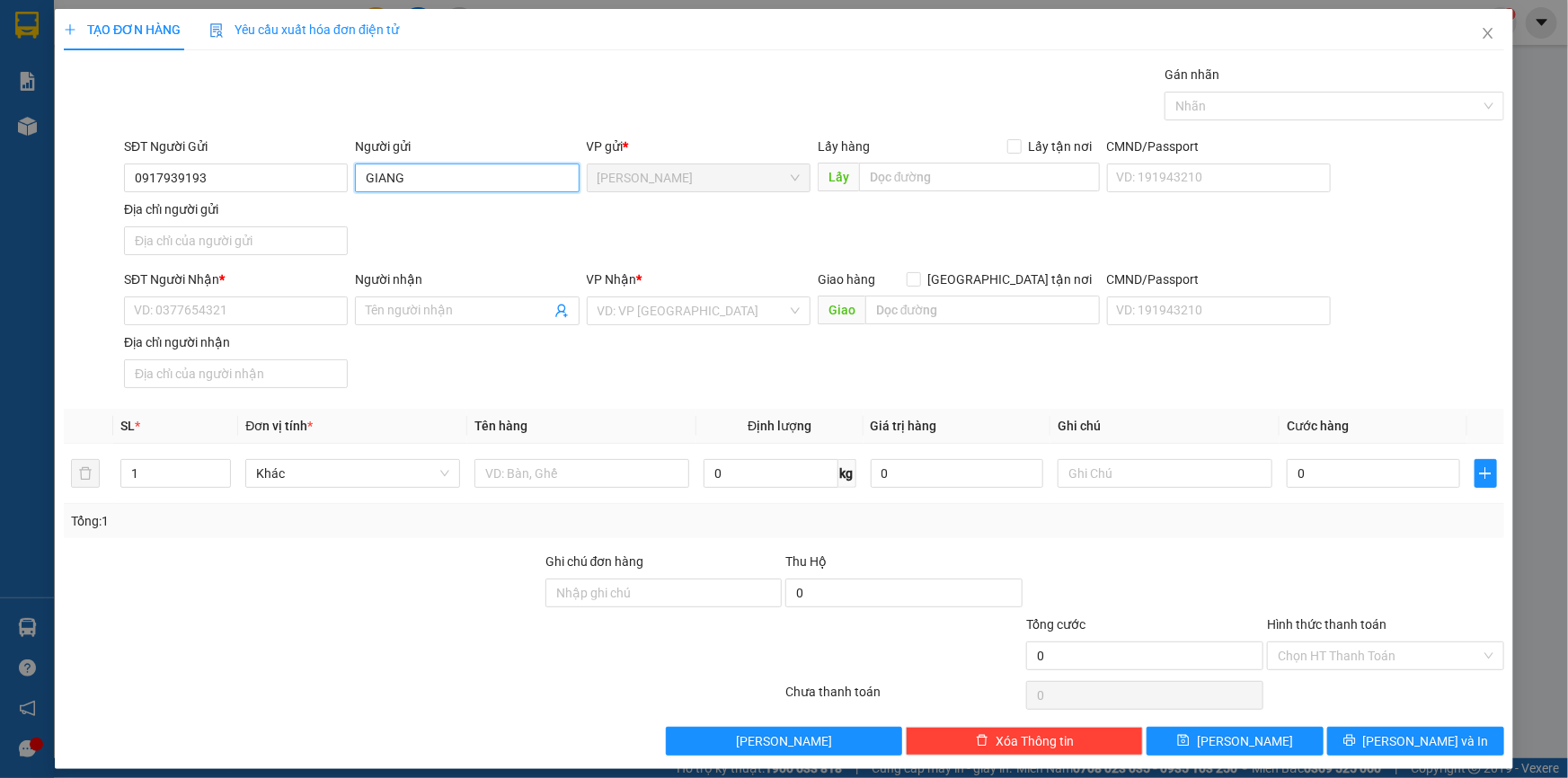
click at [445, 187] on input "GIANG" at bounding box center [467, 178] width 223 height 29
click at [446, 187] on input "GIANG" at bounding box center [467, 178] width 223 height 29
paste input "[PERSON_NAME]"
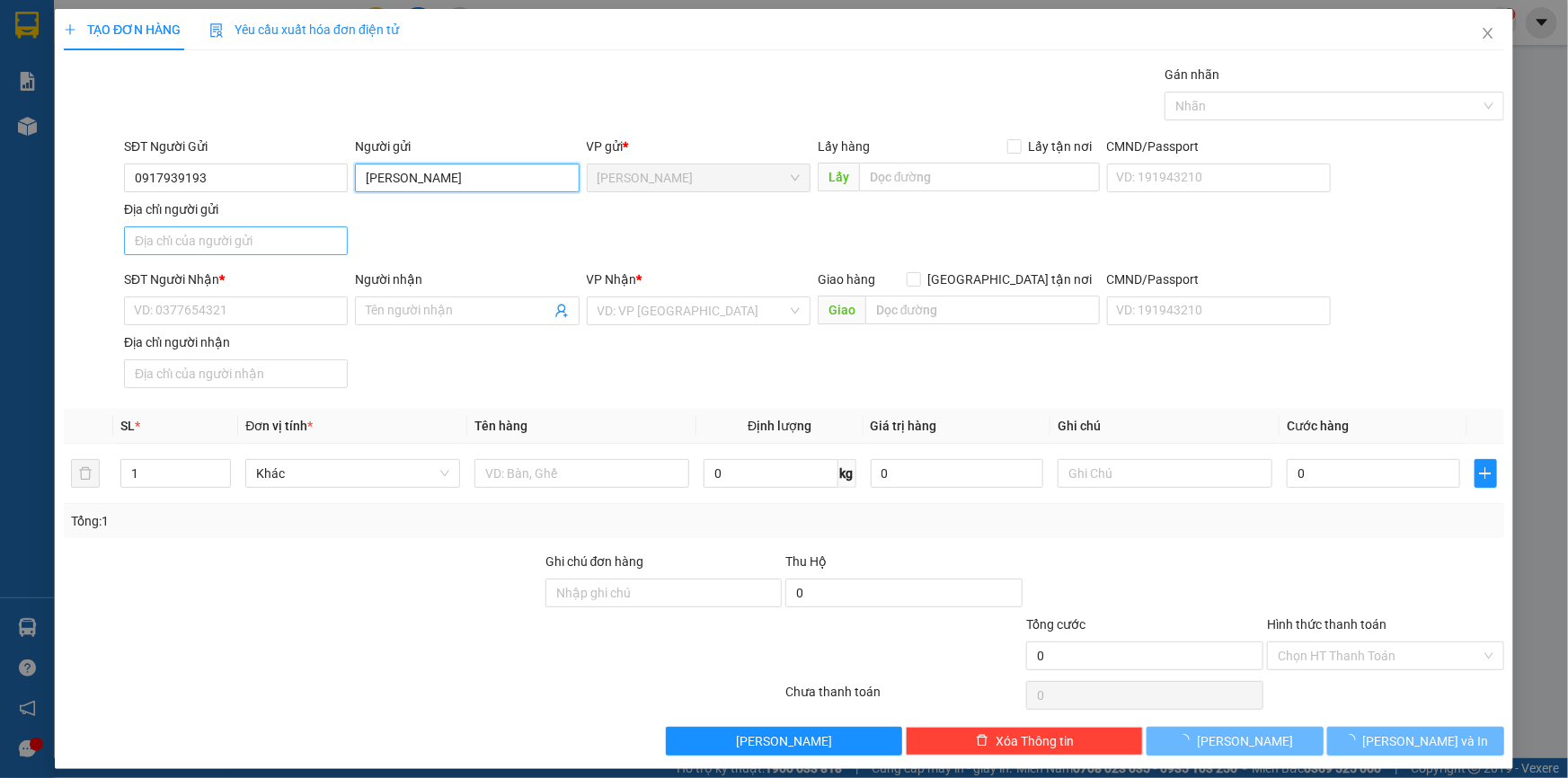
type input "[PERSON_NAME]"
click at [293, 242] on input "Địa chỉ người gửi" at bounding box center [236, 240] width 223 height 29
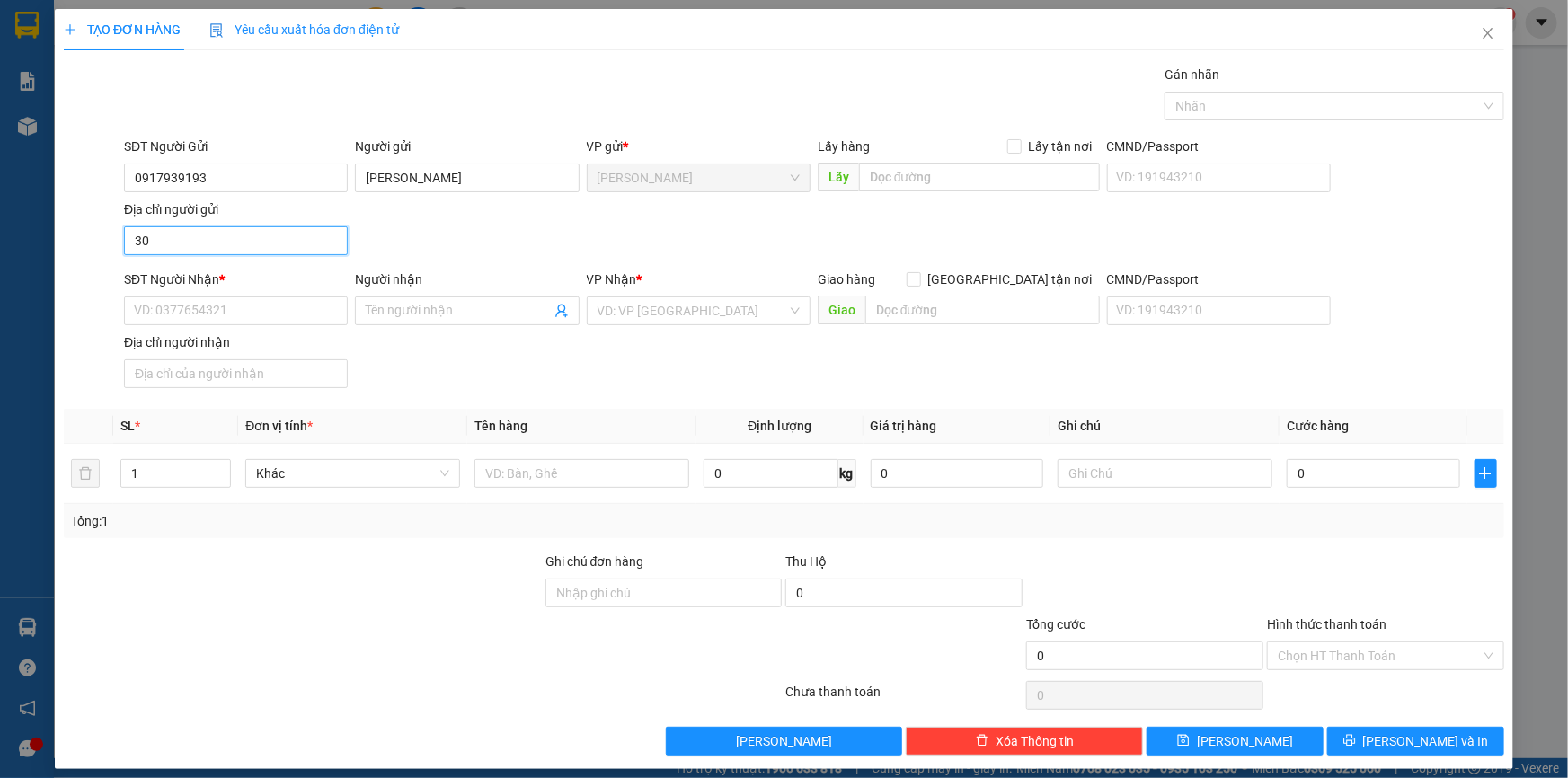
type input "30 HỒ BIỂU CHÁNH , [GEOGRAPHIC_DATA] , [GEOGRAPHIC_DATA] , [GEOGRAPHIC_DATA]"
click at [296, 308] on input "SĐT Người Nhận *" at bounding box center [236, 310] width 223 height 29
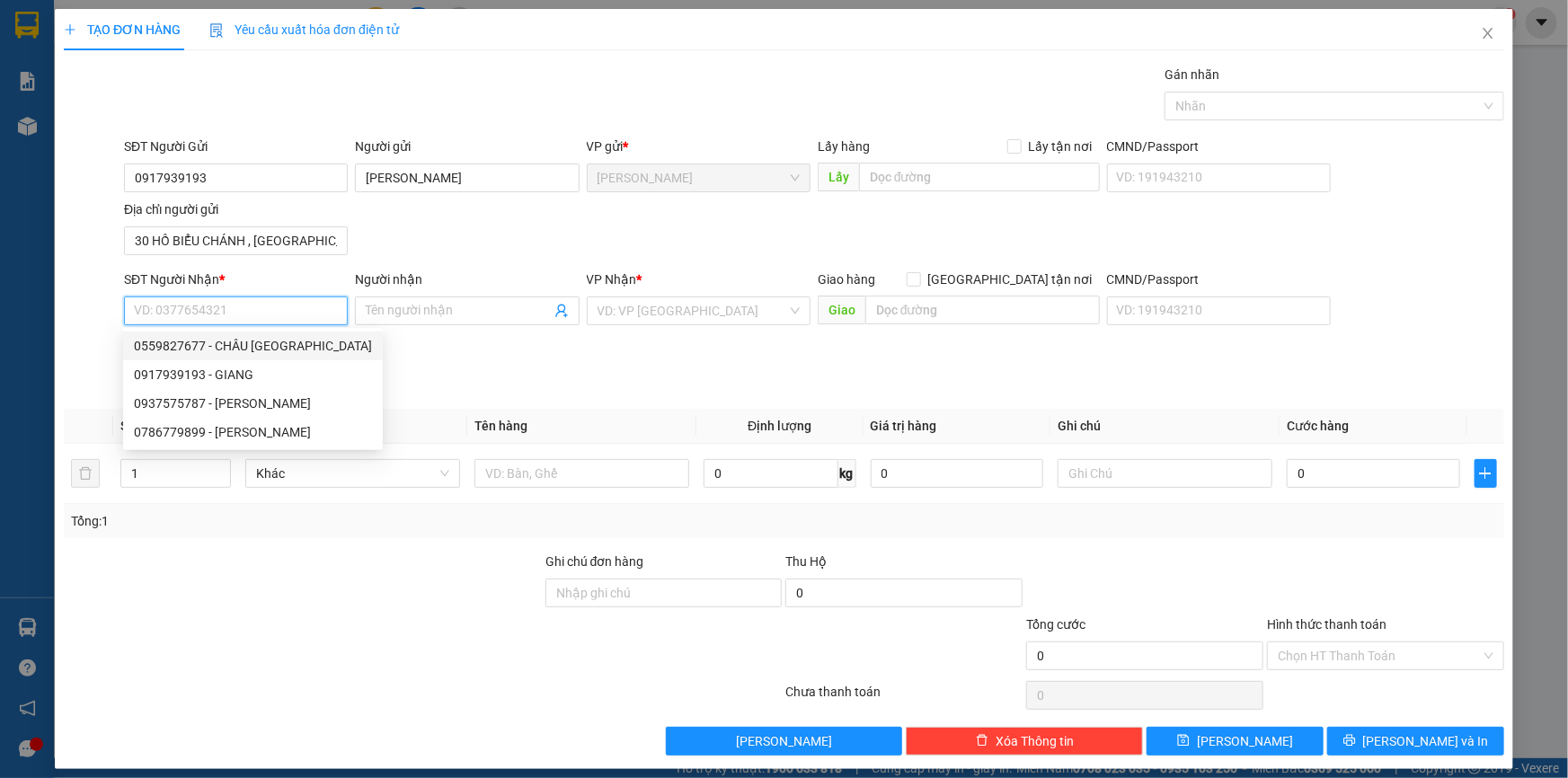
paste input "[PERSON_NAME]"
type input "[PERSON_NAME]"
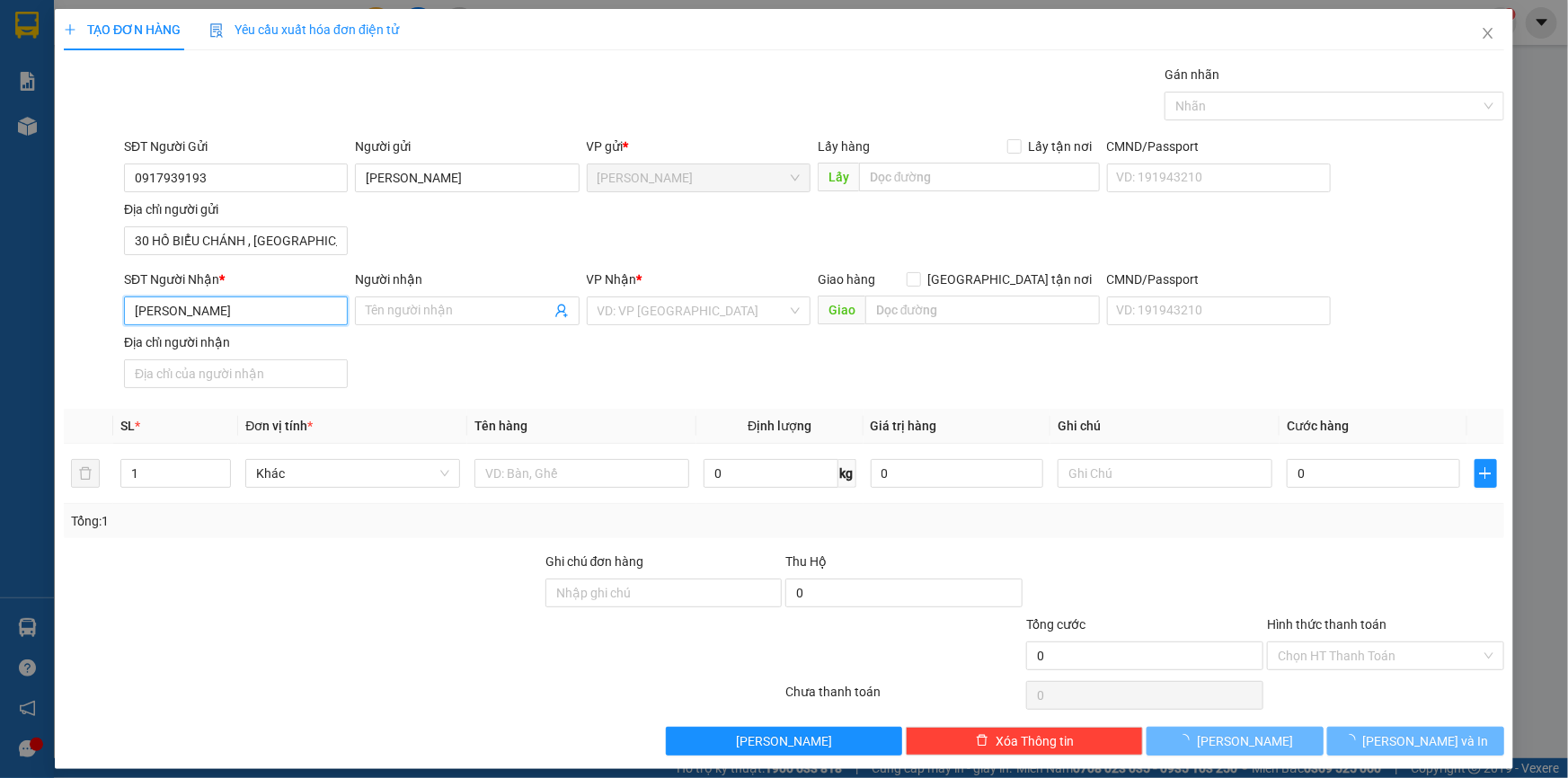
click at [280, 309] on input "[PERSON_NAME]" at bounding box center [236, 310] width 223 height 29
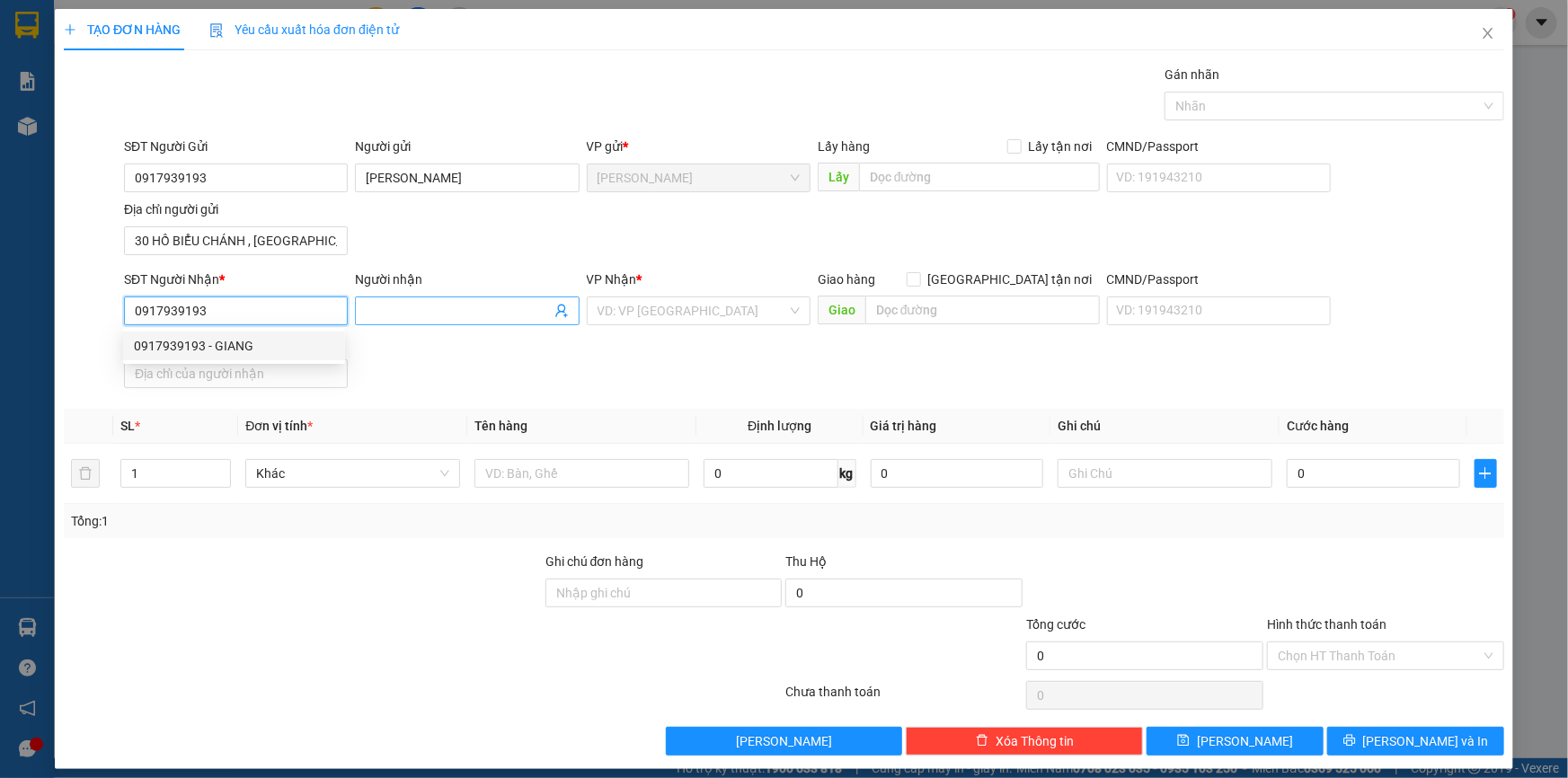
type input "0917939193"
click at [397, 298] on span at bounding box center [467, 310] width 223 height 29
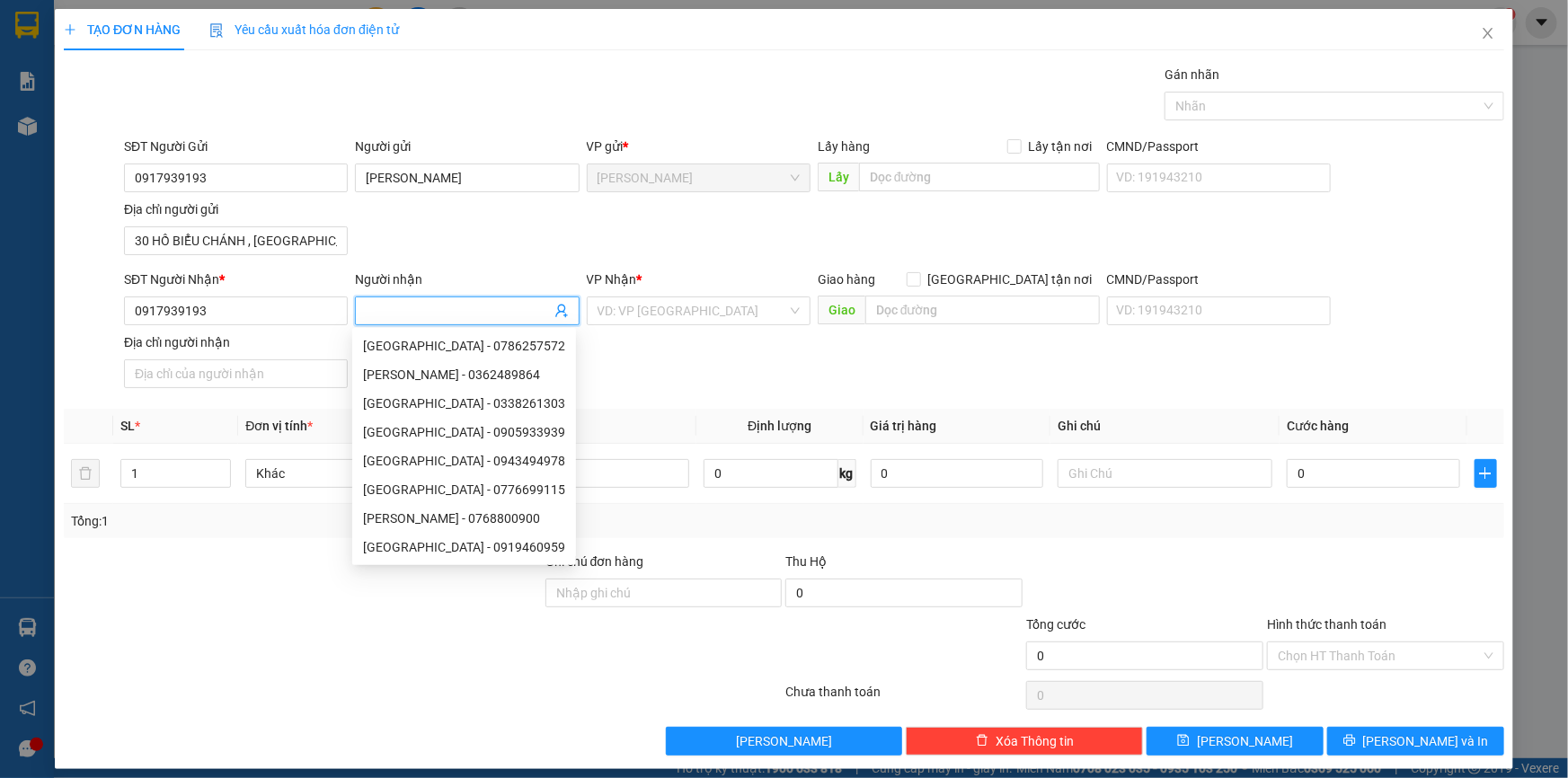
paste input "[PERSON_NAME]"
type input "[PERSON_NAME]"
click at [471, 671] on div at bounding box center [302, 645] width 482 height 63
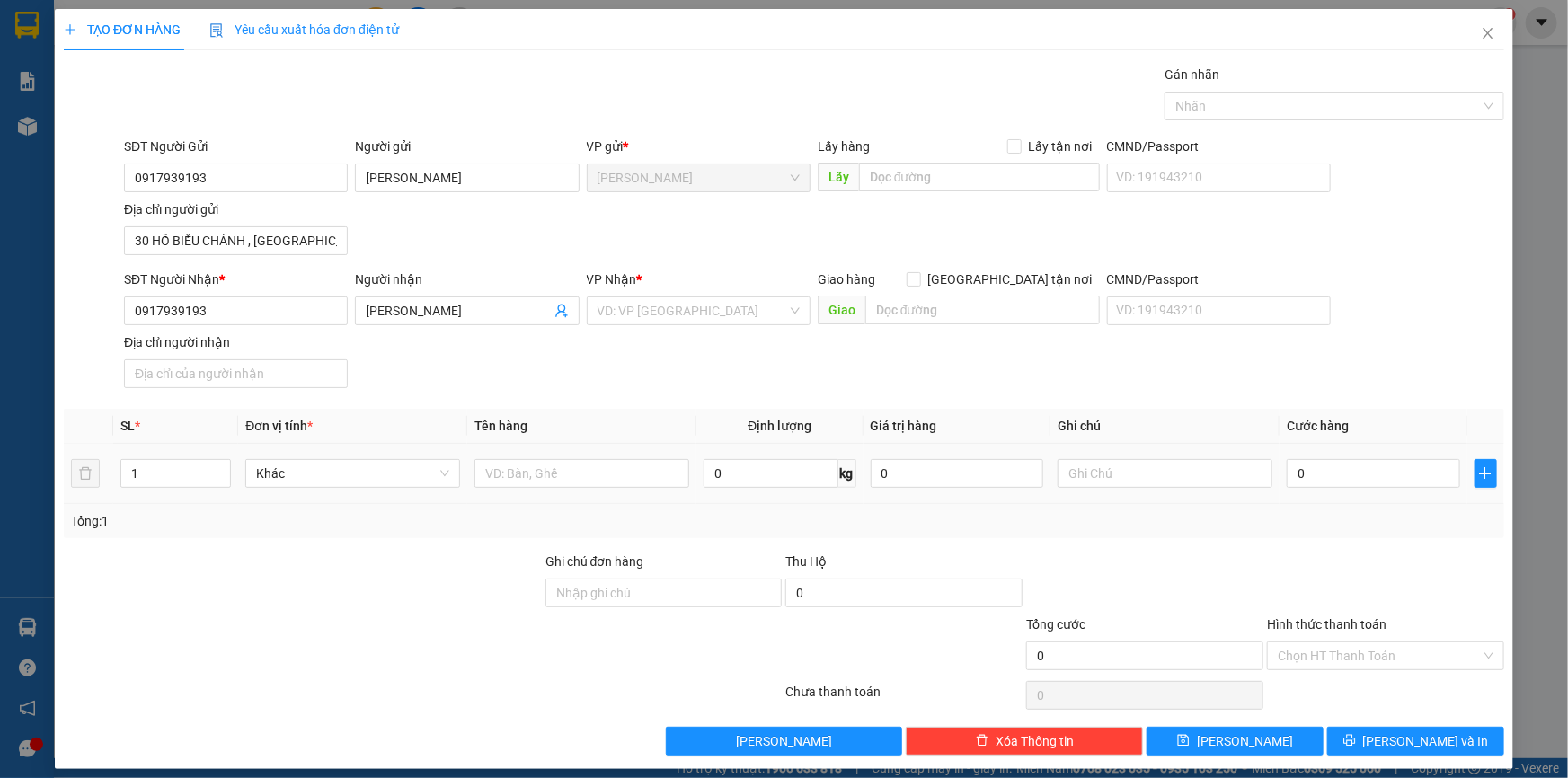
click at [522, 453] on td at bounding box center [582, 474] width 229 height 60
click at [522, 462] on input "text" at bounding box center [583, 473] width 215 height 29
type input "CỤC ĐEN"
click at [1339, 460] on input "0" at bounding box center [1374, 473] width 174 height 29
type input "9"
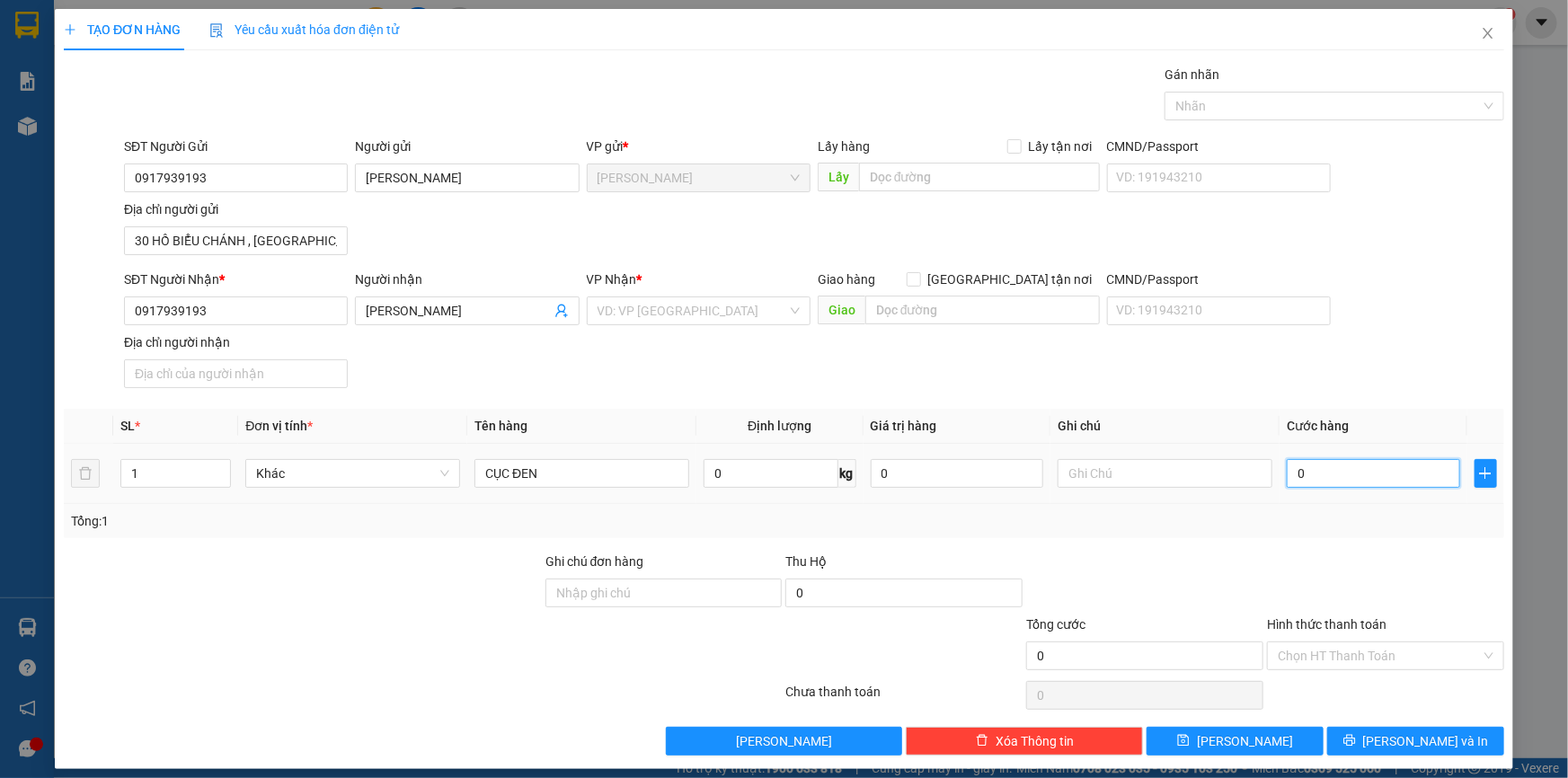
type input "9"
type input "90"
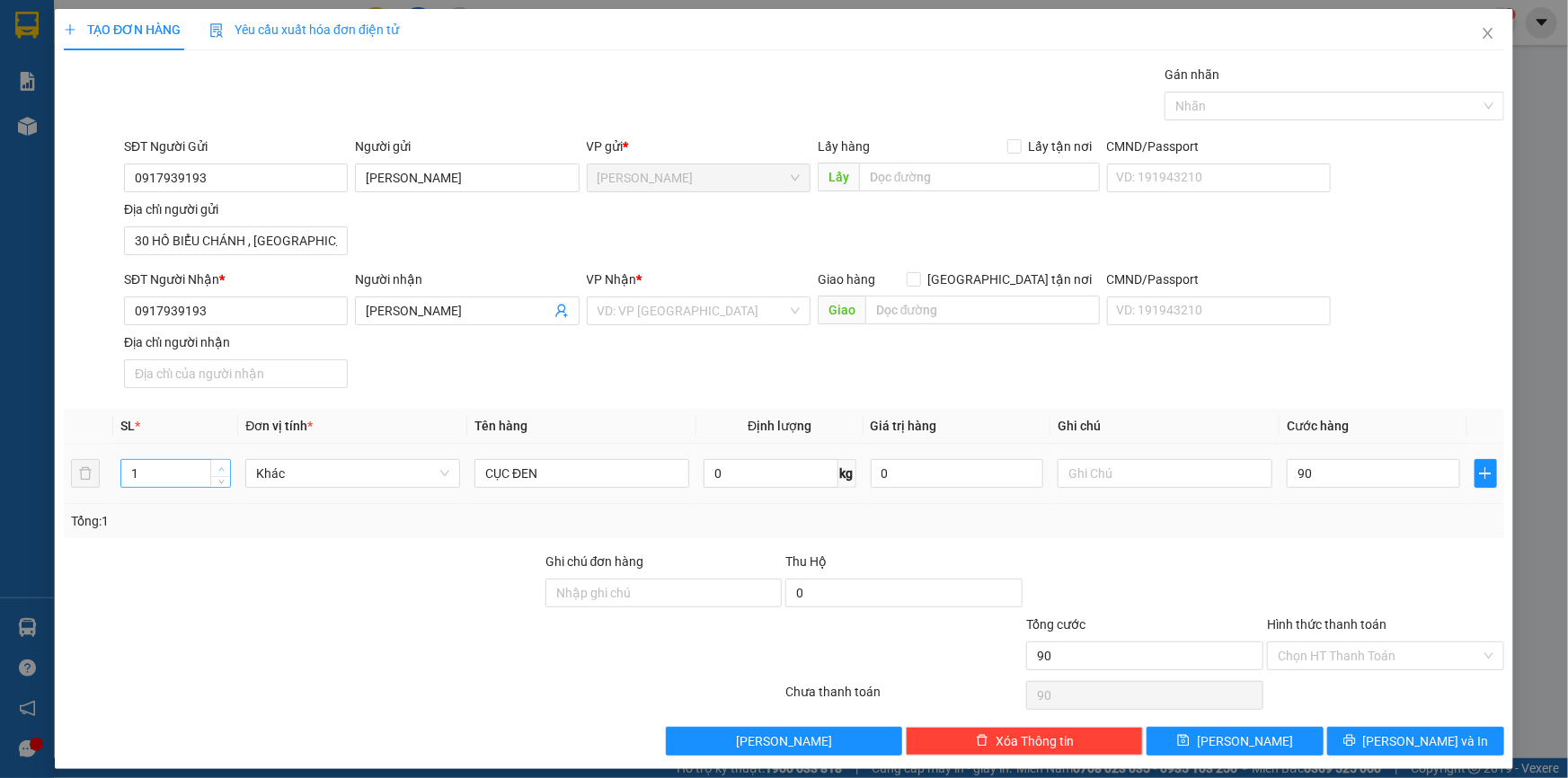
type input "90.000"
click at [216, 468] on span "up" at bounding box center [222, 469] width 11 height 11
click at [1330, 652] on input "Hình thức thanh toán" at bounding box center [1379, 656] width 203 height 27
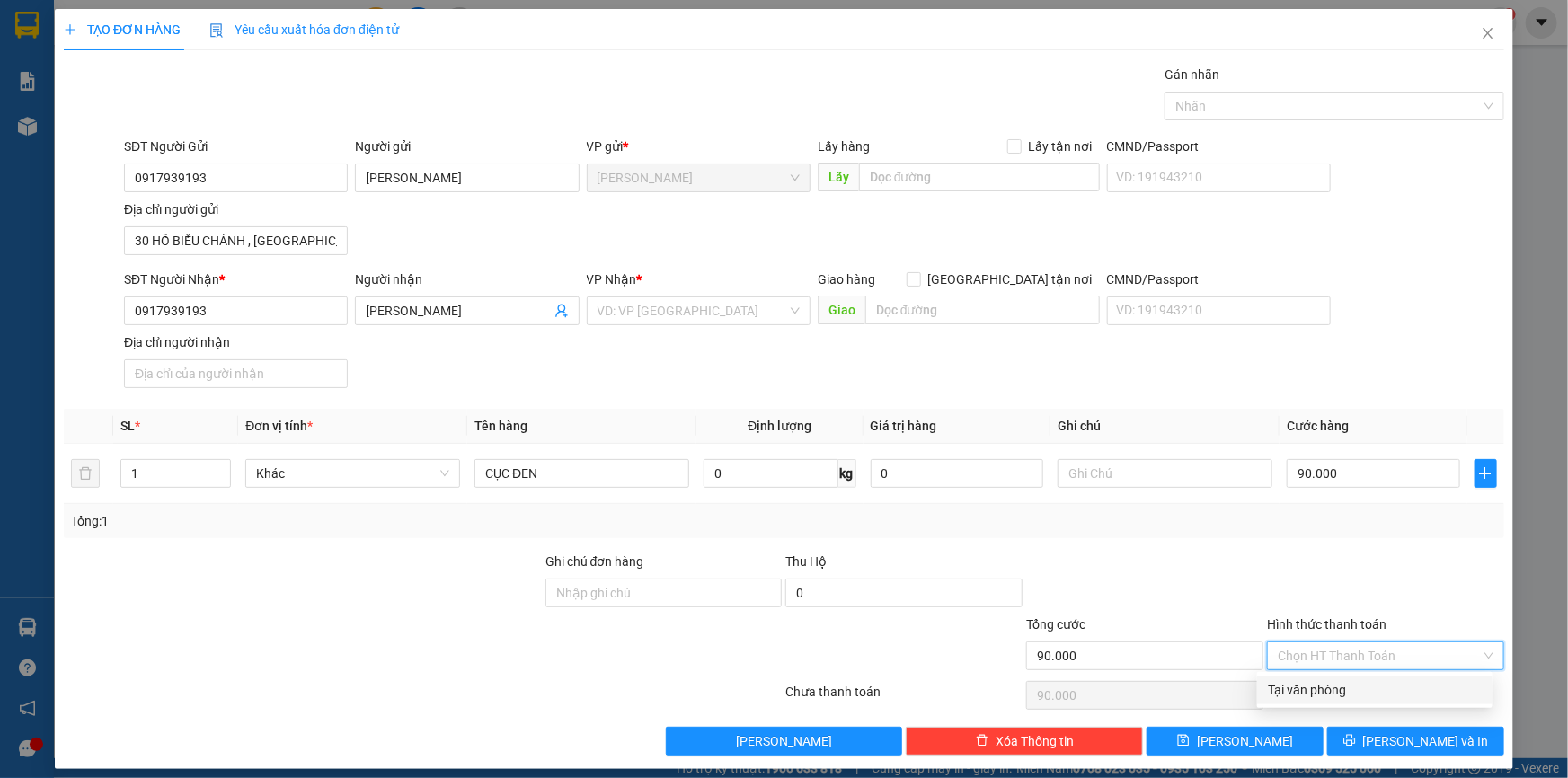
click at [1316, 691] on div "Tại văn phòng" at bounding box center [1374, 690] width 214 height 20
type input "0"
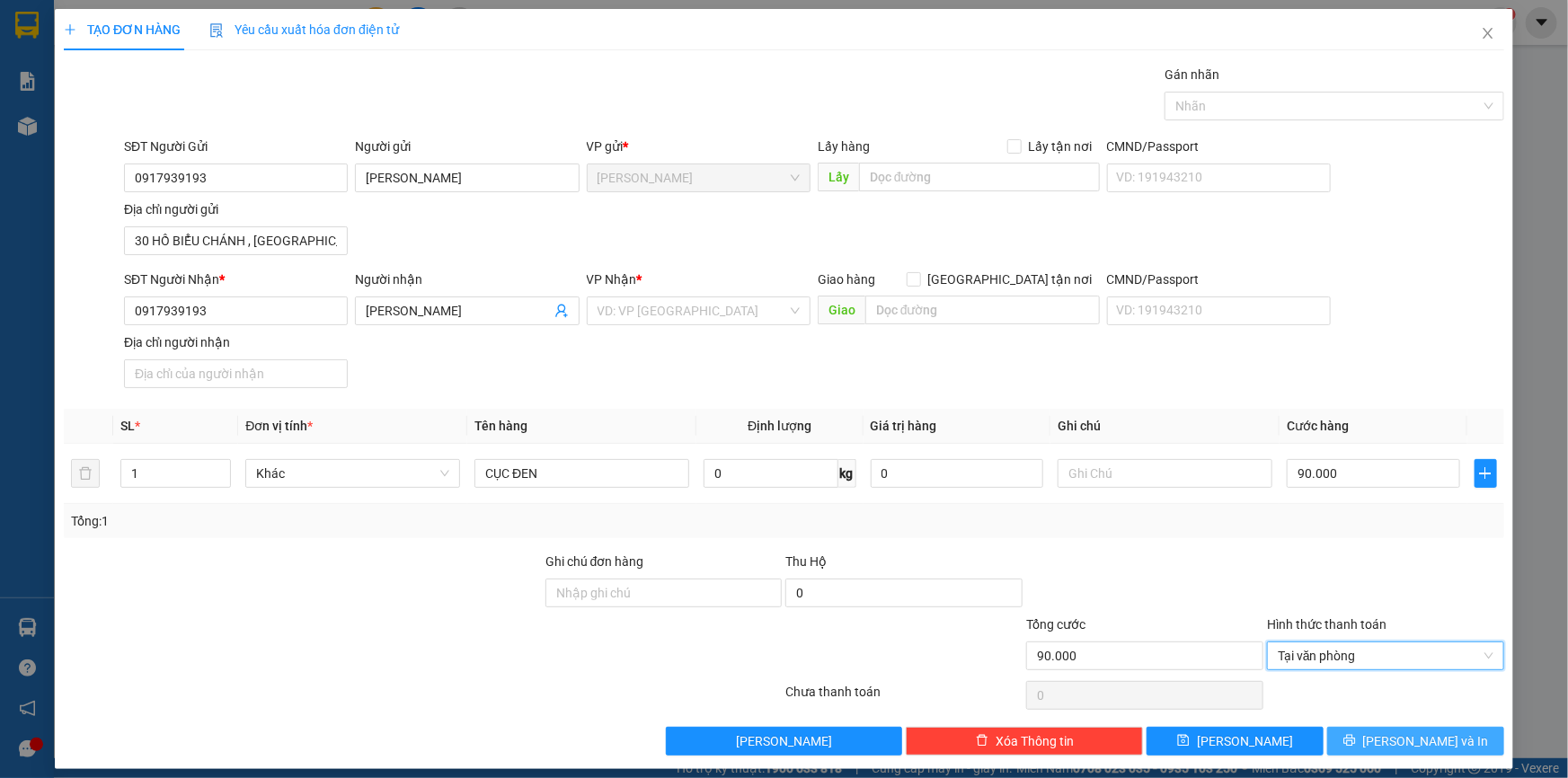
click at [1388, 733] on button "[PERSON_NAME] và In" at bounding box center [1416, 742] width 177 height 29
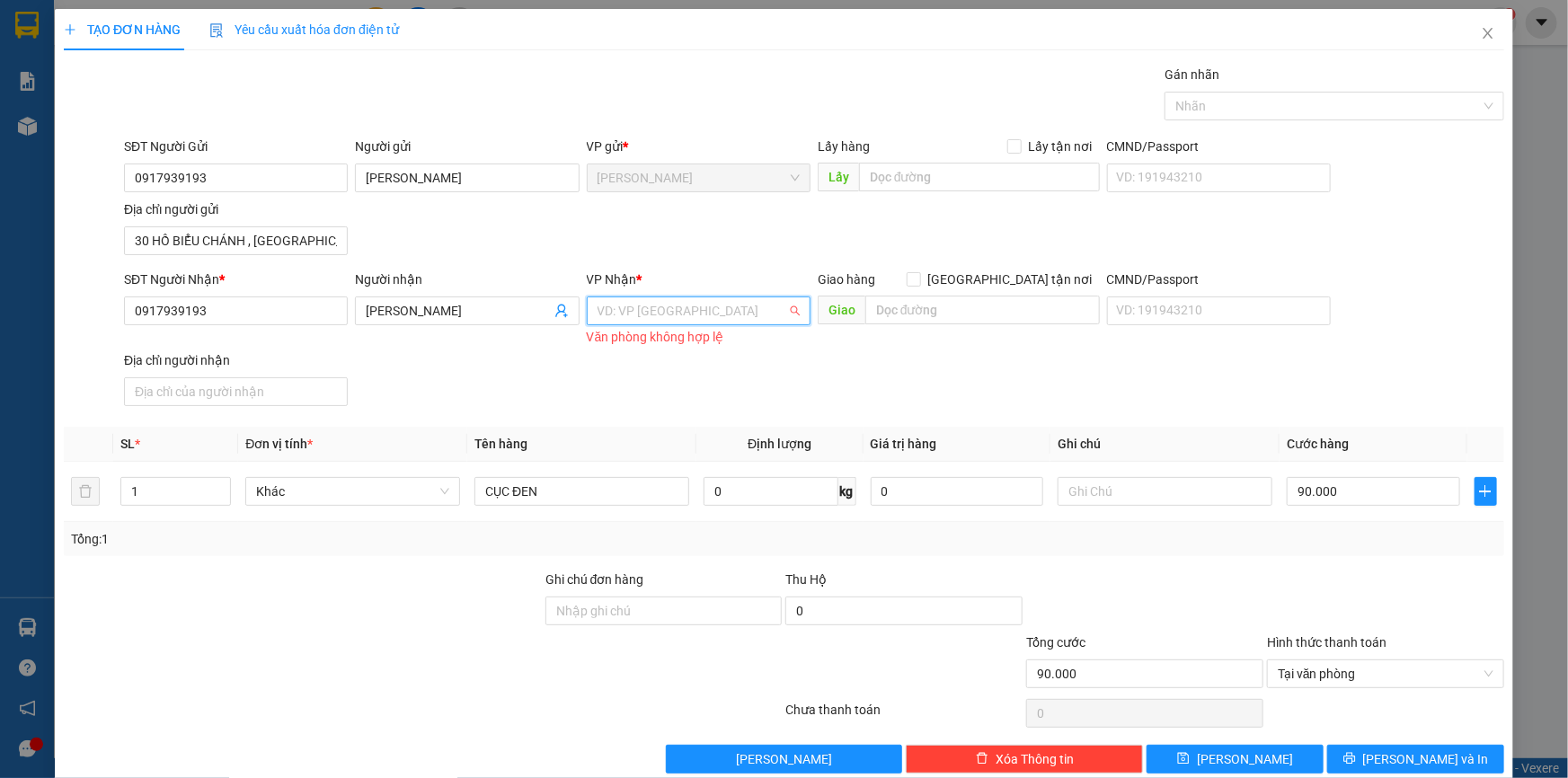
click at [657, 315] on input "search" at bounding box center [692, 310] width 190 height 27
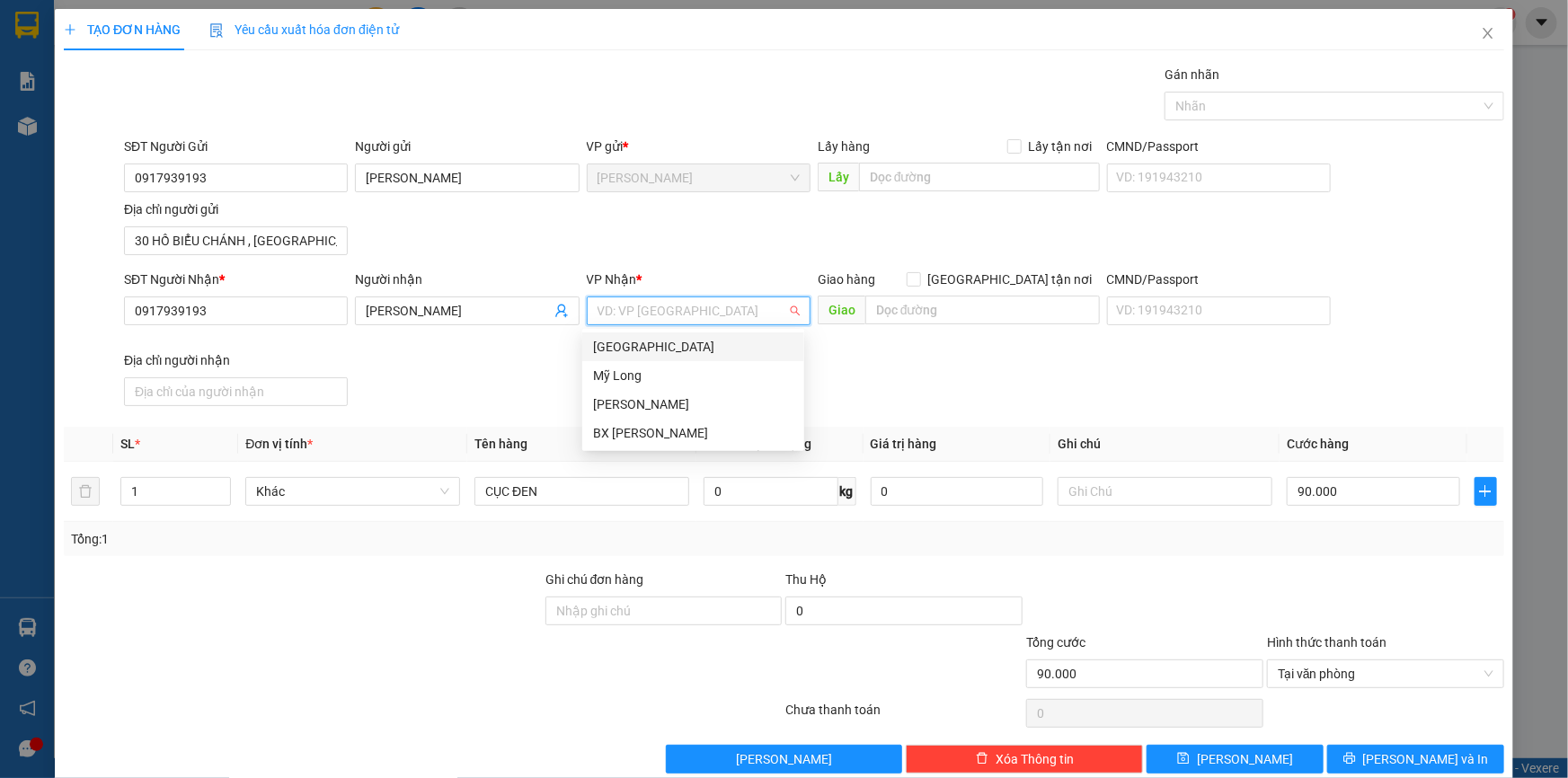
click at [637, 346] on div "[GEOGRAPHIC_DATA]" at bounding box center [693, 346] width 200 height 20
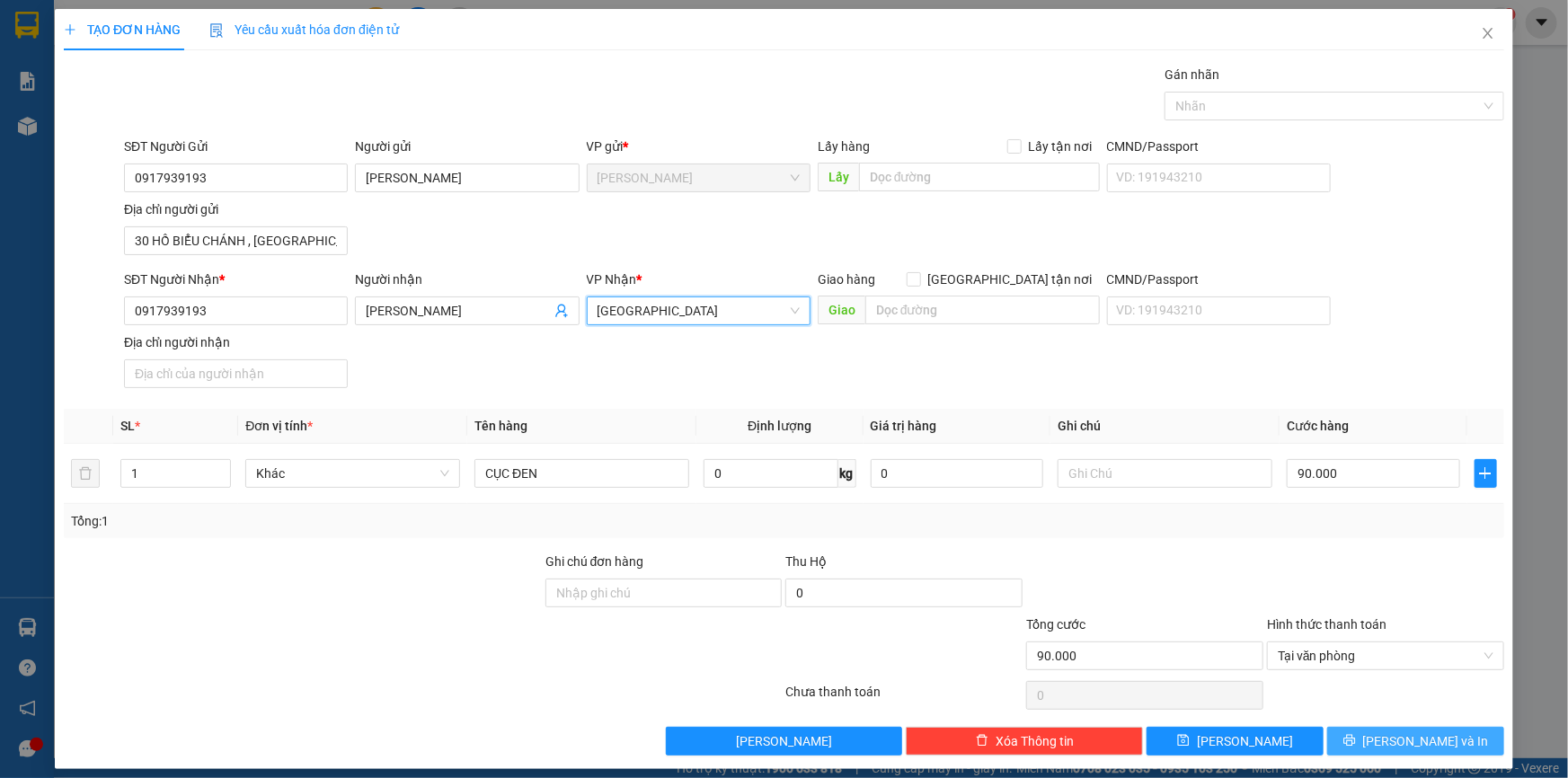
click at [1386, 730] on button "[PERSON_NAME] và In" at bounding box center [1416, 742] width 177 height 29
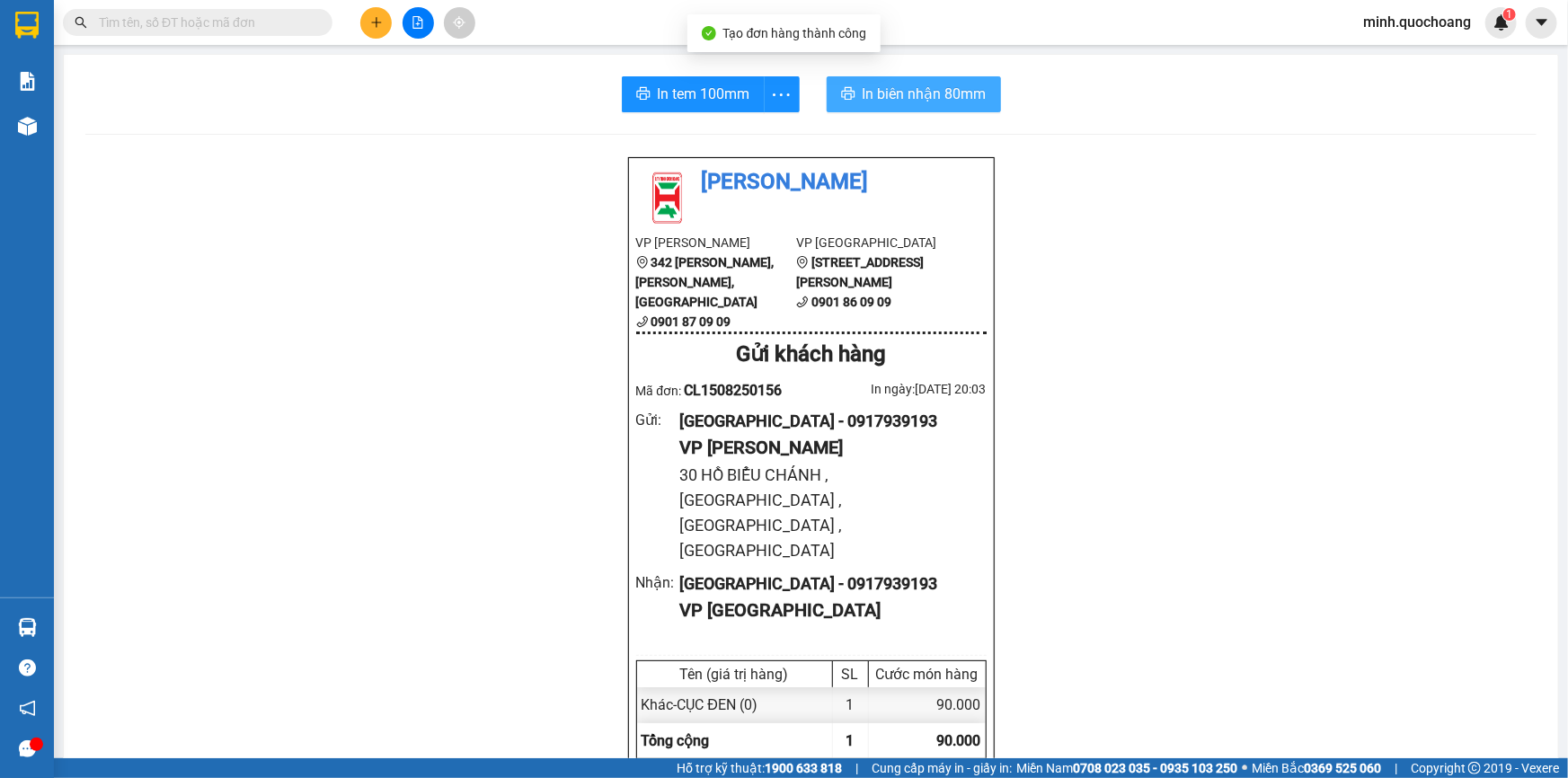
click at [965, 95] on span "In biên nhận 80mm" at bounding box center [925, 94] width 124 height 22
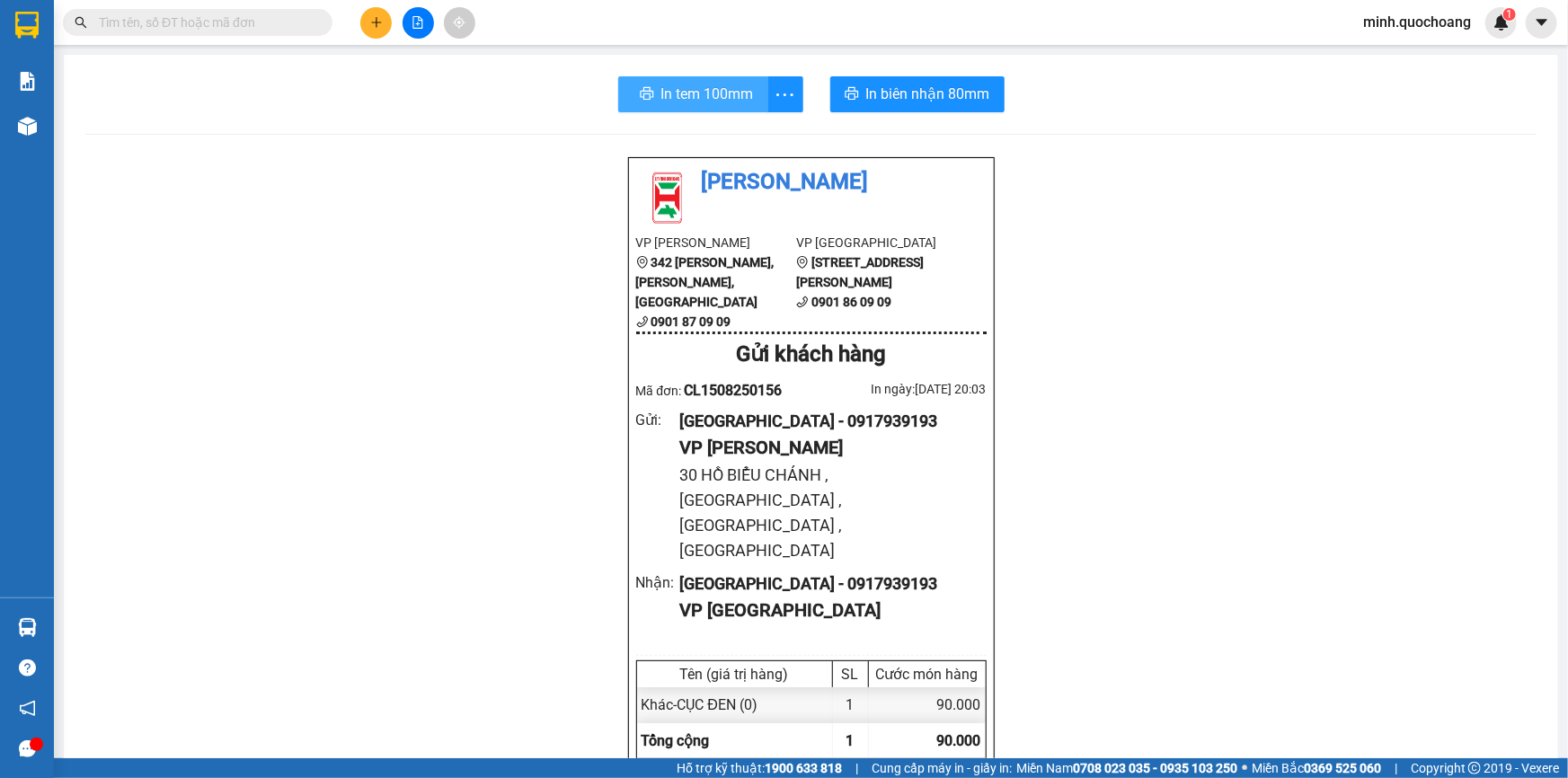
click at [706, 107] on button "In tem 100mm" at bounding box center [693, 94] width 151 height 36
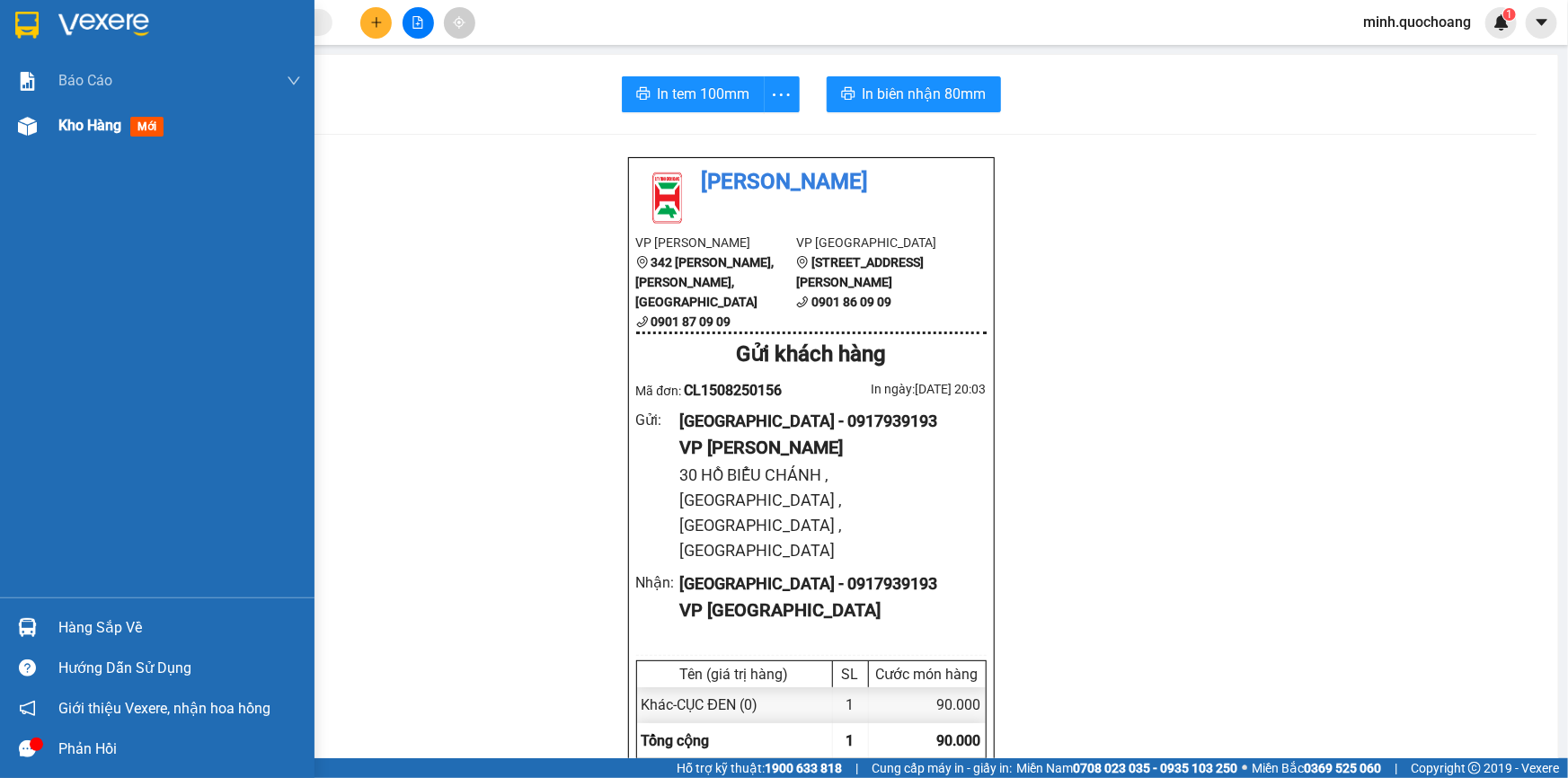
click at [66, 138] on div "Kho hàng mới" at bounding box center [180, 126] width 243 height 45
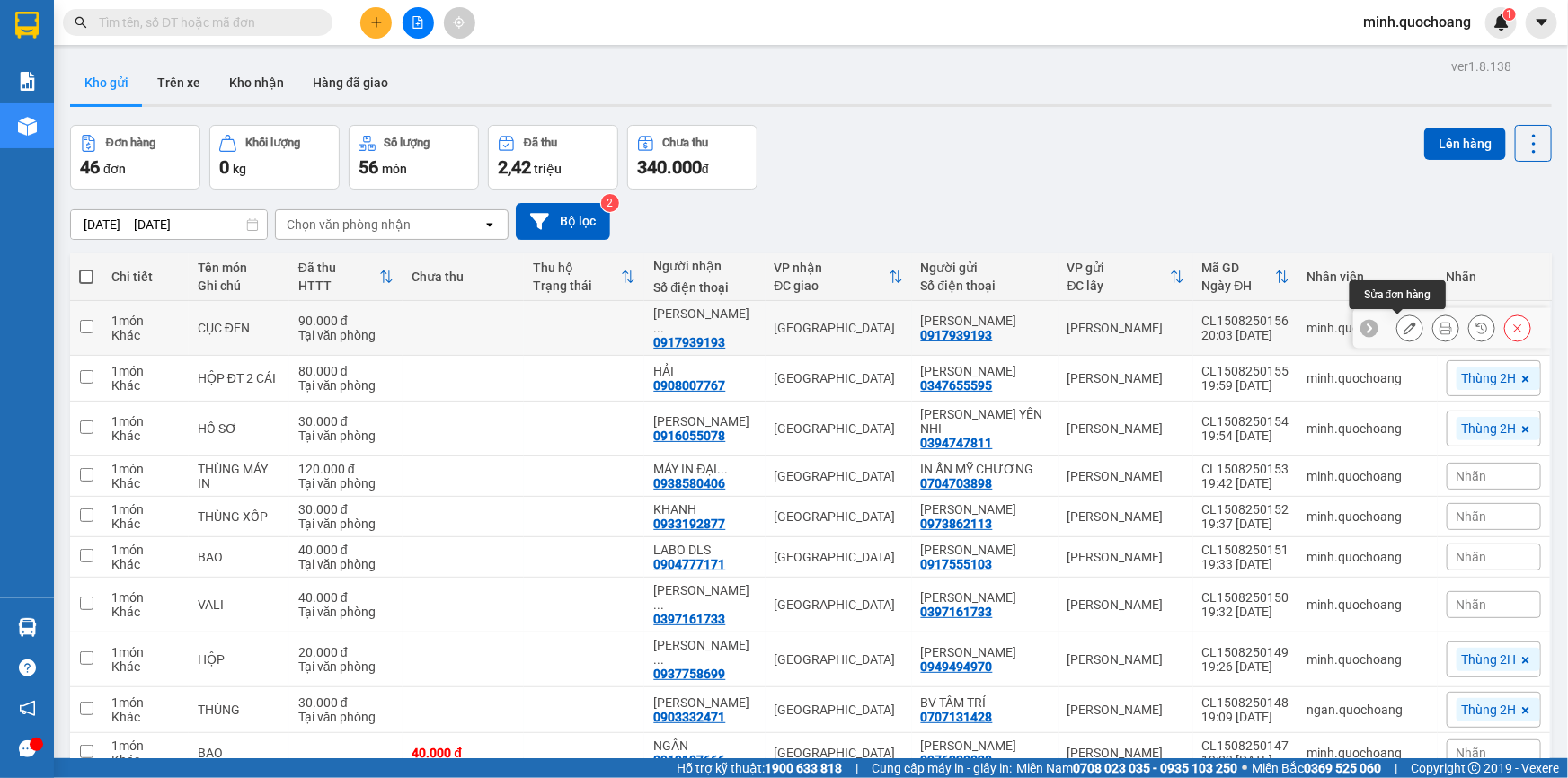
click at [1403, 329] on icon at bounding box center [1409, 327] width 12 height 12
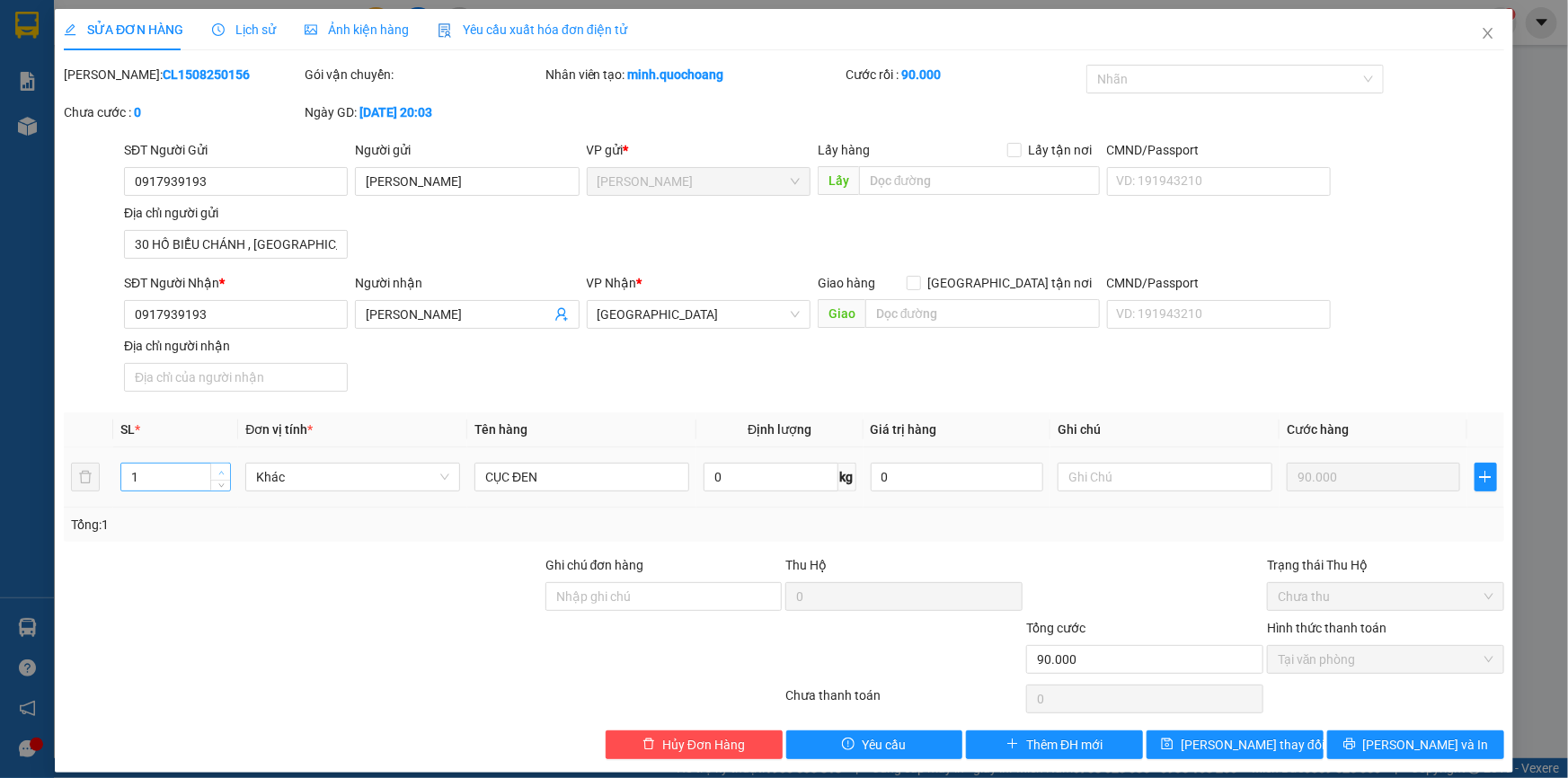
type input "2"
click at [216, 472] on span "up" at bounding box center [222, 473] width 11 height 11
click at [1173, 742] on icon "save" at bounding box center [1167, 743] width 12 height 12
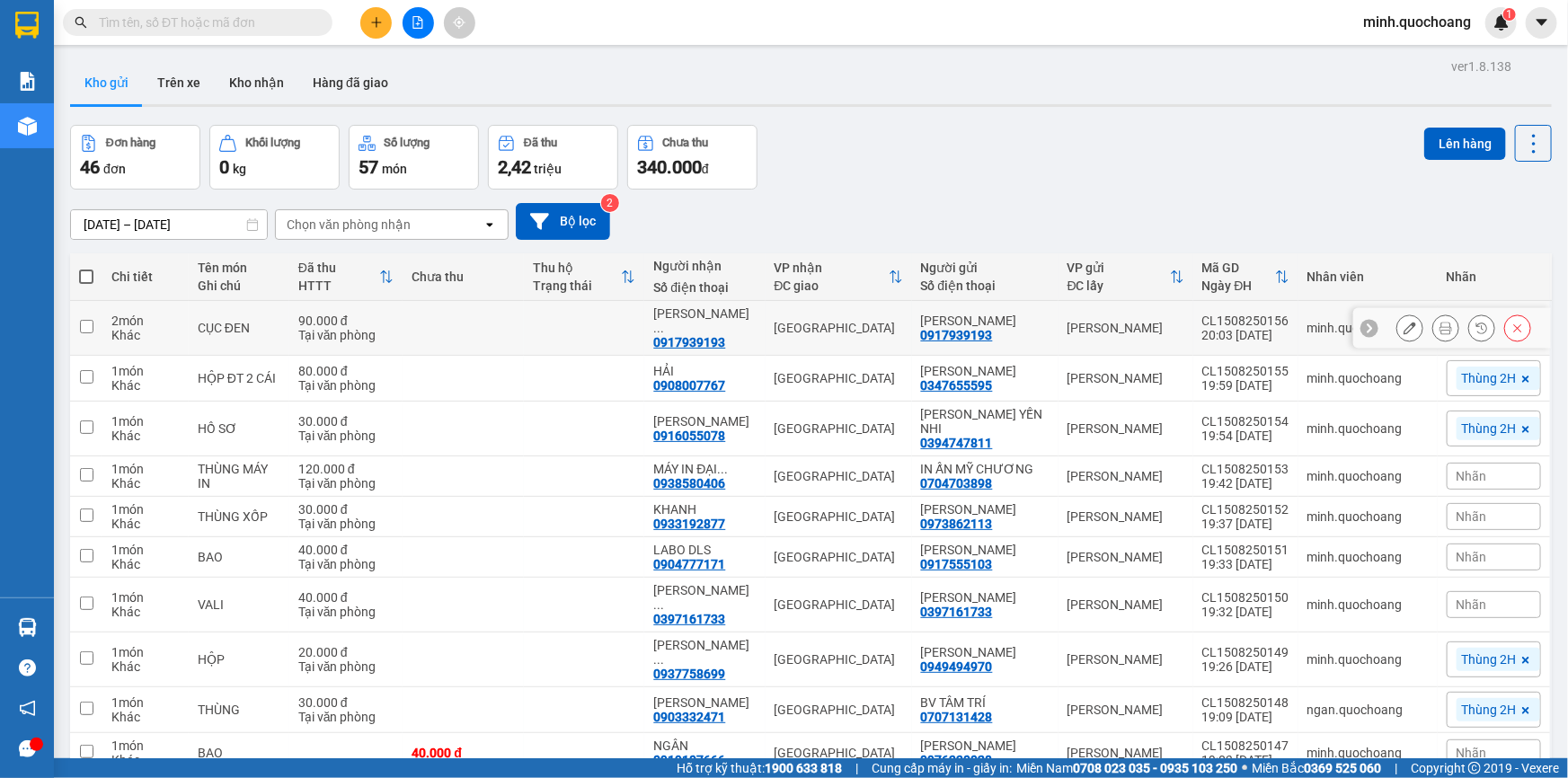
click at [1440, 326] on icon at bounding box center [1446, 327] width 12 height 12
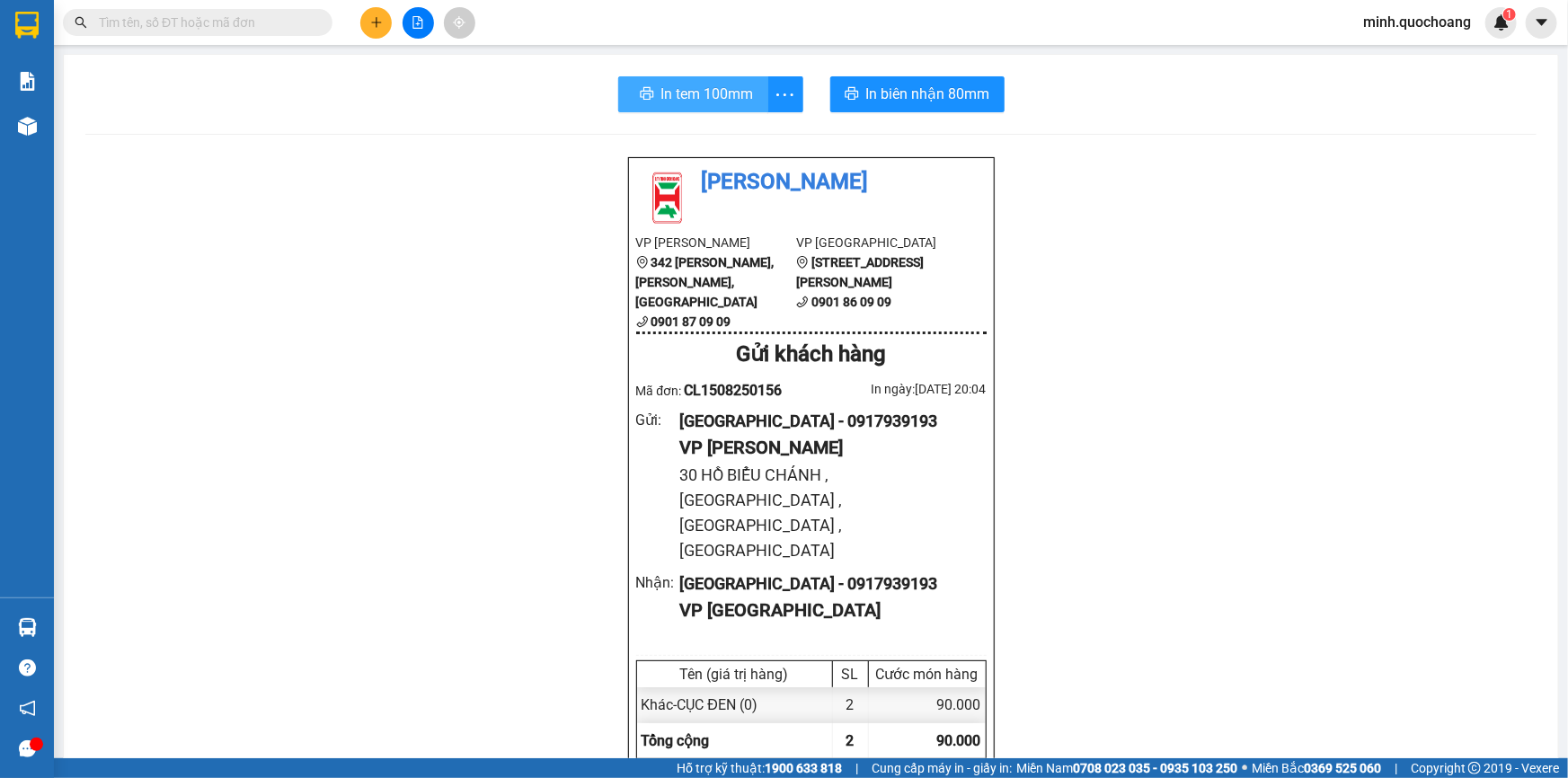
click at [651, 91] on button "In tem 100mm" at bounding box center [693, 94] width 151 height 36
click at [919, 94] on span "In biên nhận 80mm" at bounding box center [928, 94] width 124 height 22
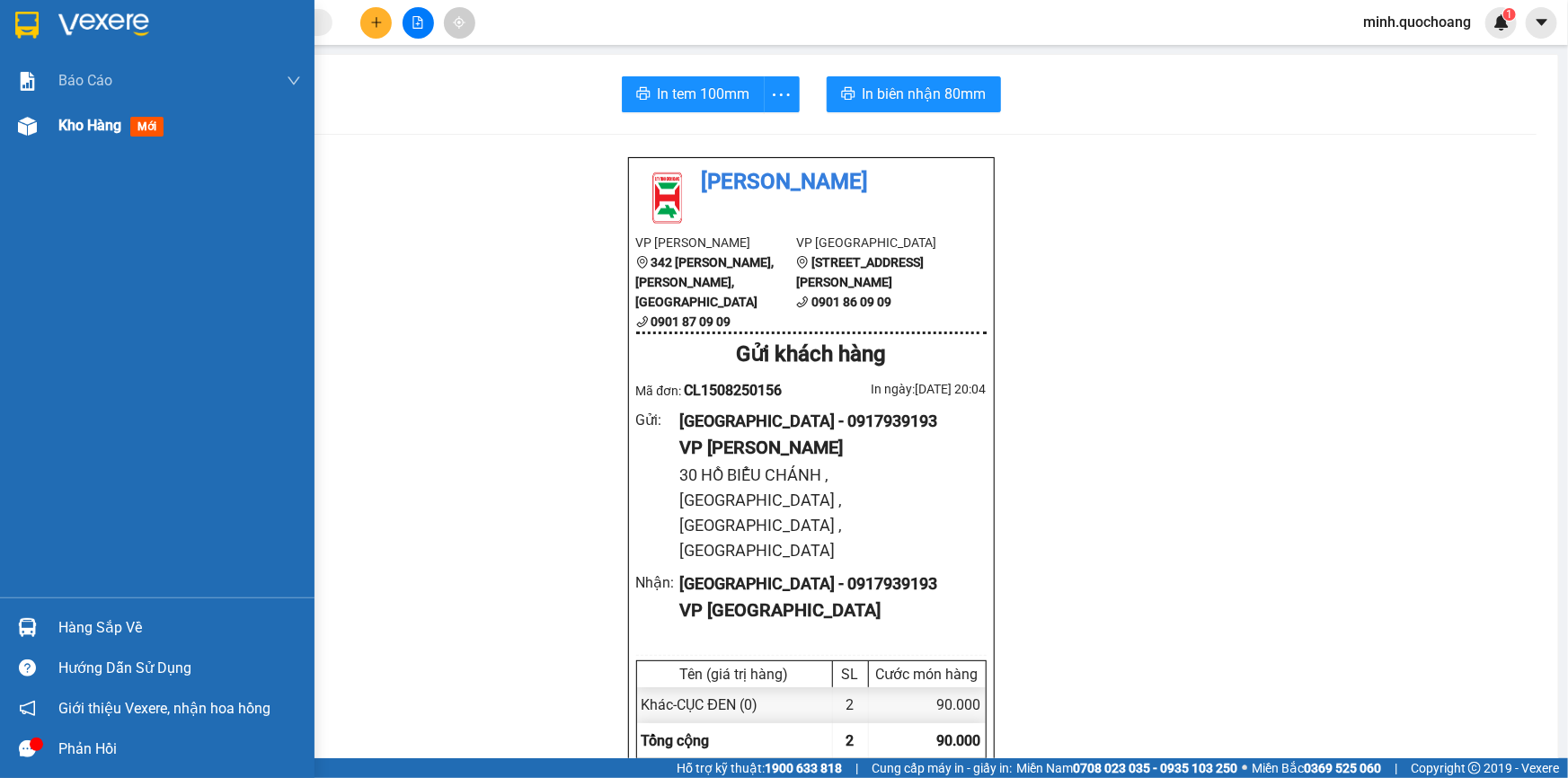
click at [79, 130] on span "Kho hàng" at bounding box center [89, 125] width 63 height 17
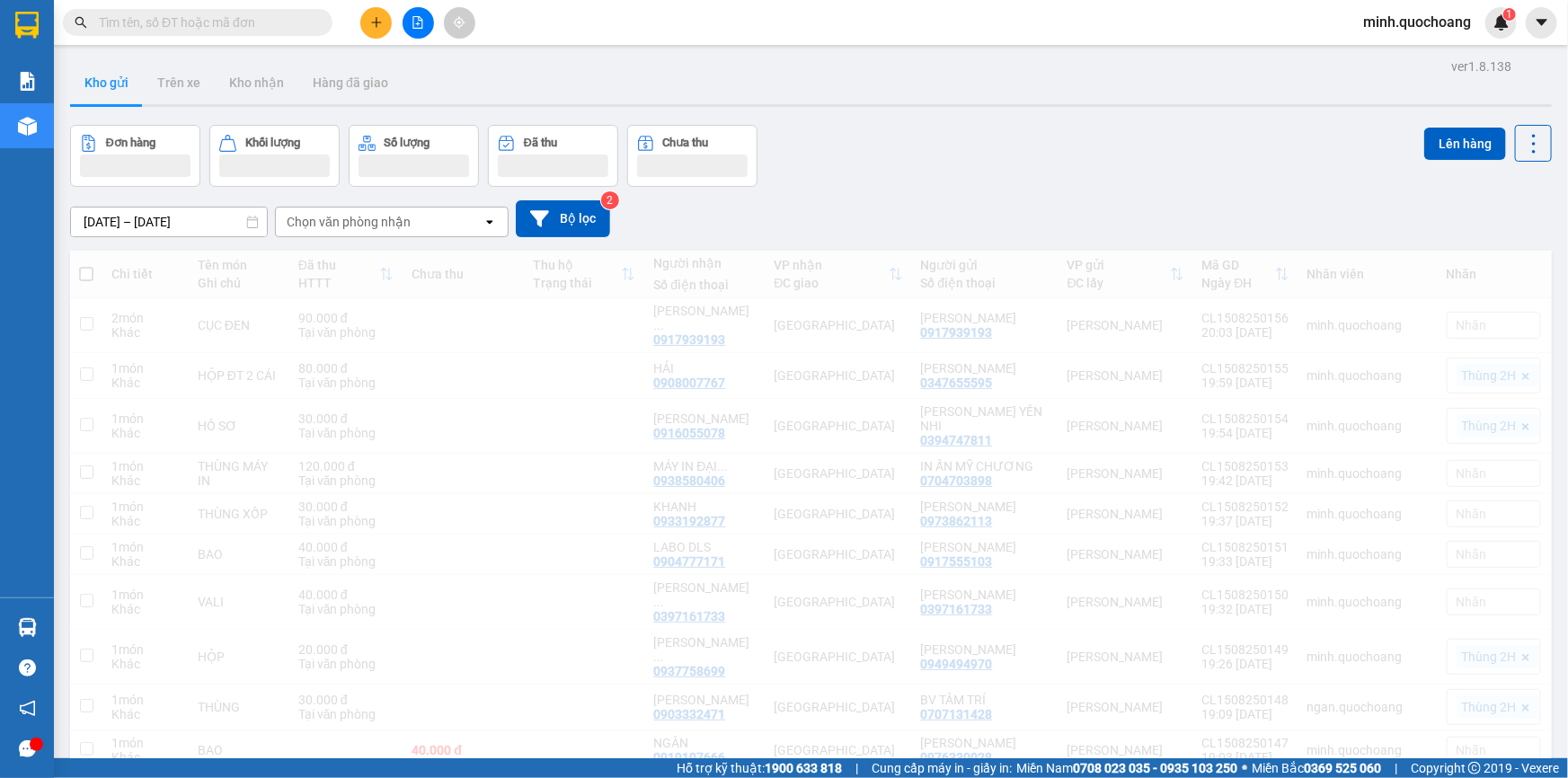
click at [1108, 134] on div "Đơn hàng Khối lượng Số lượng Đã thu Chưa thu Lên hàng" at bounding box center [811, 156] width 1482 height 62
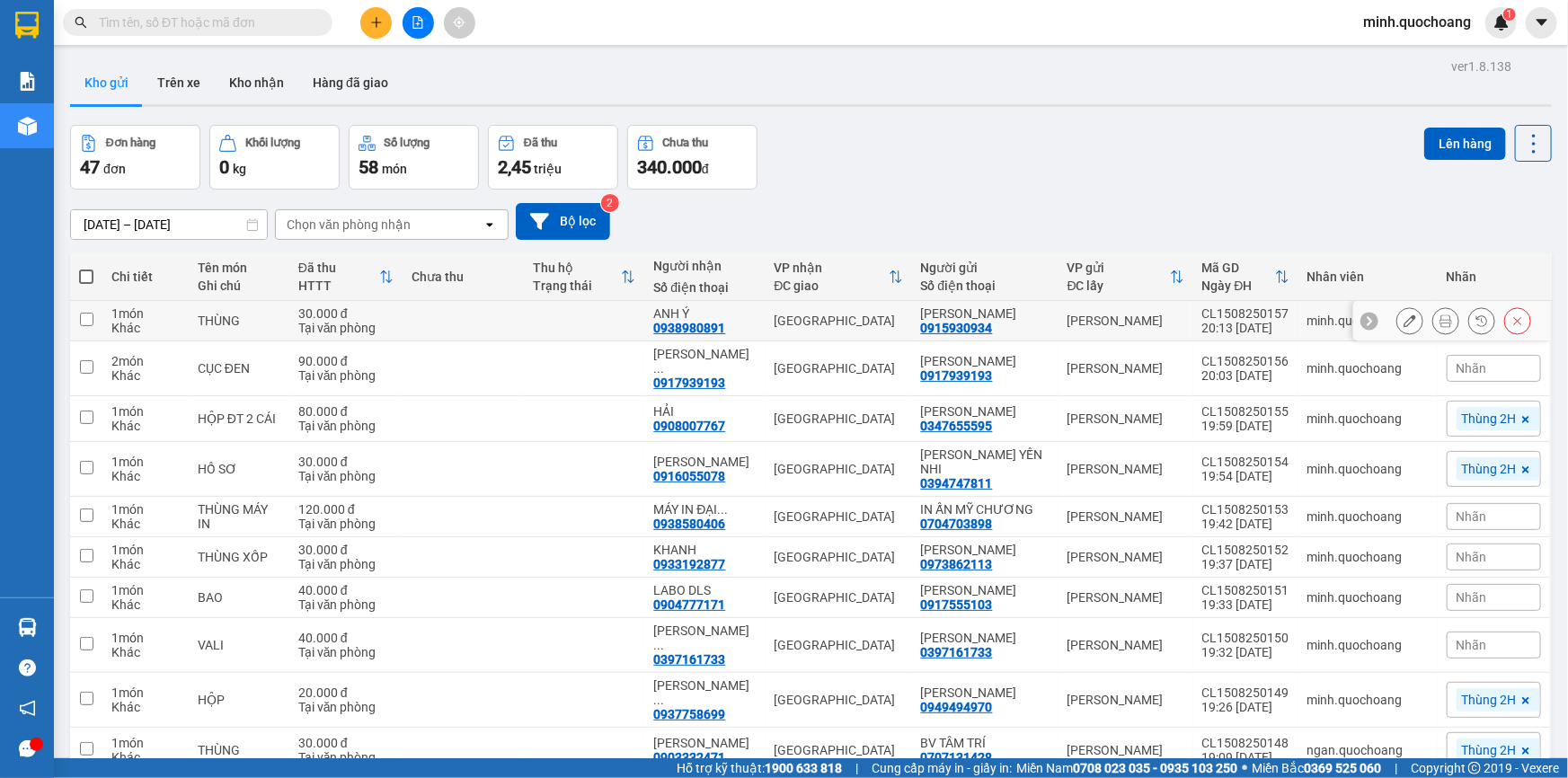
click at [1440, 324] on icon at bounding box center [1446, 320] width 12 height 12
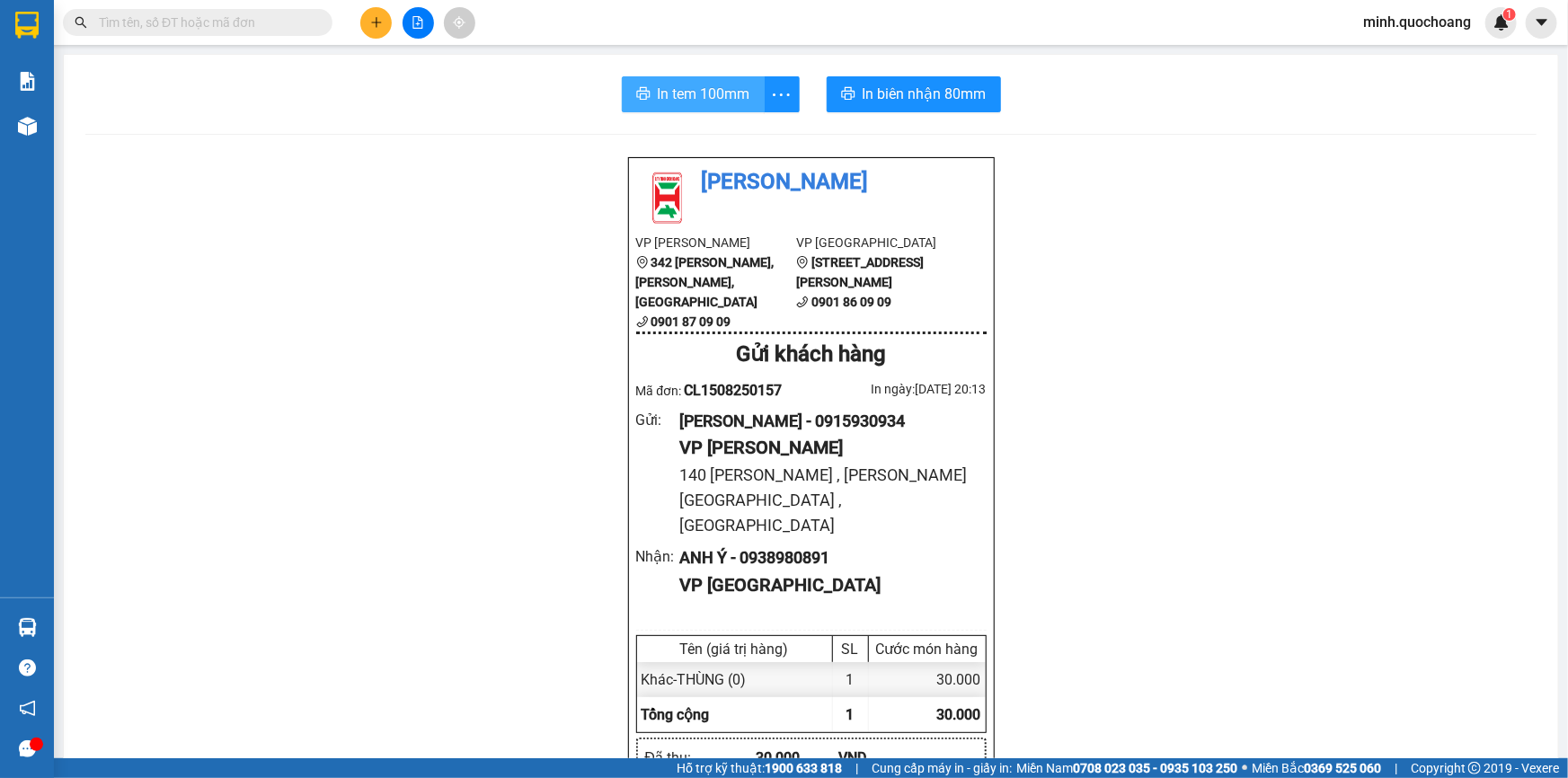
click at [707, 89] on span "In tem 100mm" at bounding box center [704, 94] width 93 height 22
click at [933, 98] on span "In biên nhận 80mm" at bounding box center [925, 94] width 124 height 22
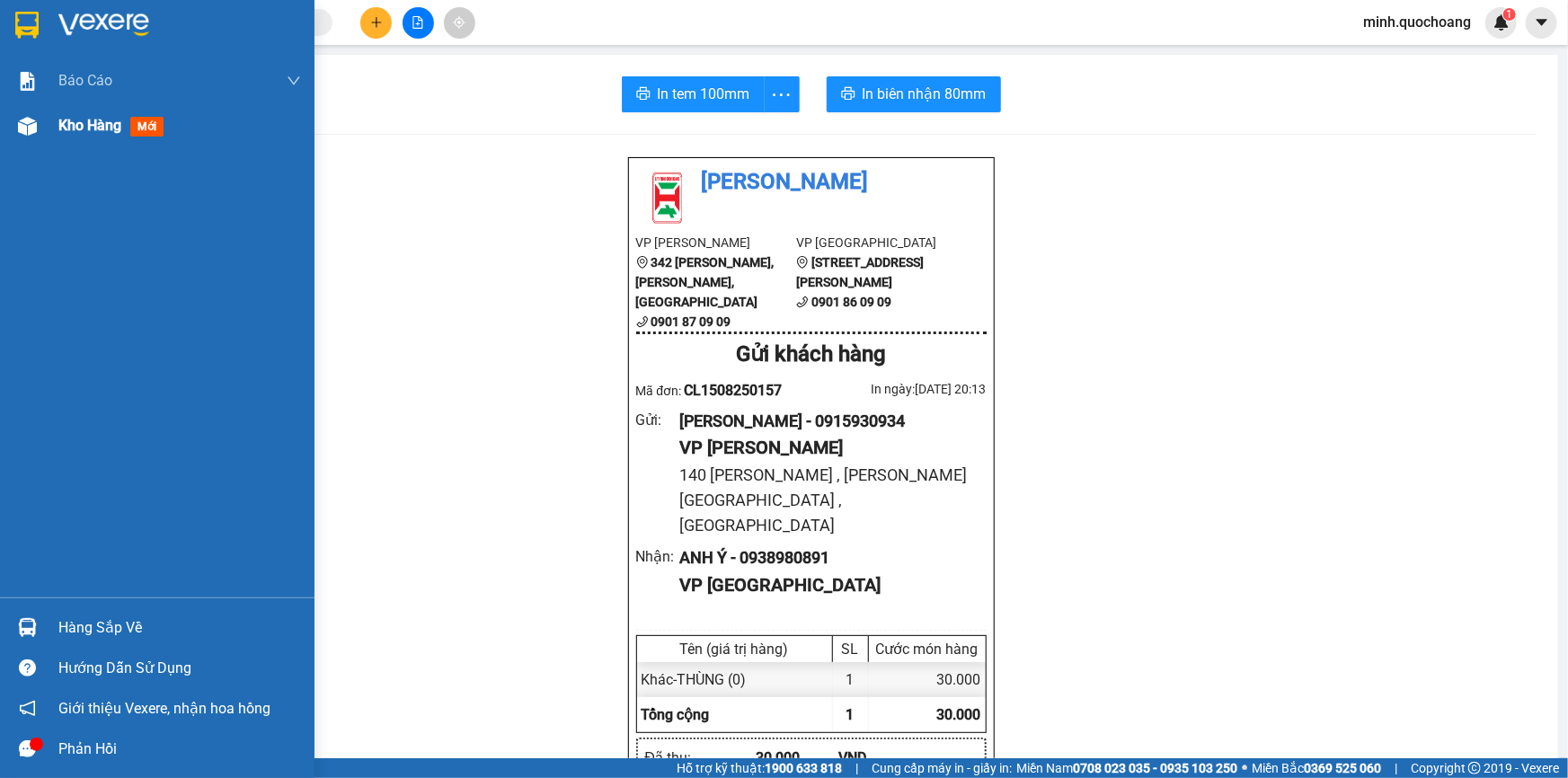
click at [42, 125] on div at bounding box center [27, 126] width 32 height 32
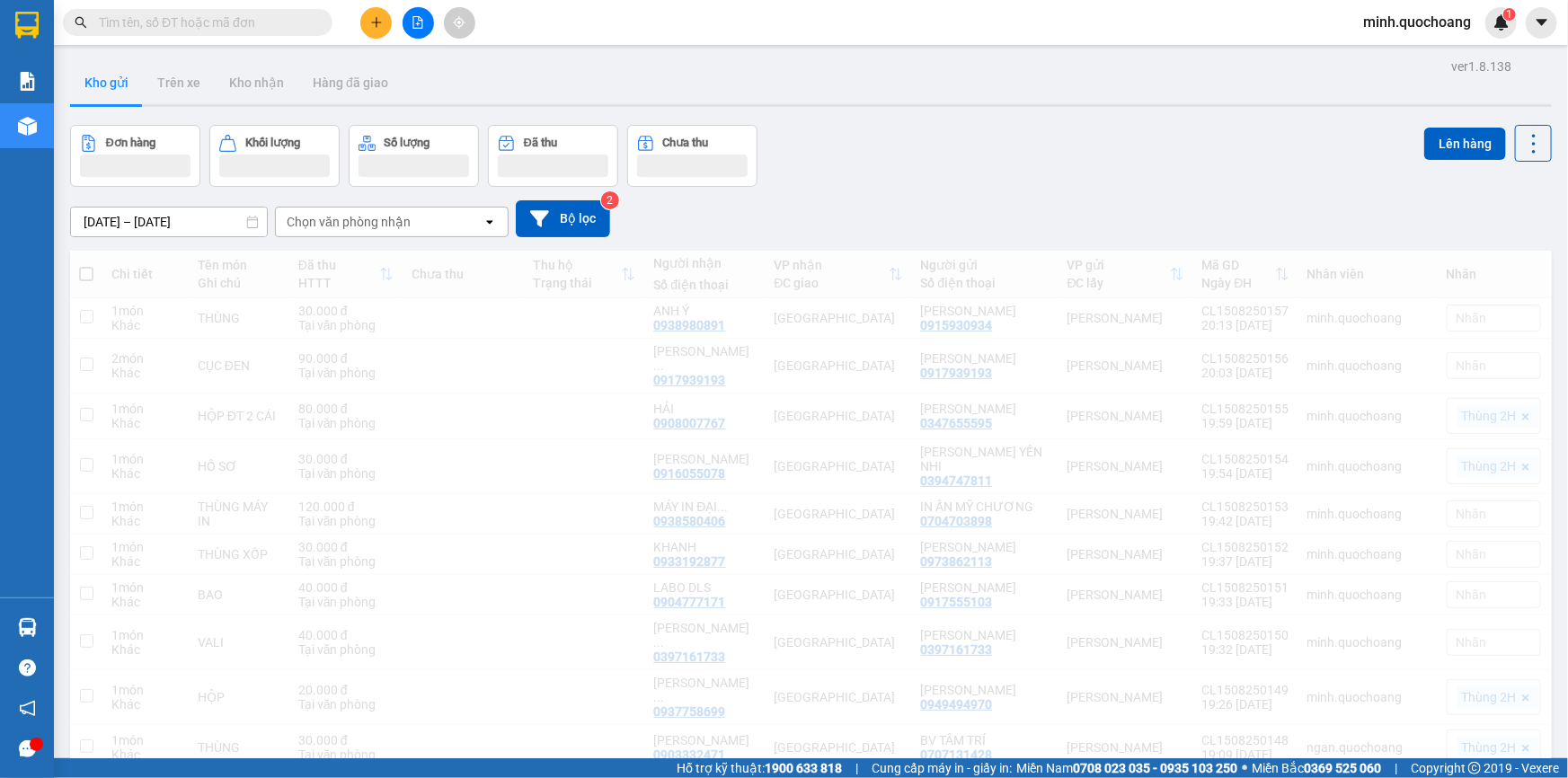
click at [1088, 159] on div "Đơn hàng Khối lượng Số lượng Đã thu Chưa thu Lên hàng" at bounding box center [811, 156] width 1482 height 62
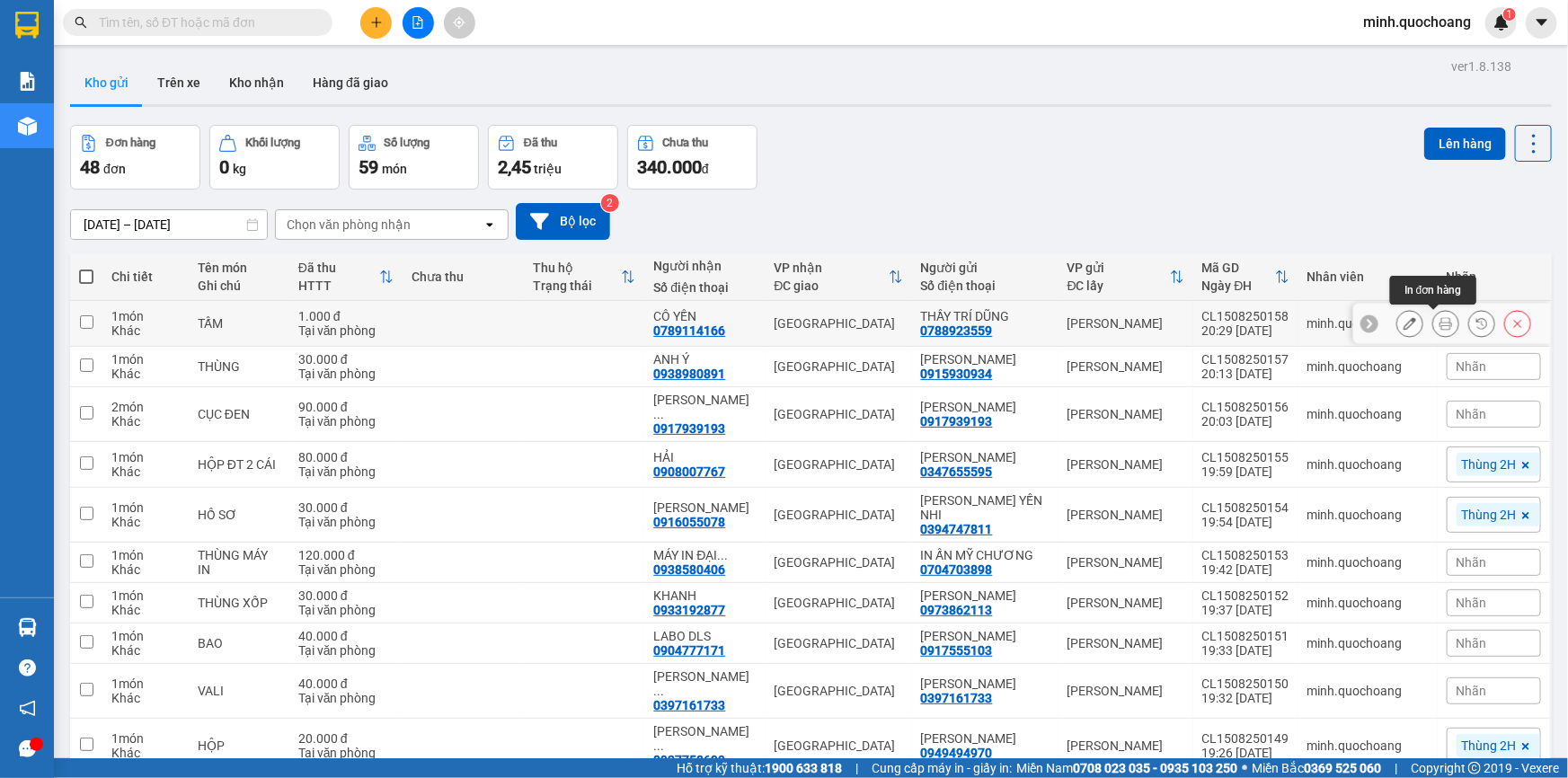
click at [1440, 326] on icon at bounding box center [1446, 323] width 12 height 12
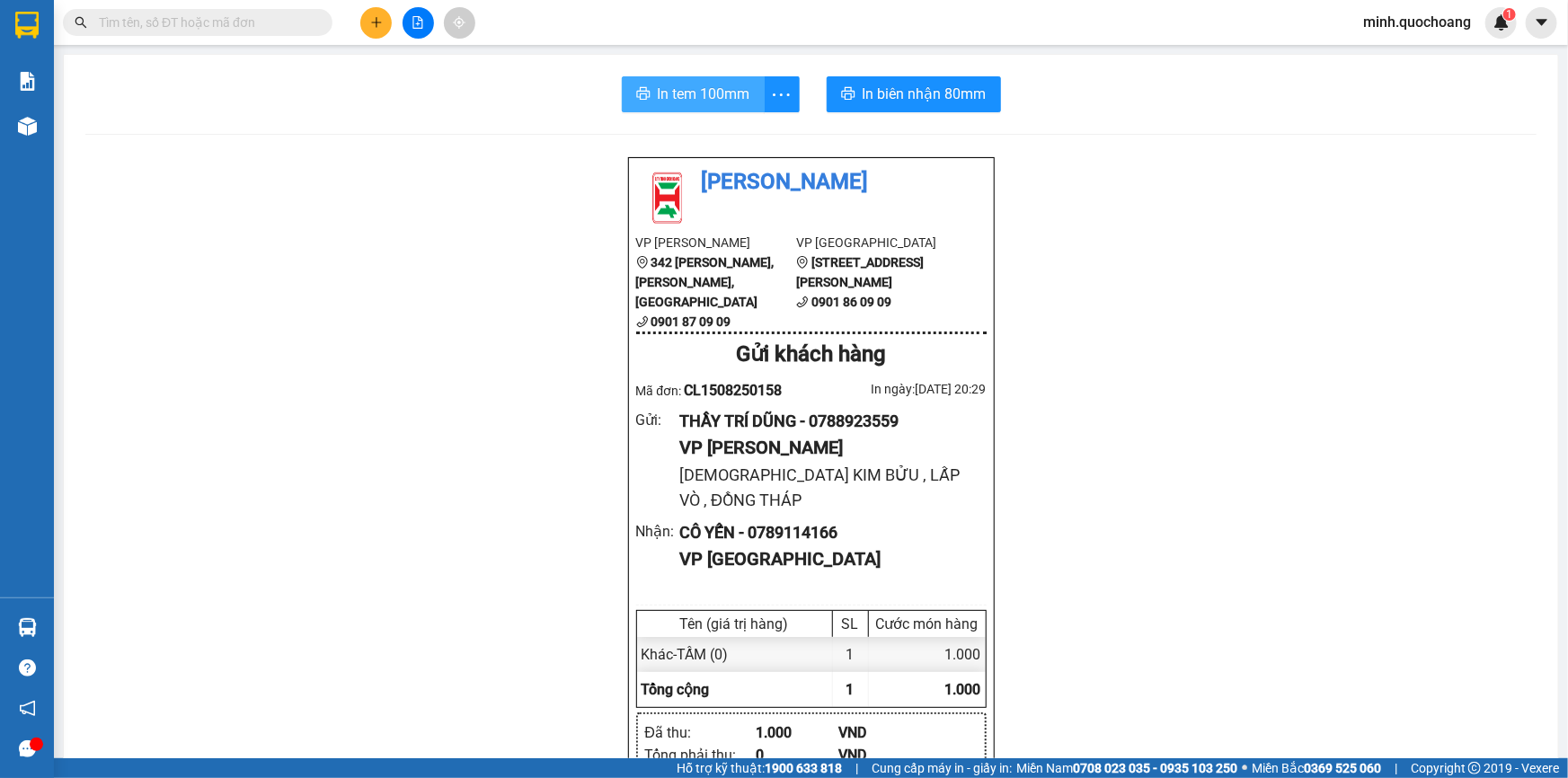
click at [707, 96] on span "In tem 100mm" at bounding box center [704, 94] width 93 height 22
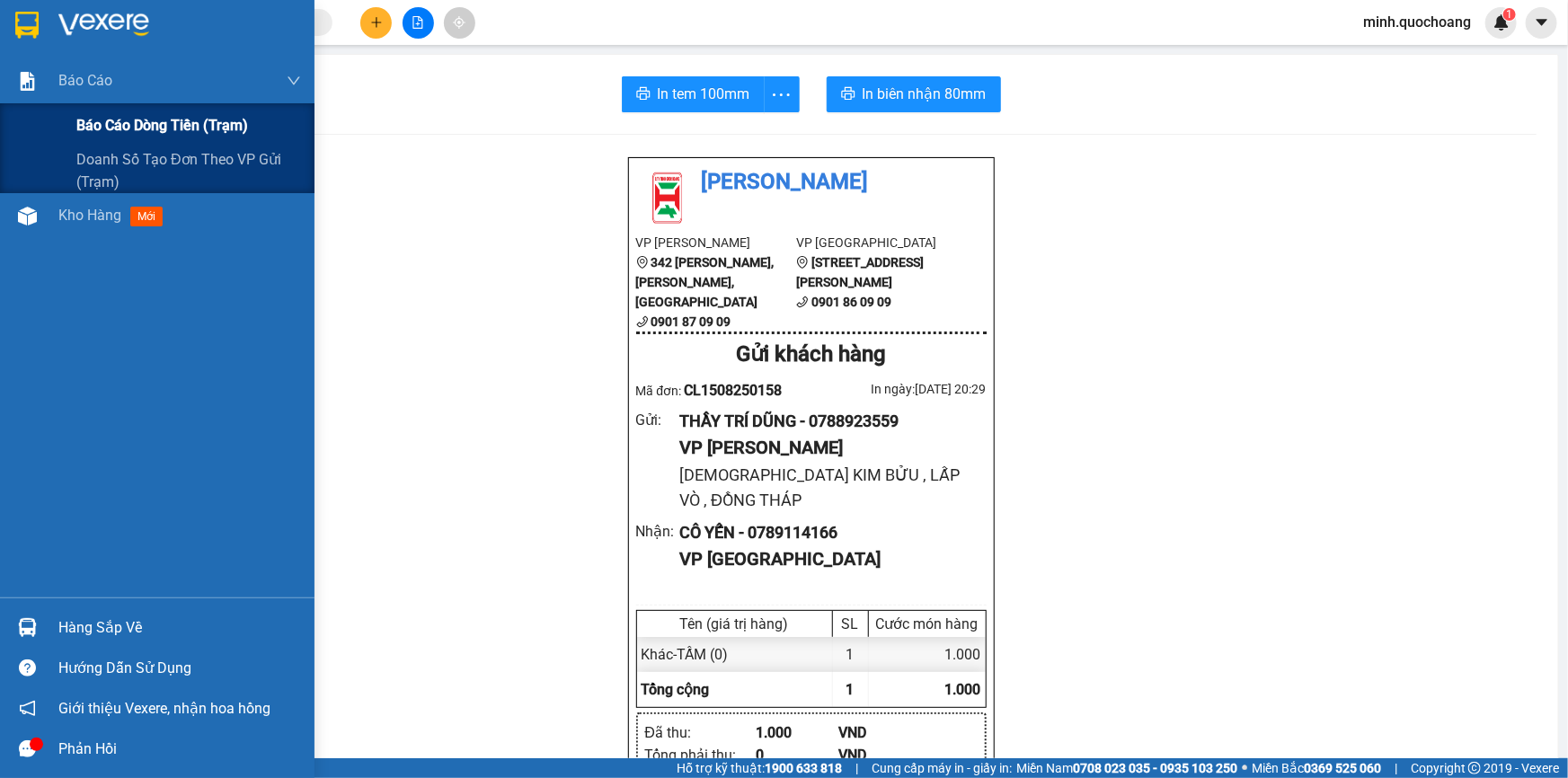
drag, startPoint x: 105, startPoint y: 122, endPoint x: 214, endPoint y: 119, distance: 109.0
click at [105, 121] on span "Báo cáo dòng tiền (trạm)" at bounding box center [163, 125] width 172 height 22
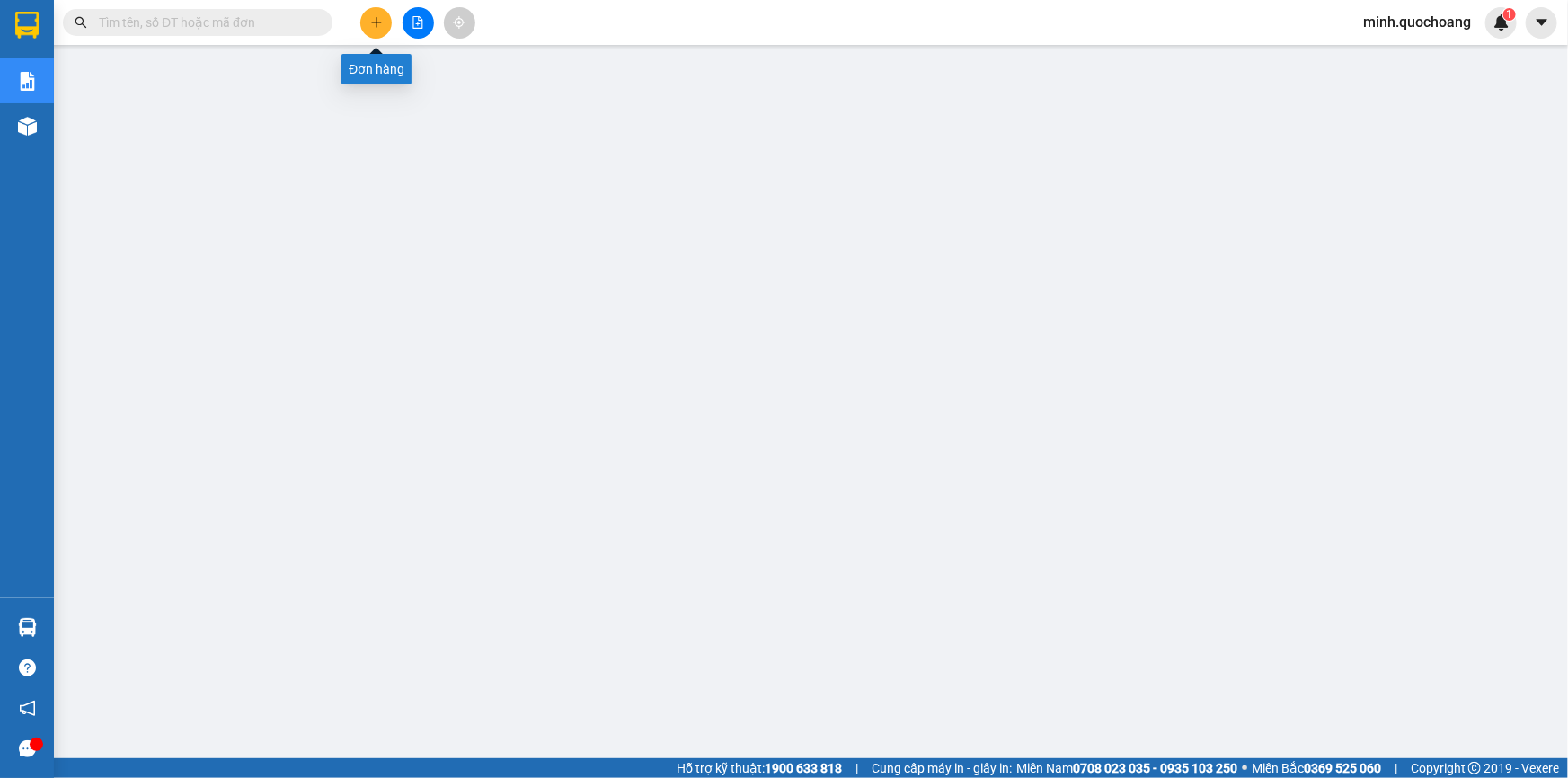
click at [367, 22] on button at bounding box center [376, 23] width 32 height 32
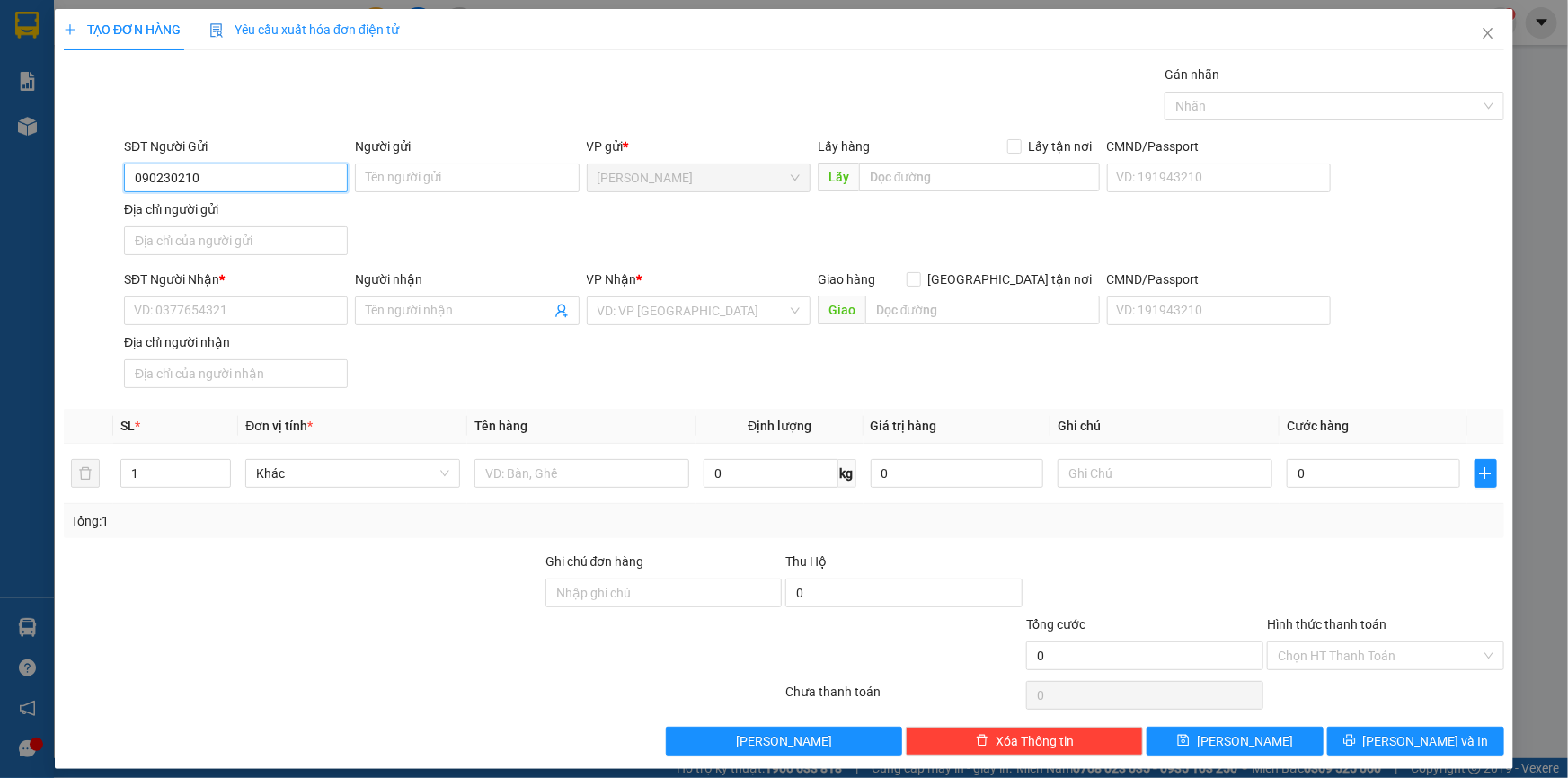
type input "0902302102"
click at [233, 173] on input "0902302102" at bounding box center [236, 178] width 223 height 29
click at [260, 211] on div "0902302102 - ĐOÀN HỮU NGHĨA" at bounding box center [234, 213] width 200 height 20
type input "ĐOÀN HỮU NGHĨA"
type input "0902302102"
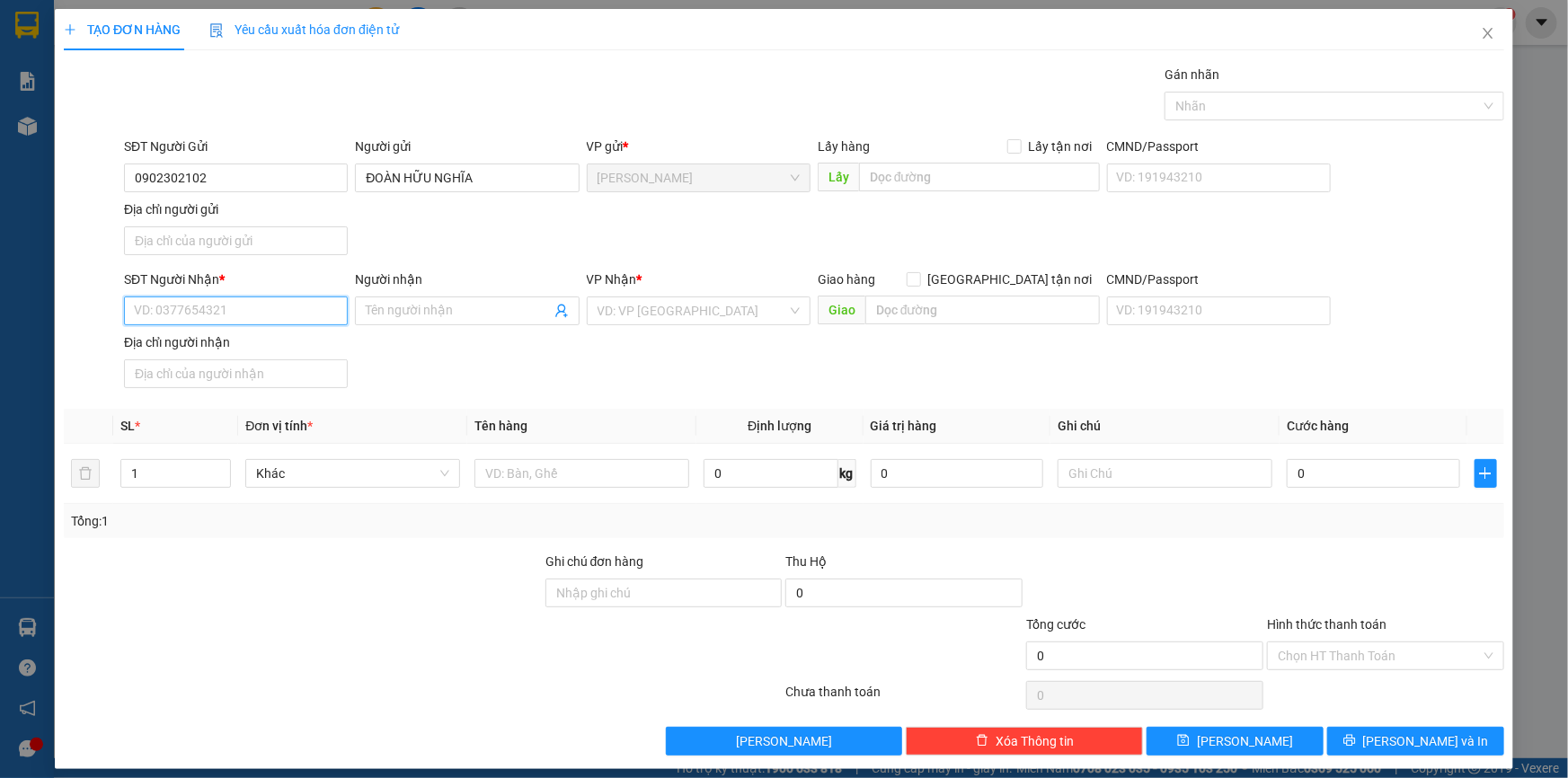
click at [258, 308] on input "SĐT Người Nhận *" at bounding box center [236, 310] width 223 height 29
click at [270, 351] on div "0932342349 - [PERSON_NAME]" at bounding box center [234, 346] width 200 height 20
type input "0932342349"
type input "[PERSON_NAME]"
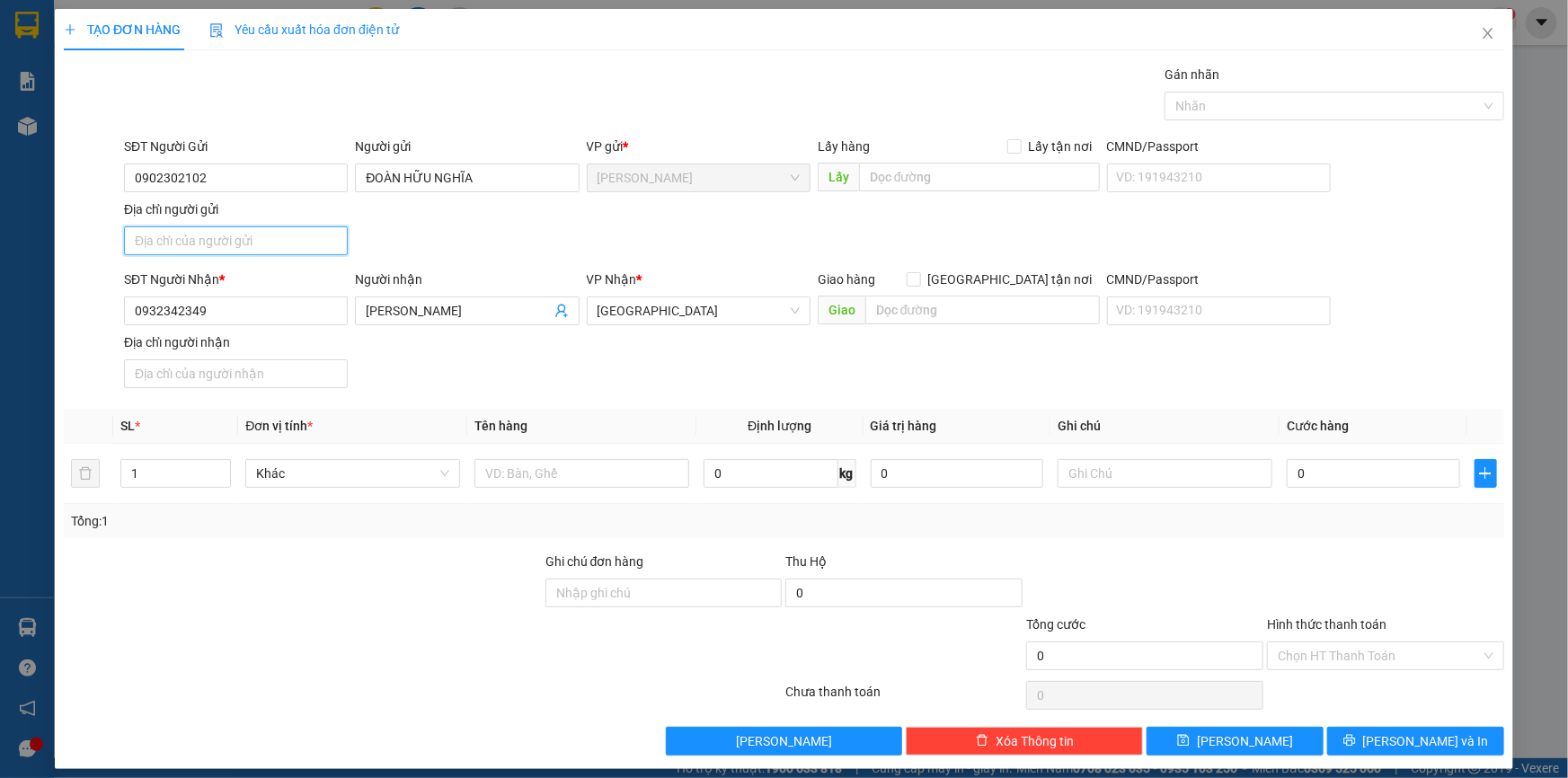
click at [232, 234] on input "Địa chỉ người gửi" at bounding box center [236, 240] width 223 height 29
type input "731 QL30 , [GEOGRAPHIC_DATA] , [GEOGRAPHIC_DATA]"
click at [533, 475] on input "text" at bounding box center [583, 473] width 215 height 29
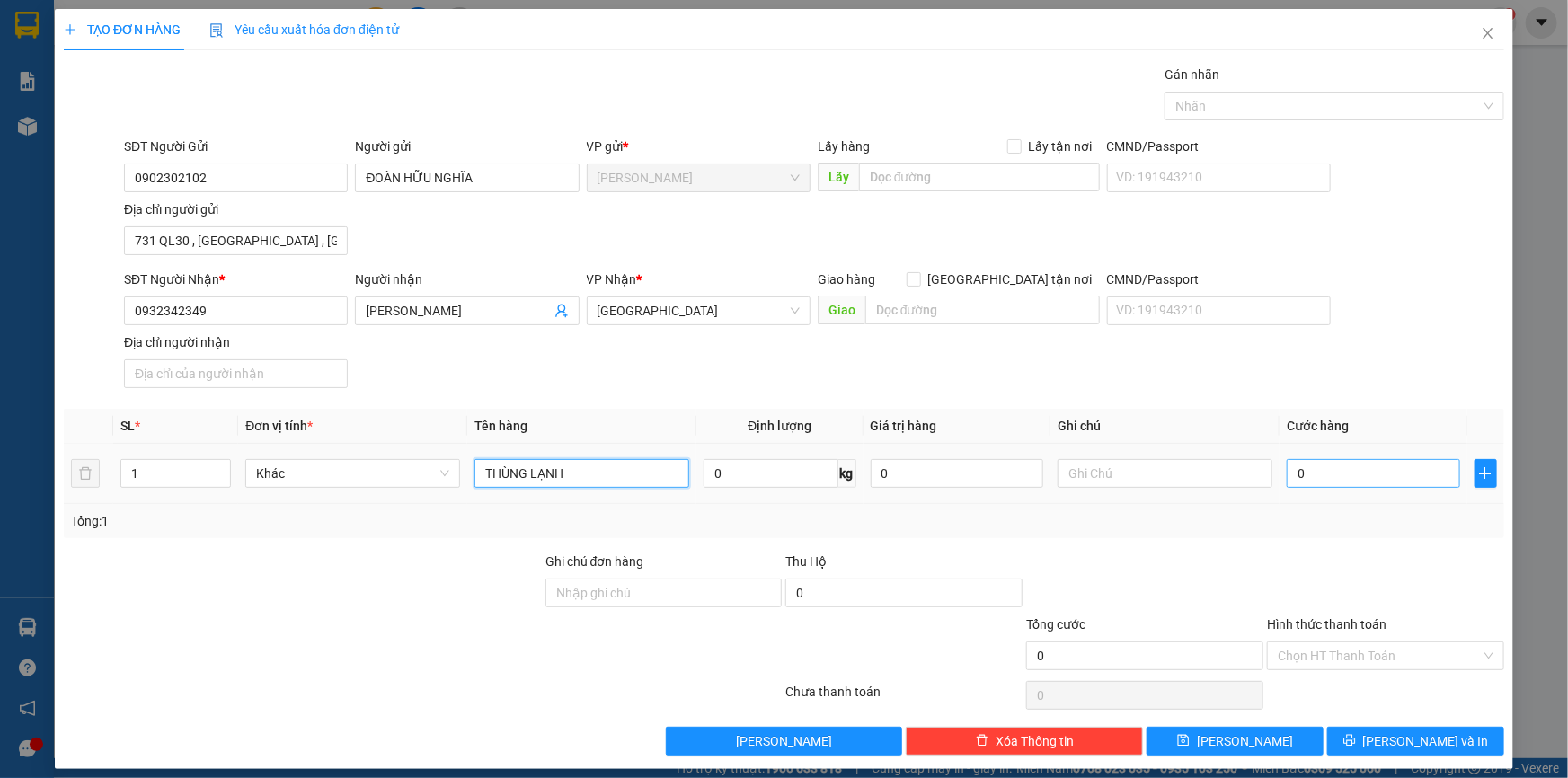
type input "THÙNG LẠNH"
click at [1364, 468] on input "0" at bounding box center [1374, 473] width 174 height 29
type input "3"
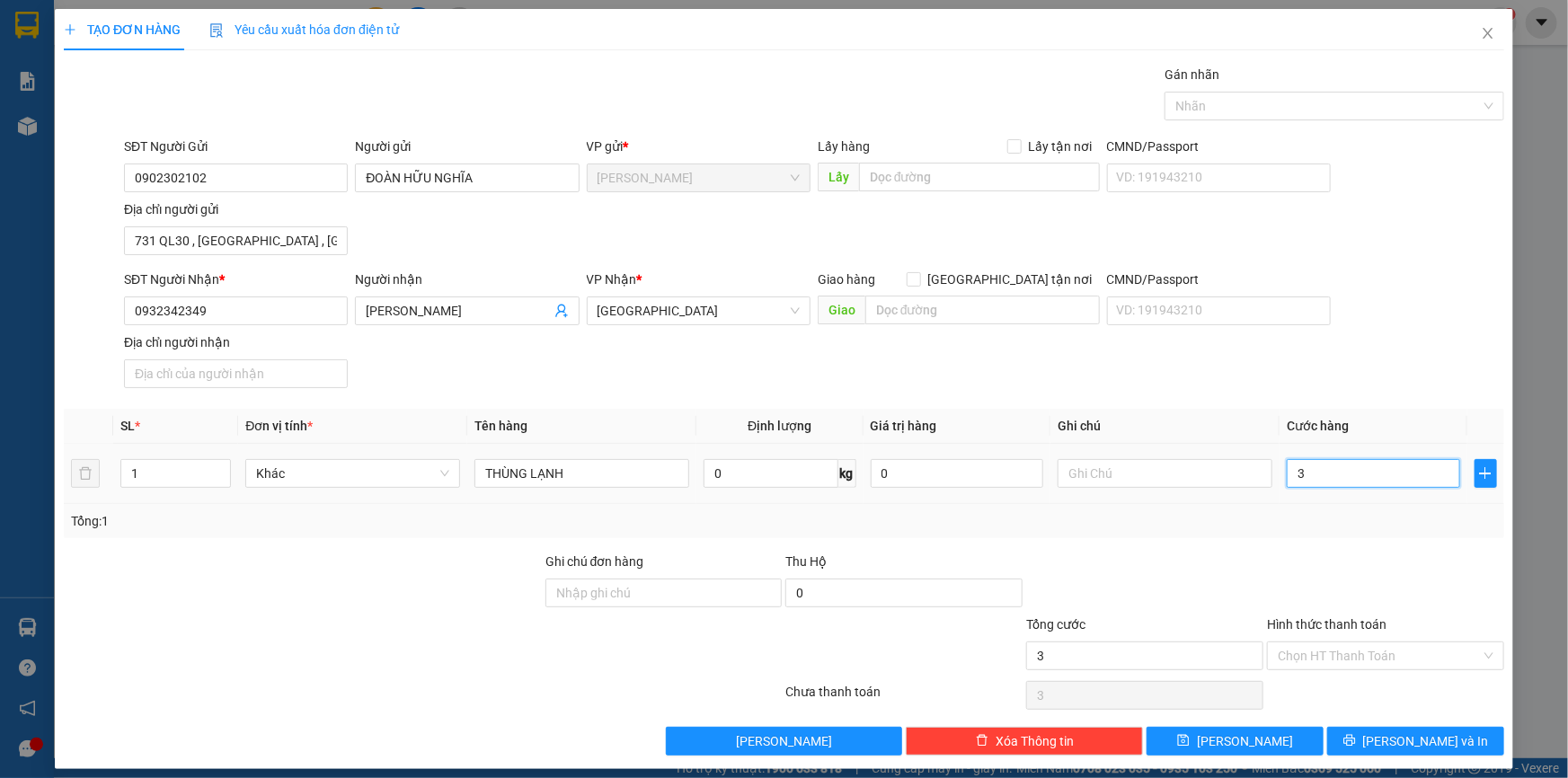
type input "30"
type input "30.000"
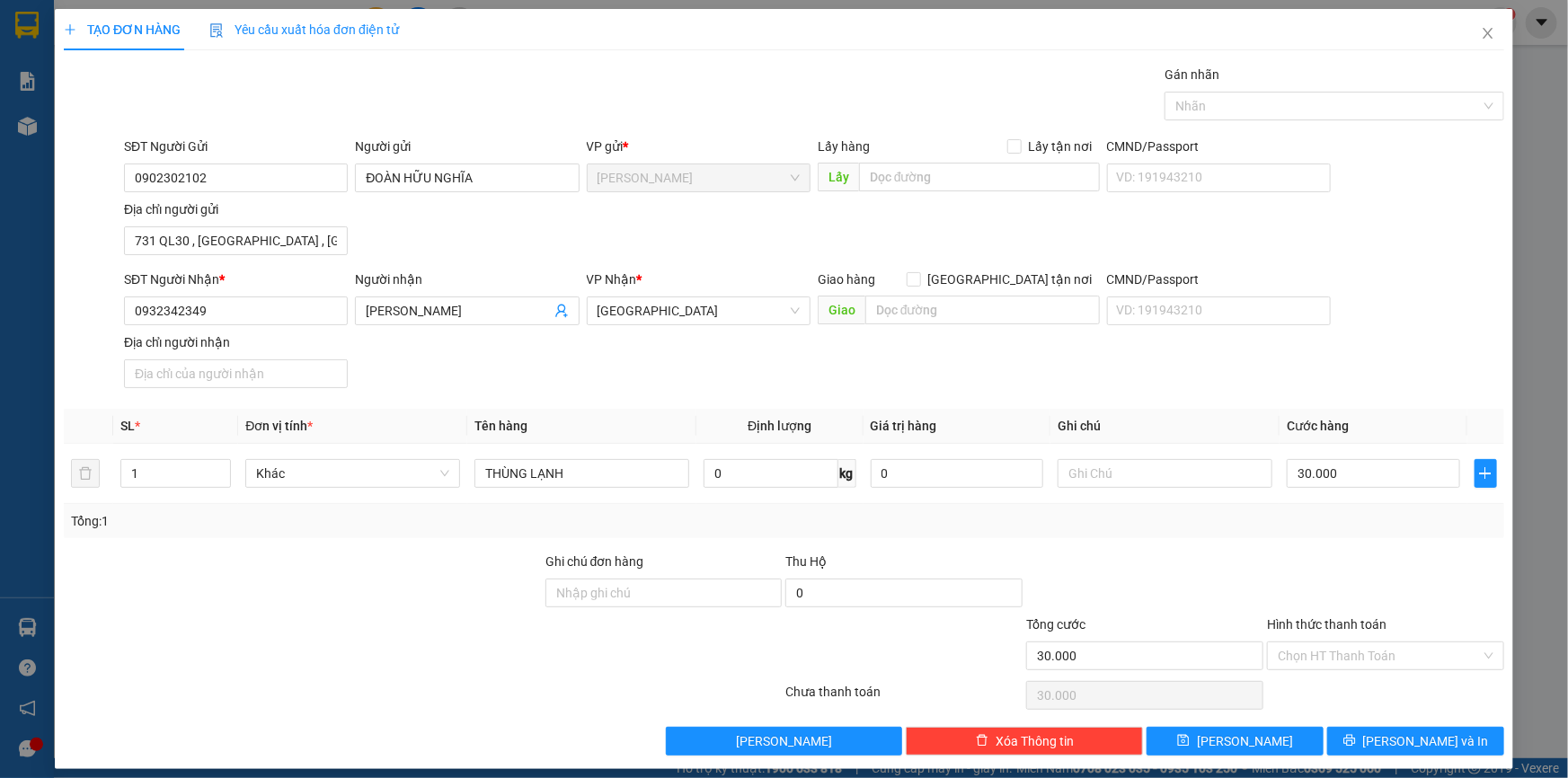
click at [1337, 562] on div at bounding box center [1386, 583] width 241 height 63
click at [1326, 661] on input "Hình thức thanh toán" at bounding box center [1379, 656] width 203 height 27
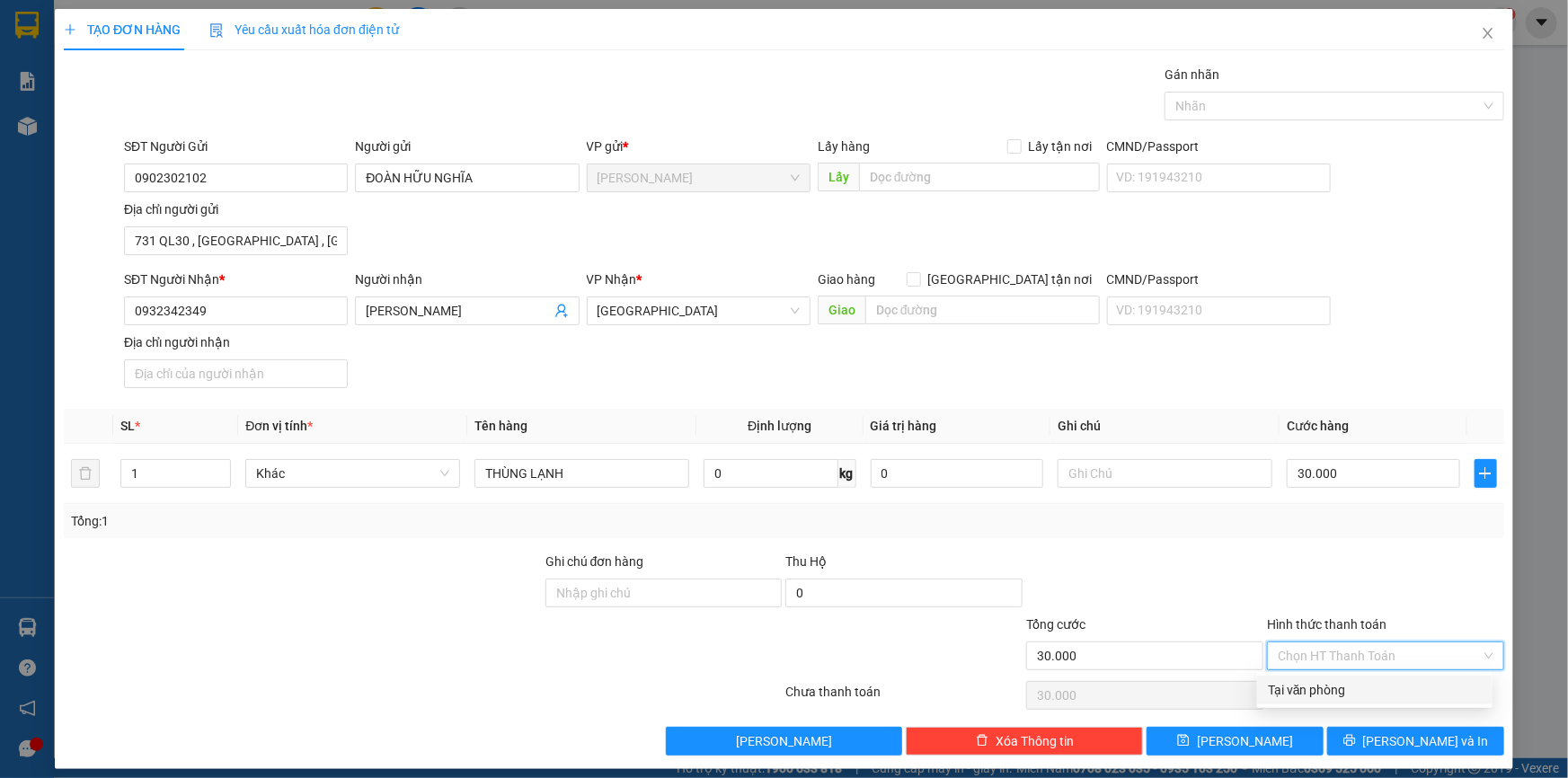
click at [1323, 684] on div "Tại văn phòng" at bounding box center [1374, 690] width 214 height 20
type input "0"
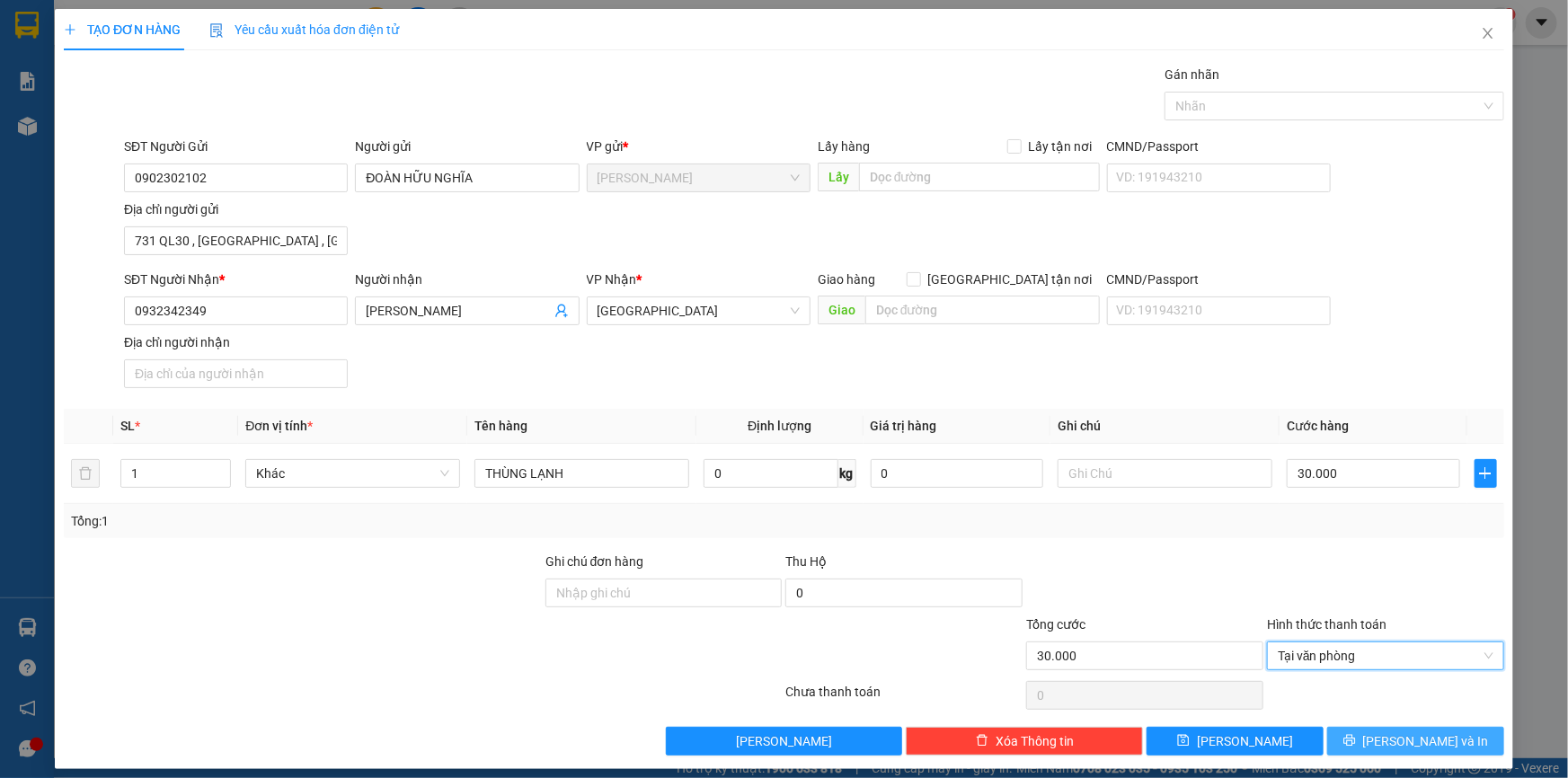
click at [1366, 732] on button "[PERSON_NAME] và In" at bounding box center [1416, 742] width 177 height 29
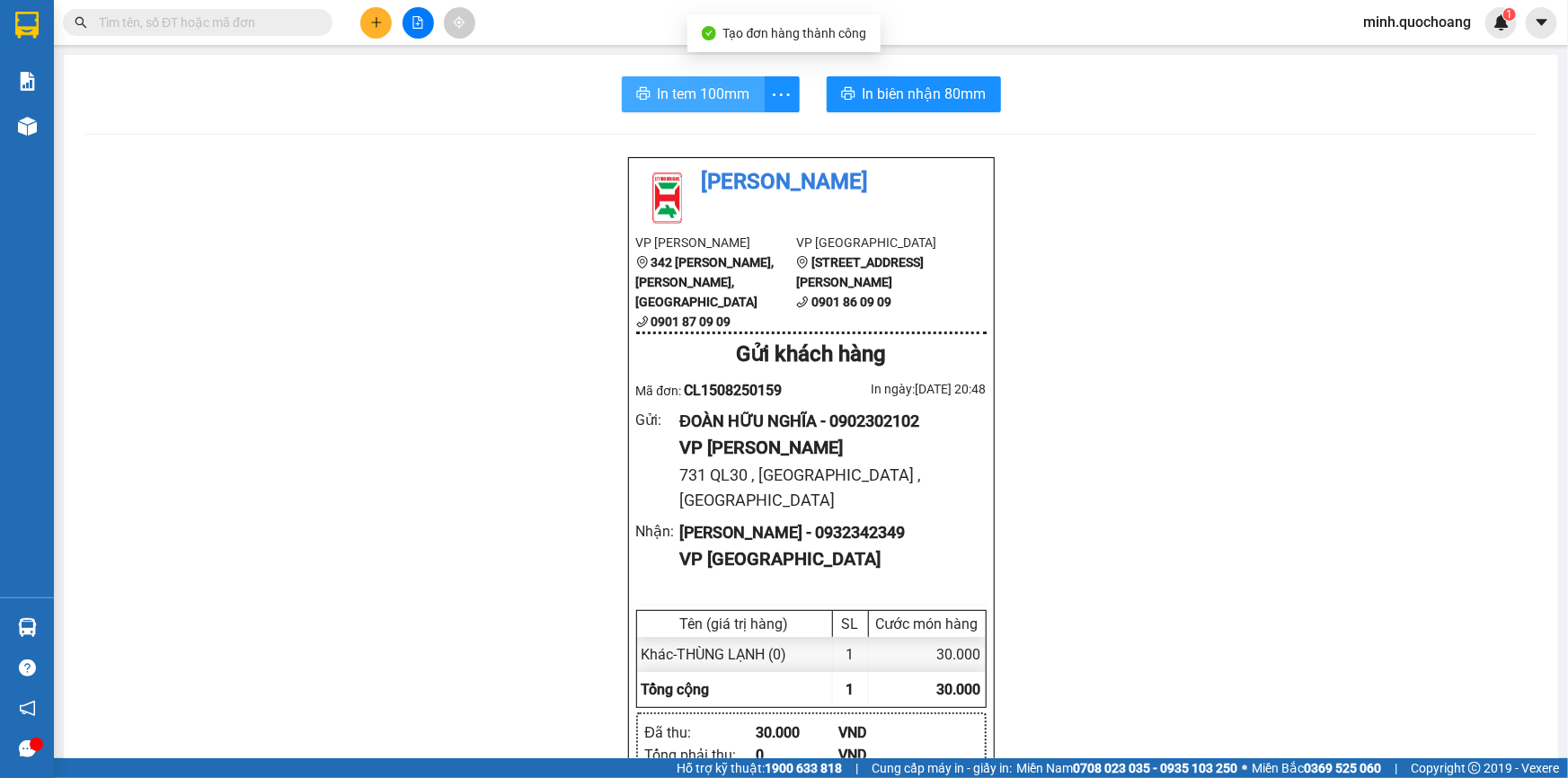
click at [636, 84] on button "In tem 100mm" at bounding box center [693, 94] width 143 height 36
